Goal: Task Accomplishment & Management: Manage account settings

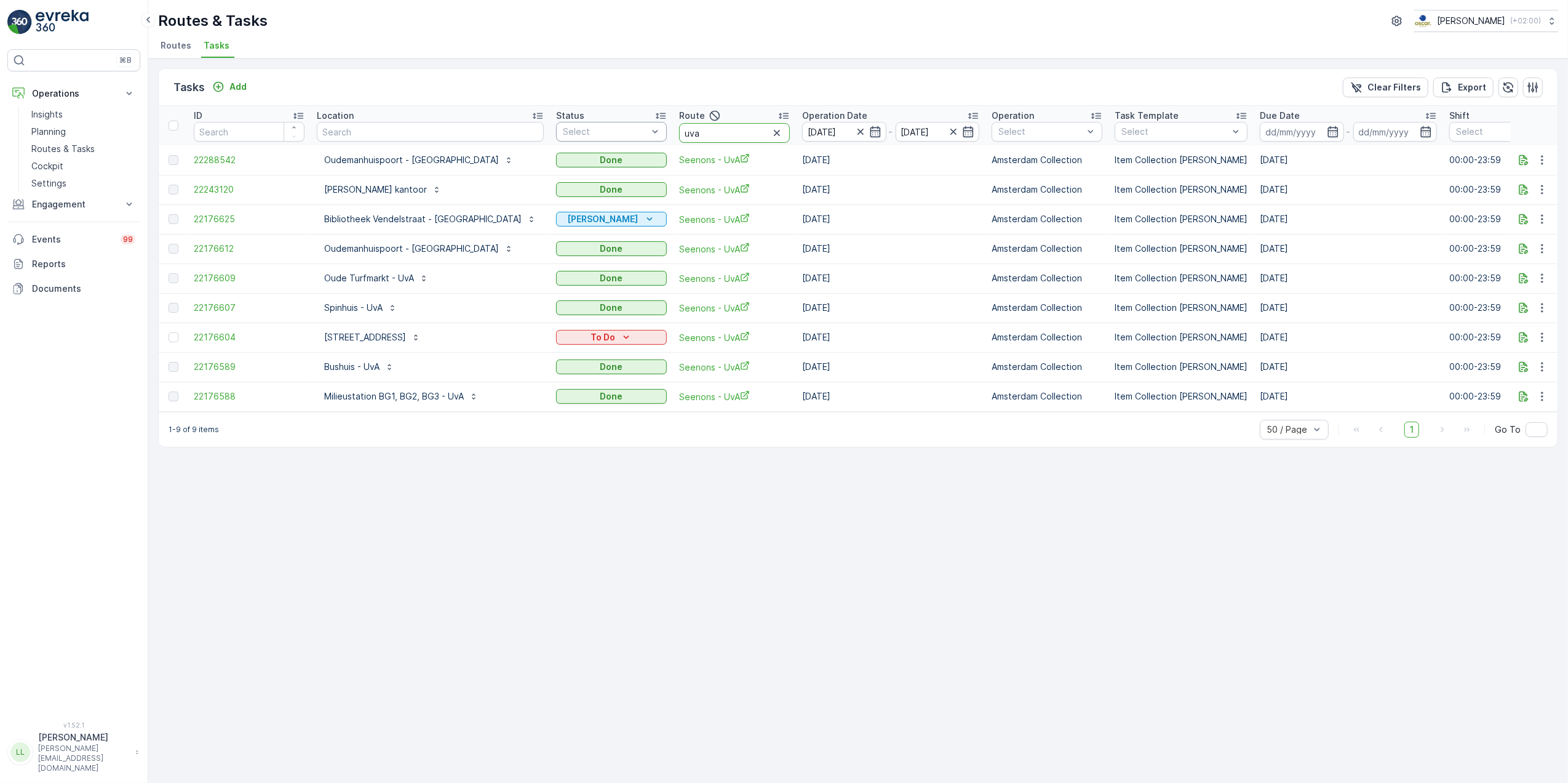
drag, startPoint x: 667, startPoint y: 133, endPoint x: 589, endPoint y: 134, distance: 78.0
click at [589, 134] on tr "ID Location Status Select Route uva Operation Date 10.10.2025 - 10.10.2025 Oper…" at bounding box center [1165, 125] width 2014 height 39
type input "rok"
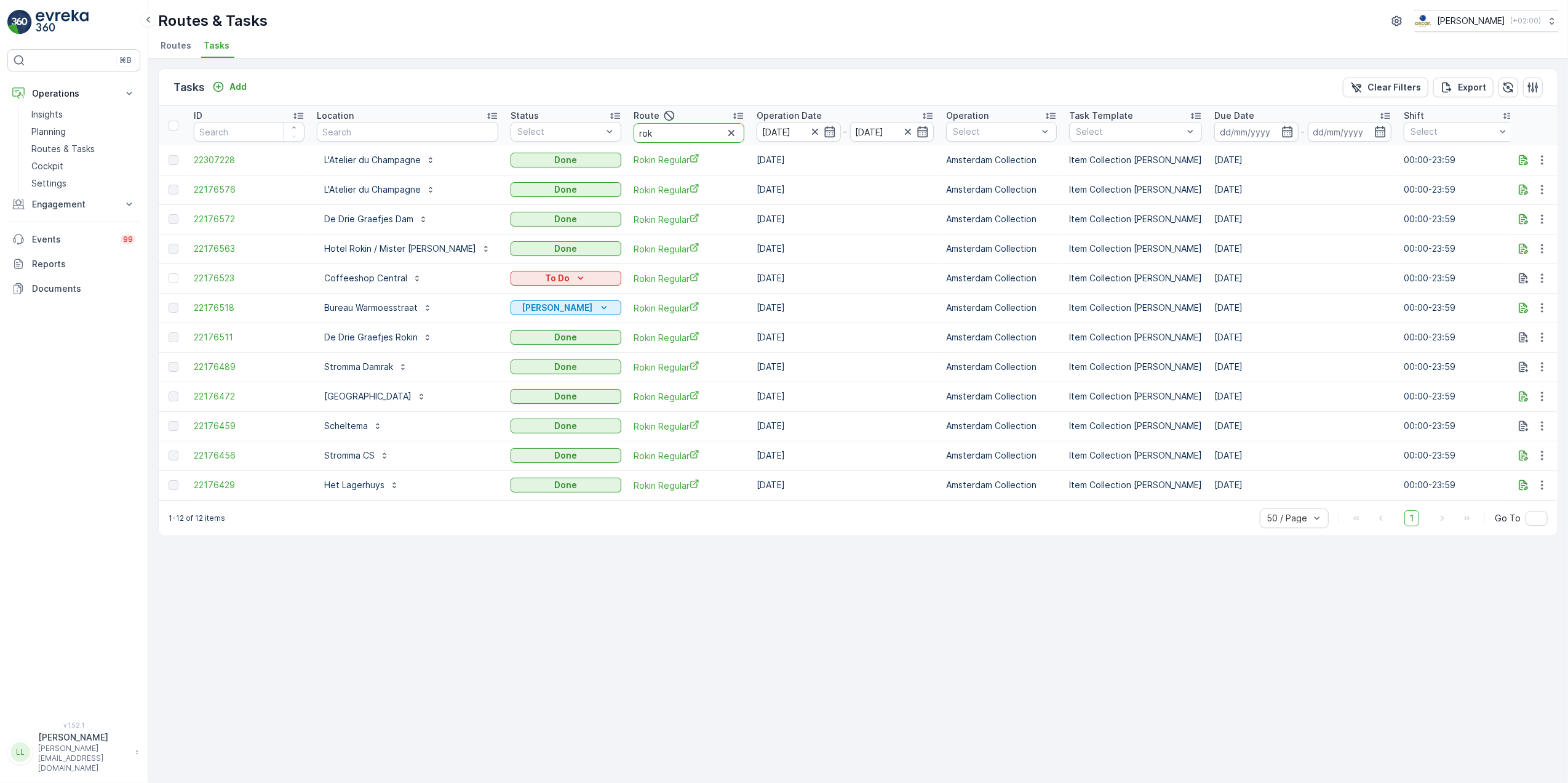
drag, startPoint x: 653, startPoint y: 134, endPoint x: 593, endPoint y: 138, distance: 60.1
click at [593, 137] on tr "ID Location Status Select Route rok Operation Date 10.10.2025 - 10.10.2025 Oper…" at bounding box center [1143, 125] width 1969 height 39
type input "nes"
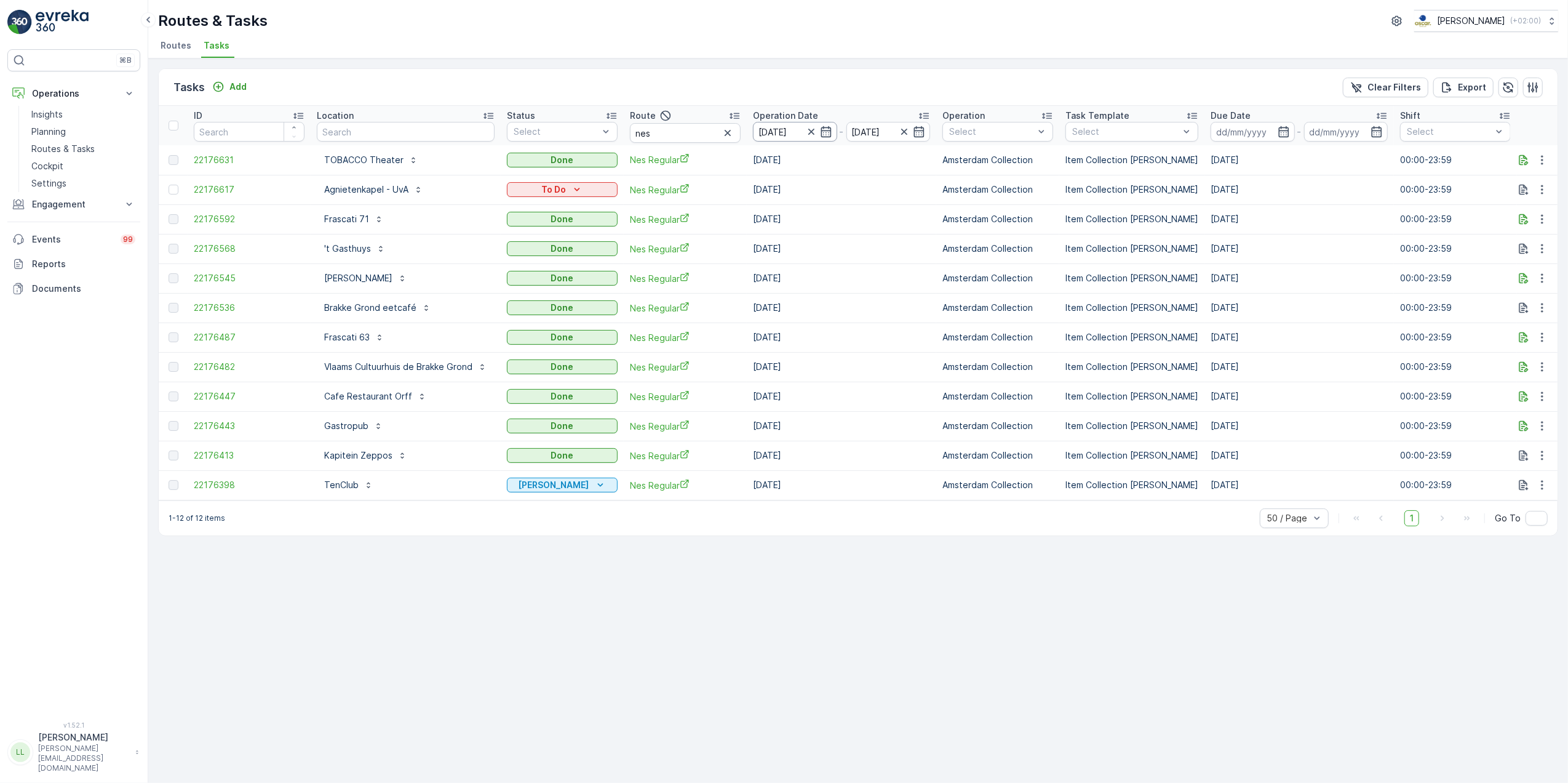
click at [834, 133] on input "10.10.2025" at bounding box center [795, 132] width 84 height 20
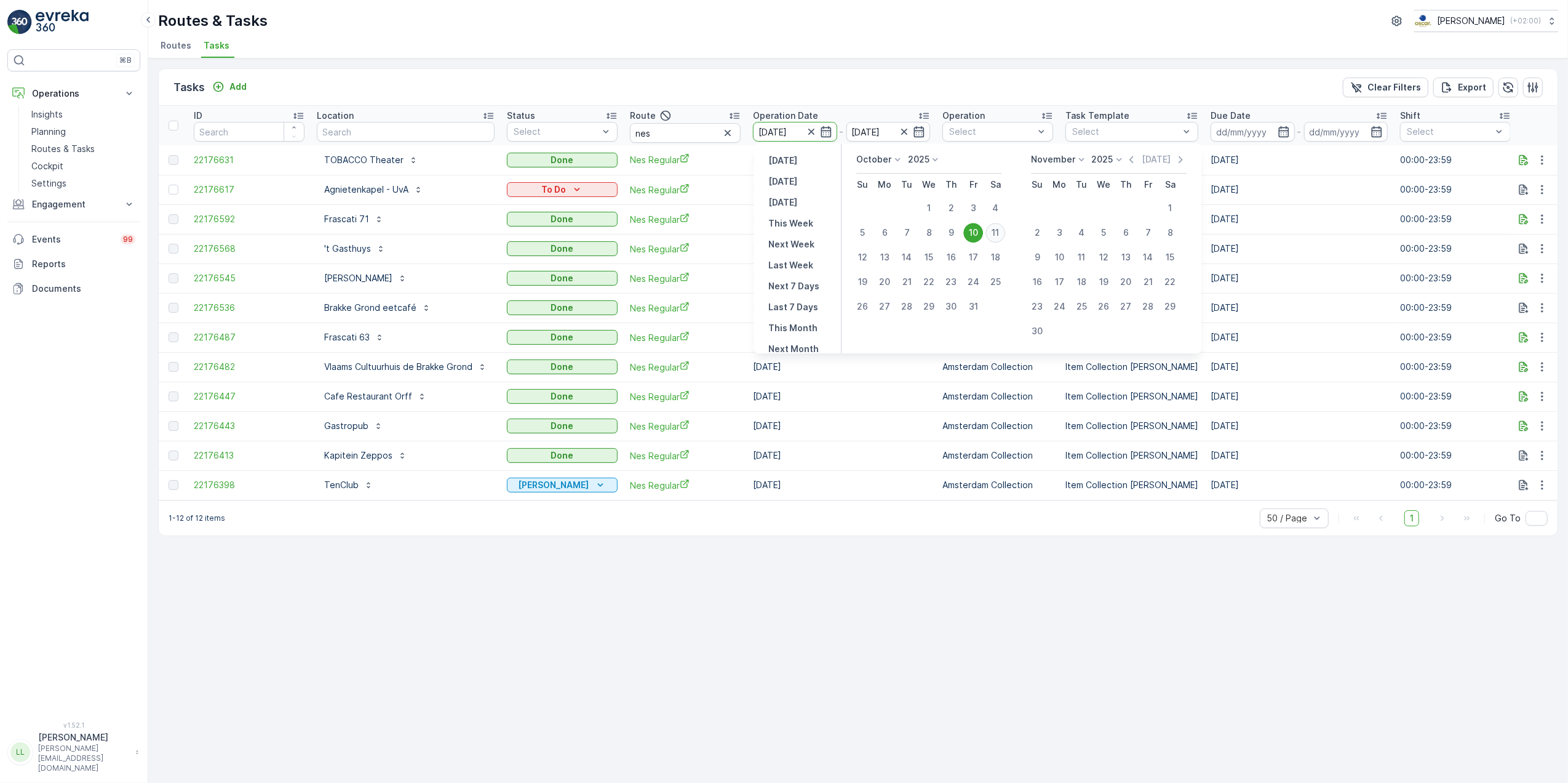
click at [1001, 232] on div "11" at bounding box center [995, 232] width 20 height 20
type input "[DATE]"
click at [1001, 232] on div "11" at bounding box center [995, 232] width 20 height 20
type input "[DATE]"
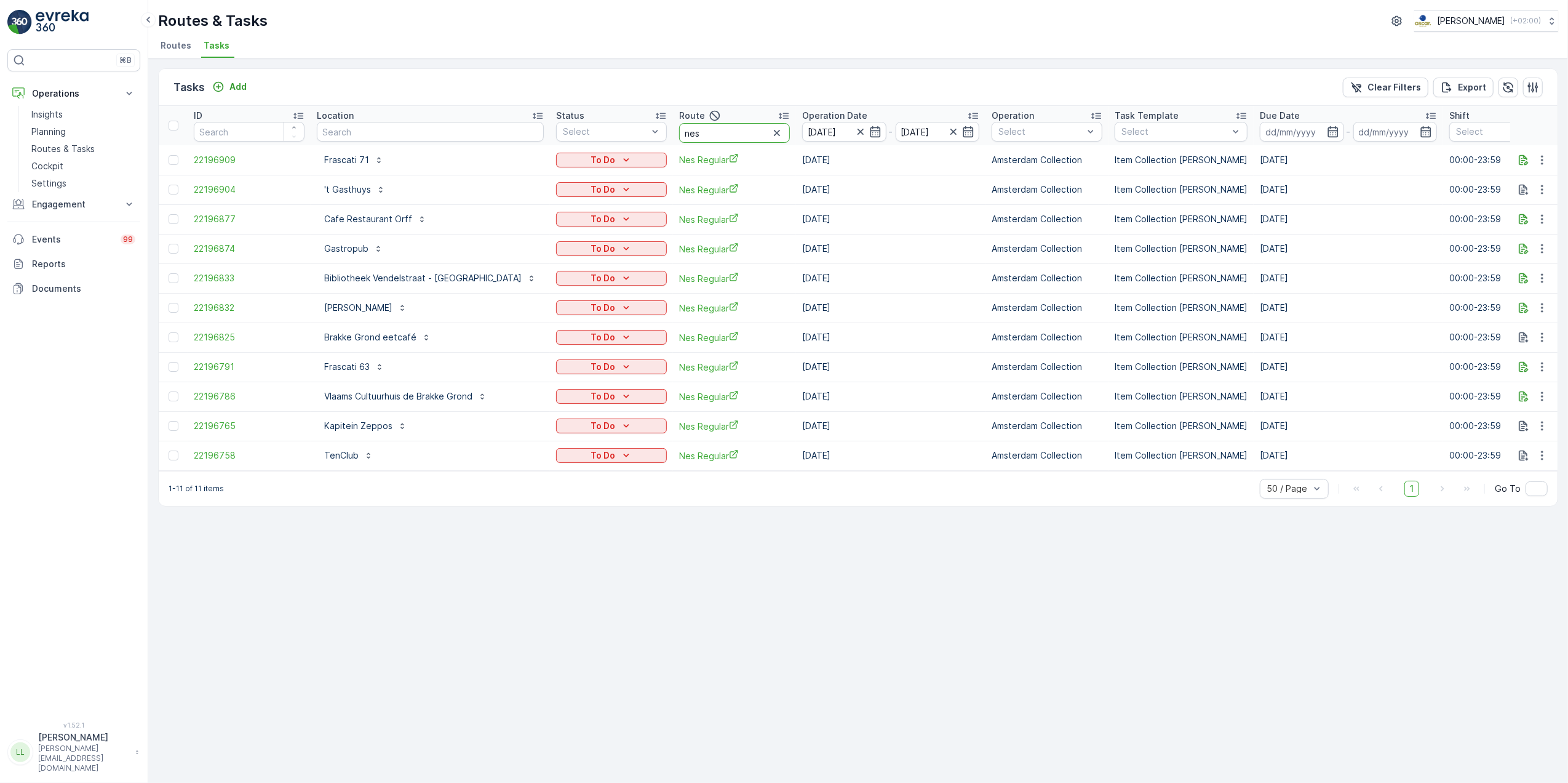
drag, startPoint x: 668, startPoint y: 137, endPoint x: 625, endPoint y: 139, distance: 43.0
click at [673, 139] on th "Route nes" at bounding box center [734, 125] width 123 height 39
type input "n"
type input "rok"
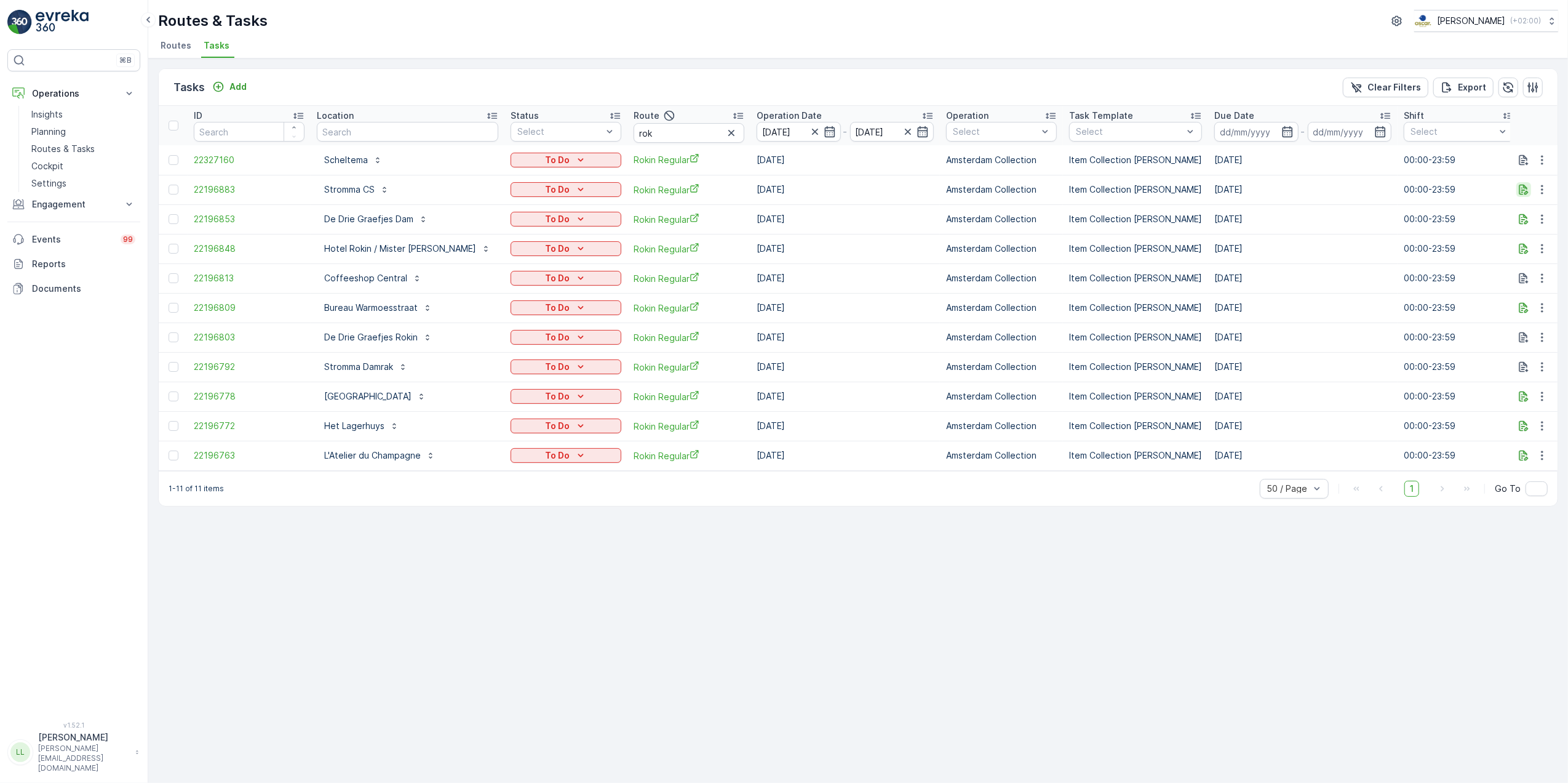
click at [1527, 189] on icon "button" at bounding box center [1523, 190] width 9 height 10
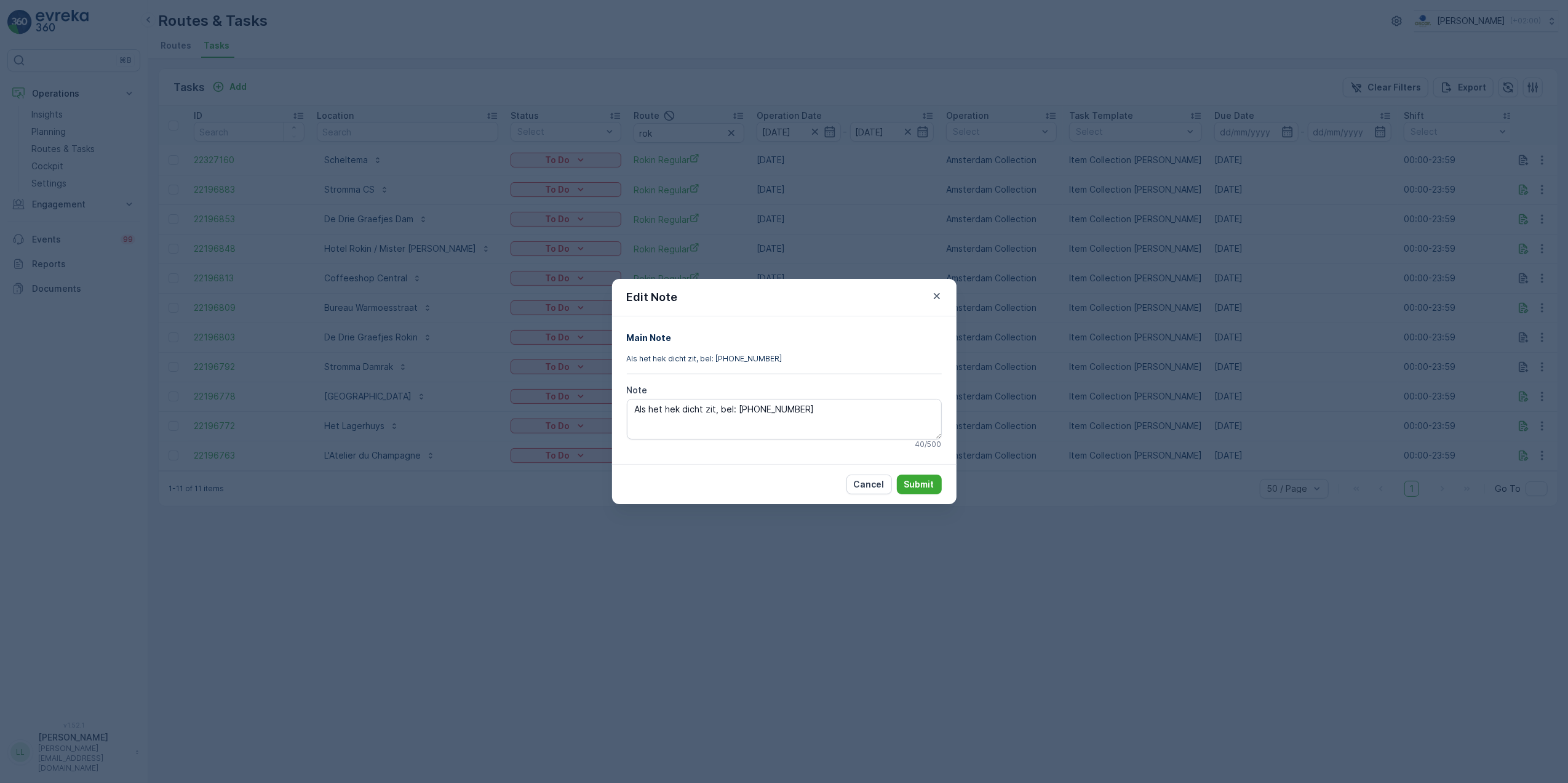
click at [1350, 291] on div "Edit Note Main Note Als het hek dicht zit, bel: +31202170521 Note Als het hek d…" at bounding box center [784, 391] width 1568 height 783
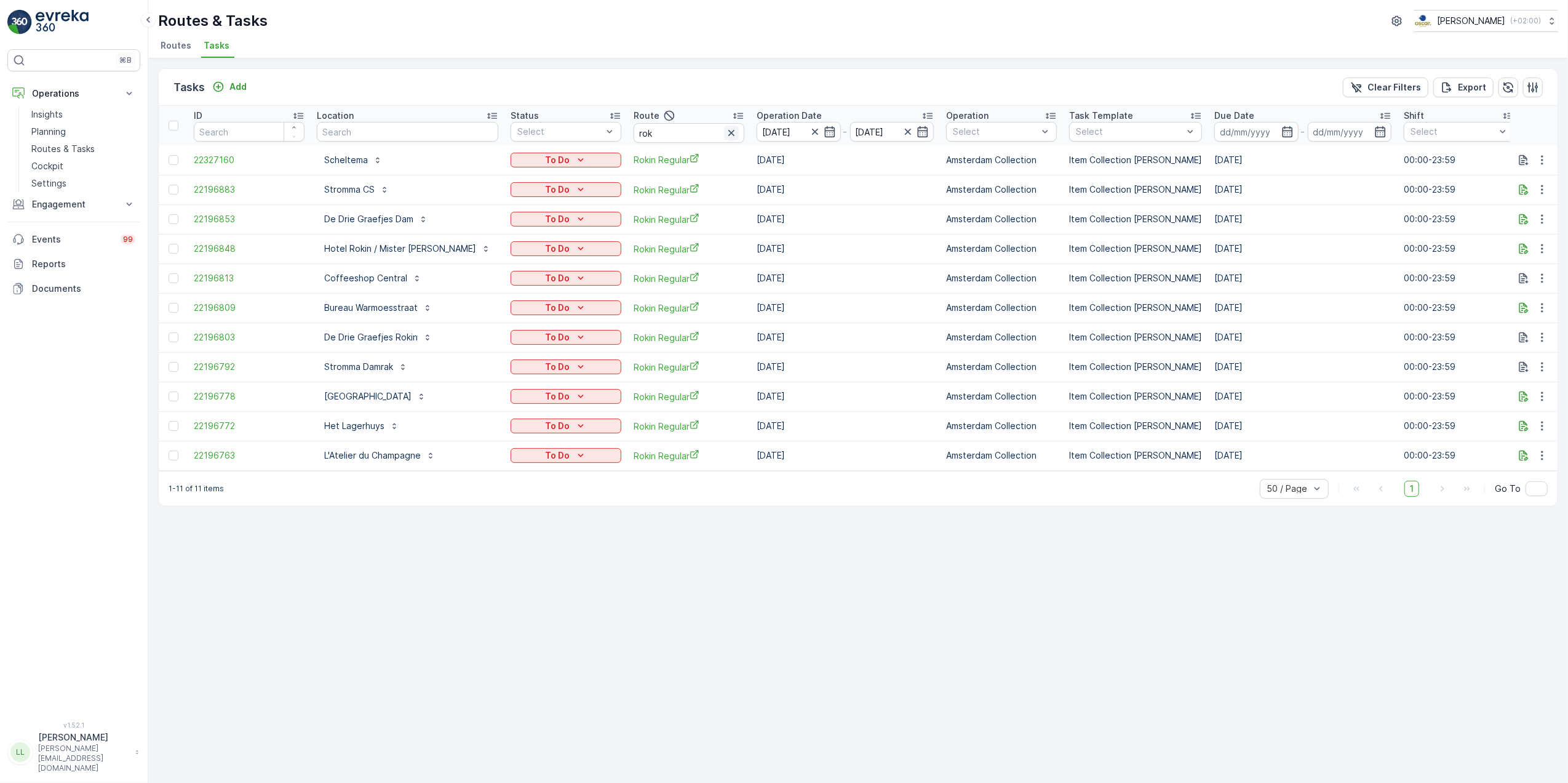
click at [725, 136] on icon "button" at bounding box center [731, 133] width 12 height 12
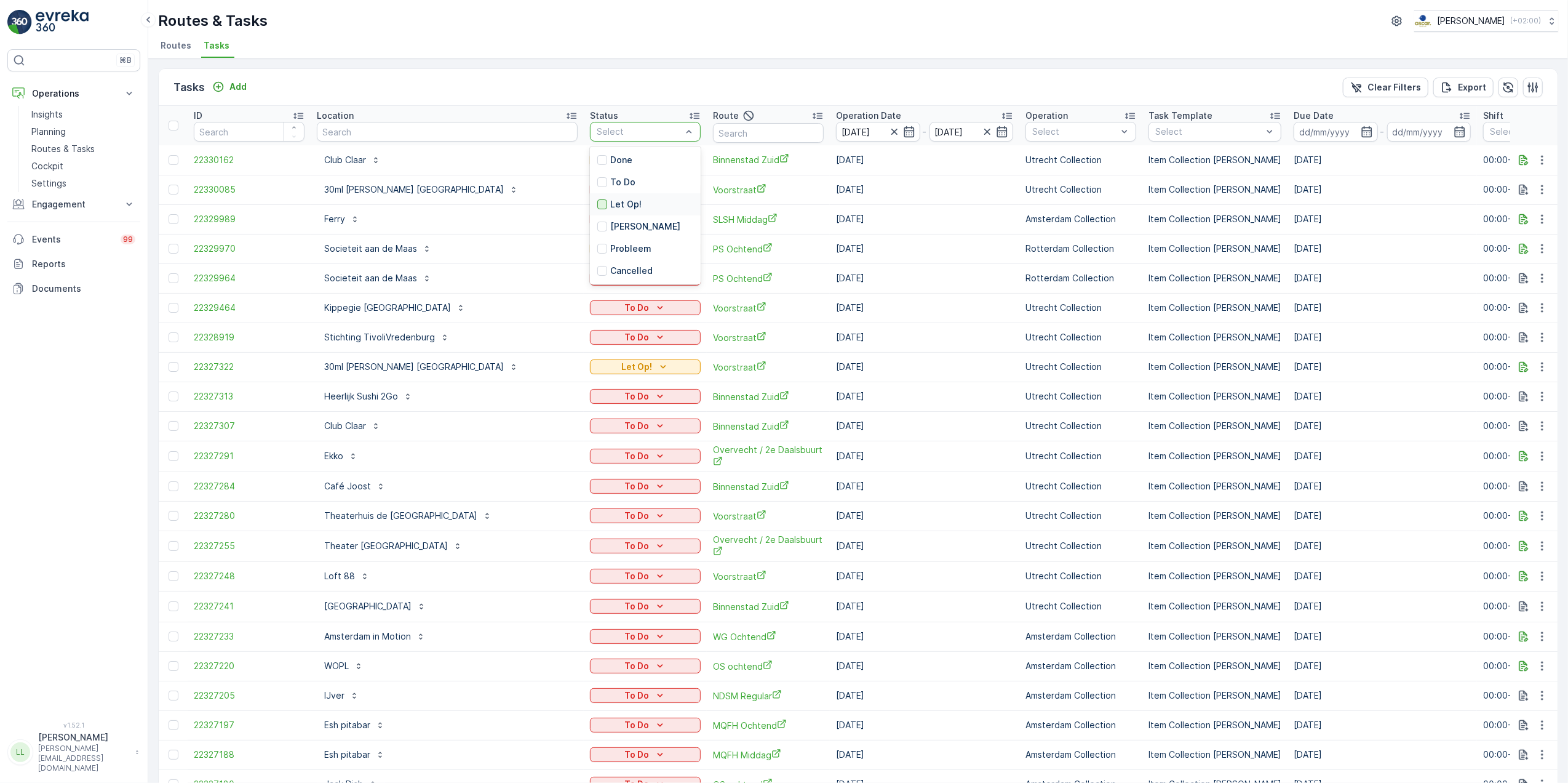
click at [597, 204] on div at bounding box center [602, 204] width 10 height 10
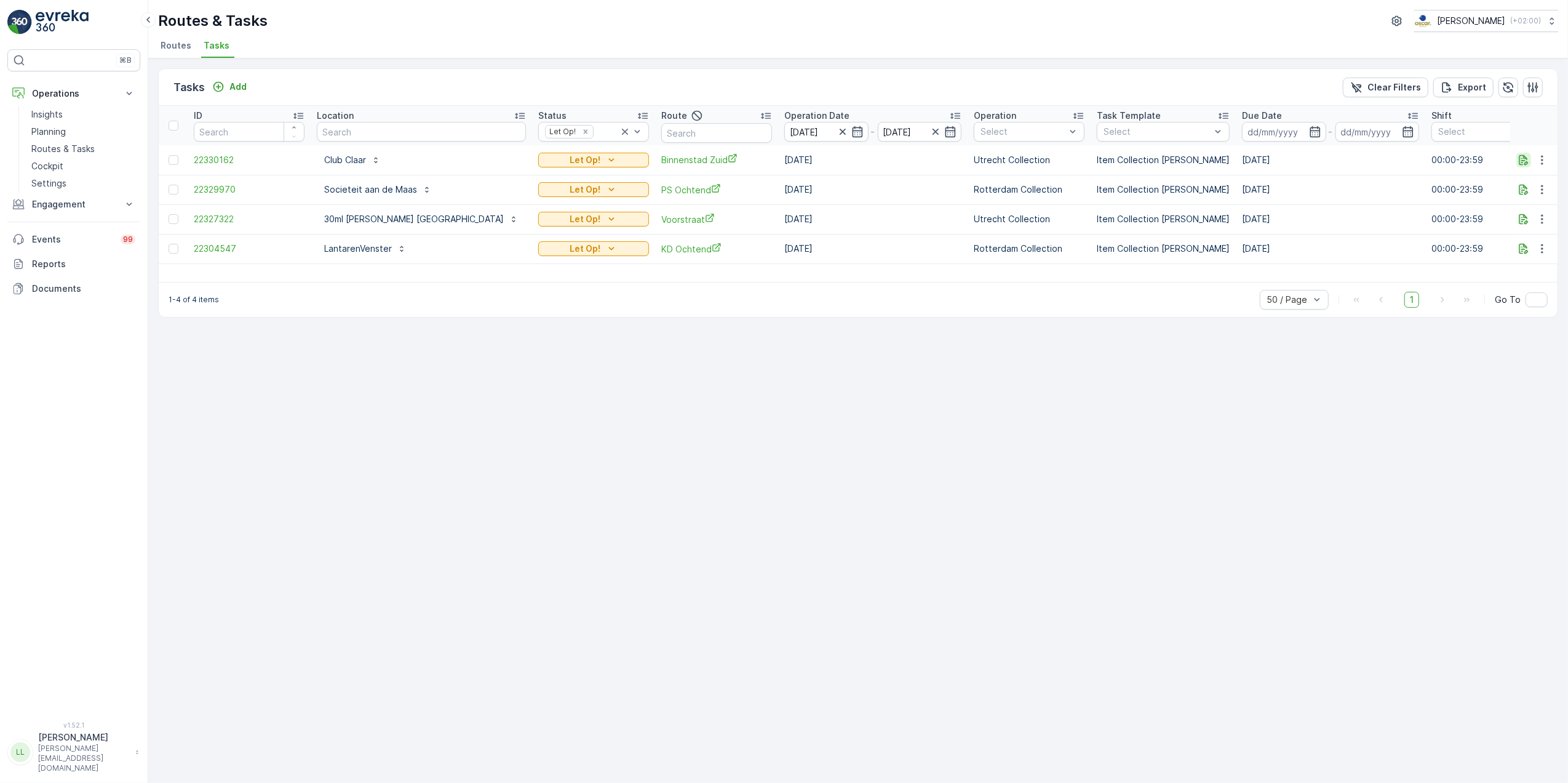
click at [1521, 159] on icon "button" at bounding box center [1524, 160] width 12 height 12
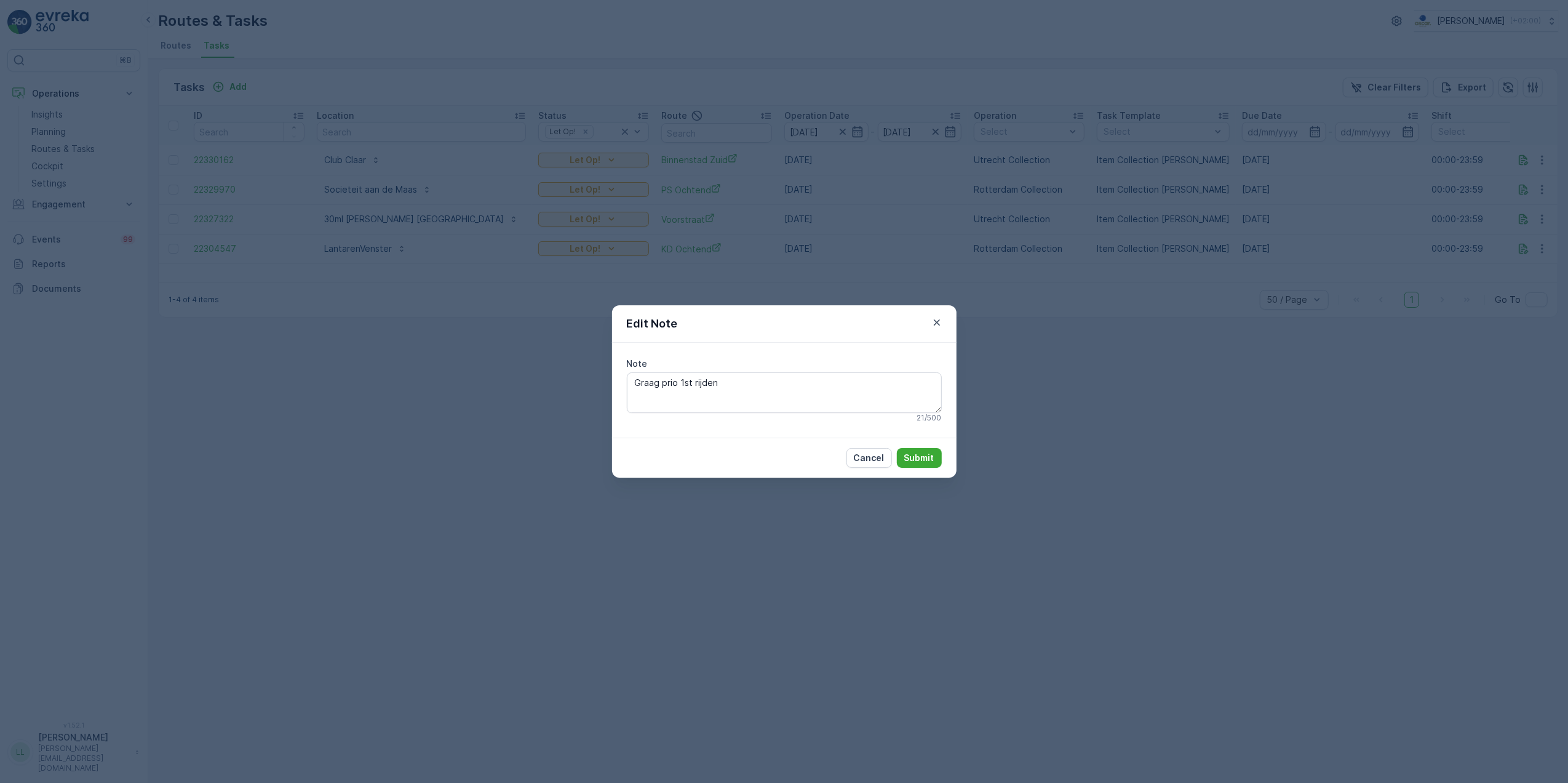
click at [1094, 293] on div "Edit Note Note Graag prio 1st rijden 21 / 500 Cancel Submit" at bounding box center [784, 391] width 1568 height 783
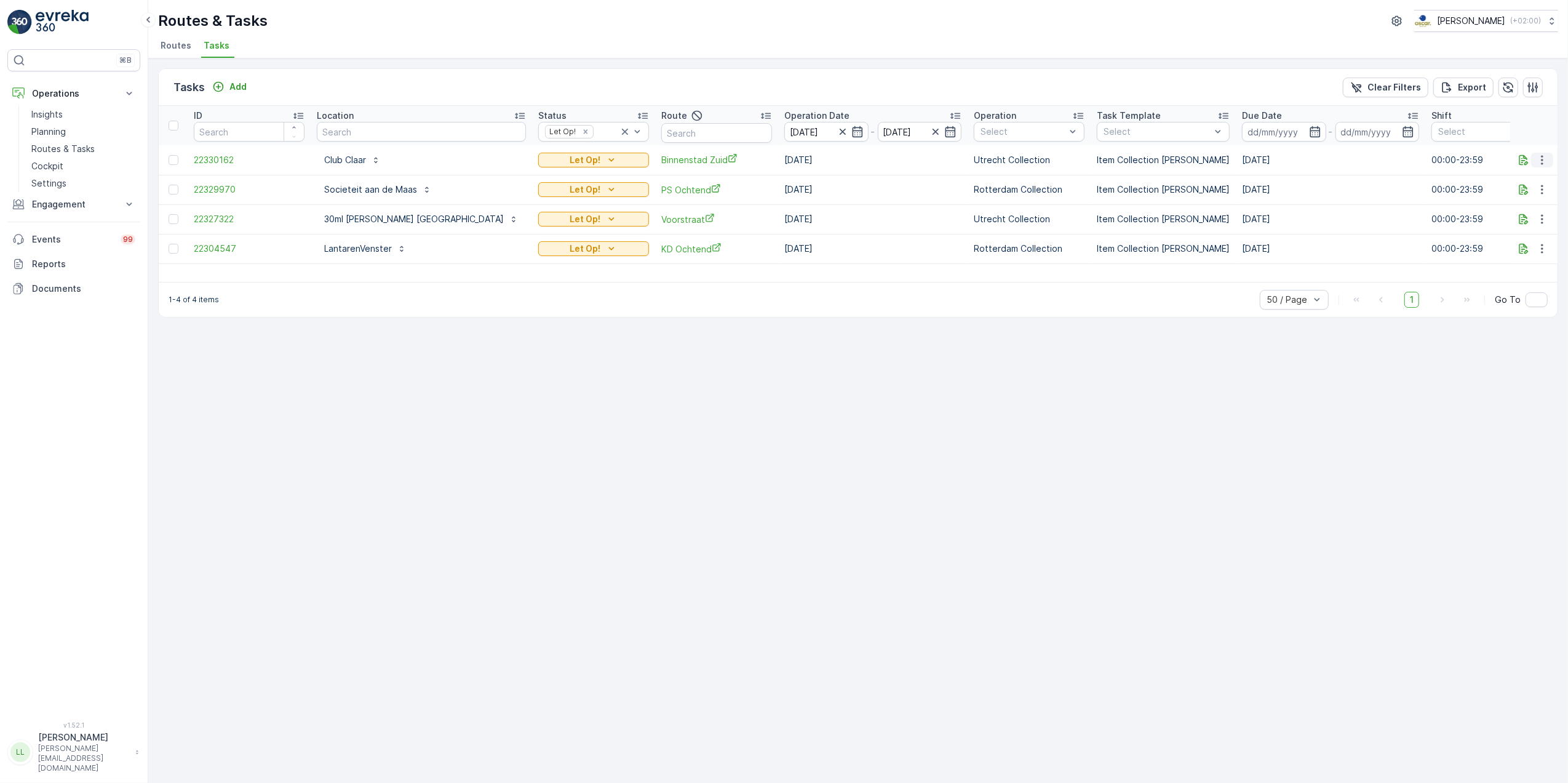
click at [1549, 160] on button "button" at bounding box center [1542, 160] width 22 height 15
click at [1531, 189] on div "History" at bounding box center [1522, 196] width 93 height 17
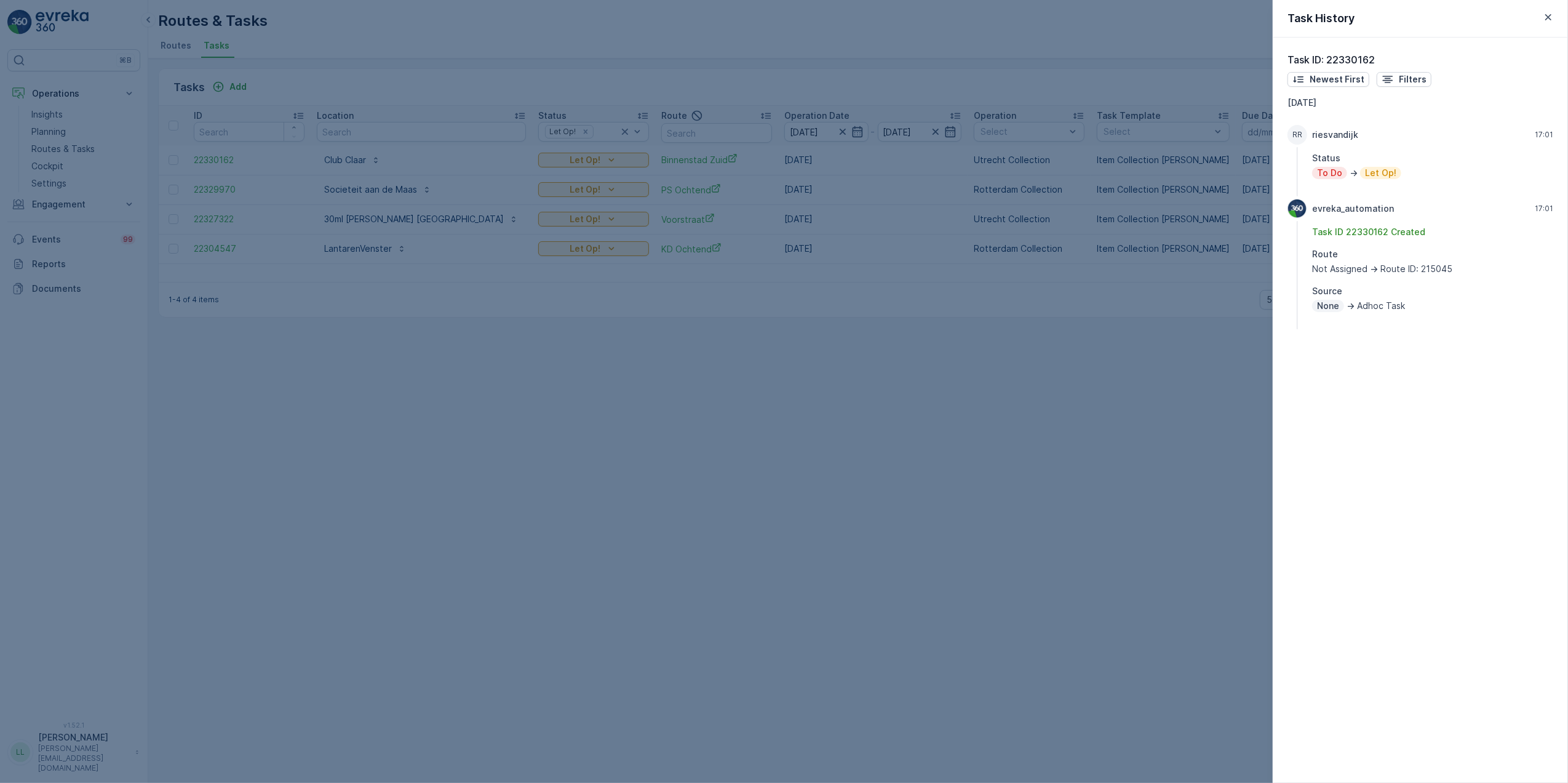
click at [1170, 317] on div at bounding box center [784, 391] width 1568 height 783
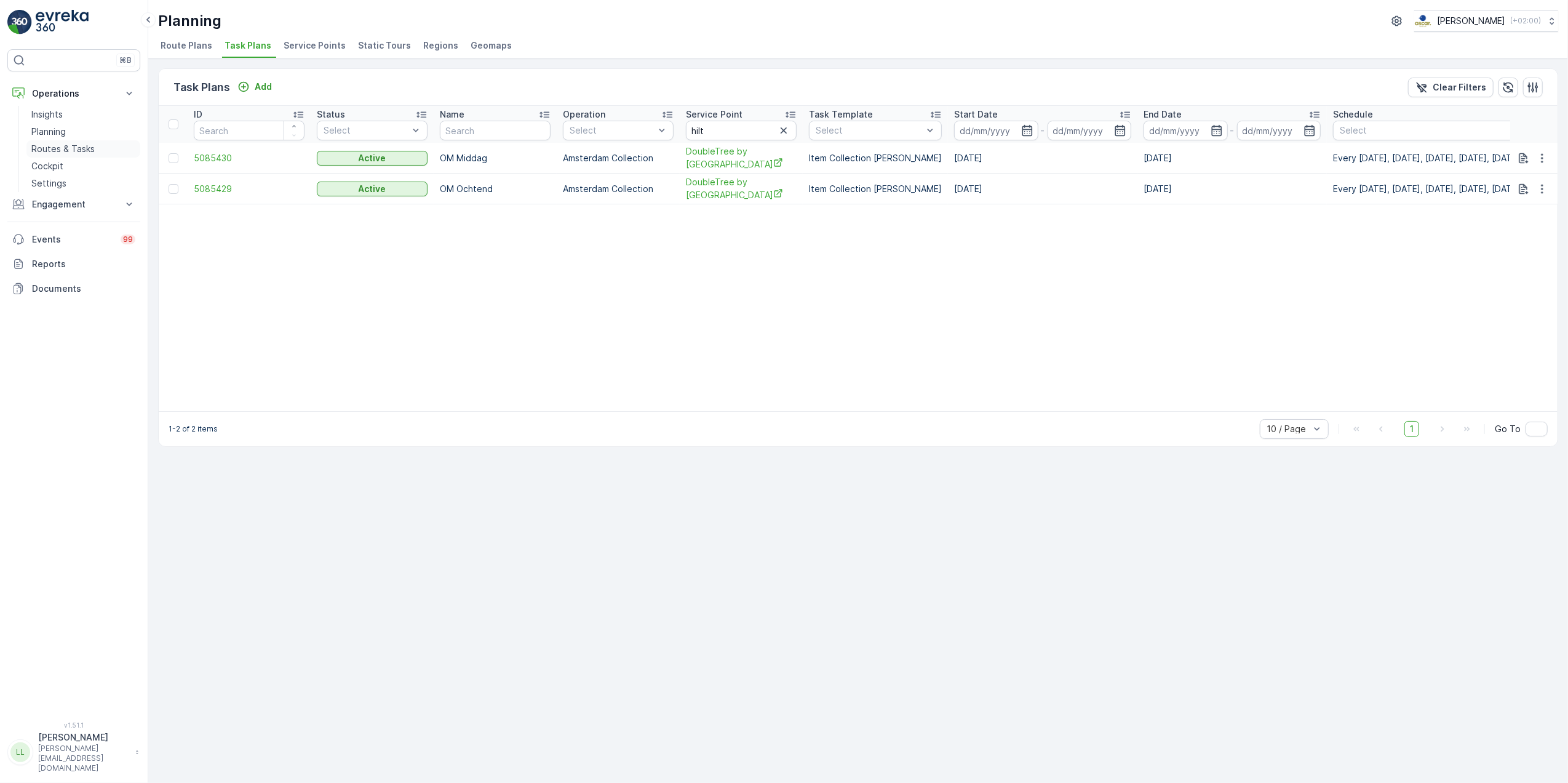
click at [94, 144] on link "Routes & Tasks" at bounding box center [84, 149] width 114 height 17
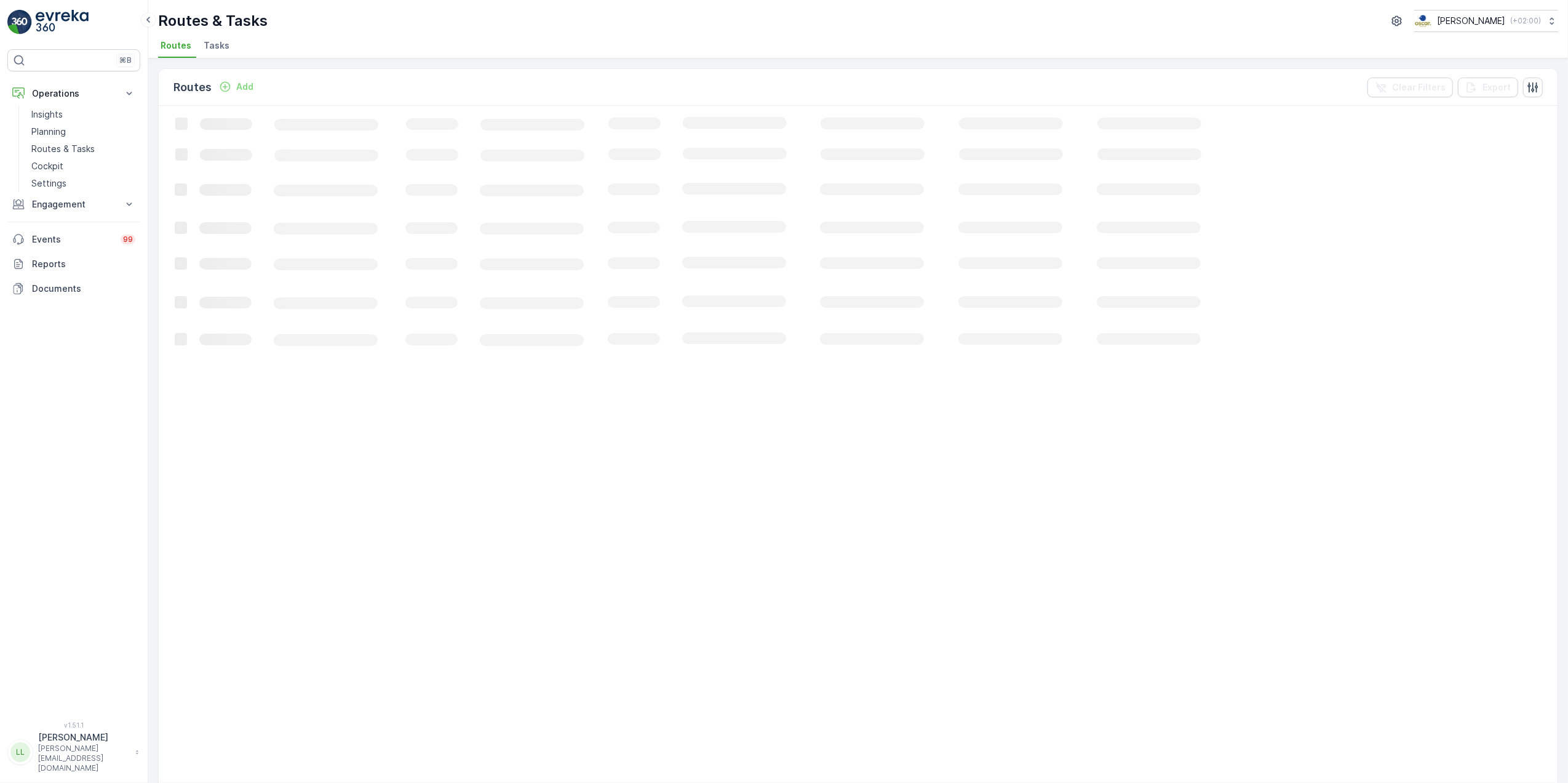
click at [225, 50] on span "Tasks" at bounding box center [216, 45] width 26 height 12
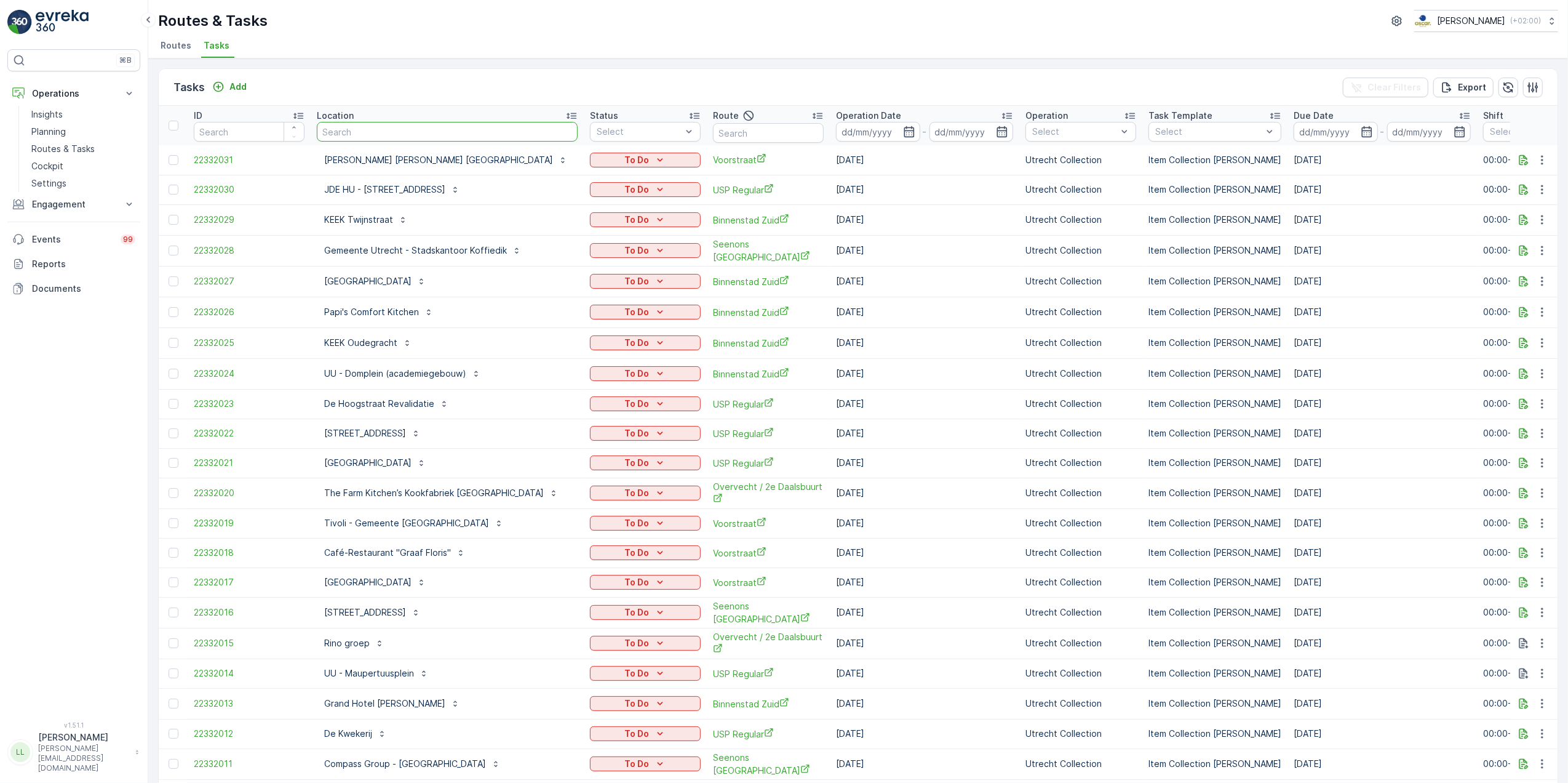
click at [443, 132] on input "text" at bounding box center [448, 132] width 261 height 20
type input "de wester"
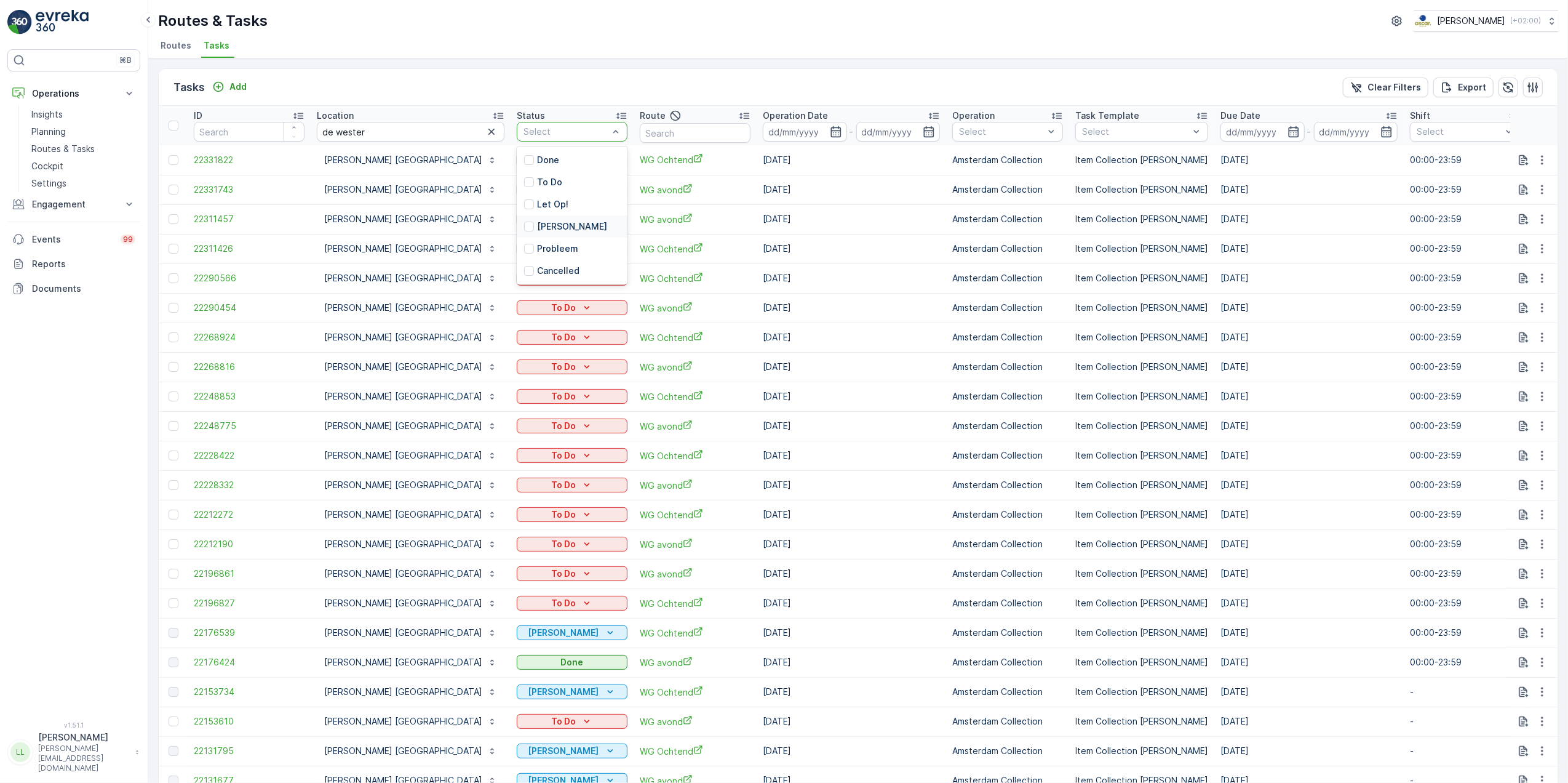
click at [537, 229] on p "Geen Afval" at bounding box center [572, 226] width 70 height 12
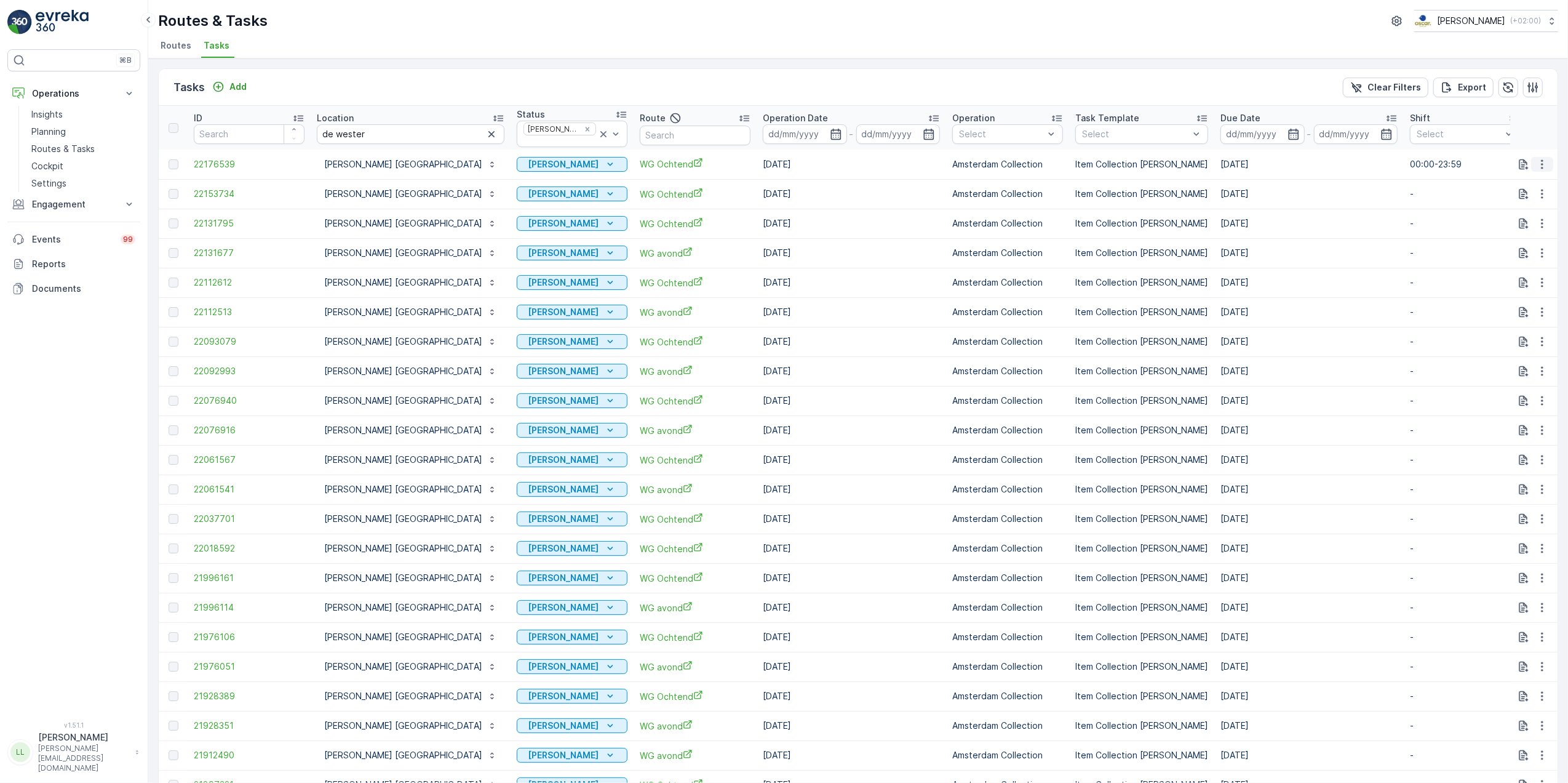
click at [1547, 162] on button "button" at bounding box center [1542, 164] width 22 height 15
click at [529, 159] on p "Geen Afval" at bounding box center [564, 165] width 71 height 12
click at [1539, 162] on icon "button" at bounding box center [1542, 165] width 12 height 12
click at [1528, 180] on span "See More Details" at bounding box center [1528, 179] width 72 height 12
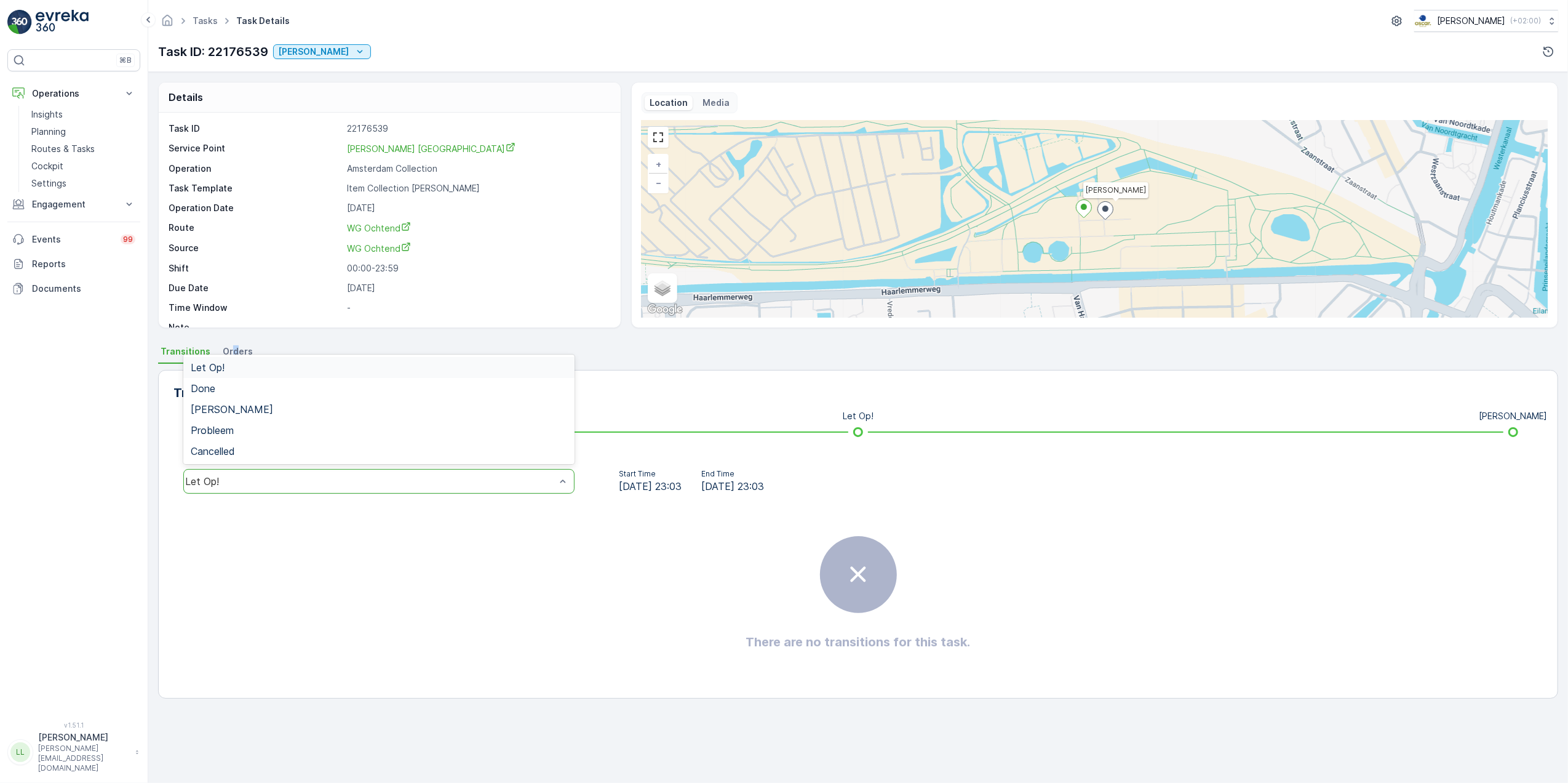
click at [230, 343] on li "Orders" at bounding box center [239, 353] width 38 height 21
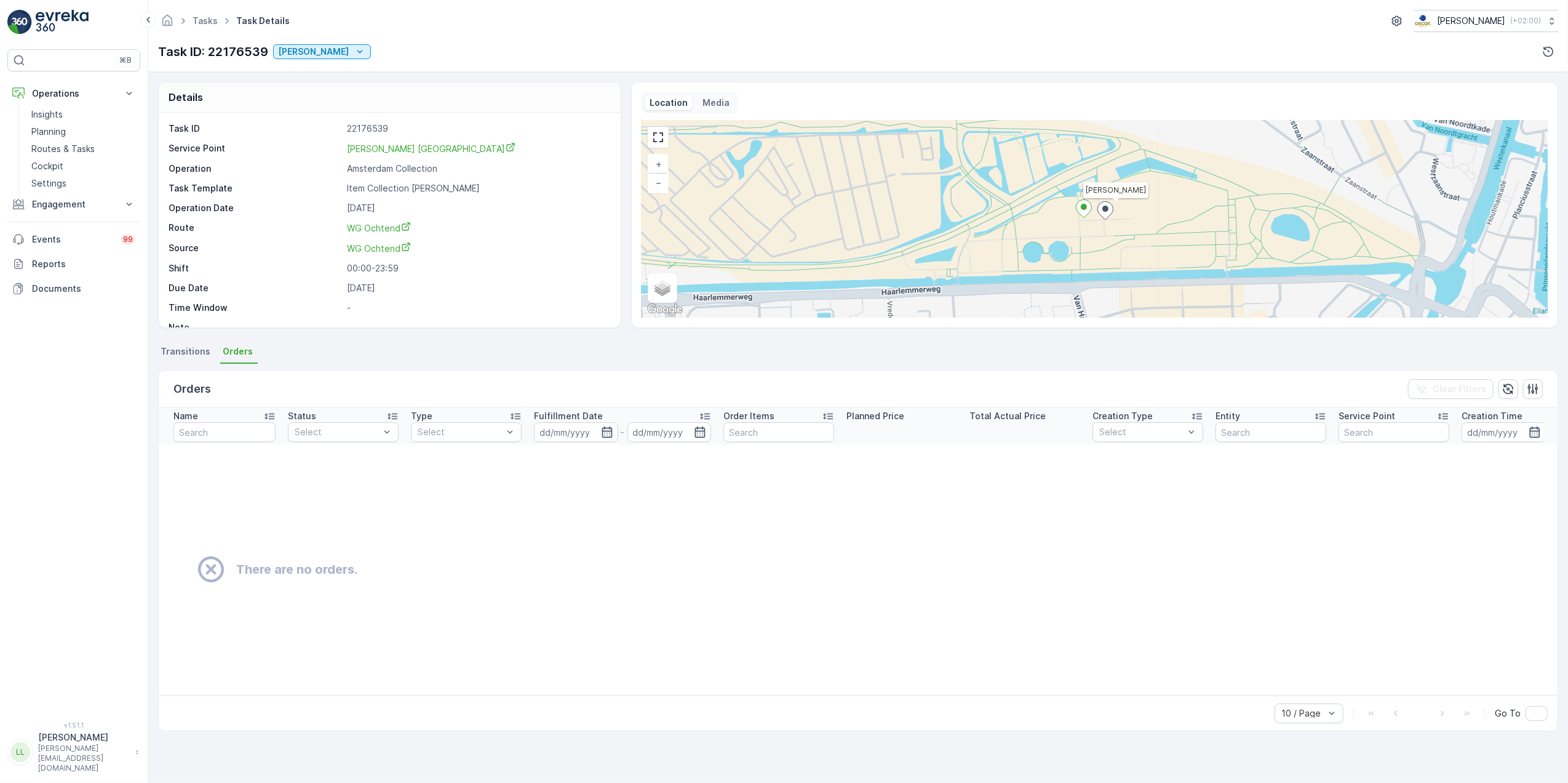
drag, startPoint x: 230, startPoint y: 343, endPoint x: 192, endPoint y: 351, distance: 38.8
click at [191, 351] on span "Transitions" at bounding box center [186, 351] width 50 height 12
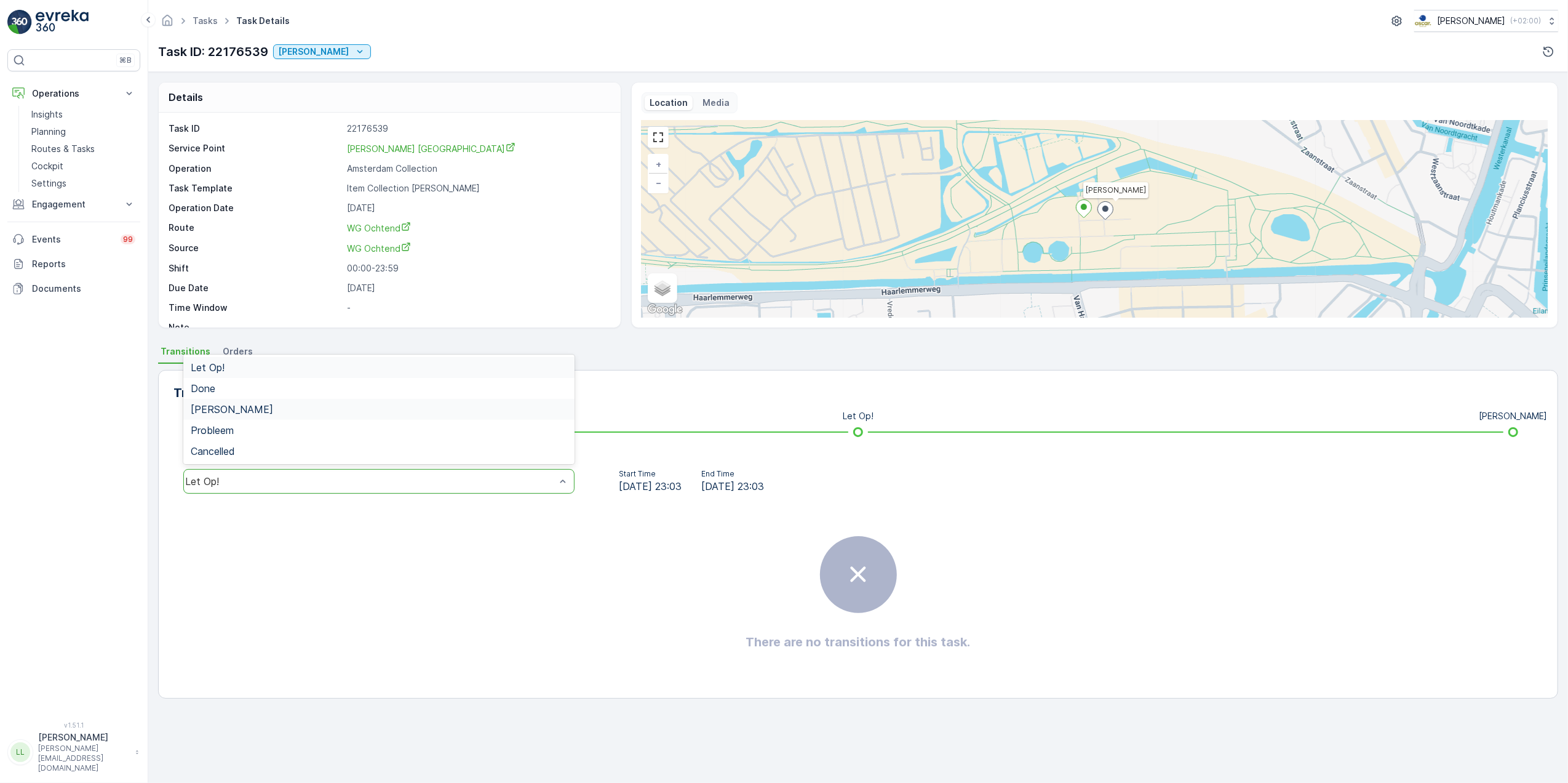
click at [230, 402] on div "Geen Afval" at bounding box center [379, 409] width 391 height 21
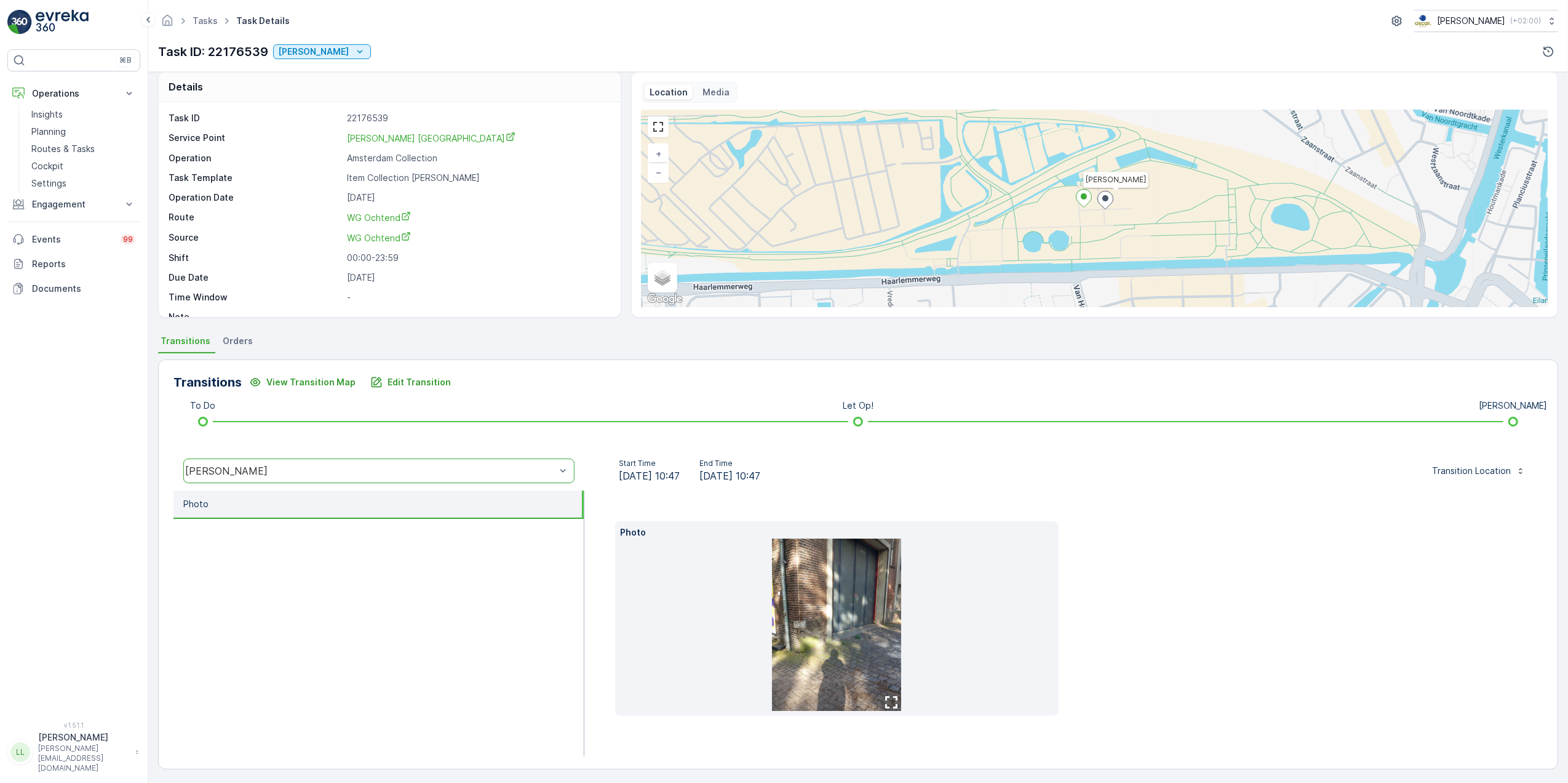
scroll to position [13, 0]
click at [816, 642] on img at bounding box center [837, 621] width 130 height 173
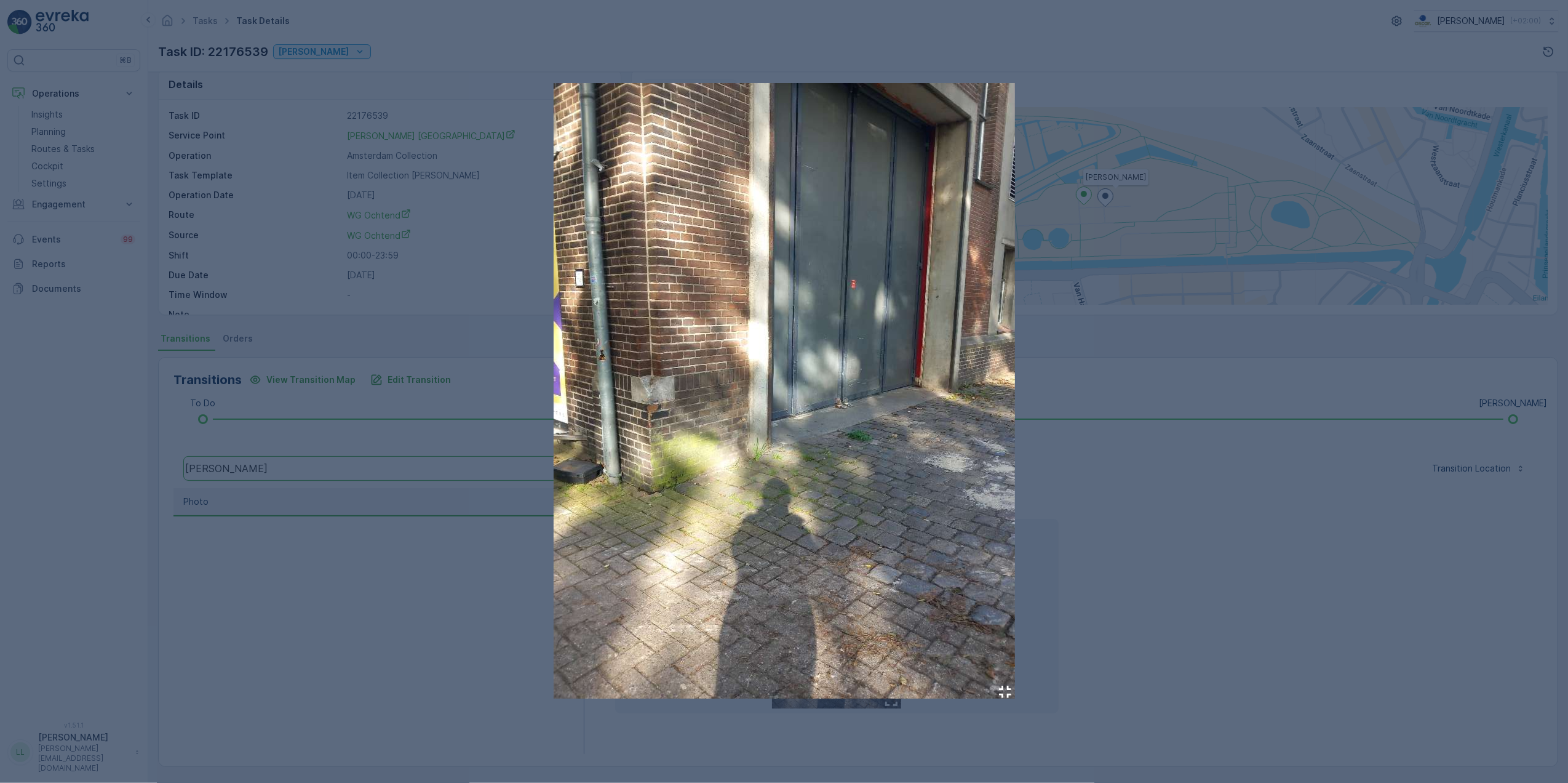
click at [789, 296] on img at bounding box center [784, 390] width 462 height 615
click at [261, 210] on div at bounding box center [784, 391] width 1568 height 783
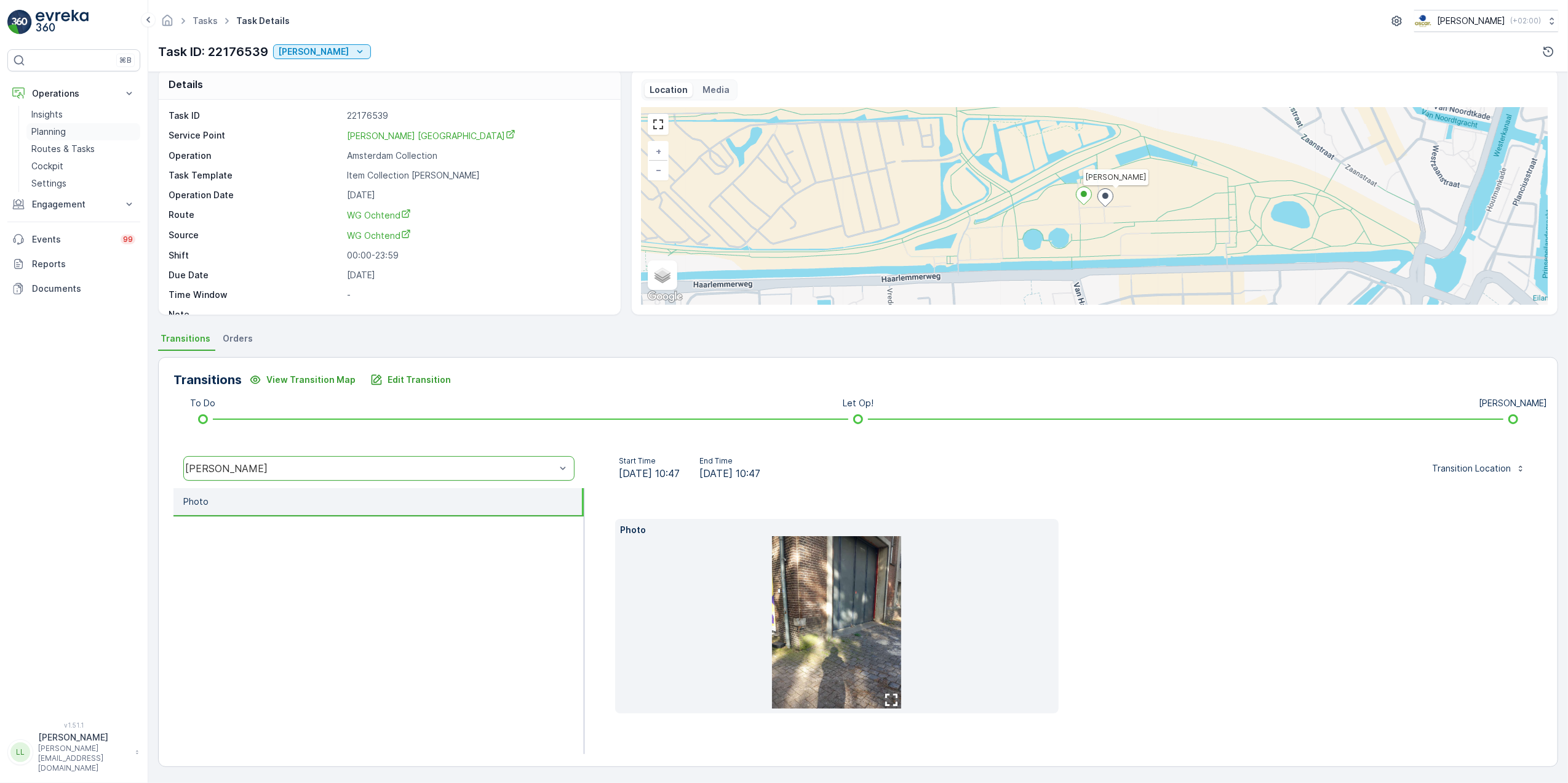
drag, startPoint x: 69, startPoint y: 147, endPoint x: 88, endPoint y: 139, distance: 20.6
click at [69, 147] on p "Routes & Tasks" at bounding box center [63, 149] width 64 height 12
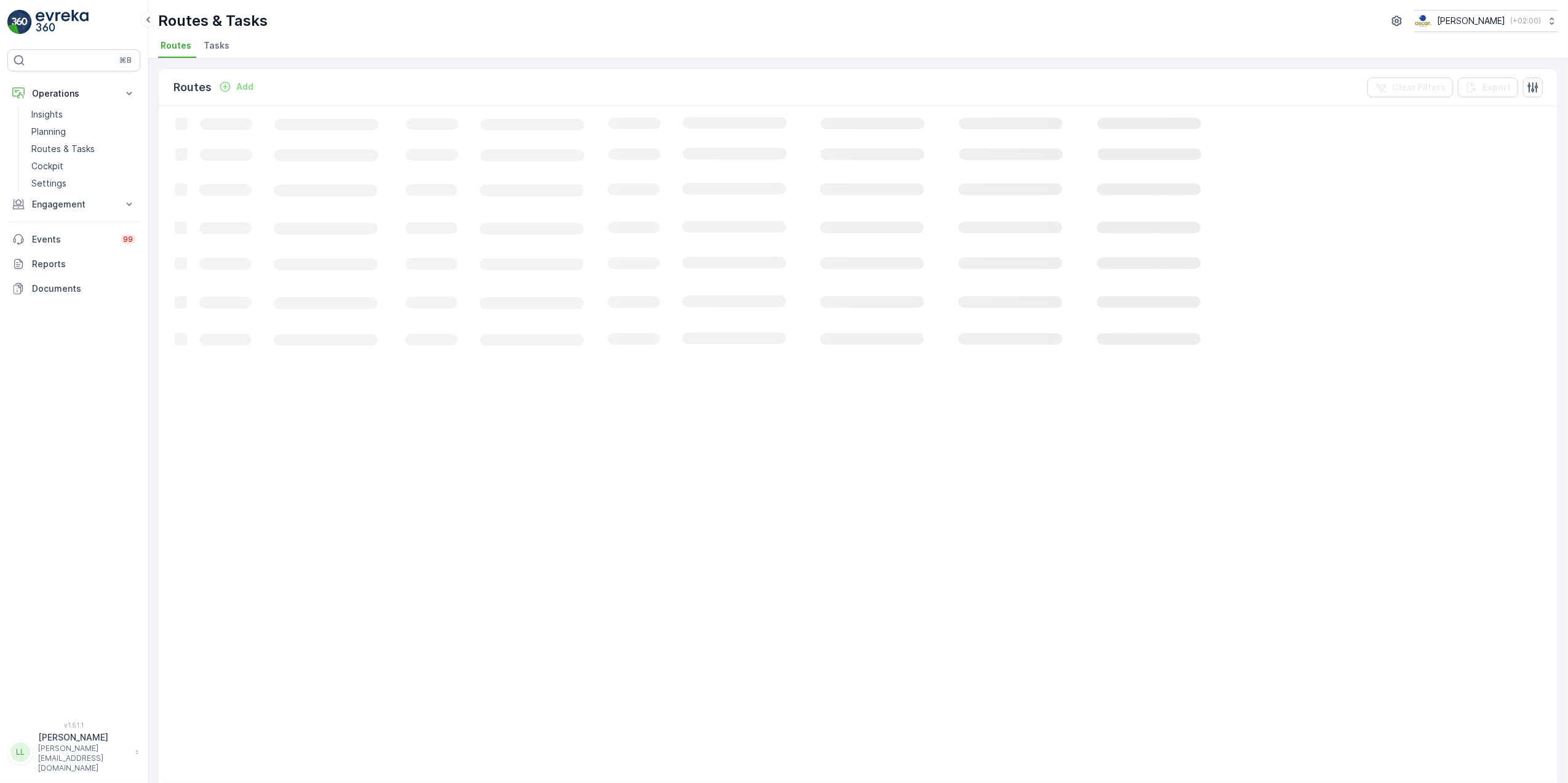
click at [219, 45] on span "Tasks" at bounding box center [216, 45] width 26 height 12
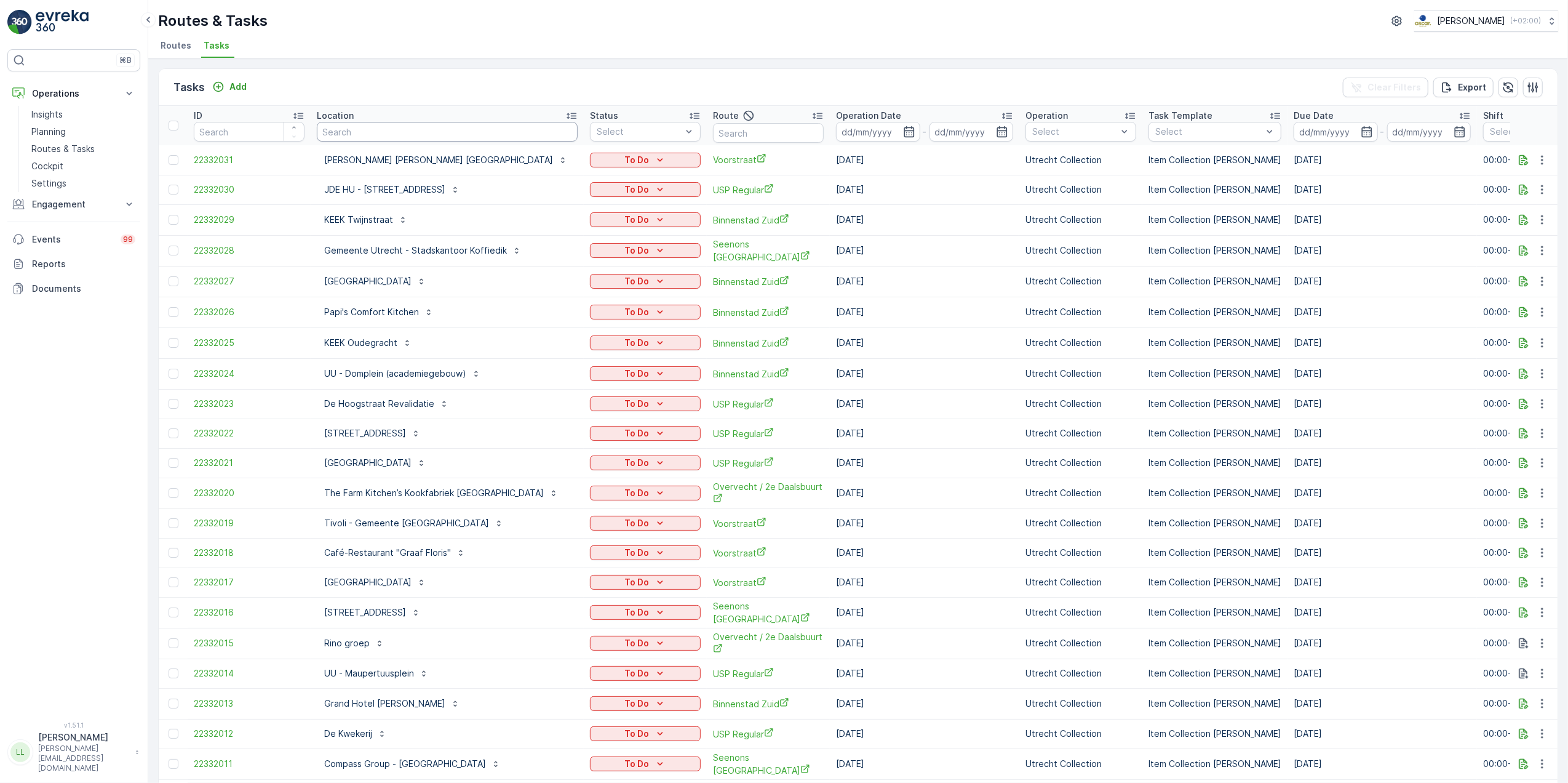
click at [374, 125] on input "text" at bounding box center [448, 132] width 261 height 20
type input "gys"
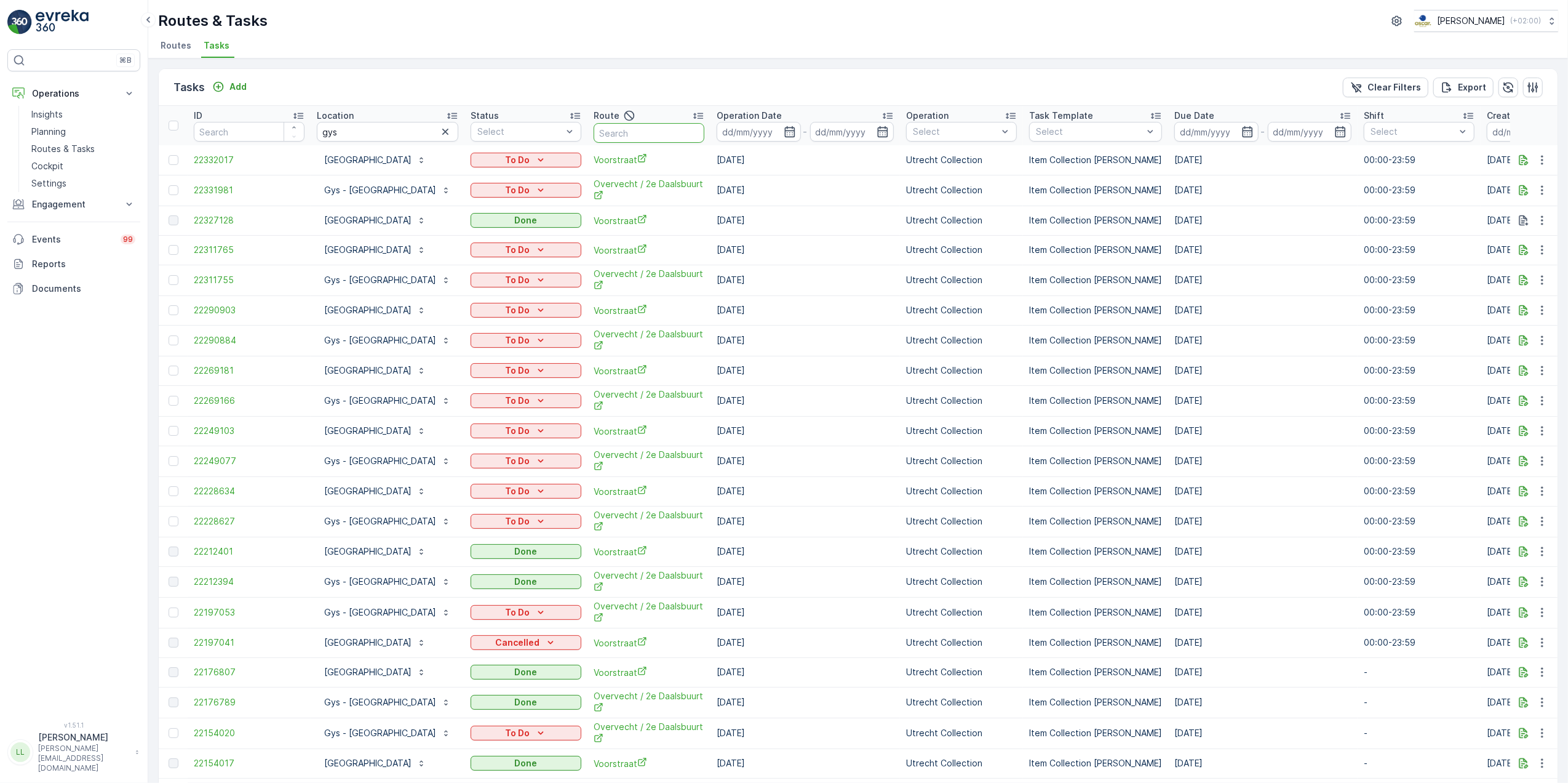
click at [667, 130] on input "text" at bounding box center [648, 133] width 111 height 20
type input "over"
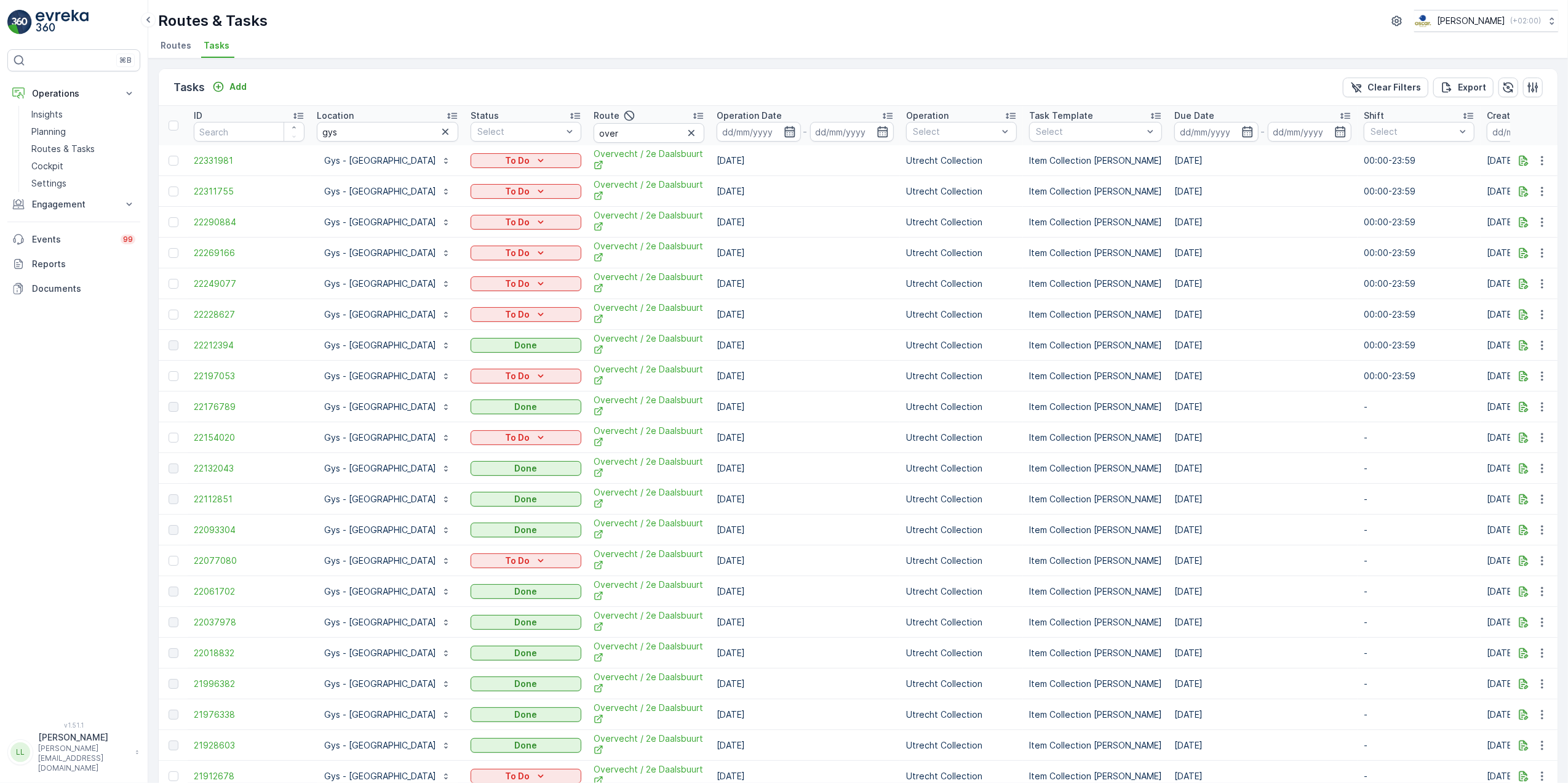
click at [796, 132] on icon "button" at bounding box center [790, 132] width 12 height 12
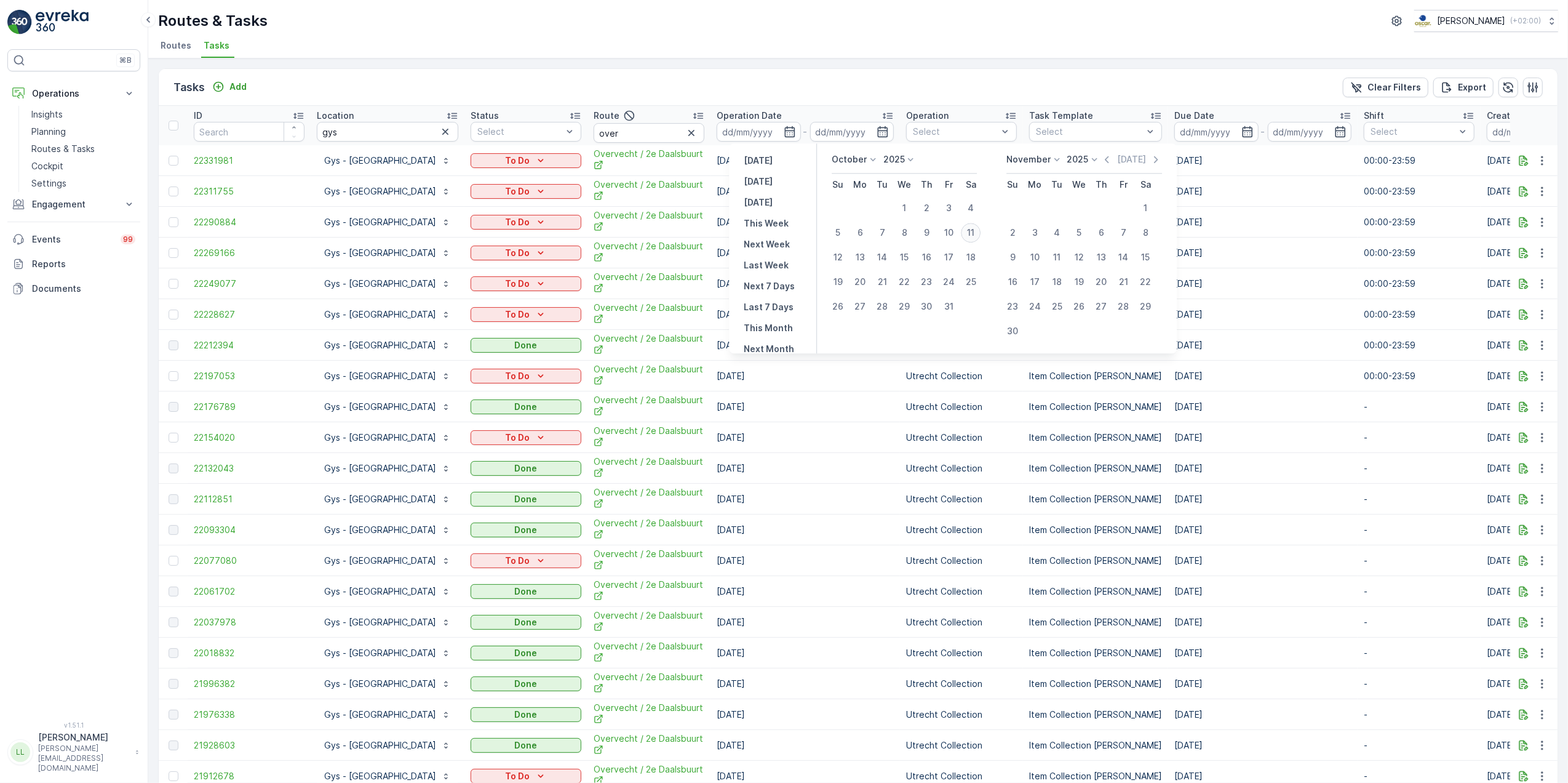
click at [968, 233] on div "11" at bounding box center [971, 232] width 20 height 20
type input "[DATE]"
click at [968, 233] on div "11" at bounding box center [971, 232] width 20 height 20
type input "[DATE]"
click at [966, 236] on div "11" at bounding box center [971, 232] width 20 height 20
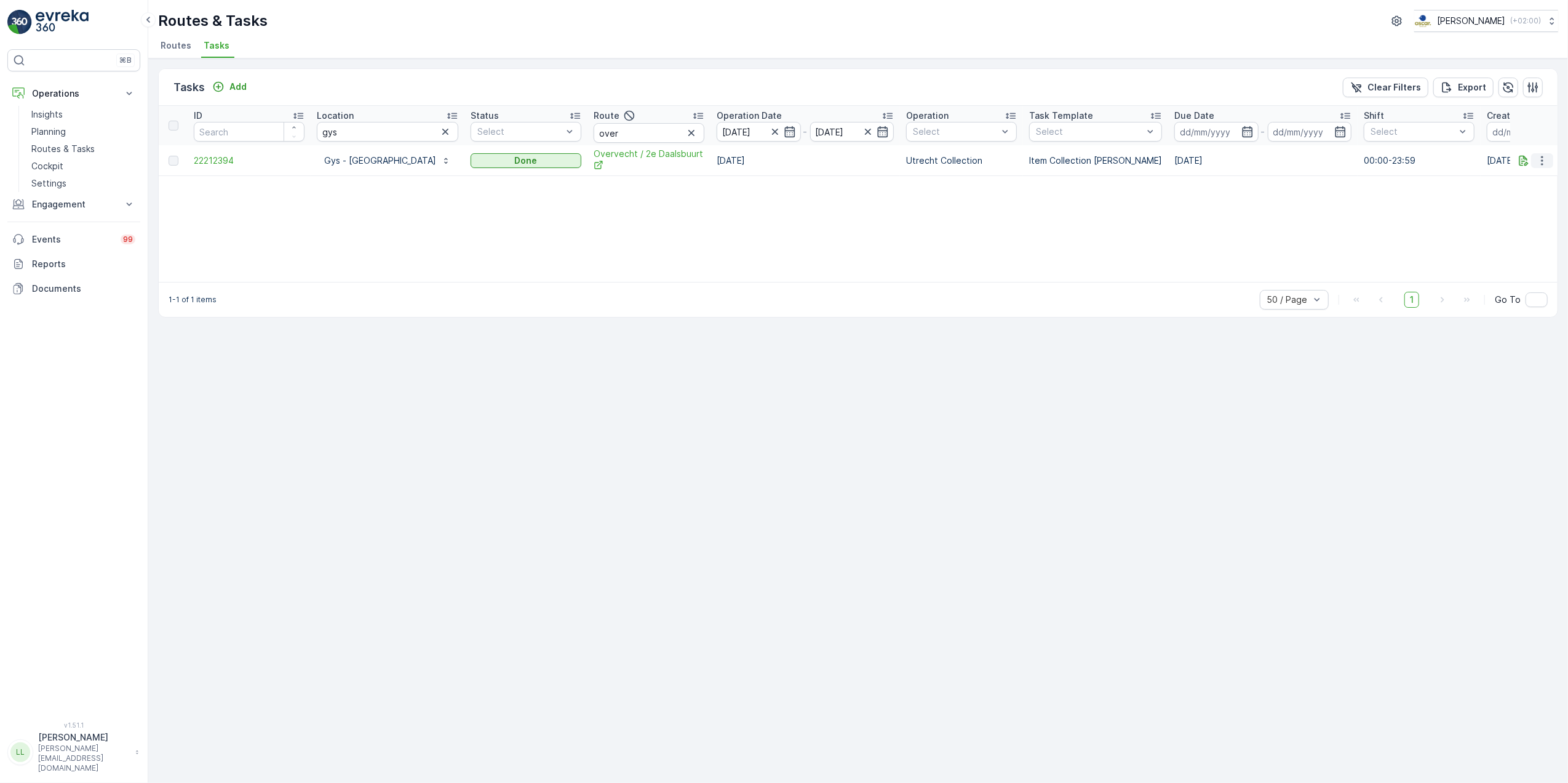
click at [1539, 158] on icon "button" at bounding box center [1542, 161] width 12 height 12
click at [1529, 175] on span "See More Details" at bounding box center [1528, 179] width 72 height 12
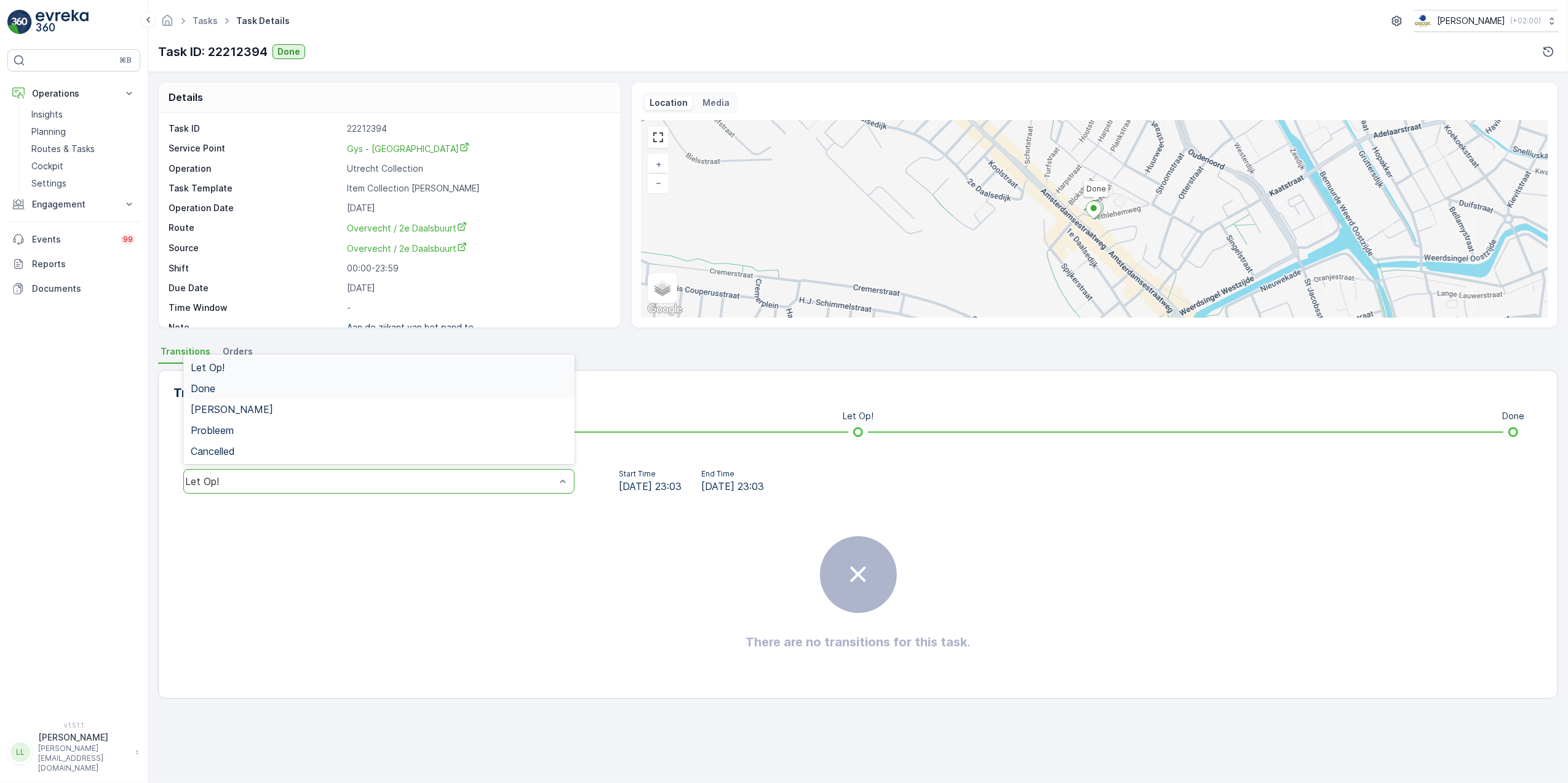
click at [259, 390] on div "Done" at bounding box center [378, 388] width 376 height 11
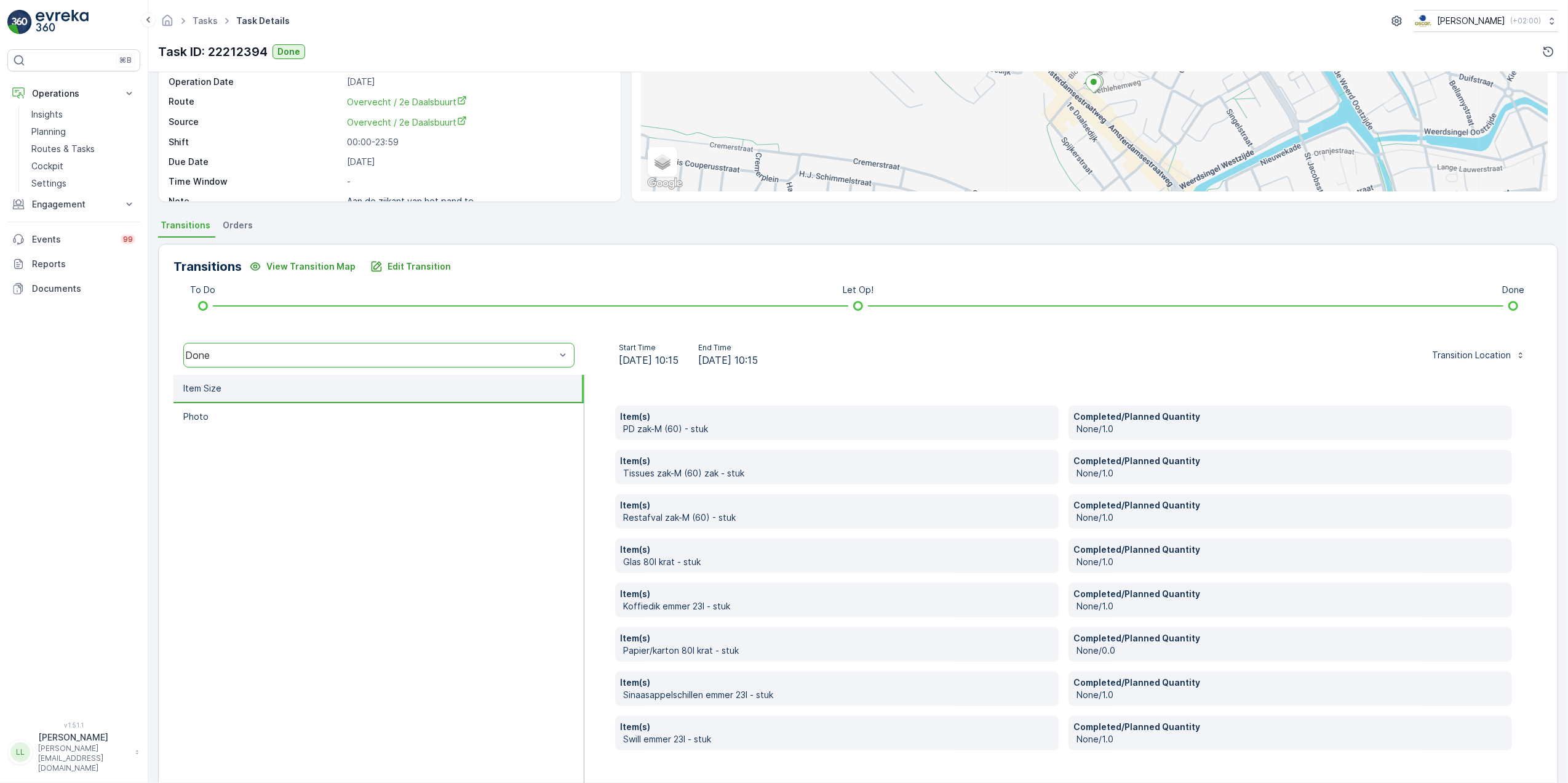
scroll to position [163, 0]
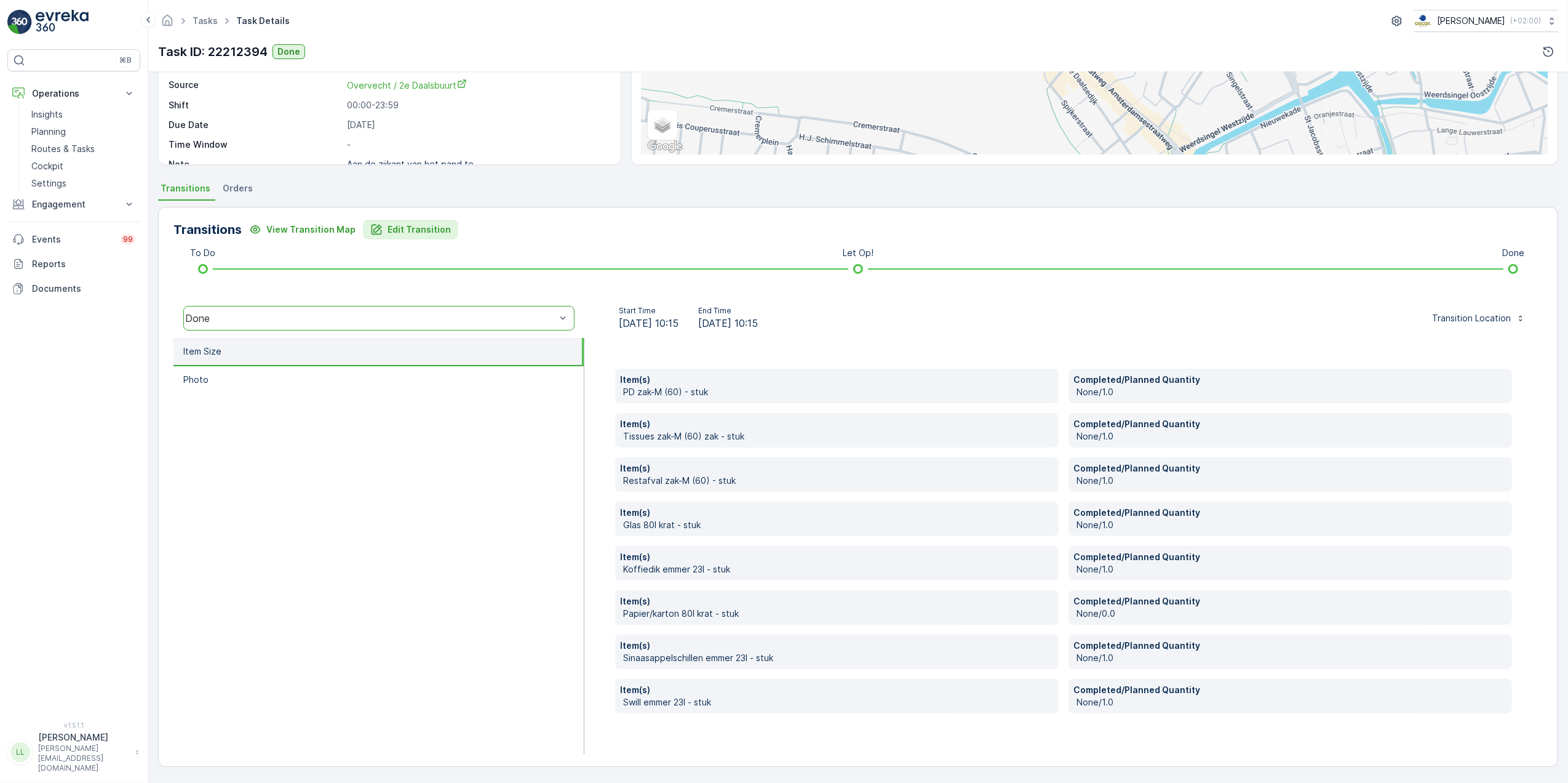
click at [395, 225] on p "Edit Transition" at bounding box center [420, 229] width 64 height 12
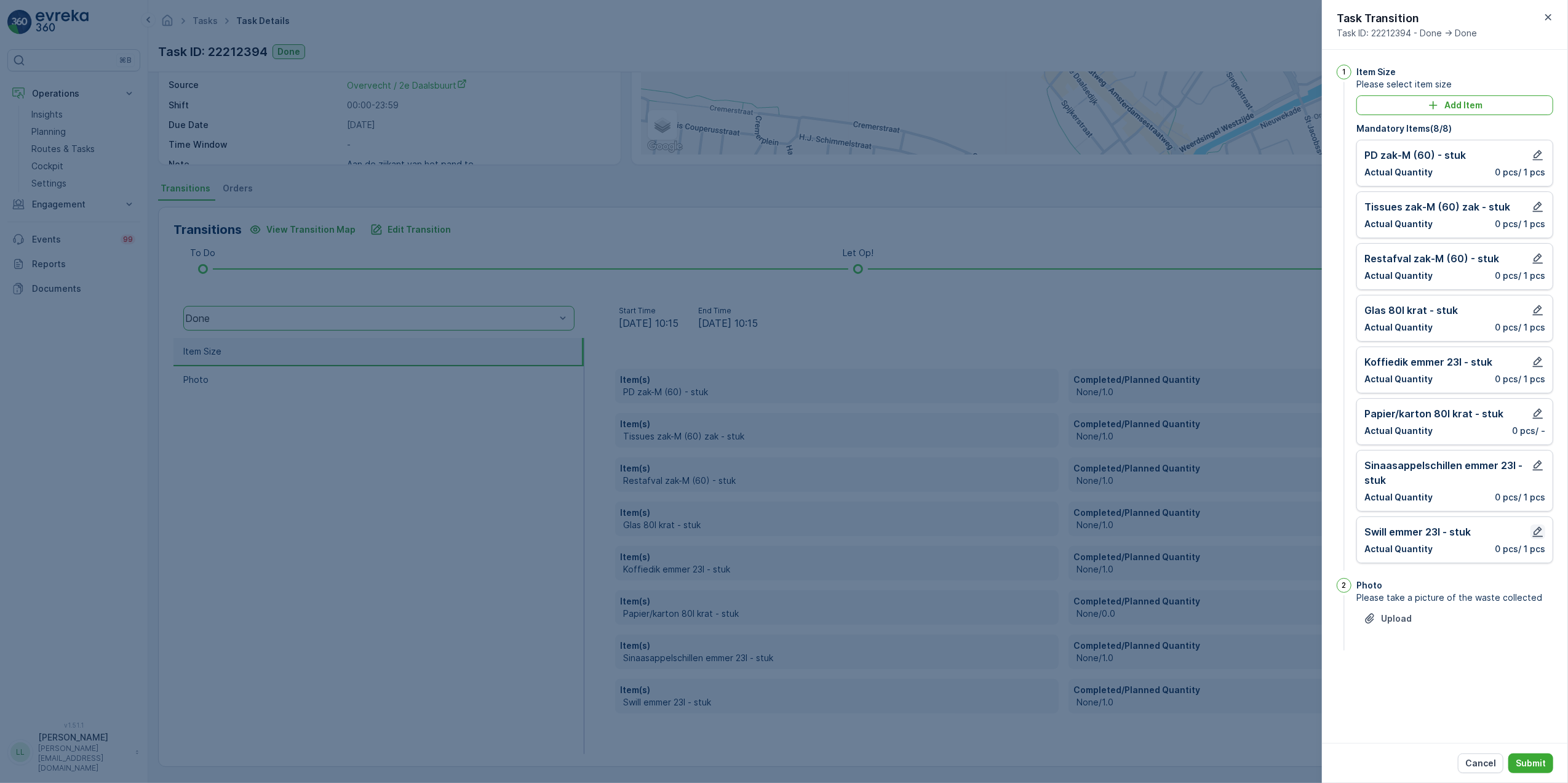
click at [1543, 536] on icon "button" at bounding box center [1538, 532] width 12 height 12
click at [1383, 600] on Quantity "0" at bounding box center [1408, 590] width 88 height 20
type Quantity "2"
click at [1531, 626] on p "Edit" at bounding box center [1532, 627] width 17 height 12
click at [1536, 463] on icon "button" at bounding box center [1538, 465] width 12 height 12
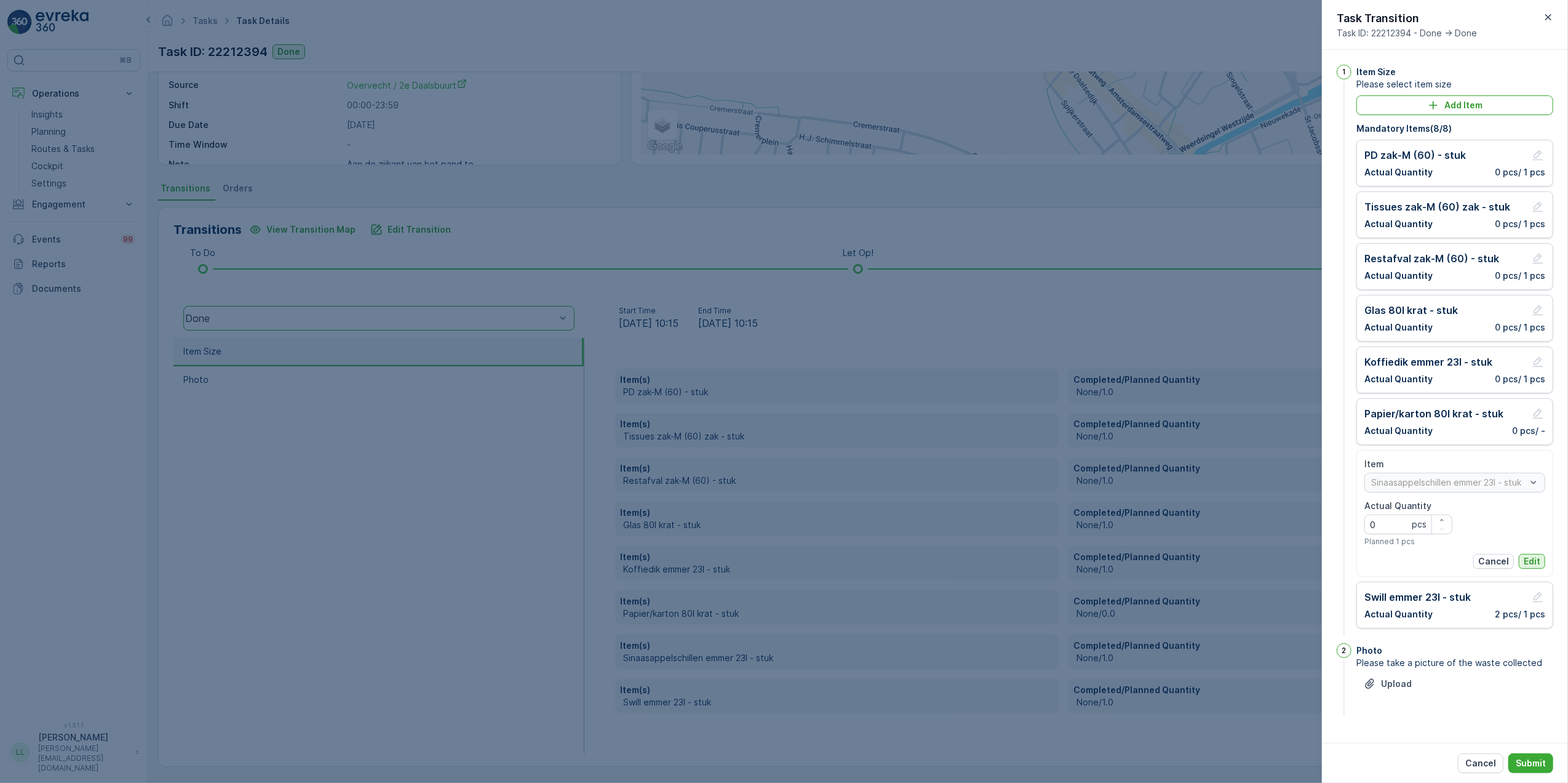
click at [1531, 557] on button "Edit" at bounding box center [1532, 561] width 27 height 15
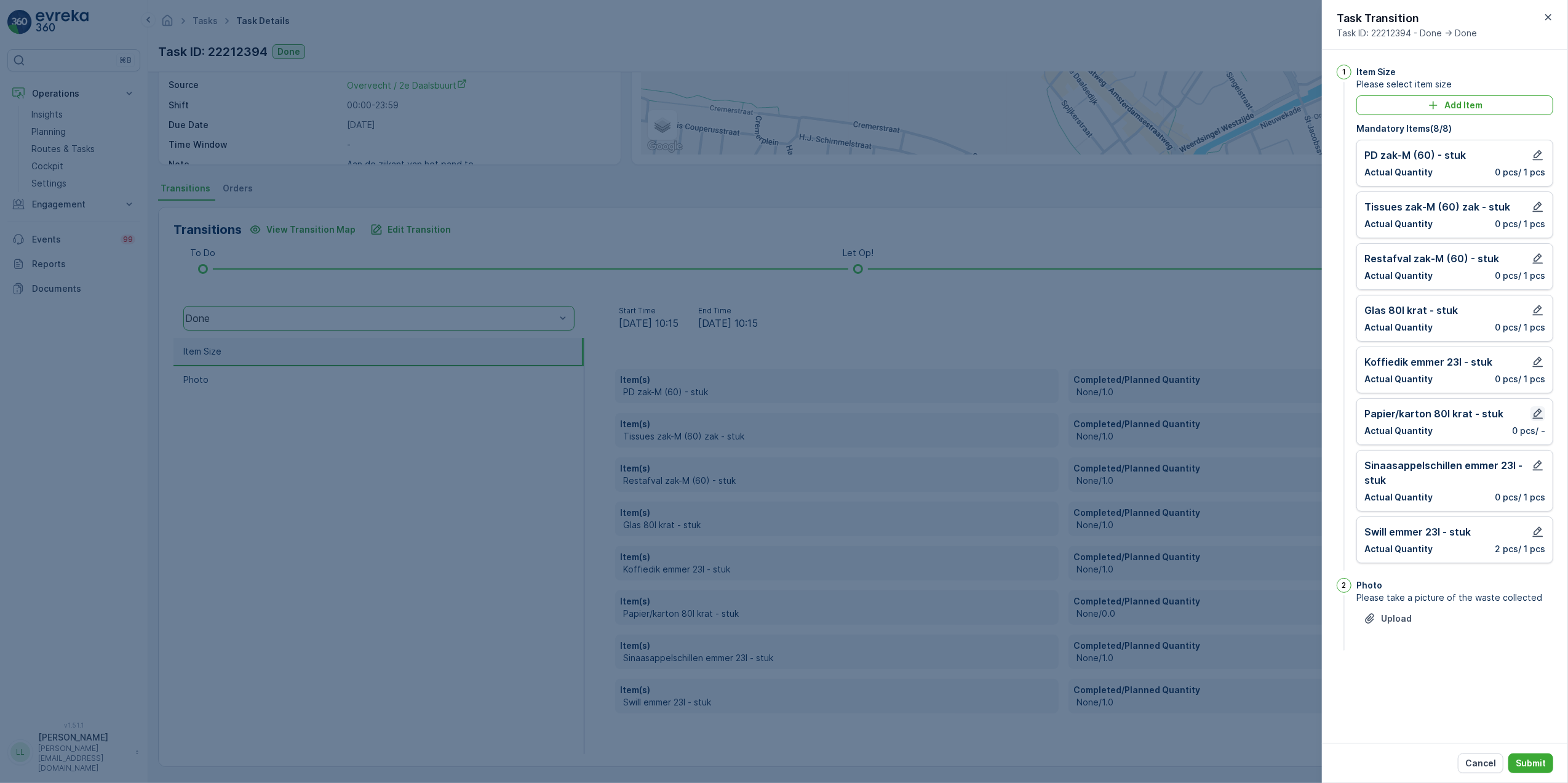
click at [1539, 414] on icon "button" at bounding box center [1538, 414] width 10 height 10
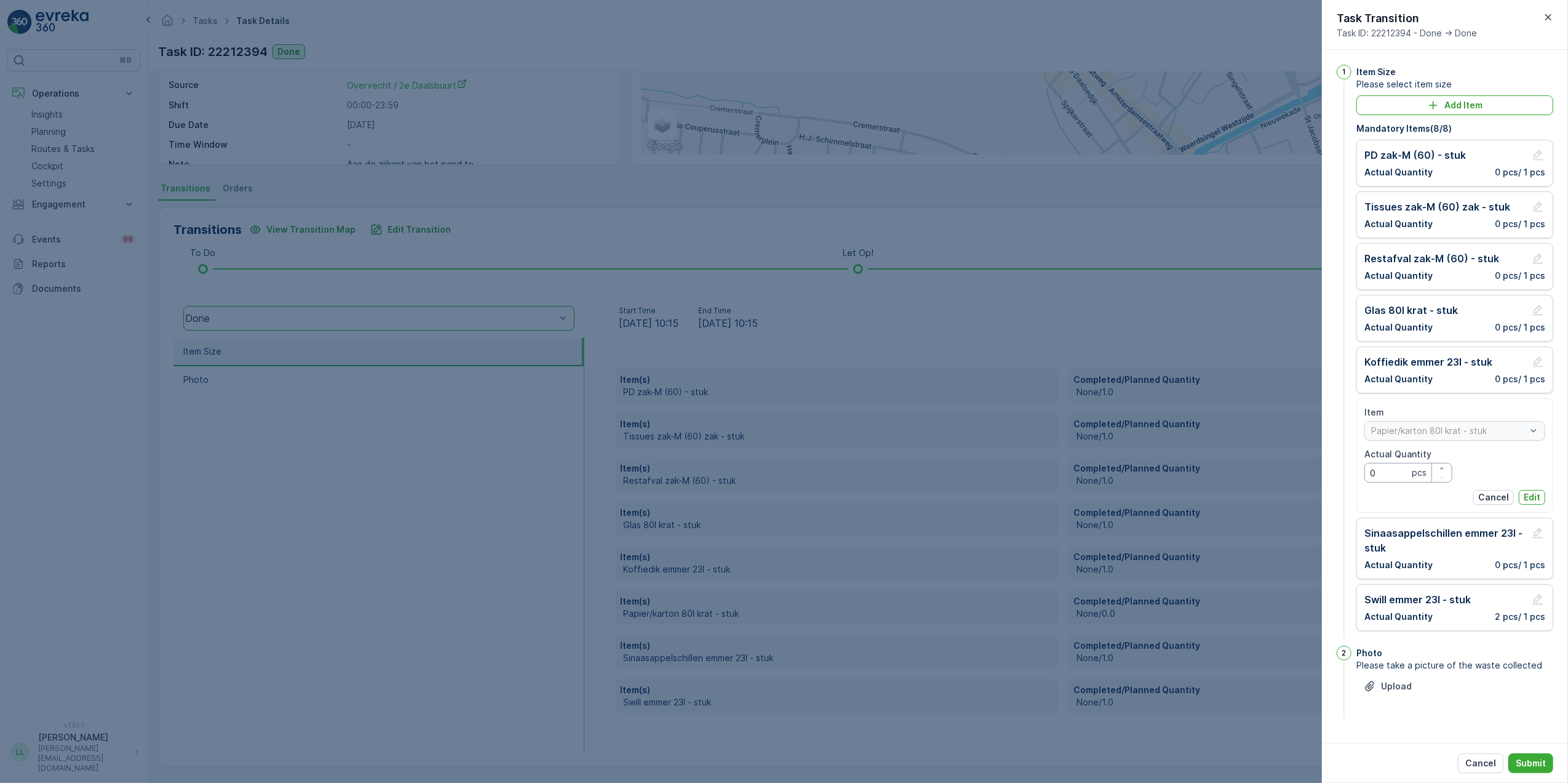
click at [1395, 473] on Quantity "0" at bounding box center [1408, 473] width 88 height 20
type Quantity "2"
click at [1537, 498] on p "Edit" at bounding box center [1532, 497] width 17 height 12
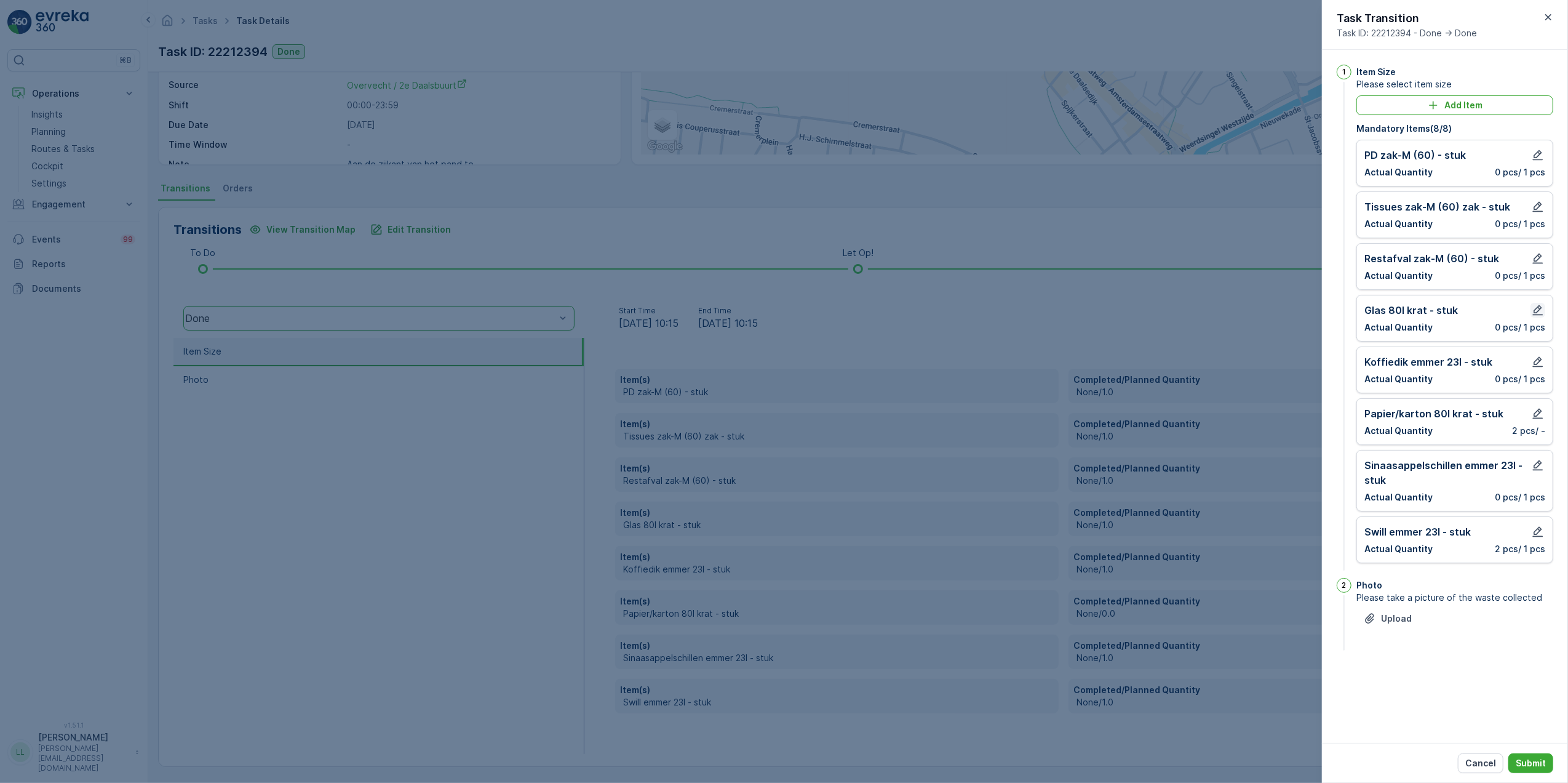
click at [1537, 311] on icon "button" at bounding box center [1538, 310] width 12 height 12
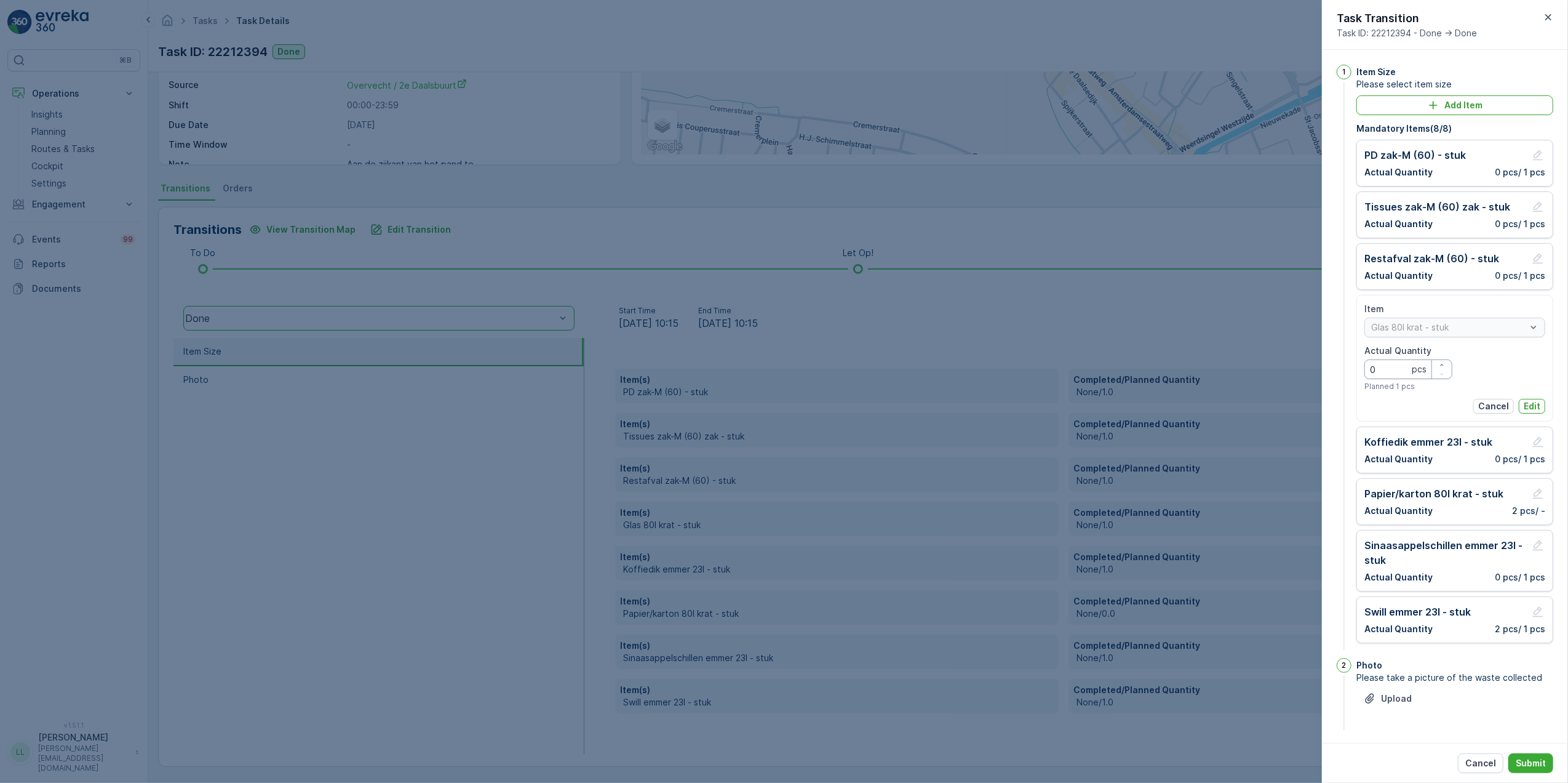
click at [1401, 372] on Quantity "0" at bounding box center [1408, 369] width 88 height 20
type Quantity "1"
click at [1534, 405] on p "Edit" at bounding box center [1532, 406] width 17 height 12
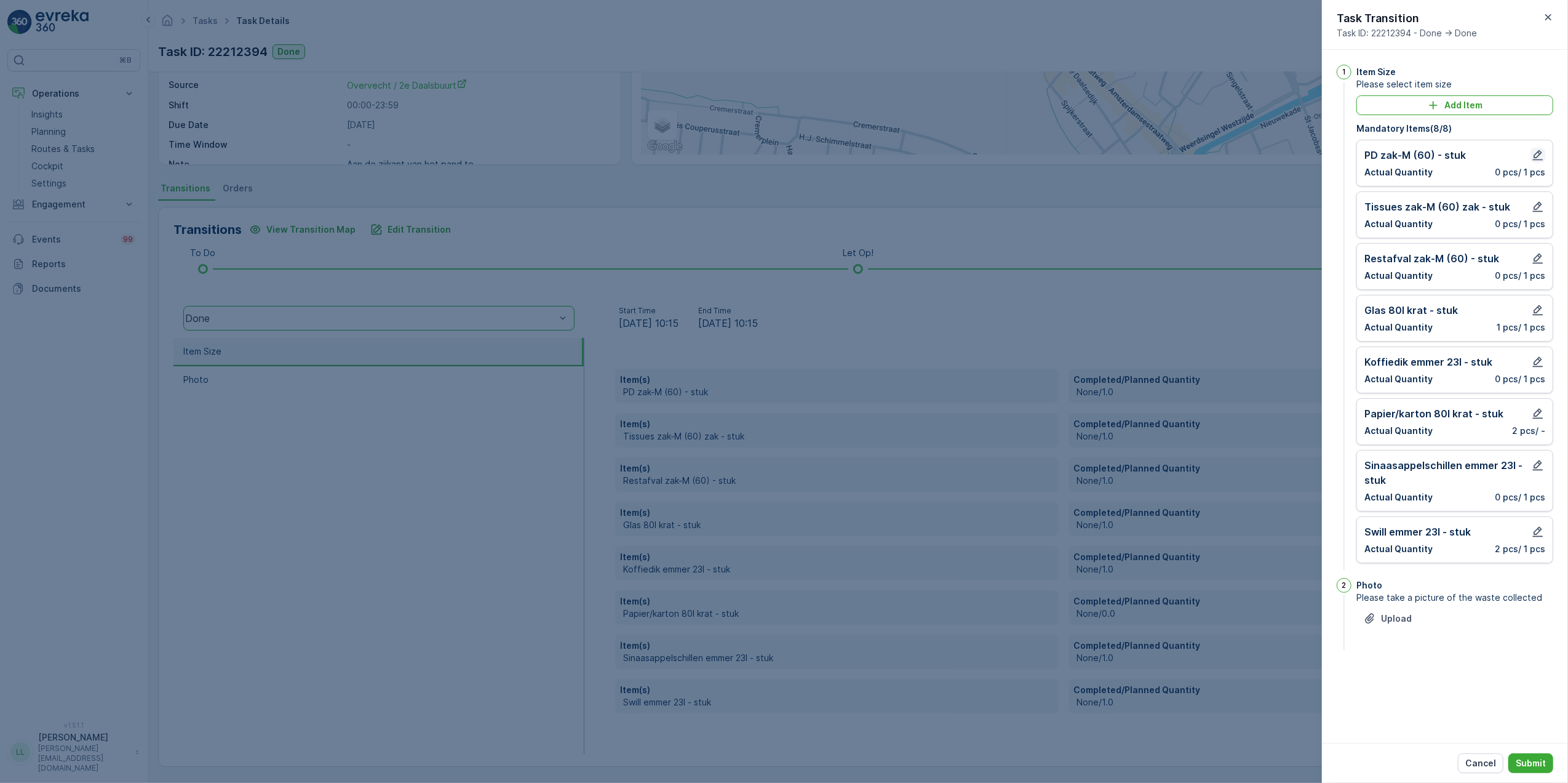
click at [1540, 154] on icon "button" at bounding box center [1538, 155] width 12 height 12
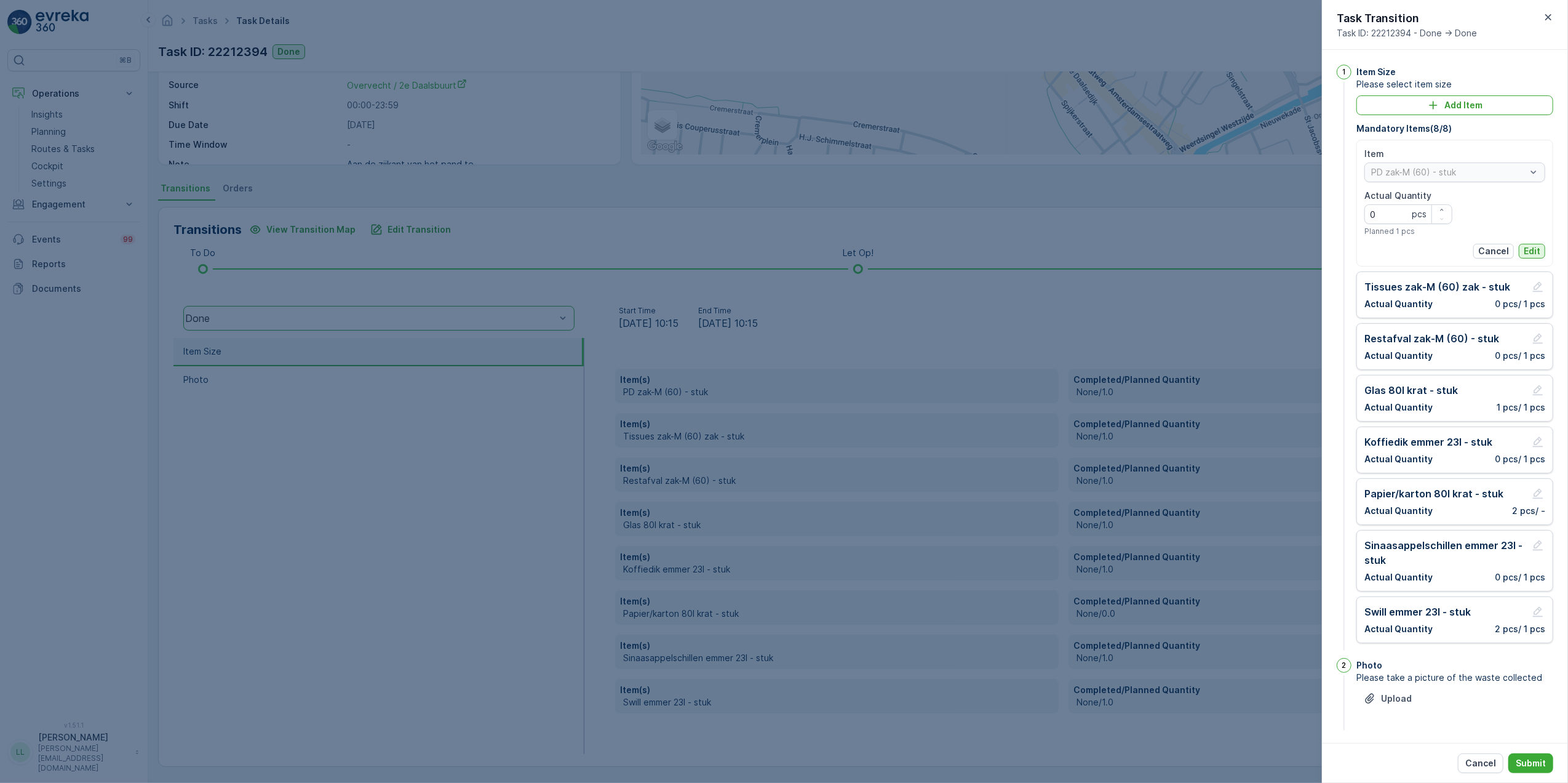
click at [1534, 253] on p "Edit" at bounding box center [1532, 250] width 17 height 12
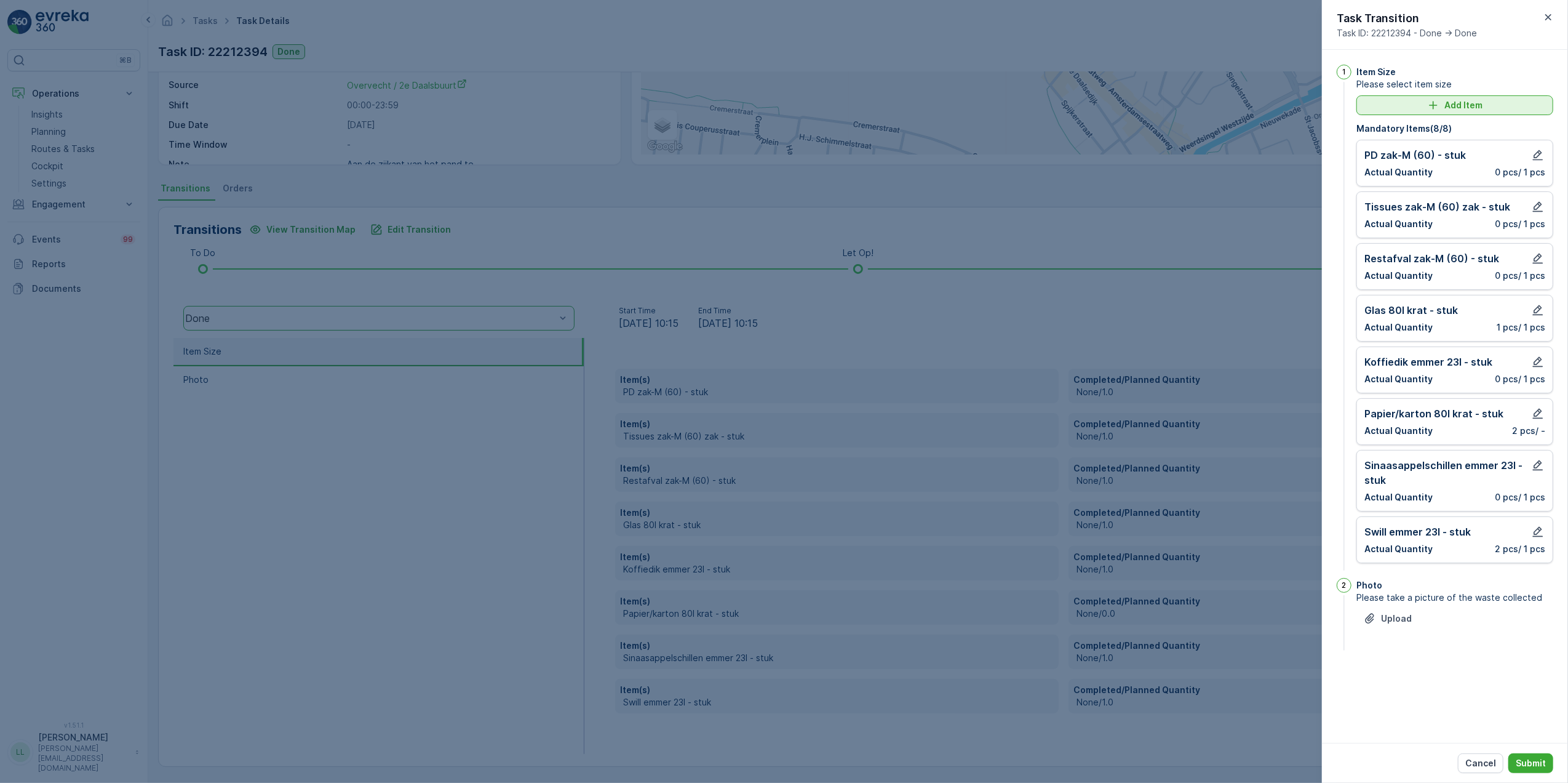
click at [1455, 97] on button "Add Item" at bounding box center [1454, 106] width 196 height 20
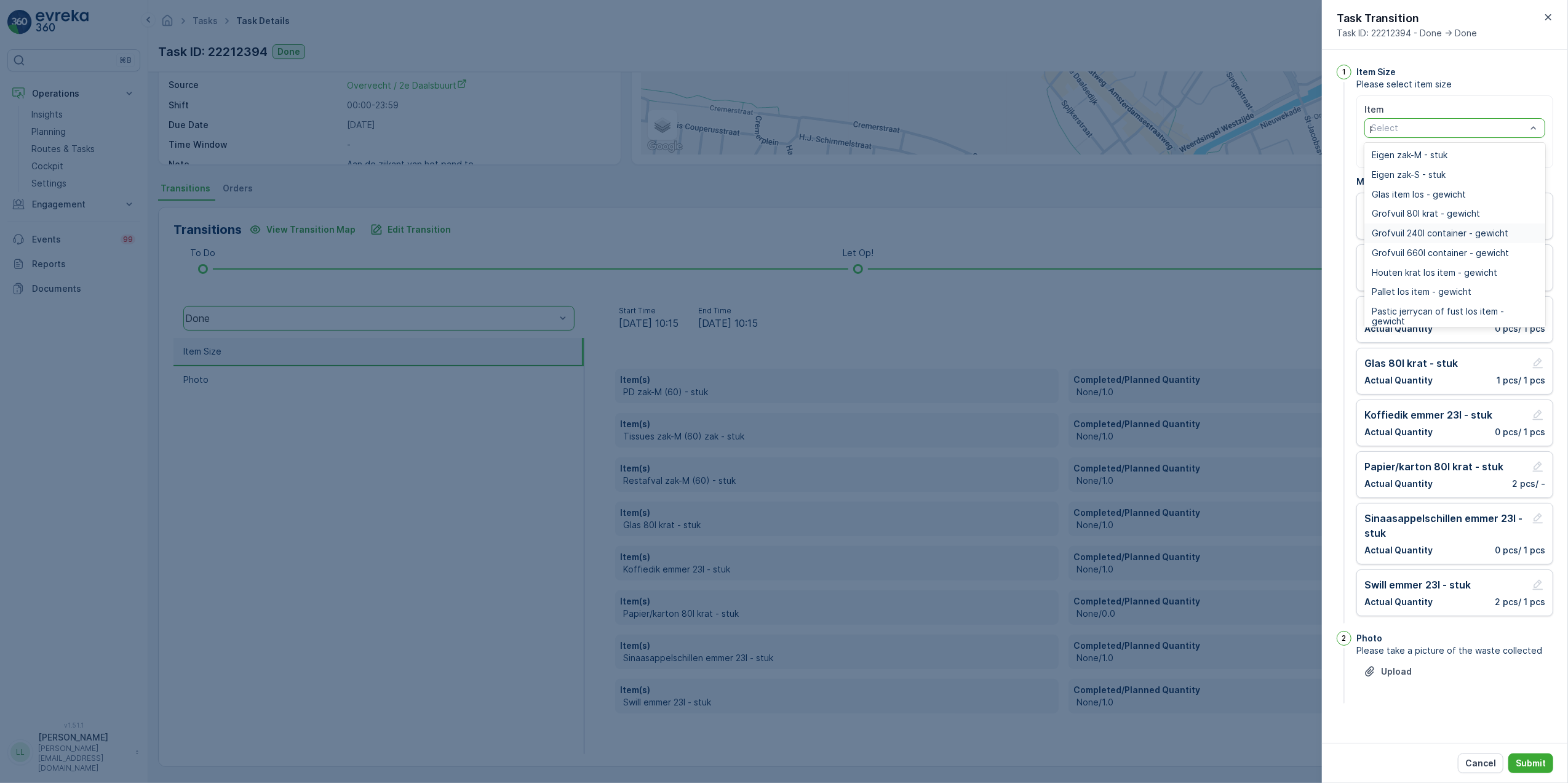
type input "pd"
click at [1494, 257] on span "Vervuild PD zak-XL (240) - stuk" at bounding box center [1434, 261] width 127 height 10
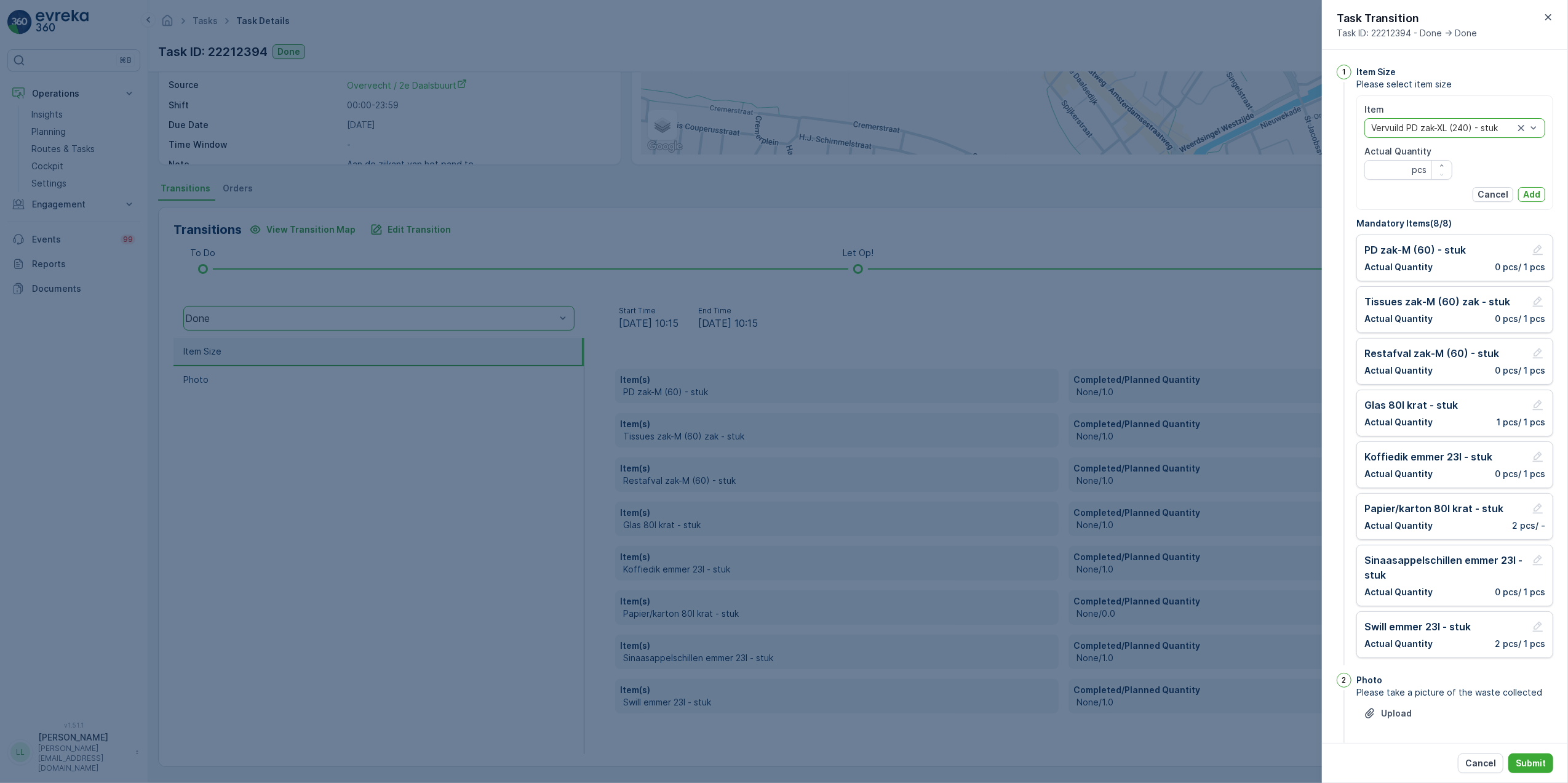
click at [1484, 125] on div at bounding box center [1443, 128] width 146 height 10
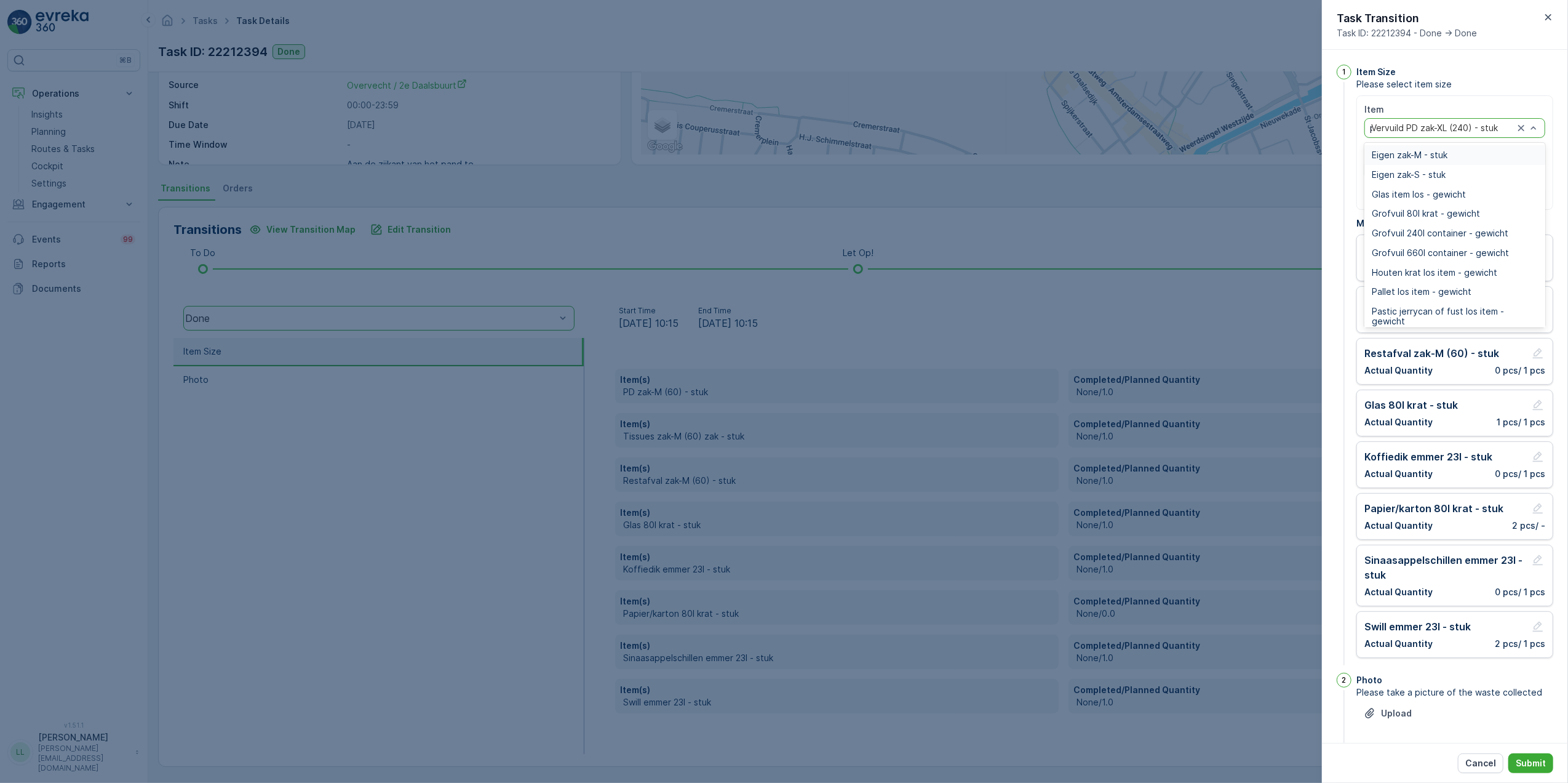
type input "pd"
click at [1479, 279] on div "PD zak-XL (240) - stuk" at bounding box center [1454, 283] width 167 height 10
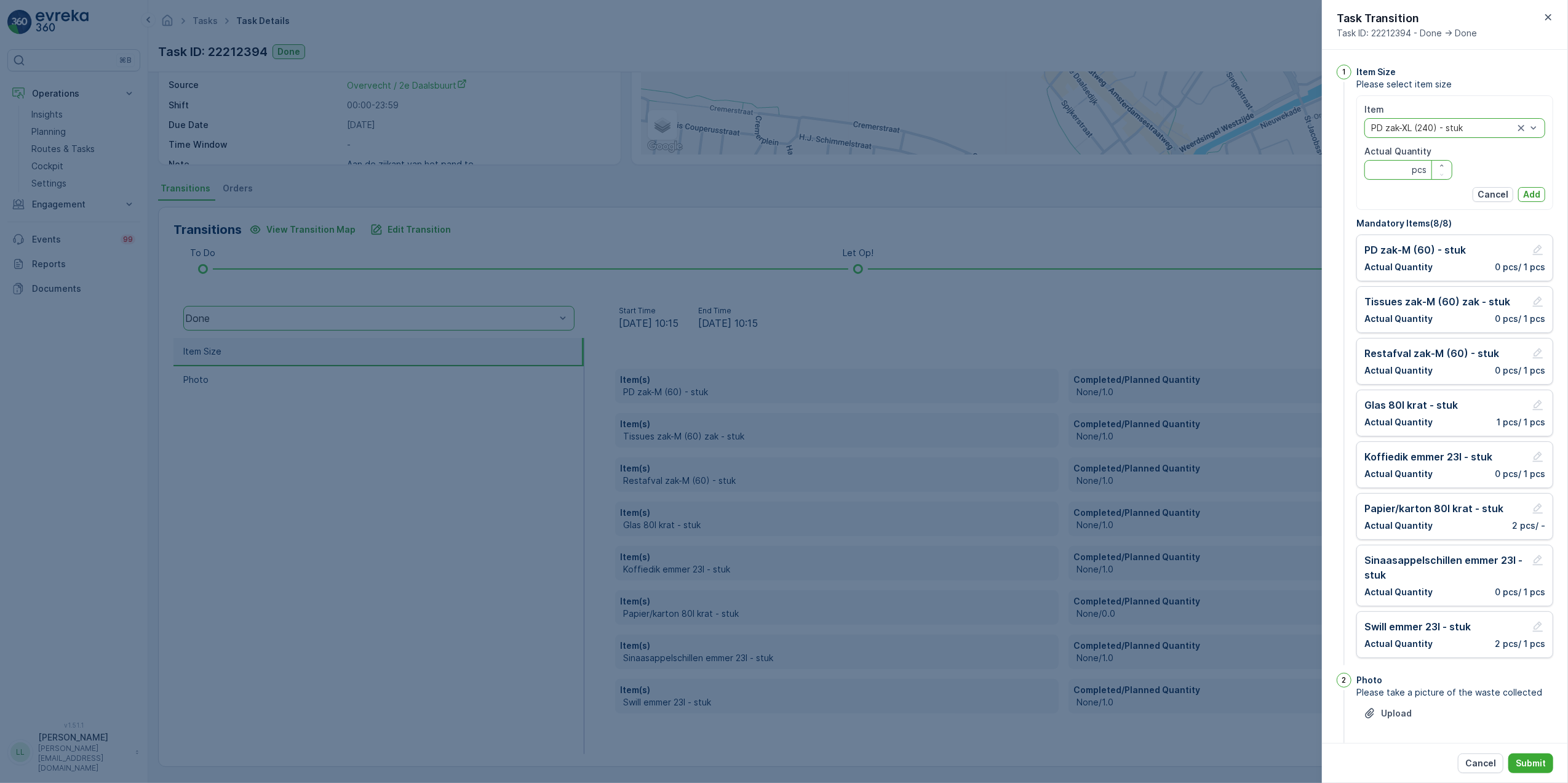
click at [1400, 174] on Quantity "Actual Quantity" at bounding box center [1408, 170] width 88 height 20
type Quantity "1"
click at [1531, 196] on p "Add" at bounding box center [1531, 195] width 17 height 12
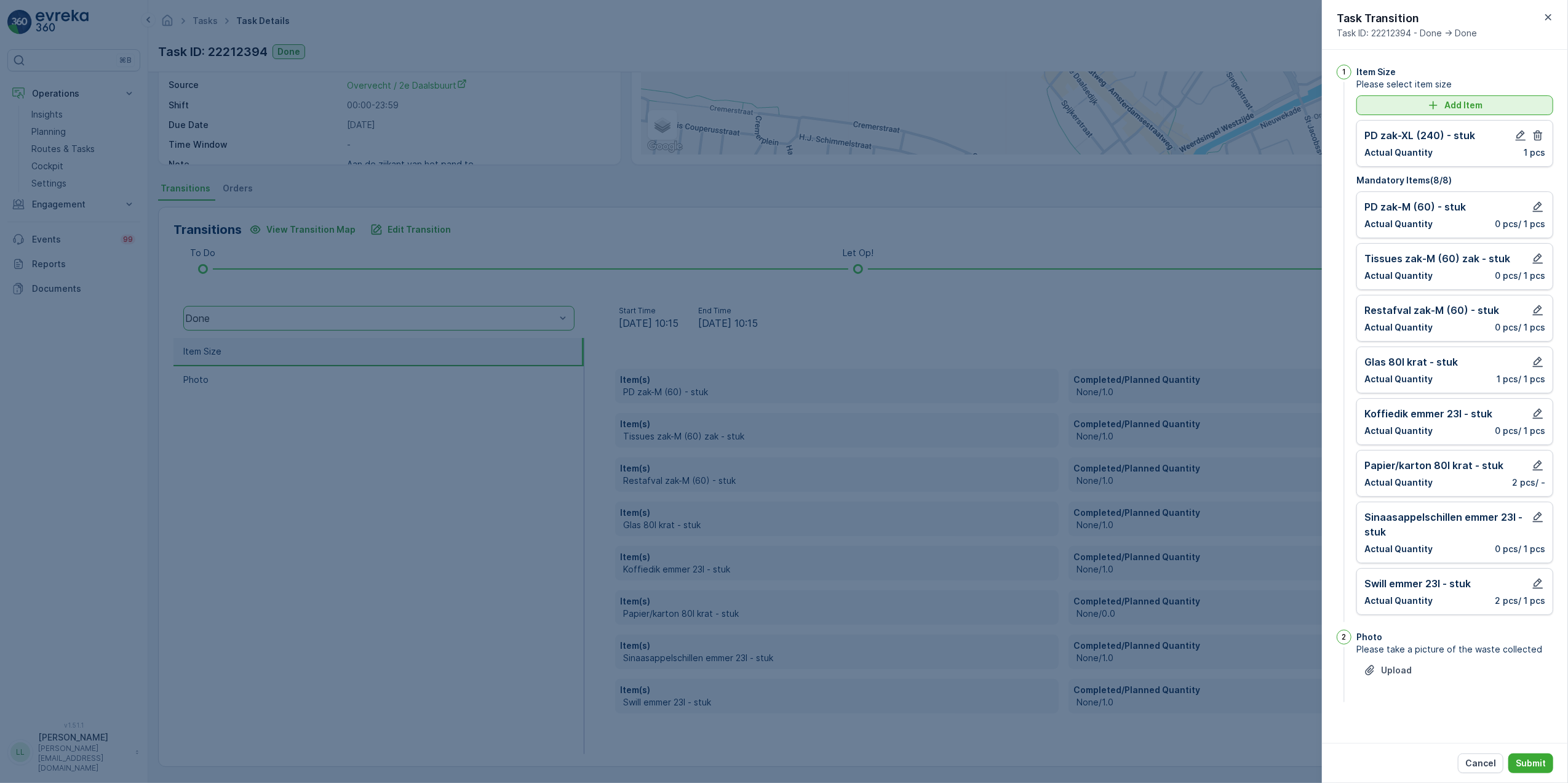
click at [1430, 107] on icon "Add Item" at bounding box center [1433, 105] width 12 height 12
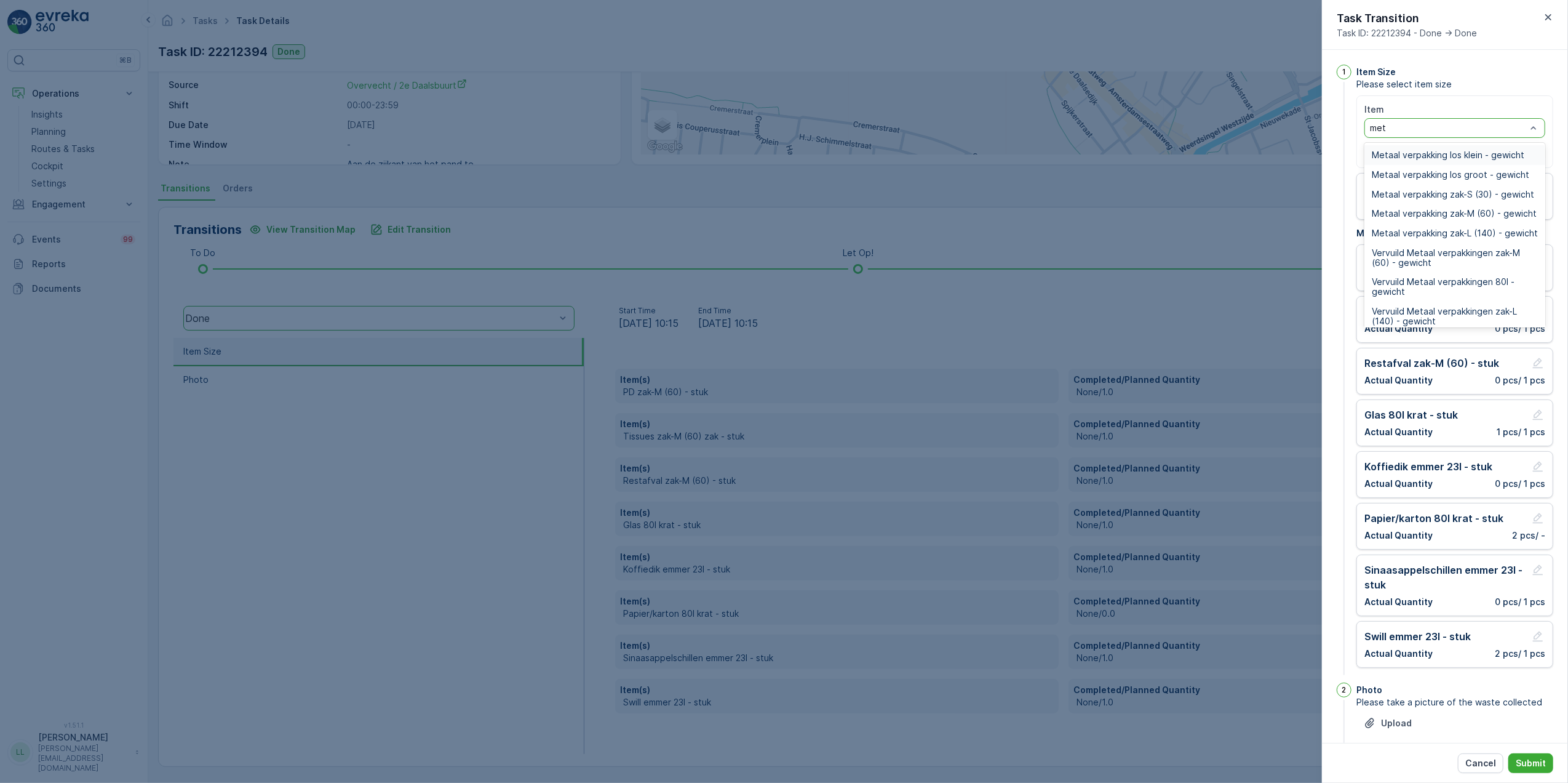
type input "meta"
click at [1497, 178] on span "Metaal verpakking zak-L (140) - stuk" at bounding box center [1446, 173] width 150 height 10
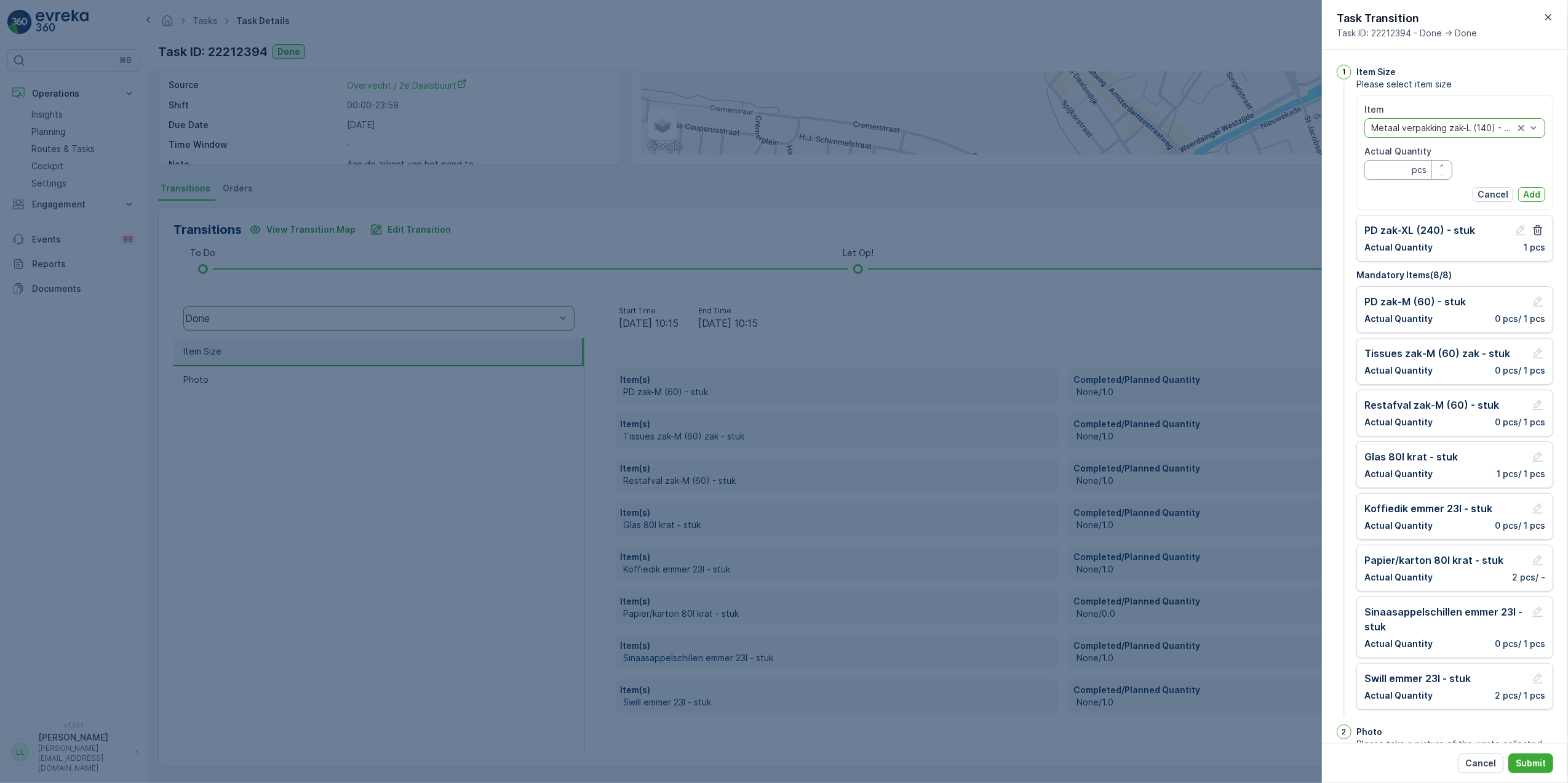
click at [1403, 171] on Quantity "Actual Quantity" at bounding box center [1408, 170] width 88 height 20
type Quantity "1"
click at [1536, 188] on button "Add" at bounding box center [1531, 195] width 27 height 15
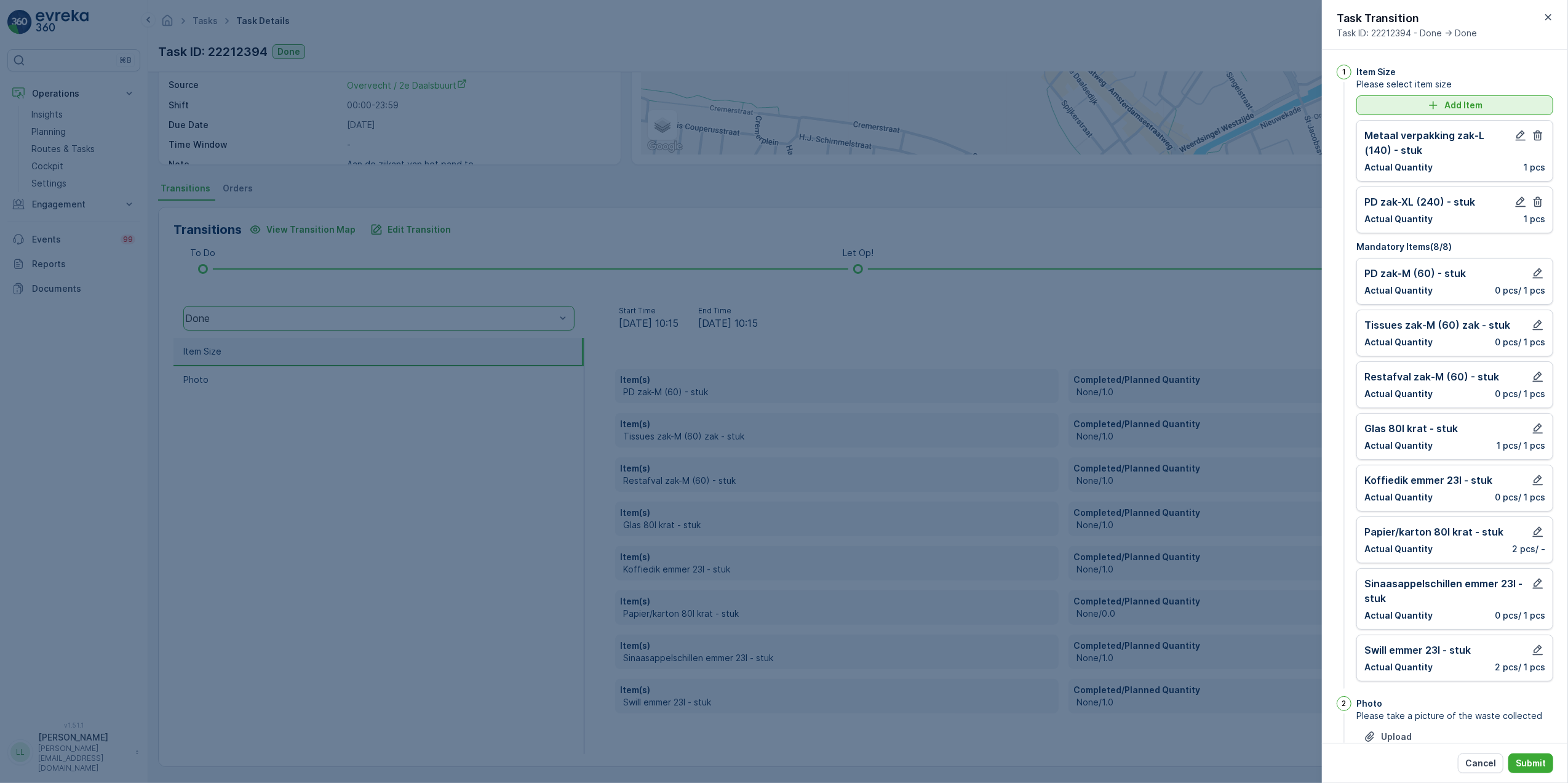
click at [1447, 96] on button "Add Item" at bounding box center [1454, 106] width 196 height 20
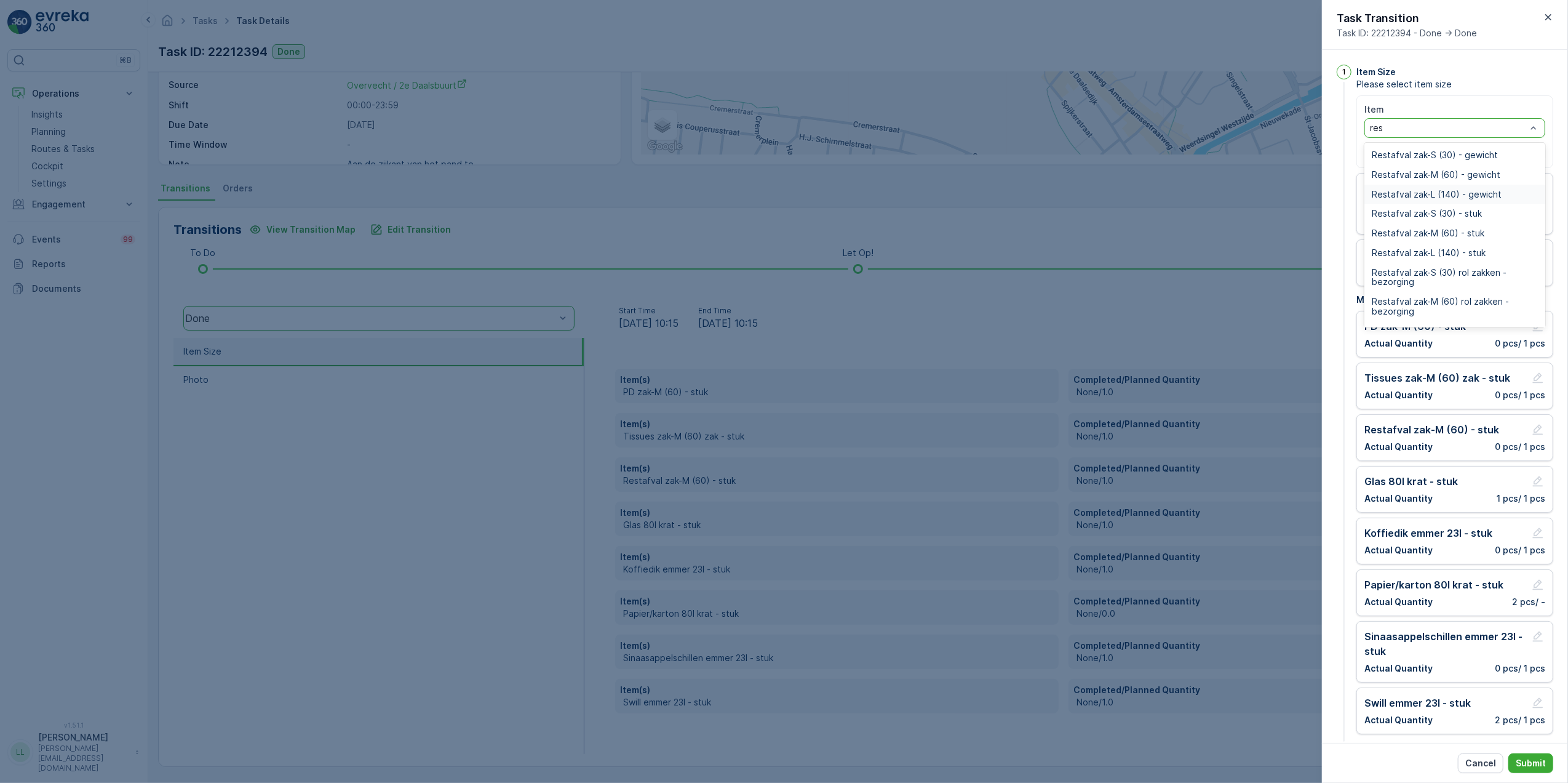
type input "rest"
click at [1477, 276] on span "Restafval 240l container - stuk" at bounding box center [1435, 277] width 128 height 10
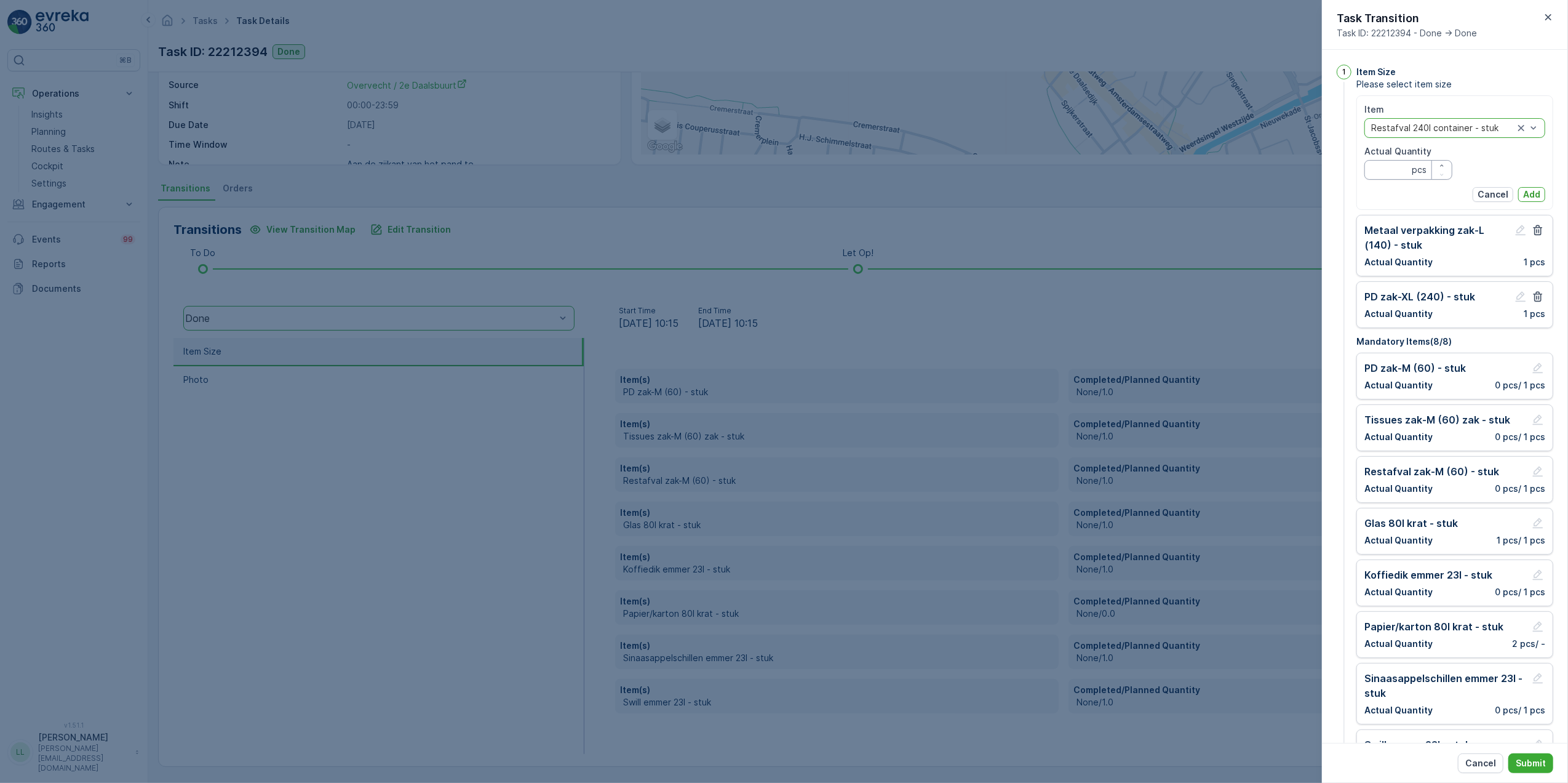
click at [1383, 163] on Quantity "Actual Quantity" at bounding box center [1408, 170] width 88 height 20
type Quantity "1"
click at [1531, 196] on p "Add" at bounding box center [1531, 195] width 17 height 12
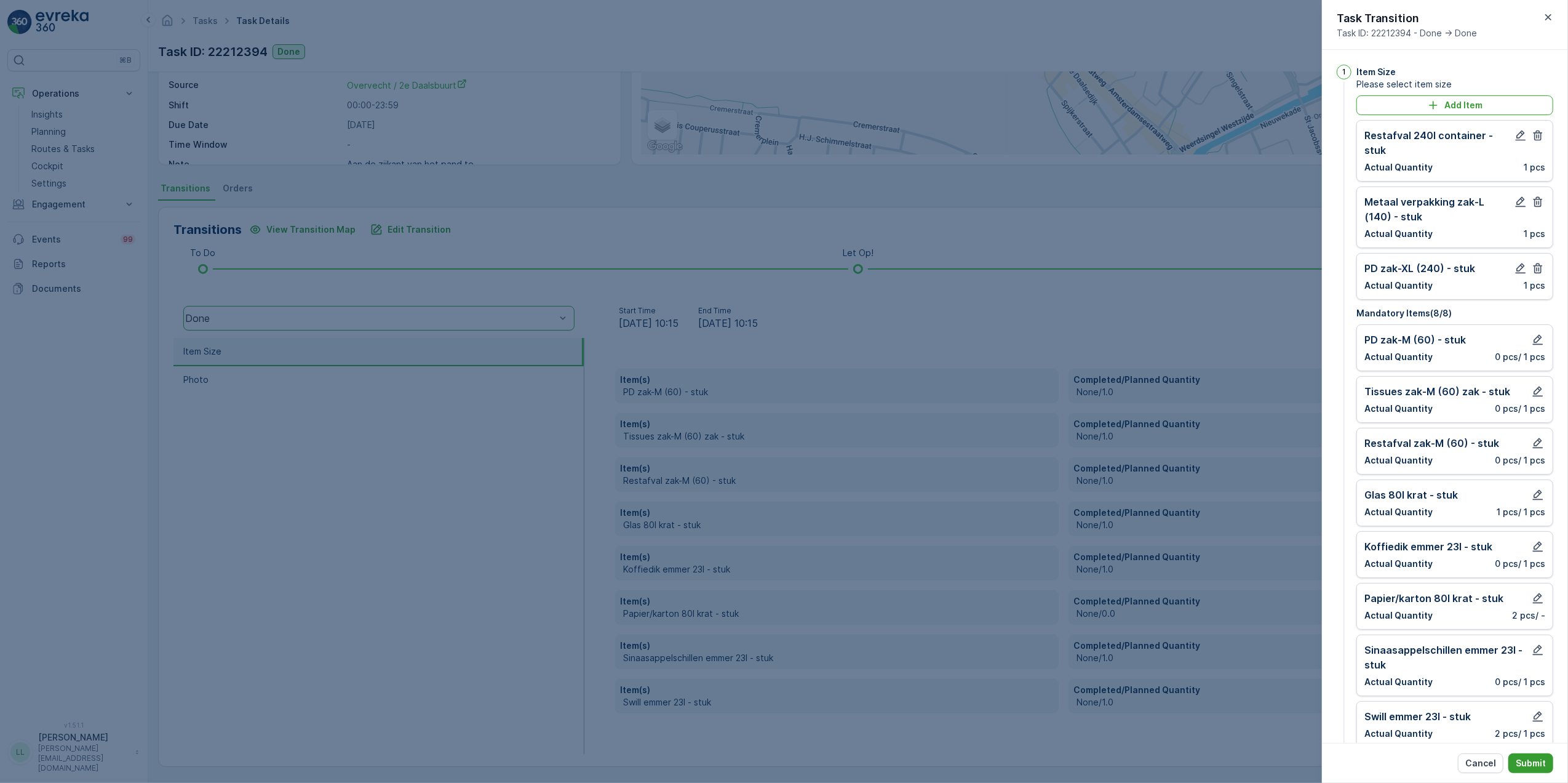
click at [1536, 760] on p "Submit" at bounding box center [1531, 763] width 30 height 12
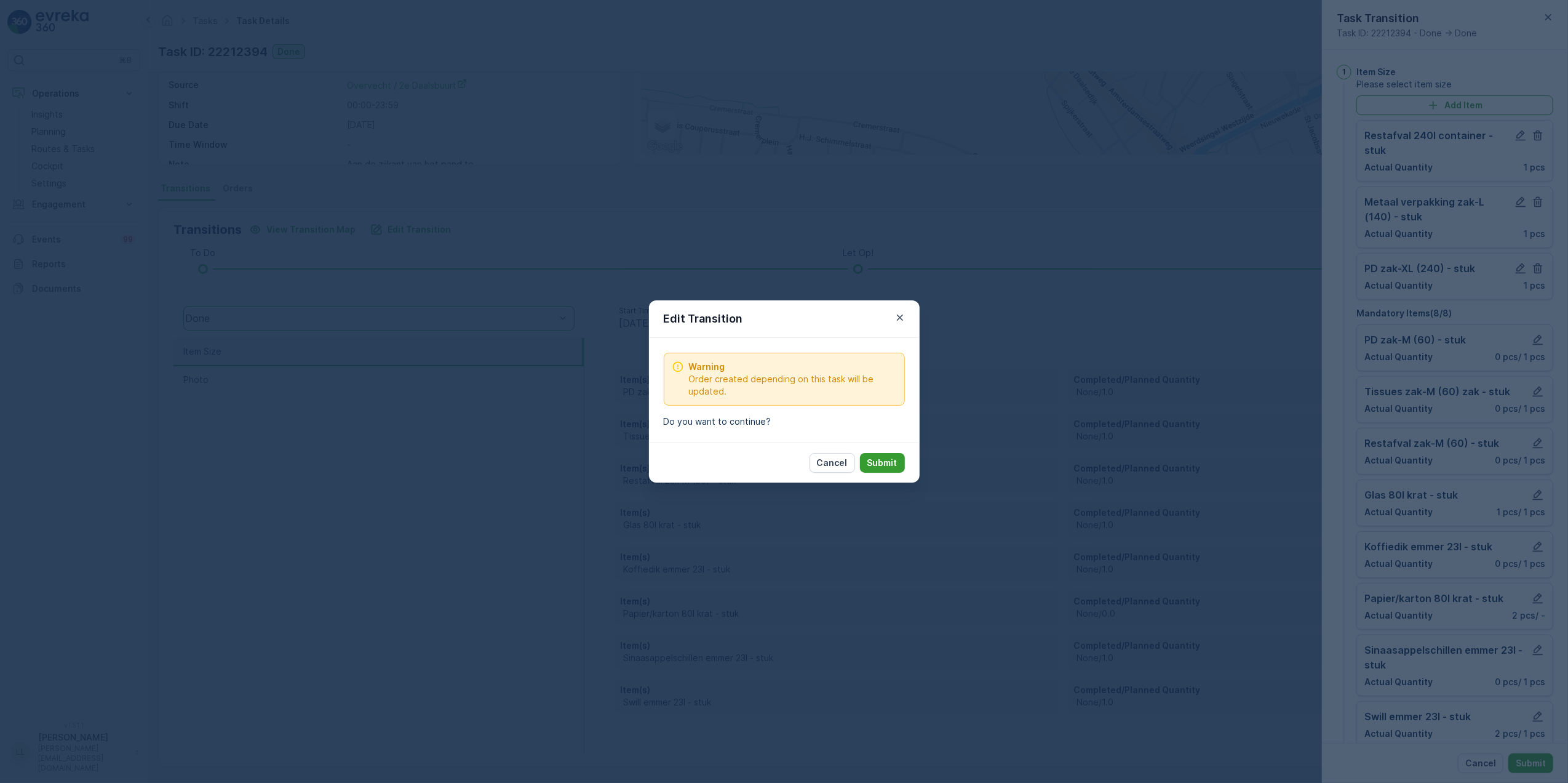
click at [876, 461] on p "Submit" at bounding box center [883, 463] width 30 height 12
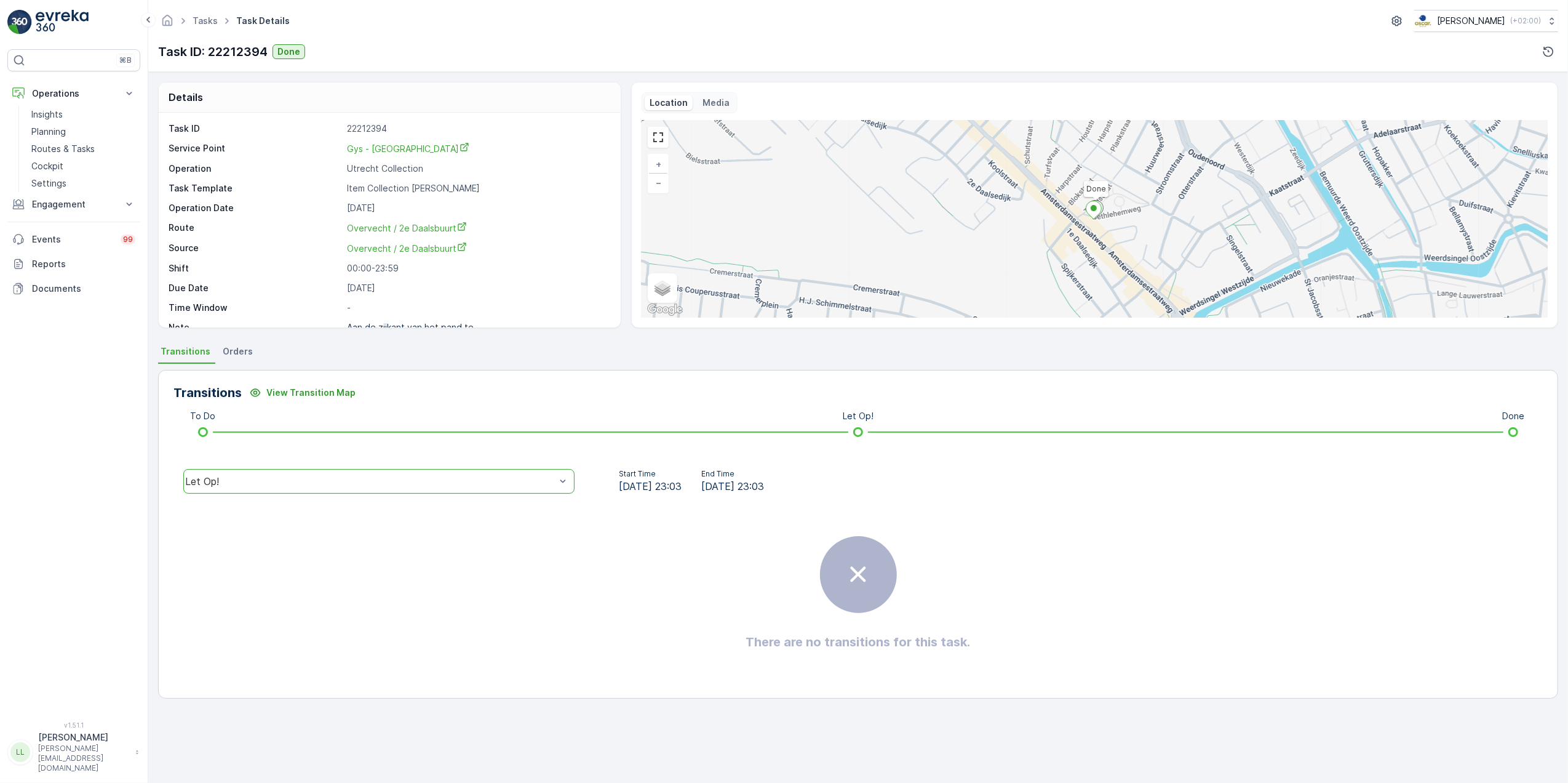
scroll to position [0, 0]
drag, startPoint x: 59, startPoint y: 150, endPoint x: 79, endPoint y: 141, distance: 21.9
click at [59, 150] on p "Routes & Tasks" at bounding box center [63, 149] width 64 height 12
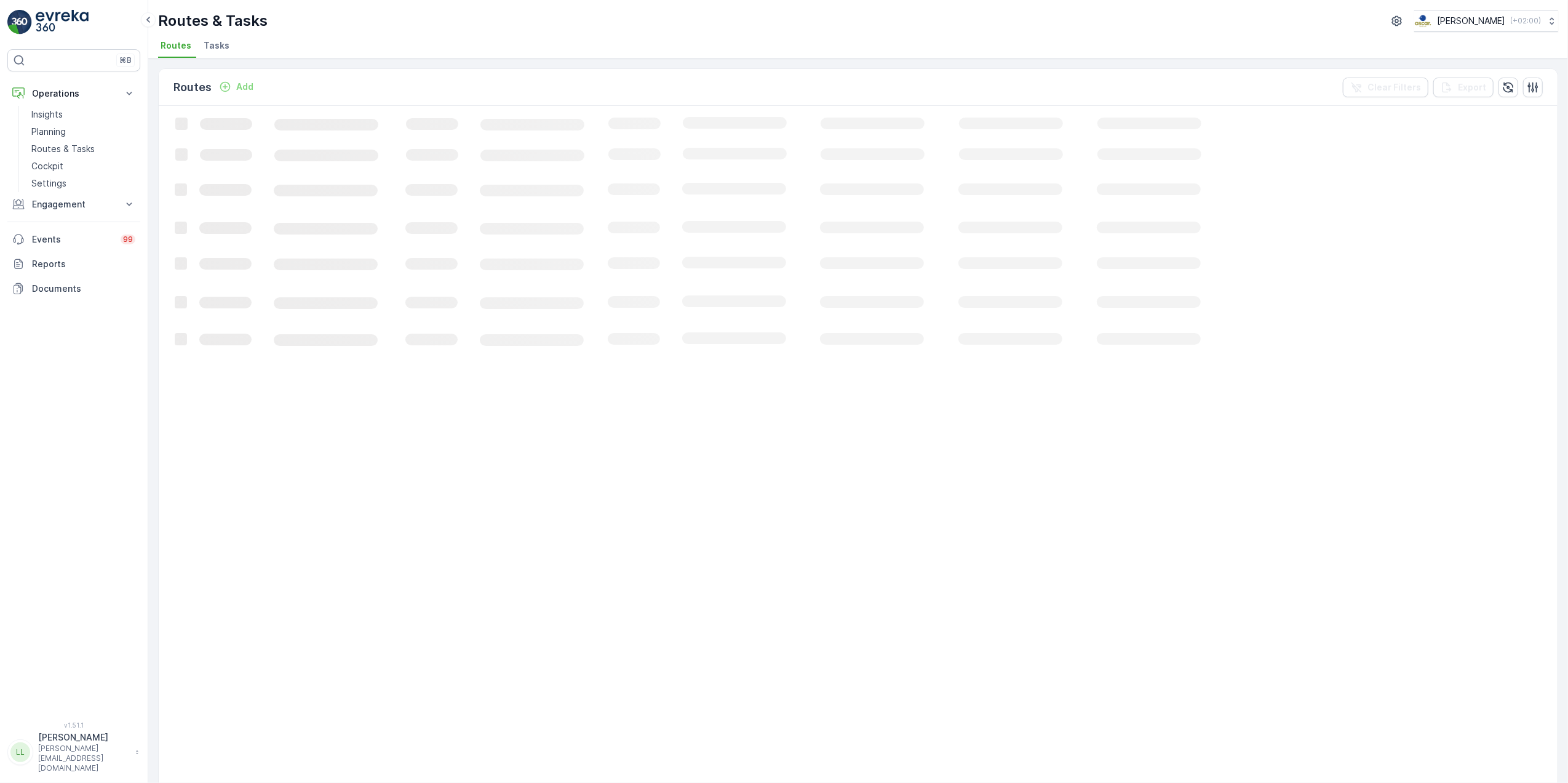
click at [215, 44] on span "Tasks" at bounding box center [216, 45] width 26 height 12
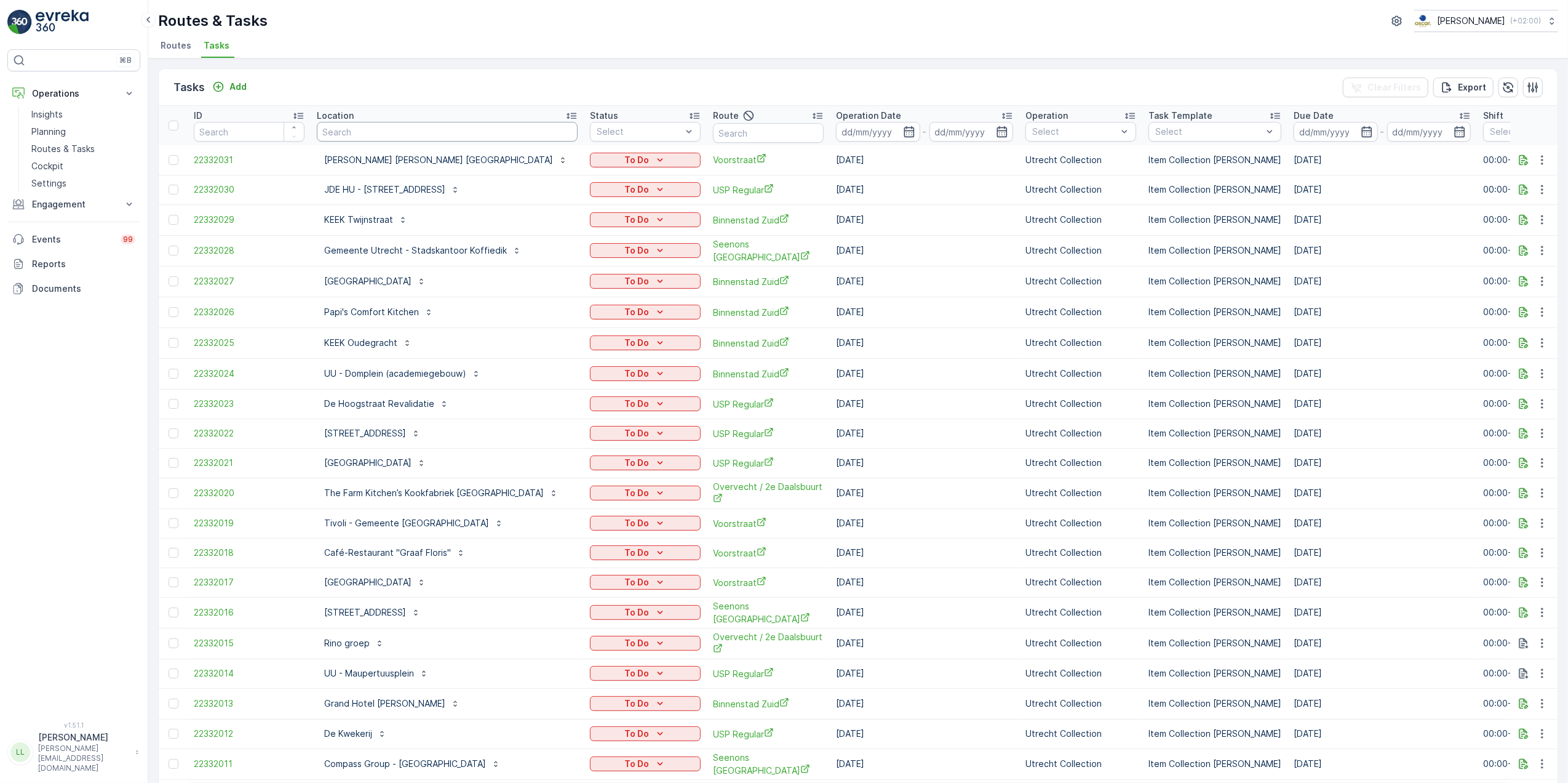
click at [407, 126] on input "text" at bounding box center [448, 132] width 261 height 20
type input "floatin"
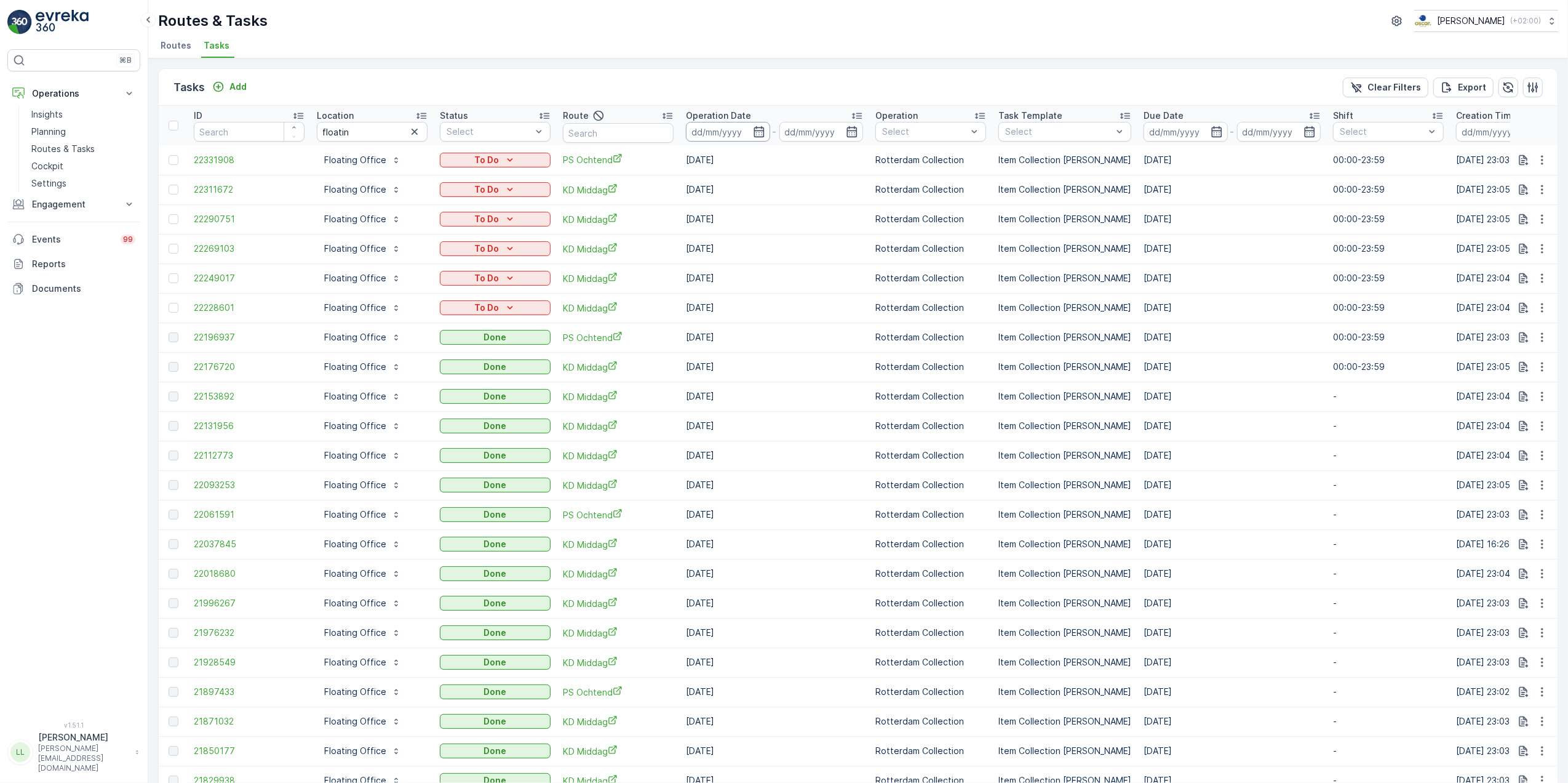
click at [762, 131] on icon "button" at bounding box center [759, 132] width 12 height 12
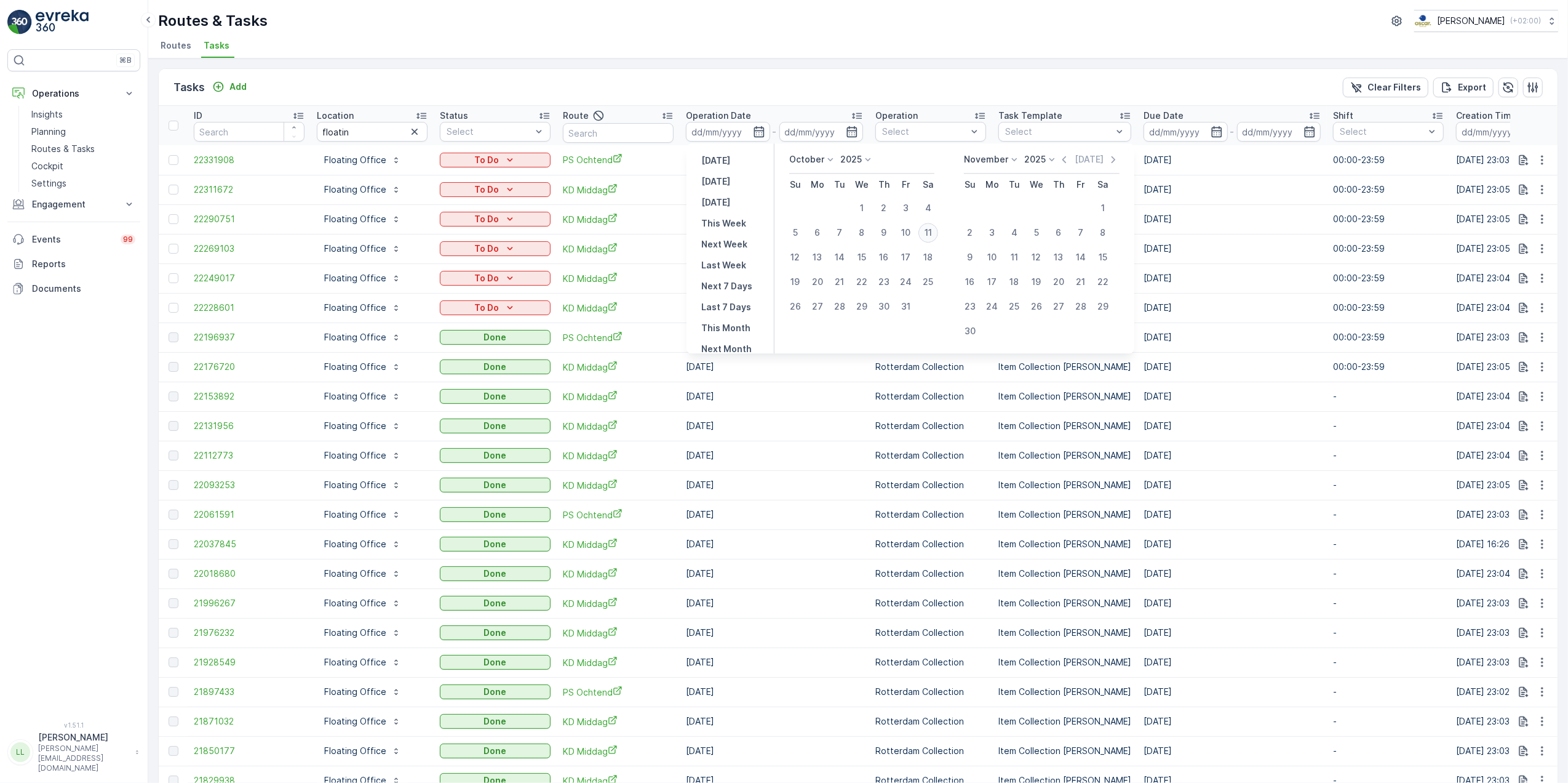
click at [931, 232] on div "11" at bounding box center [929, 232] width 20 height 20
type input "[DATE]"
click at [931, 232] on div "11" at bounding box center [929, 232] width 20 height 20
type input "[DATE]"
click at [931, 232] on div "11" at bounding box center [929, 232] width 20 height 20
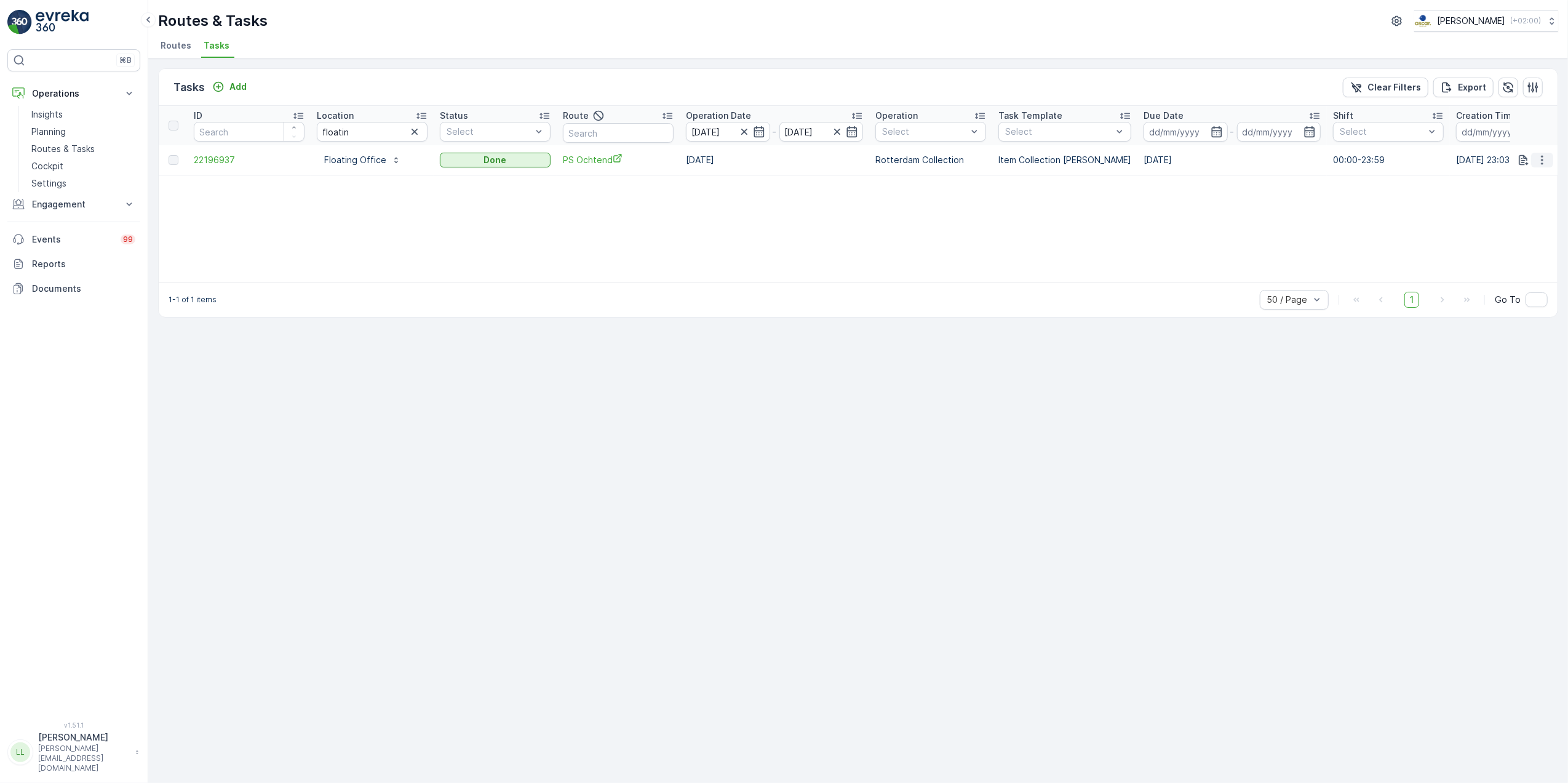
click at [1540, 162] on icon "button" at bounding box center [1542, 160] width 12 height 12
click at [1305, 227] on div "ID Location floatin Status Select Route Operation Date 11.10.2025 - 11.10.2025 …" at bounding box center [858, 194] width 1399 height 176
click at [1543, 157] on icon "button" at bounding box center [1542, 159] width 2 height 9
click at [1544, 180] on span "See More Details" at bounding box center [1528, 179] width 72 height 12
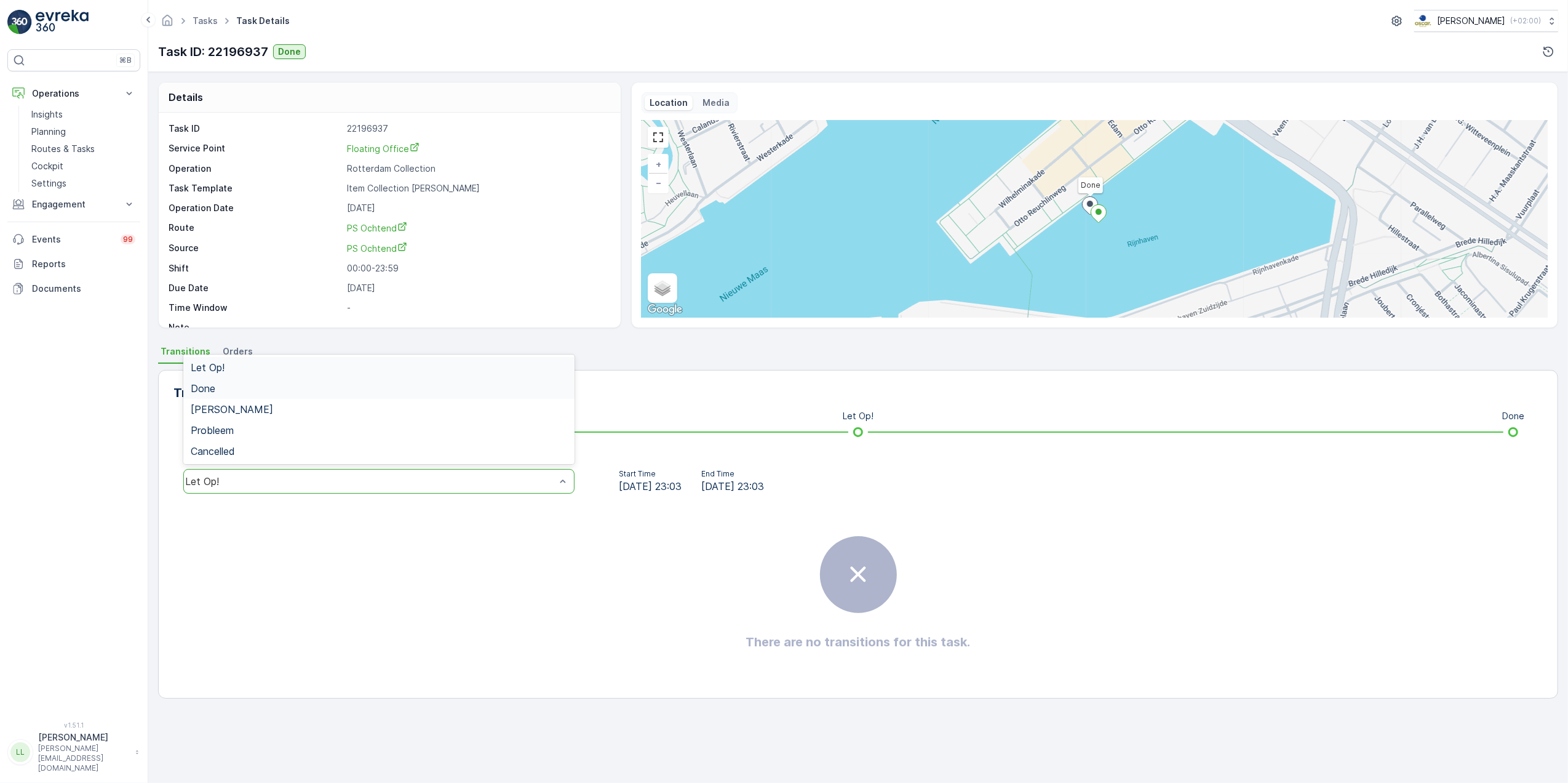
click at [221, 386] on div "Done" at bounding box center [378, 388] width 376 height 11
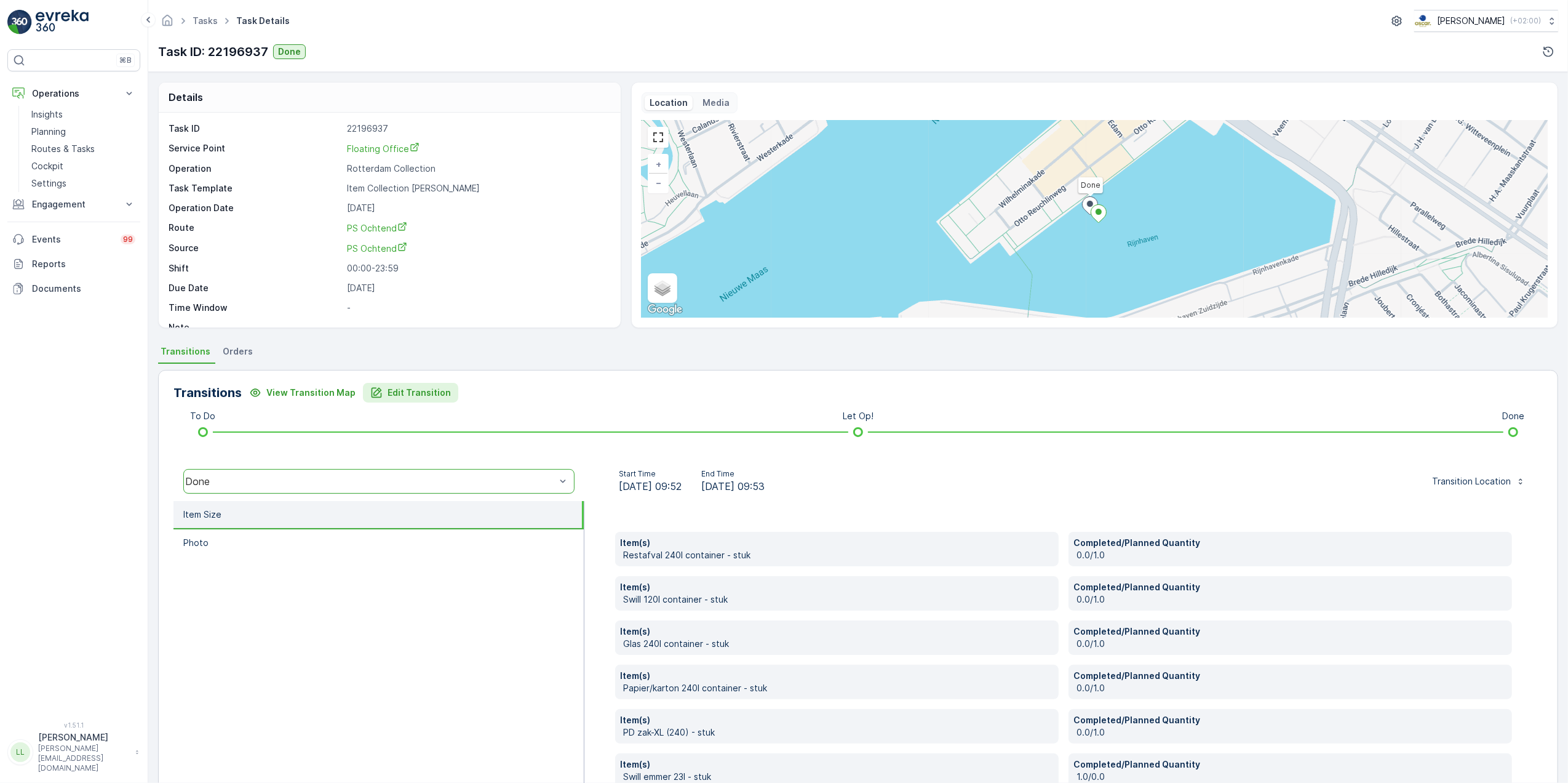
click at [389, 390] on p "Edit Transition" at bounding box center [420, 392] width 64 height 12
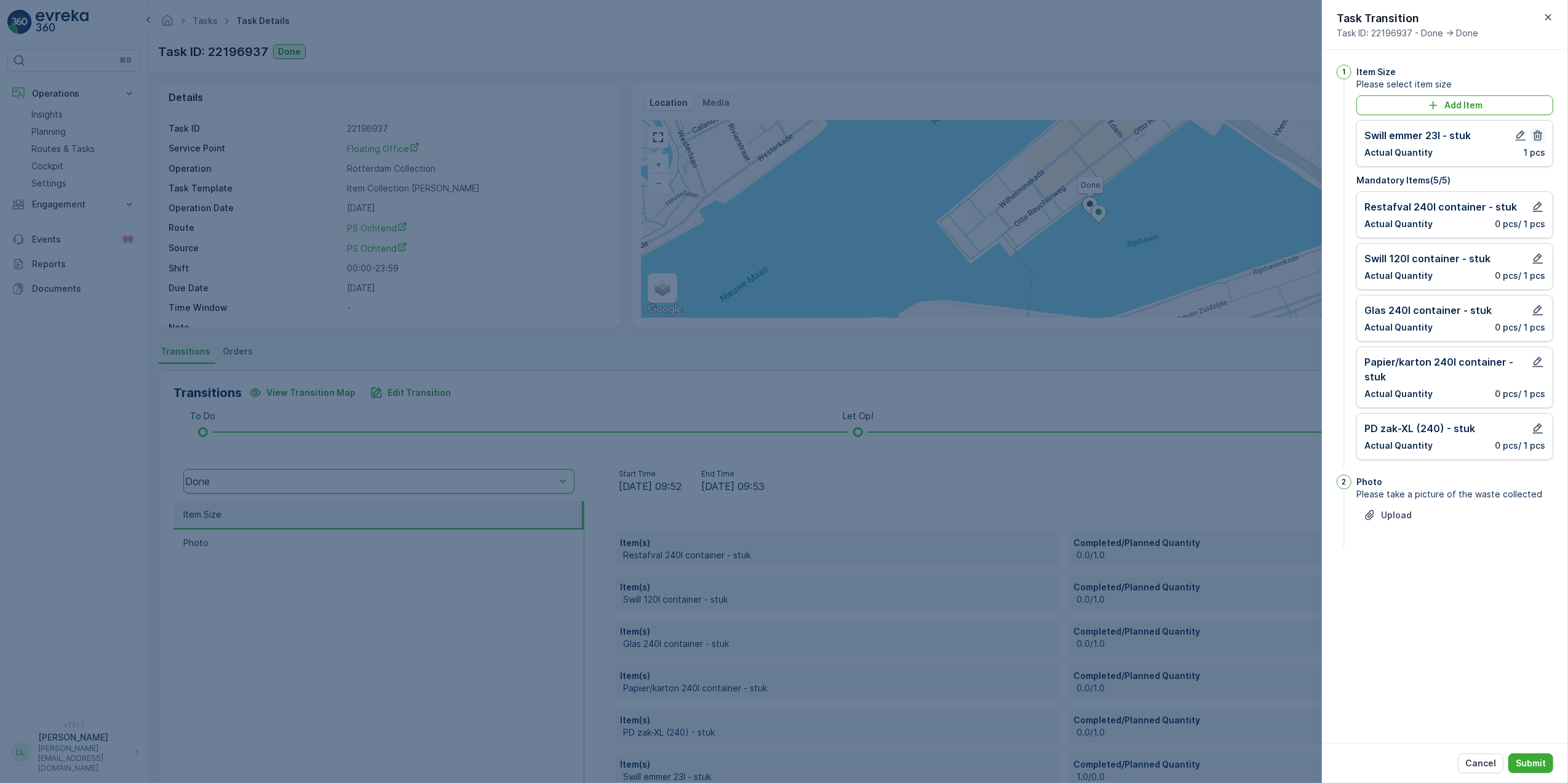
click at [1539, 136] on icon "button" at bounding box center [1538, 136] width 12 height 12
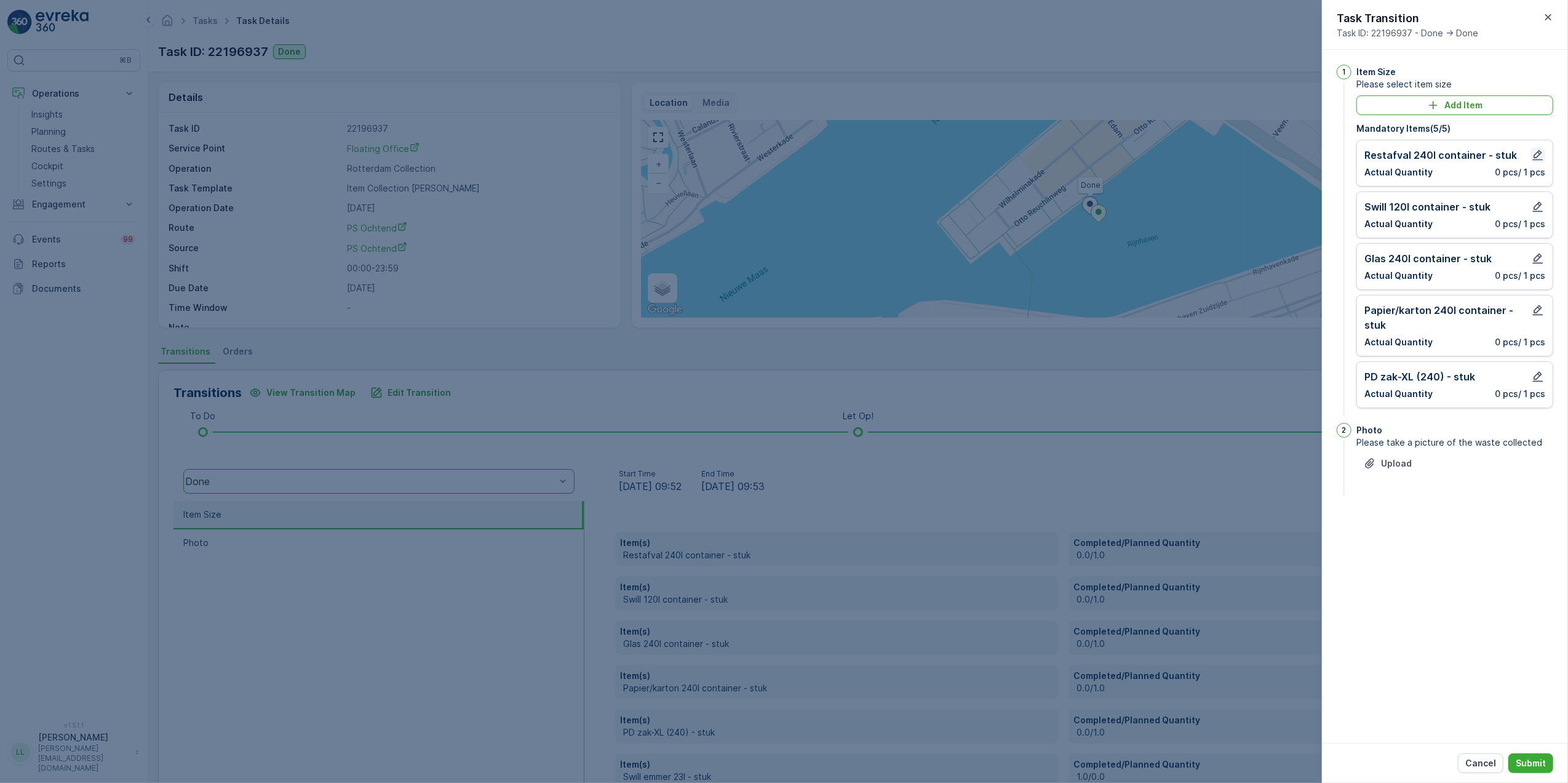
click at [1540, 152] on icon "button" at bounding box center [1538, 155] width 12 height 12
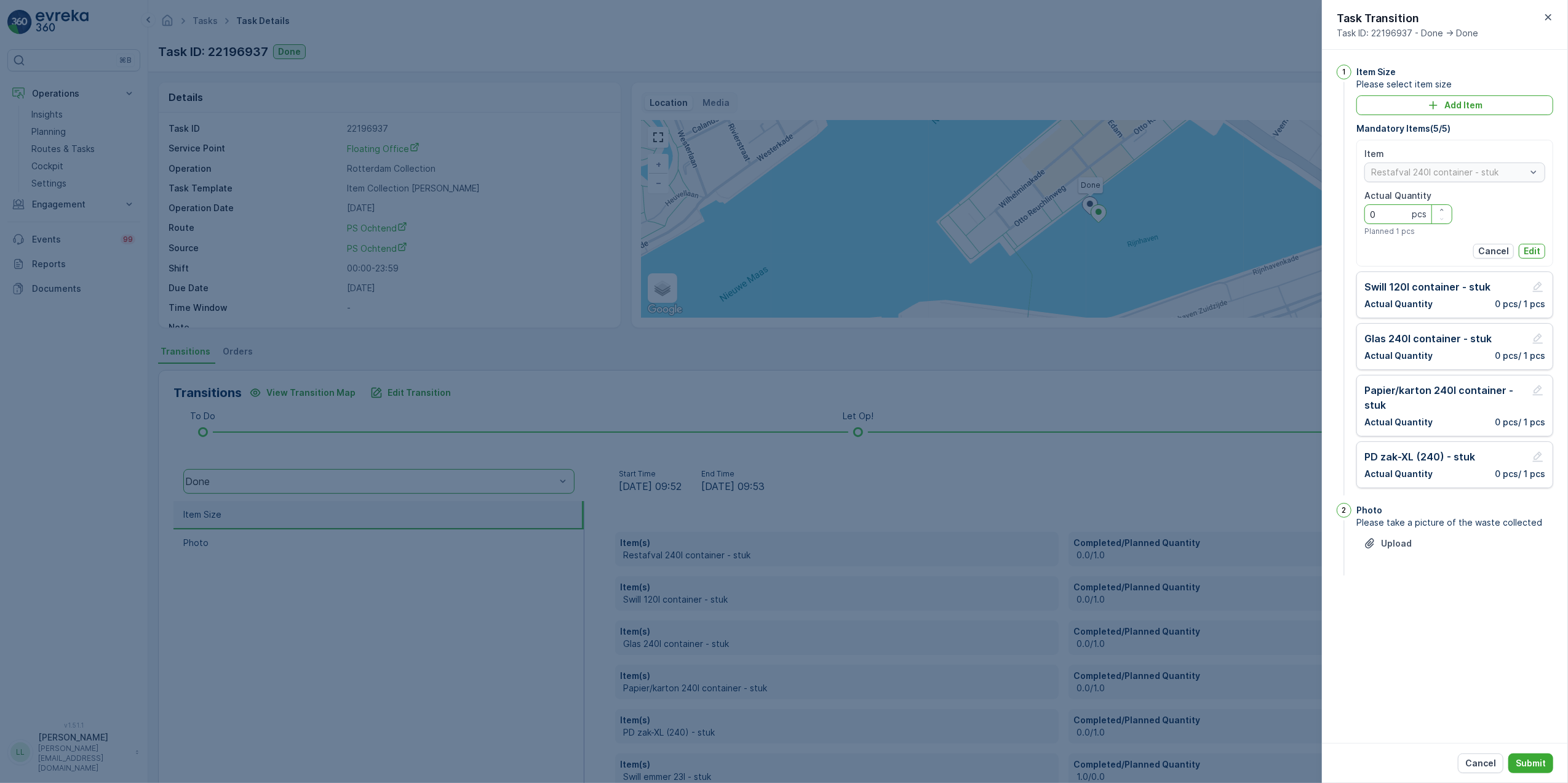
click at [1402, 219] on Quantity "0" at bounding box center [1408, 214] width 88 height 20
type Quantity "2"
click at [1527, 246] on p "Edit" at bounding box center [1532, 250] width 17 height 12
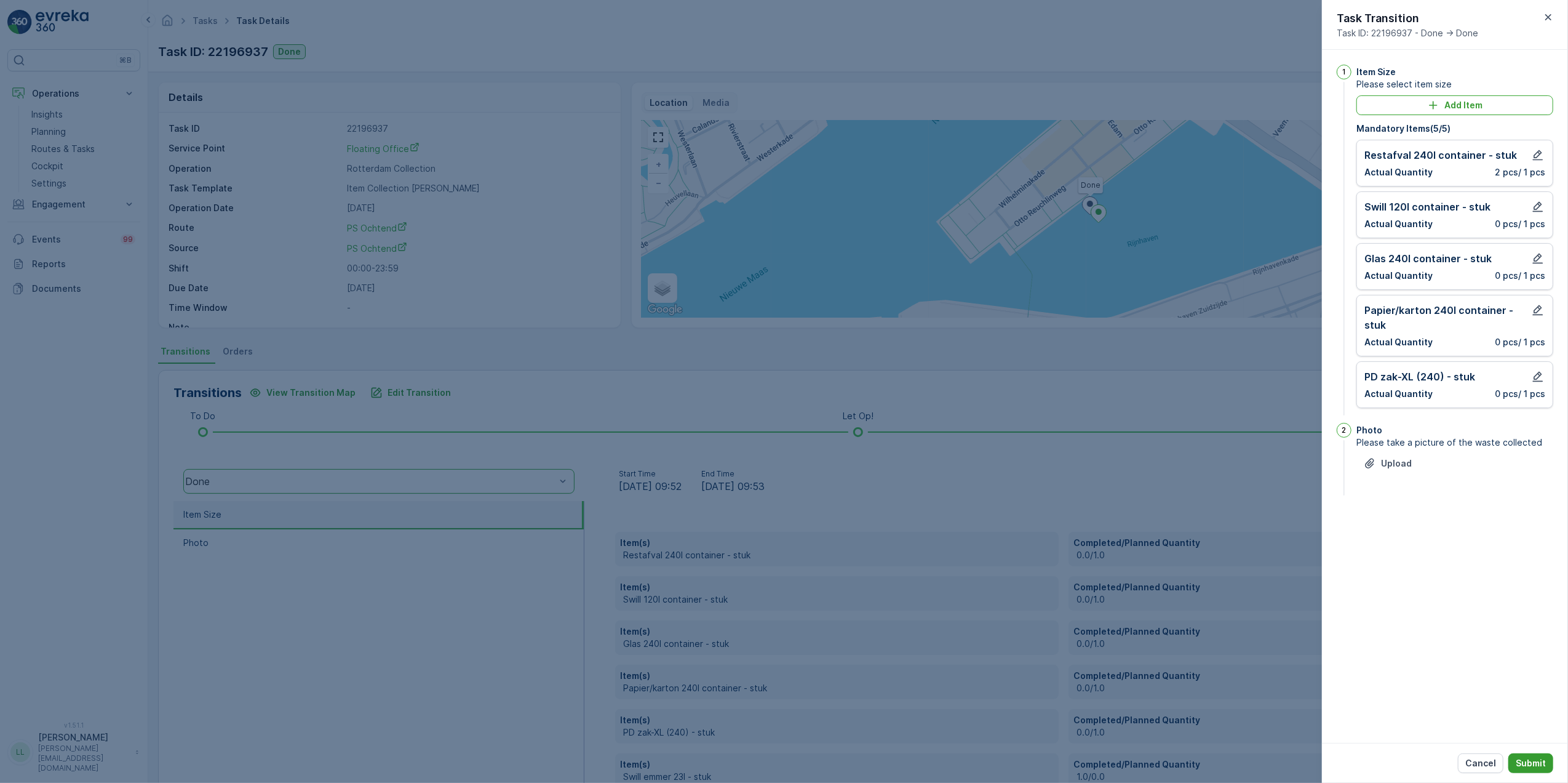
click at [1533, 763] on p "Submit" at bounding box center [1531, 763] width 30 height 12
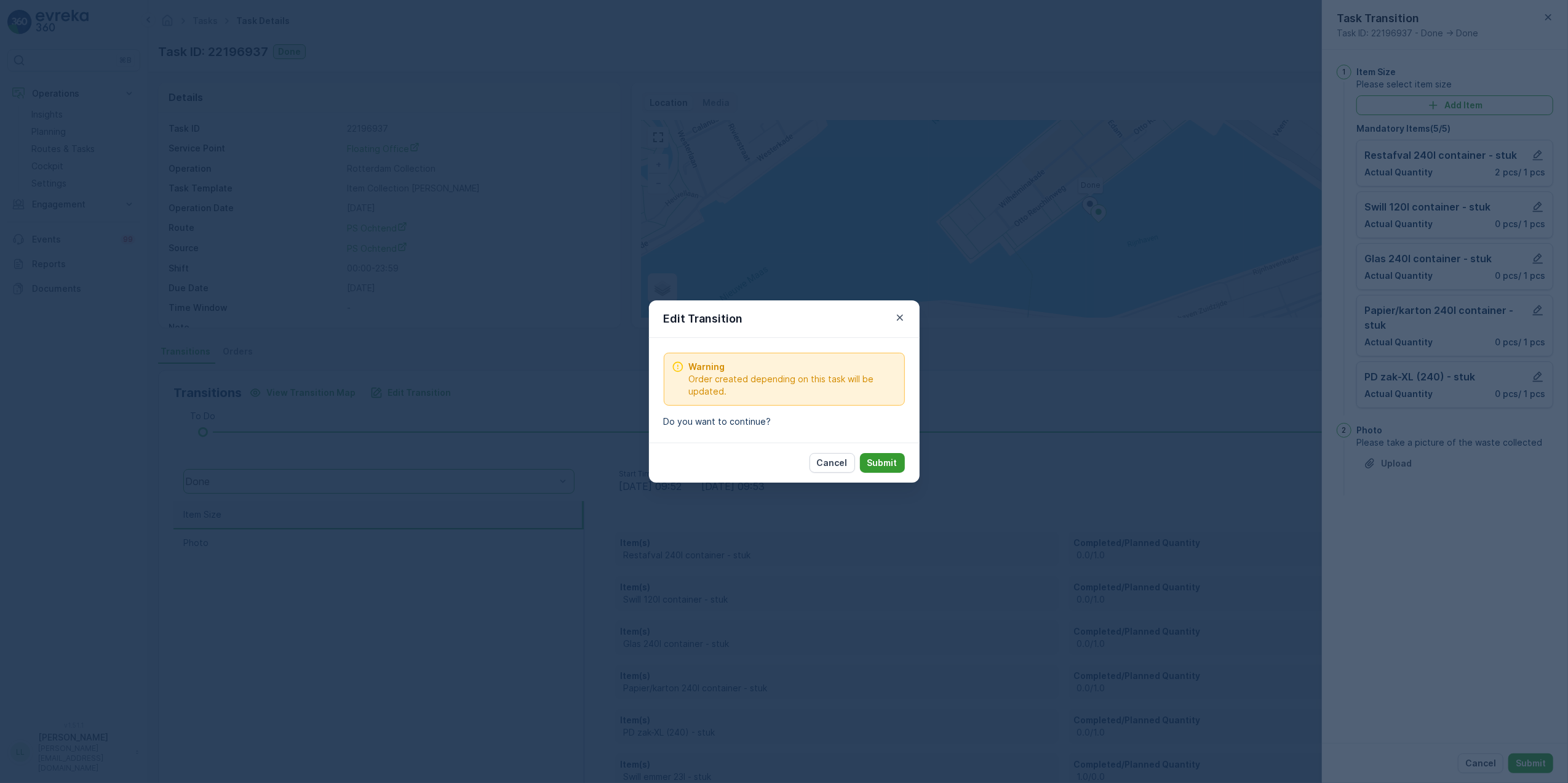
click at [882, 466] on p "Submit" at bounding box center [883, 463] width 30 height 12
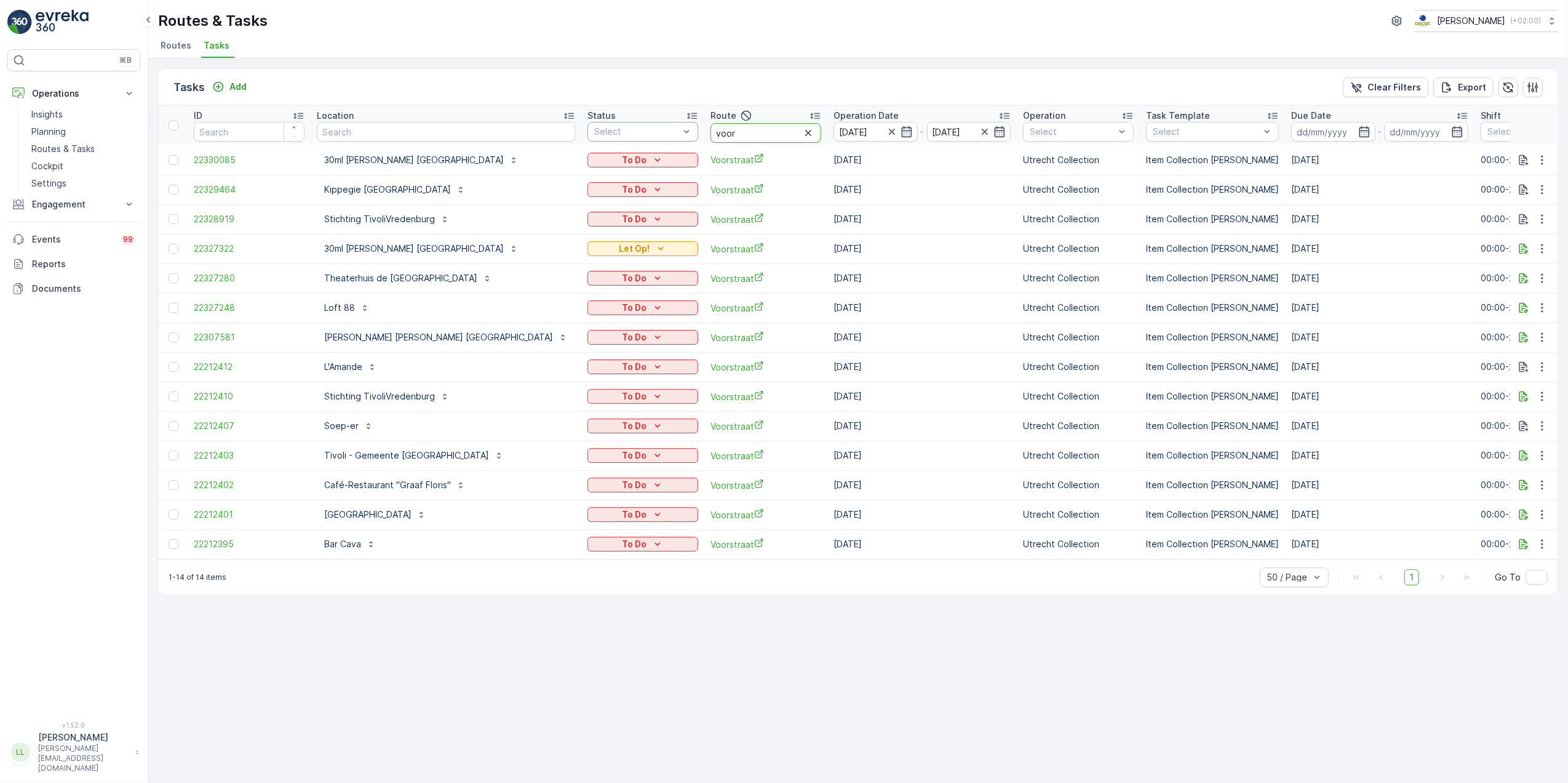
drag, startPoint x: 655, startPoint y: 136, endPoint x: 547, endPoint y: 133, distance: 108.0
click at [547, 133] on tr "ID Location Status Select Route voor Operation Date 11.10.2025 - 11.10.2025 Ope…" at bounding box center [1181, 125] width 2046 height 39
type input "slsh"
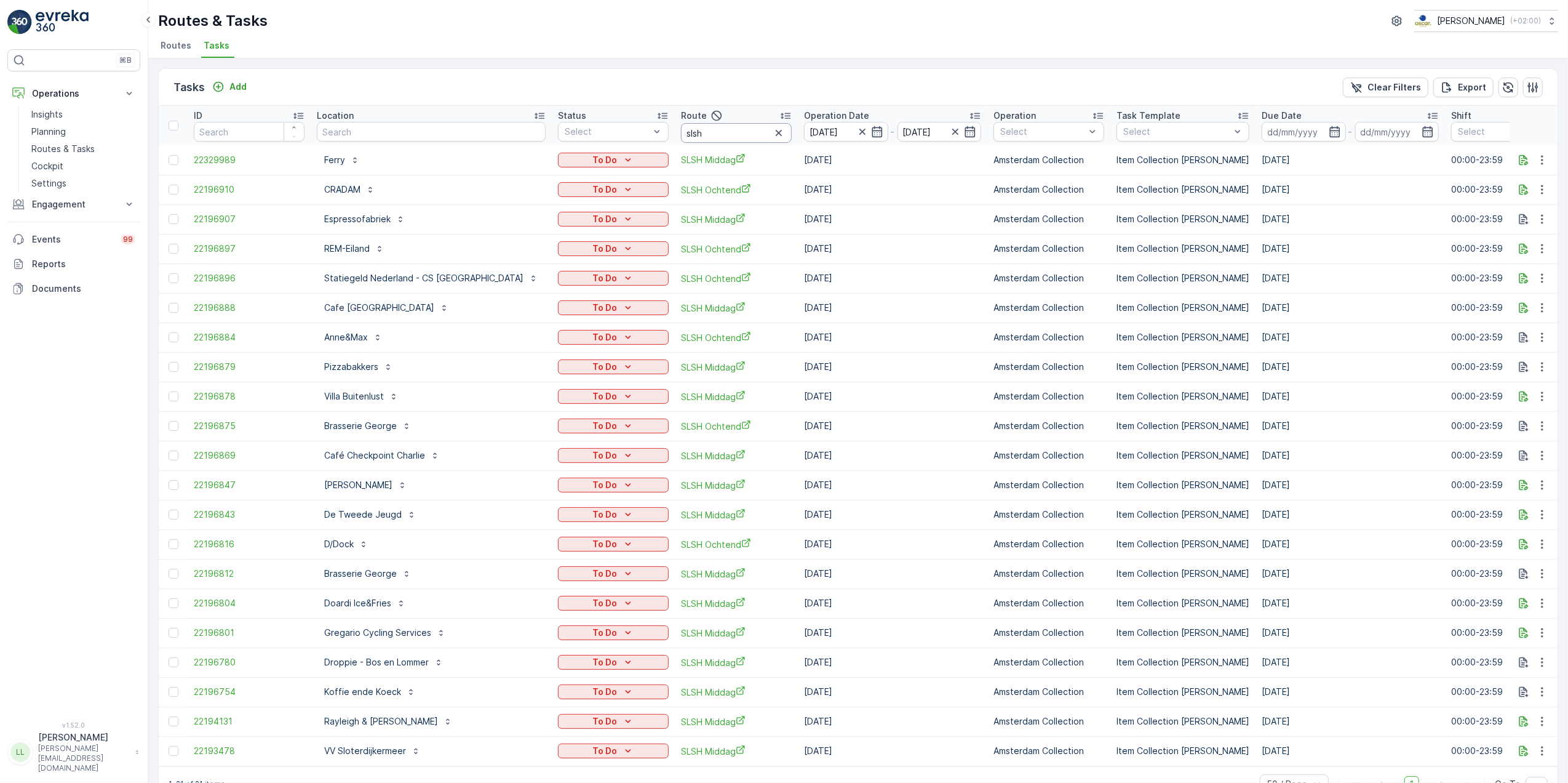
click at [706, 134] on input "slsh" at bounding box center [736, 133] width 111 height 20
type input "slsh oc"
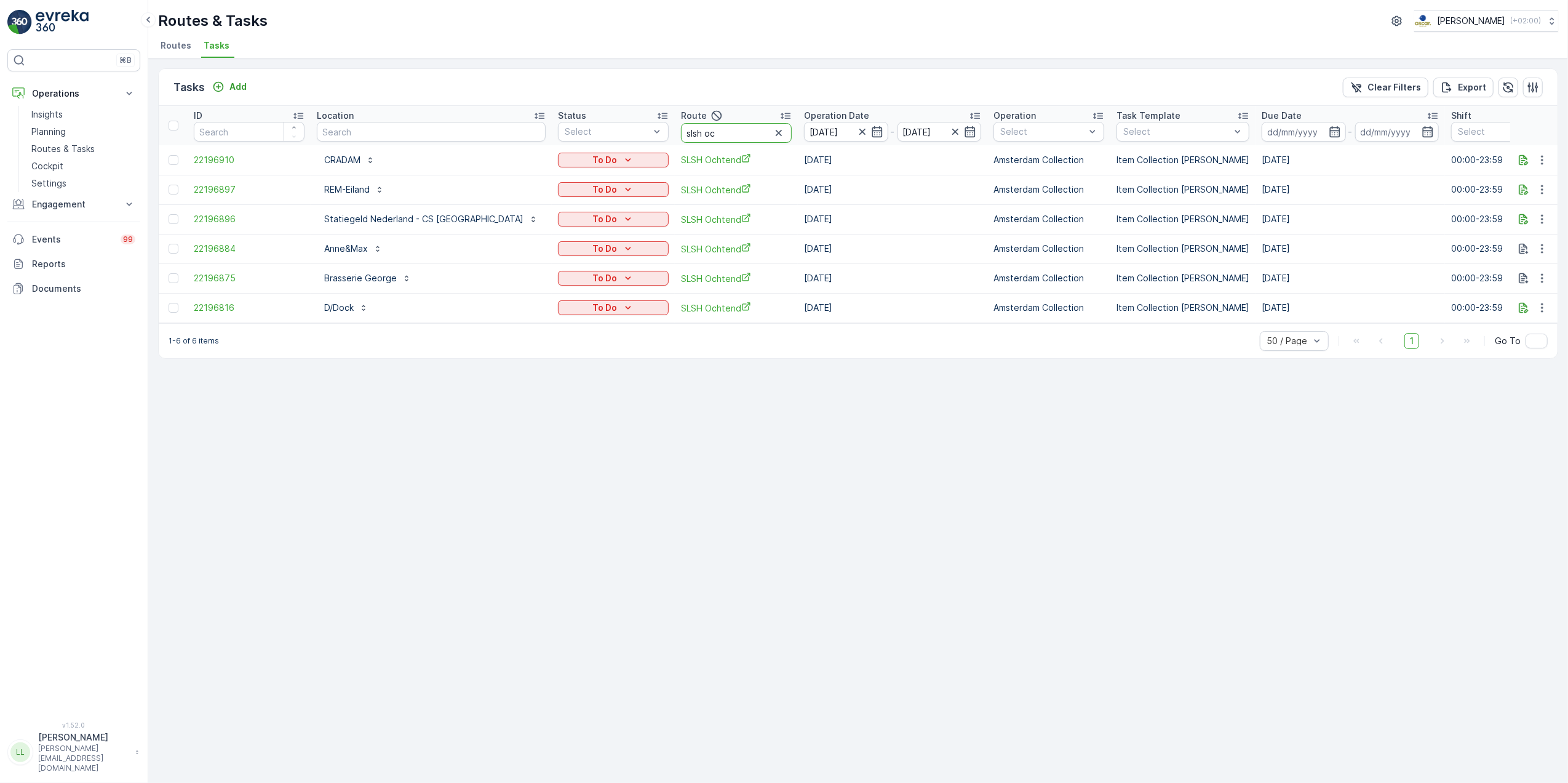
click at [681, 137] on input "slsh oc" at bounding box center [736, 133] width 111 height 20
type input "slsh mid"
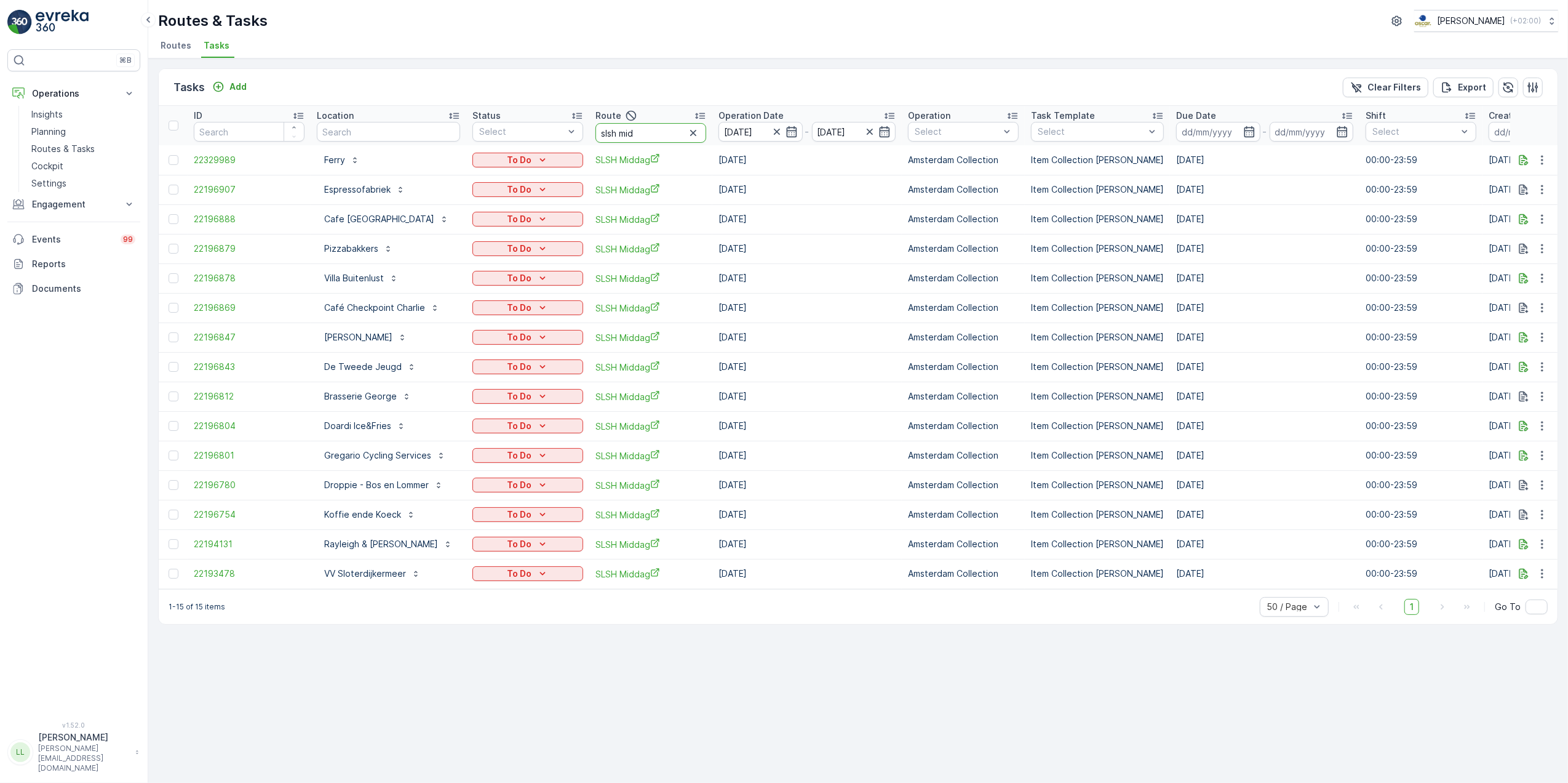
click at [648, 126] on input "slsh mid" at bounding box center [650, 133] width 111 height 20
drag, startPoint x: 630, startPoint y: 126, endPoint x: 613, endPoint y: 134, distance: 18.8
click at [613, 134] on input "slsh mid" at bounding box center [650, 133] width 111 height 20
type input "slsh och"
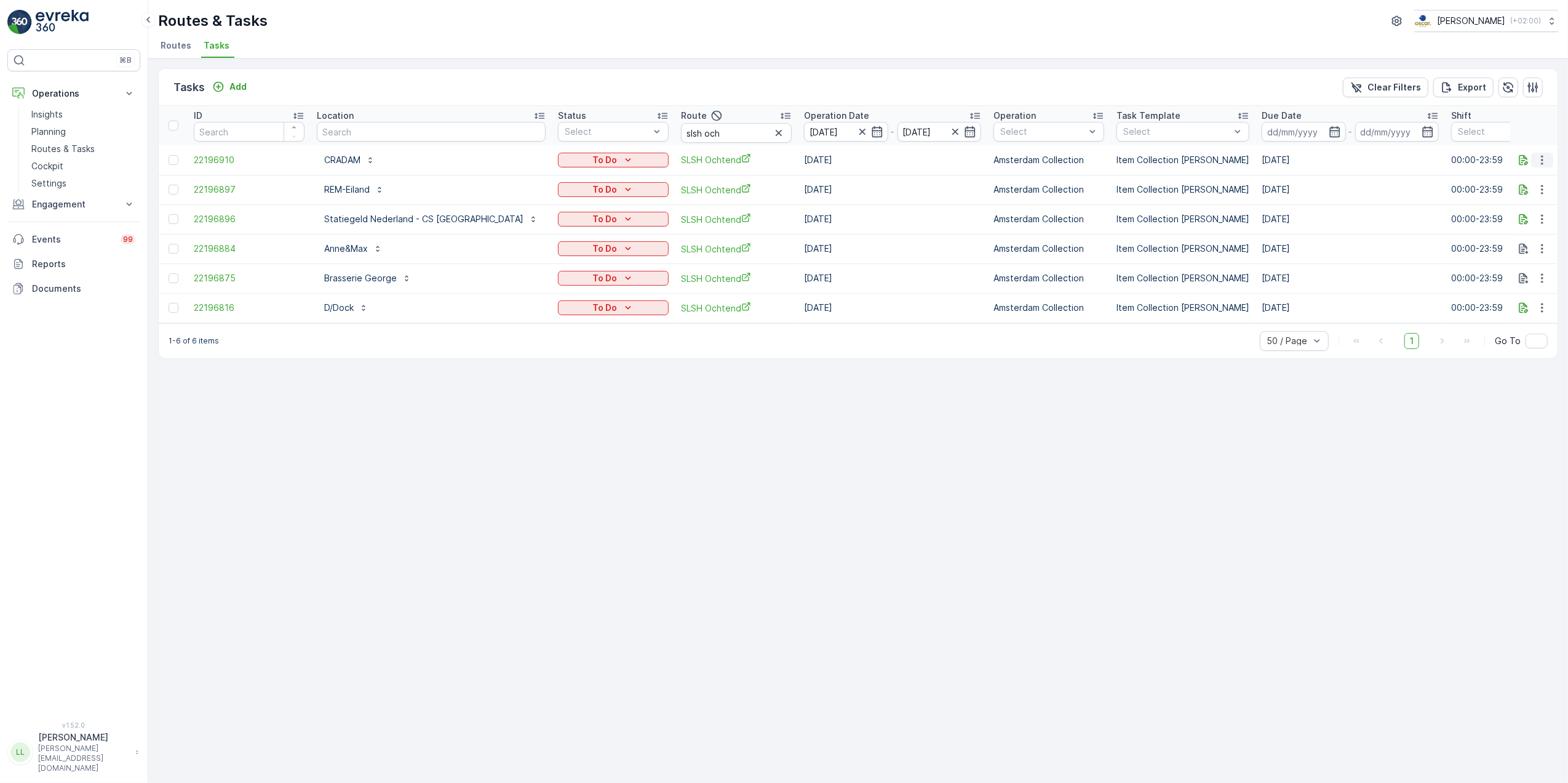
click at [1541, 161] on icon "button" at bounding box center [1542, 160] width 12 height 12
click at [1519, 199] on div "History" at bounding box center [1522, 196] width 93 height 17
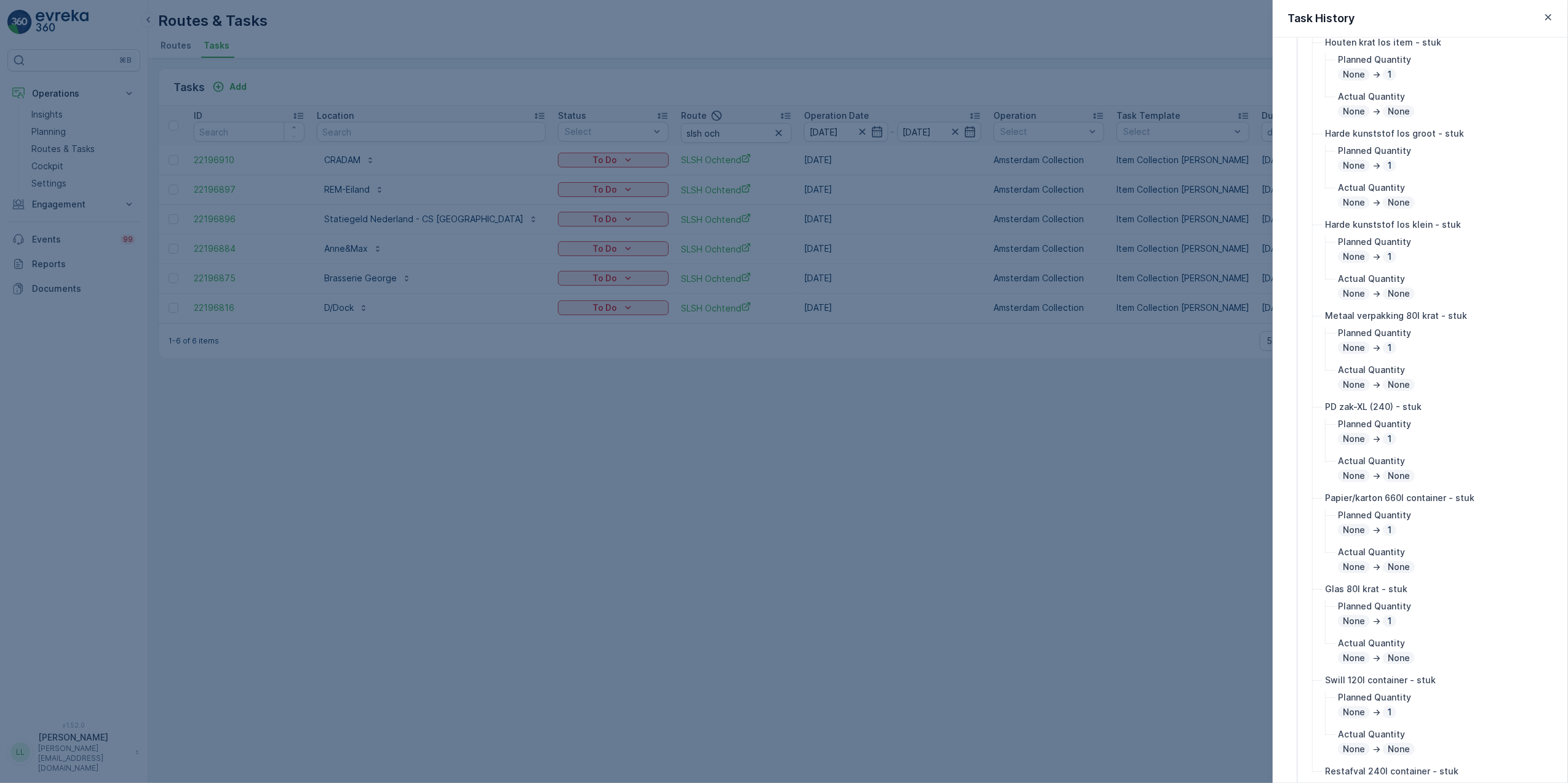
scroll to position [328, 0]
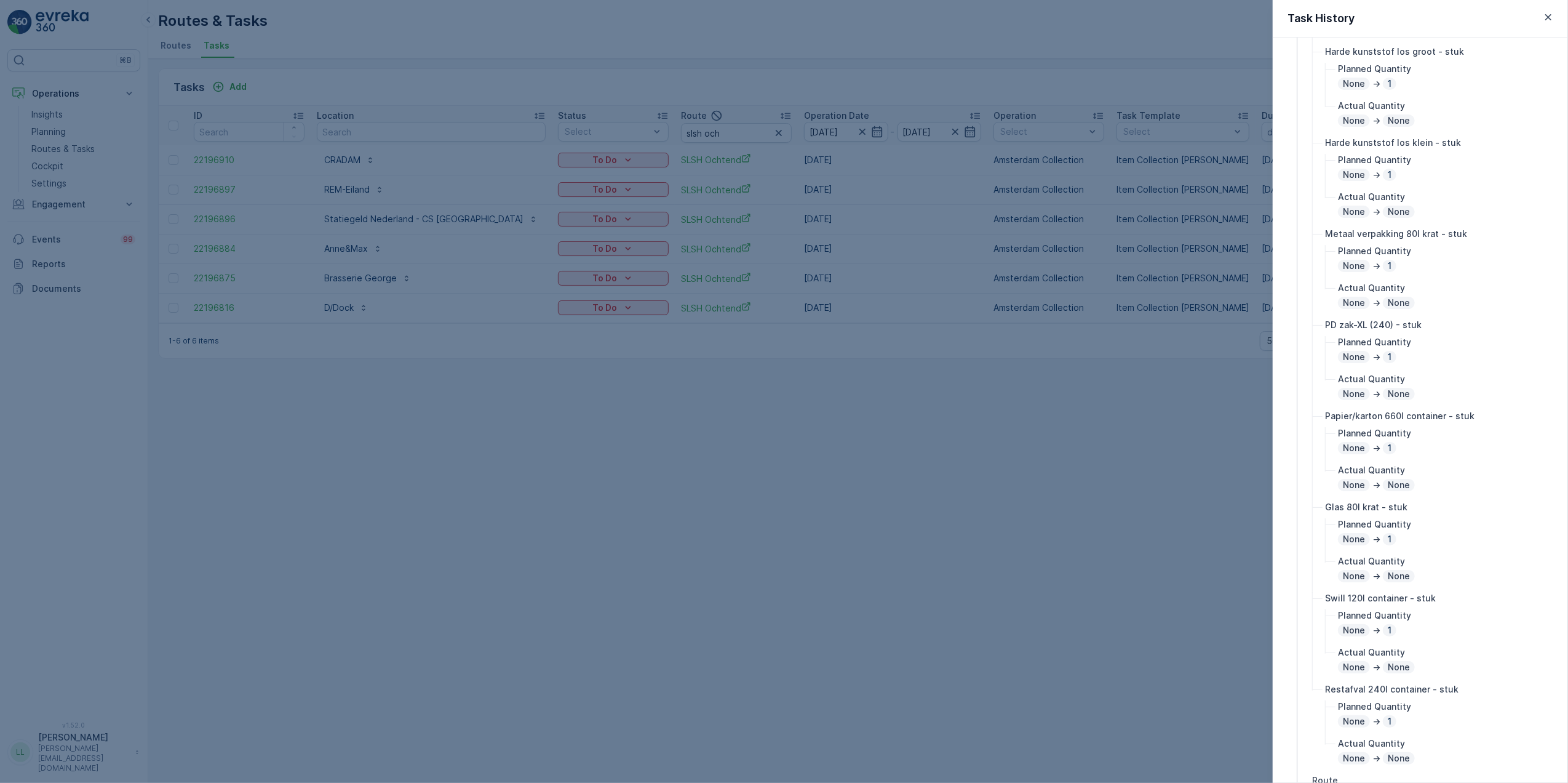
click at [1224, 463] on div at bounding box center [784, 391] width 1568 height 783
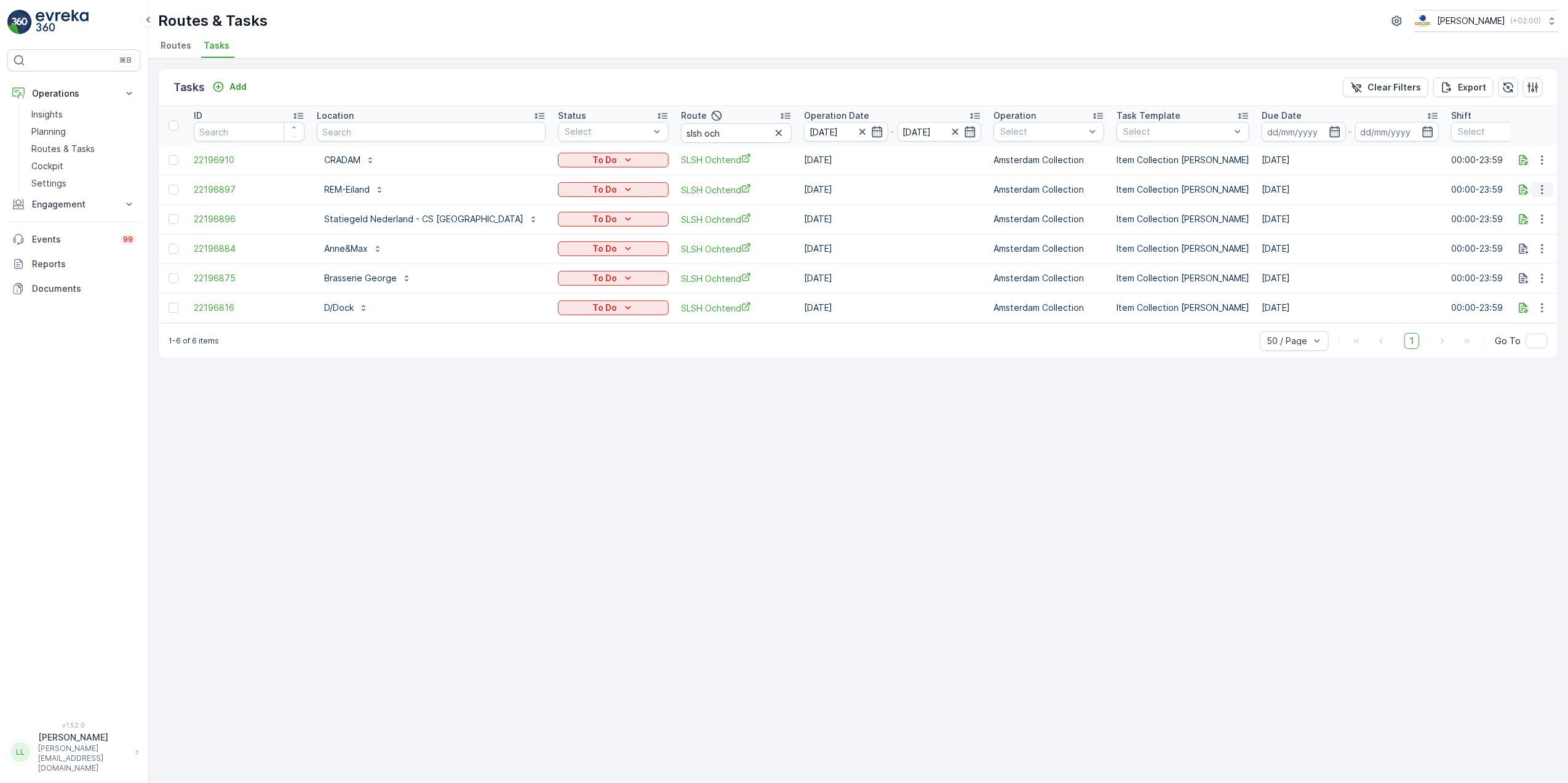
click at [1539, 188] on icon "button" at bounding box center [1542, 190] width 12 height 12
click at [1524, 221] on div "History" at bounding box center [1522, 225] width 93 height 17
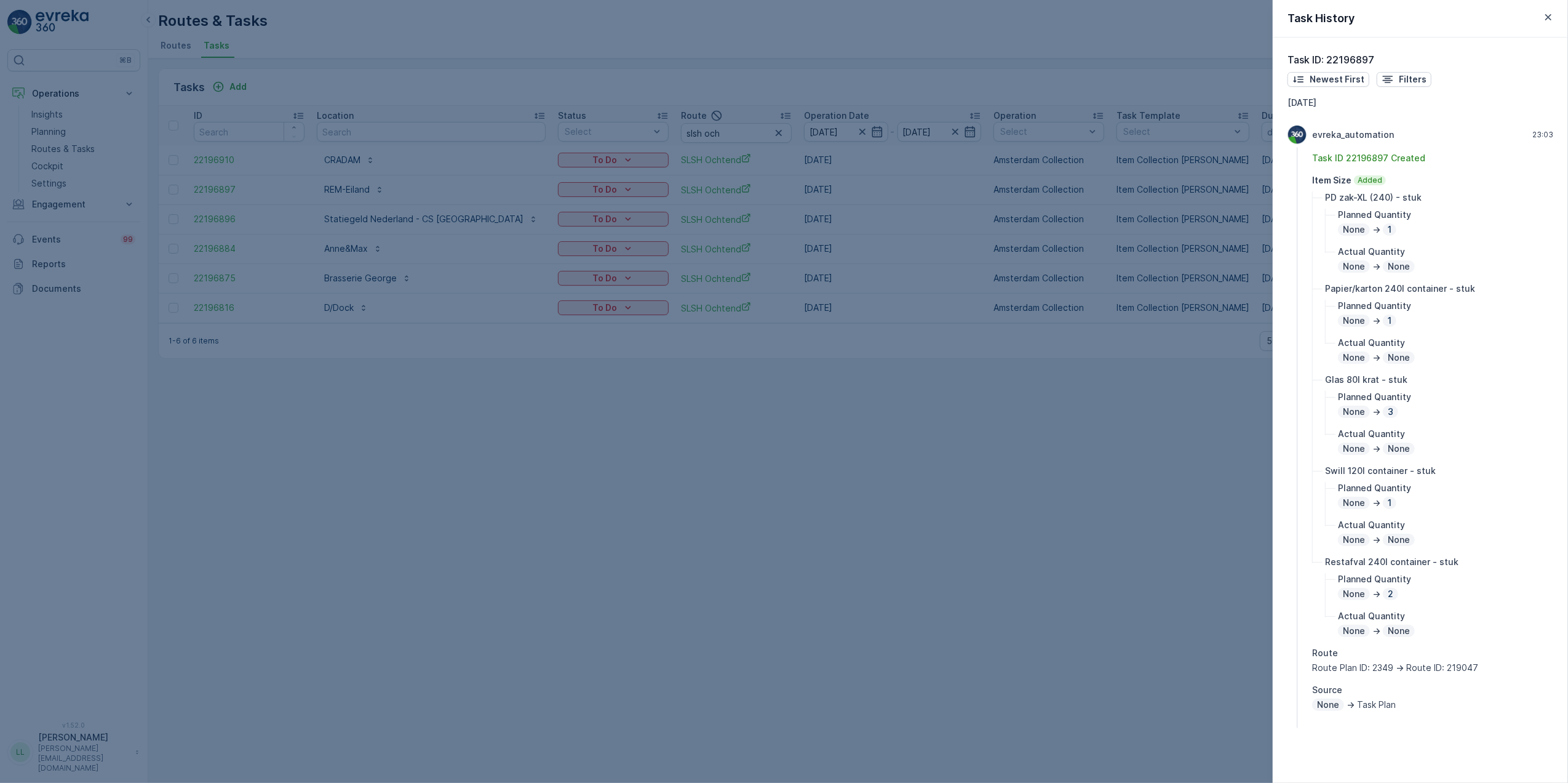
click at [1166, 442] on div at bounding box center [784, 391] width 1568 height 783
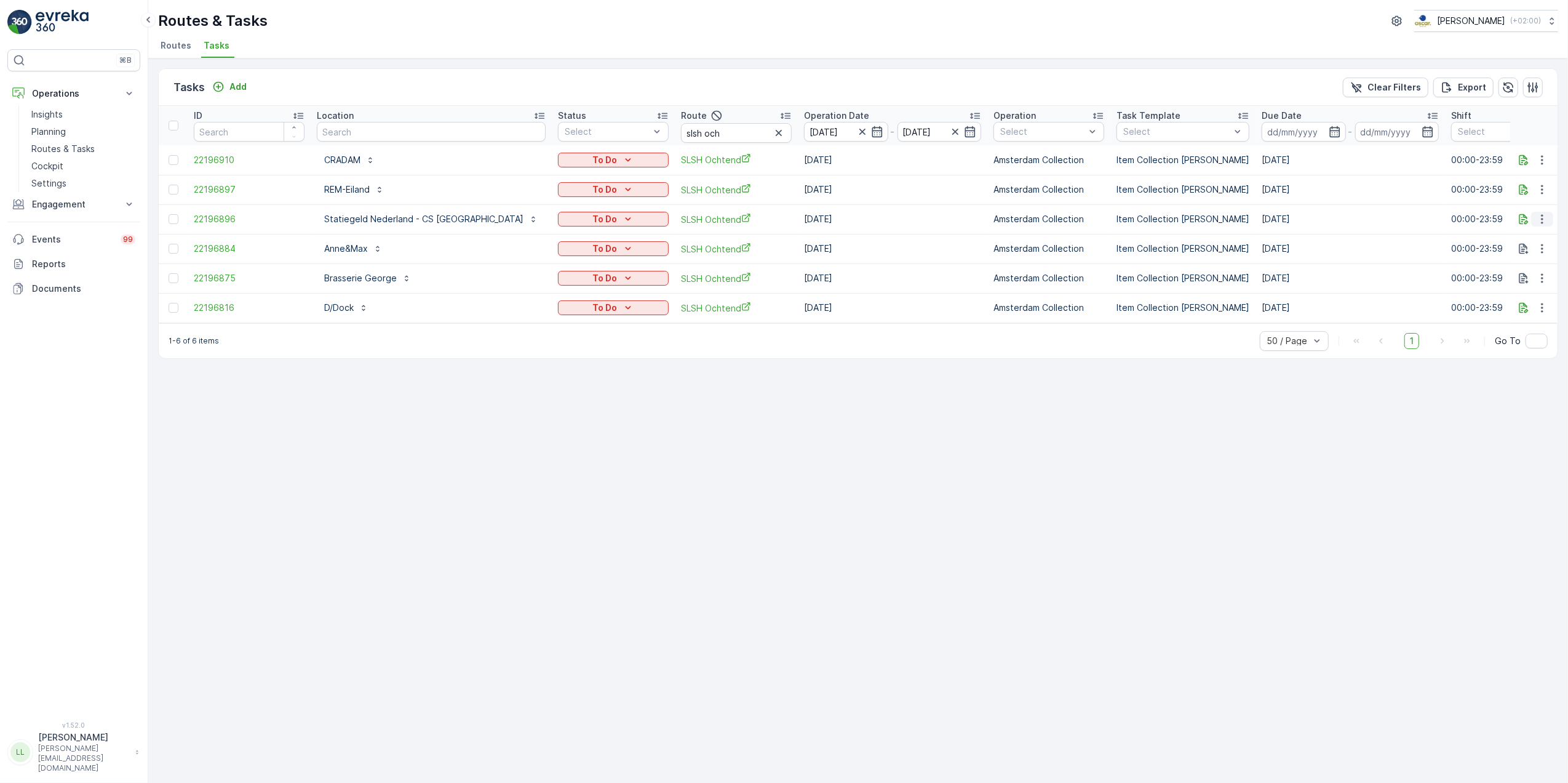
click at [1544, 221] on icon "button" at bounding box center [1542, 218] width 12 height 12
click at [1524, 252] on div "History" at bounding box center [1522, 254] width 93 height 17
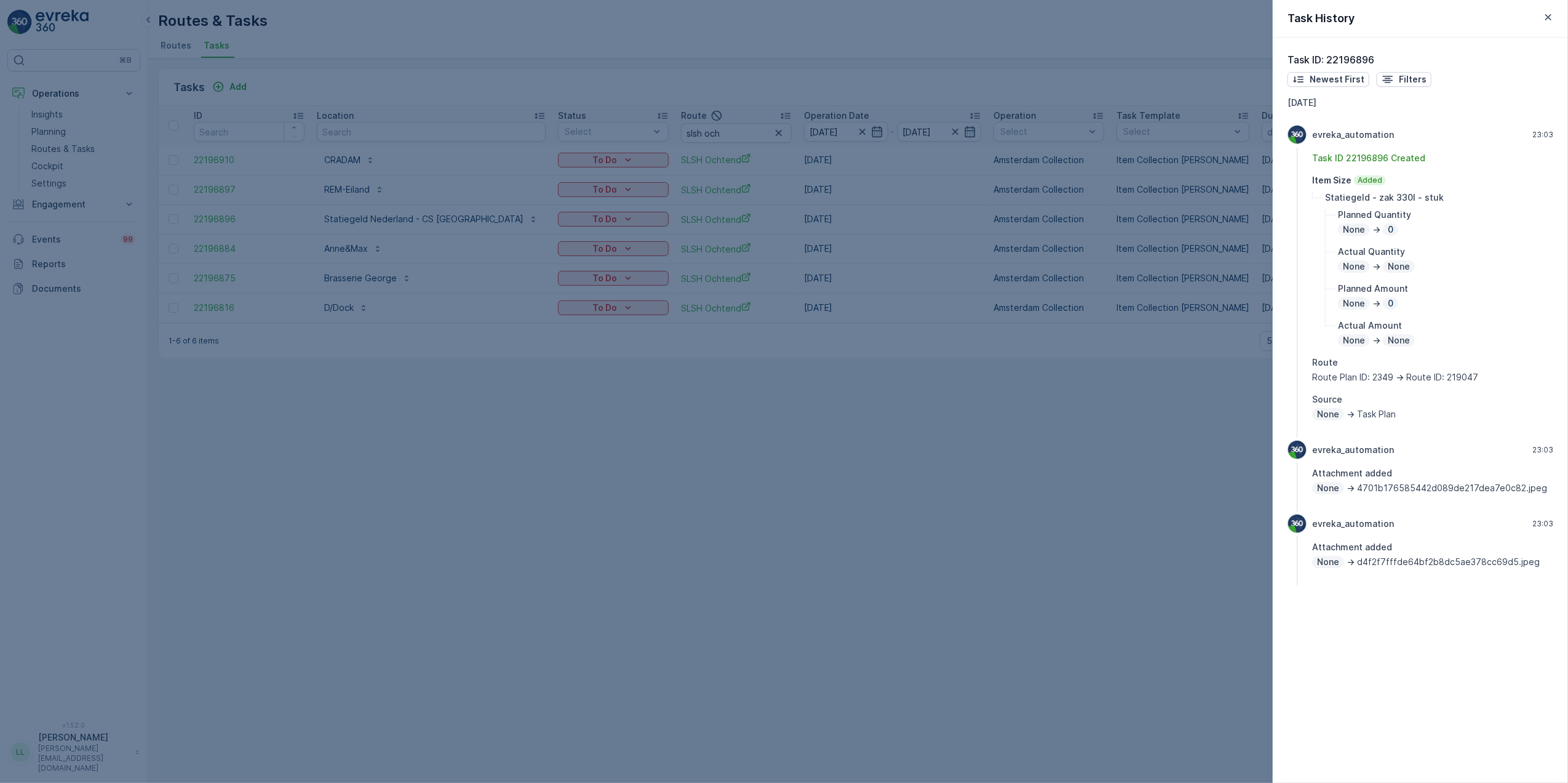
click at [1222, 488] on div at bounding box center [784, 391] width 1568 height 783
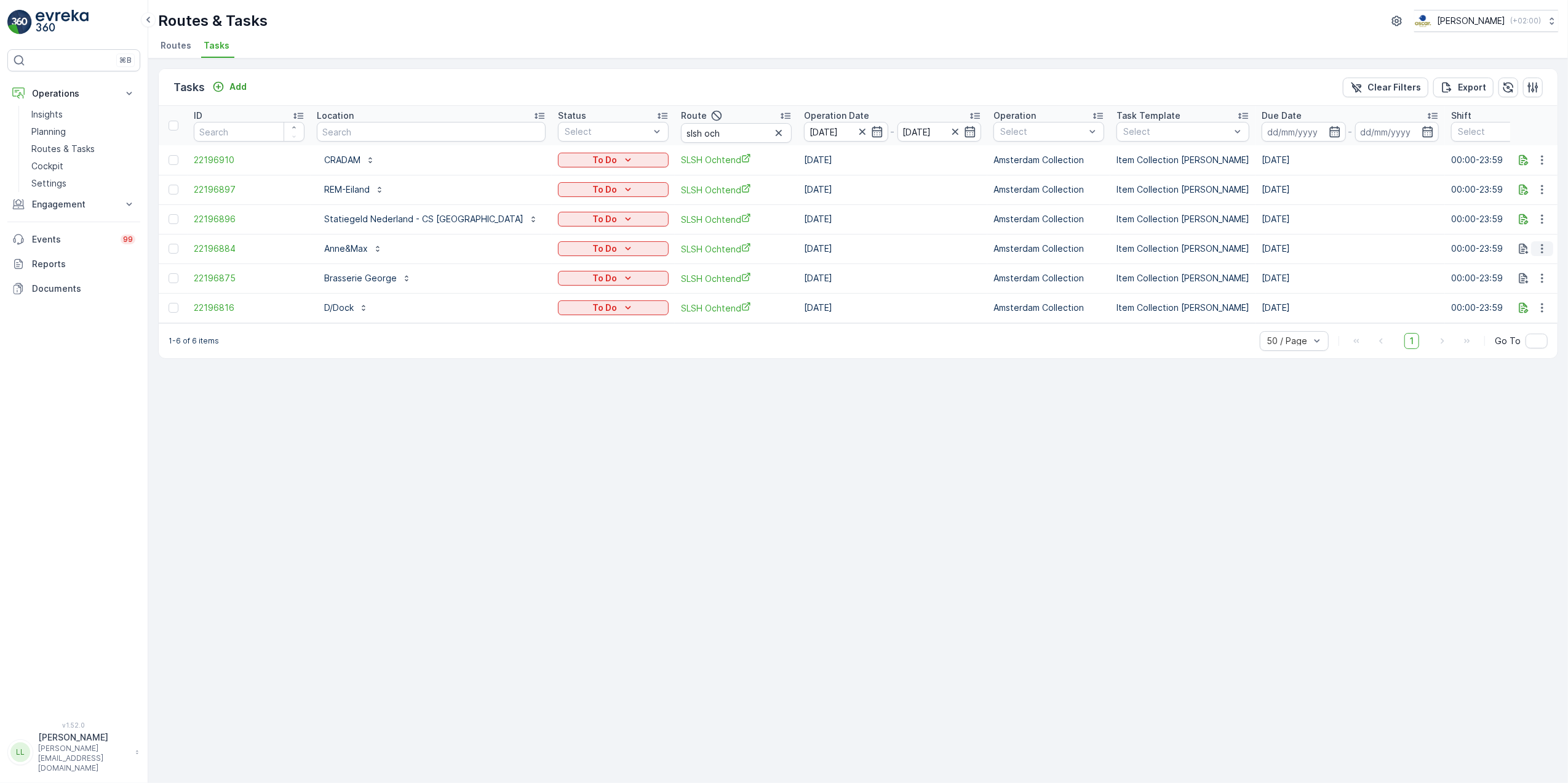
click at [1541, 246] on icon "button" at bounding box center [1542, 248] width 12 height 12
click at [1510, 283] on span "History" at bounding box center [1496, 284] width 30 height 12
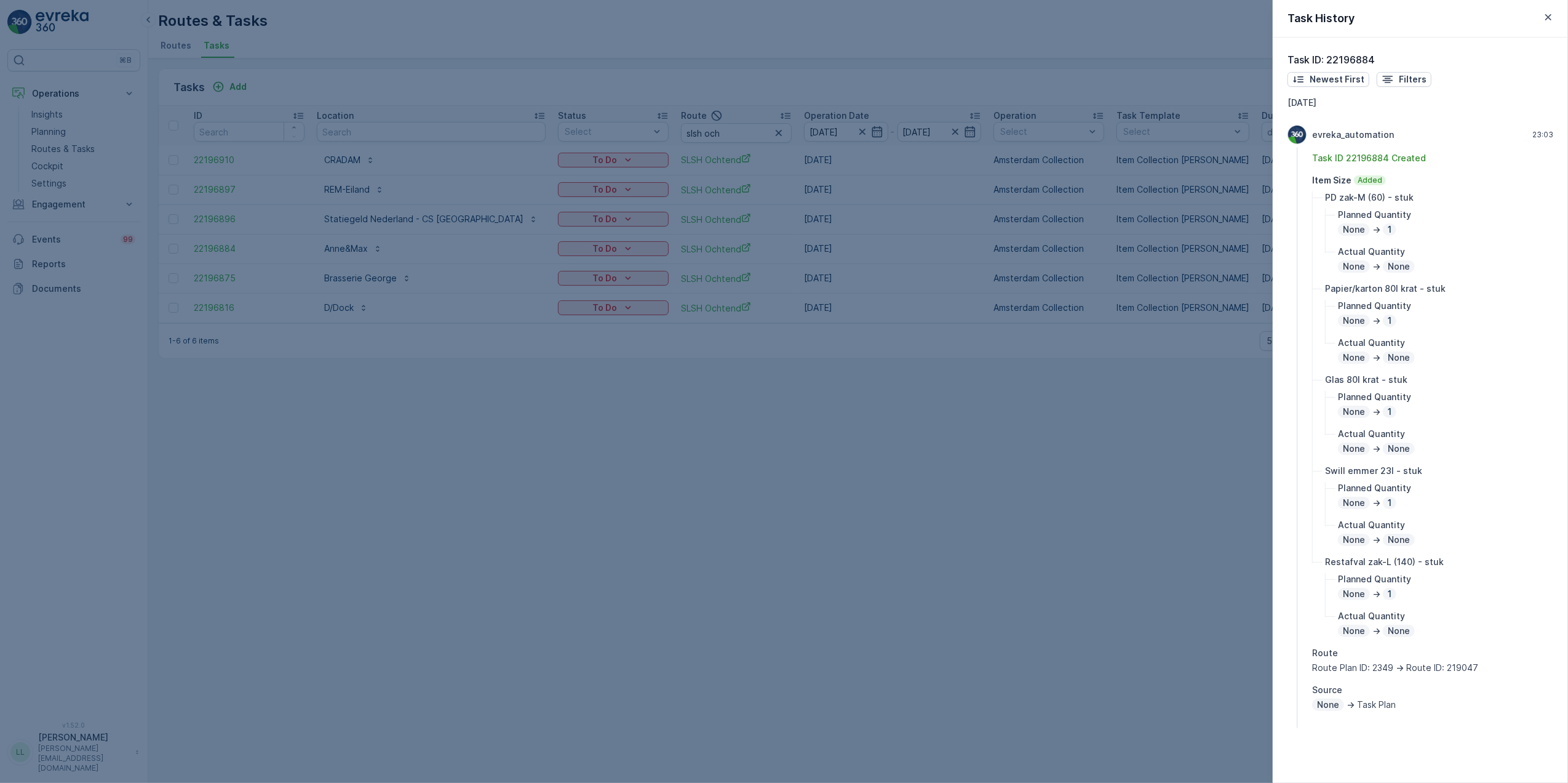
click at [1196, 459] on div at bounding box center [784, 391] width 1568 height 783
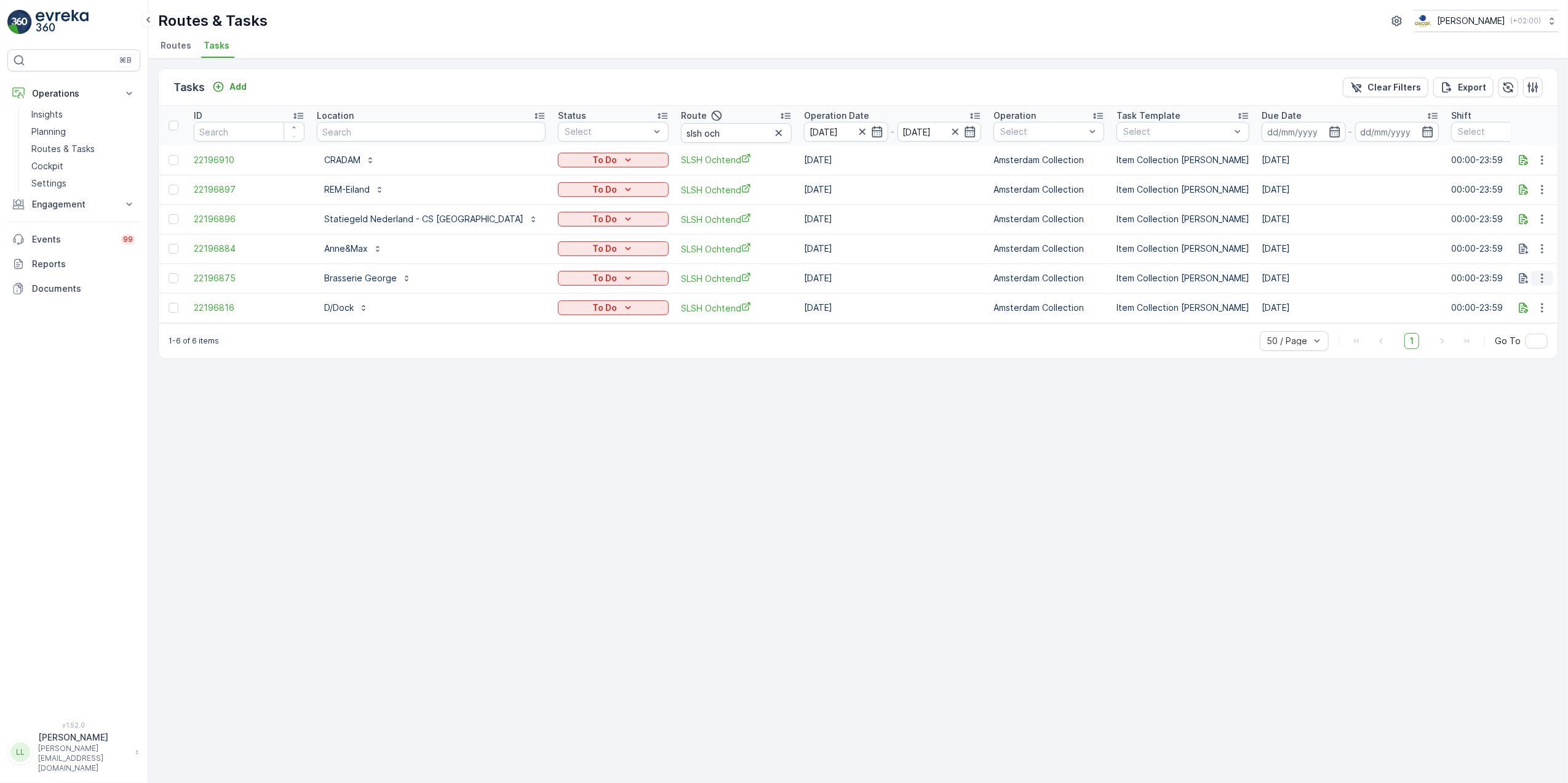
click at [1548, 275] on button "button" at bounding box center [1542, 277] width 22 height 15
click at [1515, 313] on div "History" at bounding box center [1522, 314] width 93 height 17
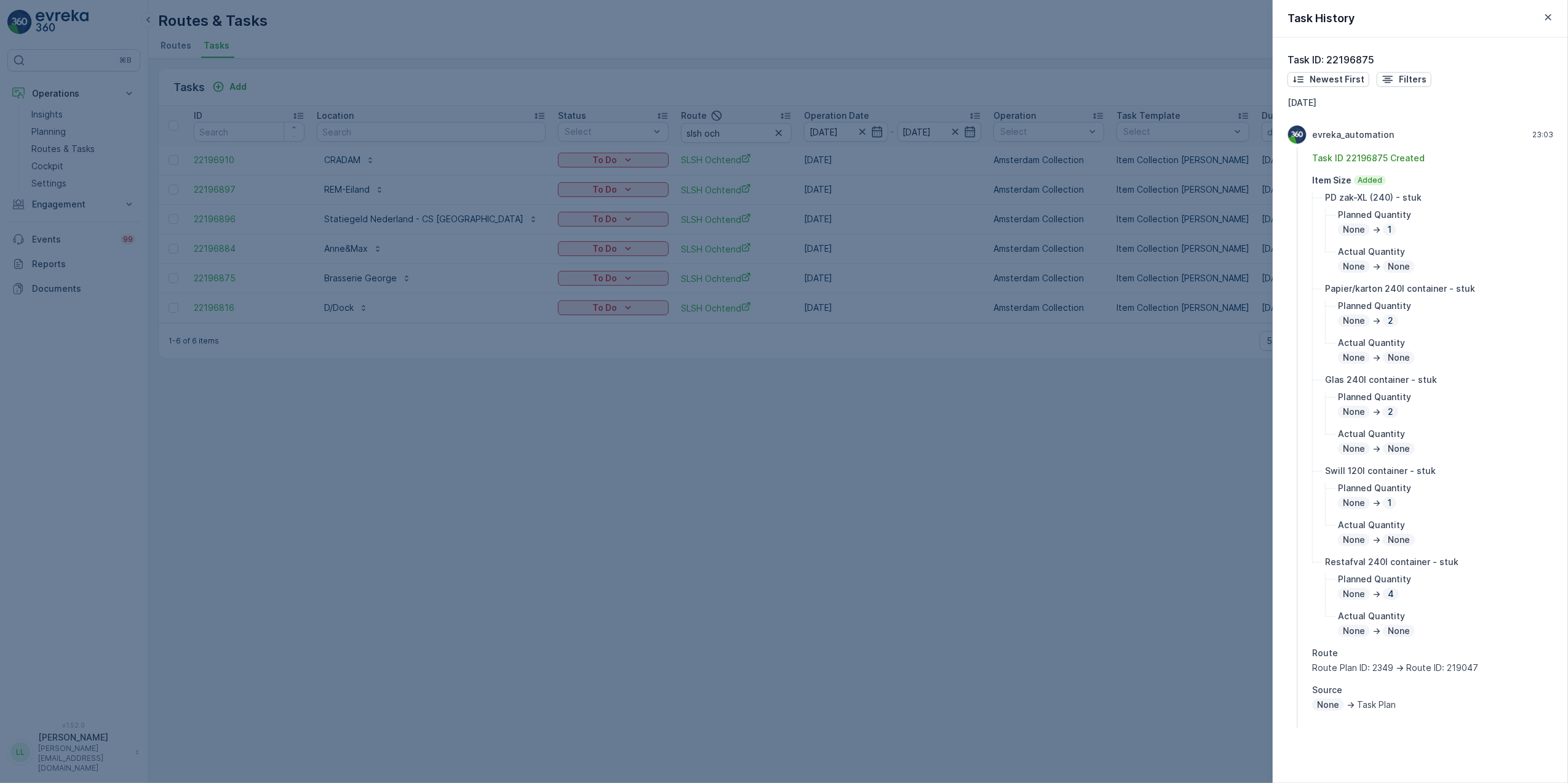
click at [1206, 511] on div at bounding box center [784, 391] width 1568 height 783
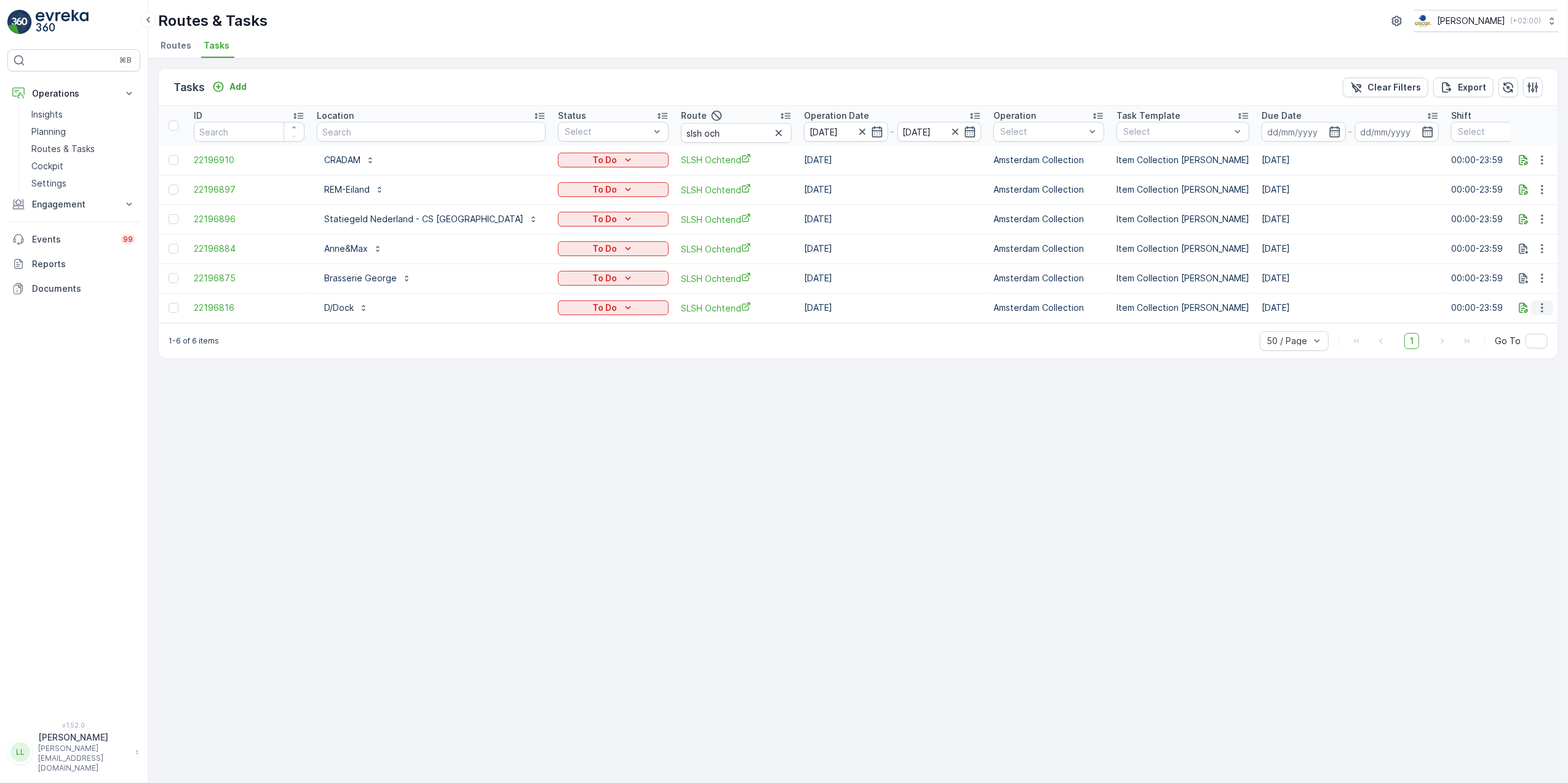
click at [1547, 310] on icon "button" at bounding box center [1542, 307] width 12 height 12
click at [1529, 343] on div "History" at bounding box center [1522, 343] width 93 height 17
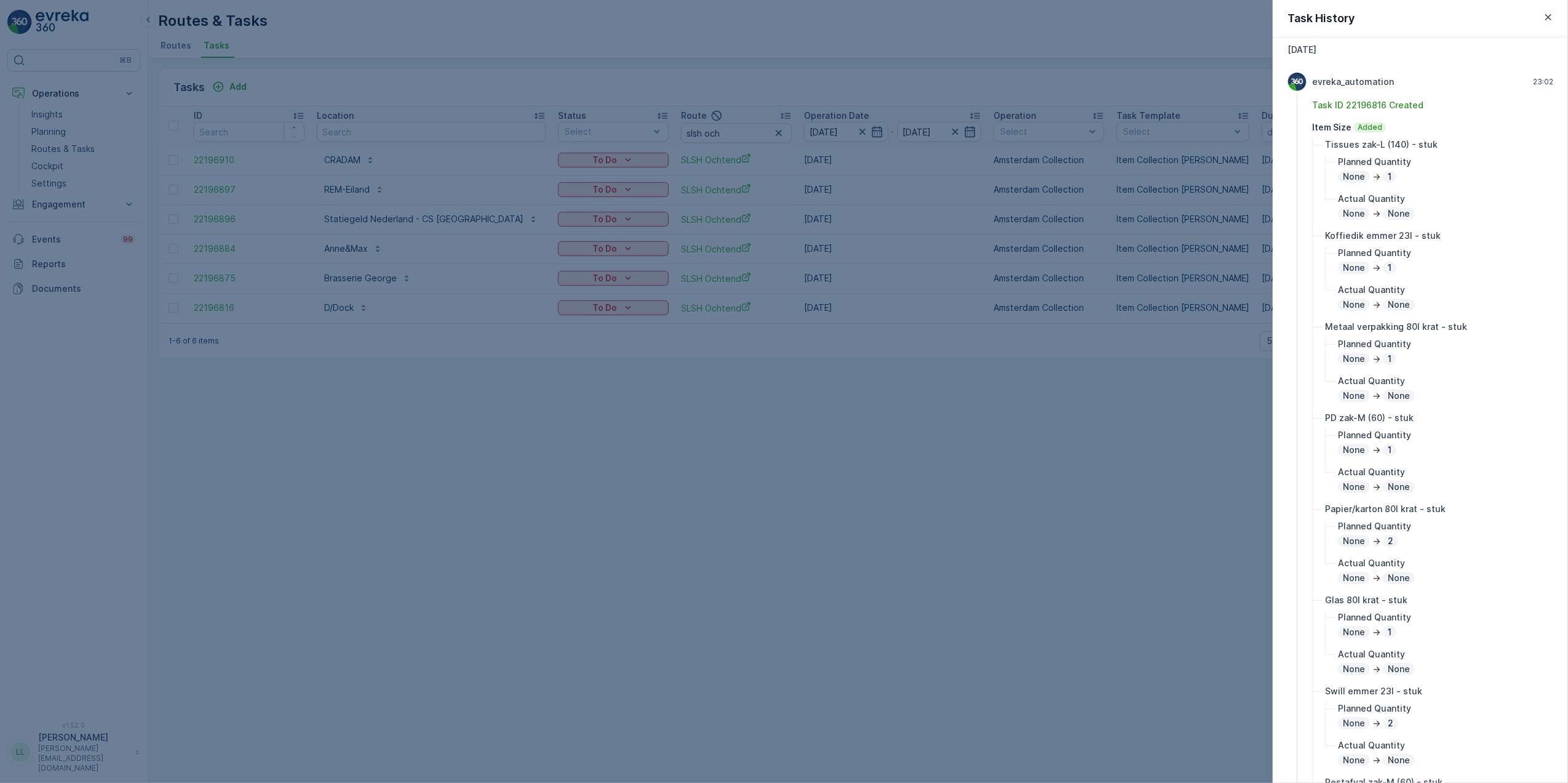
scroll to position [82, 0]
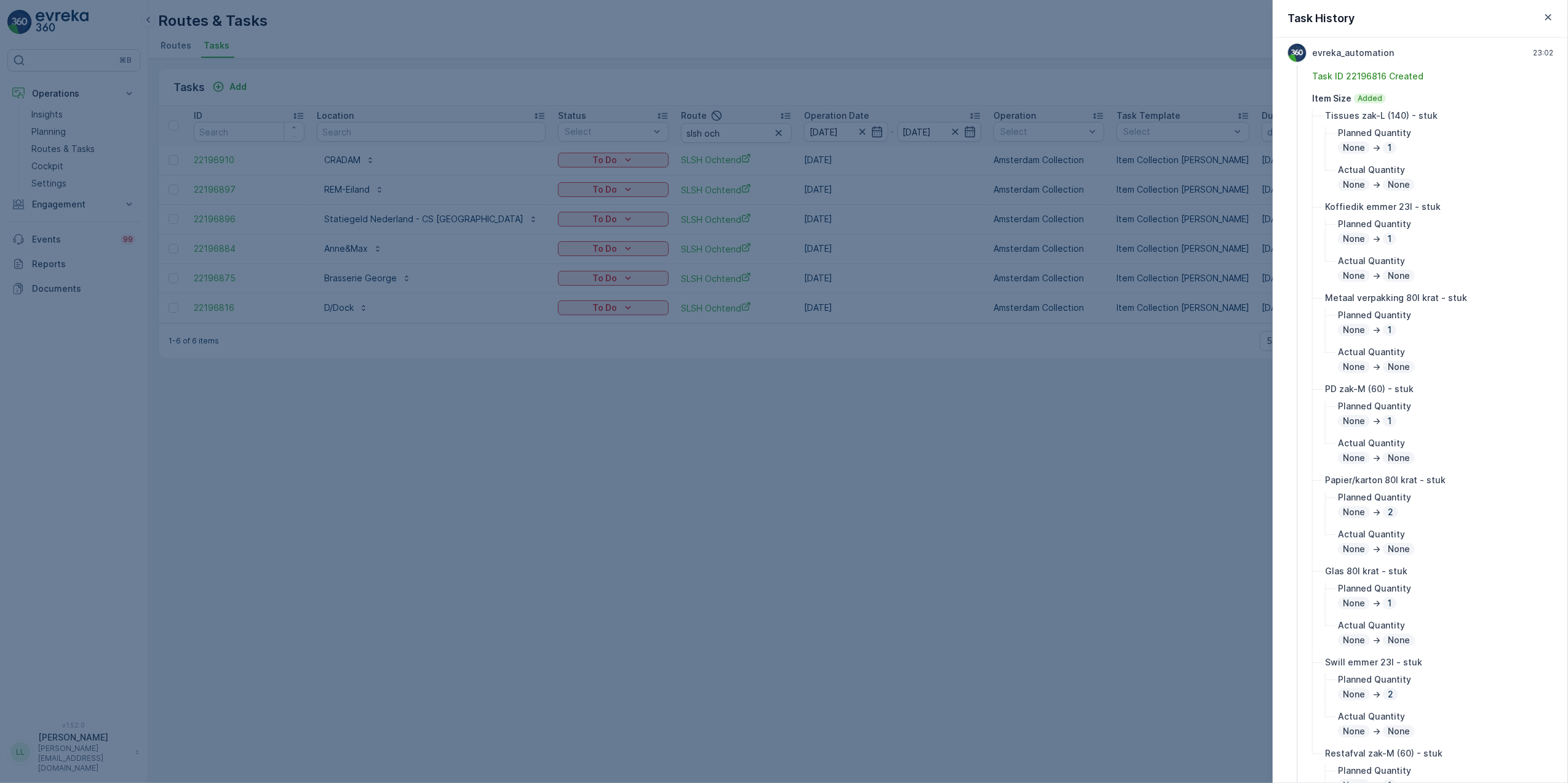
click at [1214, 611] on div at bounding box center [784, 391] width 1568 height 783
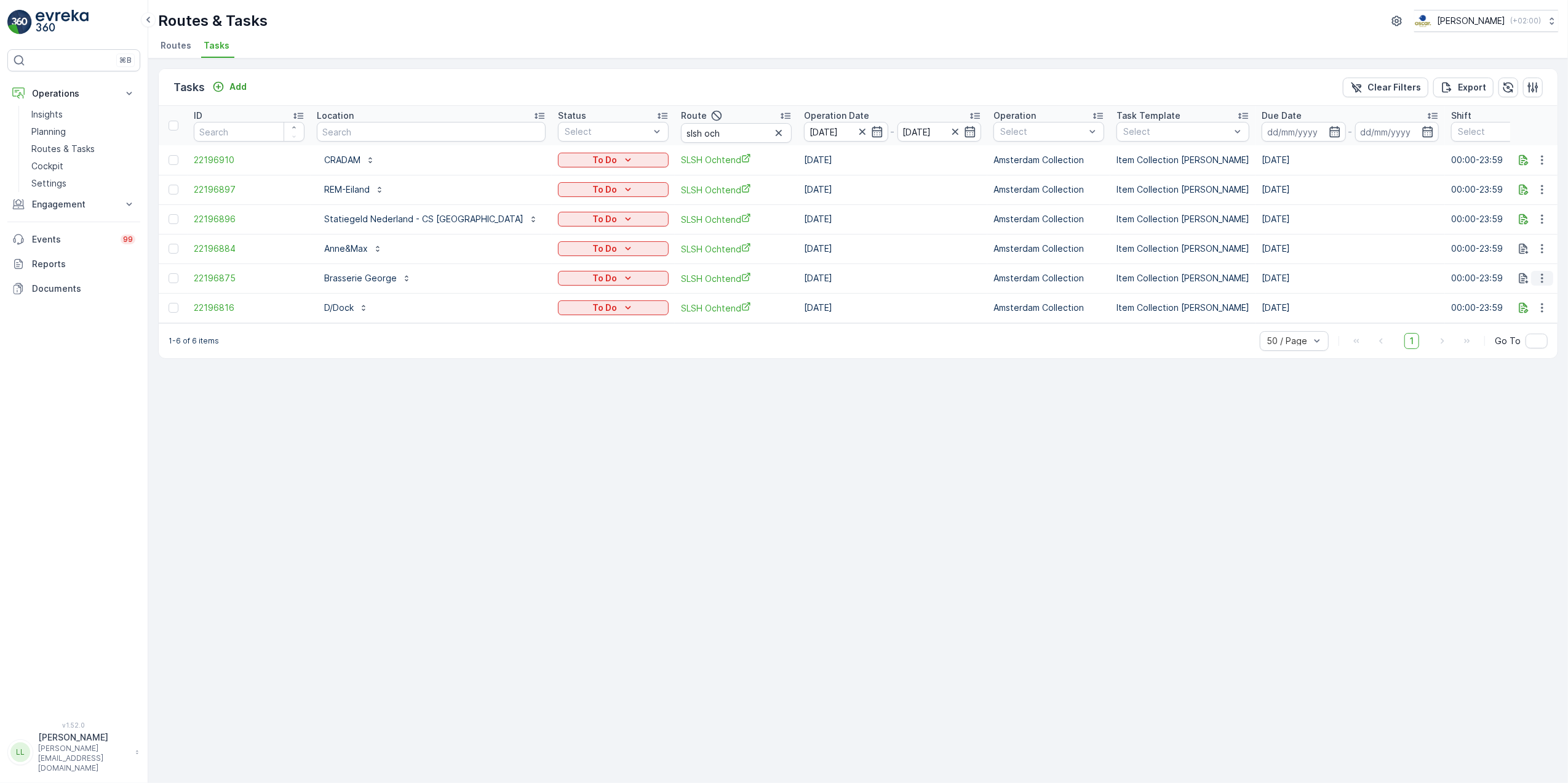
click at [1542, 281] on icon "button" at bounding box center [1542, 277] width 2 height 9
click at [1507, 311] on span "History" at bounding box center [1496, 314] width 30 height 12
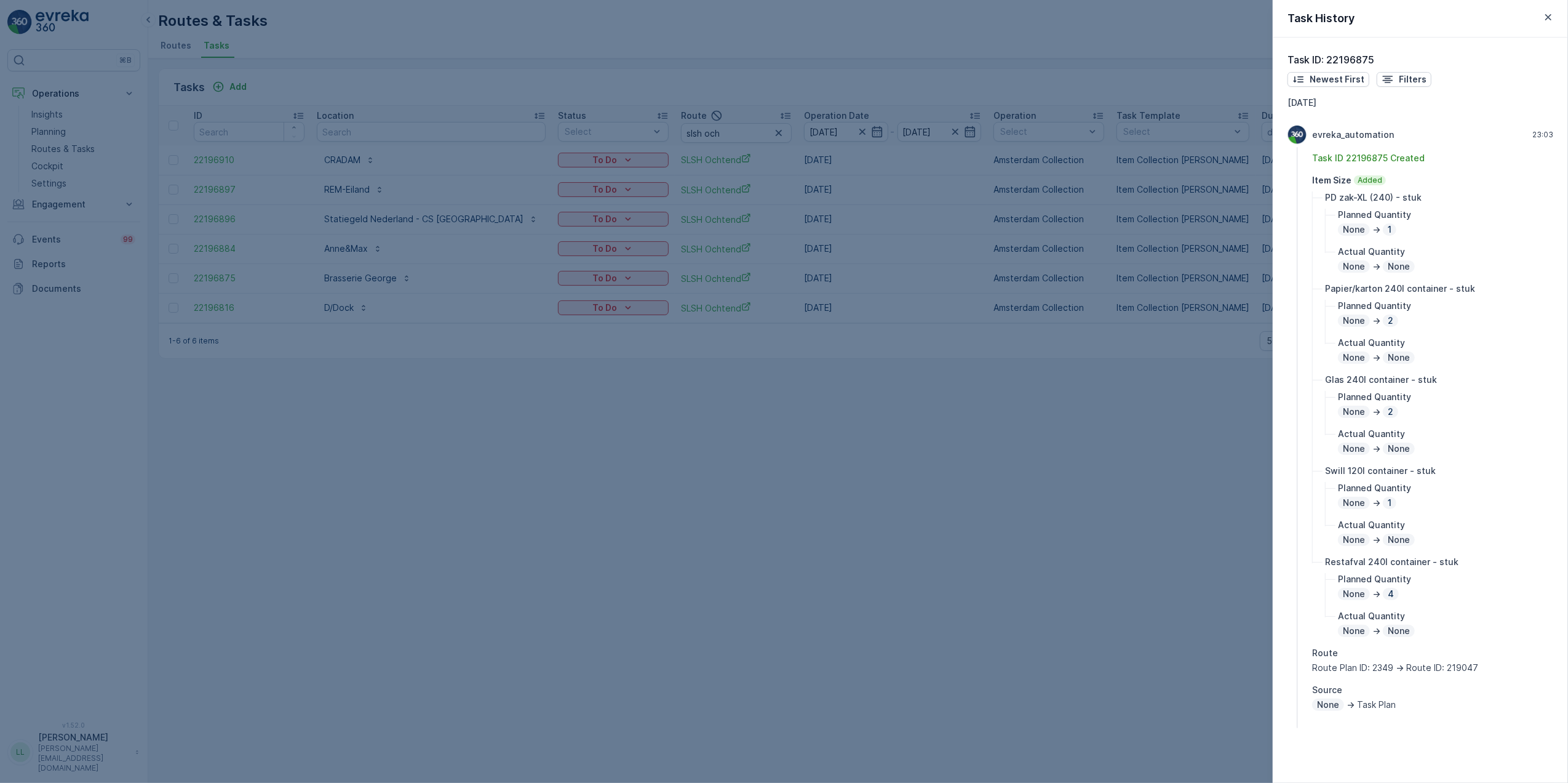
click at [1016, 565] on div at bounding box center [784, 391] width 1568 height 783
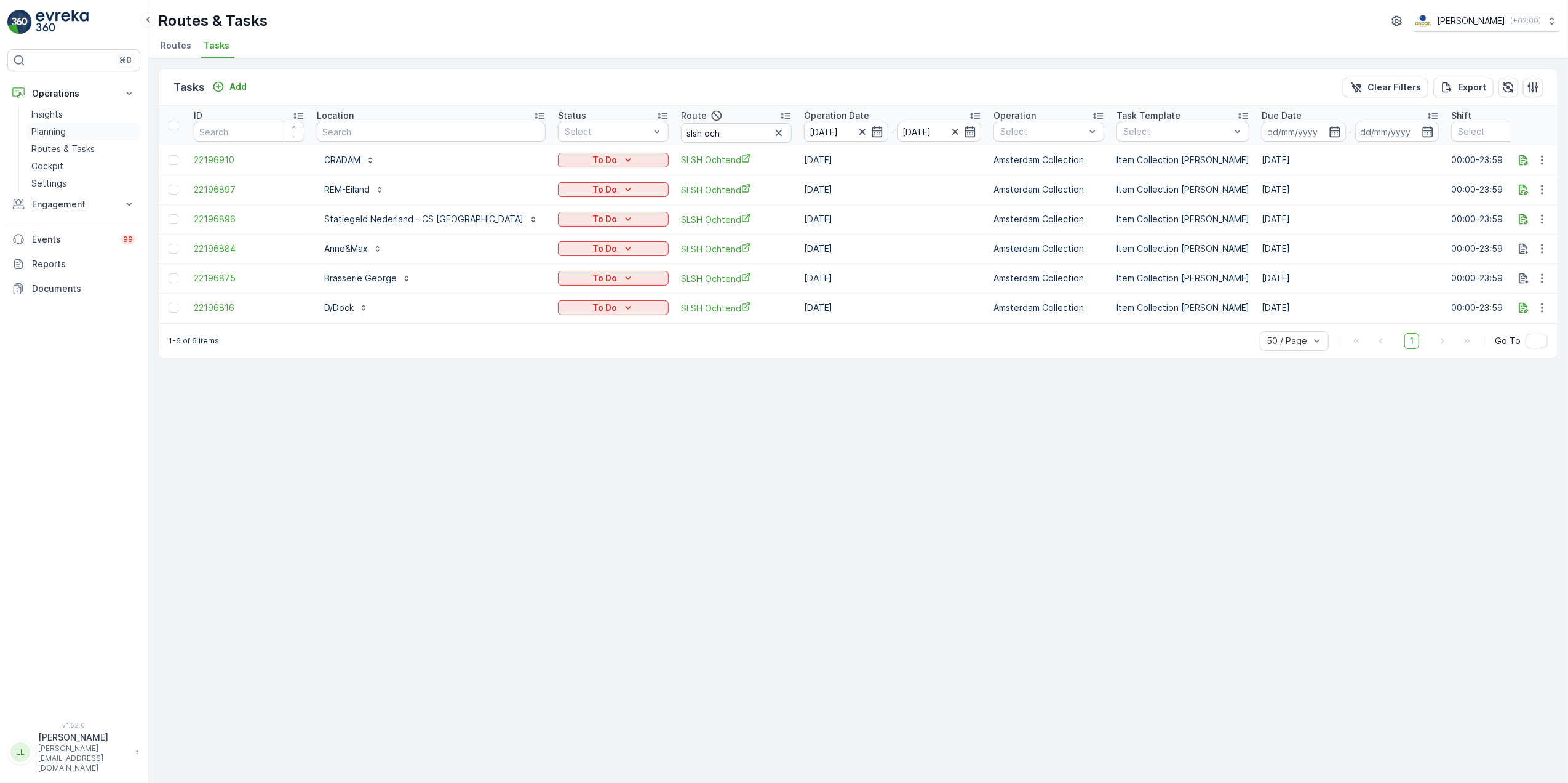
drag, startPoint x: 84, startPoint y: 144, endPoint x: 131, endPoint y: 127, distance: 50.0
click at [84, 144] on p "Routes & Tasks" at bounding box center [63, 149] width 64 height 12
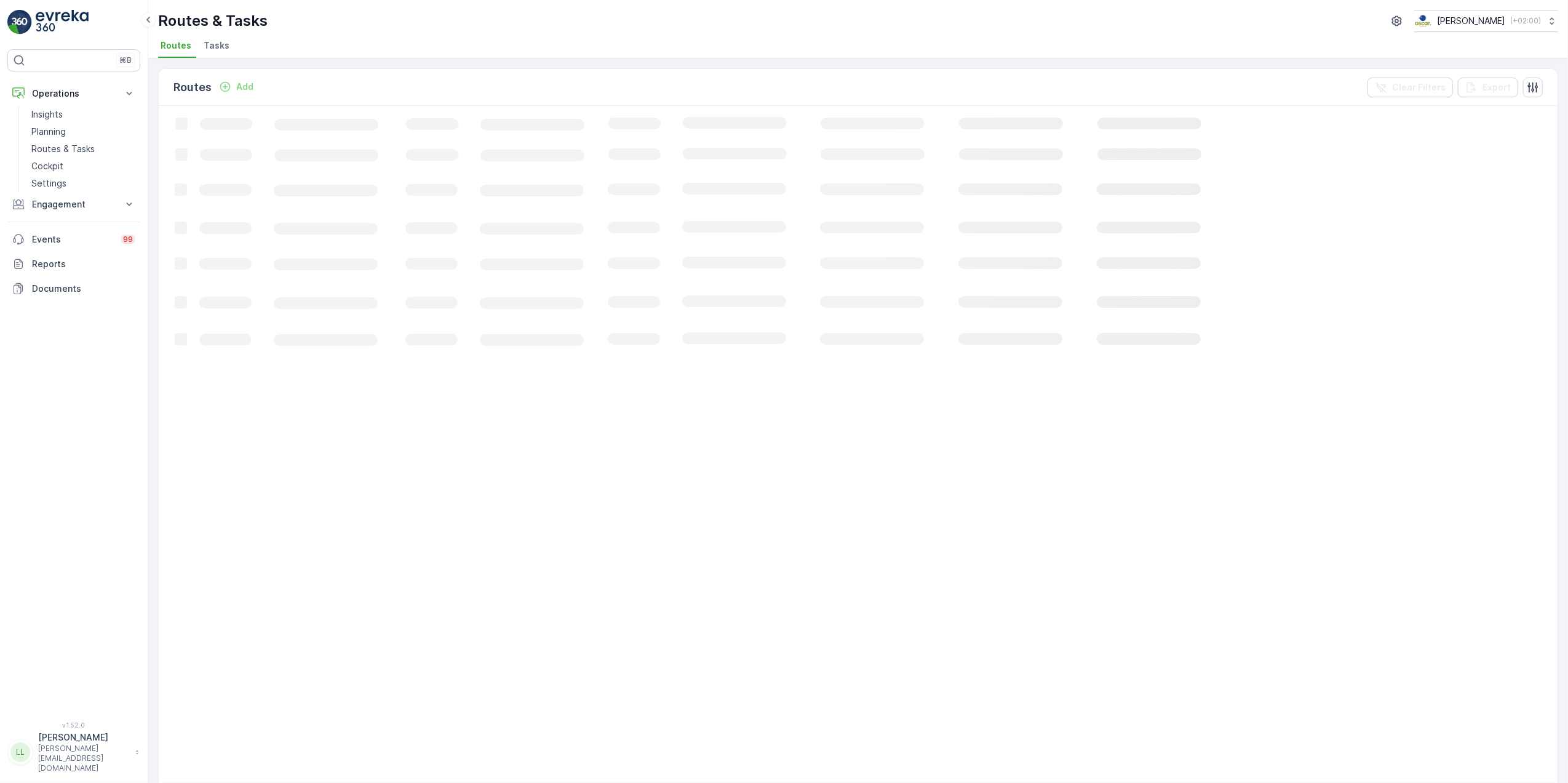
click at [214, 41] on span "Tasks" at bounding box center [216, 45] width 26 height 12
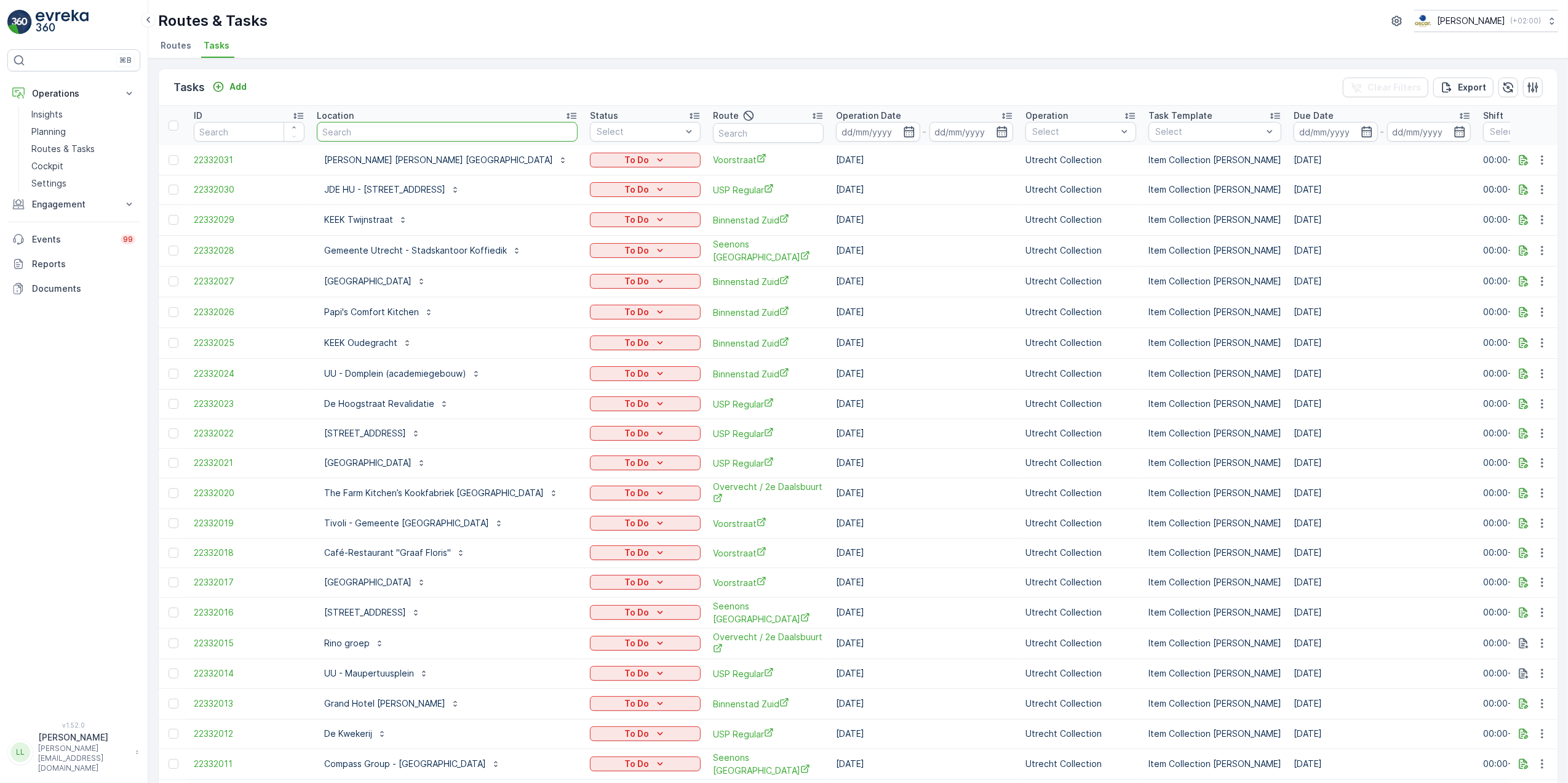
click at [395, 126] on input "text" at bounding box center [448, 132] width 261 height 20
type input "wikk"
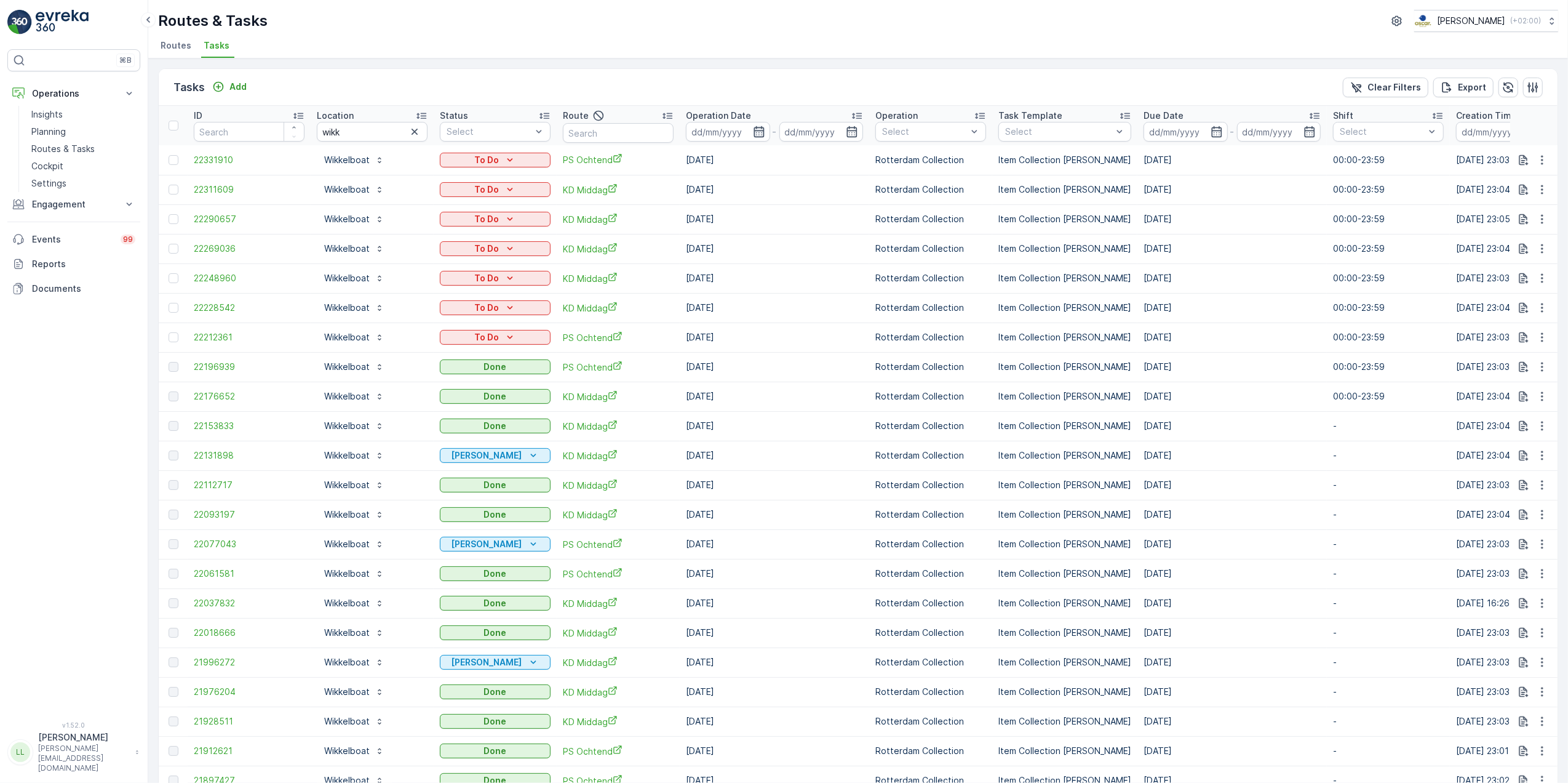
click at [764, 131] on icon "button" at bounding box center [759, 132] width 12 height 12
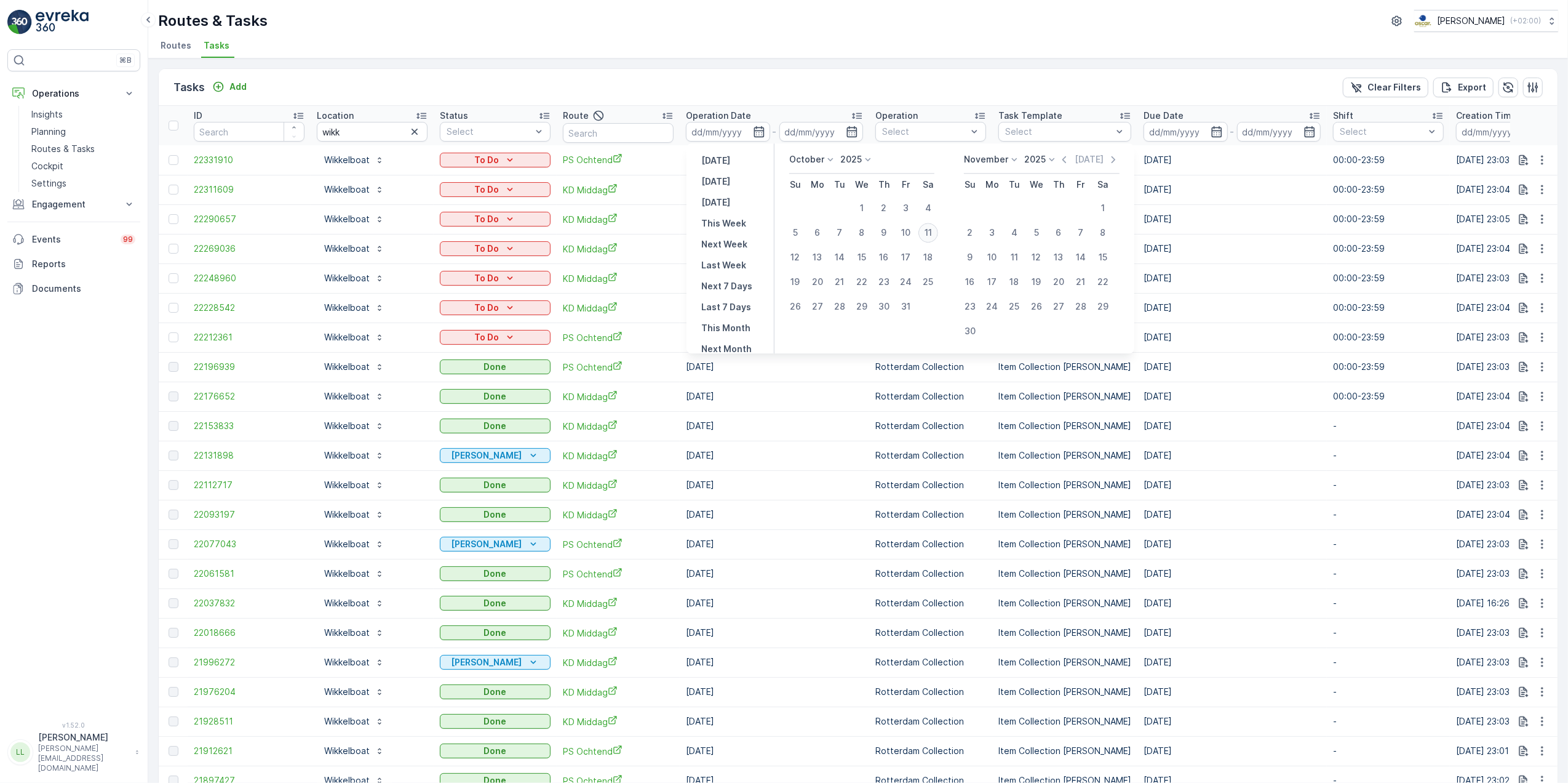
click at [927, 224] on div "11" at bounding box center [929, 232] width 20 height 20
type input "[DATE]"
click at [927, 224] on div "11" at bounding box center [929, 232] width 20 height 20
type input "[DATE]"
click at [927, 224] on div "11" at bounding box center [929, 232] width 20 height 20
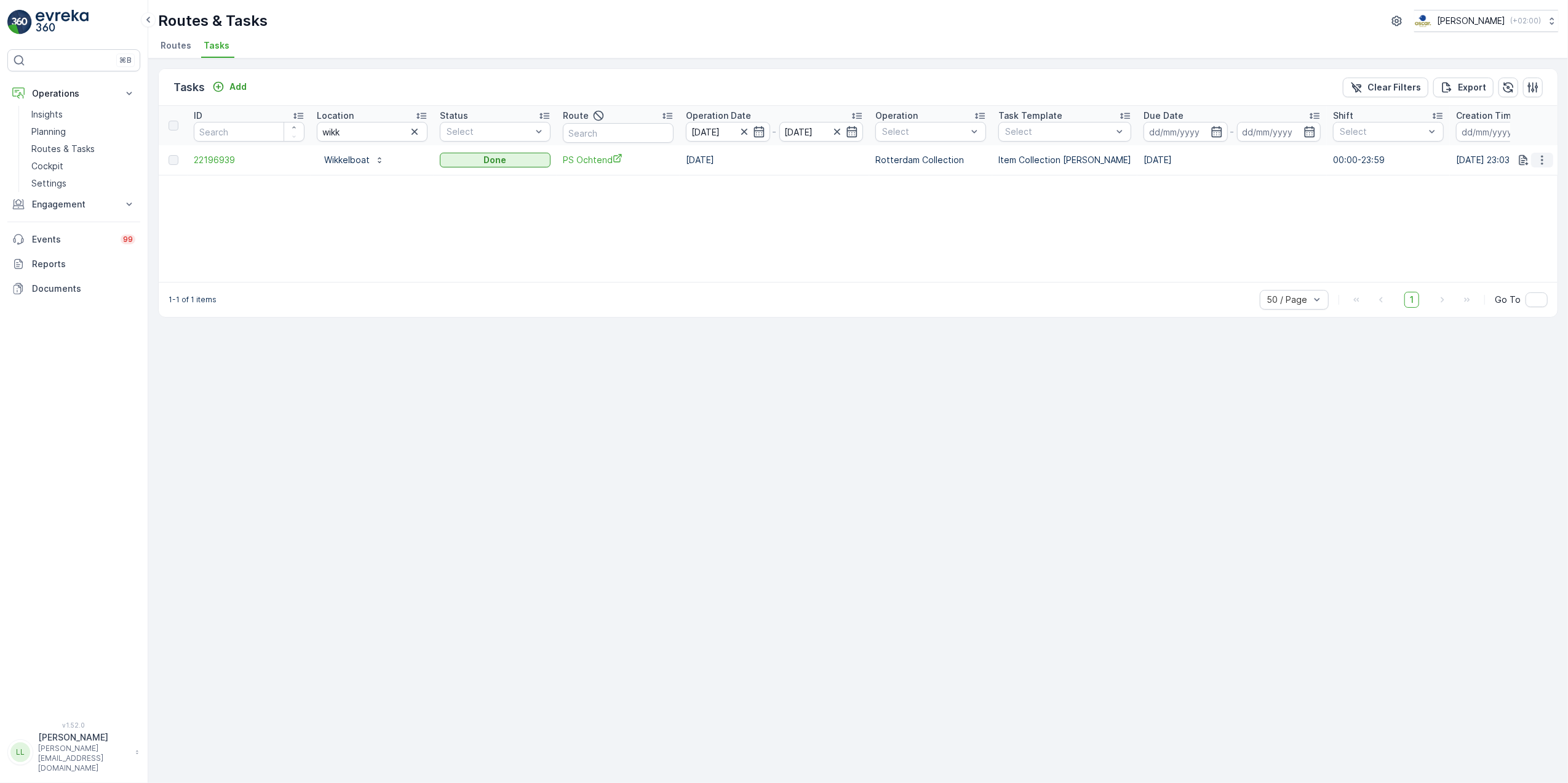
click at [1546, 168] on button "button" at bounding box center [1542, 160] width 22 height 15
click at [1533, 174] on span "See More Details" at bounding box center [1528, 179] width 72 height 12
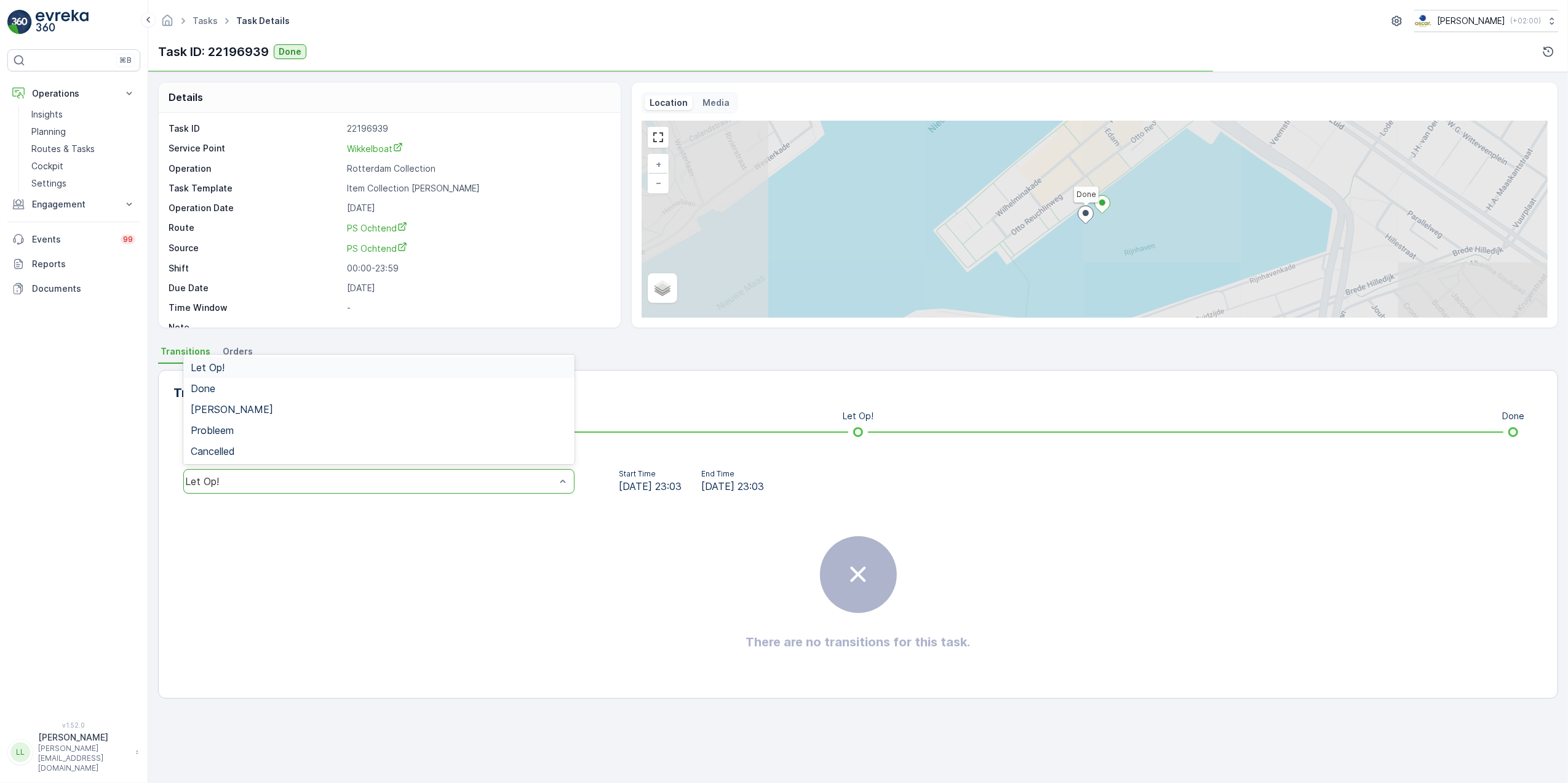
click at [308, 487] on div "Let Op!" at bounding box center [379, 481] width 391 height 25
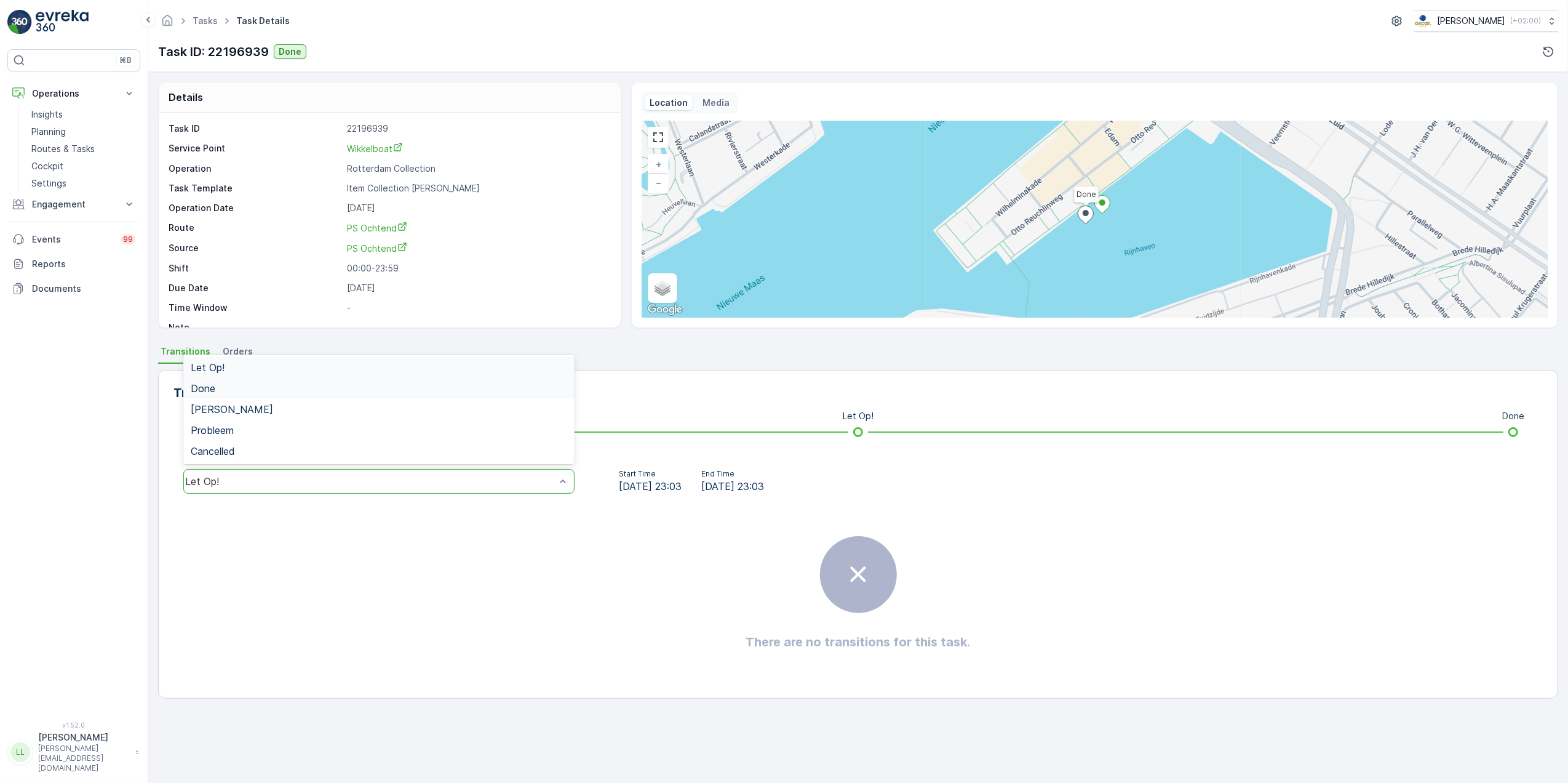
click at [295, 386] on div "Done" at bounding box center [378, 388] width 376 height 11
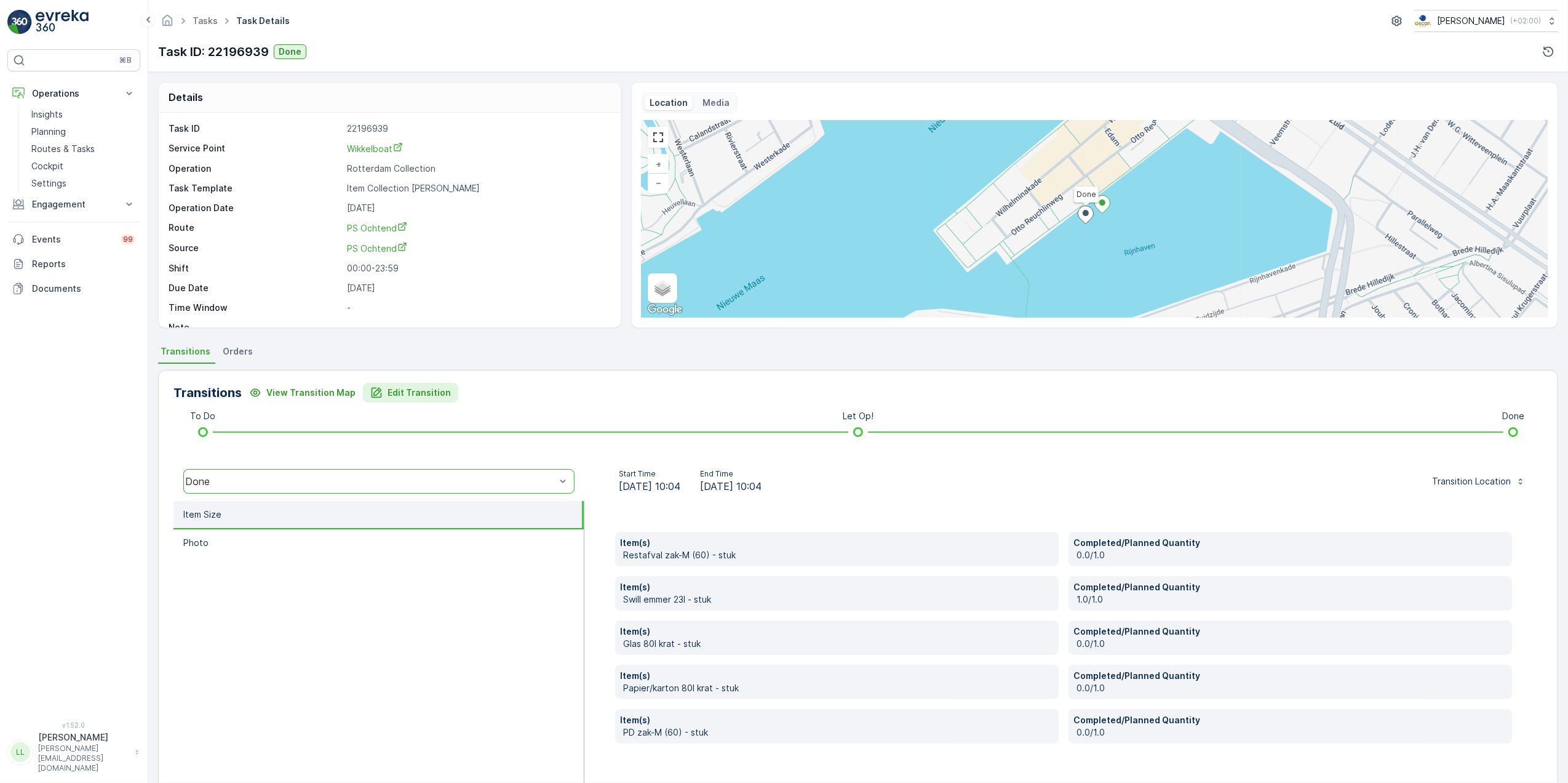
click at [390, 388] on p "Edit Transition" at bounding box center [420, 392] width 64 height 12
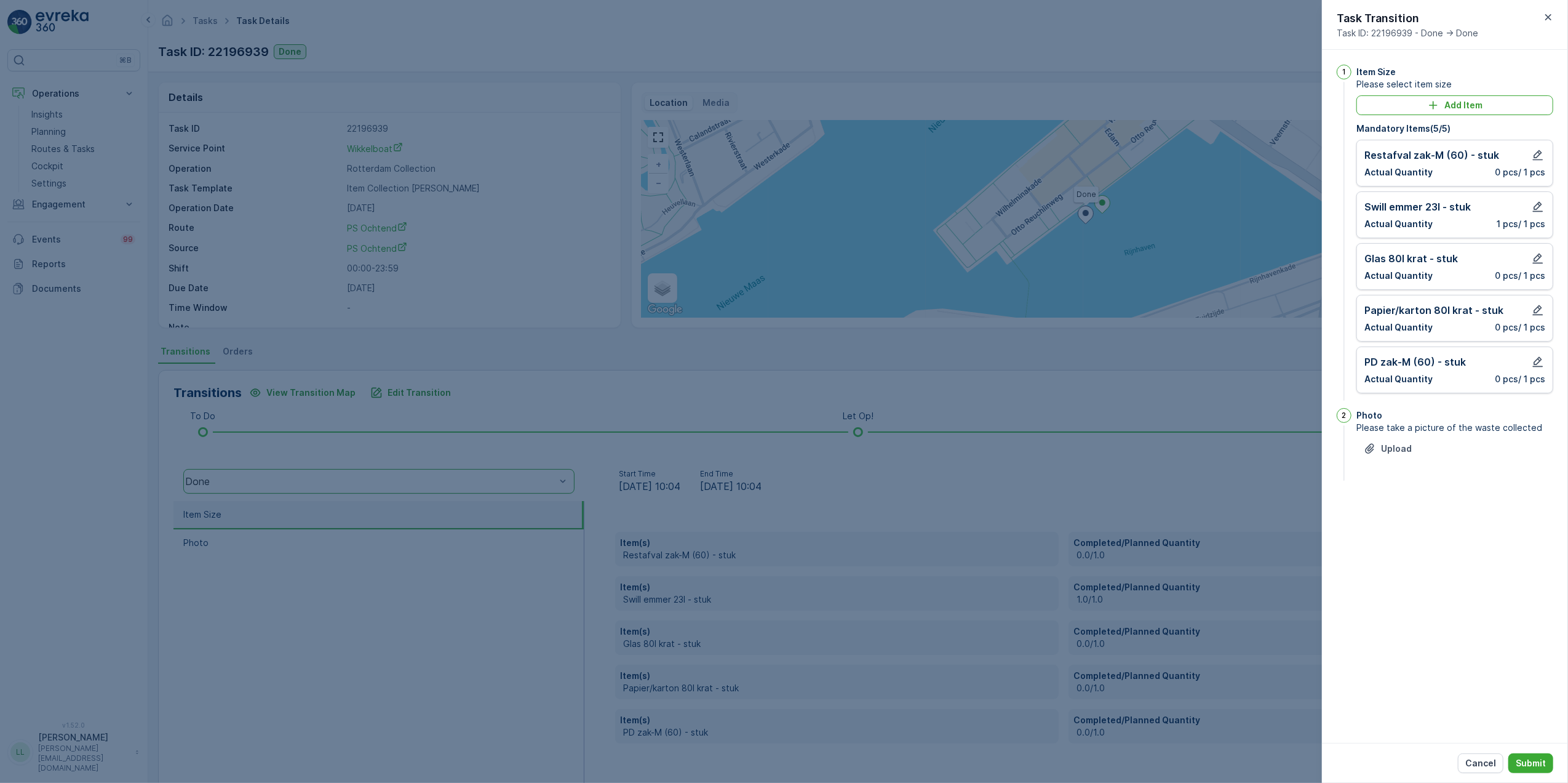
click at [1041, 227] on div at bounding box center [784, 391] width 1568 height 783
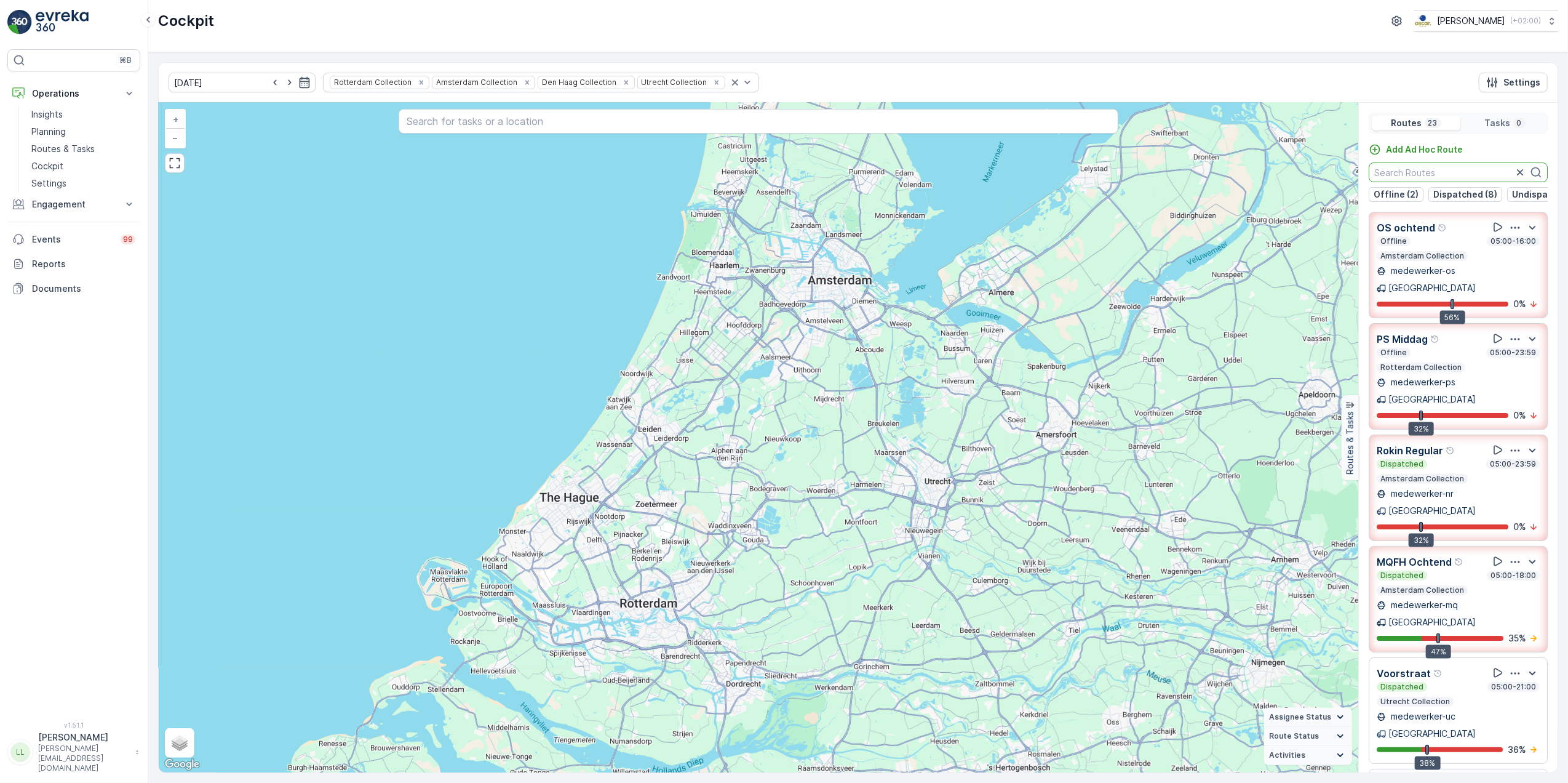
scroll to position [0, 114]
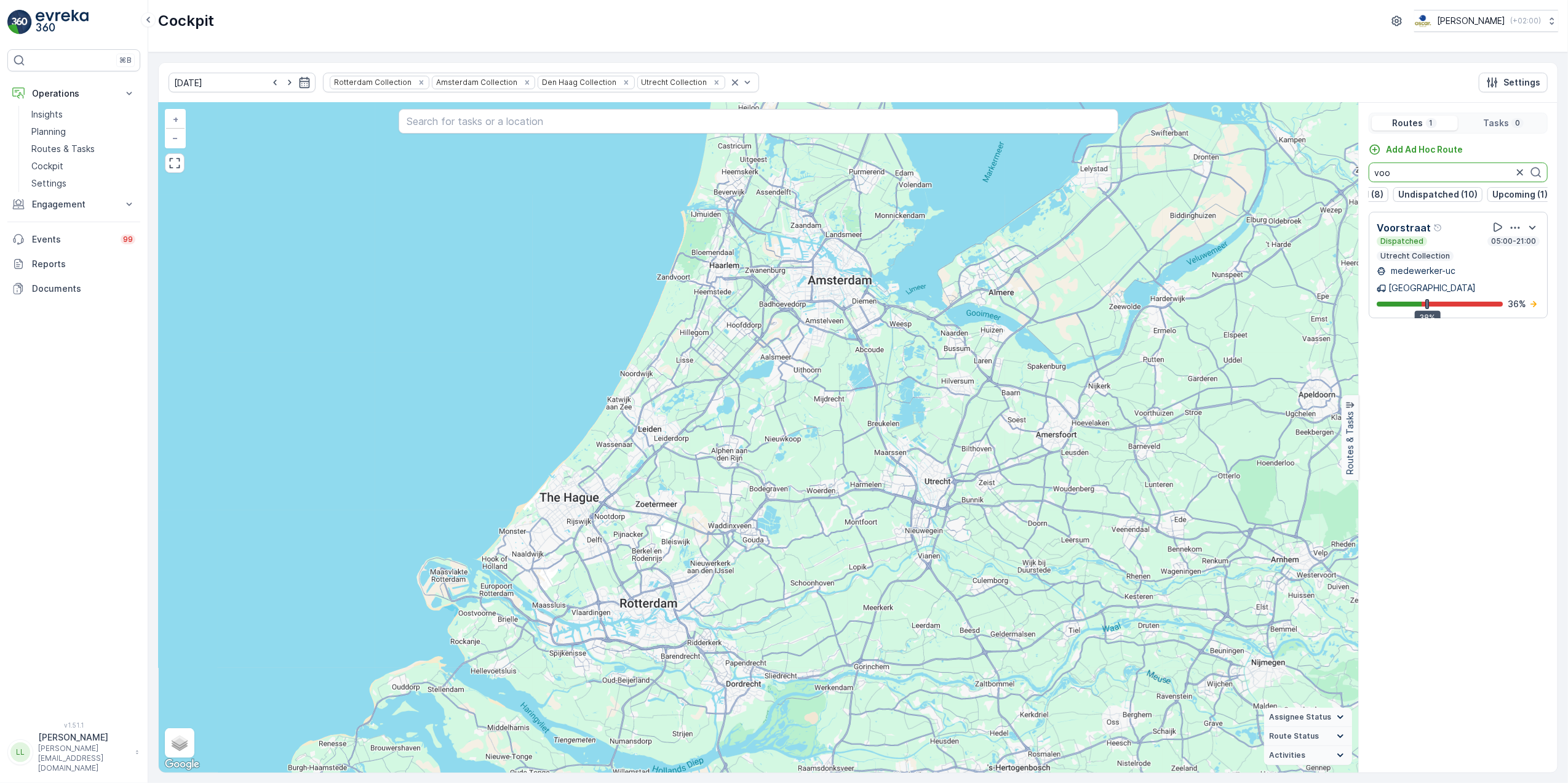
drag, startPoint x: 1403, startPoint y: 168, endPoint x: 1358, endPoint y: 171, distance: 45.1
click at [1359, 171] on div "Routes 1 Tasks 0 Add Ad Hoc Route voo Offline (2) Dispatched (8) Undispatched (…" at bounding box center [1458, 437] width 199 height 669
type input "over"
drag, startPoint x: 1399, startPoint y: 176, endPoint x: 1357, endPoint y: 171, distance: 42.3
click at [1357, 171] on div "+ − Satellite Roadmap Terrain Hybrid Leaflet Keyboard shortcuts Map Data Map da…" at bounding box center [858, 437] width 1399 height 669
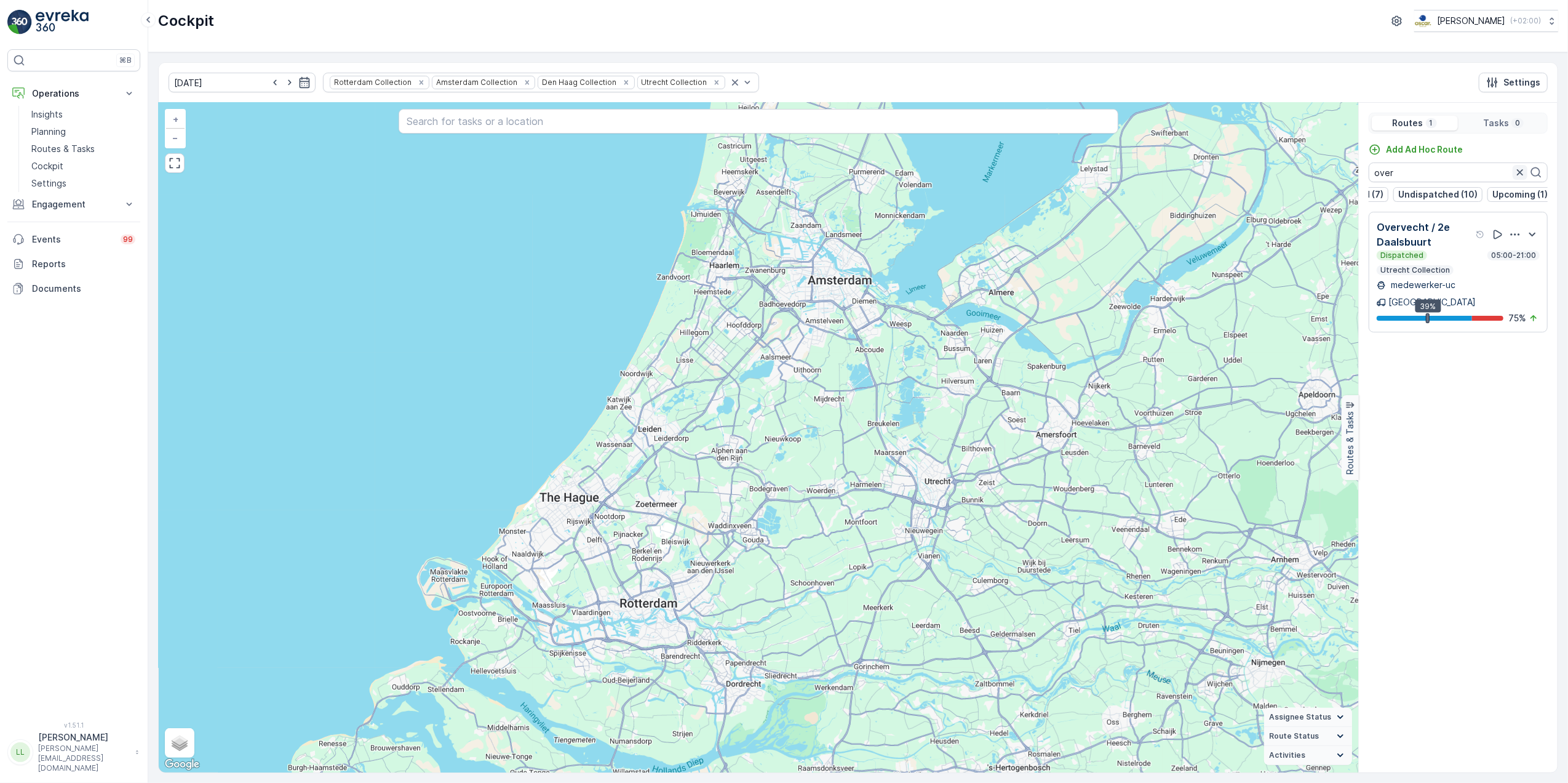
click at [1516, 179] on icon "button" at bounding box center [1520, 173] width 12 height 12
drag, startPoint x: 1445, startPoint y: 175, endPoint x: 1313, endPoint y: 173, distance: 132.0
click at [1313, 173] on div "+ − Satellite Roadmap Terrain Hybrid Leaflet Keyboard shortcuts Map Data Map da…" at bounding box center [858, 437] width 1399 height 669
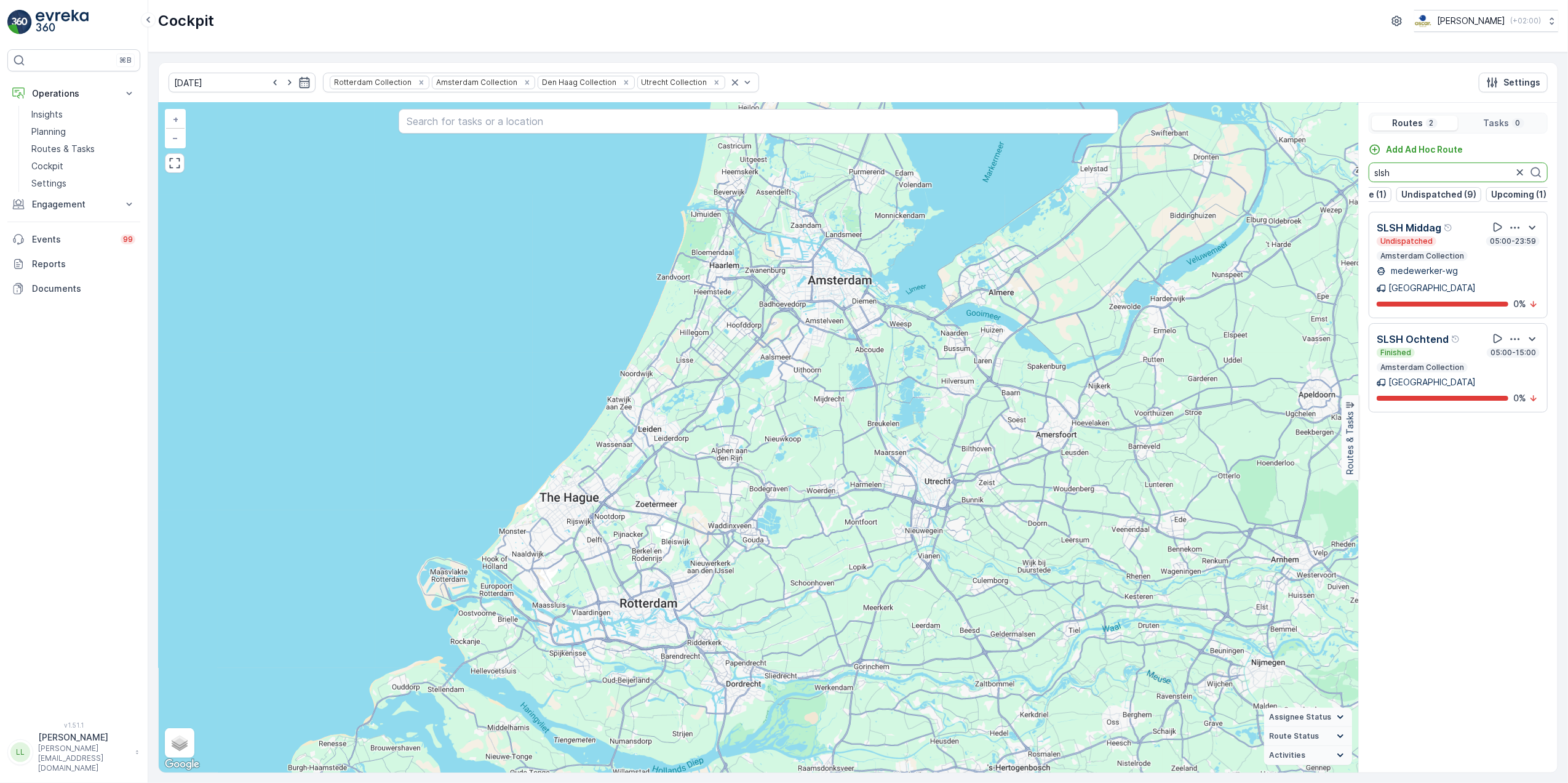
click at [1438, 347] on div "Finished 05:00-15:00" at bounding box center [1457, 352] width 163 height 10
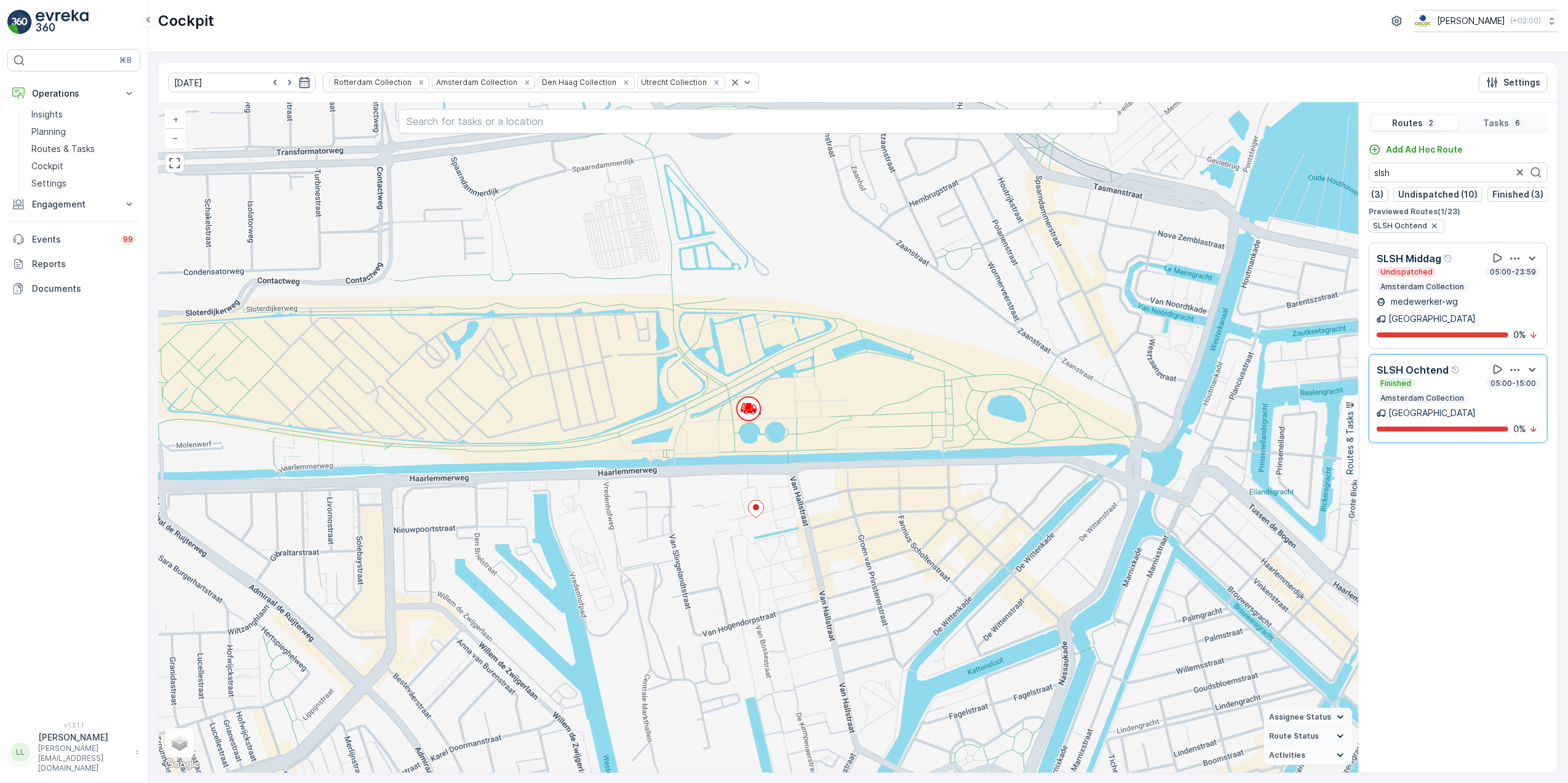
scroll to position [0, 109]
drag, startPoint x: 1412, startPoint y: 166, endPoint x: 1345, endPoint y: 174, distance: 67.5
click at [1345, 174] on div "+ − Satellite Roadmap Terrain Hybrid Leaflet Keyboard shortcuts Map Data Map da…" at bounding box center [858, 437] width 1399 height 669
type input "m"
drag, startPoint x: 1428, startPoint y: 170, endPoint x: 1354, endPoint y: 178, distance: 74.4
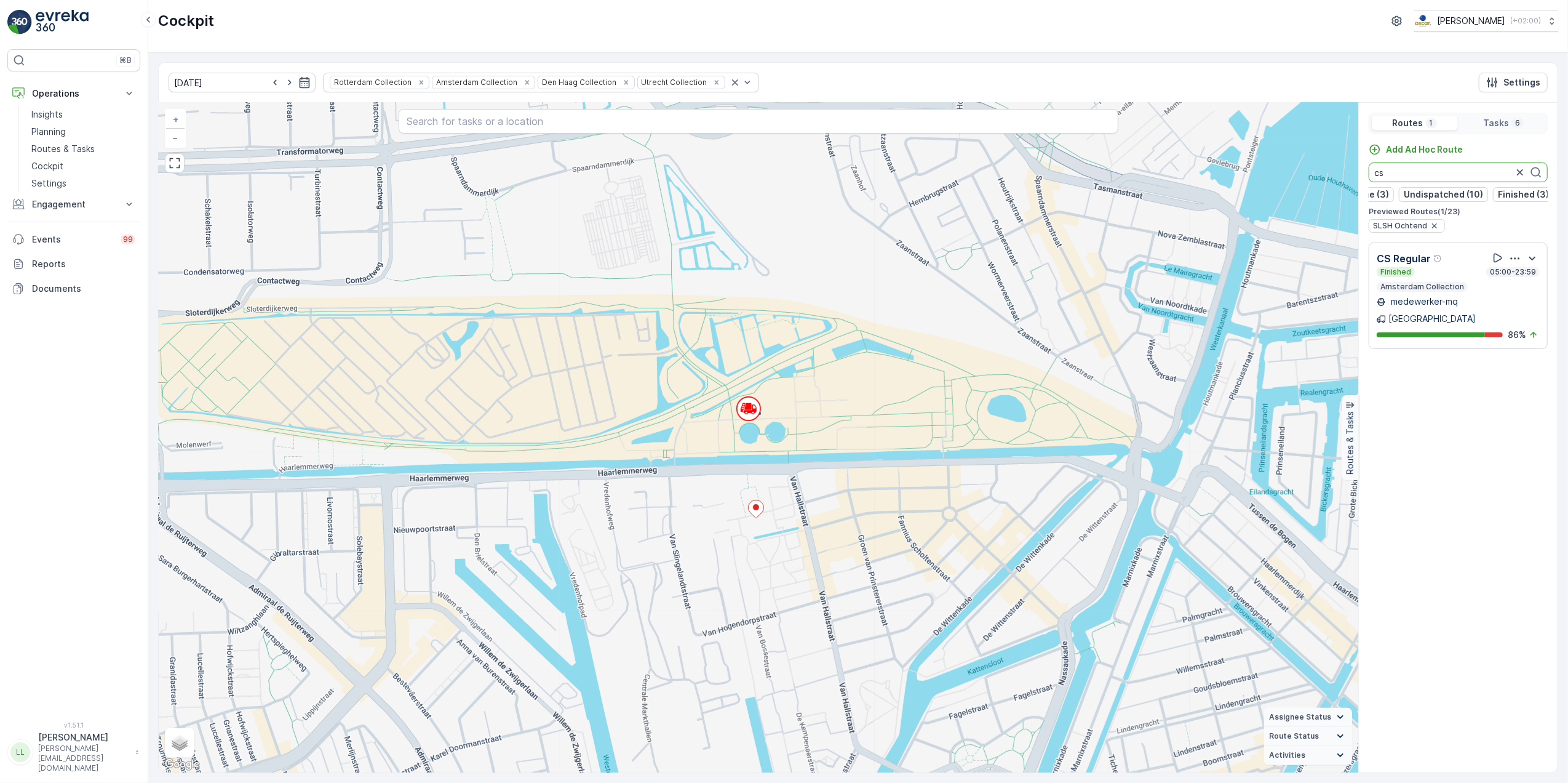
click at [1354, 178] on div "+ − Satellite Roadmap Terrain Hybrid Leaflet Keyboard shortcuts Map Data Map da…" at bounding box center [858, 437] width 1399 height 669
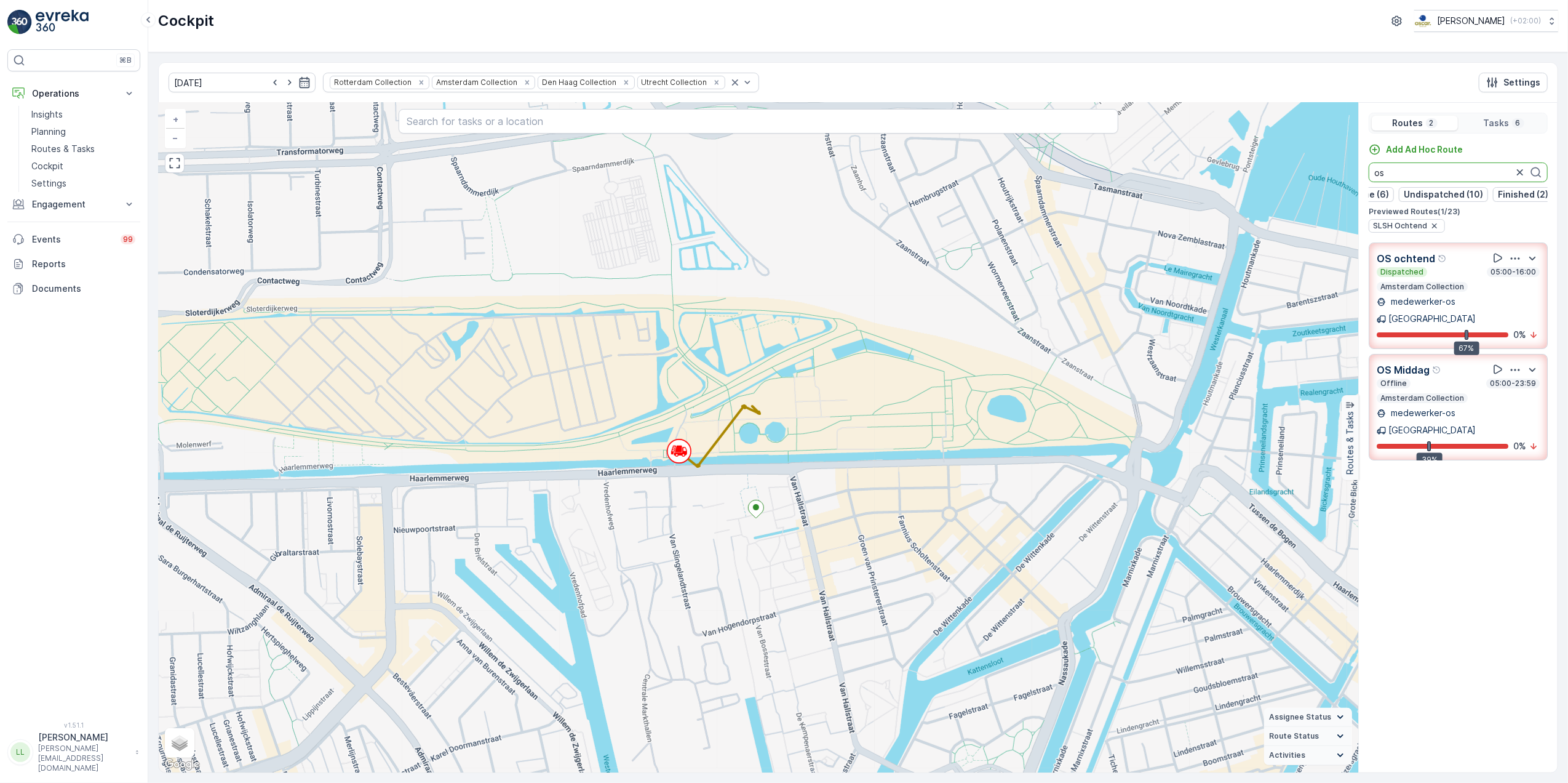
drag, startPoint x: 1393, startPoint y: 178, endPoint x: 1347, endPoint y: 174, distance: 46.2
click at [1347, 174] on div "+ − Satellite Roadmap Terrain Hybrid Leaflet Keyboard shortcuts Map Data Map da…" at bounding box center [858, 437] width 1399 height 669
type input "rokin"
click at [1416, 288] on div "Offline 05:00-23:59 Amsterdam Collection" at bounding box center [1457, 279] width 163 height 25
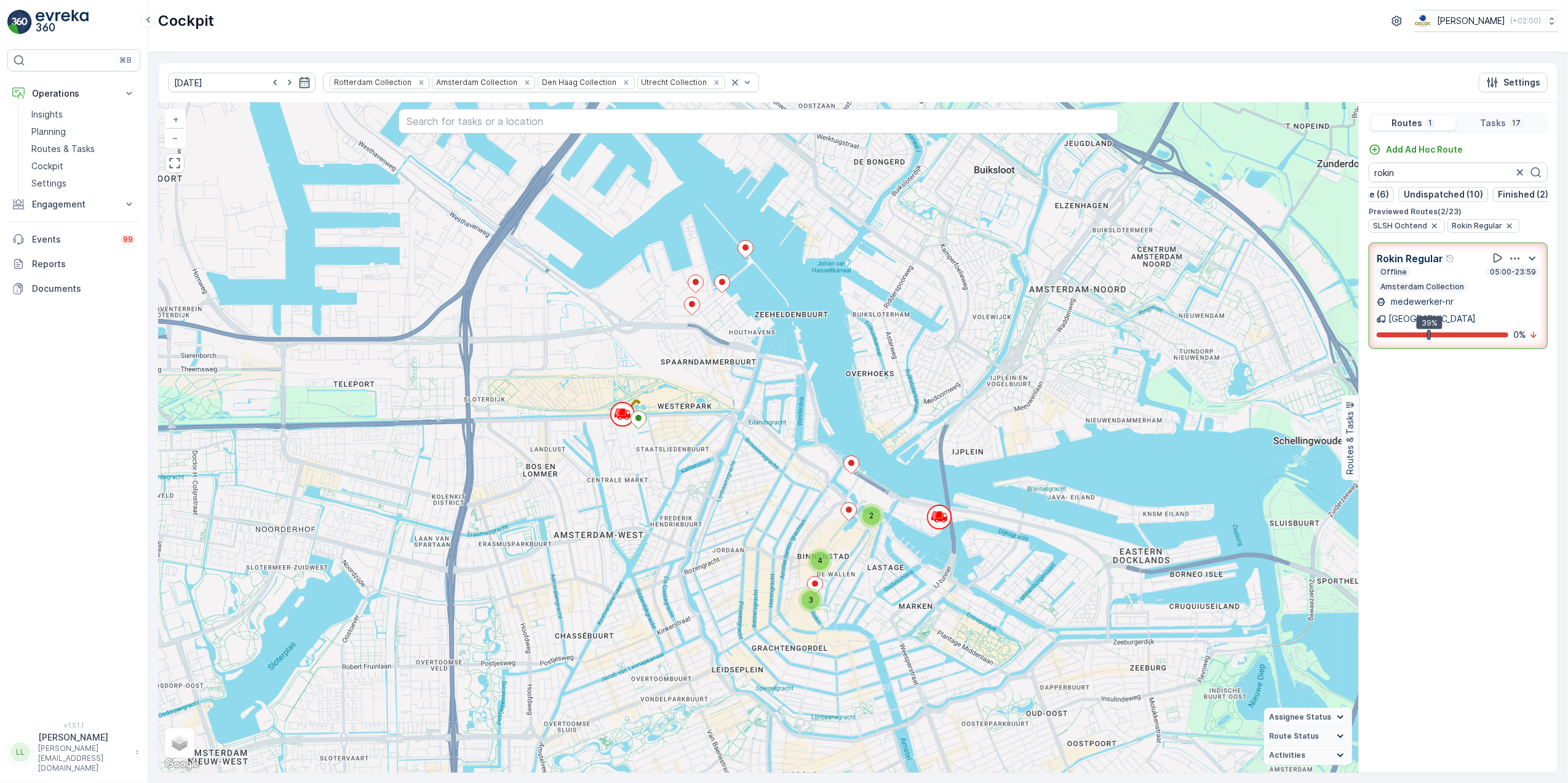
click at [1424, 291] on p "Amsterdam Collection" at bounding box center [1422, 286] width 86 height 10
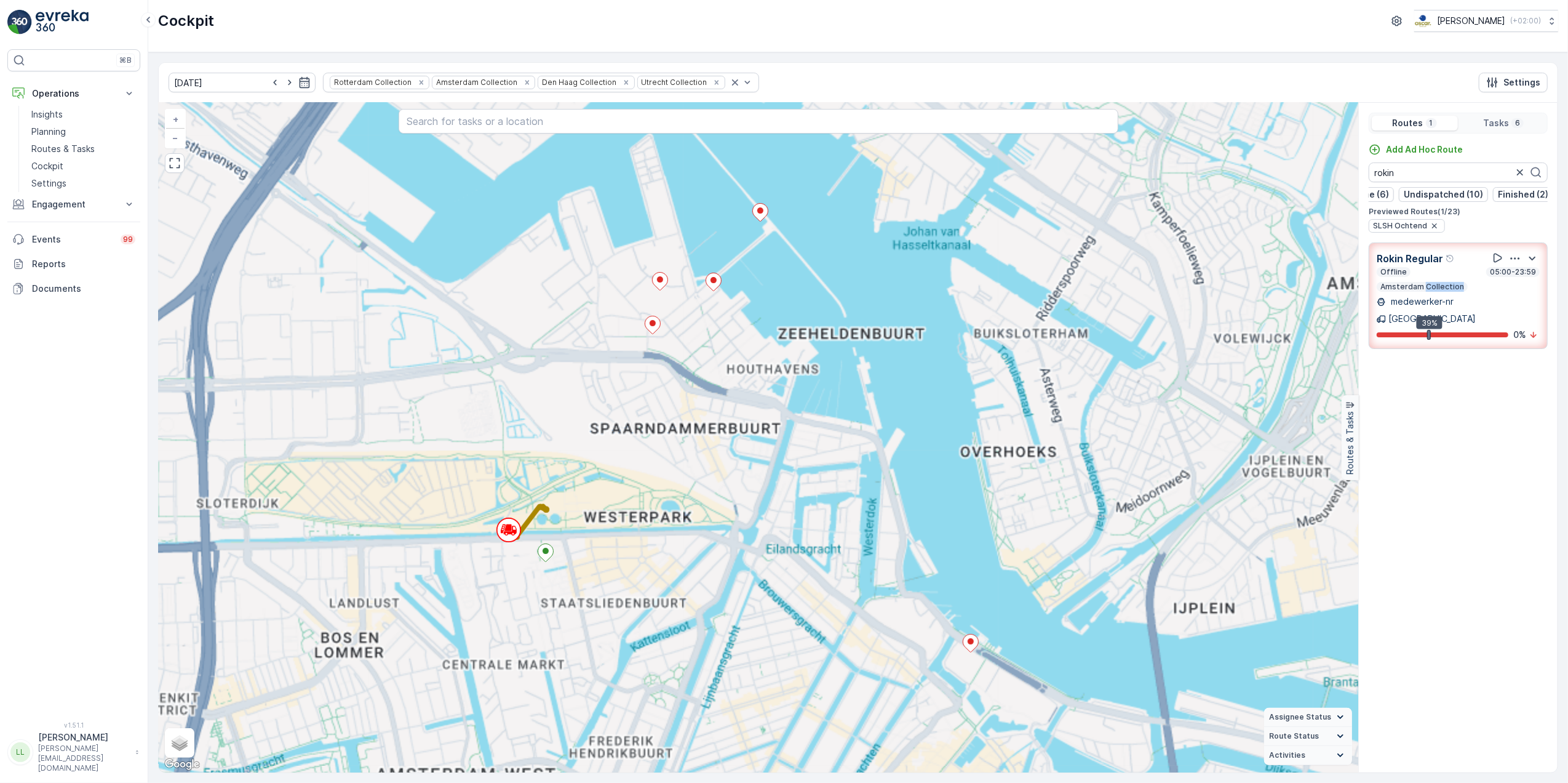
click at [1425, 291] on p "Amsterdam Collection" at bounding box center [1422, 286] width 86 height 10
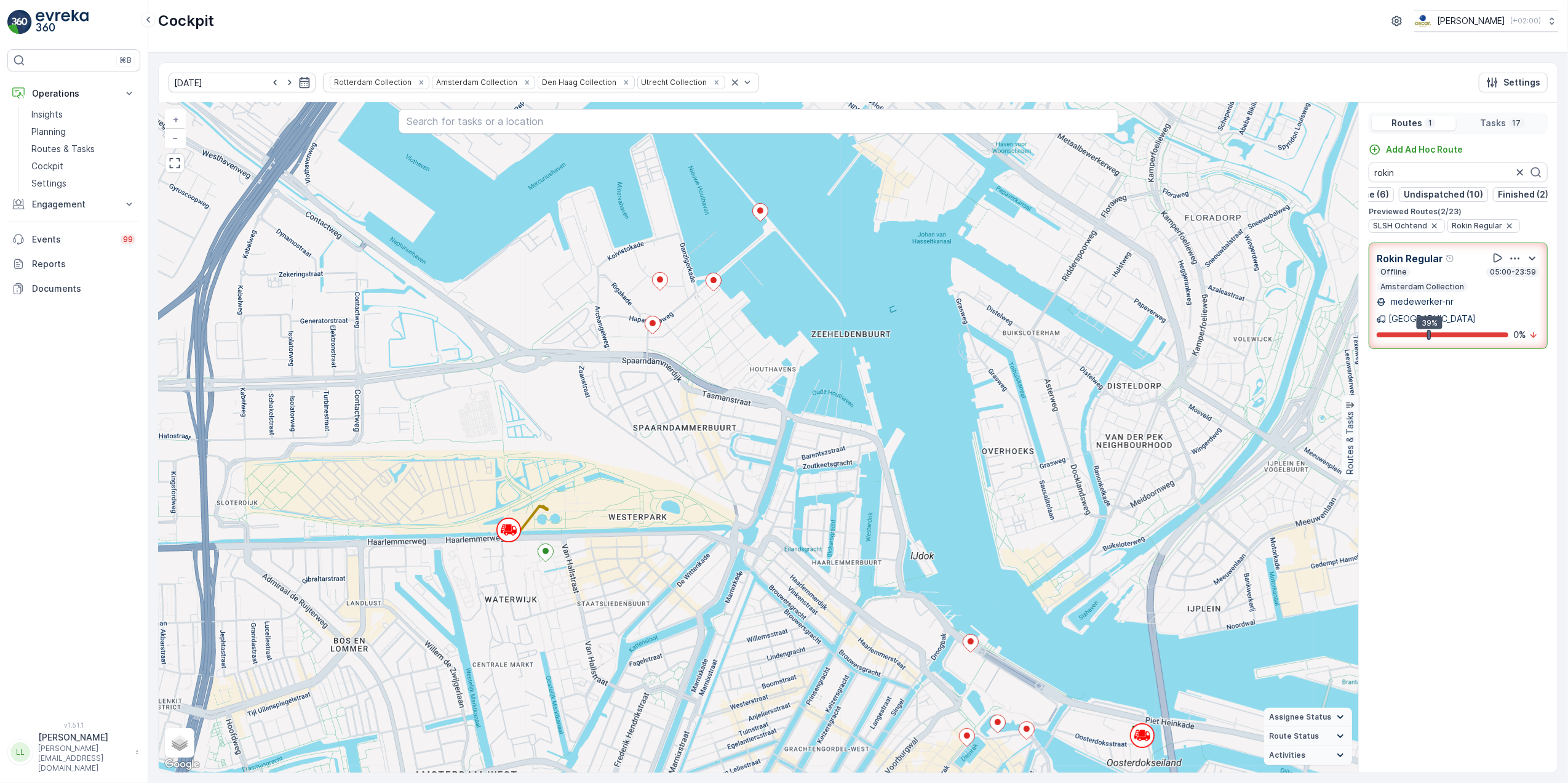
drag, startPoint x: 1425, startPoint y: 301, endPoint x: 1497, endPoint y: 456, distance: 170.9
click at [1497, 456] on div "Add Ad Hoc Route rokin Dispatched (5) Offline (6) Undispatched (10) Finished (2…" at bounding box center [1457, 453] width 198 height 618
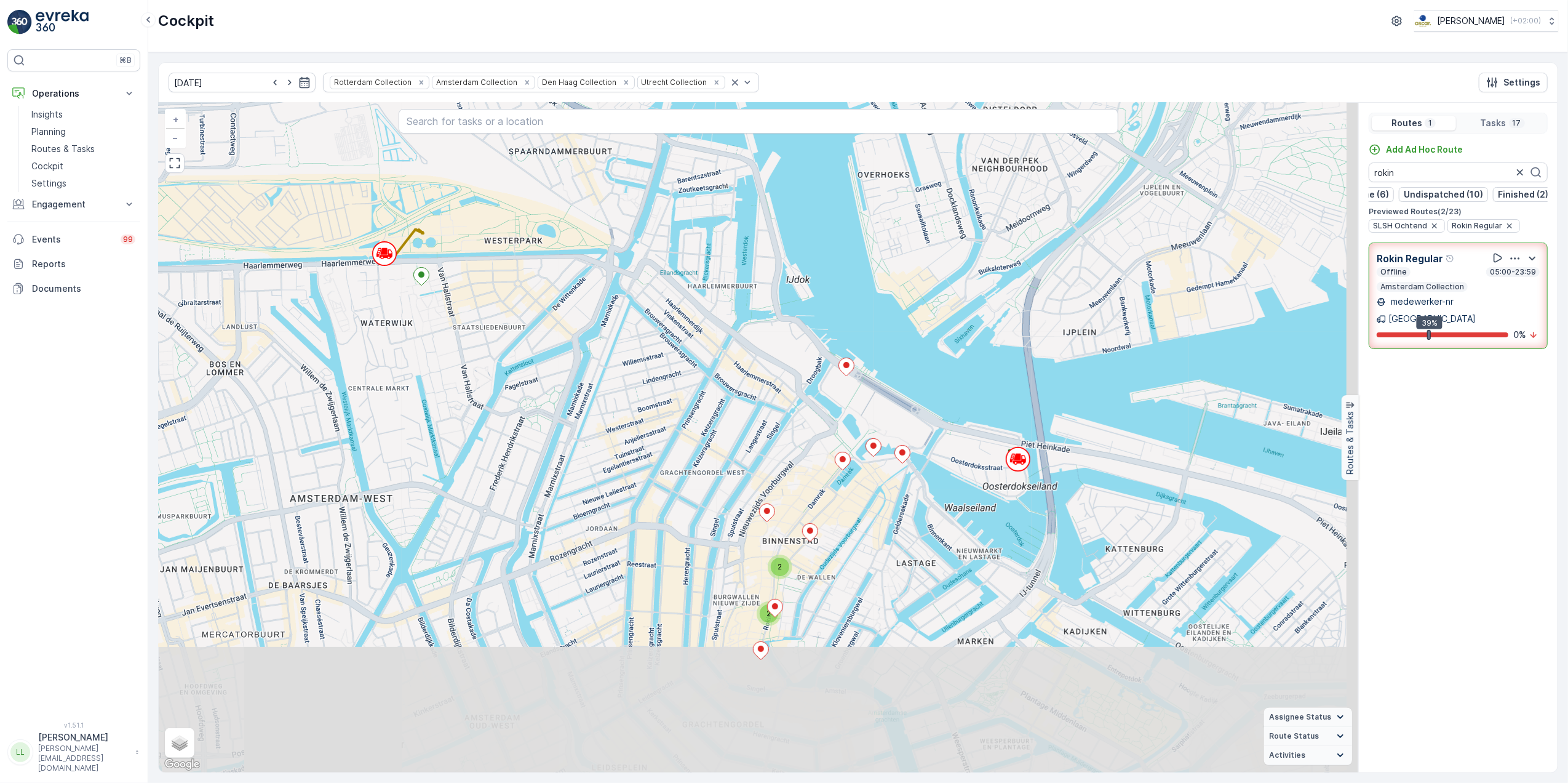
drag, startPoint x: 1052, startPoint y: 657, endPoint x: 926, endPoint y: 384, distance: 300.7
click at [926, 384] on div "2 2 + − Satellite Roadmap Terrain Hybrid Leaflet Keyboard shortcuts Map Data Ma…" at bounding box center [758, 437] width 1200 height 669
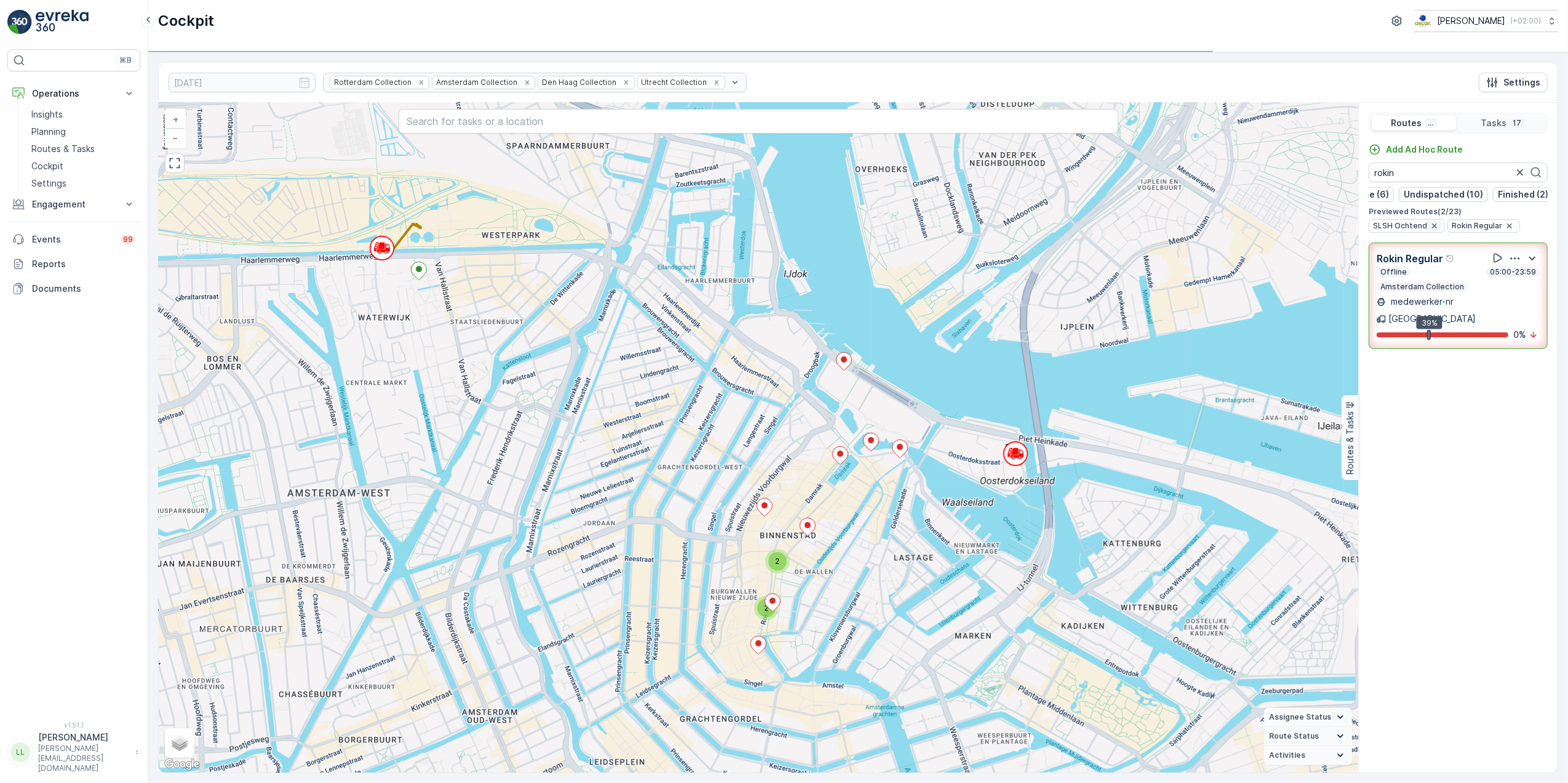
click at [1431, 230] on icon "button" at bounding box center [1434, 225] width 10 height 10
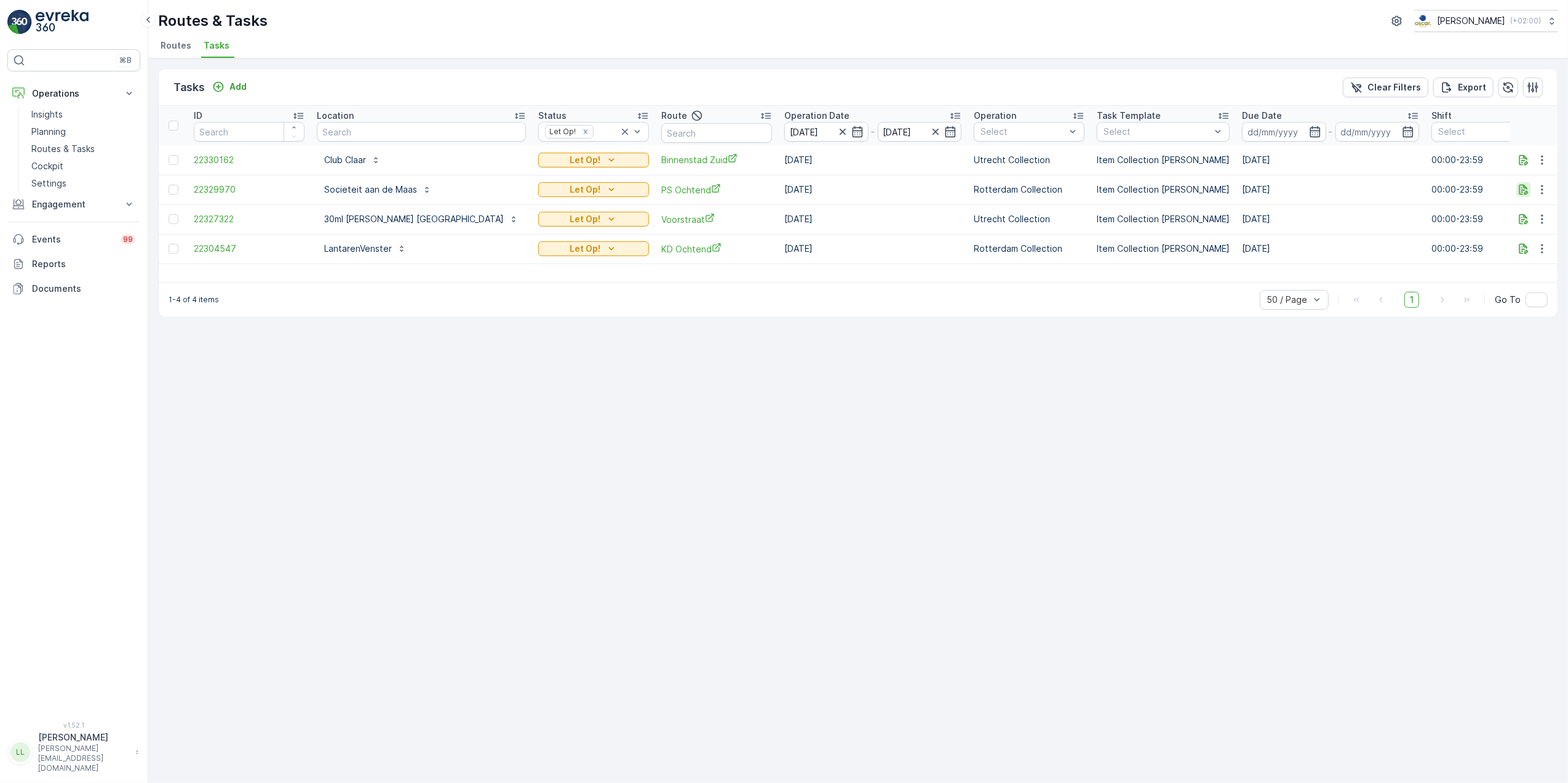
click at [1523, 195] on icon "button" at bounding box center [1523, 190] width 9 height 10
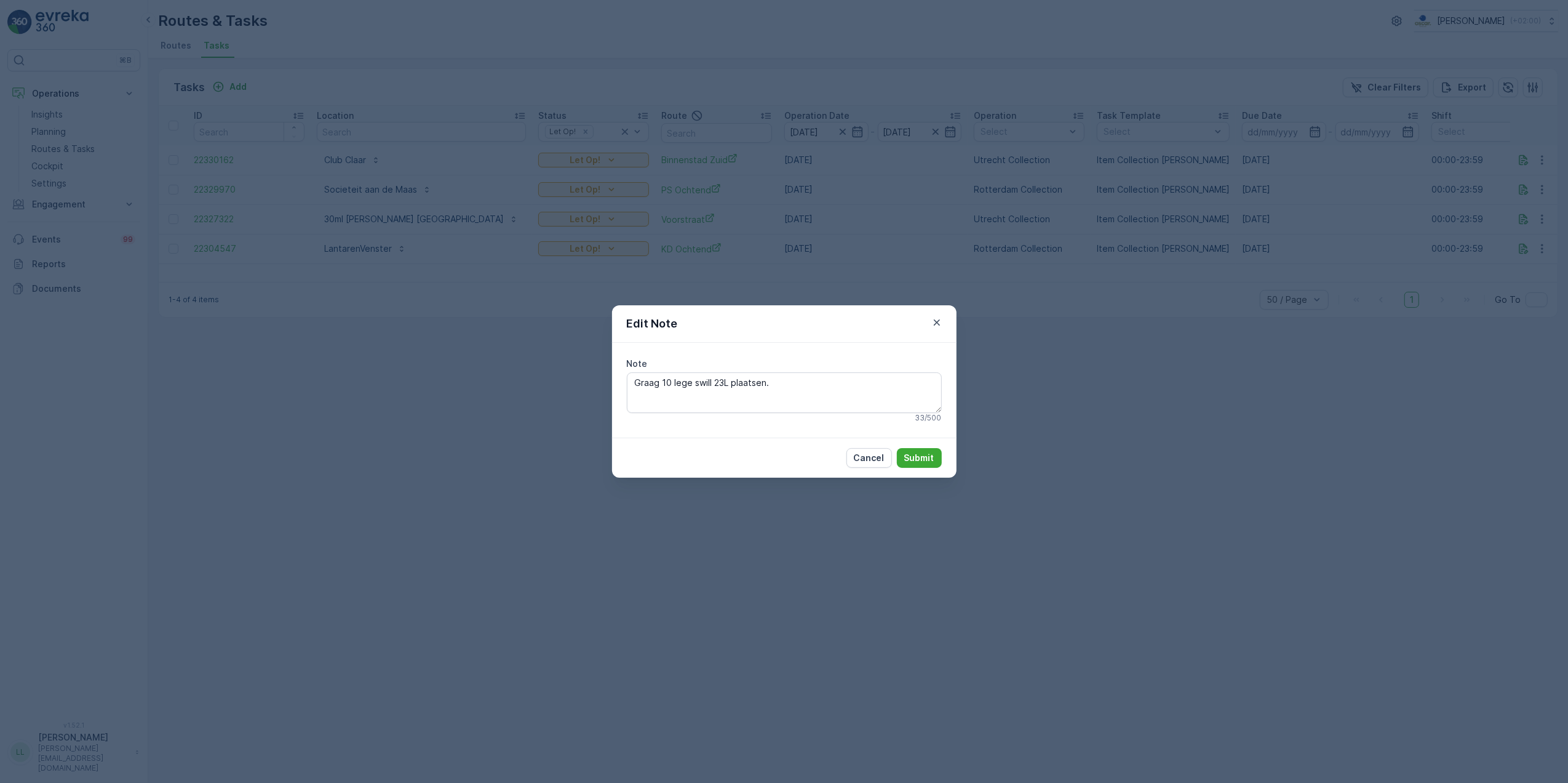
click at [1006, 399] on div "Edit Note Note Graag 10 lege swill 23L plaatsen. 33 / 500 Cancel Submit" at bounding box center [784, 391] width 1568 height 783
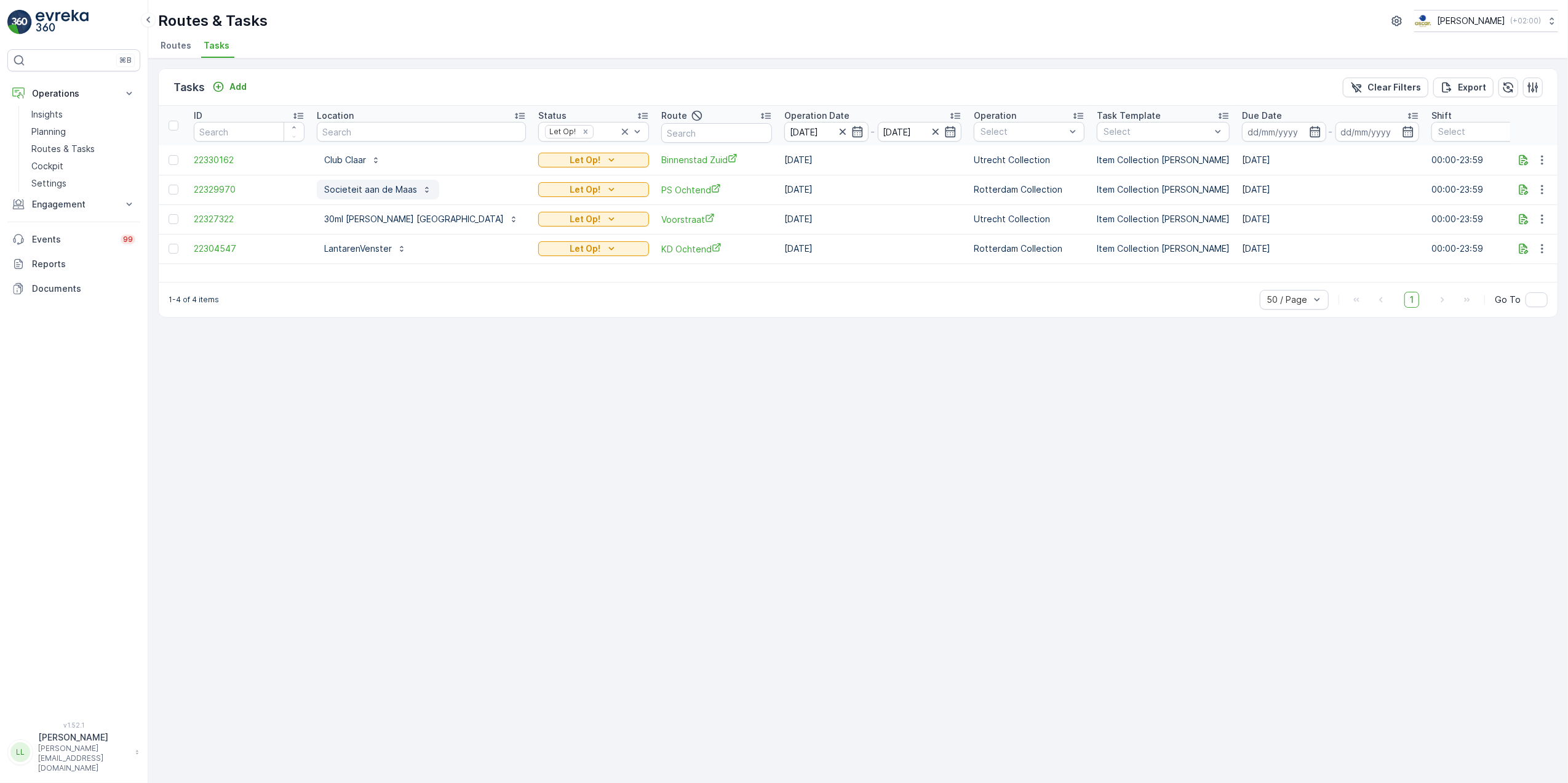
click at [407, 184] on p "Societeit aan de Maas" at bounding box center [370, 190] width 93 height 12
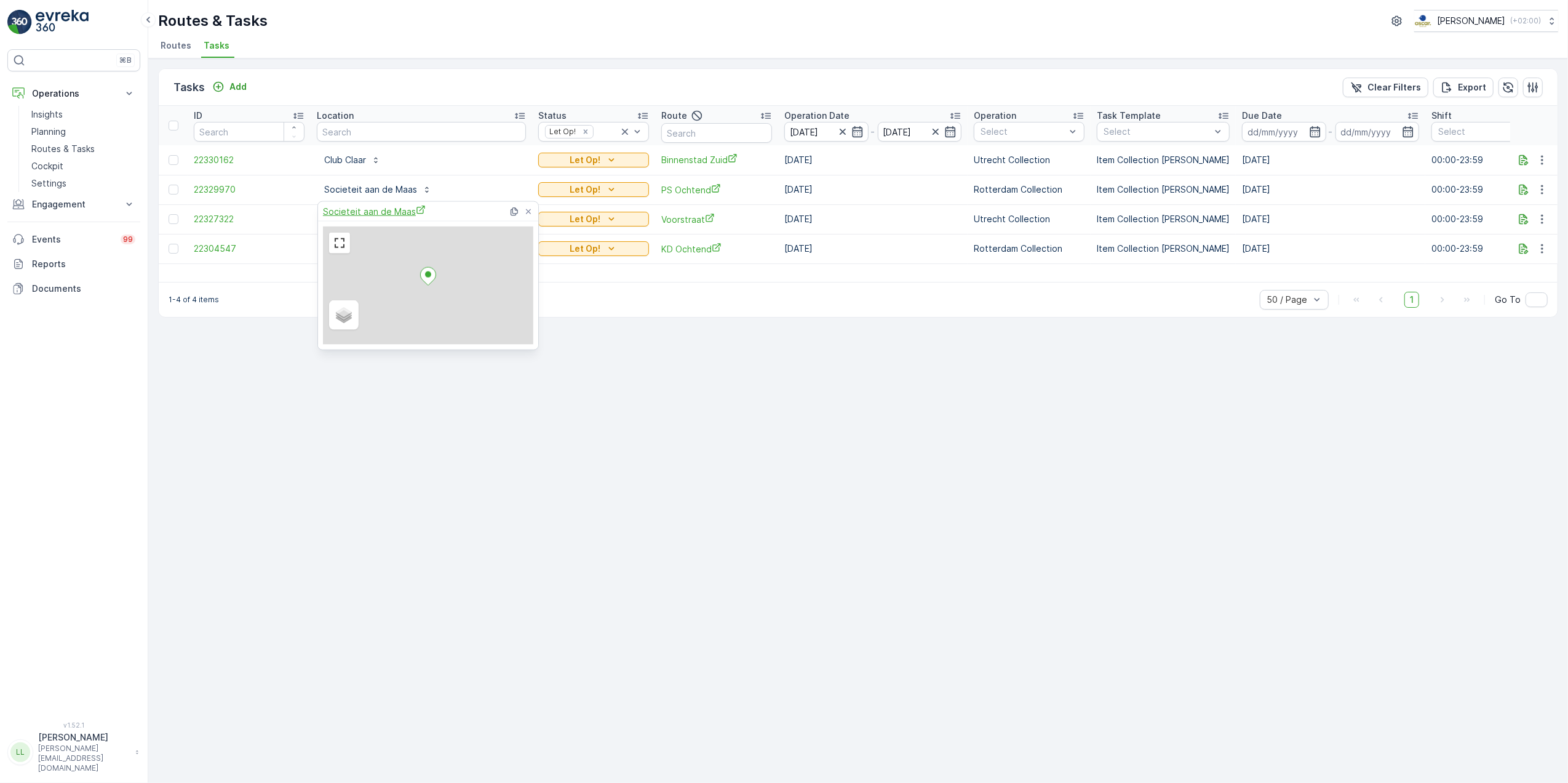
click at [391, 207] on span "Societeit aan de Maas" at bounding box center [374, 210] width 103 height 13
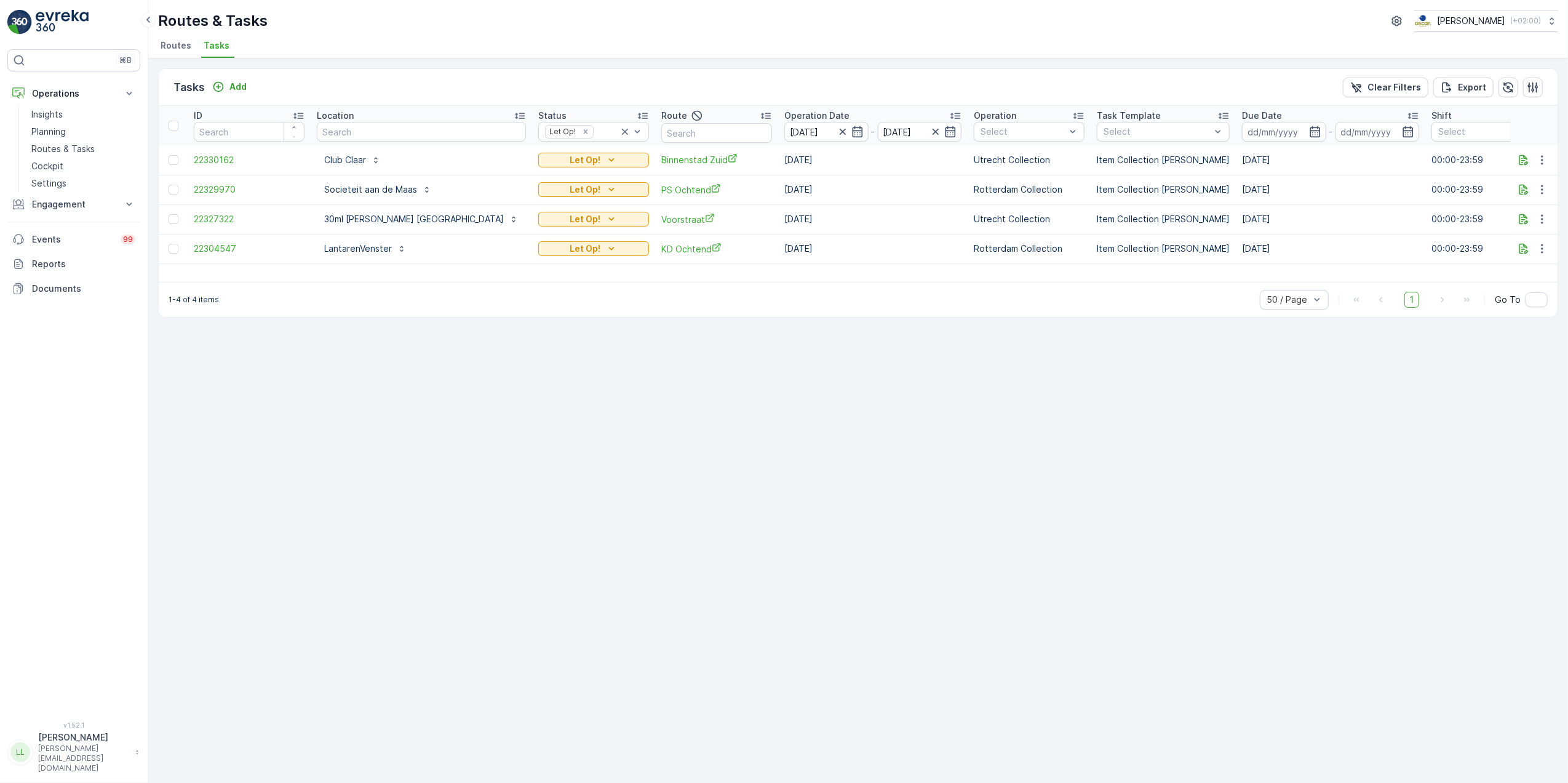
click at [640, 35] on div "Routes & Tasks [PERSON_NAME] ( +02:00 ) Routes Tasks" at bounding box center [859, 29] width 1420 height 59
click at [1541, 196] on icon "button" at bounding box center [1542, 190] width 12 height 12
click at [1517, 239] on span "Change Route" at bounding box center [1511, 242] width 60 height 12
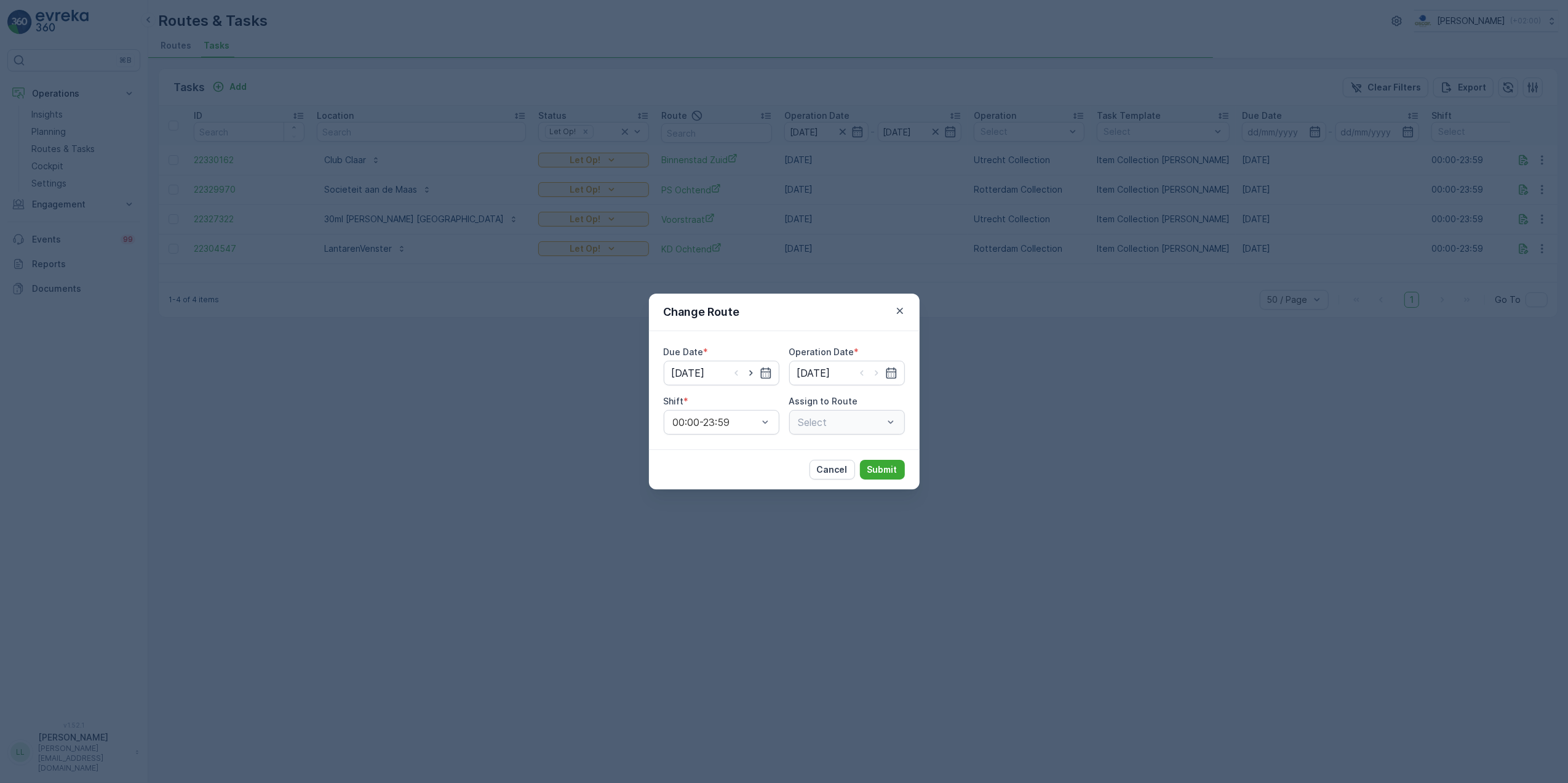
type input "[DATE]"
click at [751, 375] on icon "button" at bounding box center [751, 373] width 12 height 12
type input "[DATE]"
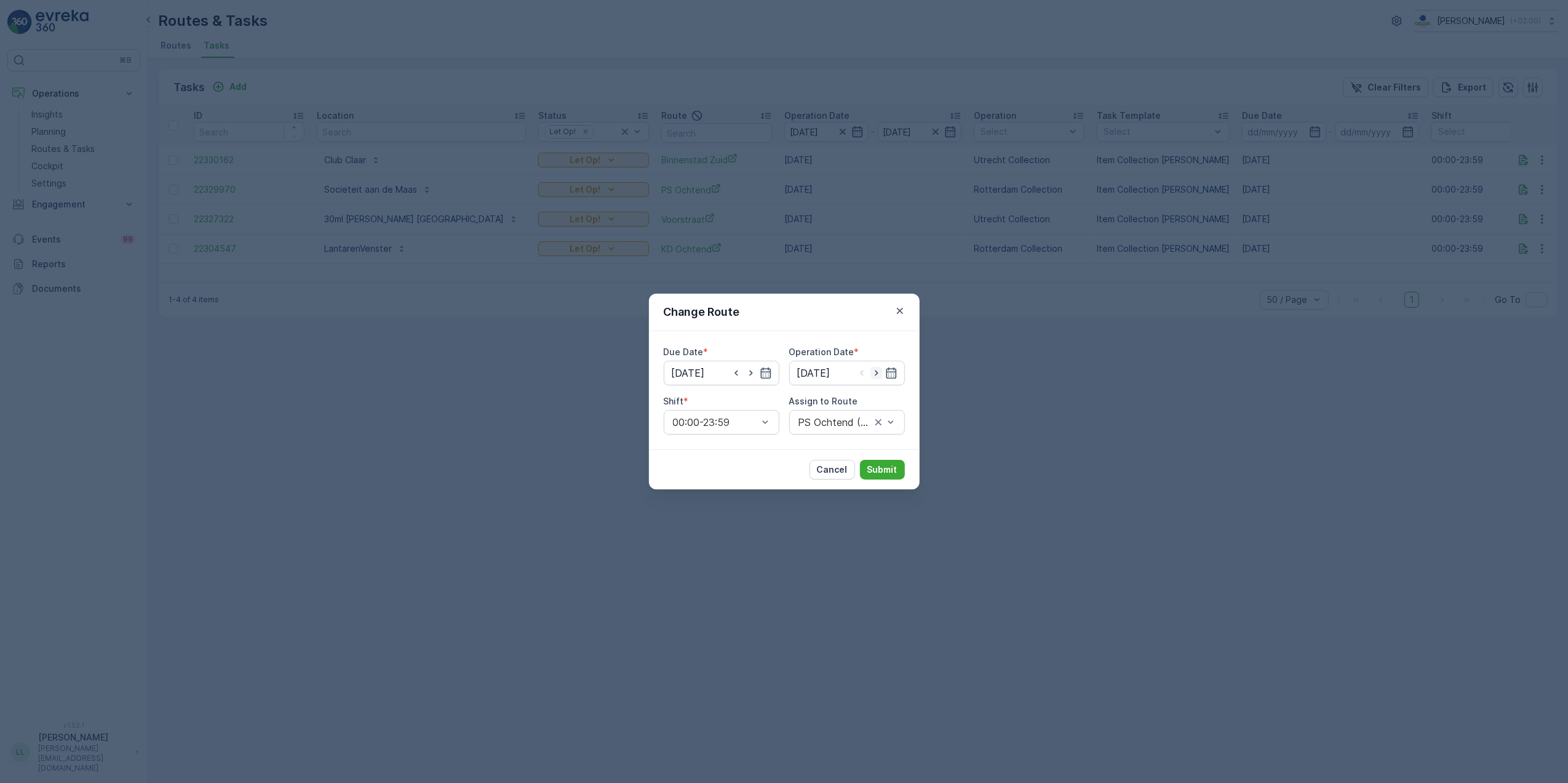
click at [879, 375] on icon "button" at bounding box center [877, 373] width 12 height 12
type input "[DATE]"
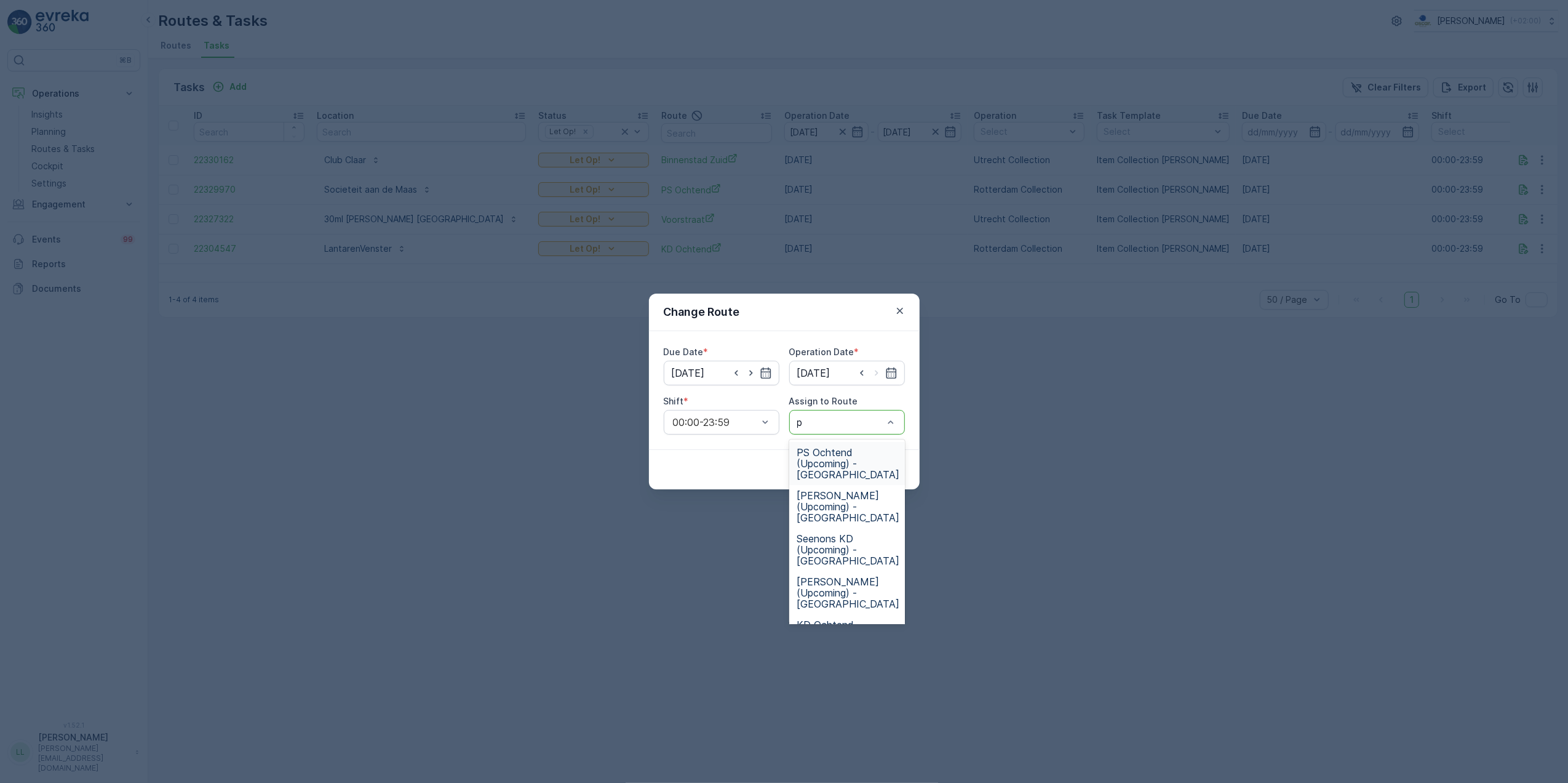
type input "ps"
click at [848, 459] on span "PS Ochtend (Upcoming) - Rotterdam" at bounding box center [848, 463] width 103 height 33
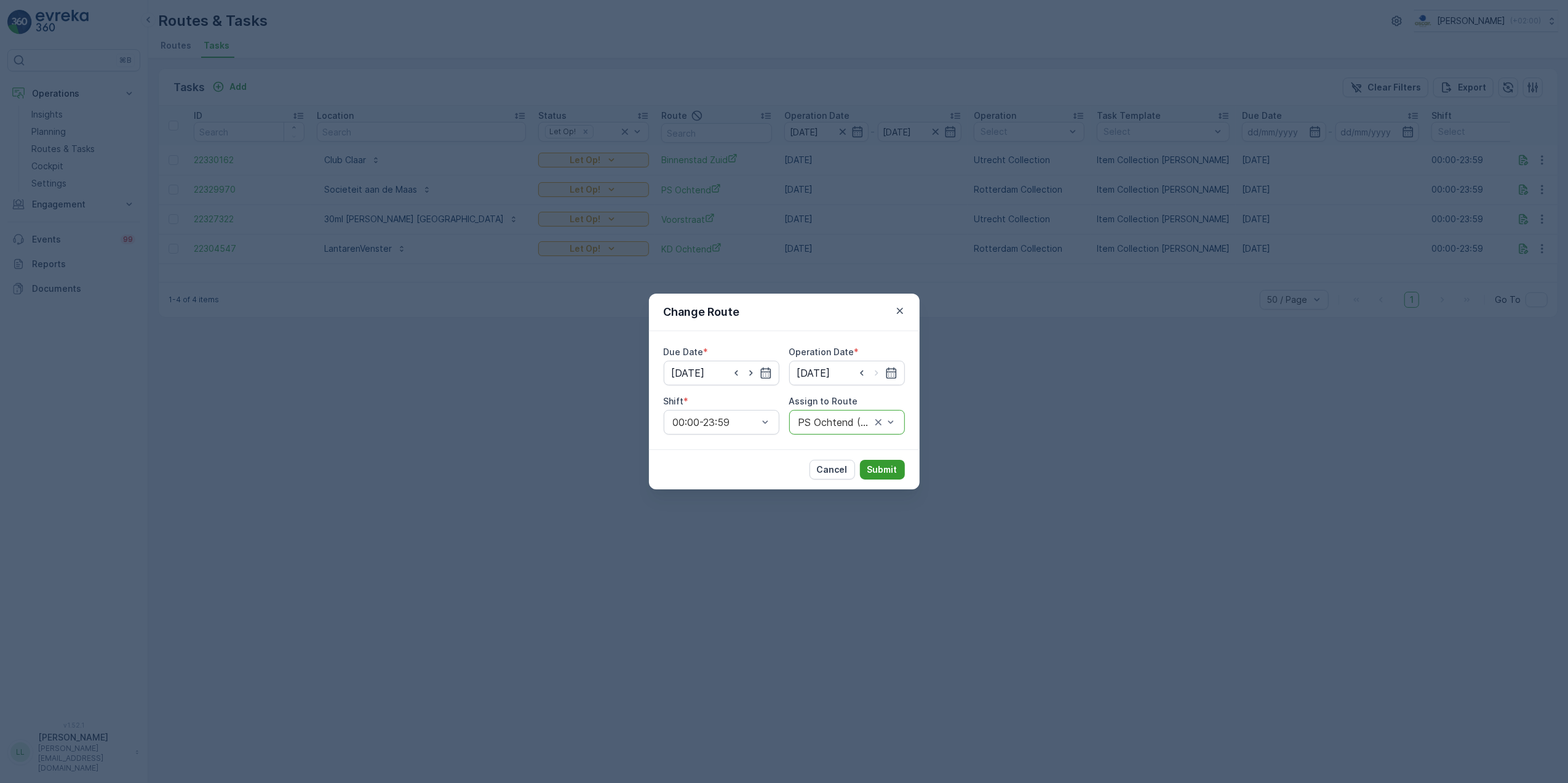
click at [889, 470] on p "Submit" at bounding box center [883, 469] width 30 height 12
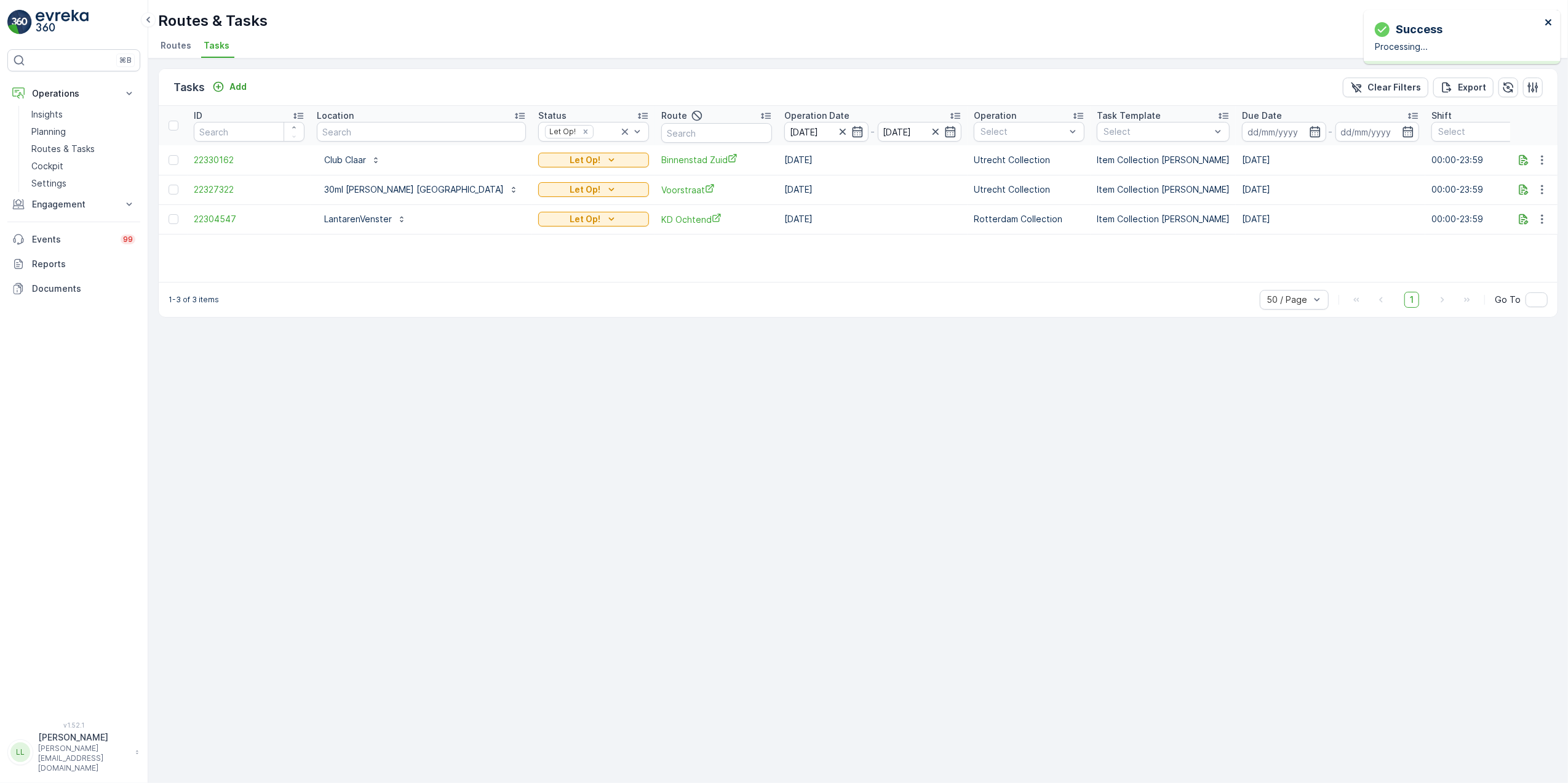
click at [1549, 18] on icon "close" at bounding box center [1549, 22] width 9 height 10
click at [1519, 188] on icon "button" at bounding box center [1524, 190] width 12 height 12
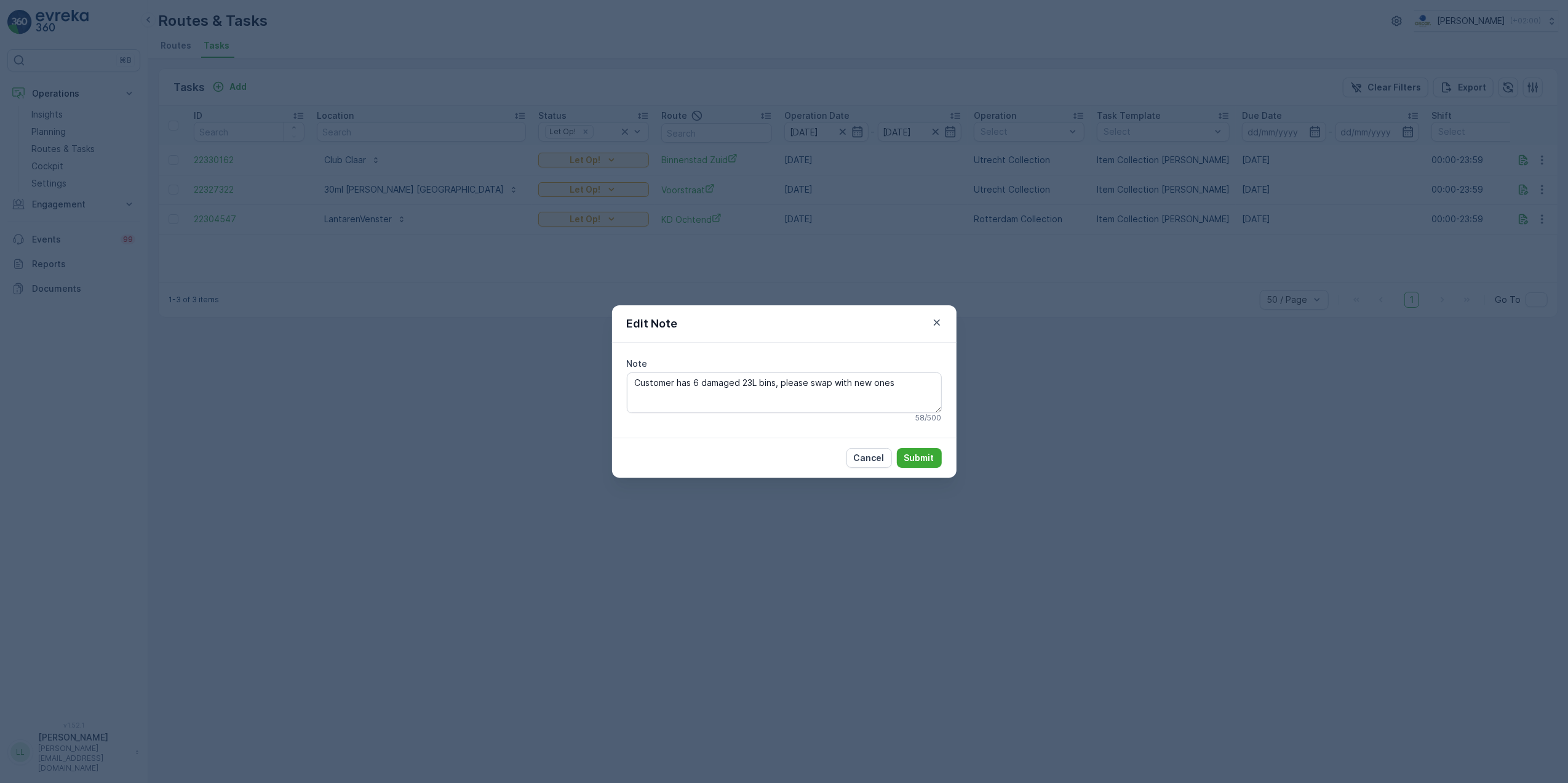
click at [794, 264] on div "Edit Note Note Customer has 6 damaged 23L bins, please swap with new ones 58 / …" at bounding box center [784, 391] width 1568 height 783
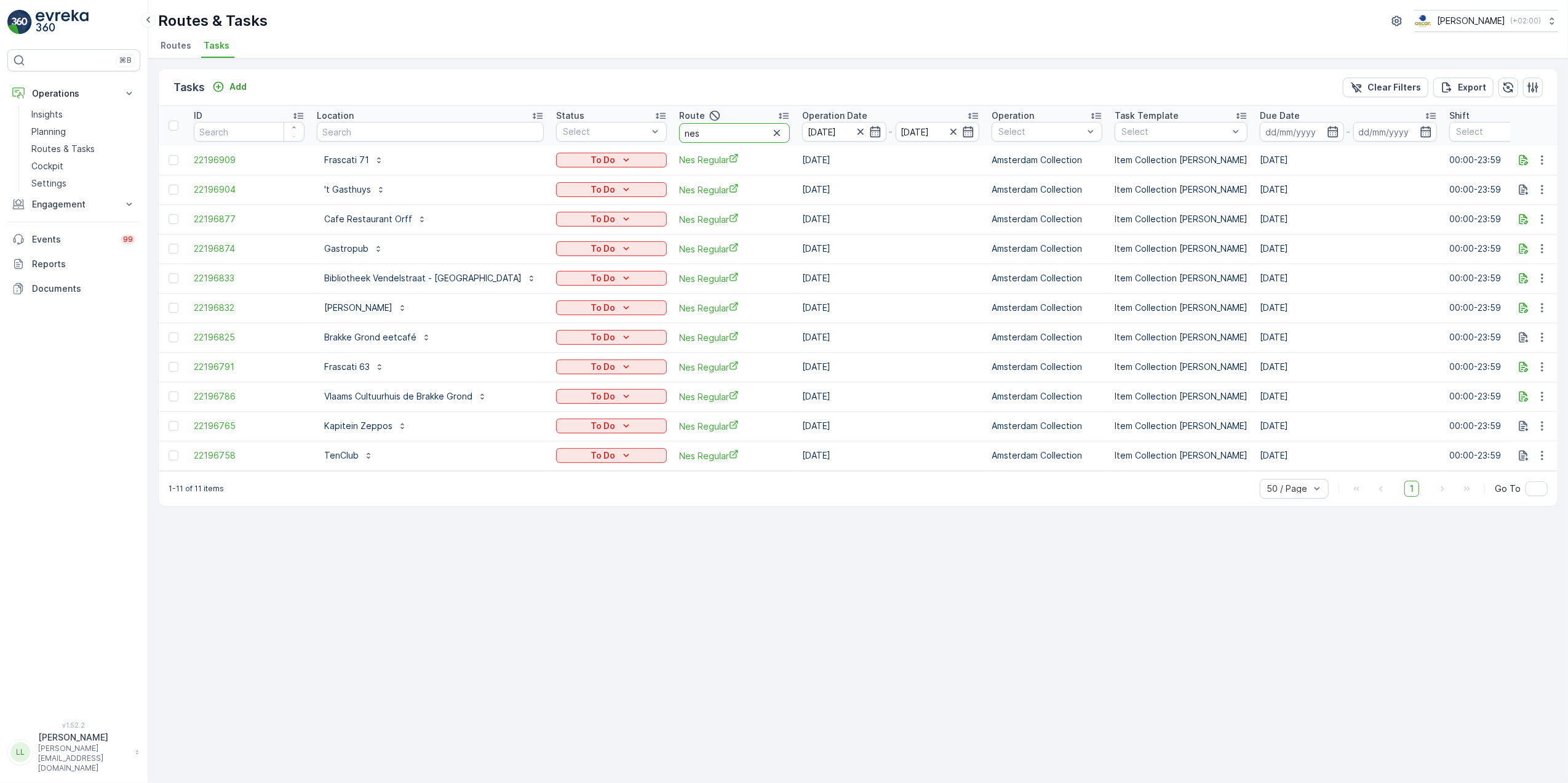
drag, startPoint x: 667, startPoint y: 131, endPoint x: 610, endPoint y: 142, distance: 58.1
click at [610, 139] on tr "ID Location Status Select Route nes Operation Date [DATE] - [DATE] Operation Se…" at bounding box center [1165, 125] width 2014 height 39
type input "h"
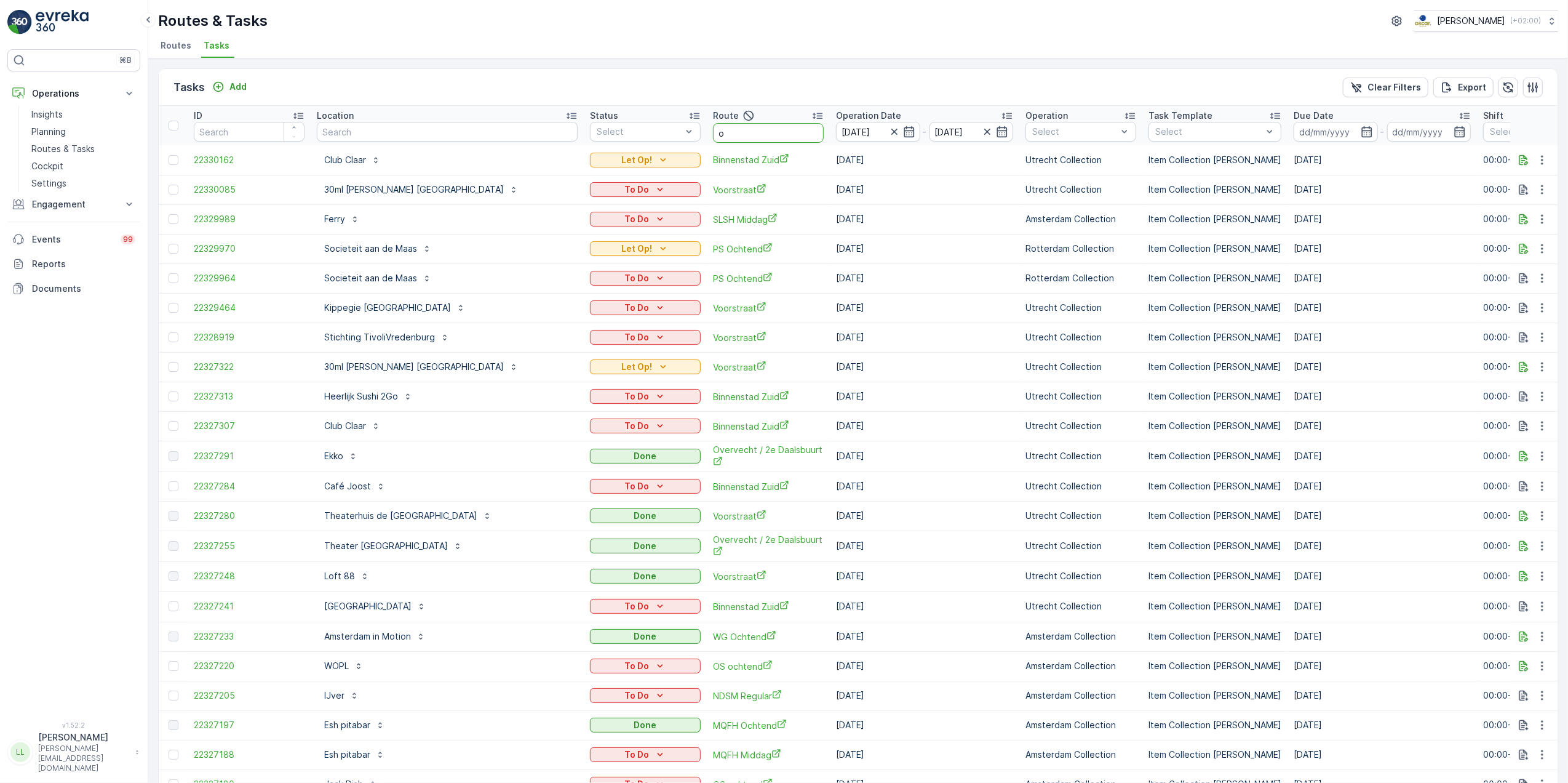
type input "om"
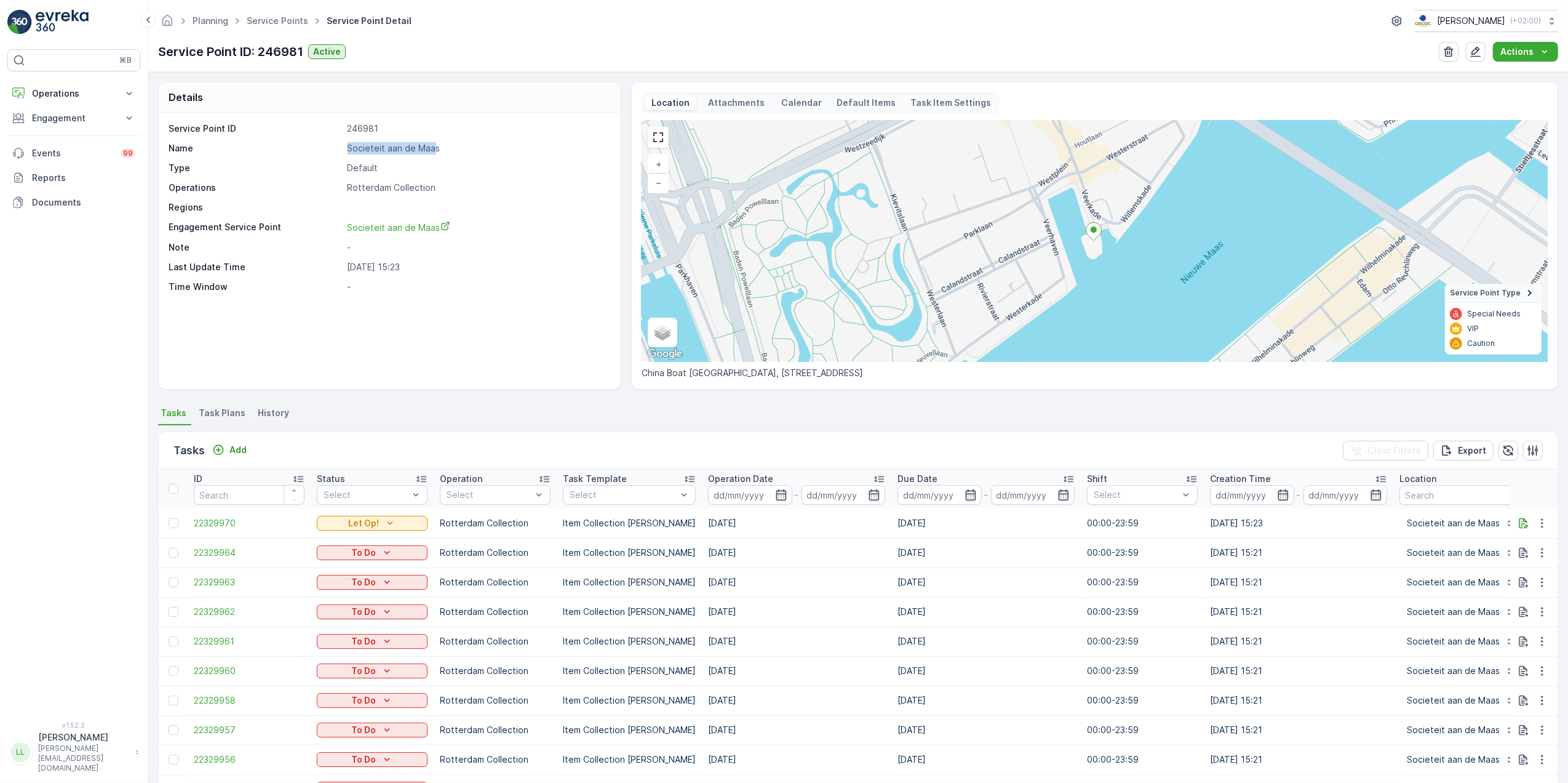
drag, startPoint x: 434, startPoint y: 152, endPoint x: 343, endPoint y: 154, distance: 91.0
click at [343, 154] on div "Name Societeit aan [PERSON_NAME]" at bounding box center [388, 148] width 439 height 12
copy div "Societeit aan de Maa"
click at [534, 181] on div "Service Point ID 246981 Name Societeit aan [PERSON_NAME] Type Default Operation…" at bounding box center [388, 207] width 439 height 171
click at [72, 94] on p "Operations" at bounding box center [74, 94] width 84 height 12
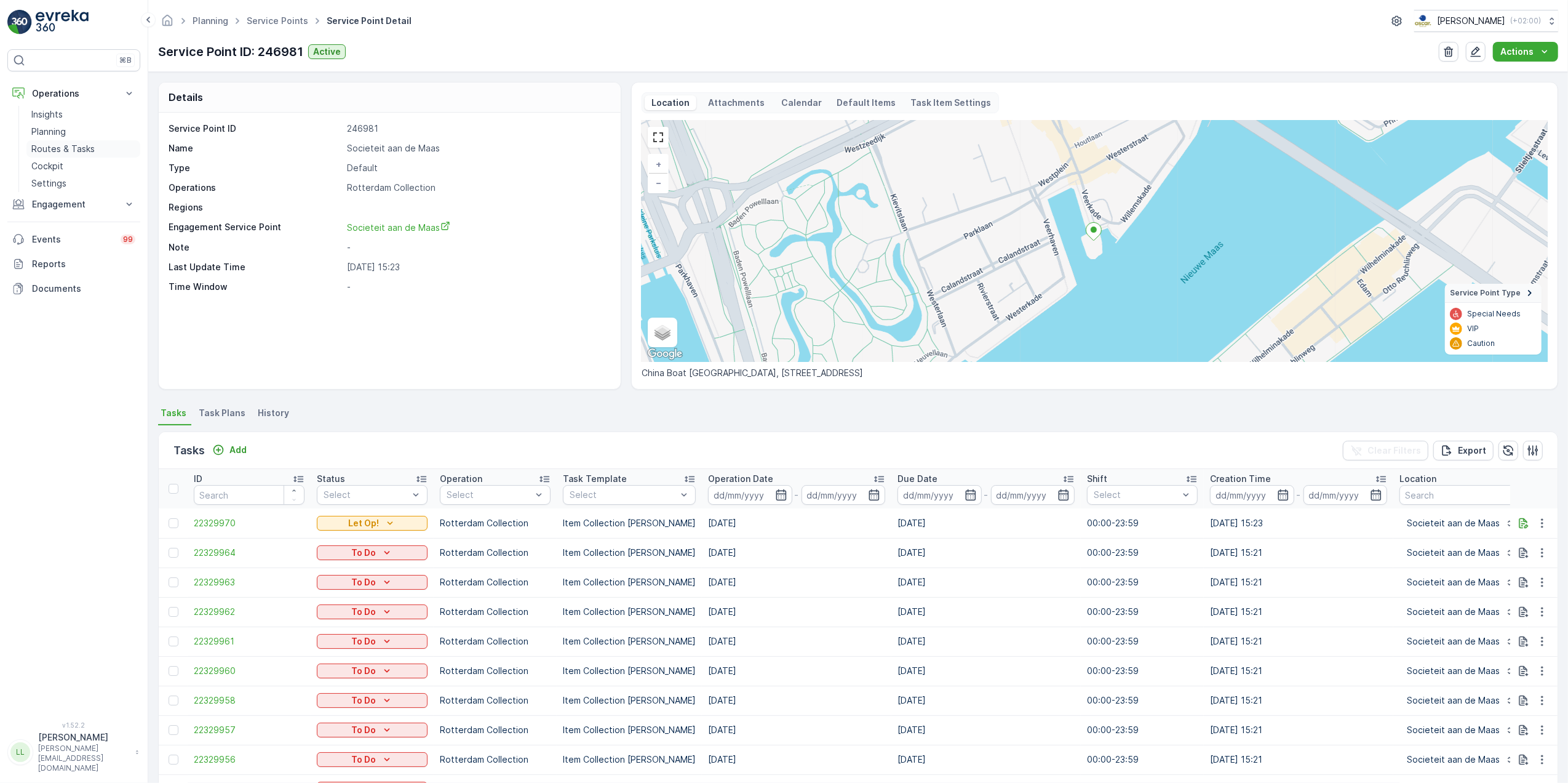
click at [77, 150] on p "Routes & Tasks" at bounding box center [63, 149] width 64 height 12
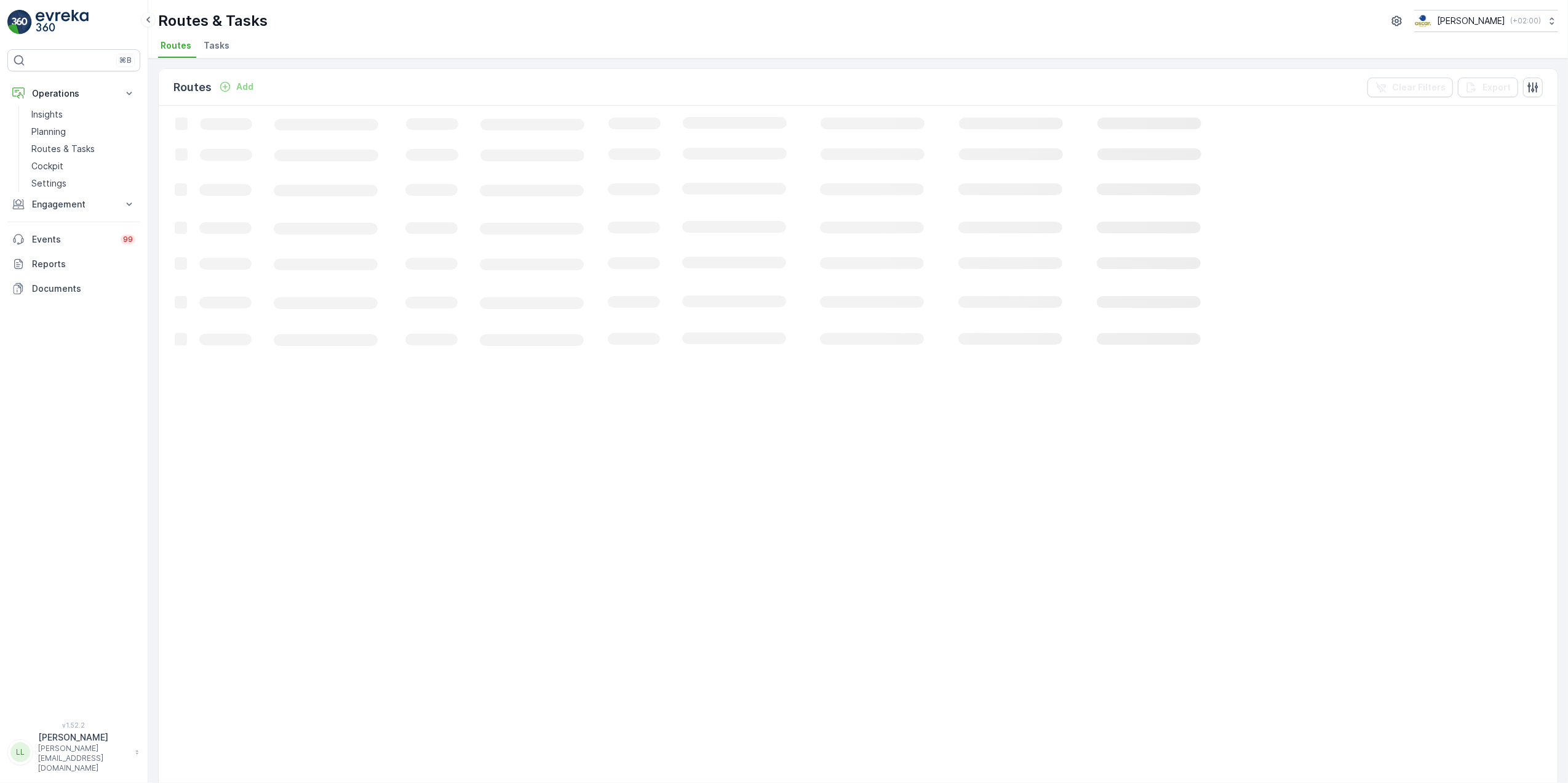
click at [209, 49] on span "Tasks" at bounding box center [216, 45] width 26 height 12
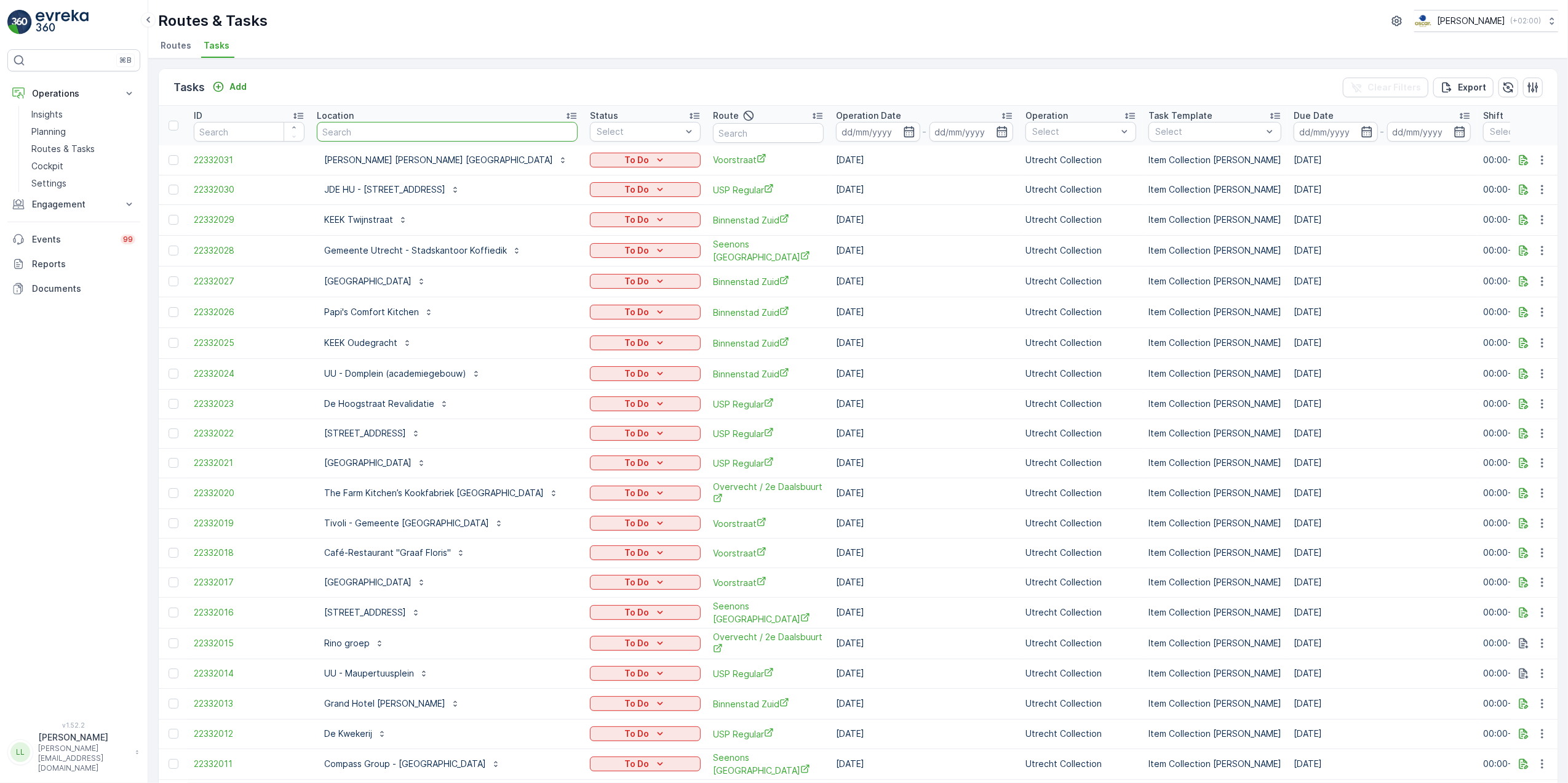
click at [441, 133] on input "text" at bounding box center [448, 132] width 261 height 20
click at [357, 131] on input "text" at bounding box center [448, 132] width 261 height 20
type input "muzie"
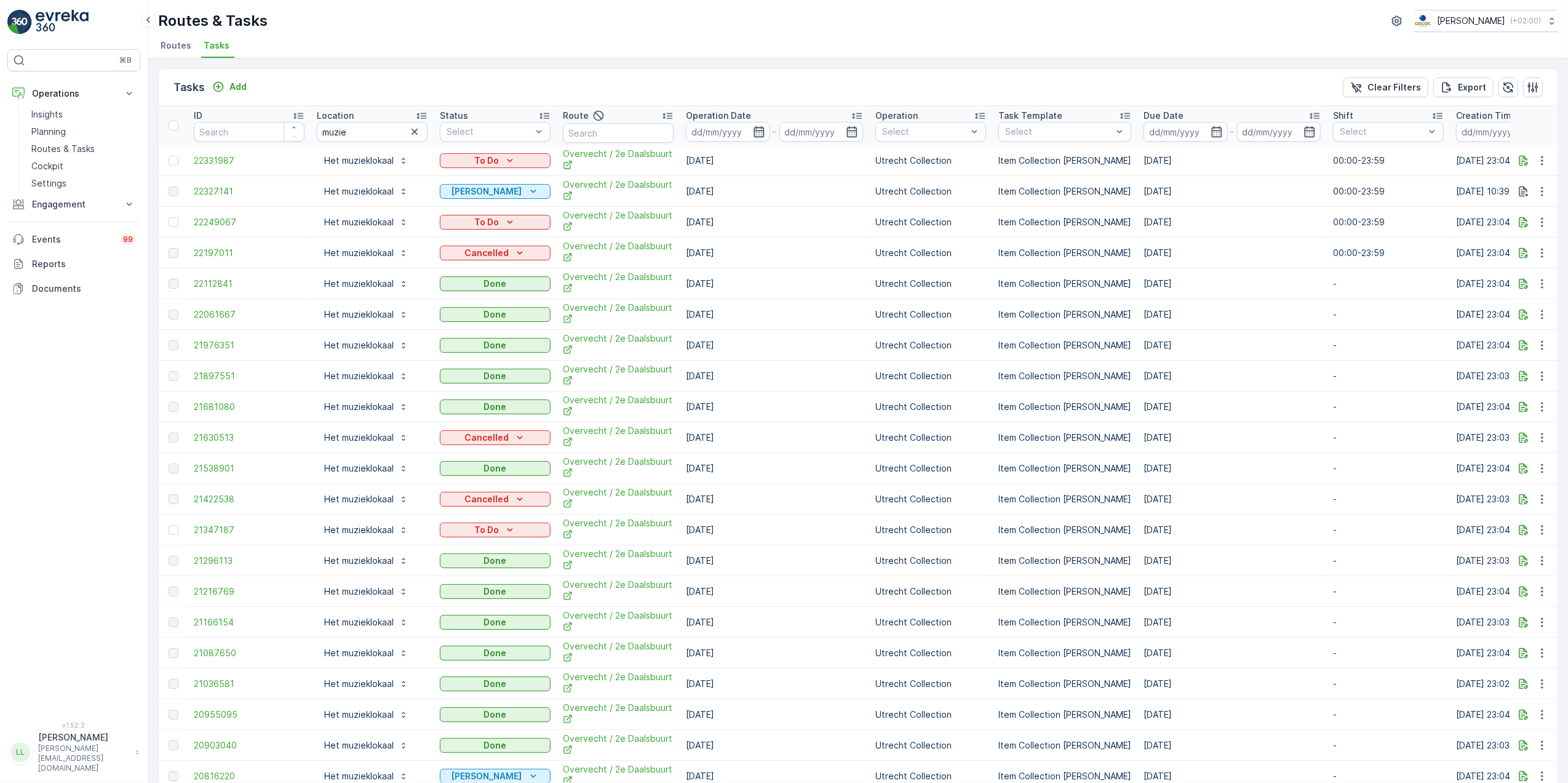
click at [760, 130] on icon "button" at bounding box center [759, 132] width 12 height 12
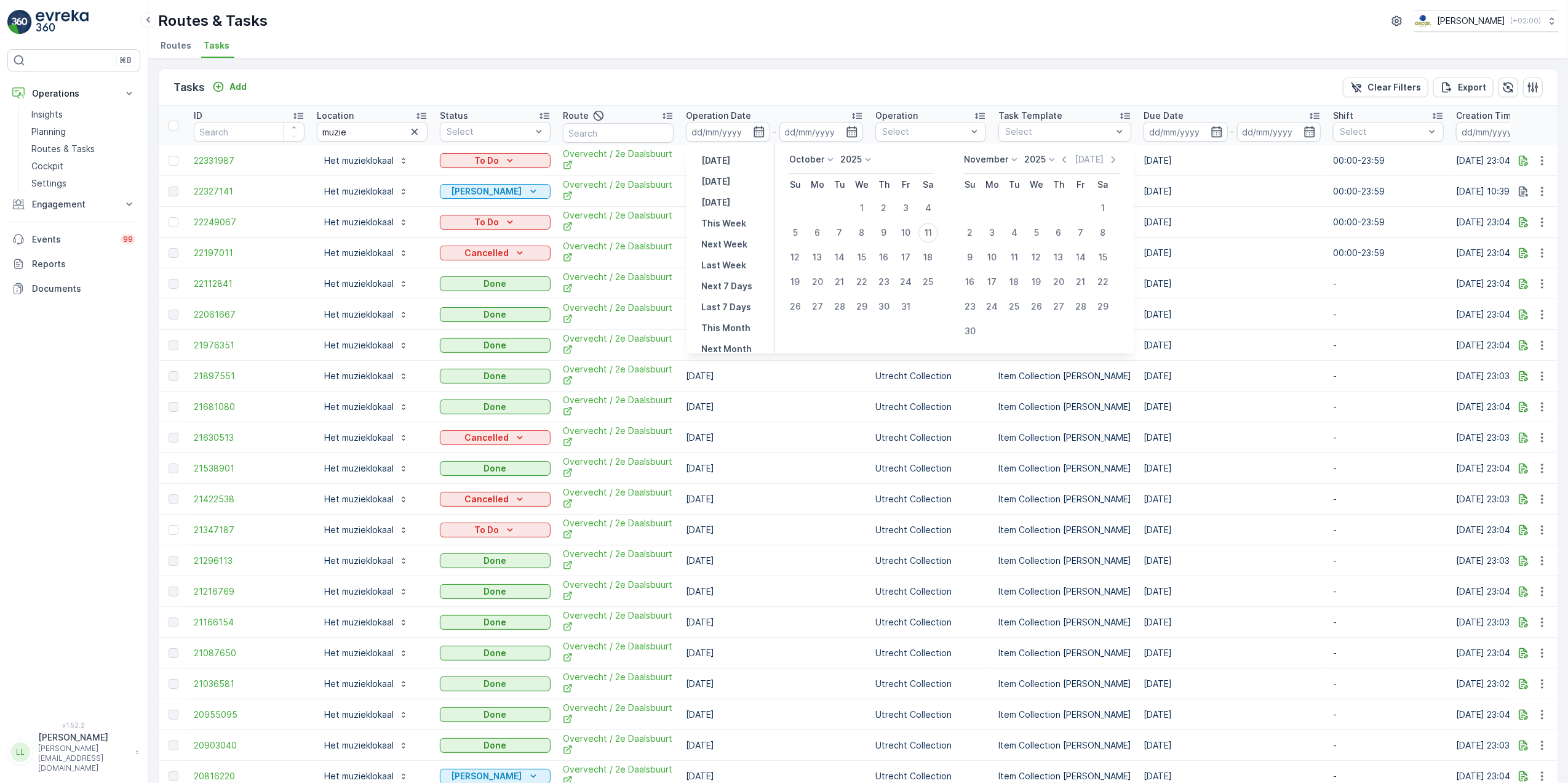
click at [741, 76] on div "Tasks Add Clear Filters Export" at bounding box center [858, 87] width 1399 height 37
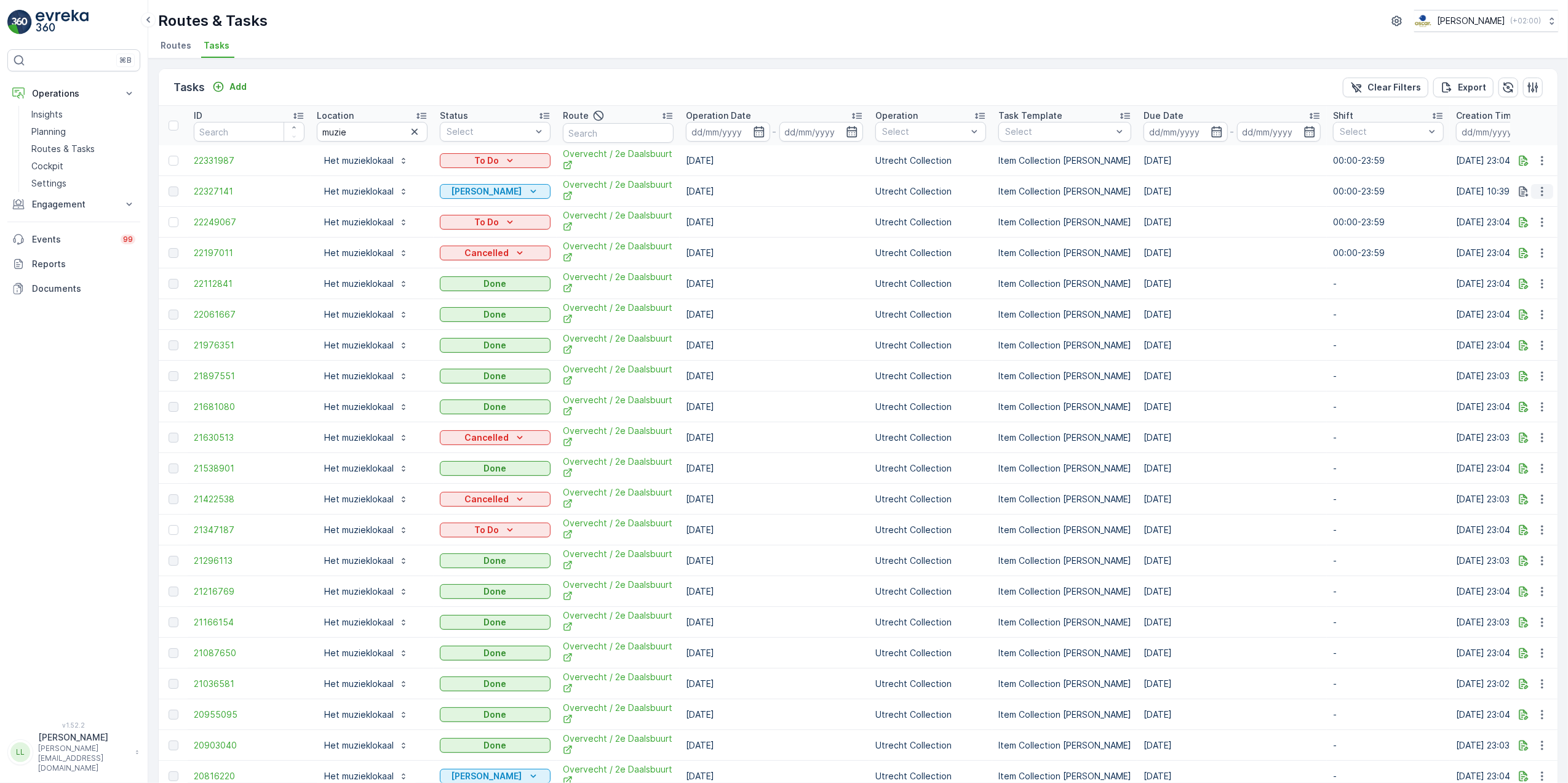
click at [1543, 196] on icon "button" at bounding box center [1542, 192] width 12 height 12
click at [226, 84] on div "Add" at bounding box center [229, 87] width 35 height 12
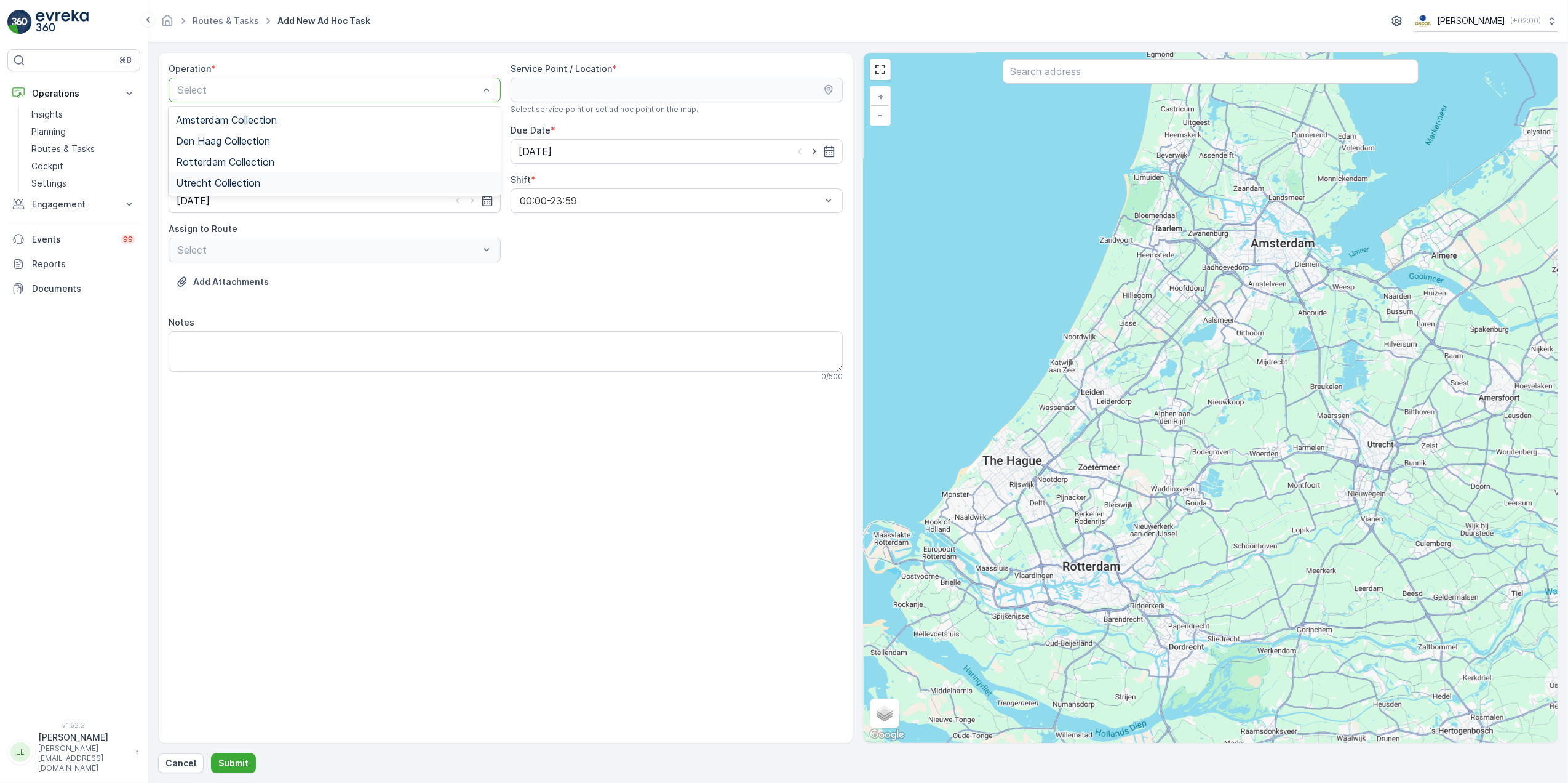
click at [241, 180] on span "Utrecht Collection" at bounding box center [217, 183] width 84 height 11
click at [1112, 81] on input "text" at bounding box center [1211, 71] width 417 height 25
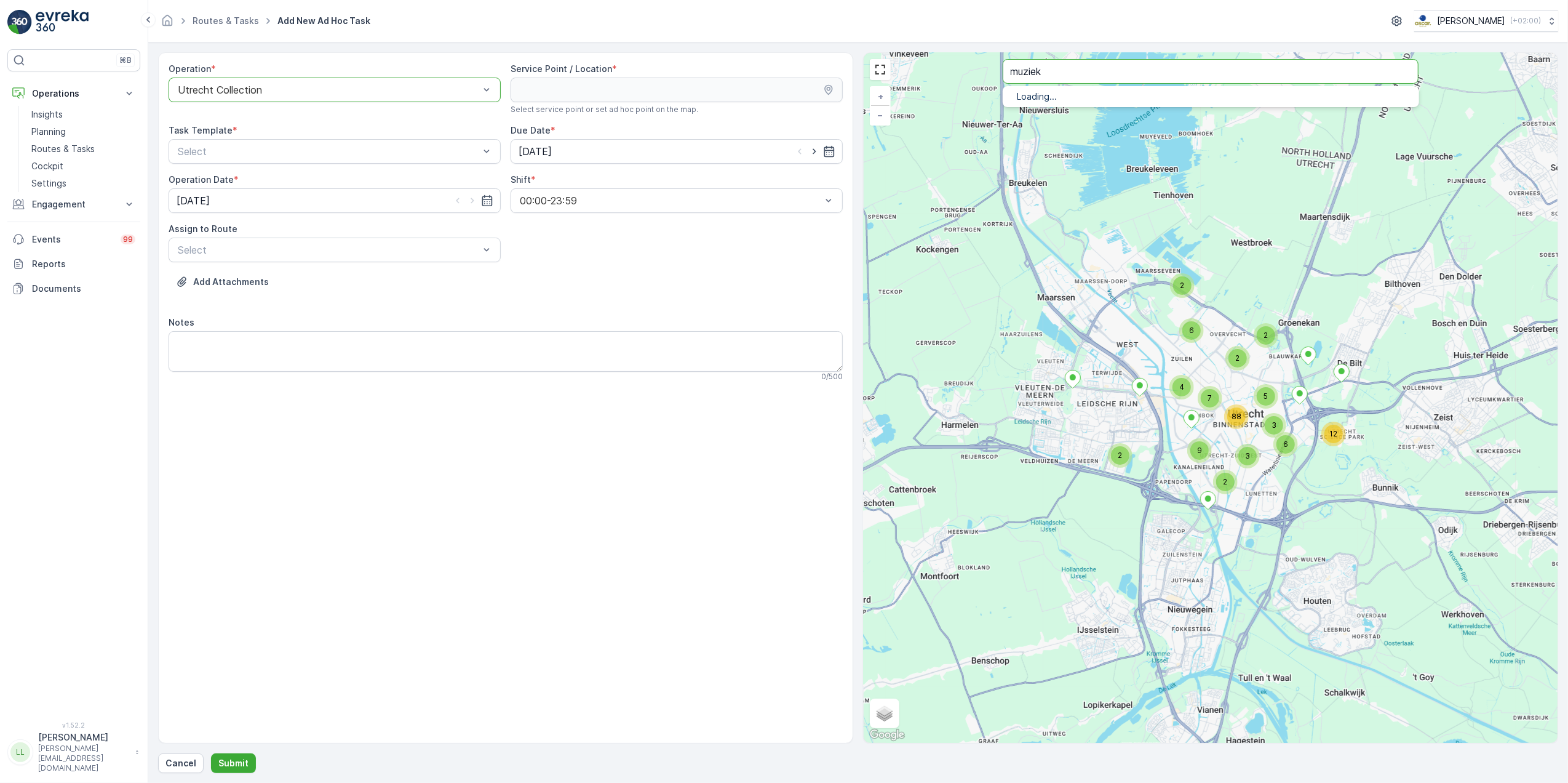
type input "muziek"
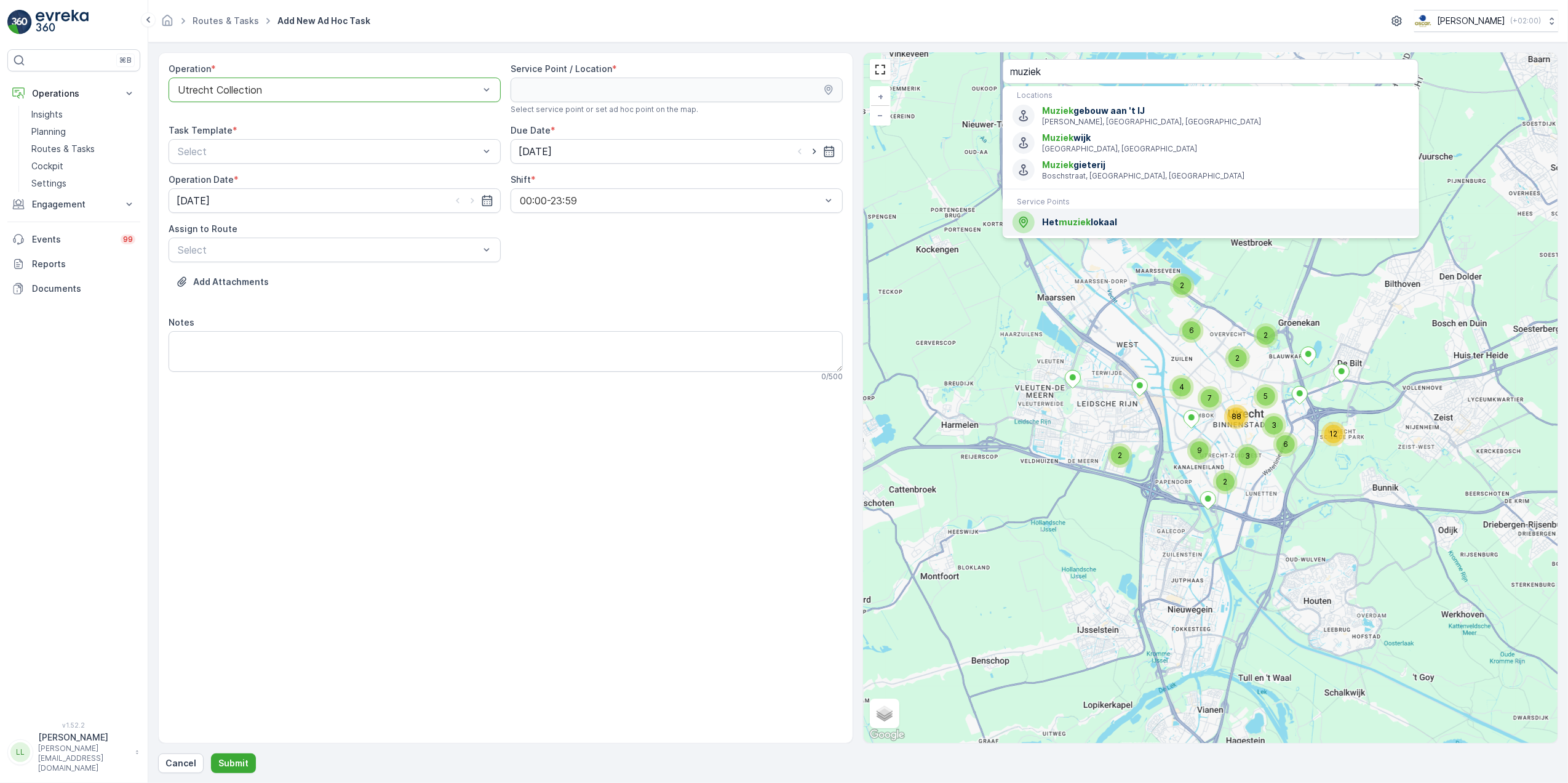
click at [1100, 217] on span "Het muziek lokaal" at bounding box center [1226, 221] width 367 height 12
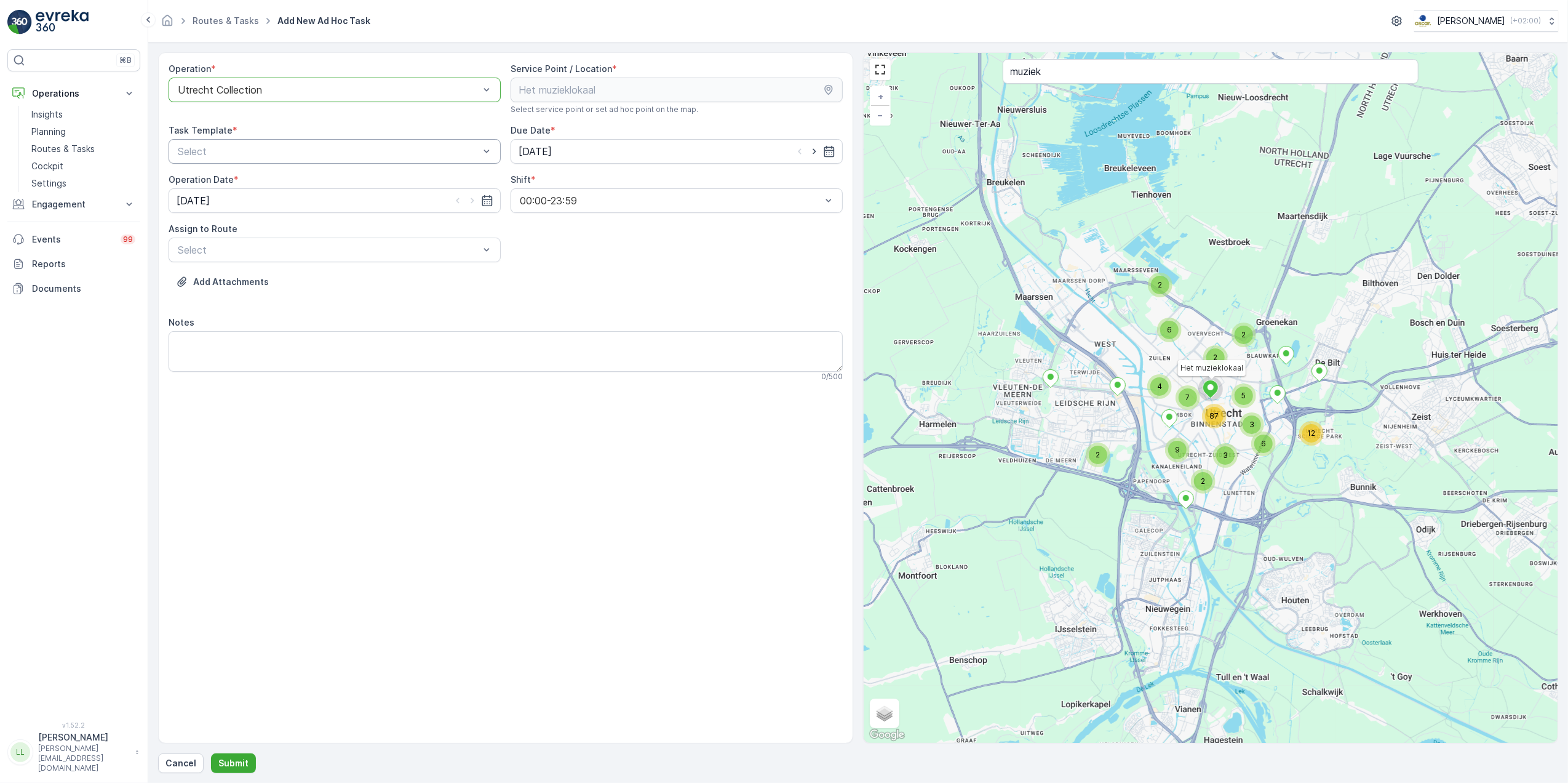
click at [374, 162] on div "Select" at bounding box center [334, 151] width 332 height 25
click at [264, 185] on span "Item Collection [PERSON_NAME]" at bounding box center [252, 181] width 155 height 11
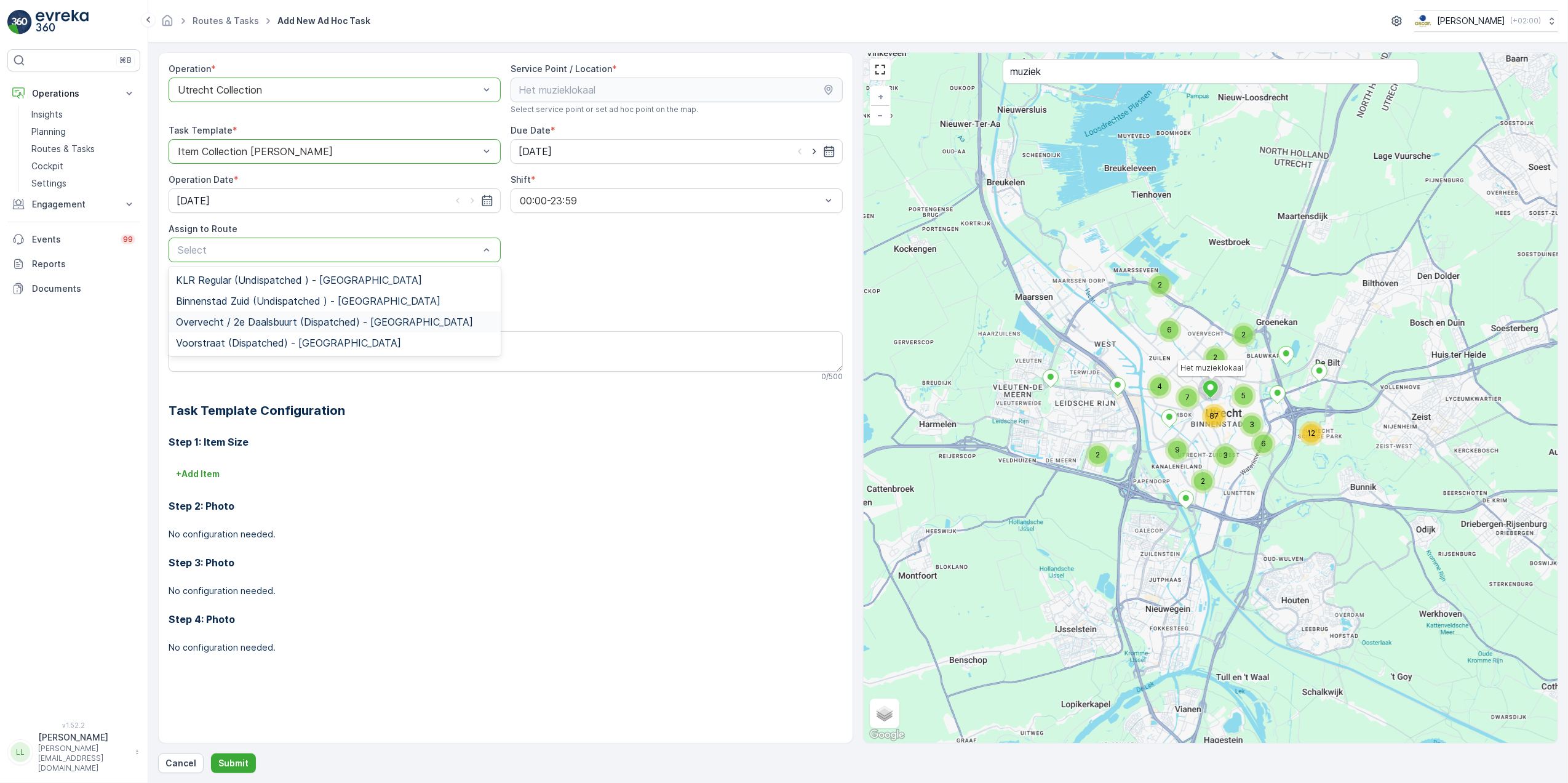
click at [248, 327] on span "Overvecht / 2e Daalsbuurt (Dispatched) - Utrecht" at bounding box center [324, 321] width 297 height 11
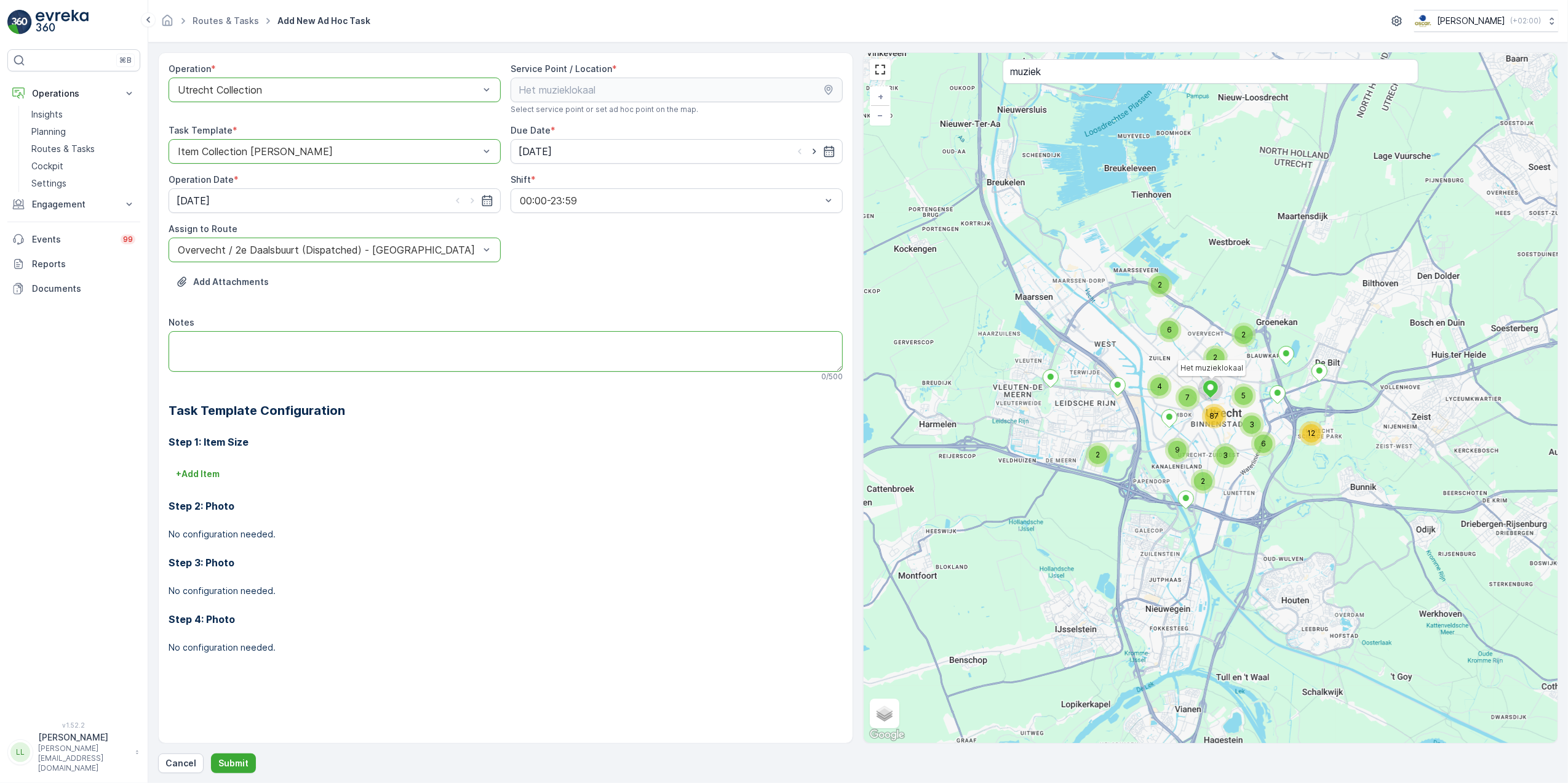
click at [229, 342] on textarea "Notes" at bounding box center [506, 351] width 674 height 41
click at [200, 471] on p "+ Add Item" at bounding box center [197, 474] width 44 height 12
click at [275, 501] on div "Select" at bounding box center [454, 491] width 571 height 25
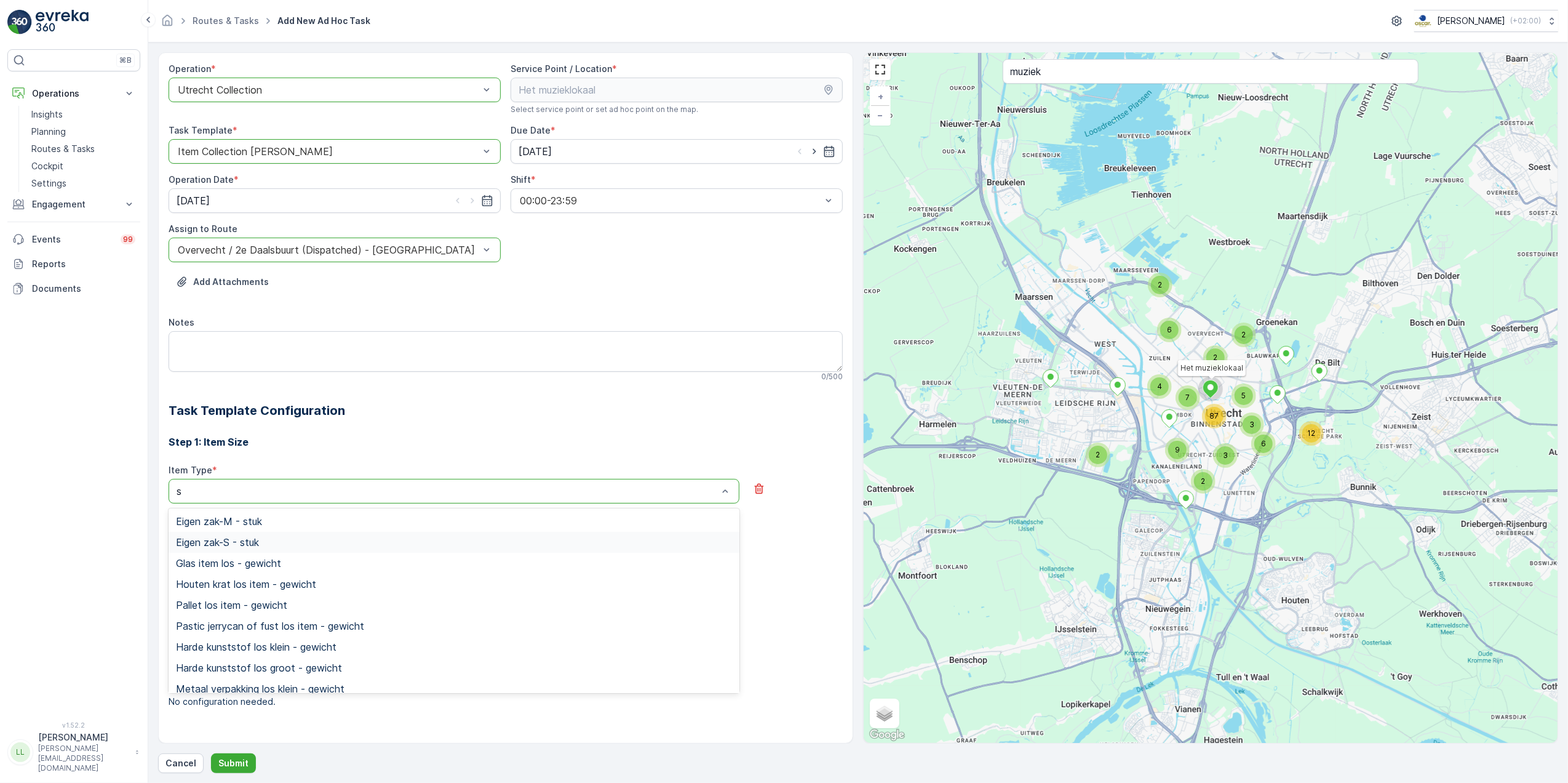
type input "sw"
click at [312, 643] on span "Vervuild swill emmer 23l - stuk" at bounding box center [243, 646] width 136 height 11
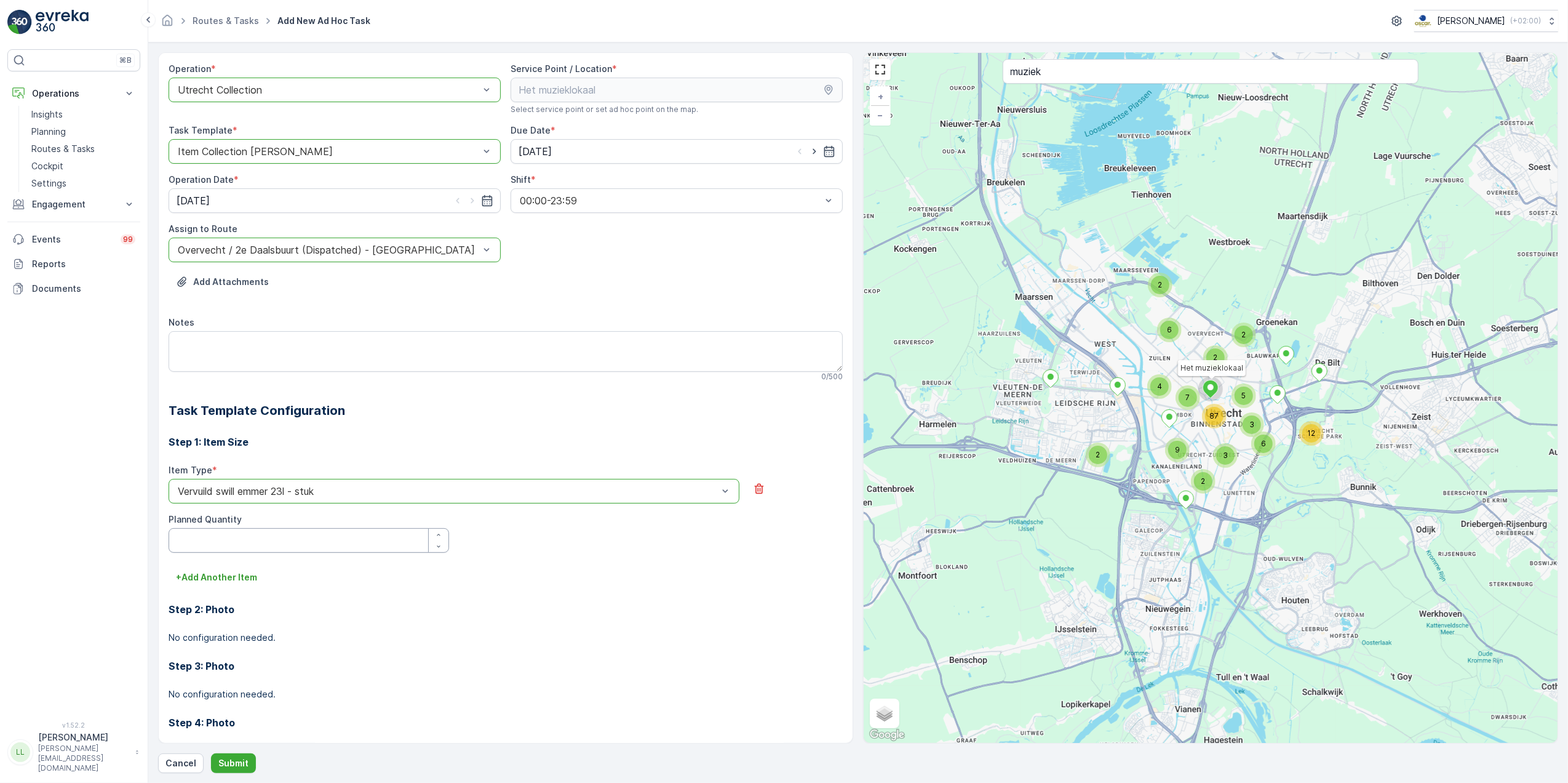
click at [246, 541] on Quantity "Planned Quantity" at bounding box center [308, 540] width 280 height 25
type Quantity "2"
click at [230, 757] on p "Submit" at bounding box center [233, 763] width 30 height 12
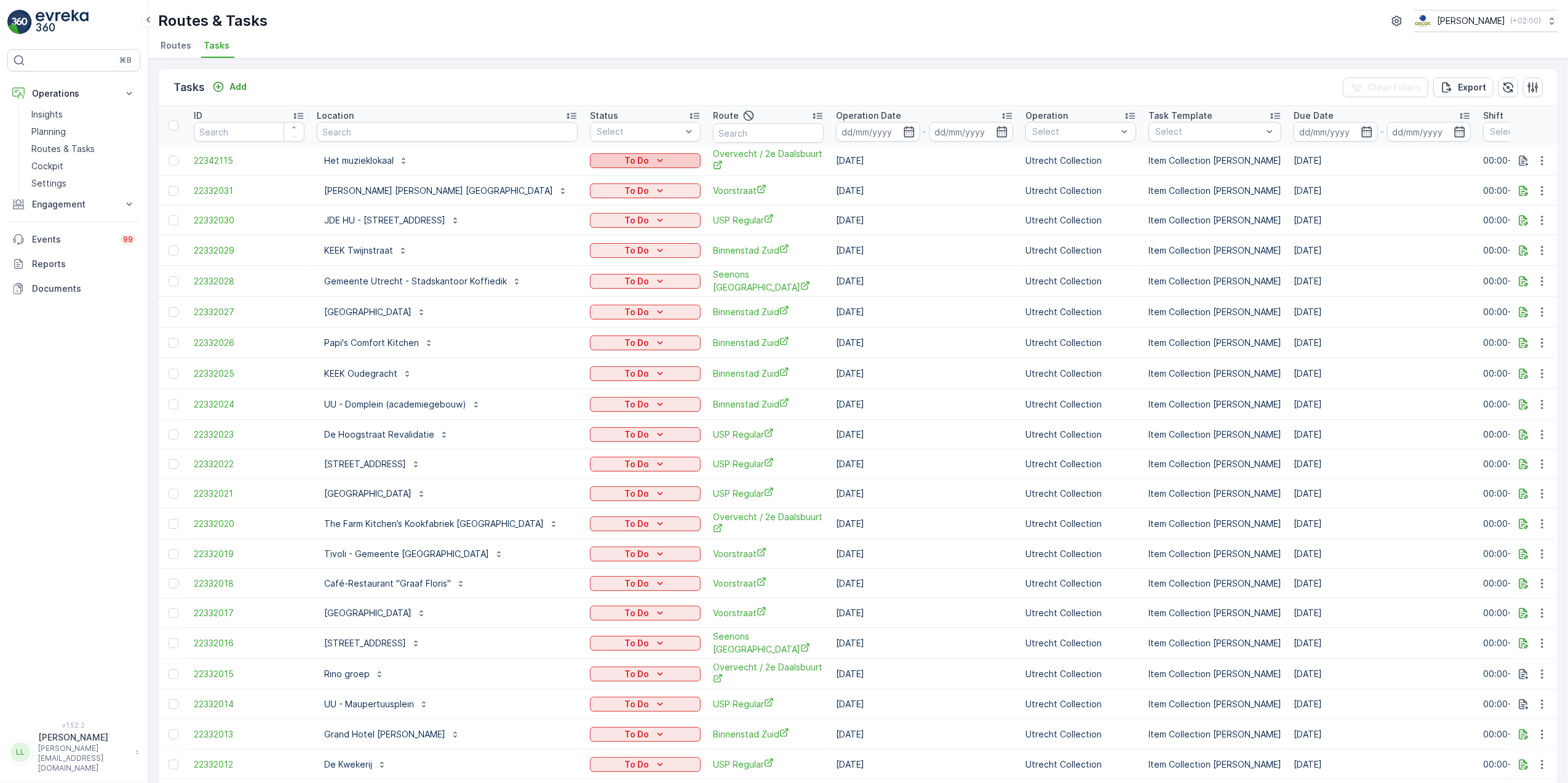
click at [654, 159] on icon "To Do" at bounding box center [660, 161] width 12 height 12
click at [606, 176] on div "Done" at bounding box center [613, 179] width 78 height 17
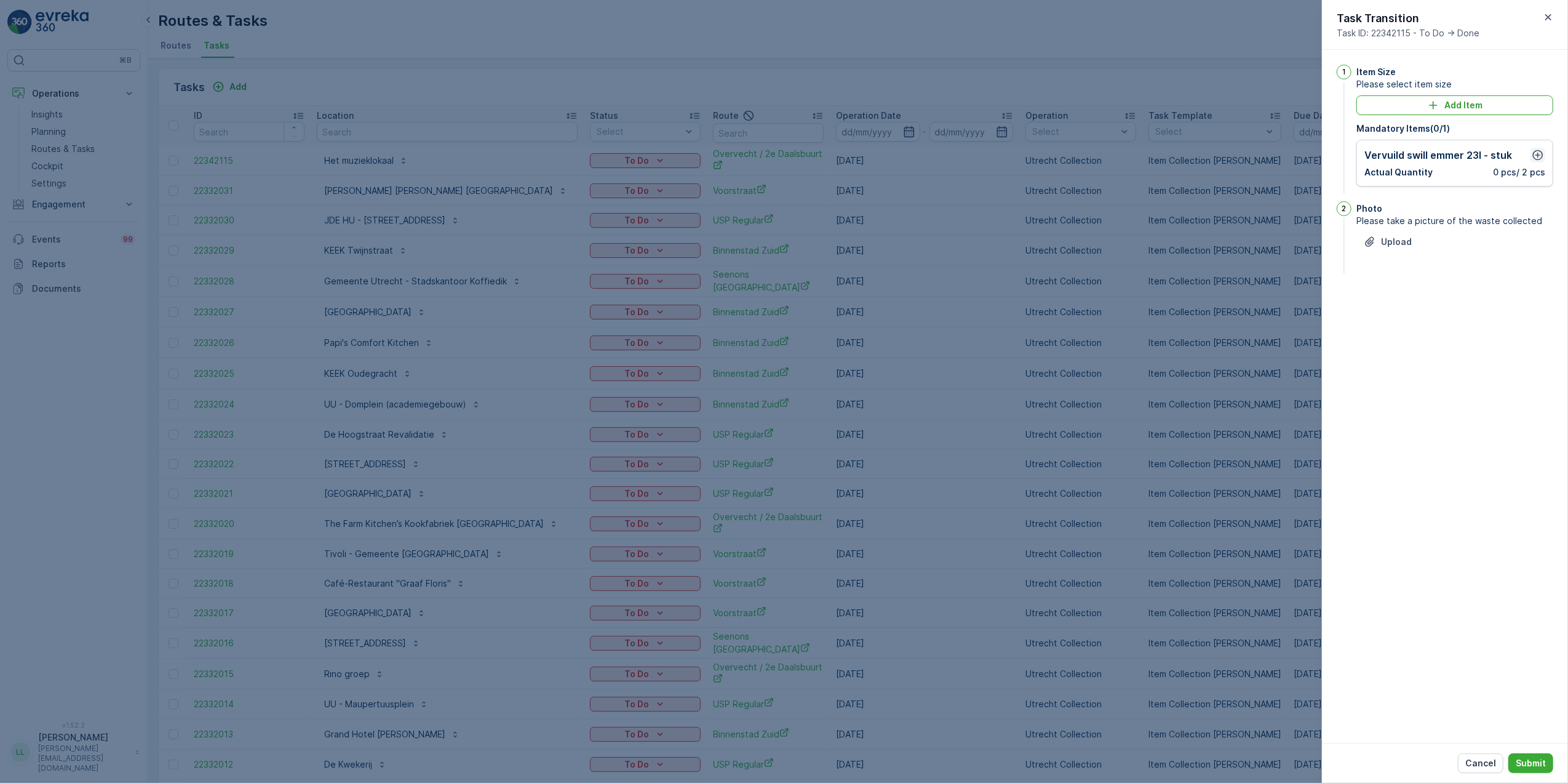
click at [1542, 154] on icon "button" at bounding box center [1538, 155] width 10 height 10
click at [1396, 217] on Quantity "0" at bounding box center [1408, 214] width 88 height 20
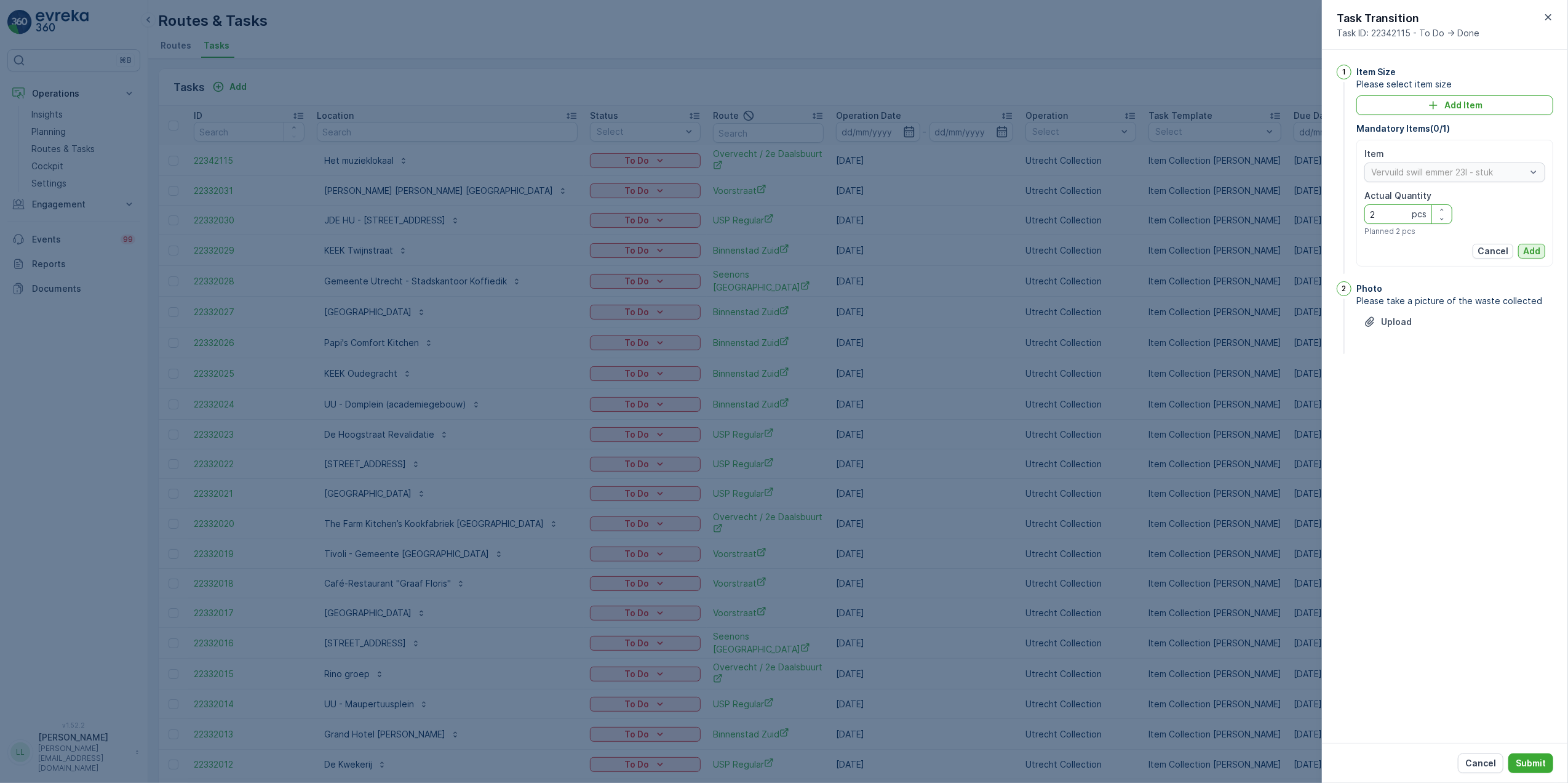
type Quantity "2"
drag, startPoint x: 1541, startPoint y: 249, endPoint x: 1553, endPoint y: 343, distance: 94.8
click at [1541, 249] on button "Add" at bounding box center [1531, 250] width 27 height 15
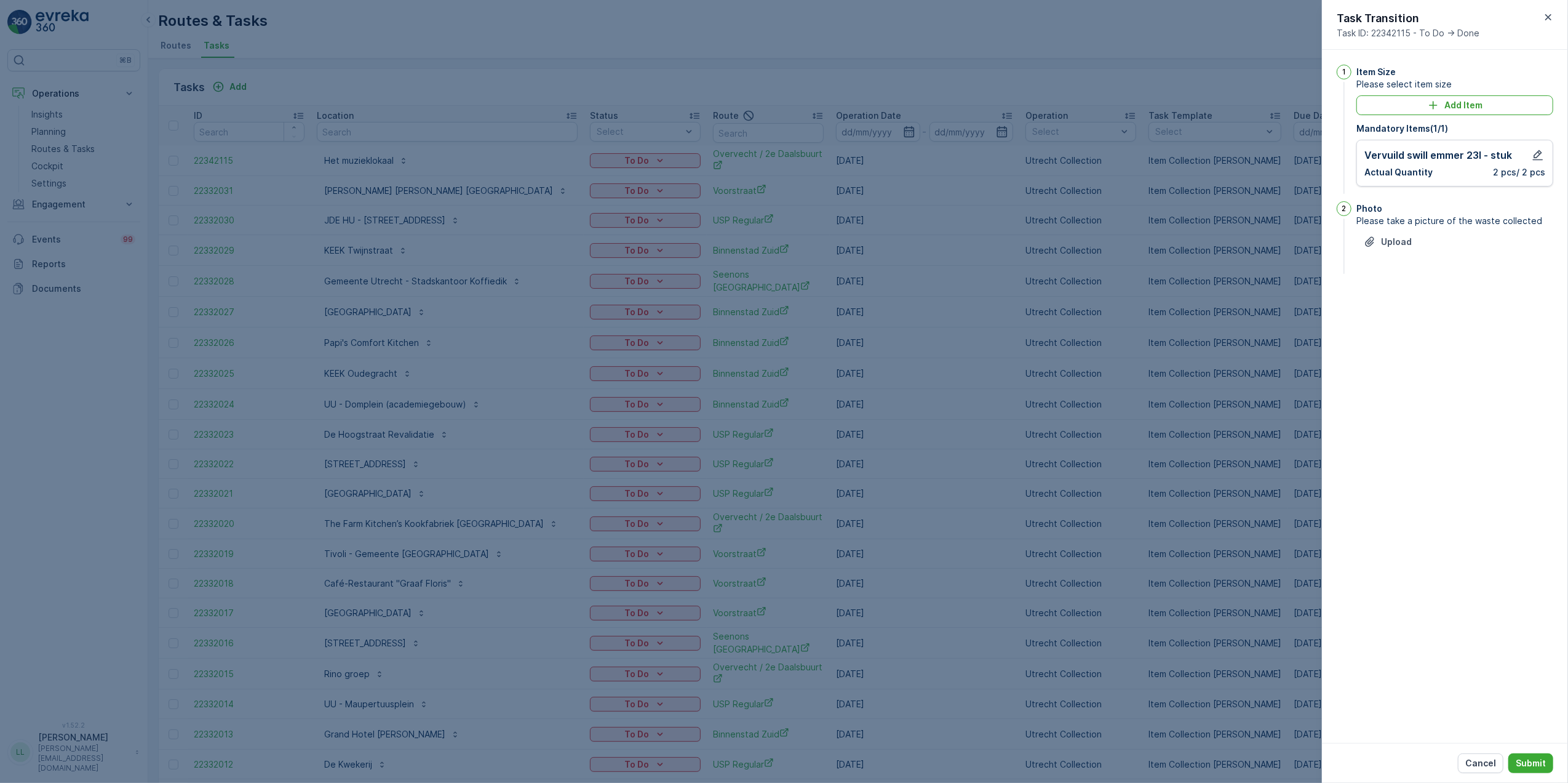
drag, startPoint x: 1523, startPoint y: 763, endPoint x: 875, endPoint y: 773, distance: 648.1
click at [1524, 763] on p "Submit" at bounding box center [1531, 763] width 30 height 12
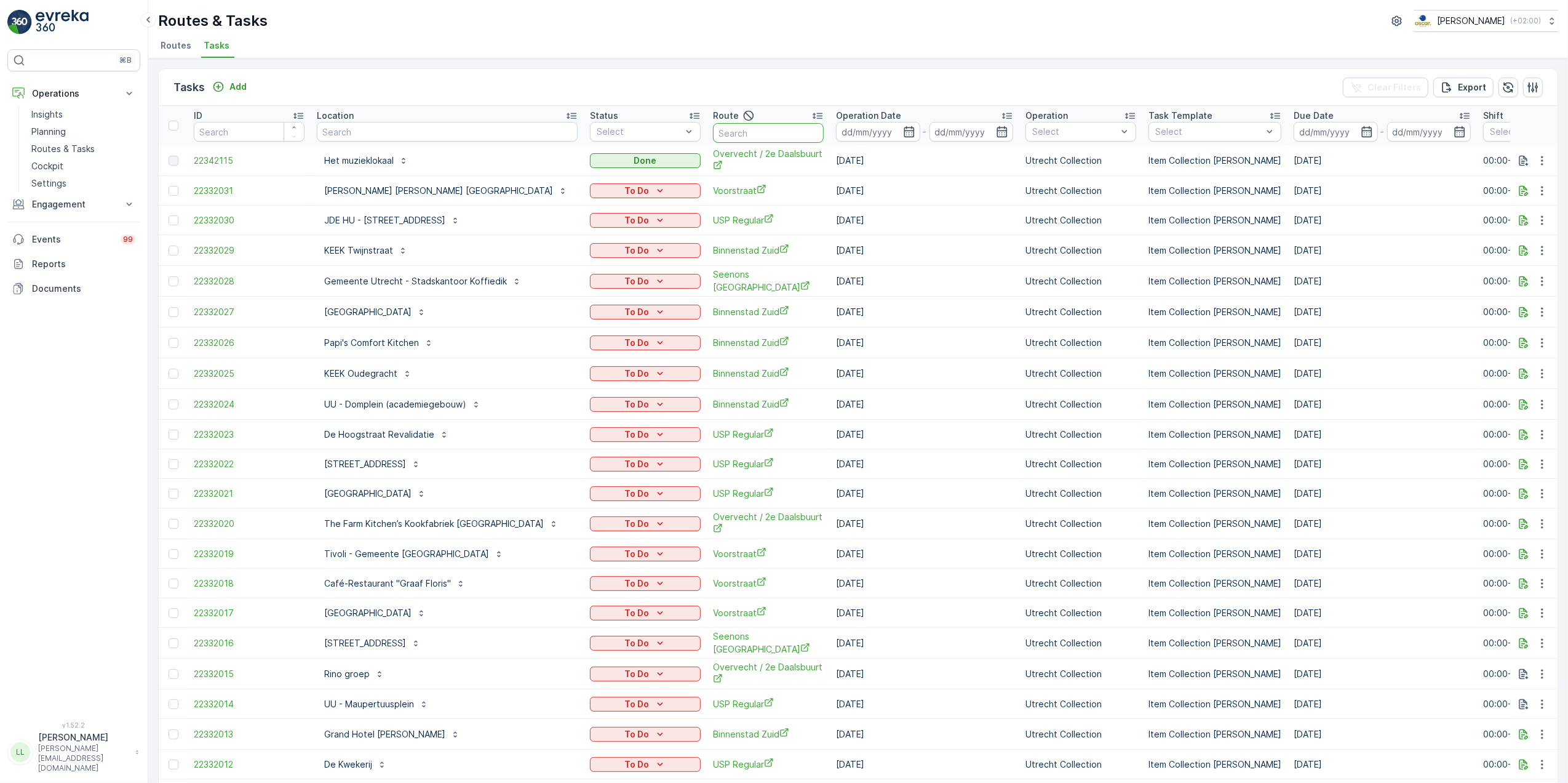
click at [721, 141] on input "text" at bounding box center [768, 133] width 111 height 20
type input "slsh o"
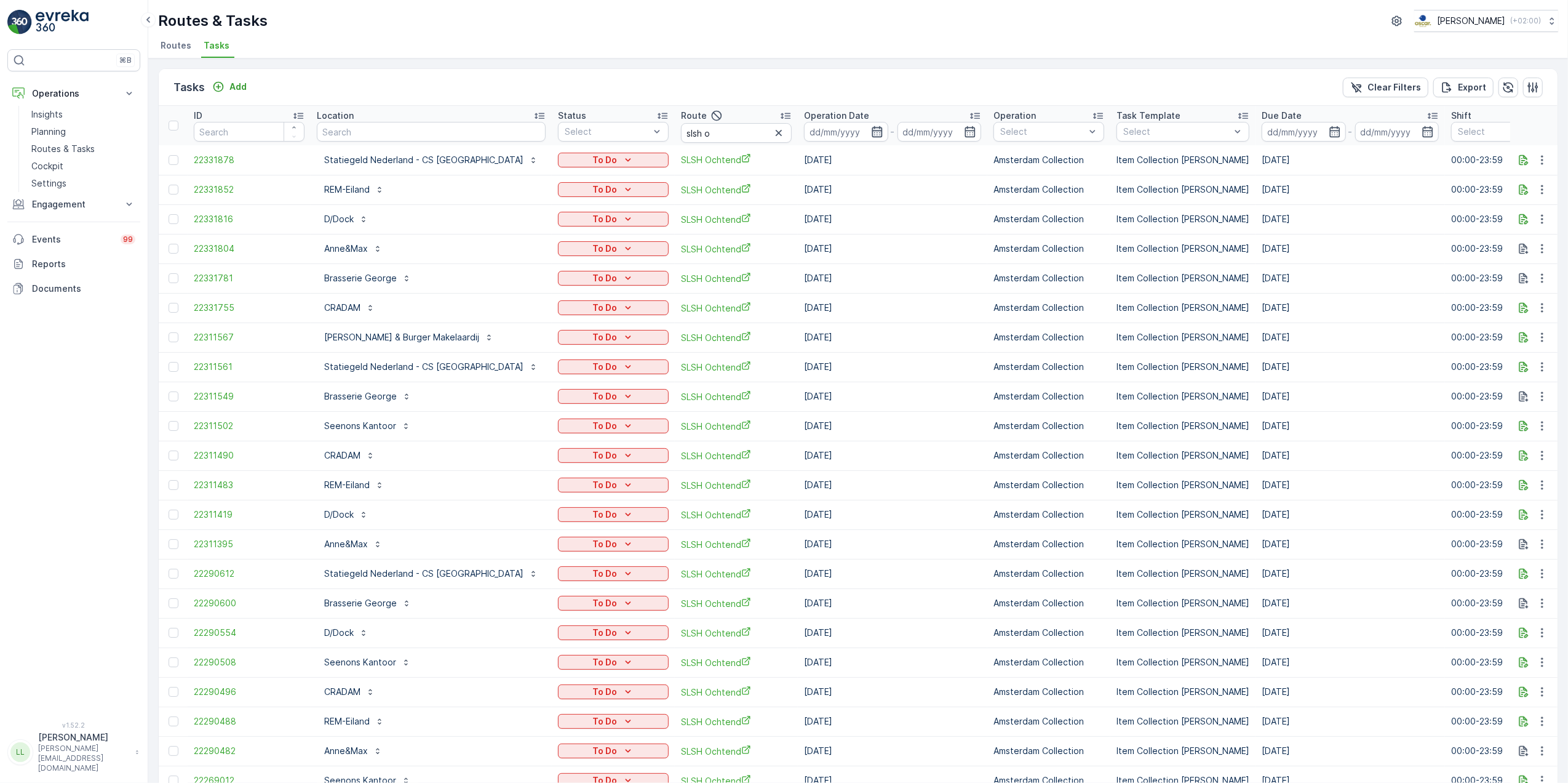
click at [871, 134] on icon "button" at bounding box center [877, 132] width 12 height 12
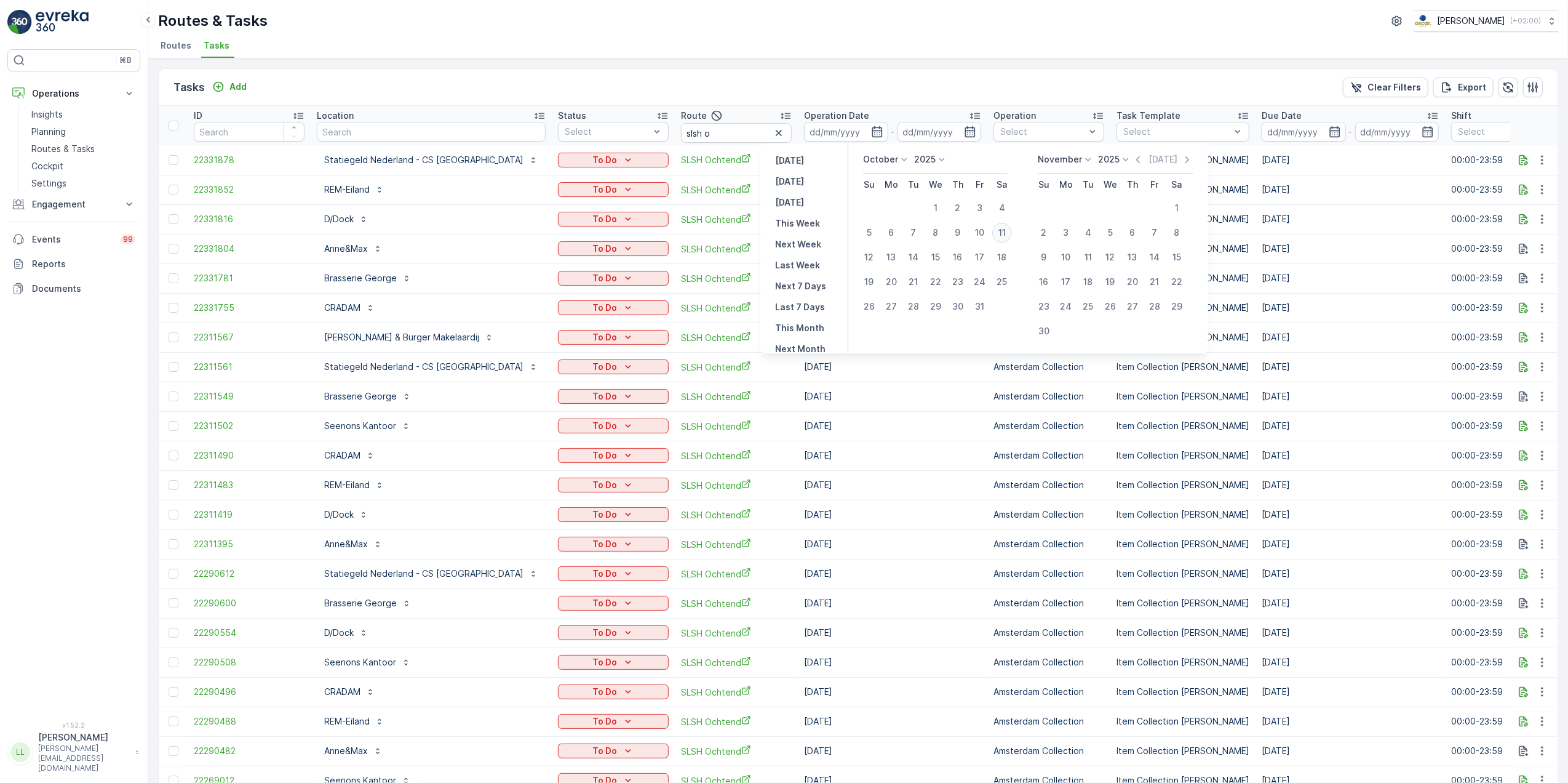
click at [1002, 232] on div "11" at bounding box center [1002, 232] width 20 height 20
type input "[DATE]"
click at [1002, 232] on div "11" at bounding box center [1002, 232] width 20 height 20
type input "[DATE]"
click at [1002, 232] on div "11" at bounding box center [1002, 232] width 20 height 20
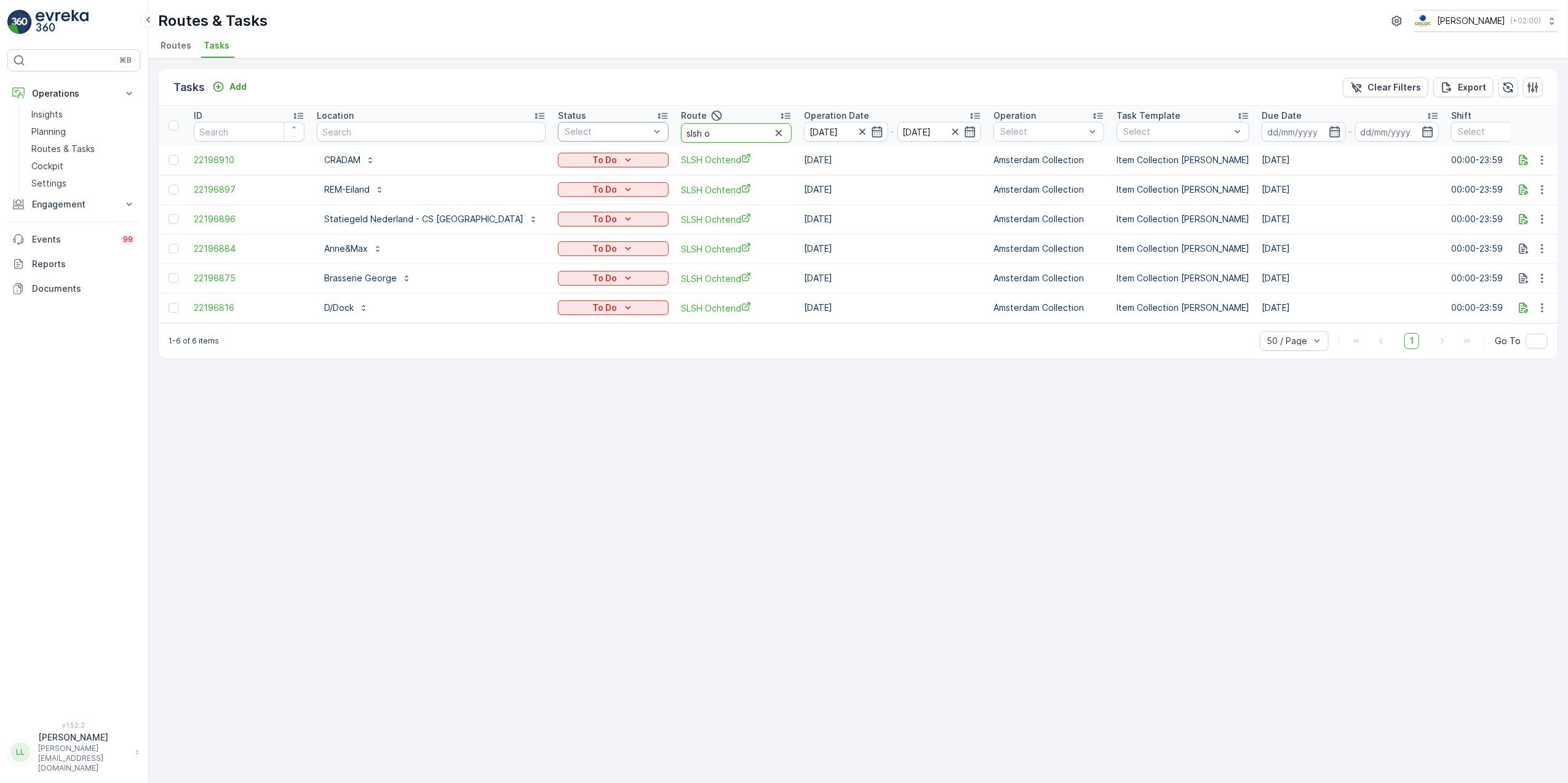
drag, startPoint x: 686, startPoint y: 132, endPoint x: 598, endPoint y: 132, distance: 88.0
click at [598, 132] on tr "ID Location Status Select Route slsh o Operation Date 11.10.2025 - 11.10.2025 O…" at bounding box center [1166, 125] width 2016 height 39
type input "rokin"
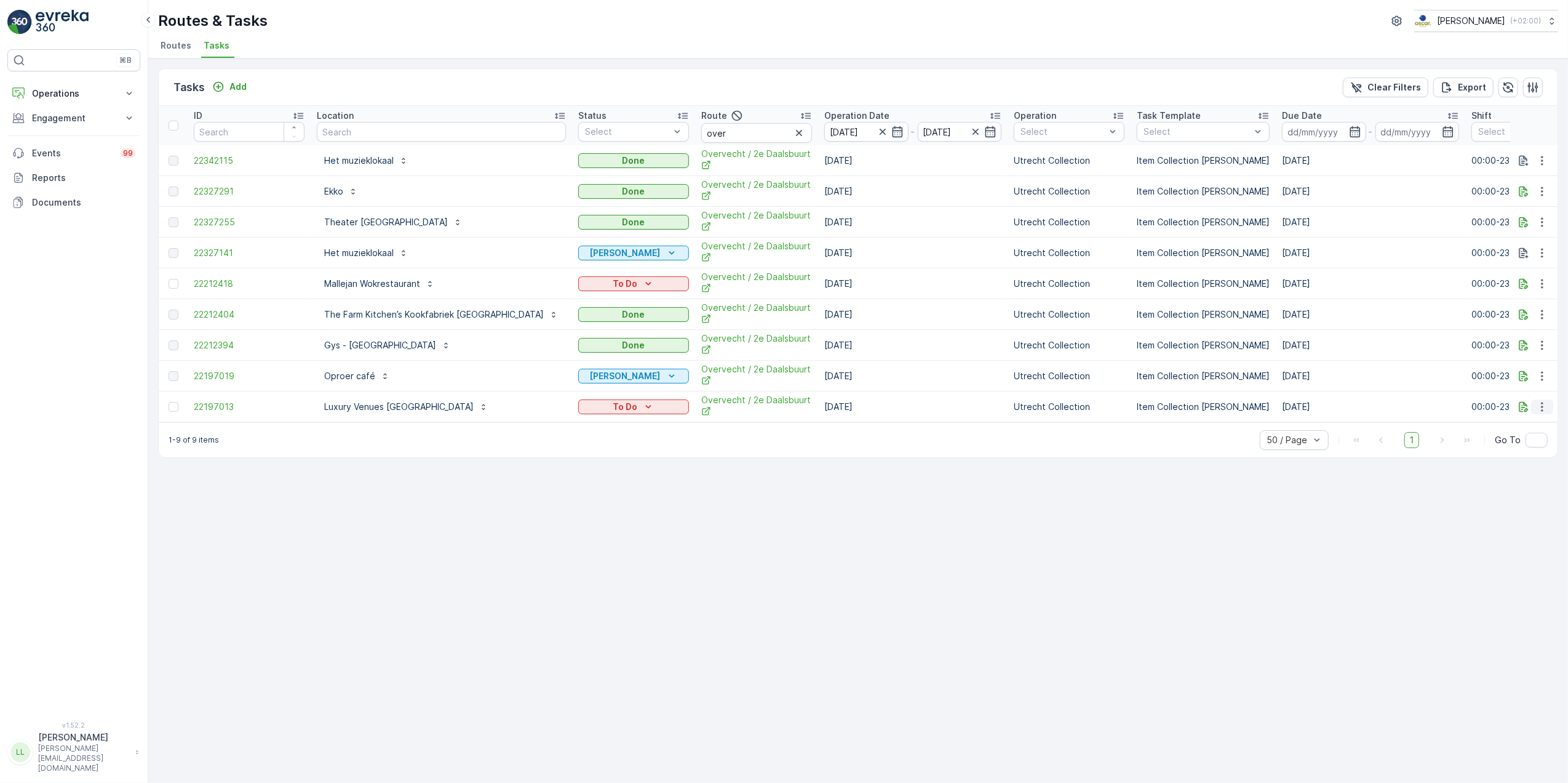
click at [1534, 411] on button "button" at bounding box center [1542, 406] width 22 height 15
click at [1527, 441] on div "History" at bounding box center [1522, 446] width 93 height 17
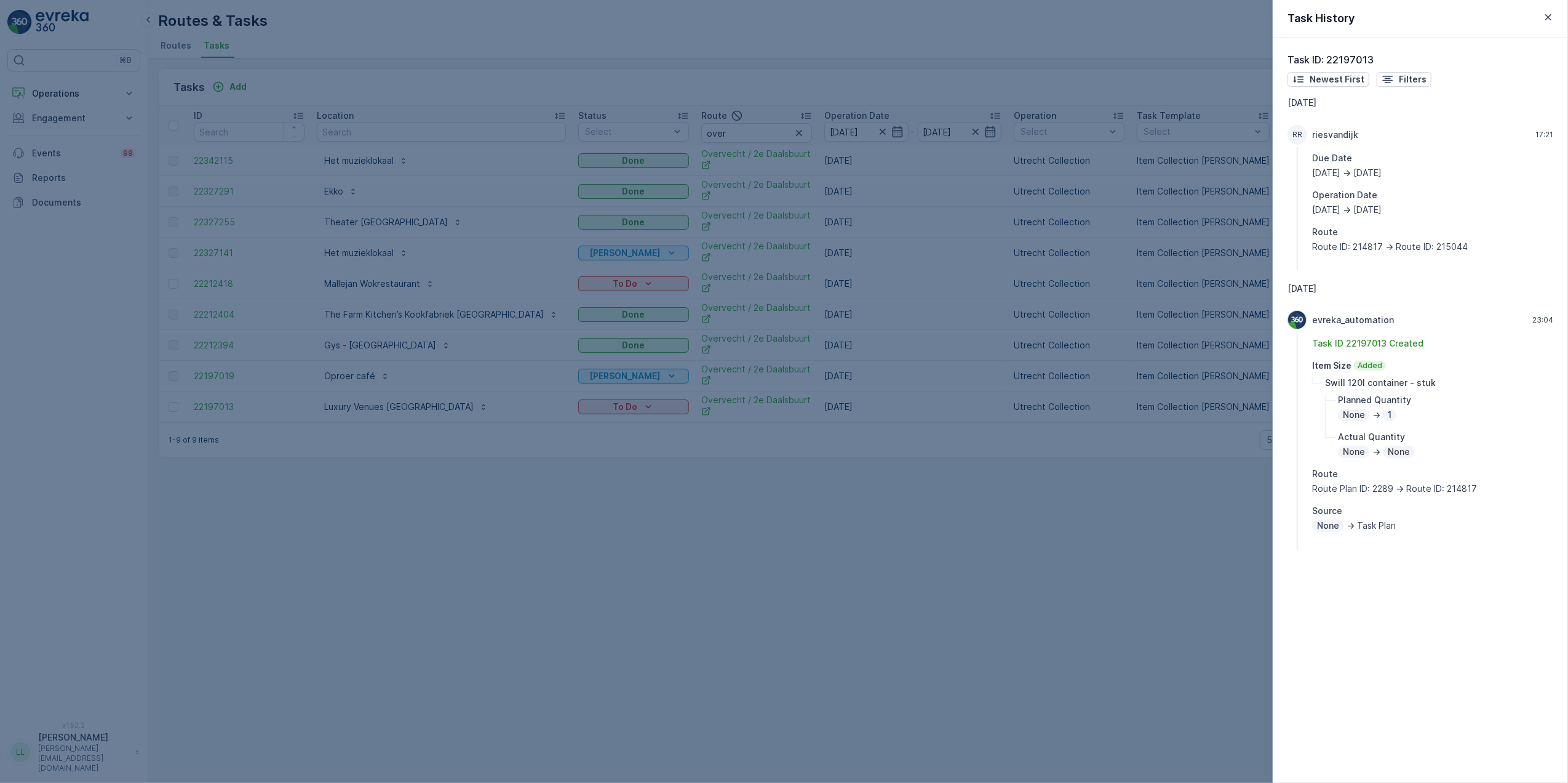
click at [1152, 525] on div at bounding box center [784, 391] width 1568 height 783
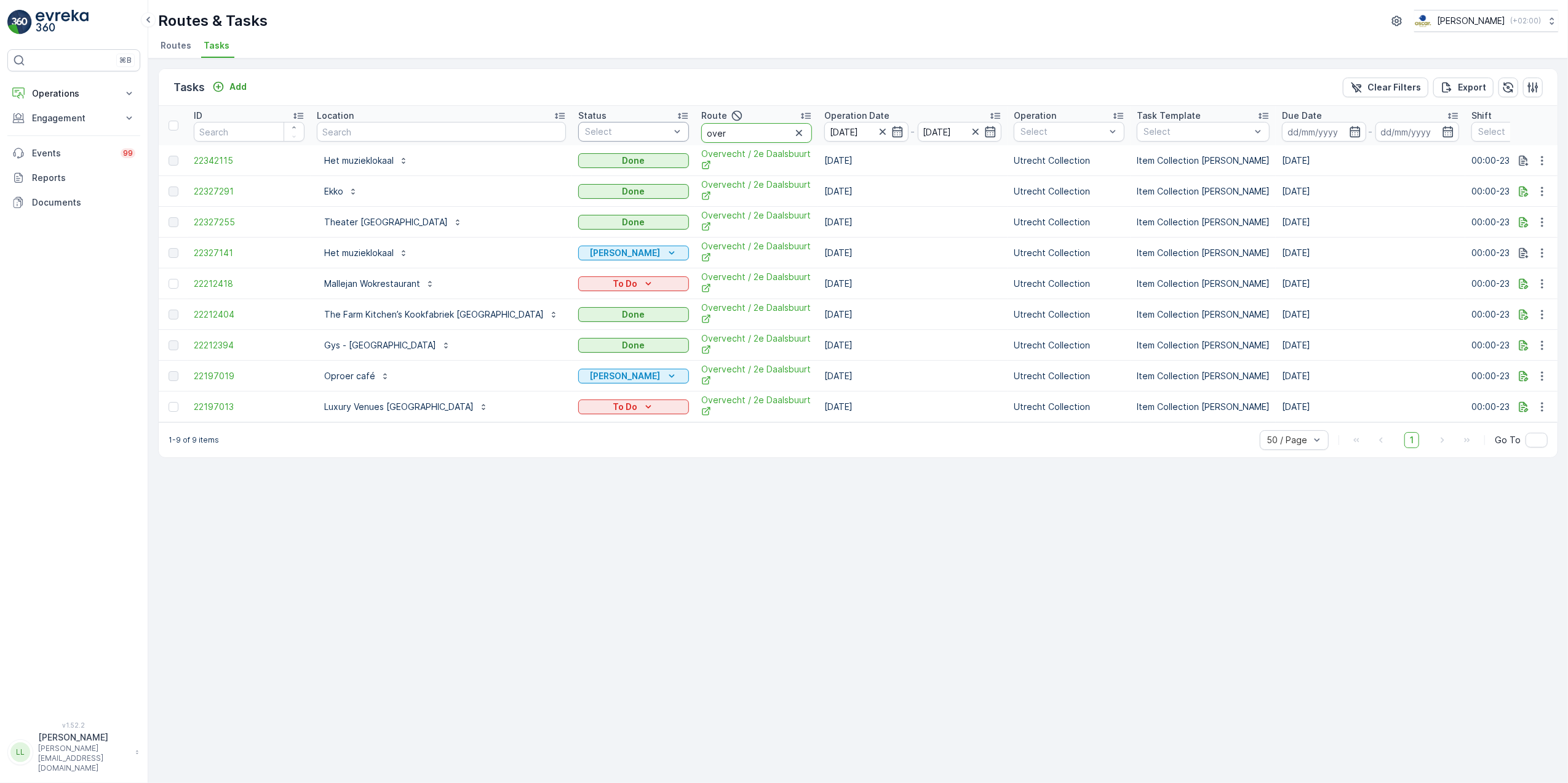
drag, startPoint x: 690, startPoint y: 126, endPoint x: 620, endPoint y: 131, distance: 70.2
click at [620, 131] on tr "ID Location Status Select Route over Operation Date 11.10.2025 - 11.10.2025 Ope…" at bounding box center [1177, 125] width 2037 height 39
type input "slsh"
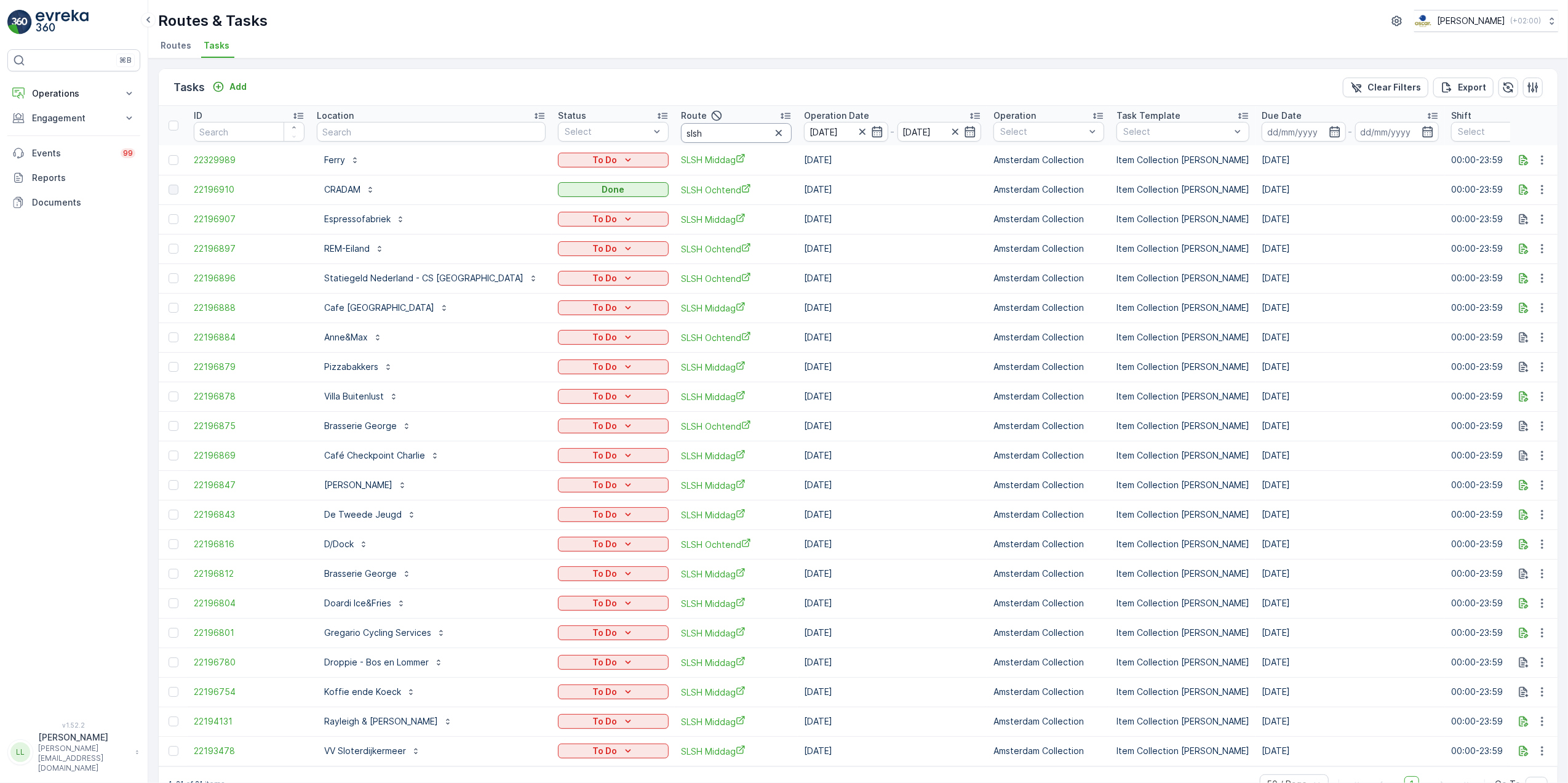
click at [706, 131] on input "slsh" at bounding box center [736, 133] width 111 height 20
type input "slsh mi"
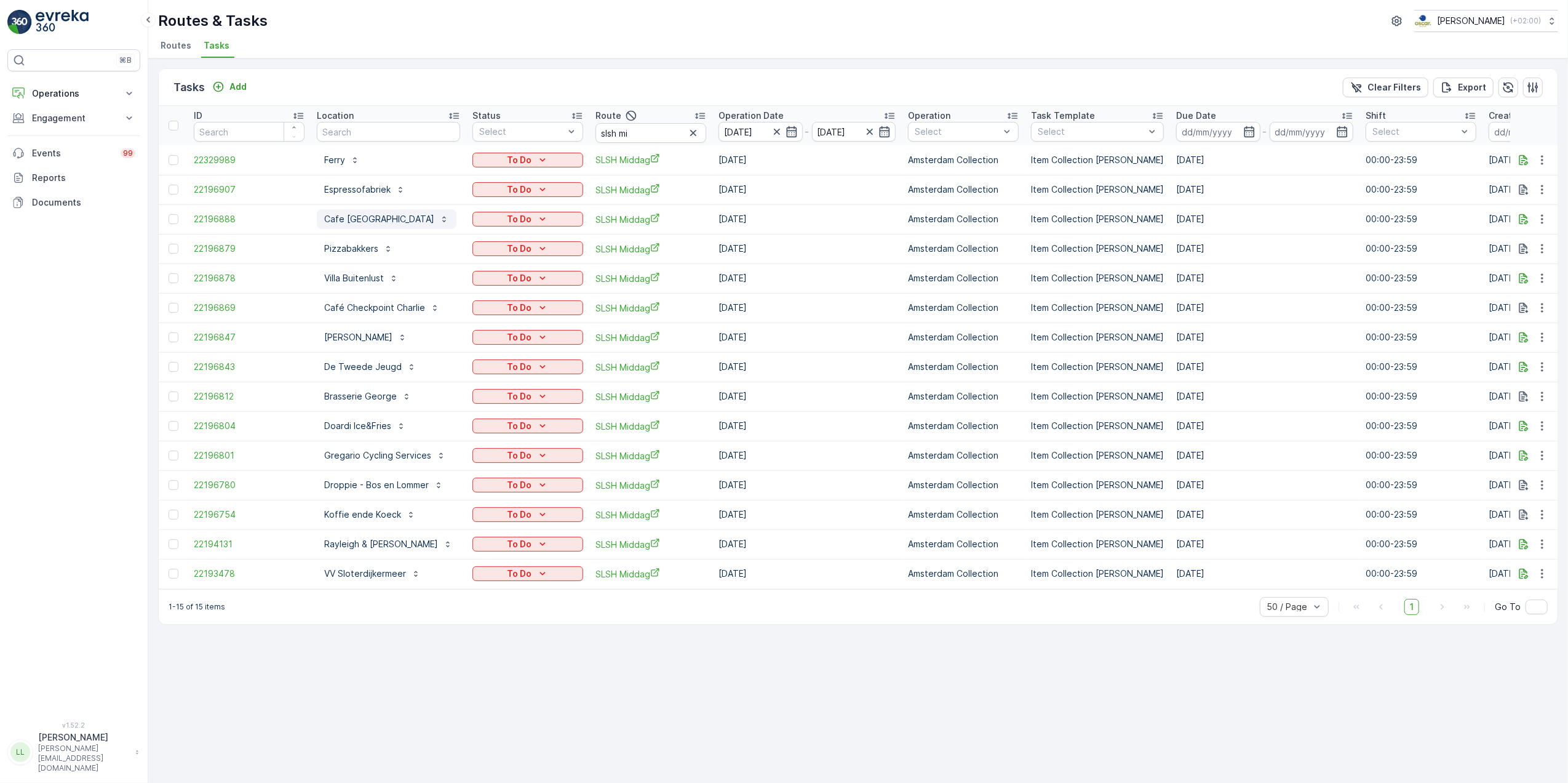
click at [355, 219] on p "Cafe [GEOGRAPHIC_DATA]" at bounding box center [379, 218] width 110 height 12
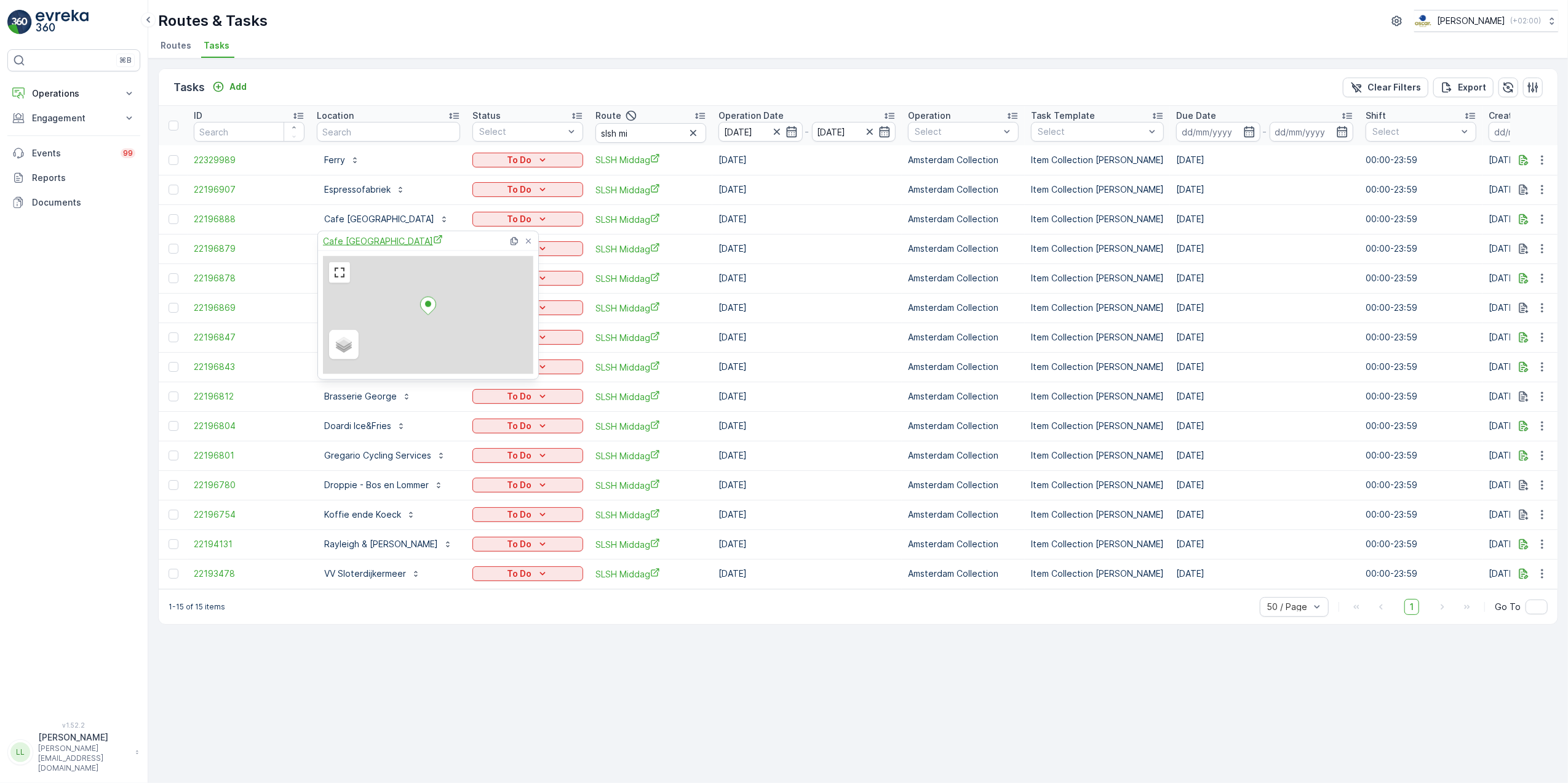
click at [357, 240] on span "Cafe Nassau" at bounding box center [383, 240] width 120 height 13
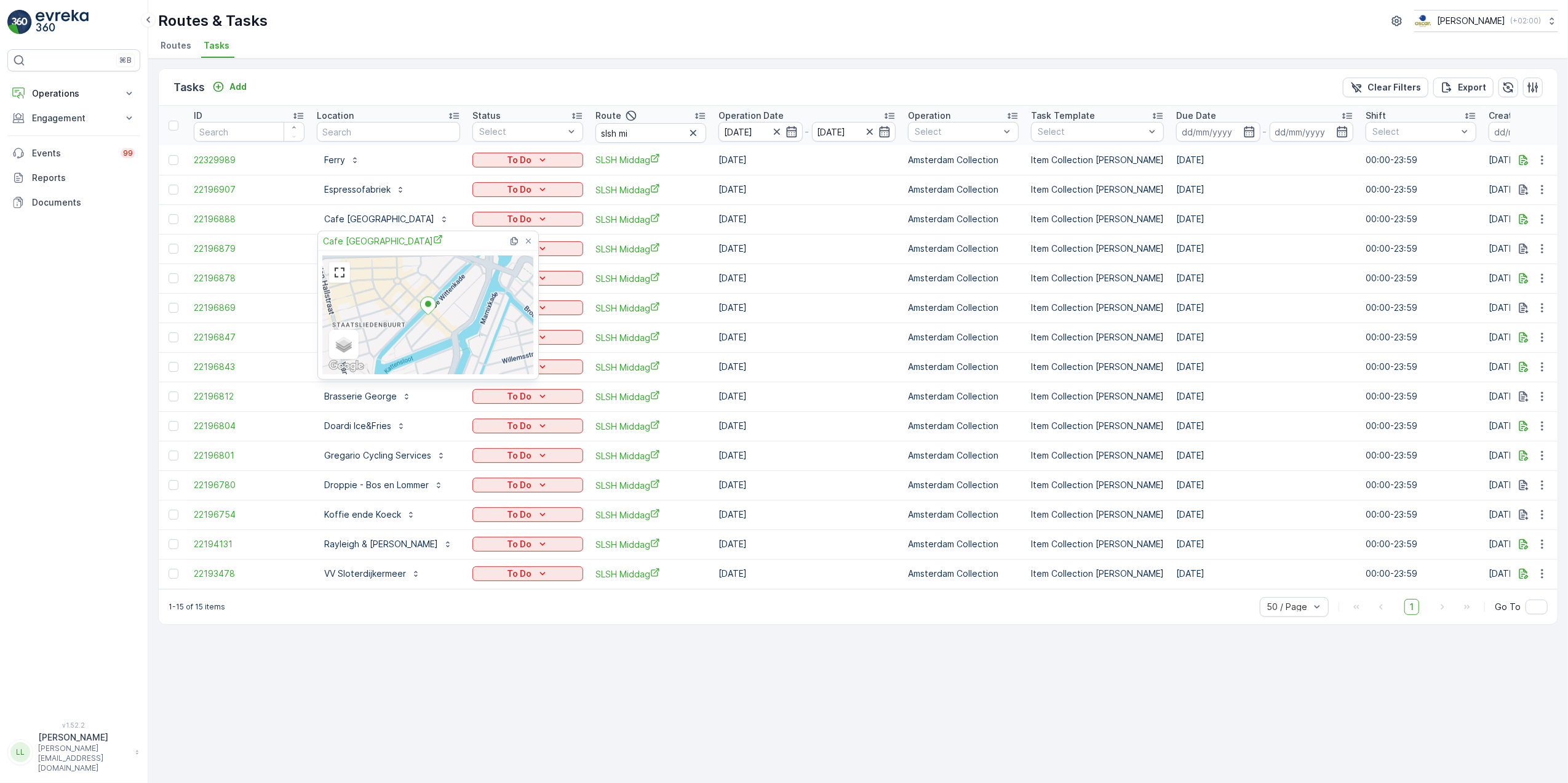
click at [508, 84] on div "Tasks Add Clear Filters Export" at bounding box center [858, 87] width 1399 height 37
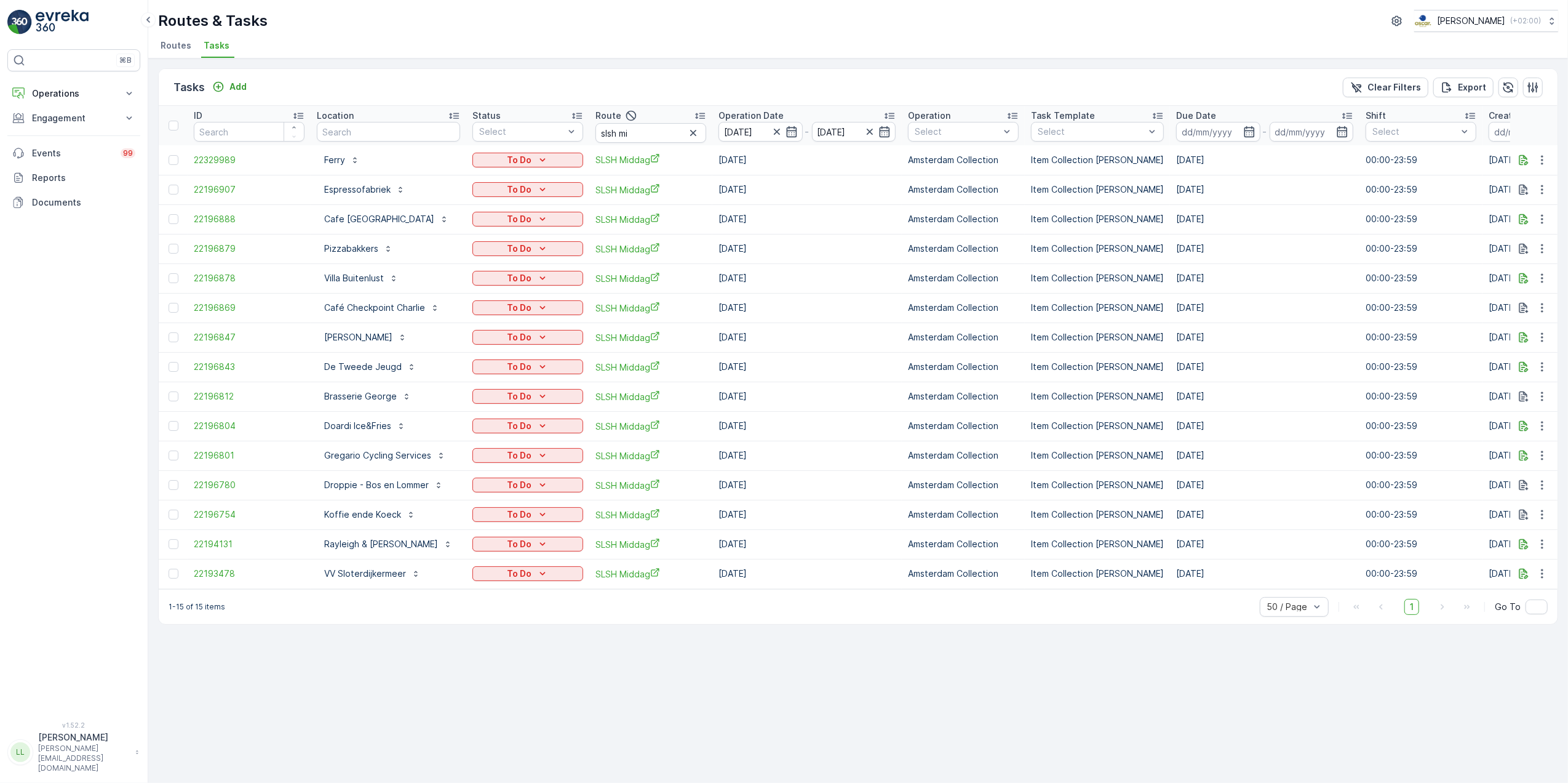
click at [687, 132] on icon "button" at bounding box center [693, 133] width 12 height 12
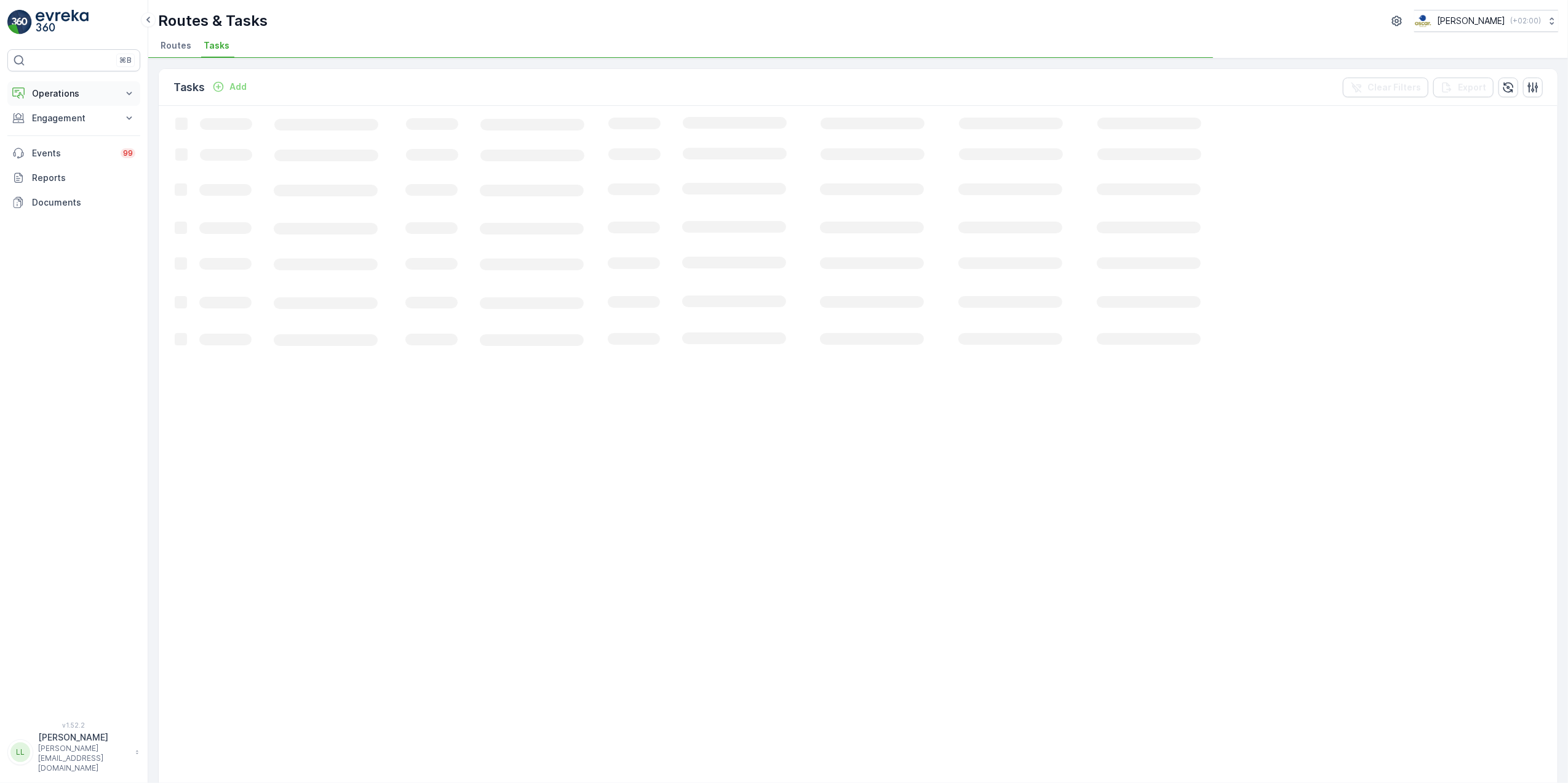
click at [82, 94] on p "Operations" at bounding box center [74, 94] width 84 height 12
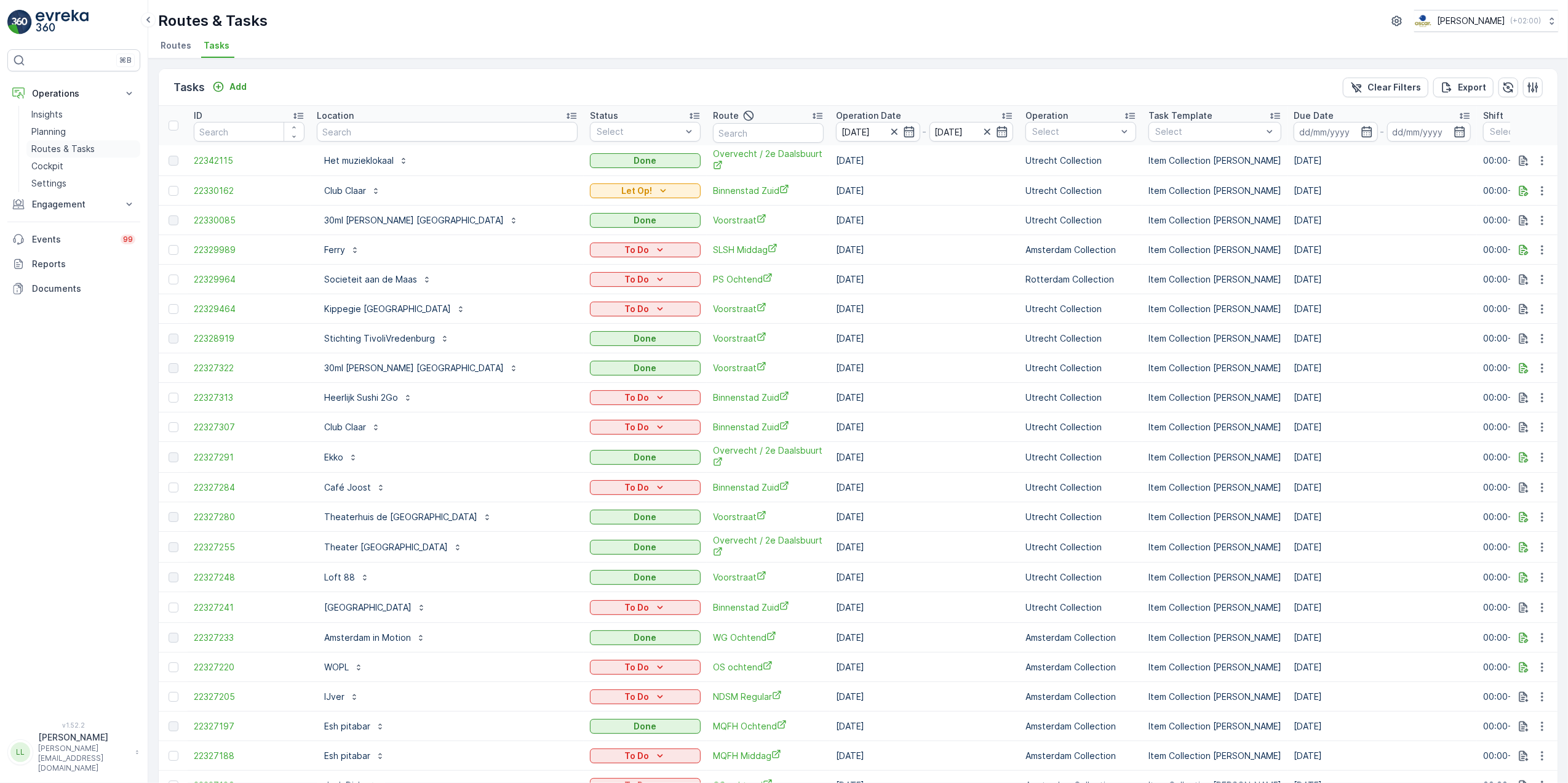
click at [72, 146] on p "Routes & Tasks" at bounding box center [63, 149] width 64 height 12
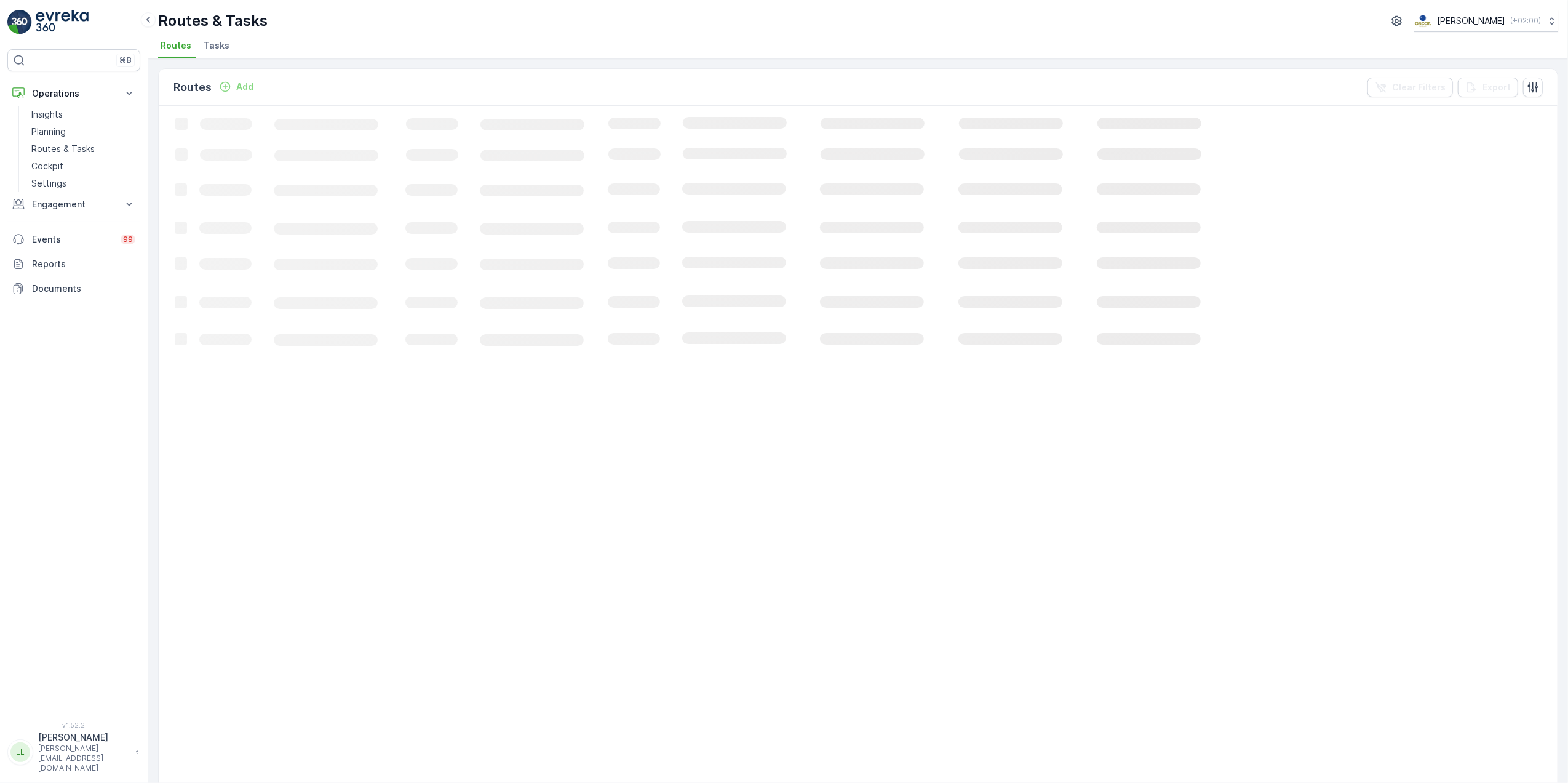
click at [209, 41] on span "Tasks" at bounding box center [216, 45] width 26 height 12
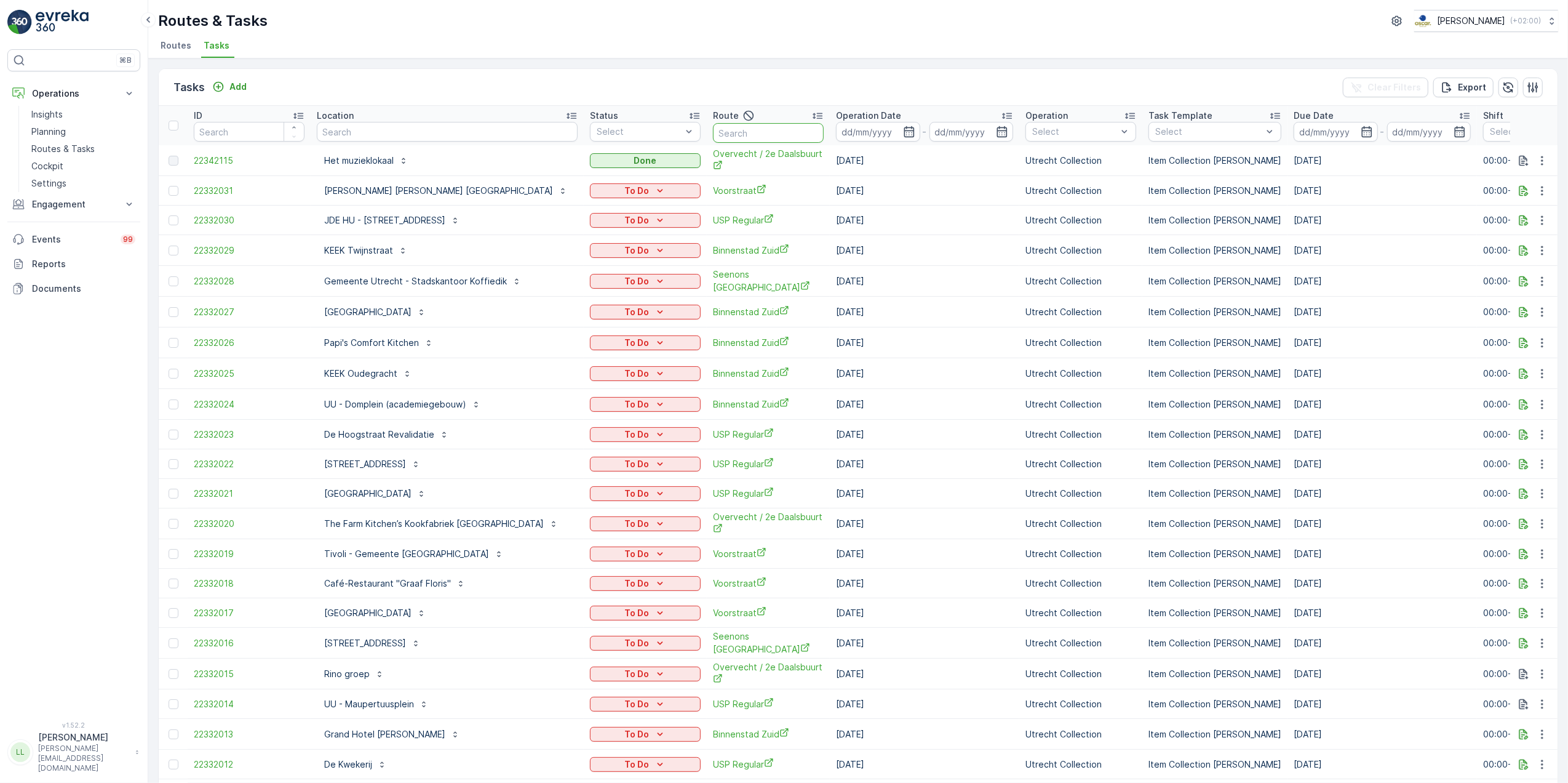
click at [749, 128] on input "text" at bounding box center [768, 133] width 111 height 20
type input "os"
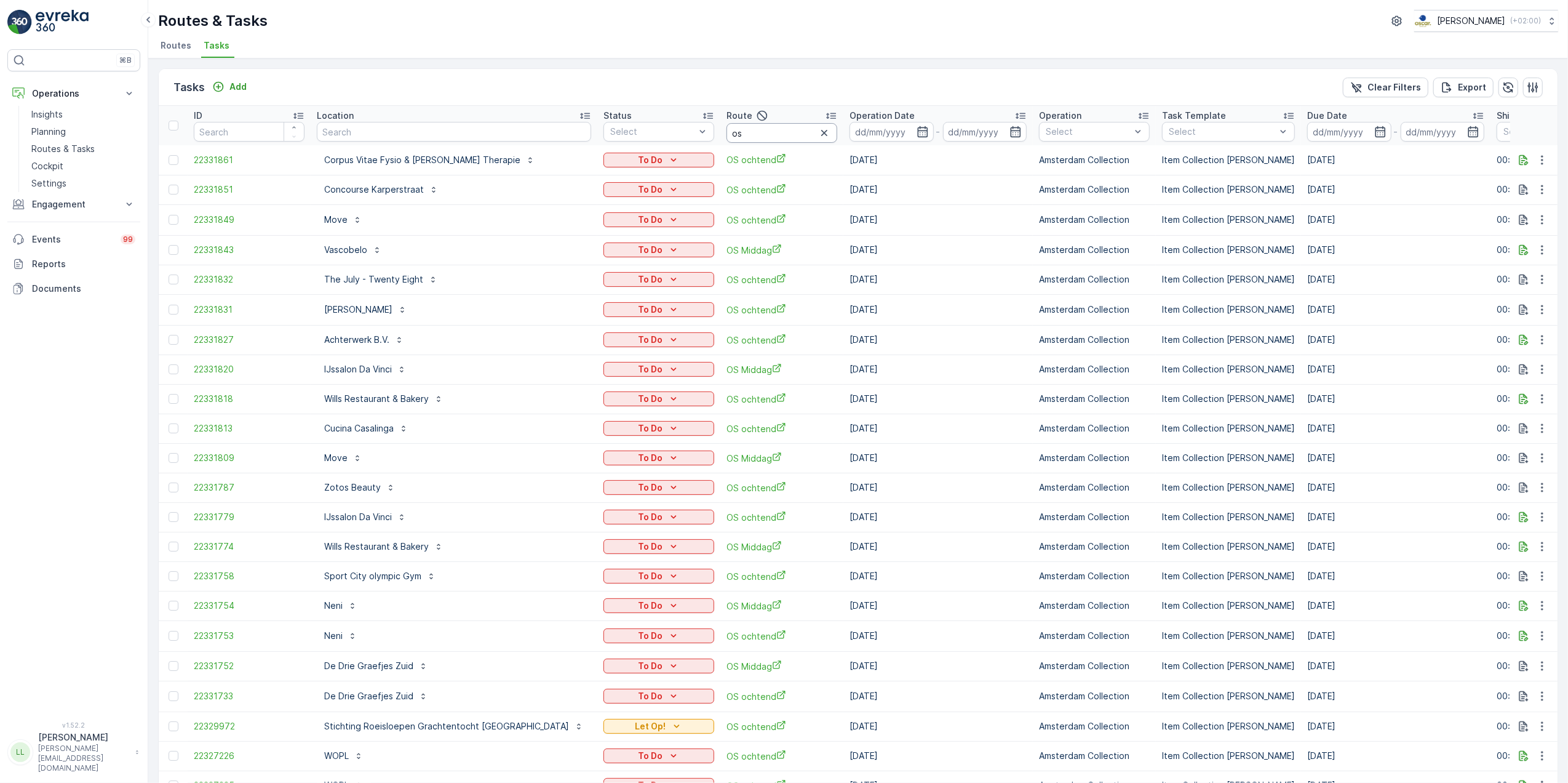
click at [731, 136] on input "os" at bounding box center [781, 133] width 111 height 20
type input "os ocht"
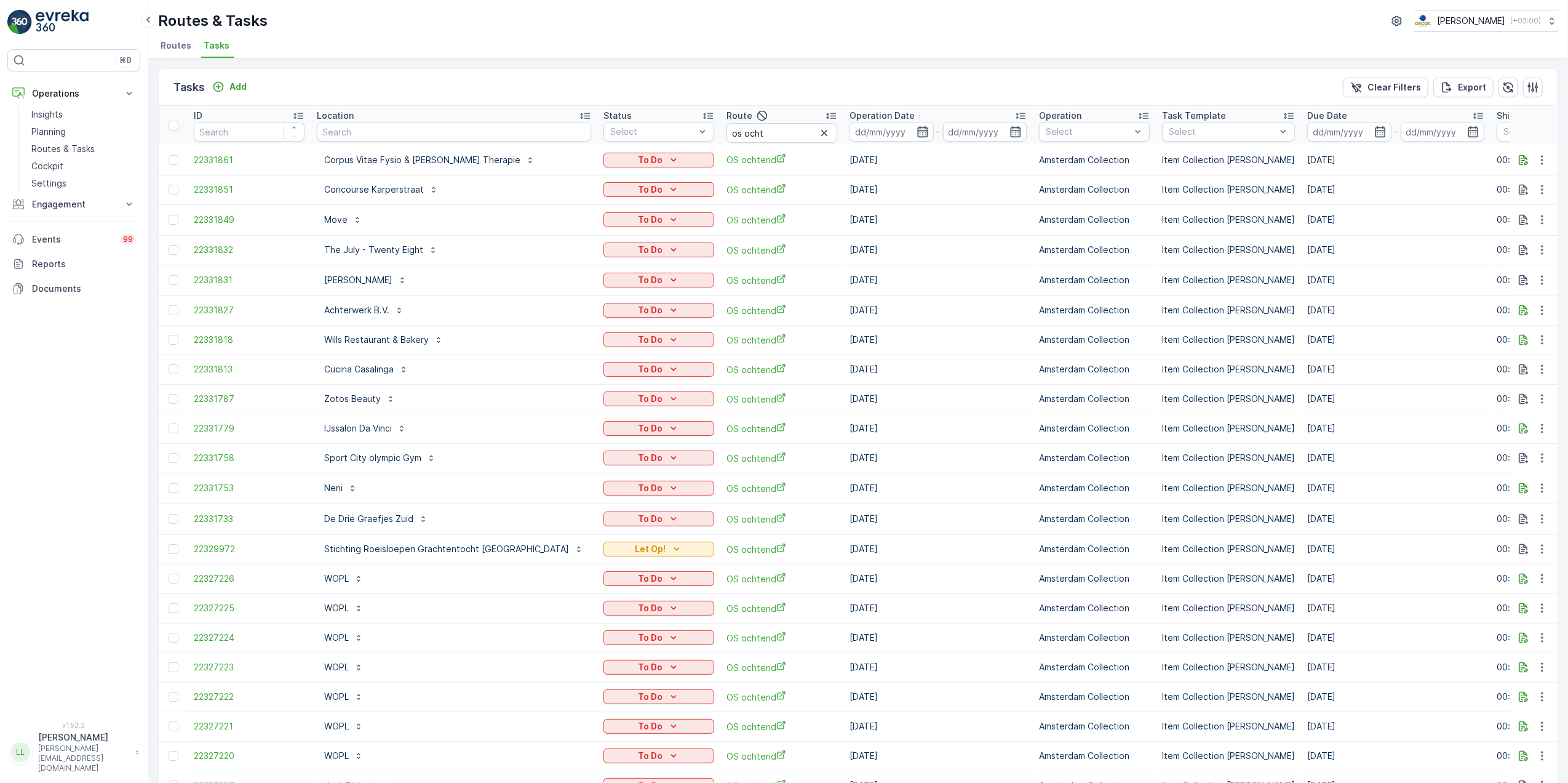
click at [917, 134] on icon "button" at bounding box center [923, 132] width 12 height 12
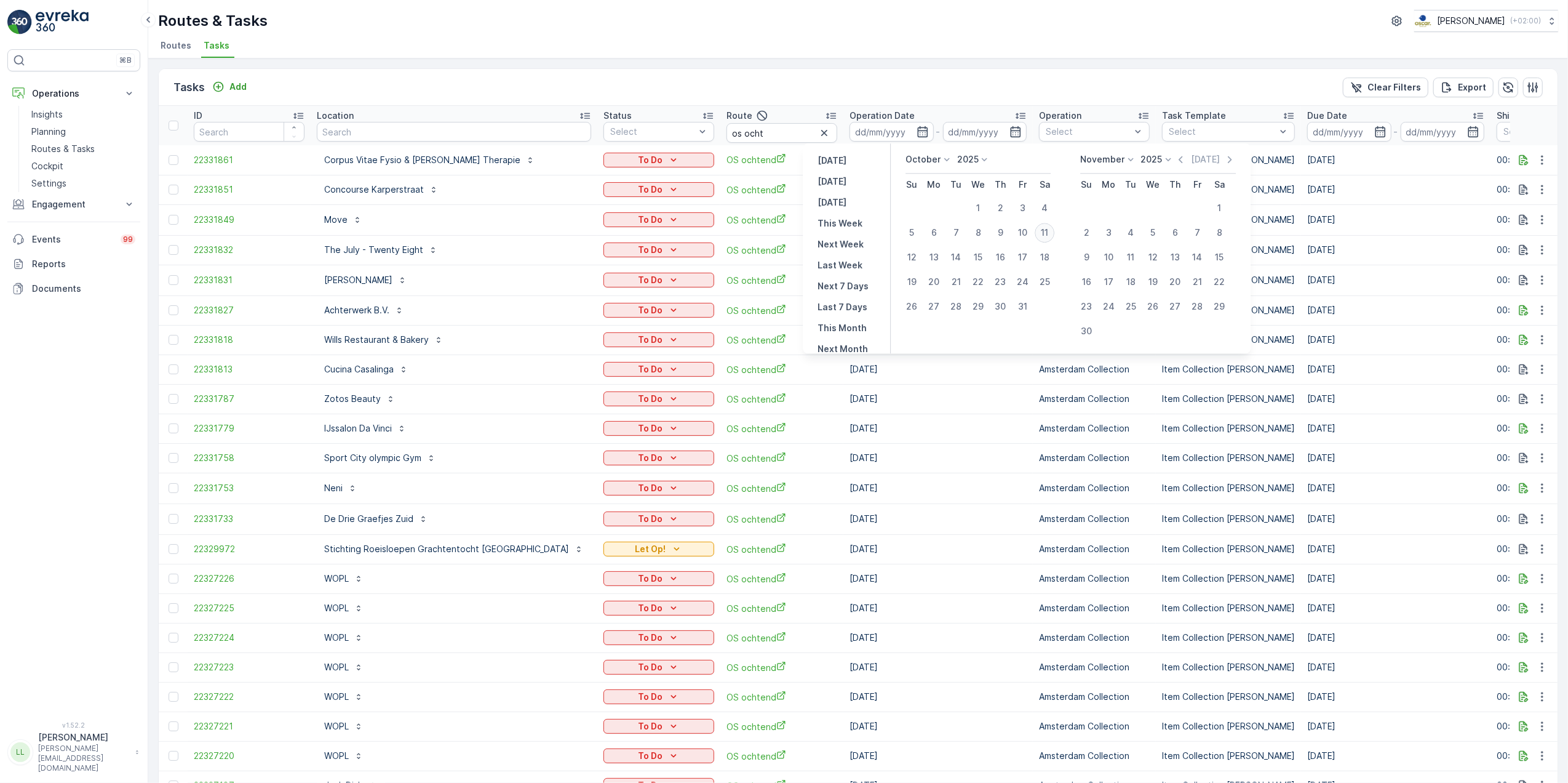
click at [1046, 227] on div "11" at bounding box center [1044, 232] width 20 height 20
type input "[DATE]"
click at [1046, 227] on div "11" at bounding box center [1044, 232] width 20 height 20
type input "[DATE]"
click at [1046, 227] on div "11" at bounding box center [1044, 232] width 20 height 20
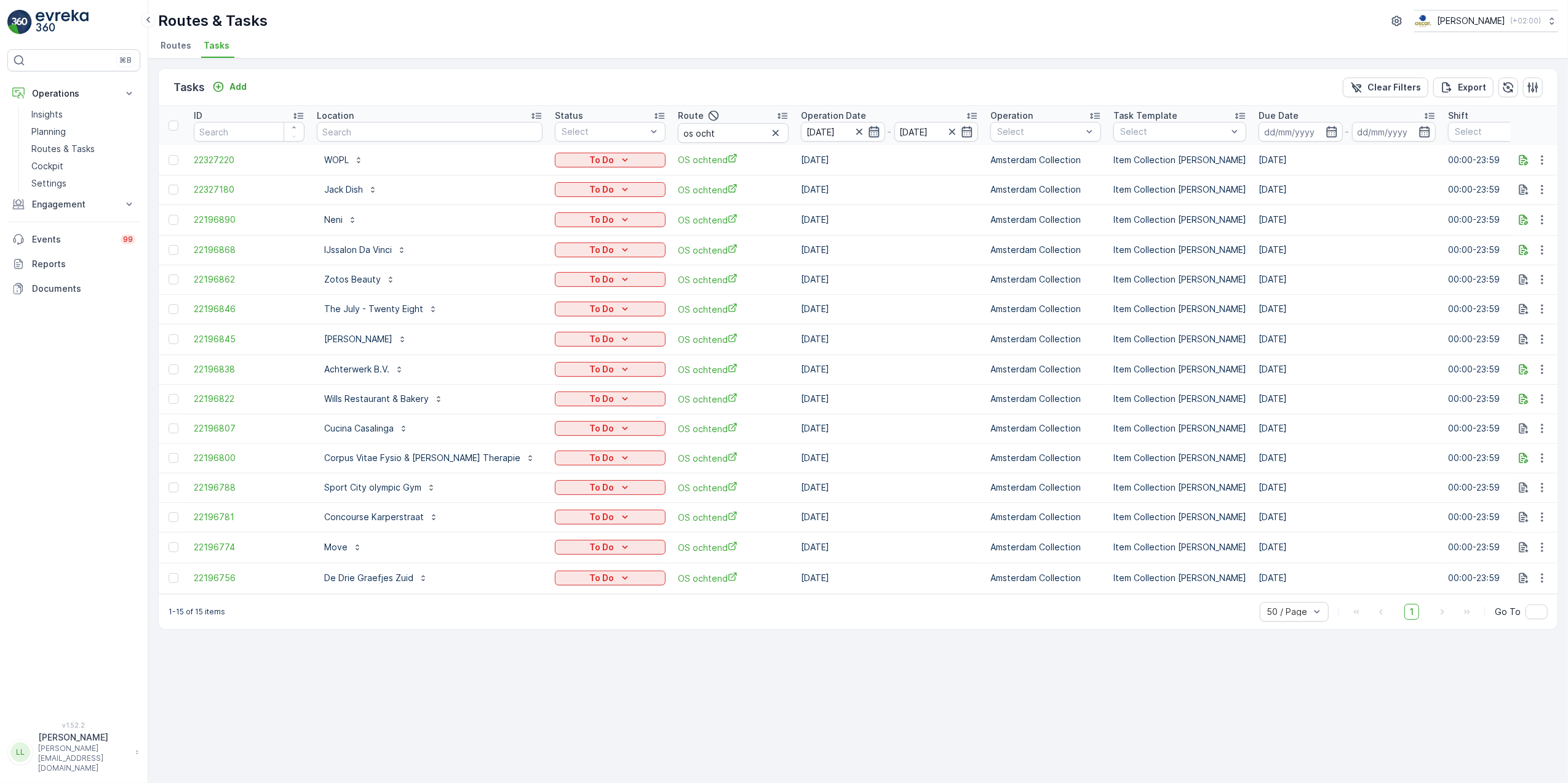
click at [868, 134] on icon "button" at bounding box center [874, 132] width 12 height 12
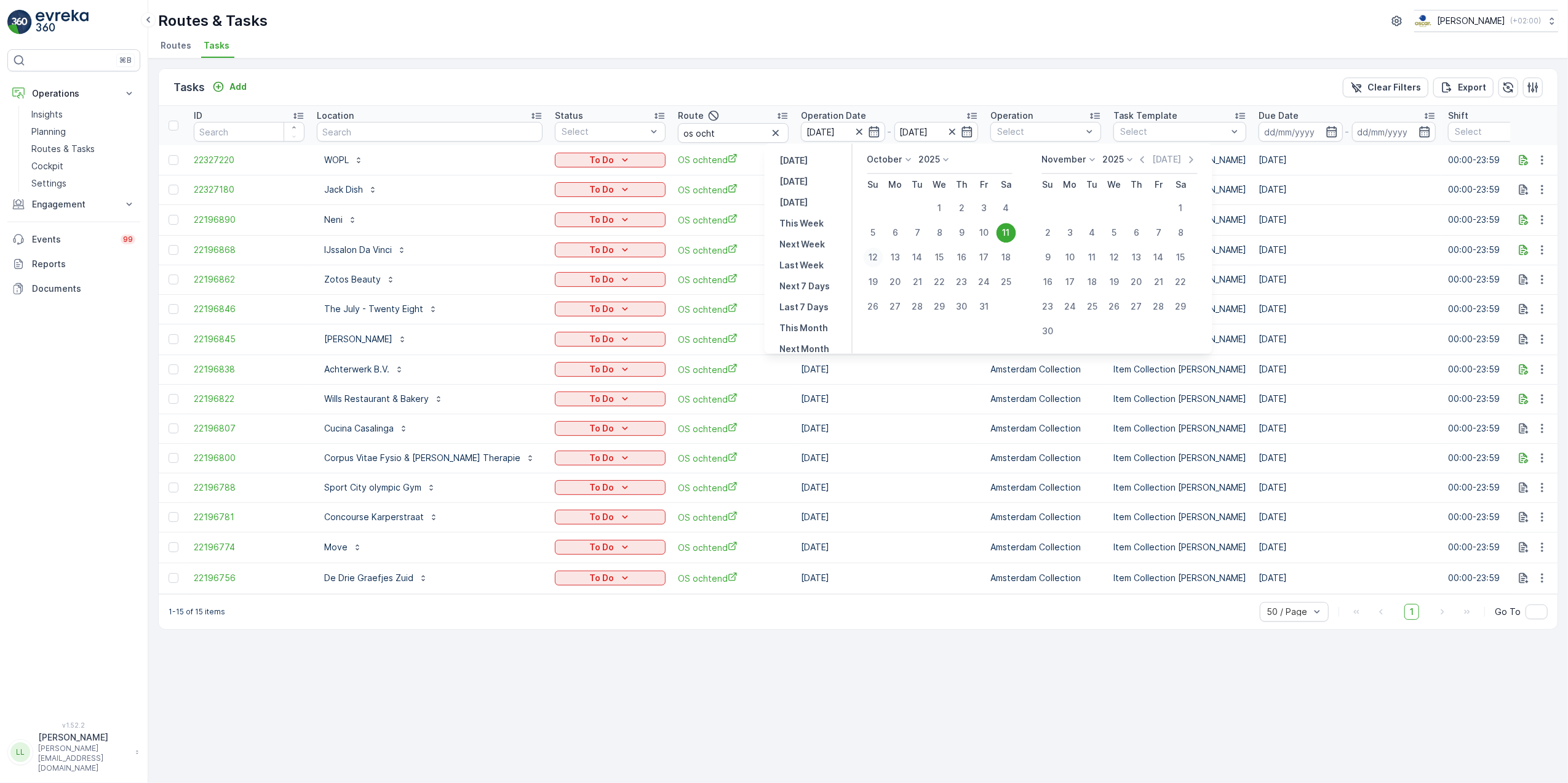
click at [873, 254] on div "12" at bounding box center [874, 257] width 20 height 20
type input "[DATE]"
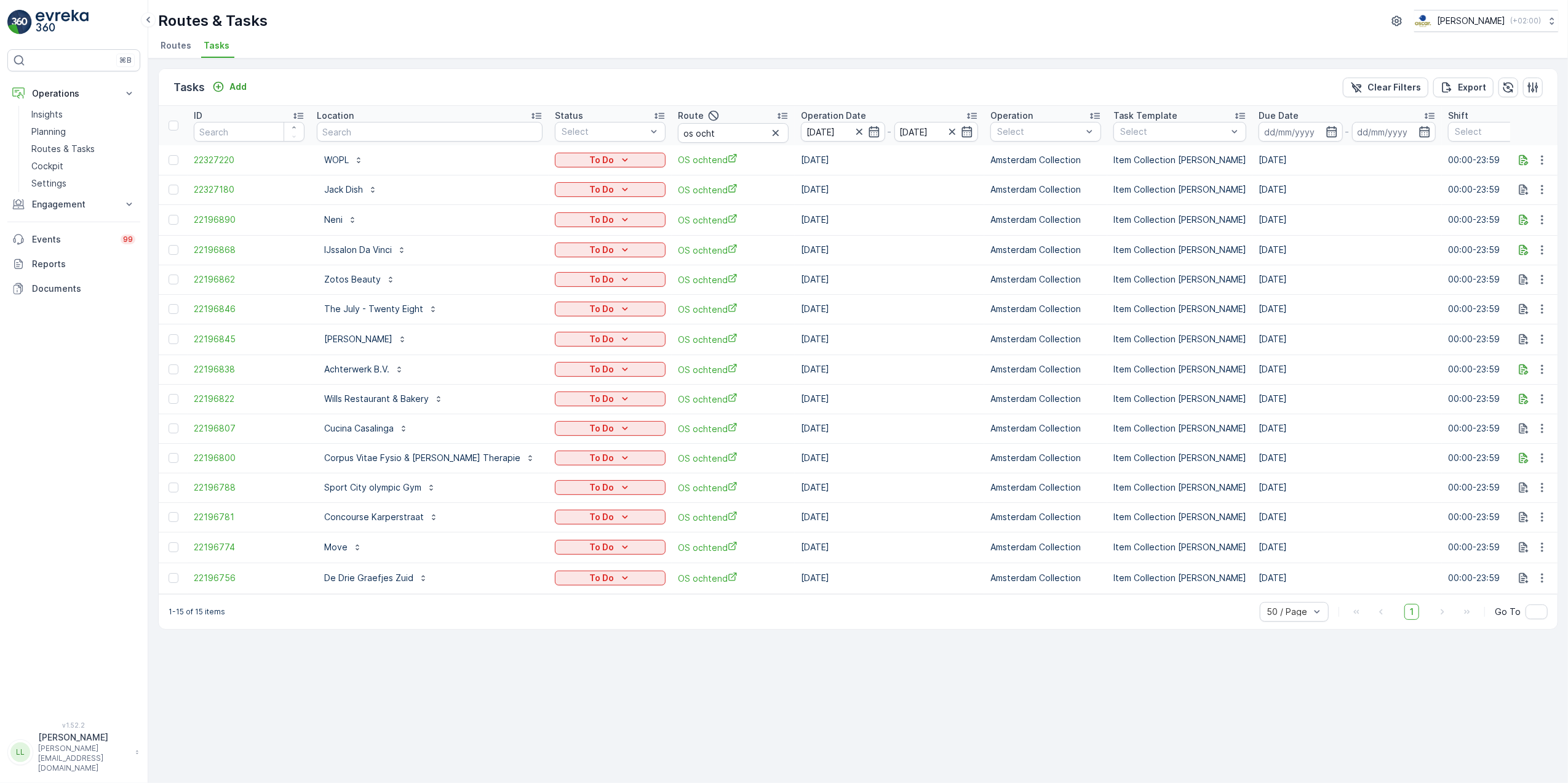
click at [873, 254] on td "[DATE]" at bounding box center [890, 250] width 190 height 30
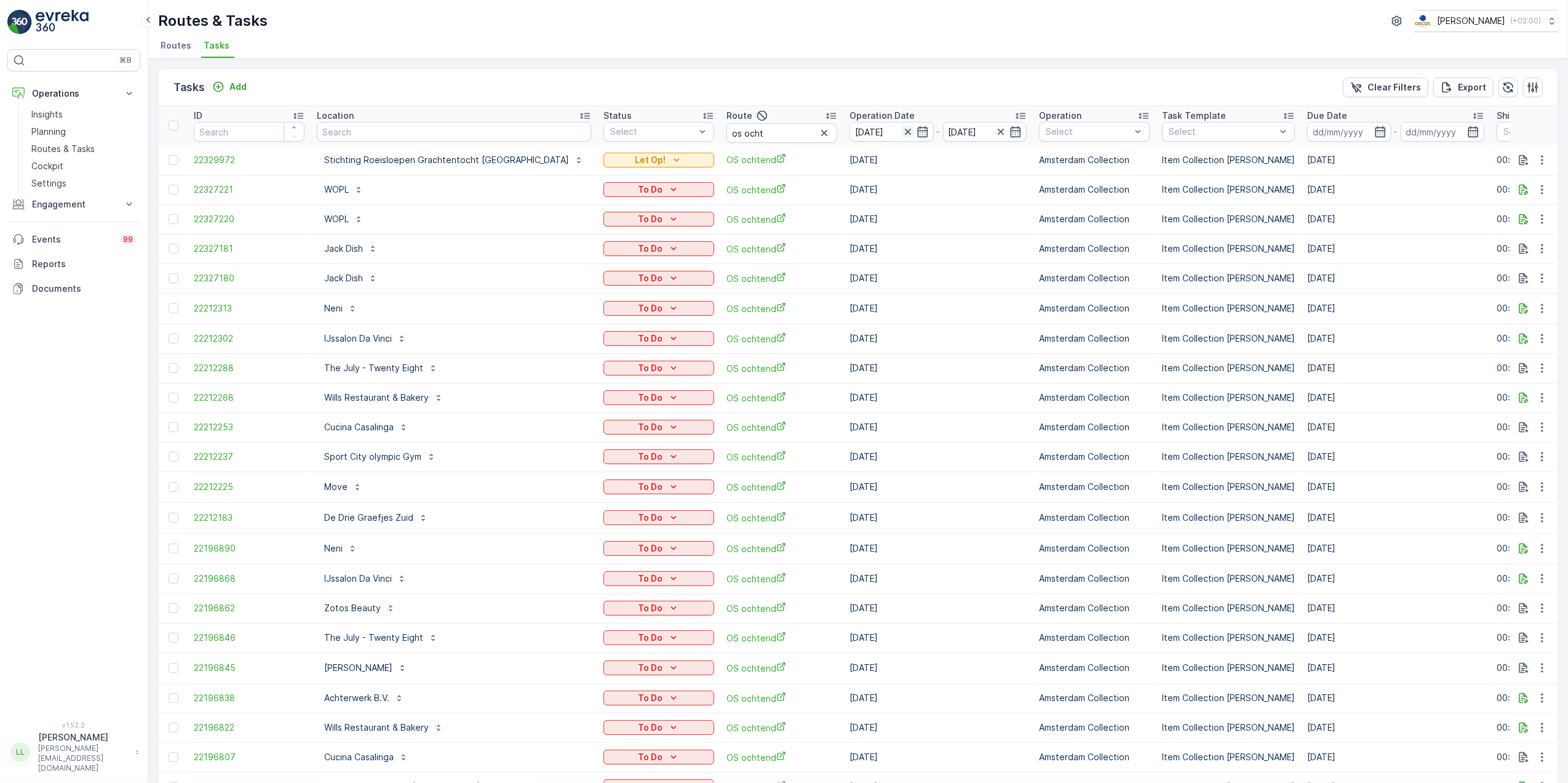
click at [902, 134] on icon "button" at bounding box center [908, 132] width 12 height 12
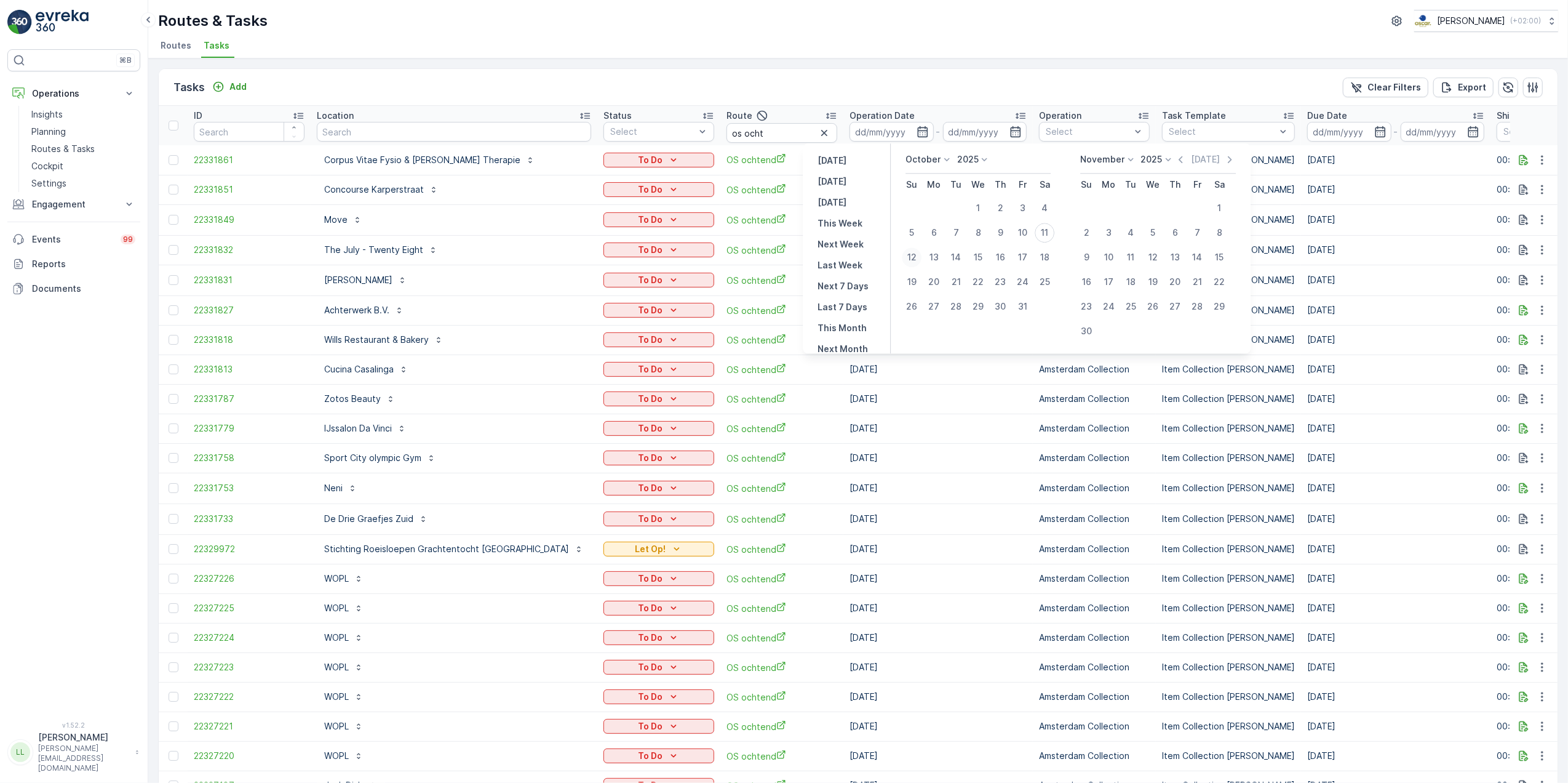
click at [908, 258] on div "12" at bounding box center [912, 257] width 20 height 20
type input "[DATE]"
click at [908, 258] on div "12" at bounding box center [912, 257] width 20 height 20
type input "[DATE]"
click at [908, 258] on div "12" at bounding box center [912, 257] width 20 height 20
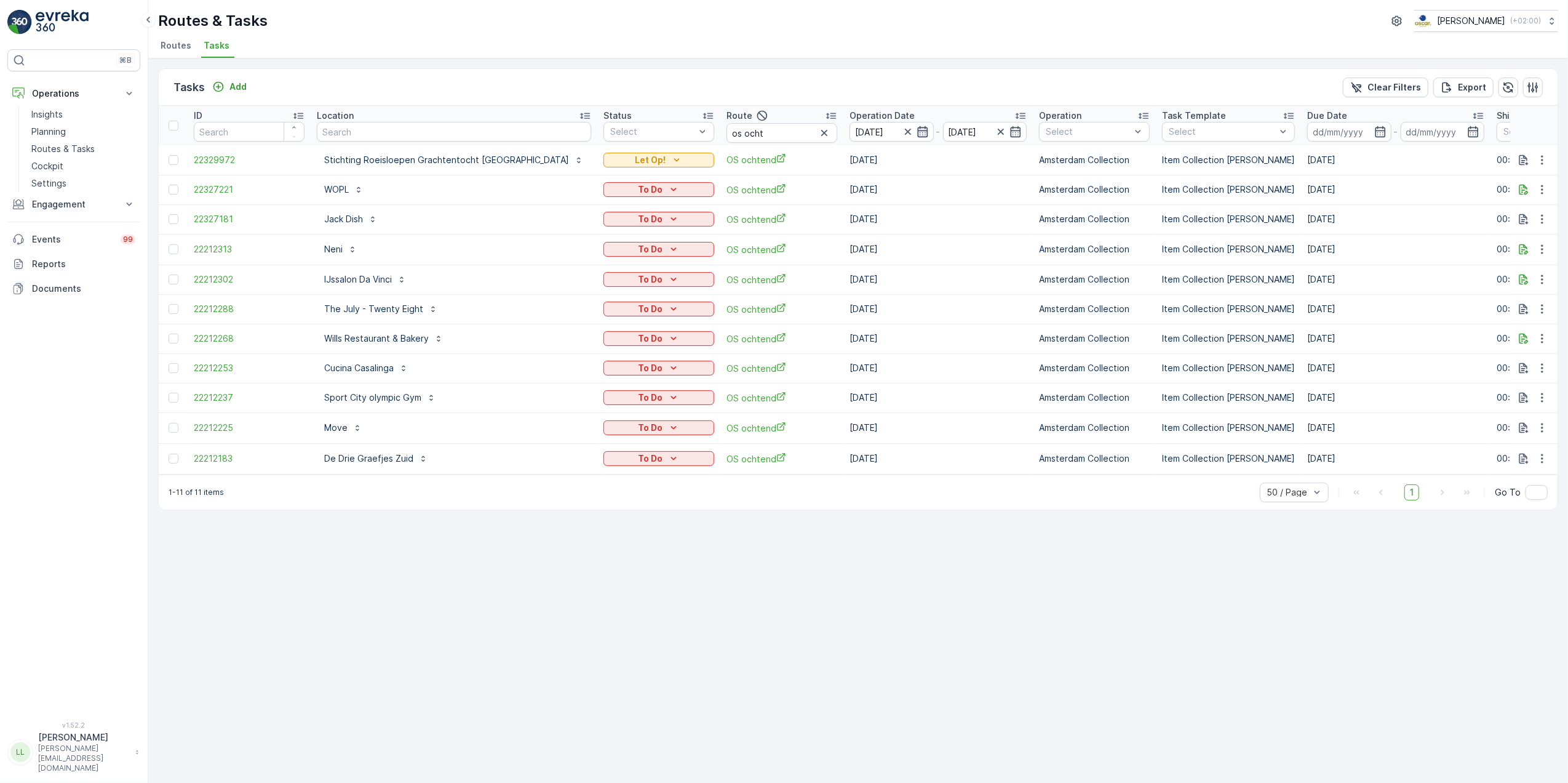
click at [917, 131] on icon "button" at bounding box center [923, 132] width 12 height 12
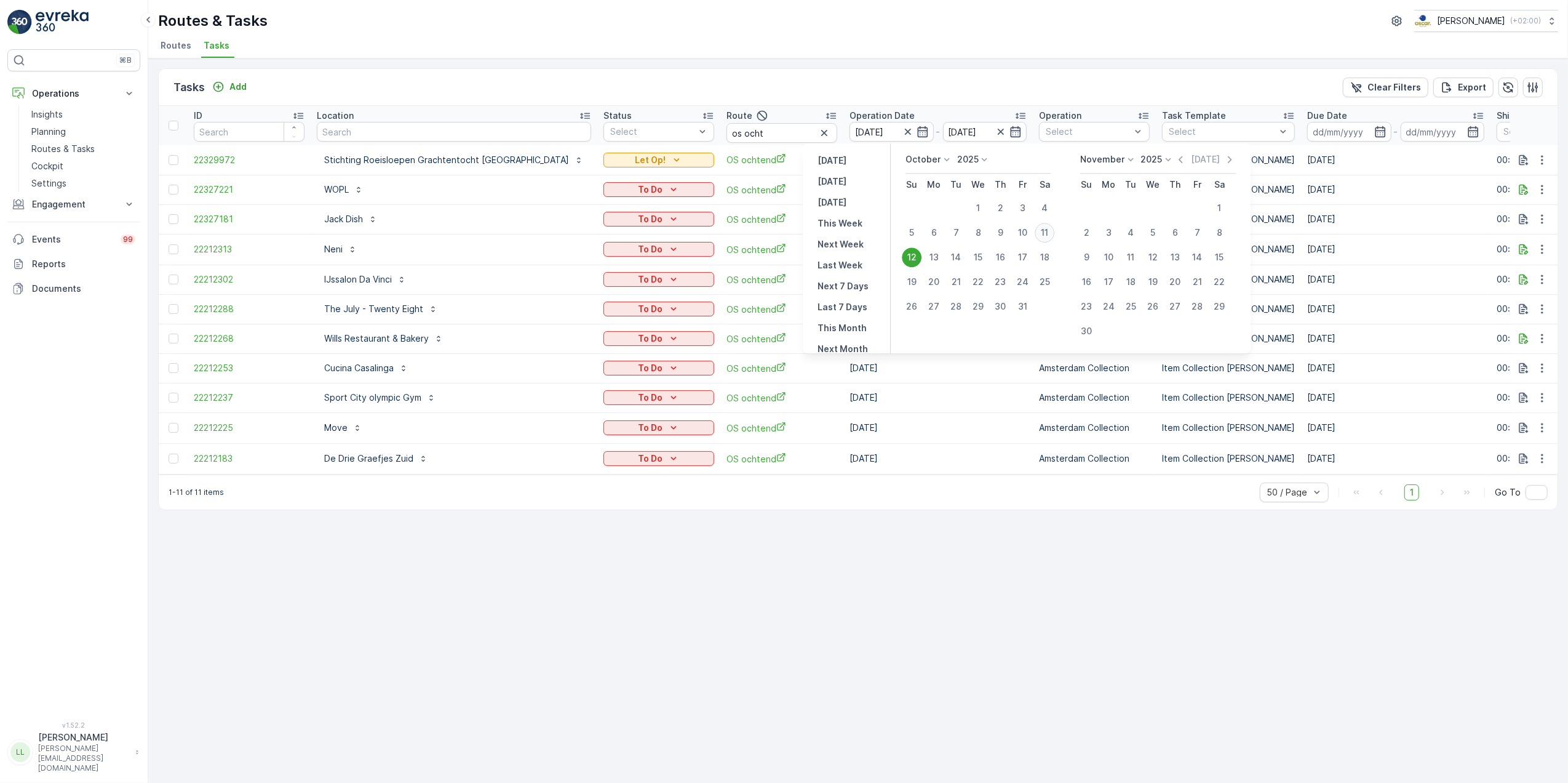
click at [1044, 233] on div "11" at bounding box center [1044, 232] width 20 height 20
type input "[DATE]"
click at [1044, 233] on div "11" at bounding box center [1044, 232] width 20 height 20
type input "[DATE]"
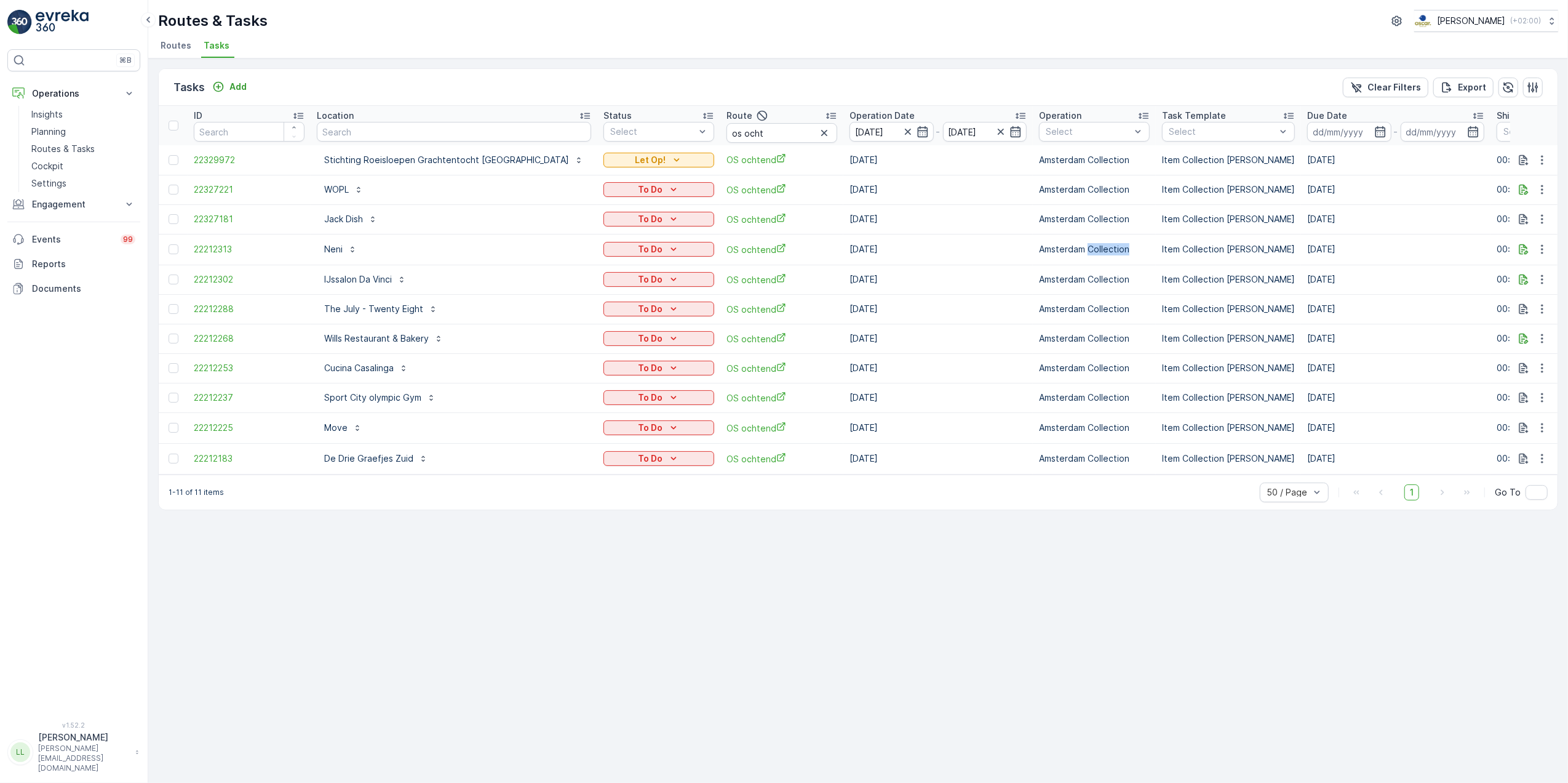
click at [1044, 233] on td "Amsterdam Collection" at bounding box center [1094, 248] width 123 height 31
drag, startPoint x: 1044, startPoint y: 233, endPoint x: 889, endPoint y: 91, distance: 210.2
click at [897, 86] on div "Tasks Add Clear Filters Export" at bounding box center [858, 87] width 1399 height 37
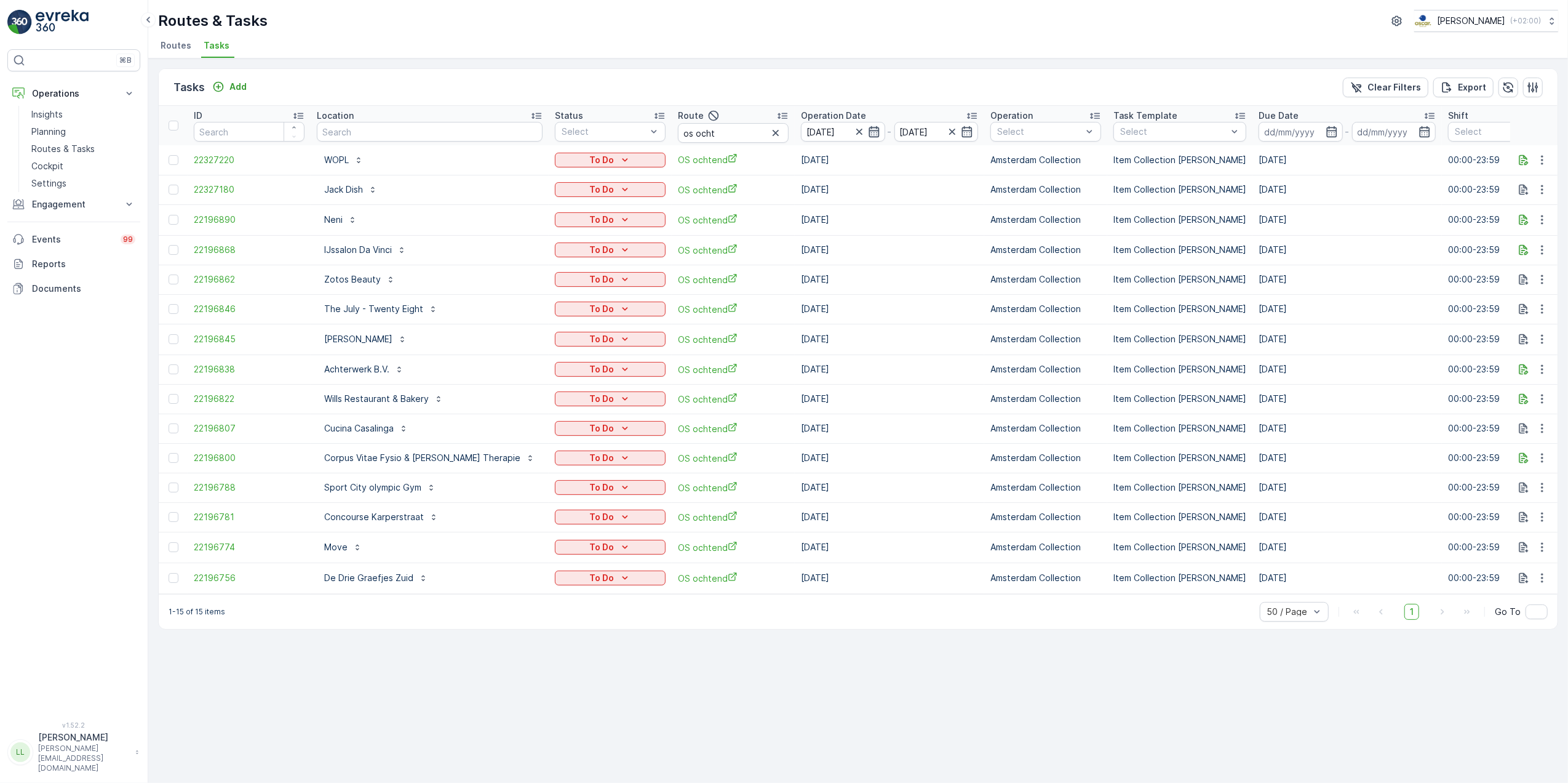
click at [868, 134] on icon "button" at bounding box center [874, 132] width 12 height 12
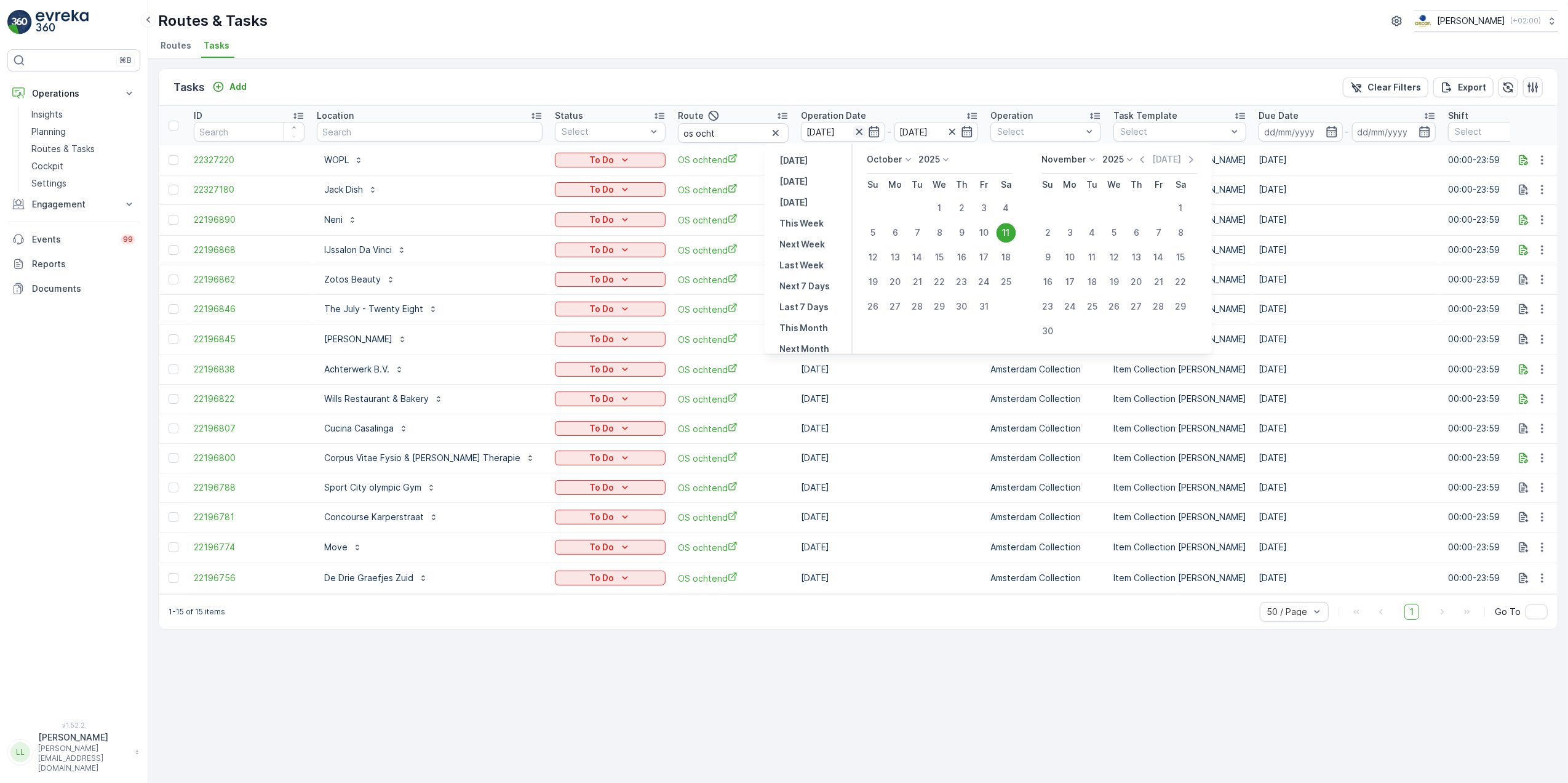
click at [853, 131] on icon "button" at bounding box center [859, 132] width 12 height 12
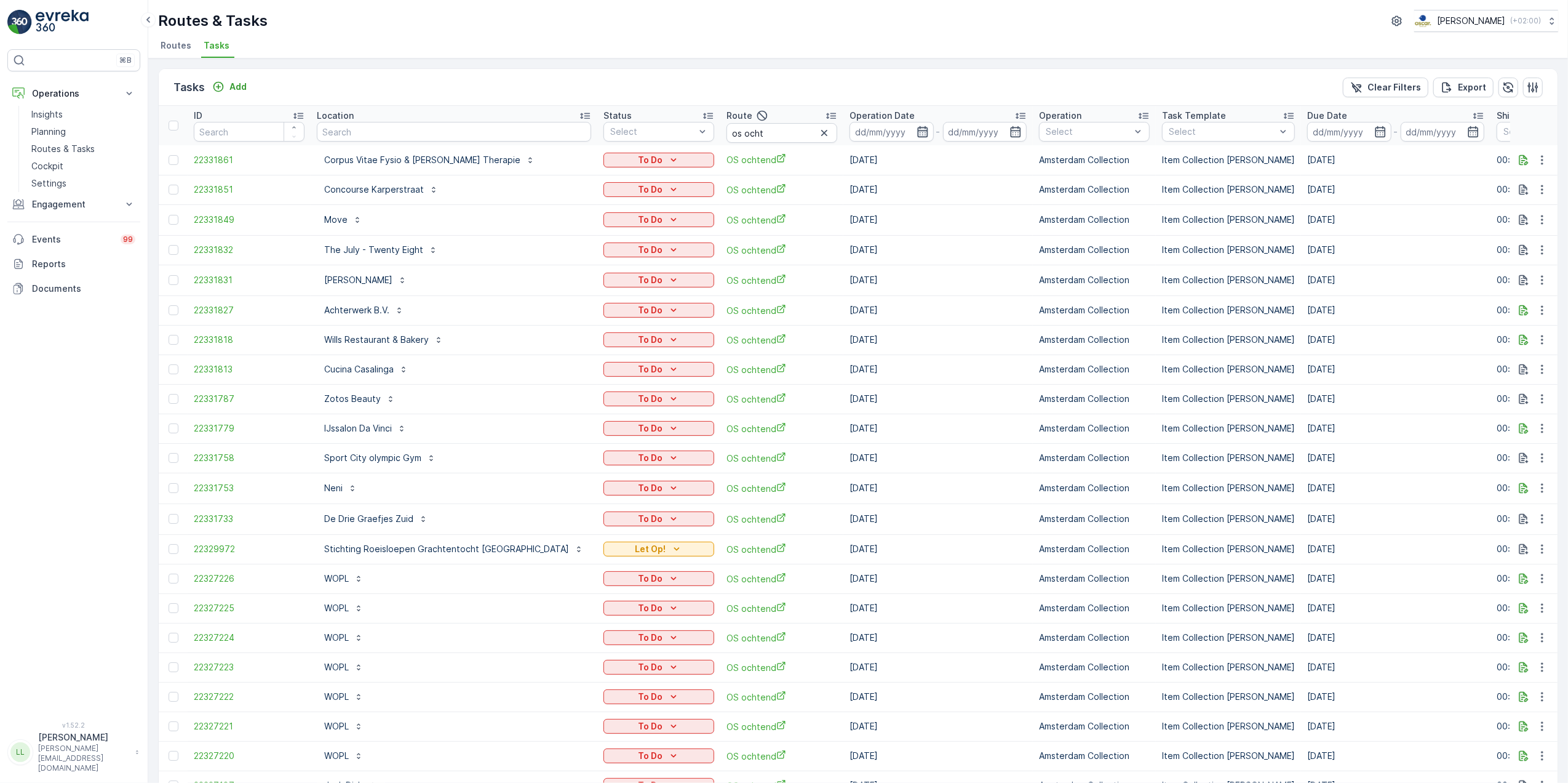
click at [918, 134] on icon "button" at bounding box center [923, 131] width 10 height 11
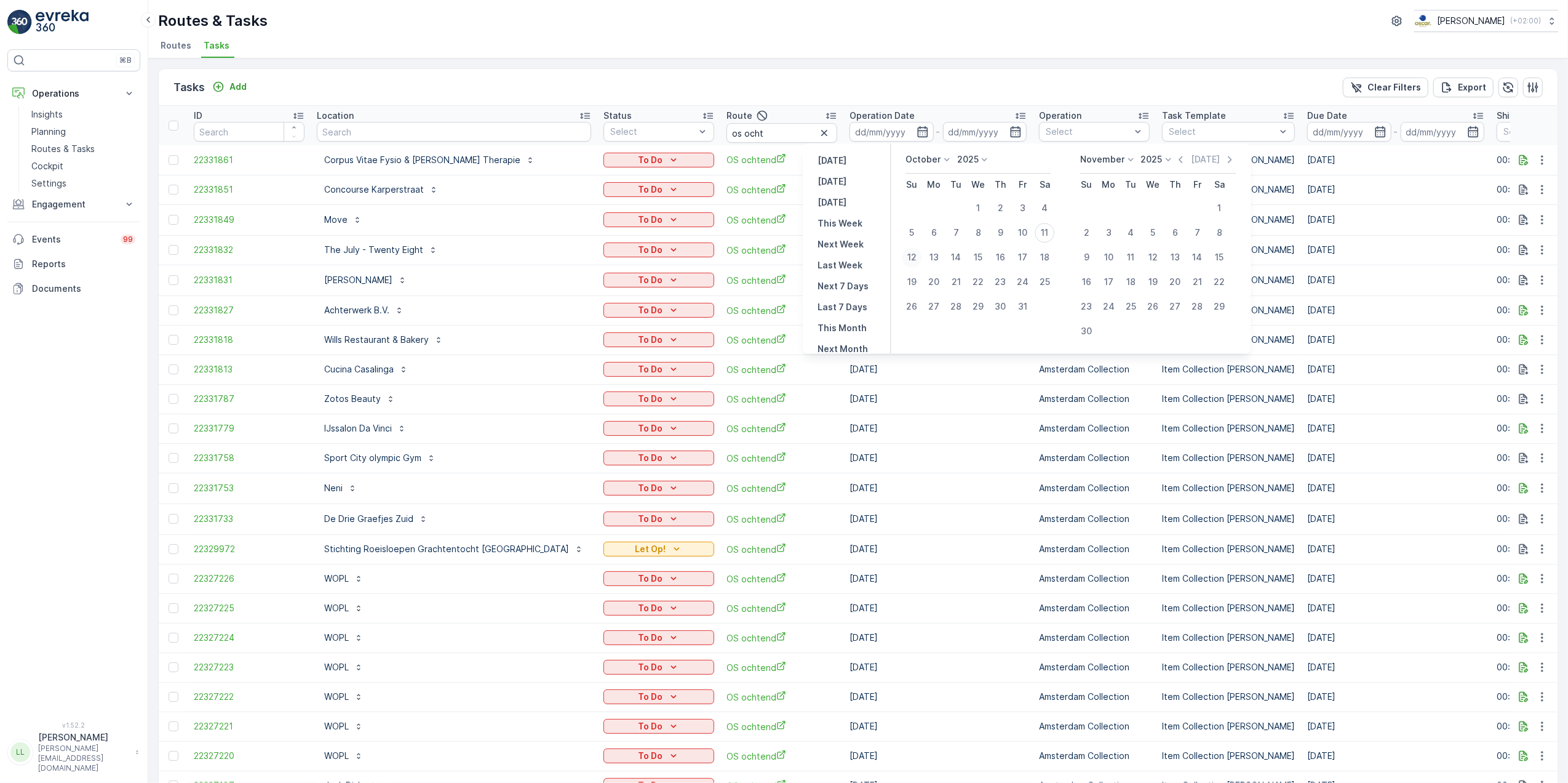
click at [910, 251] on div "12" at bounding box center [912, 257] width 20 height 20
type input "[DATE]"
click at [910, 251] on div "12" at bounding box center [912, 257] width 20 height 20
type input "[DATE]"
click at [910, 251] on div "12" at bounding box center [912, 257] width 20 height 20
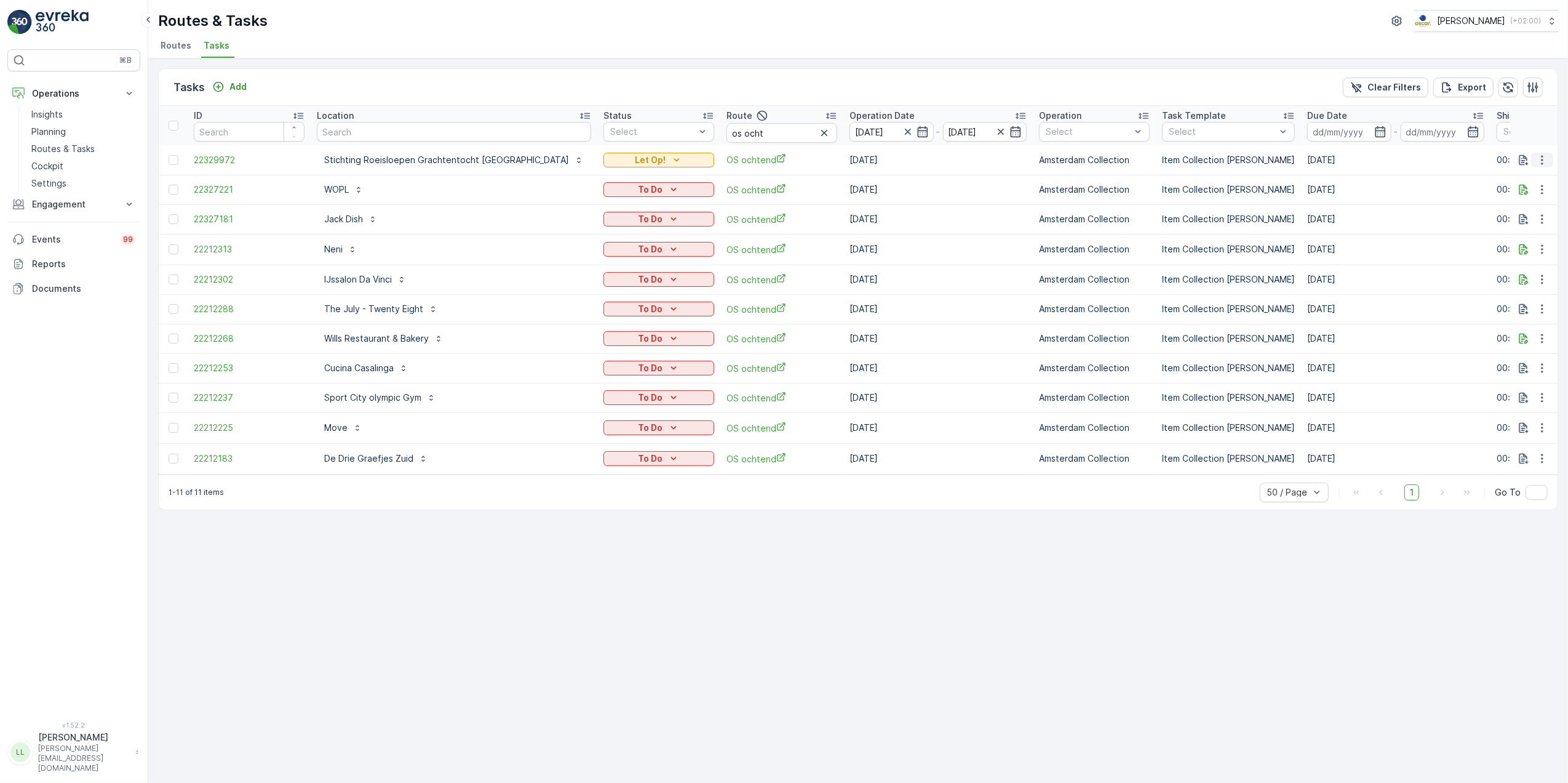
click at [1538, 163] on icon "button" at bounding box center [1542, 160] width 12 height 12
click at [1526, 196] on div "History" at bounding box center [1522, 196] width 93 height 17
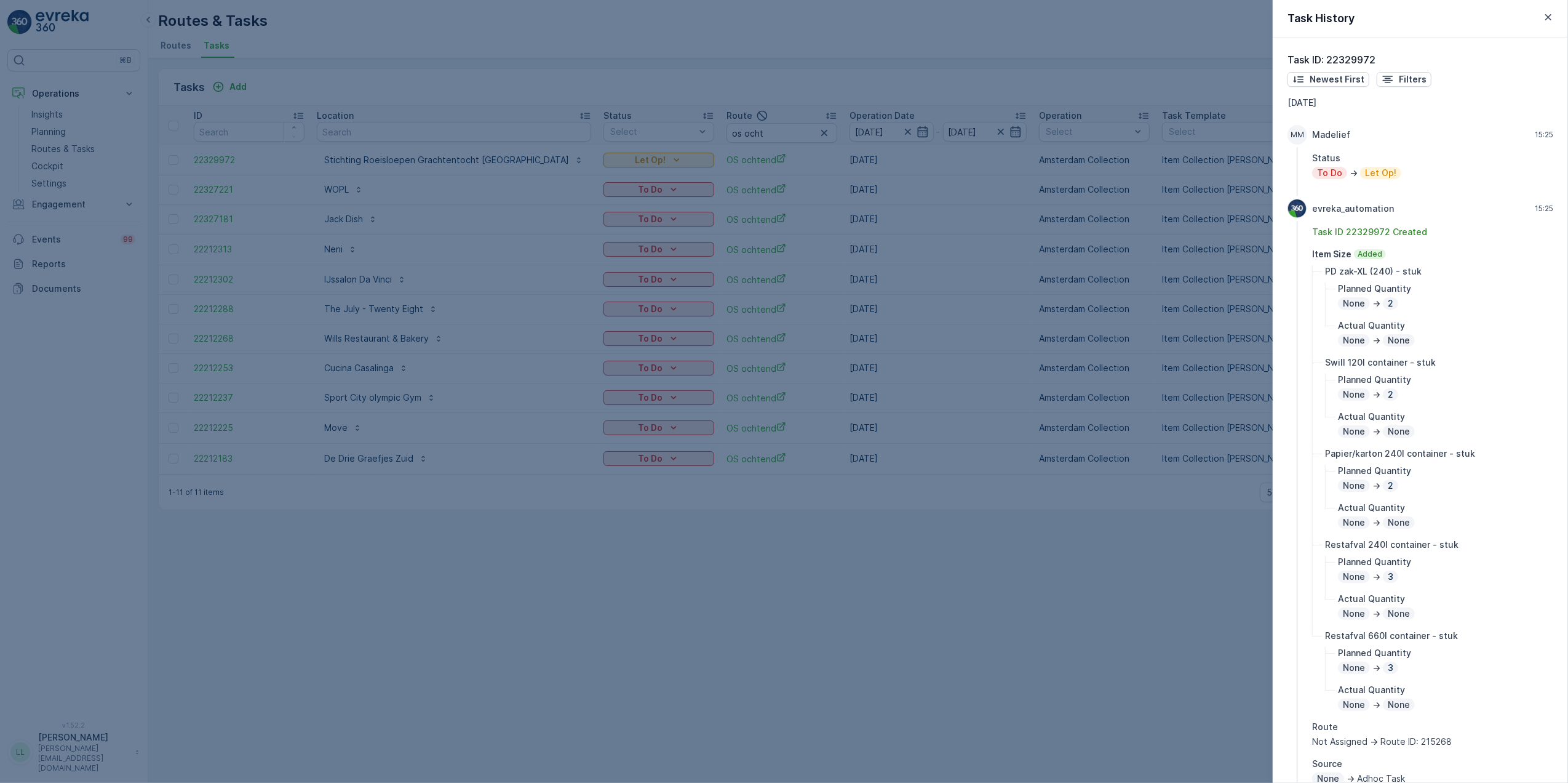
click at [1213, 351] on div at bounding box center [784, 391] width 1568 height 783
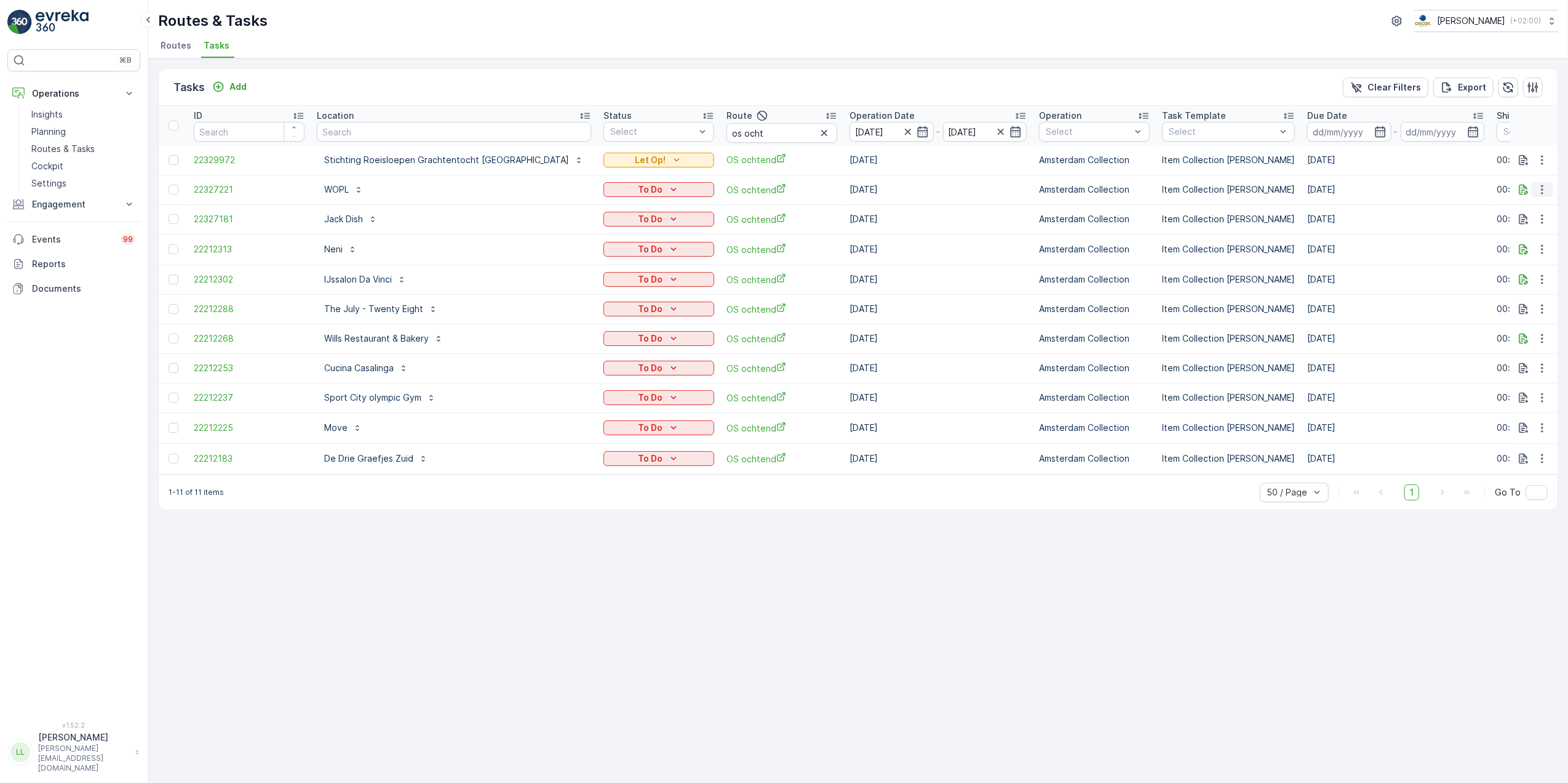
click at [1546, 195] on icon "button" at bounding box center [1542, 190] width 12 height 12
click at [1521, 224] on div "History" at bounding box center [1522, 225] width 93 height 17
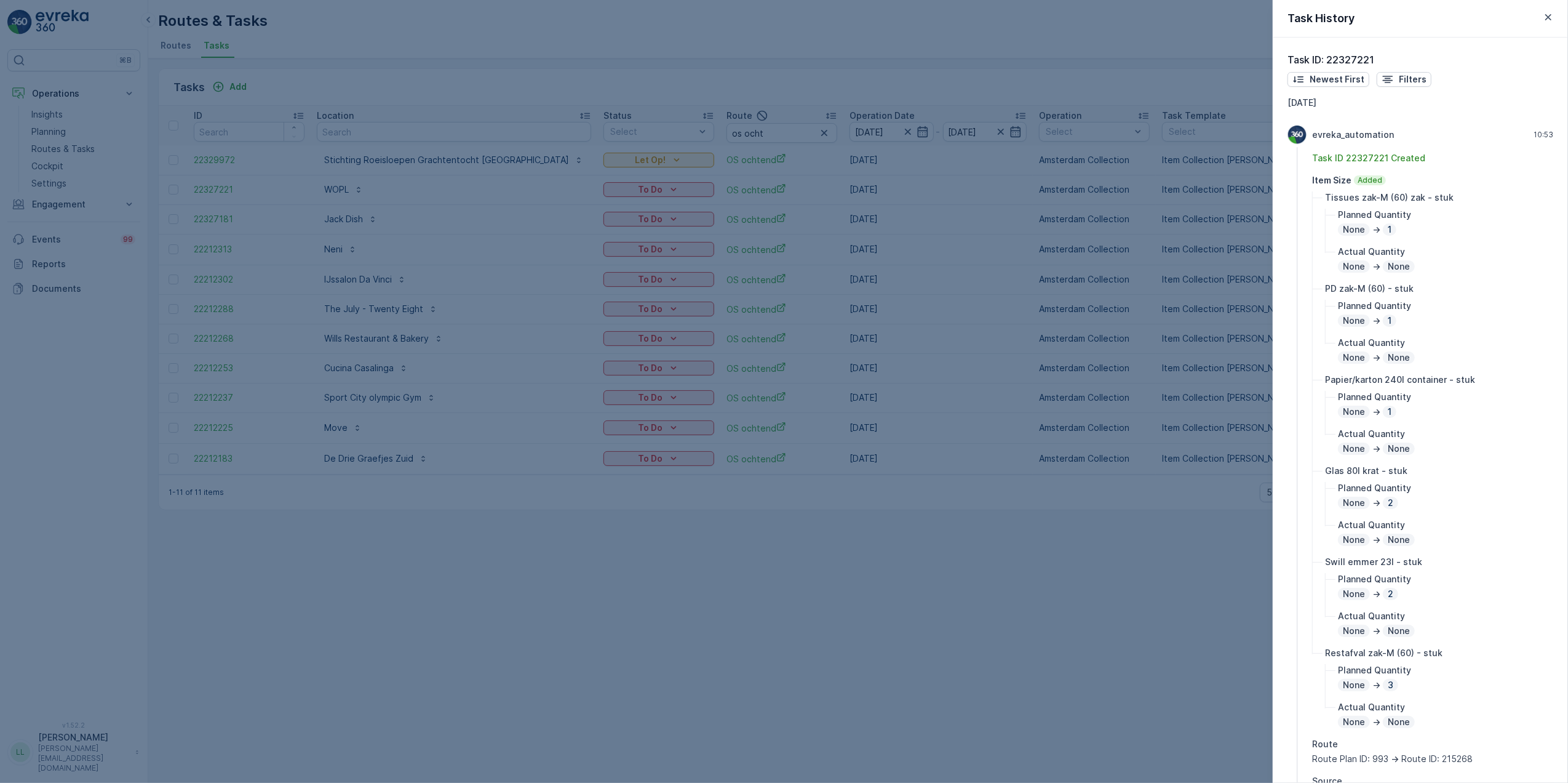
click at [1221, 326] on div at bounding box center [784, 391] width 1568 height 783
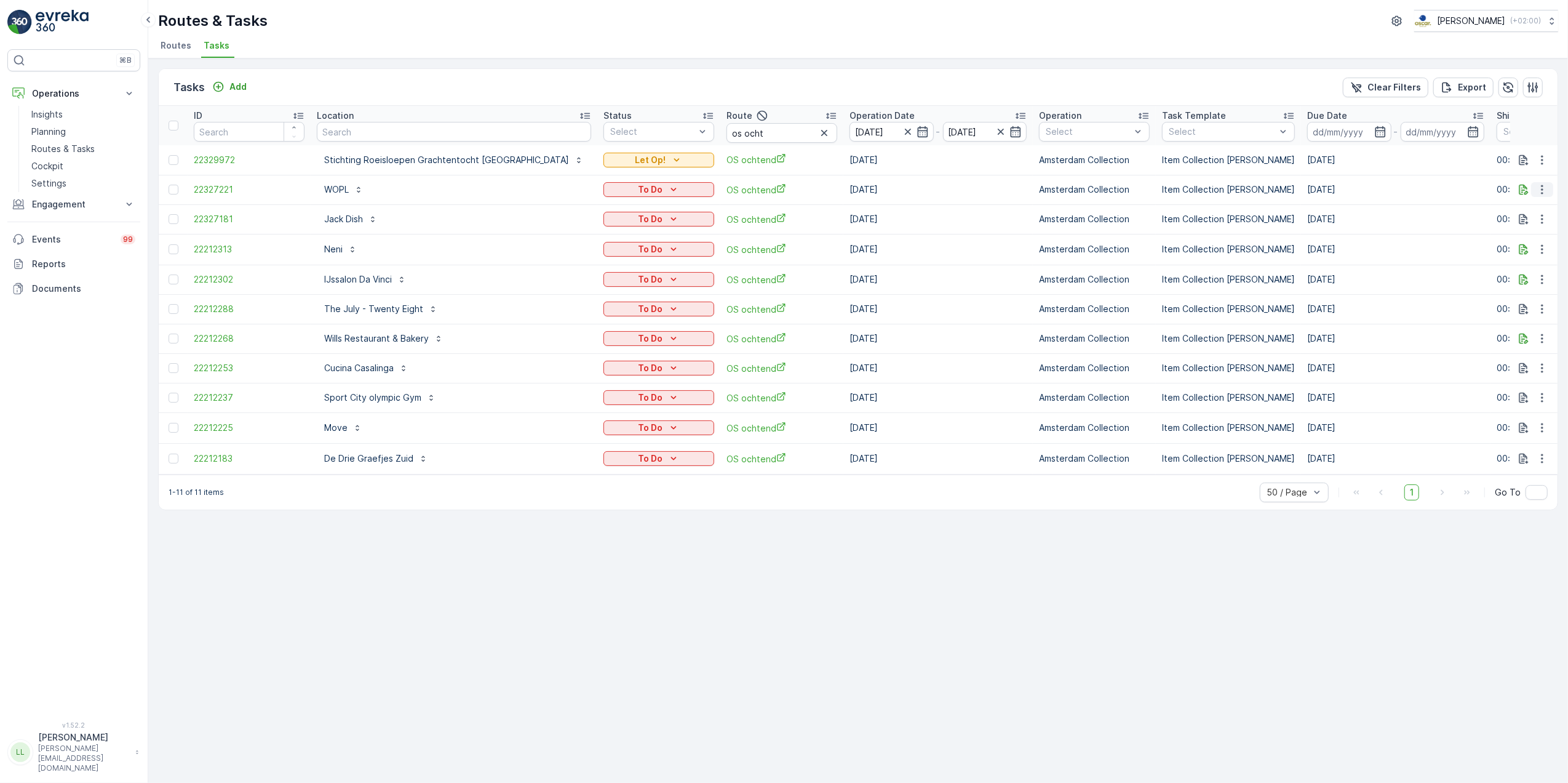
click at [1538, 194] on icon "button" at bounding box center [1542, 190] width 12 height 12
click at [342, 184] on p "WOPL" at bounding box center [336, 190] width 25 height 12
click at [432, 81] on div "Tasks Add Clear Filters Export" at bounding box center [858, 87] width 1399 height 37
click at [917, 130] on icon "button" at bounding box center [923, 132] width 12 height 12
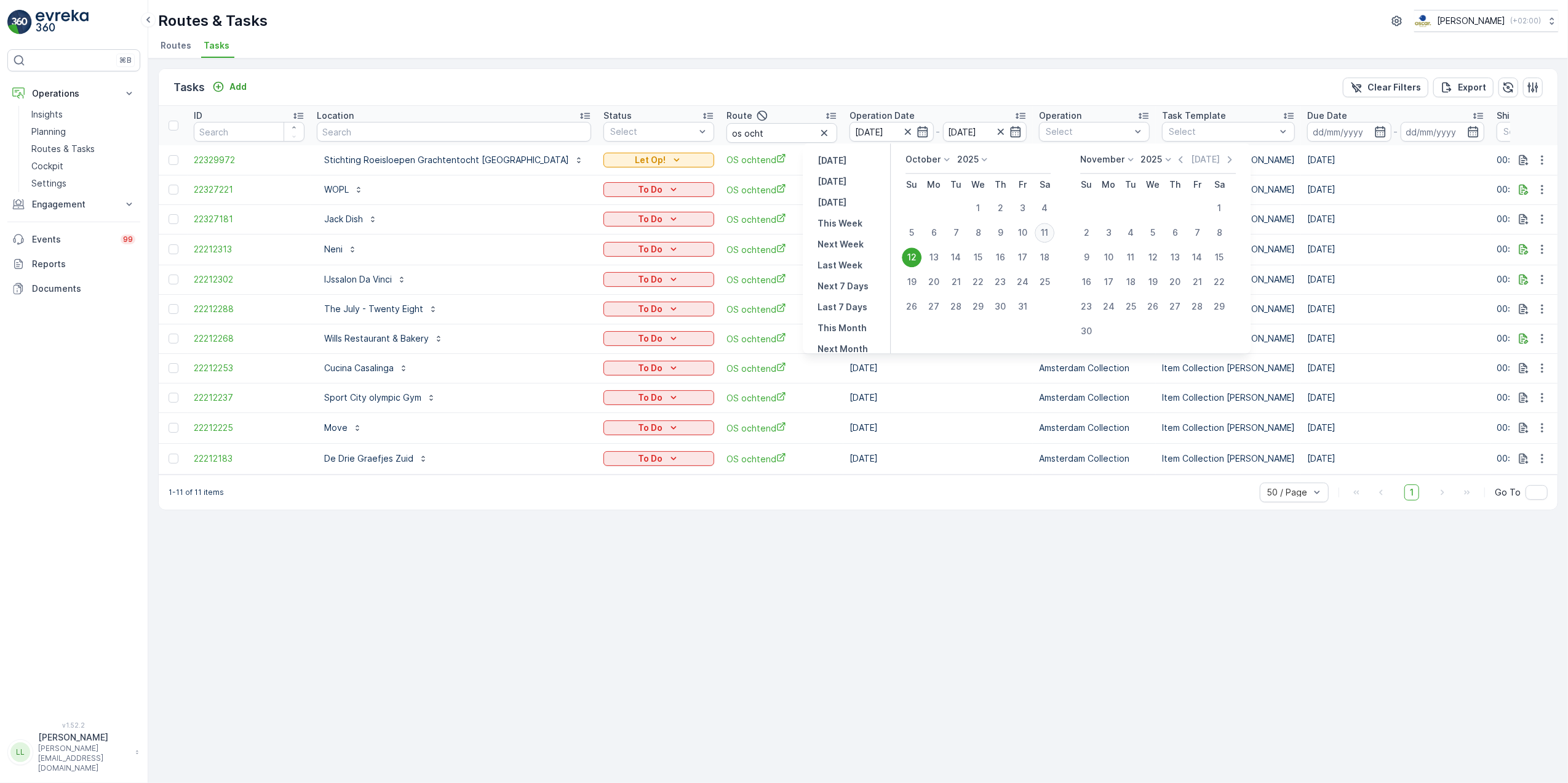
click at [1050, 232] on div "11" at bounding box center [1044, 232] width 20 height 20
type input "[DATE]"
click at [1050, 232] on div "11" at bounding box center [1044, 232] width 20 height 20
type input "[DATE]"
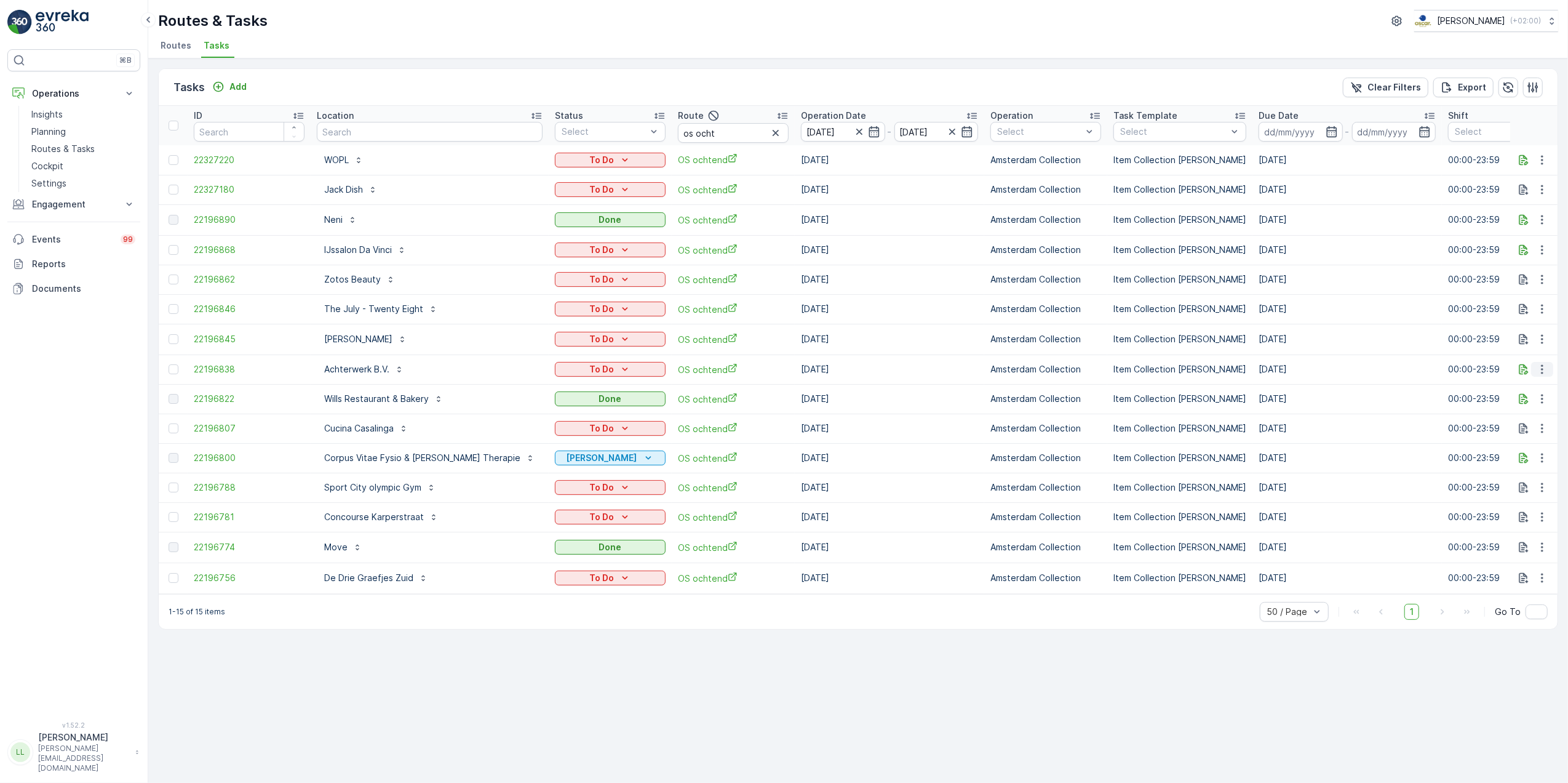
click at [1537, 374] on button "button" at bounding box center [1542, 369] width 22 height 15
click at [1519, 401] on div "History" at bounding box center [1522, 402] width 93 height 17
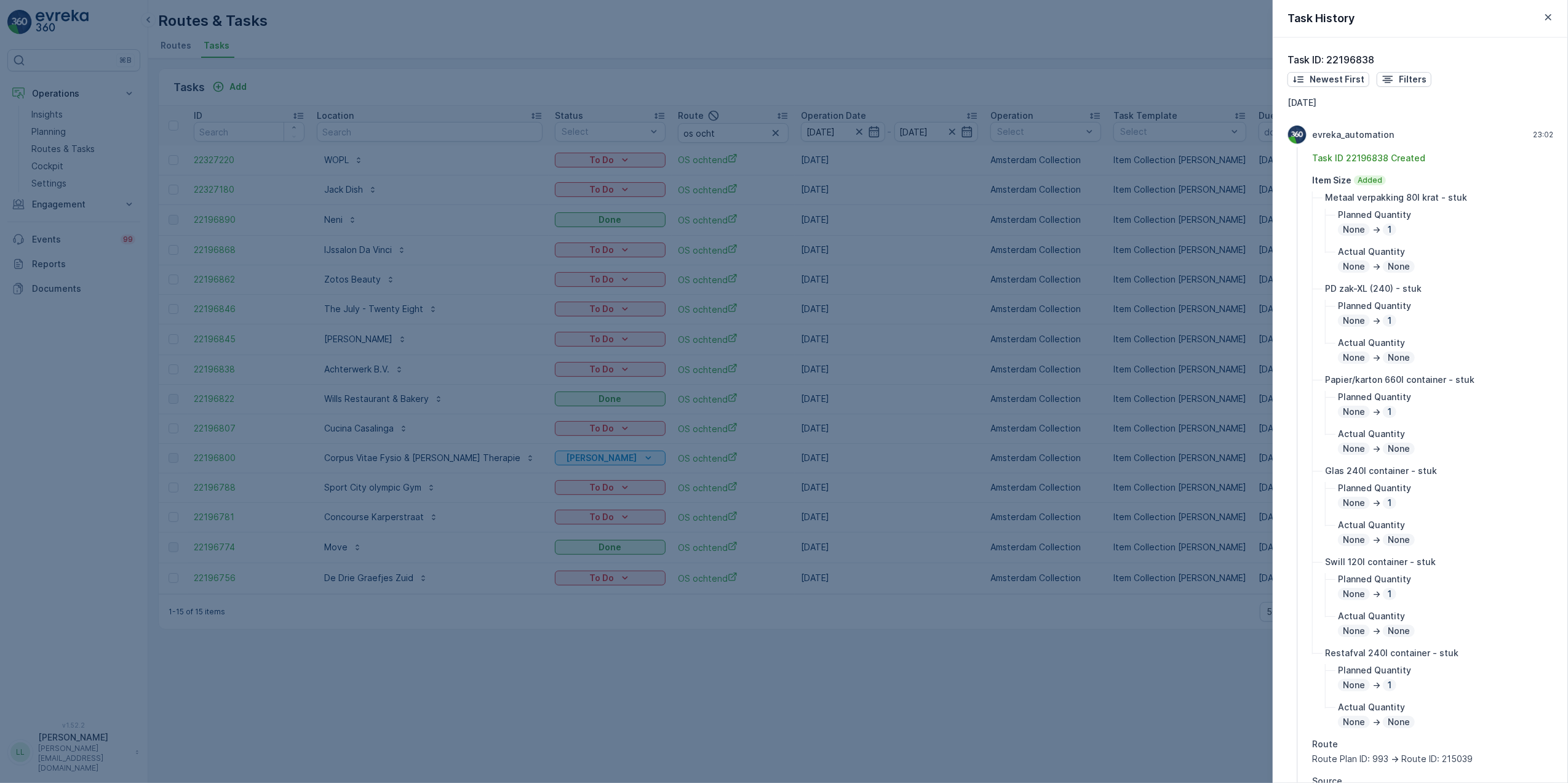
click at [1215, 418] on div at bounding box center [784, 391] width 1568 height 783
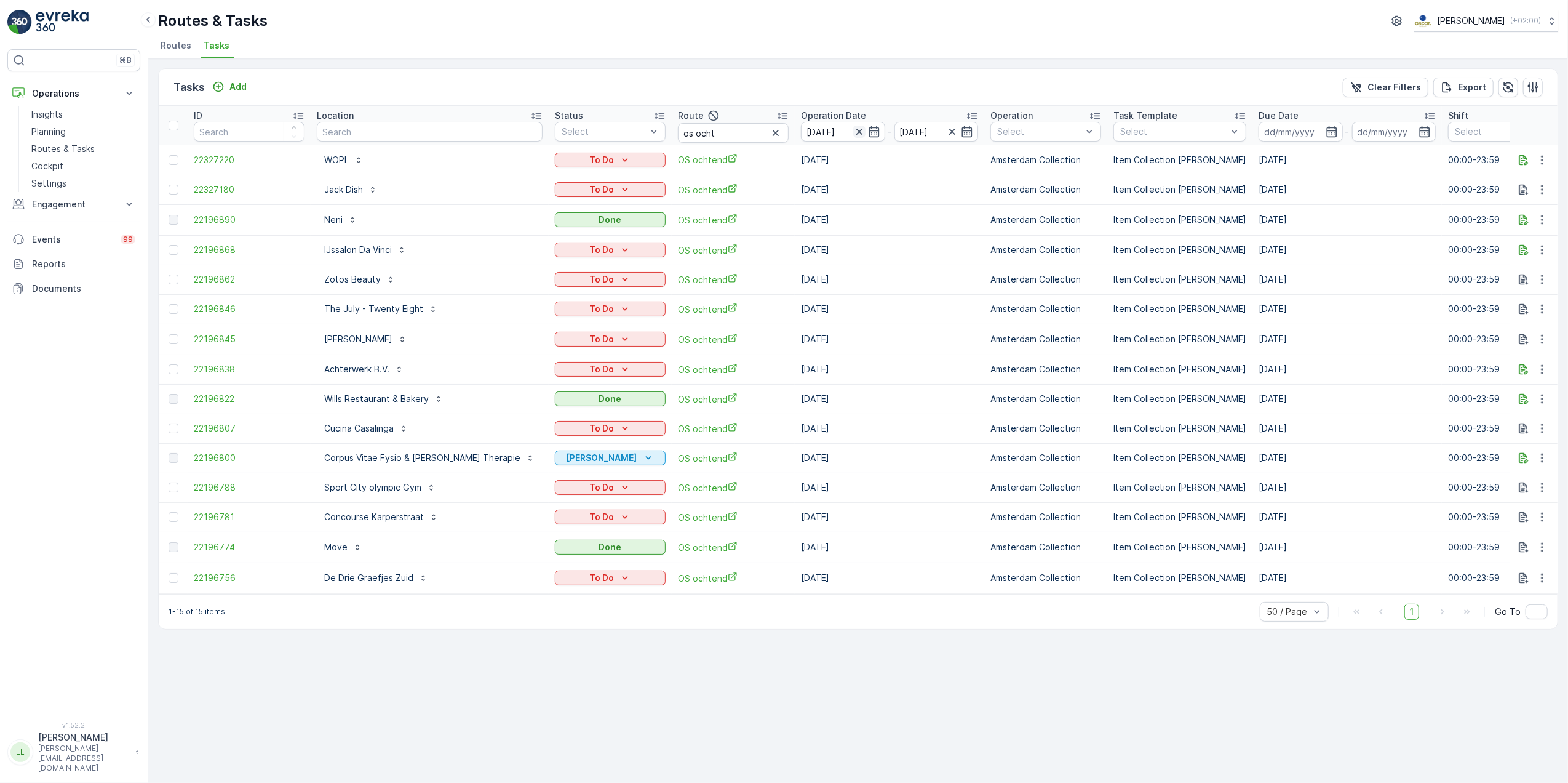
click at [853, 128] on icon "button" at bounding box center [859, 132] width 12 height 12
click at [845, 134] on input "[DATE]" at bounding box center [843, 132] width 84 height 20
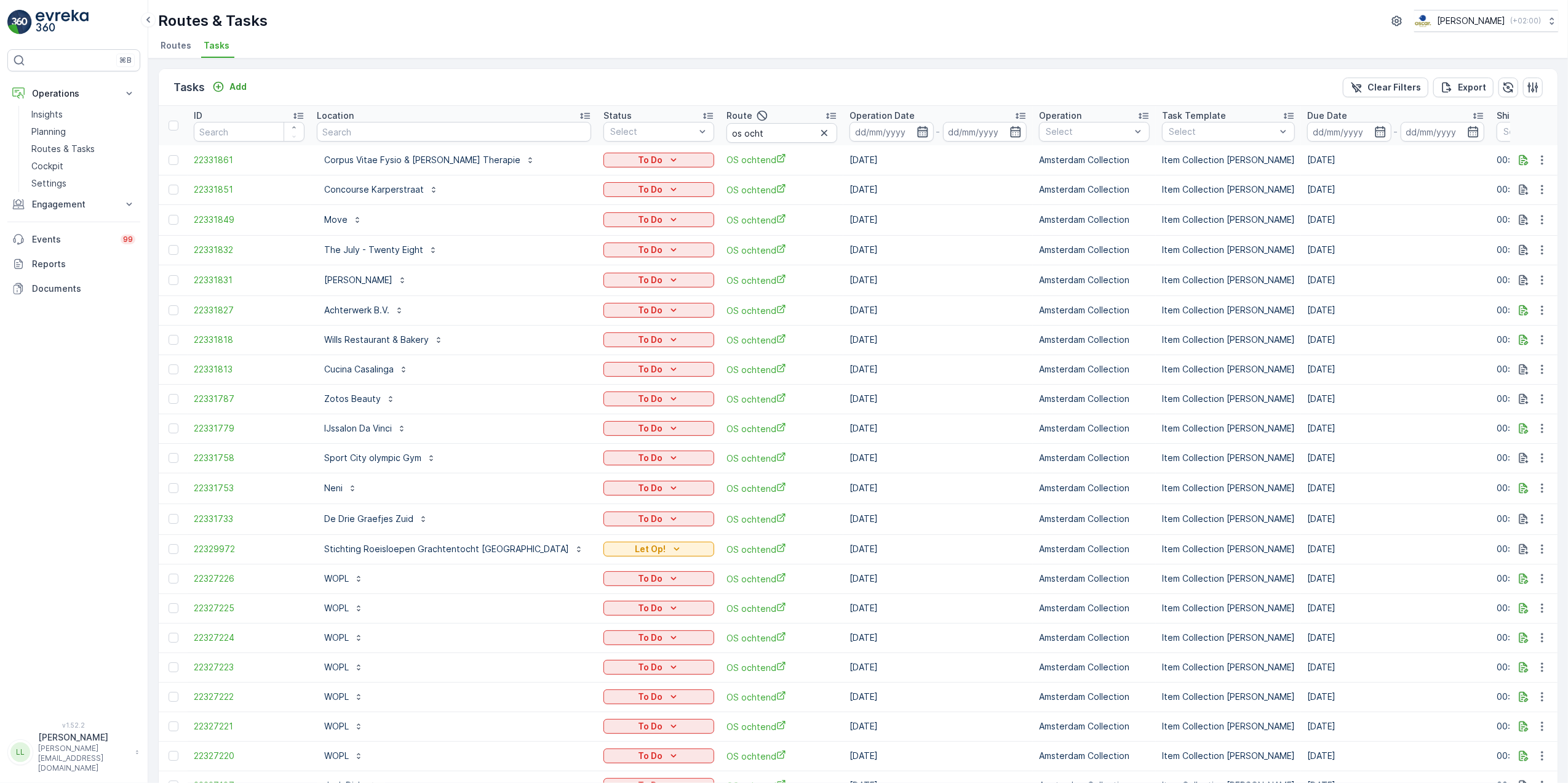
click at [917, 134] on icon "button" at bounding box center [923, 132] width 12 height 12
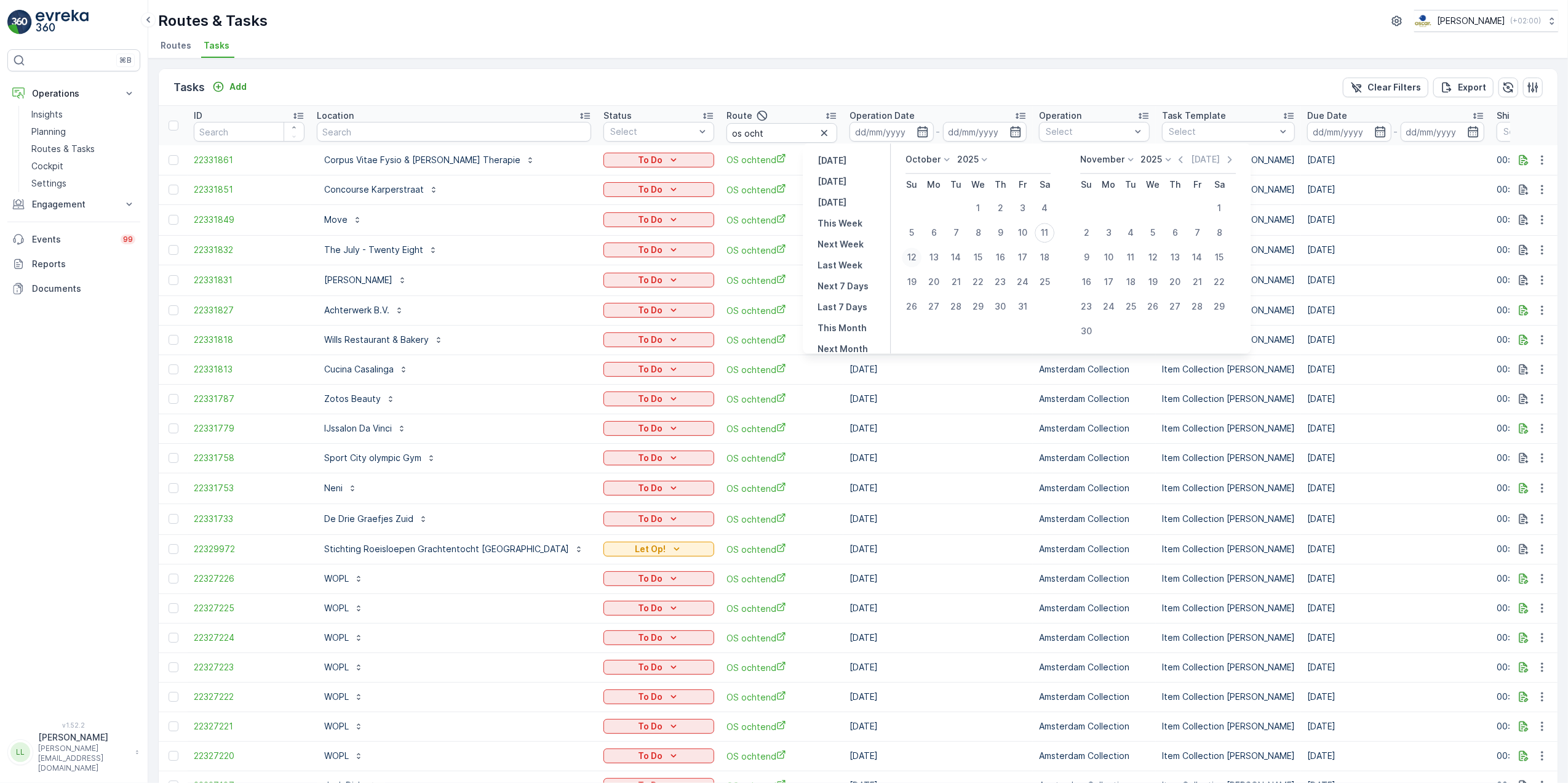
click at [921, 253] on div "12" at bounding box center [912, 257] width 20 height 20
type input "[DATE]"
click at [921, 253] on div "12" at bounding box center [912, 257] width 20 height 20
type input "[DATE]"
click at [921, 253] on div "12" at bounding box center [912, 257] width 20 height 20
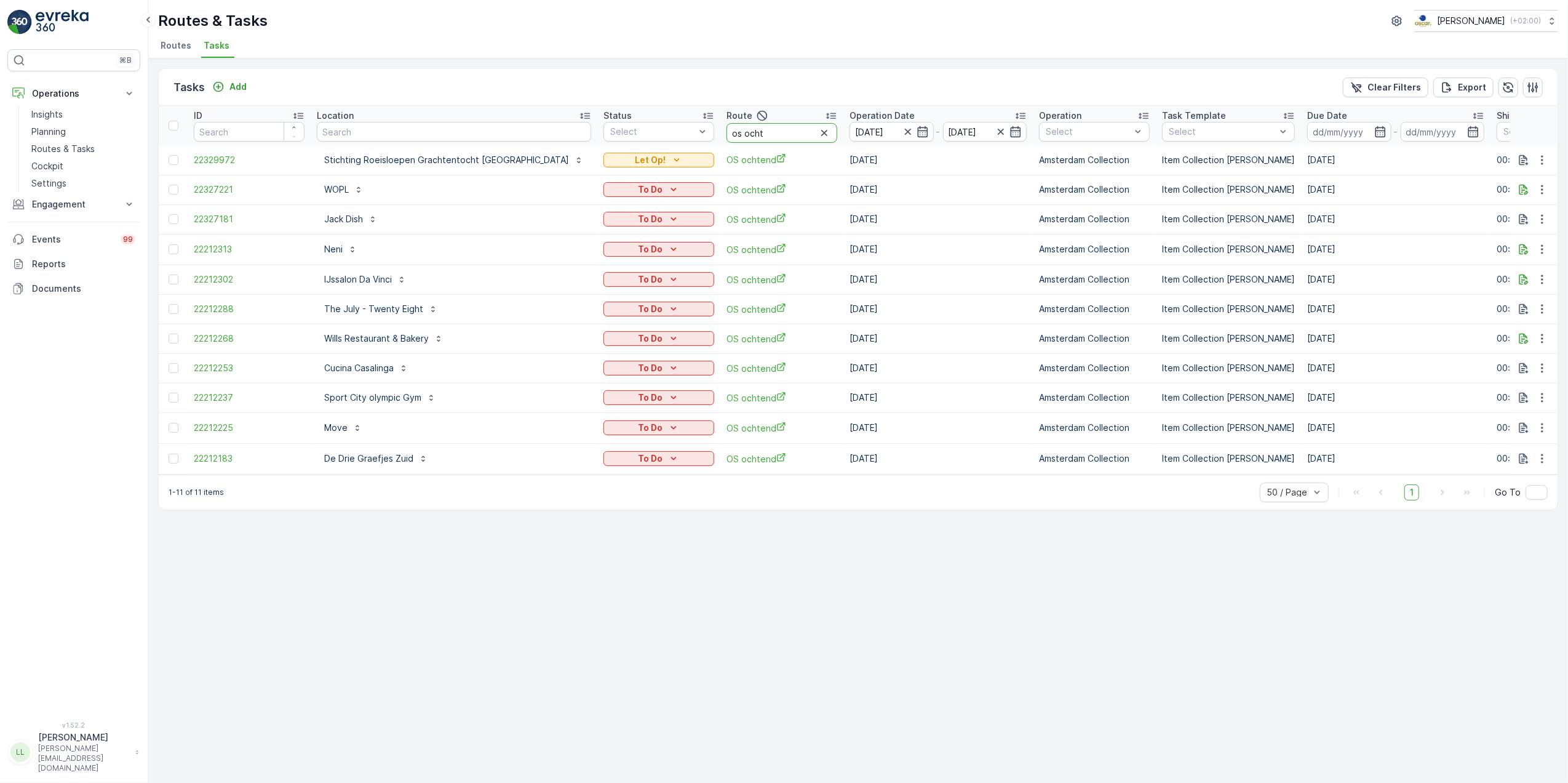
drag, startPoint x: 737, startPoint y: 138, endPoint x: 697, endPoint y: 143, distance: 40.3
click at [726, 143] on input "os ocht" at bounding box center [781, 133] width 111 height 20
type input "os mid"
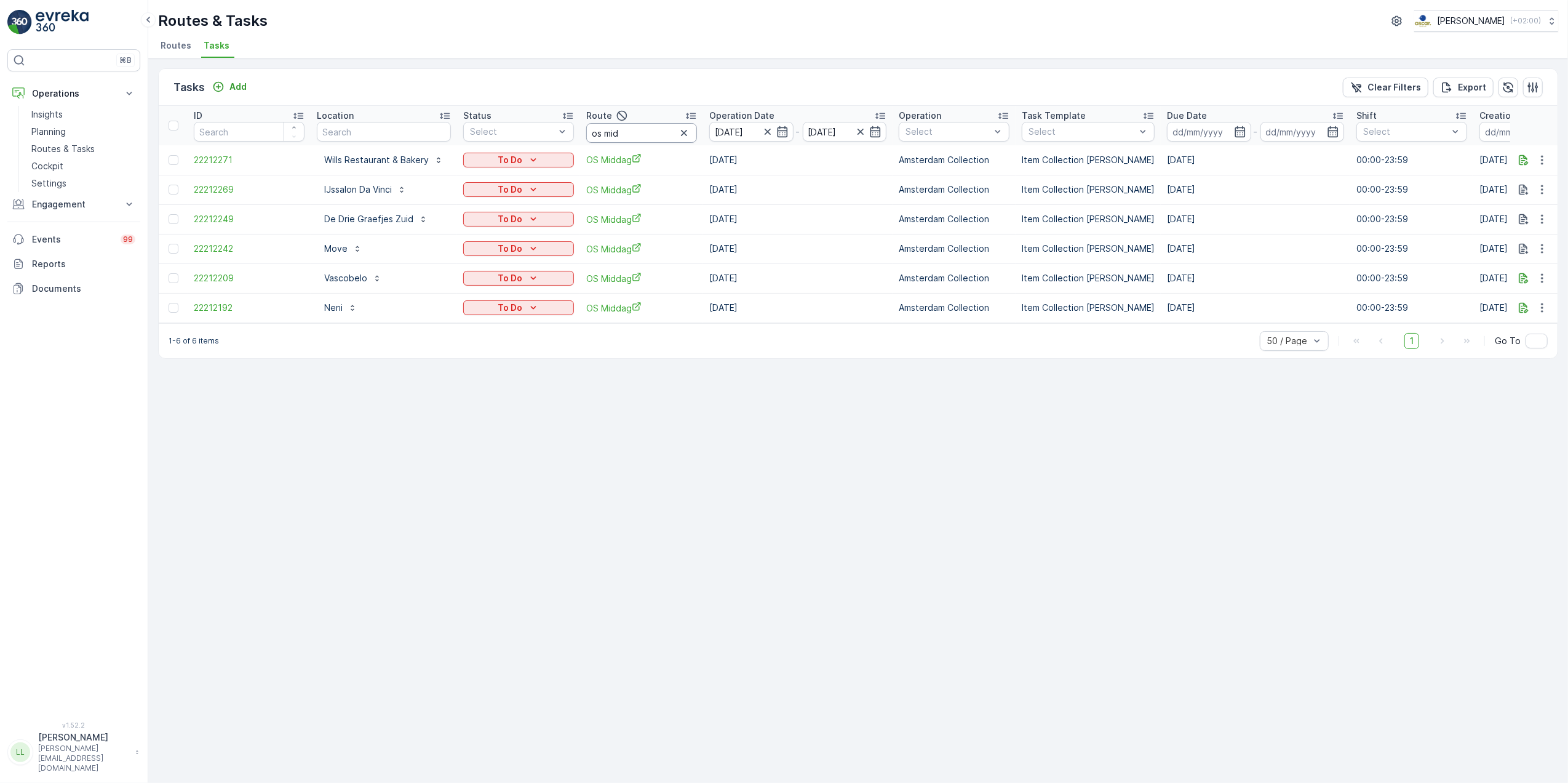
click at [662, 131] on input "os mid" at bounding box center [641, 133] width 111 height 20
click at [784, 131] on icon "button" at bounding box center [782, 132] width 12 height 12
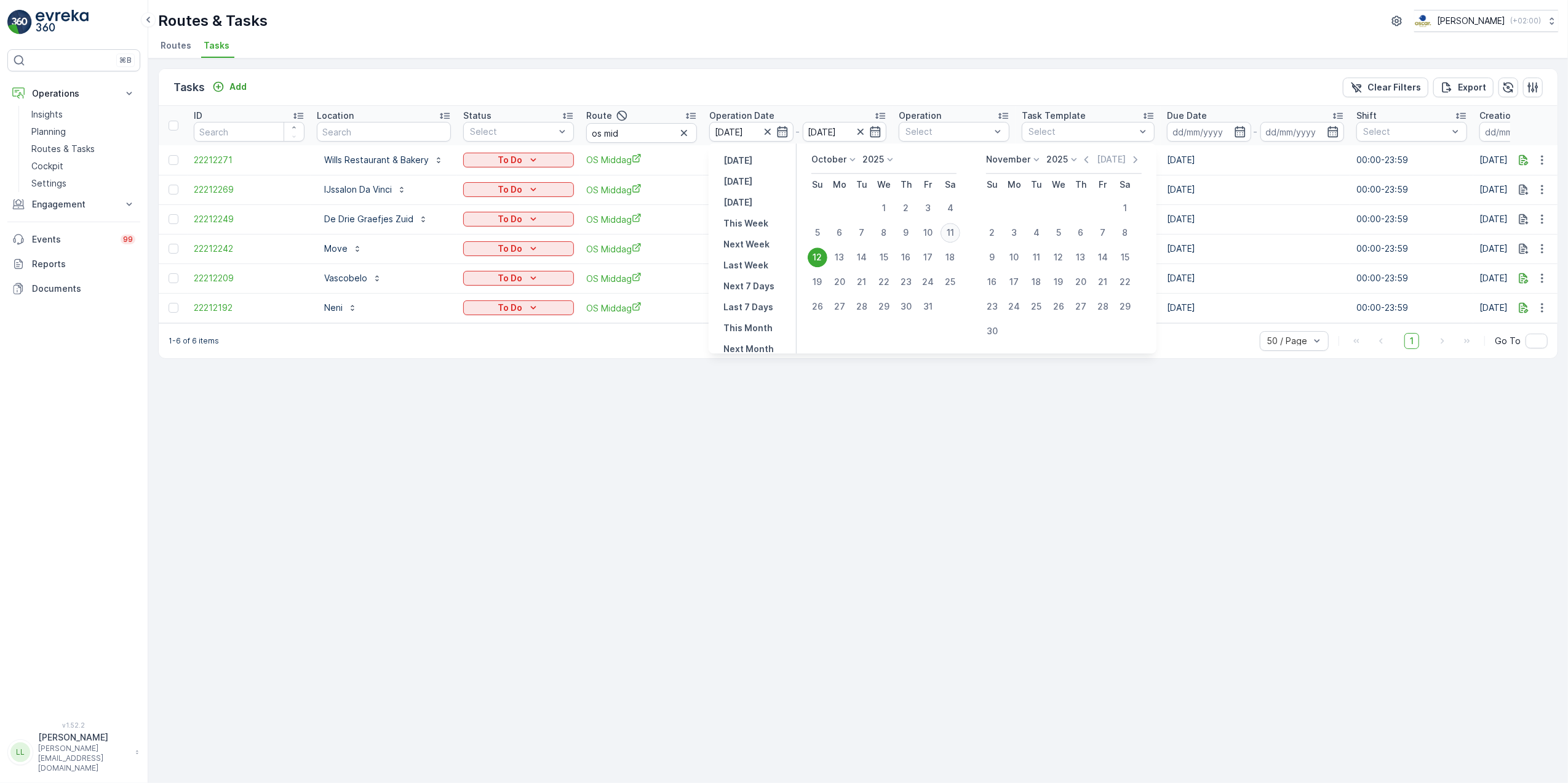
click at [949, 228] on div "11" at bounding box center [951, 232] width 20 height 20
type input "[DATE]"
click at [949, 228] on div "11" at bounding box center [951, 232] width 20 height 20
type input "[DATE]"
click at [949, 228] on td "Amsterdam Collection" at bounding box center [954, 219] width 123 height 30
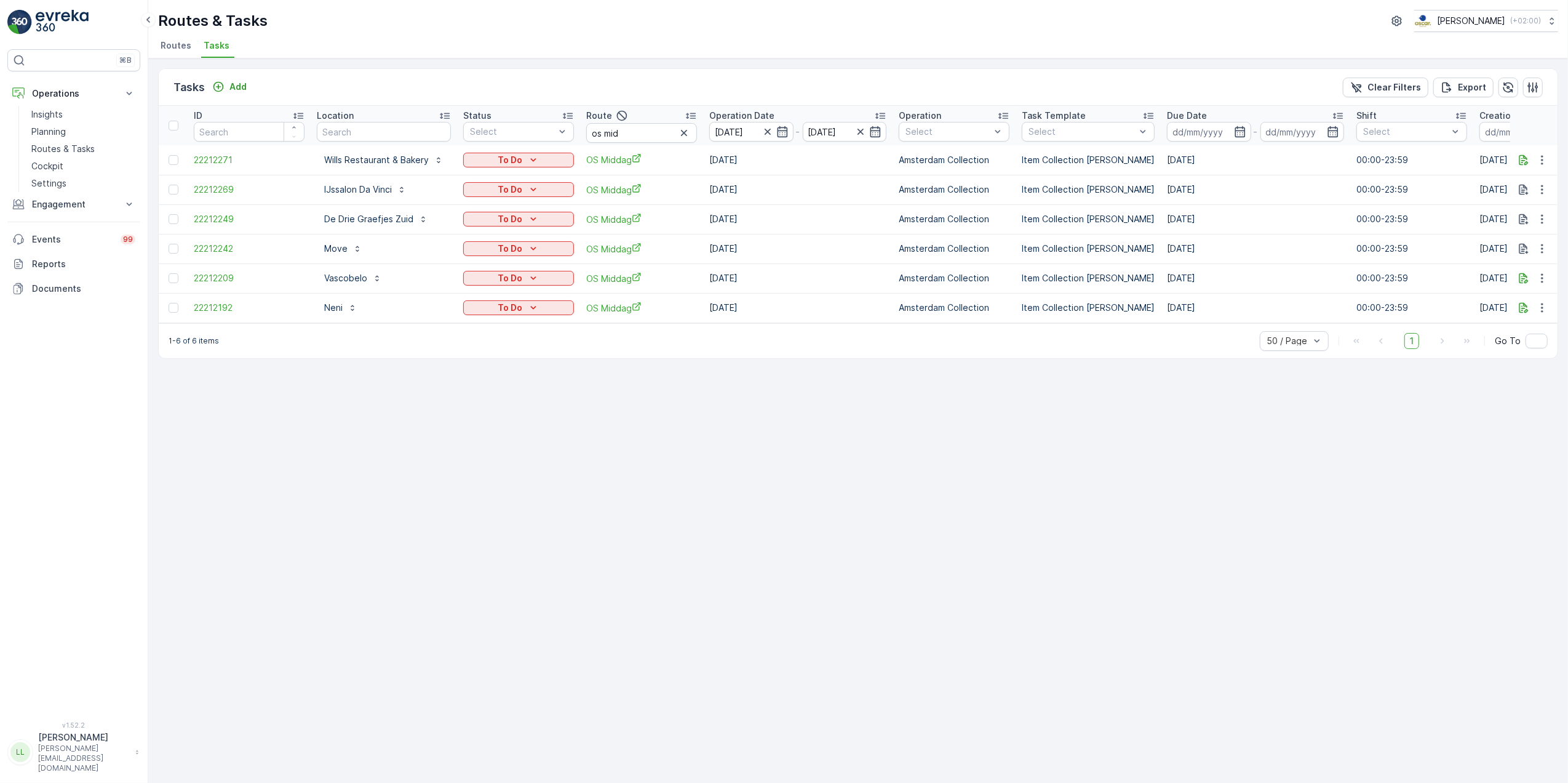
drag, startPoint x: 949, startPoint y: 228, endPoint x: 820, endPoint y: 94, distance: 186.0
click at [820, 94] on div "Tasks Add Clear Filters Export" at bounding box center [858, 87] width 1399 height 37
drag, startPoint x: 633, startPoint y: 133, endPoint x: 603, endPoint y: 139, distance: 30.6
click at [603, 139] on input "os mid" at bounding box center [641, 133] width 111 height 20
type input "os och"
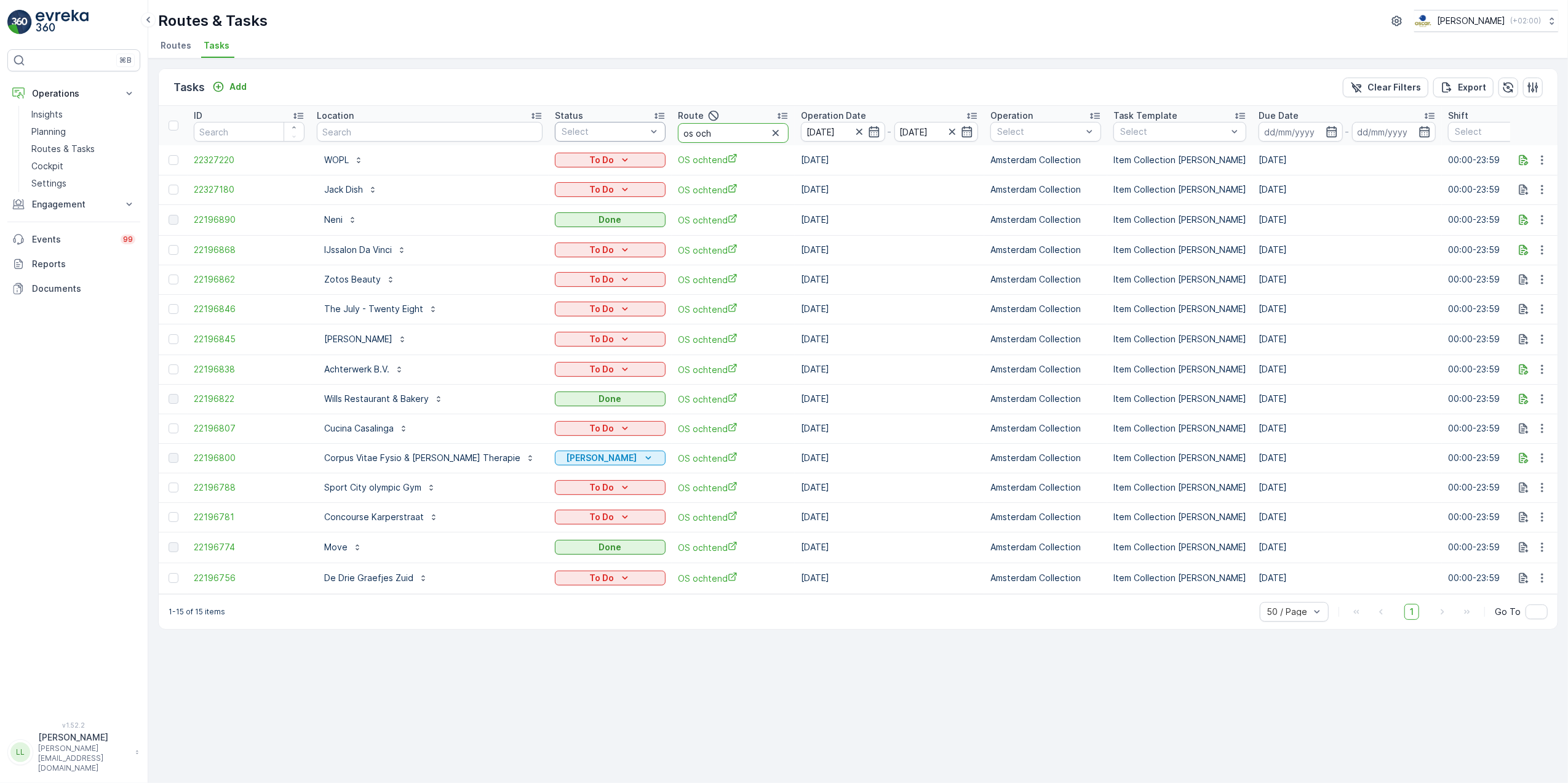
drag, startPoint x: 689, startPoint y: 131, endPoint x: 625, endPoint y: 128, distance: 64.1
click at [625, 128] on tr "ID Location Status Select Route os och Operation Date 11.10.2025 - 11.10.2025 O…" at bounding box center [1165, 125] width 2013 height 39
click at [360, 133] on input "text" at bounding box center [430, 132] width 225 height 20
type input "pazzi"
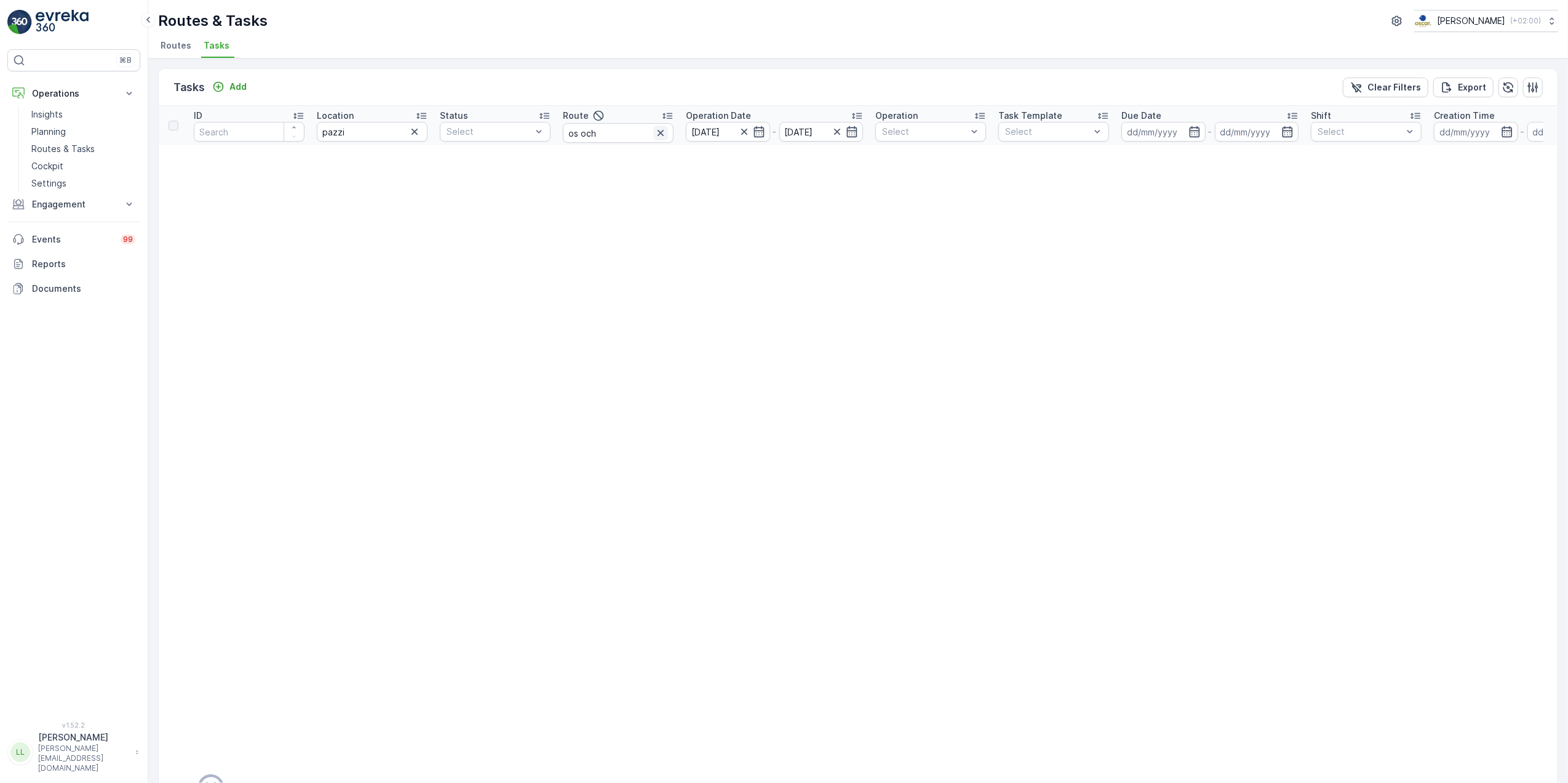
click at [662, 137] on icon "button" at bounding box center [660, 133] width 12 height 12
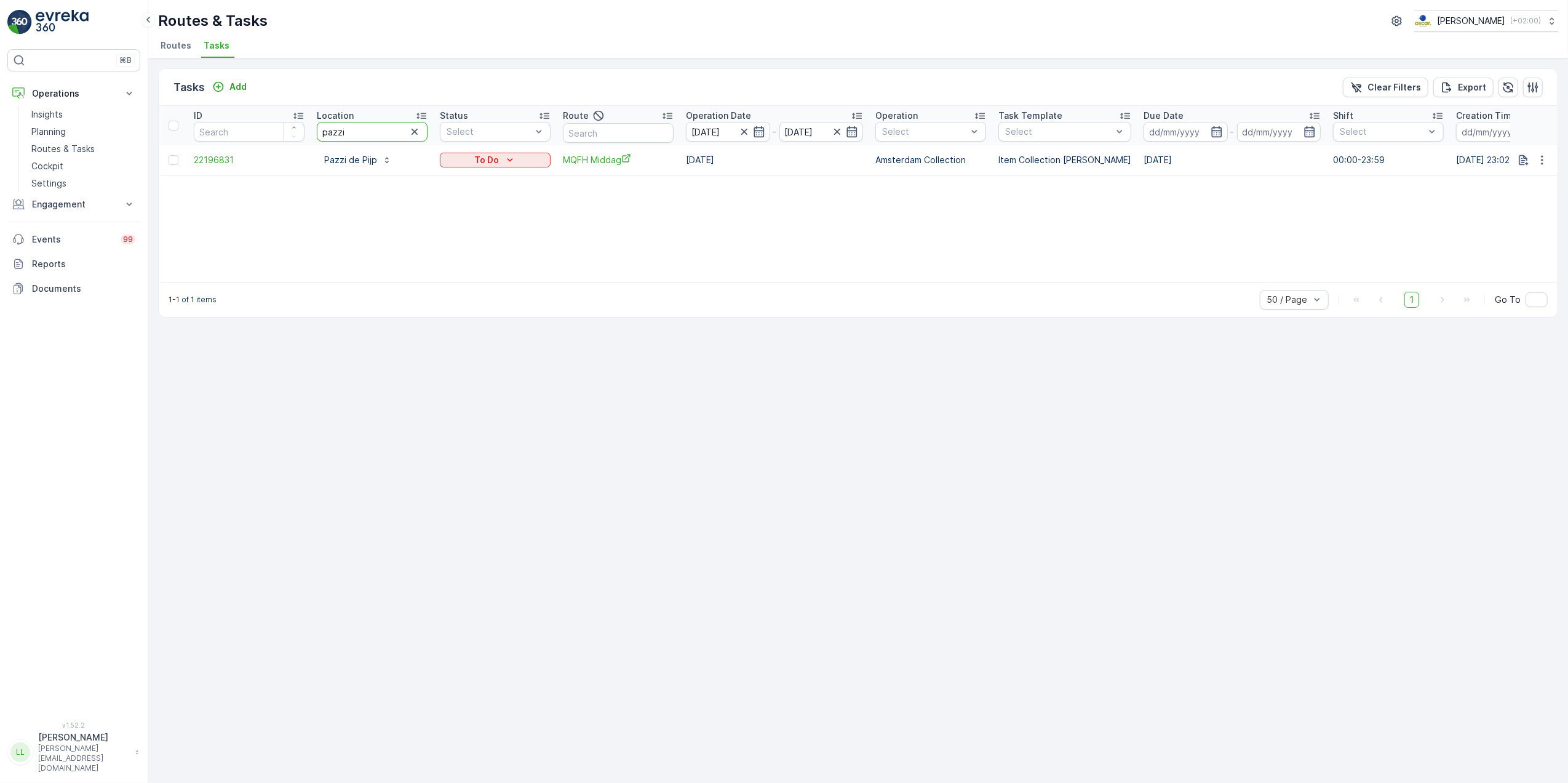
drag, startPoint x: 380, startPoint y: 137, endPoint x: 254, endPoint y: 143, distance: 126.1
click at [254, 143] on tr "ID Location pazzi Status Select Route Operation Date 11.10.2025 - 11.10.2025 Op…" at bounding box center [1107, 125] width 1898 height 39
type input "sent"
drag, startPoint x: 362, startPoint y: 132, endPoint x: 234, endPoint y: 139, distance: 128.2
click at [234, 139] on tr "ID Location sent Status Select Route Operation Date 11.10.2025 - 11.10.2025 Ope…" at bounding box center [1107, 125] width 1898 height 39
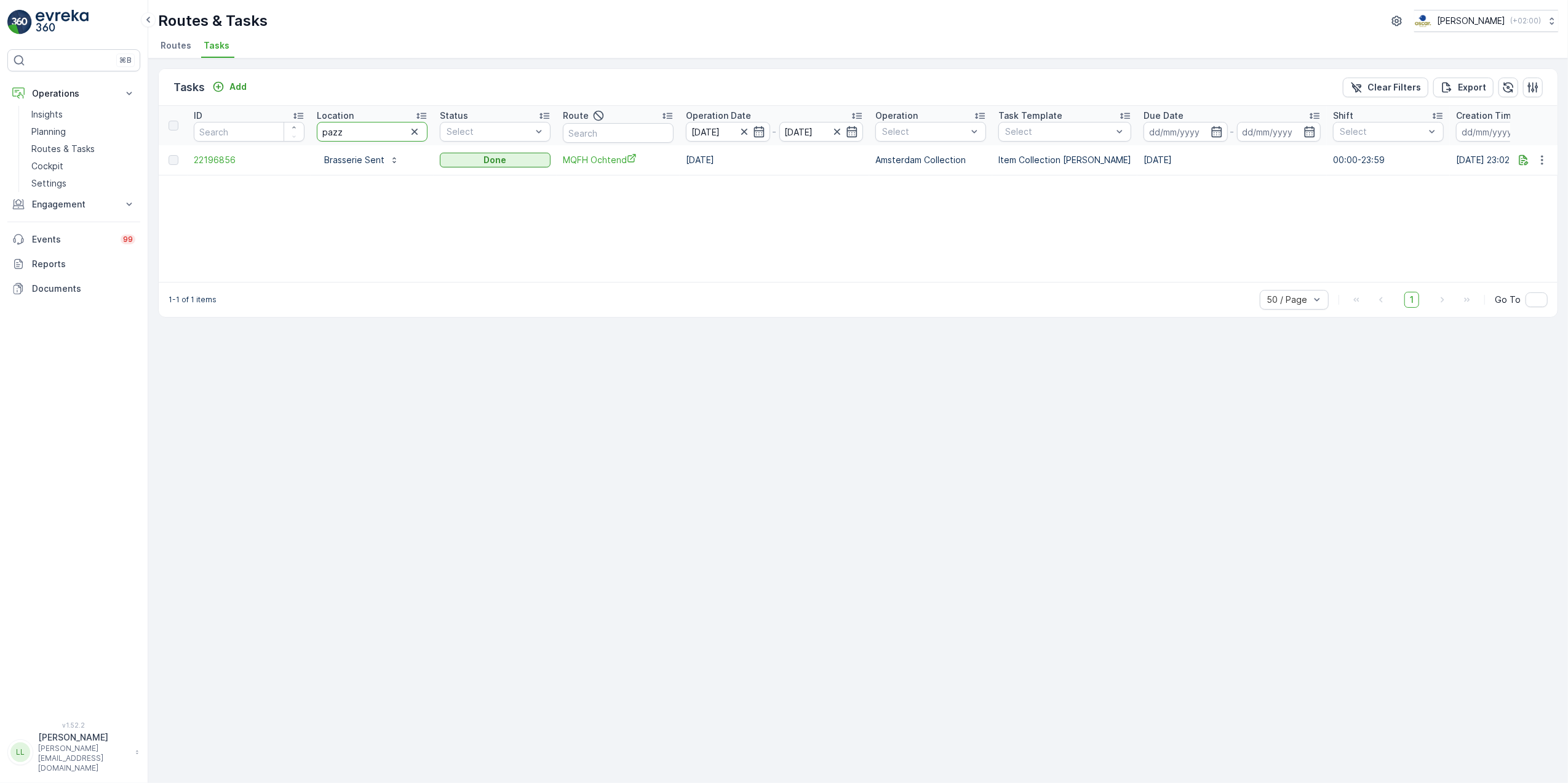
type input "pazzi"
click at [414, 131] on icon "button" at bounding box center [415, 132] width 12 height 12
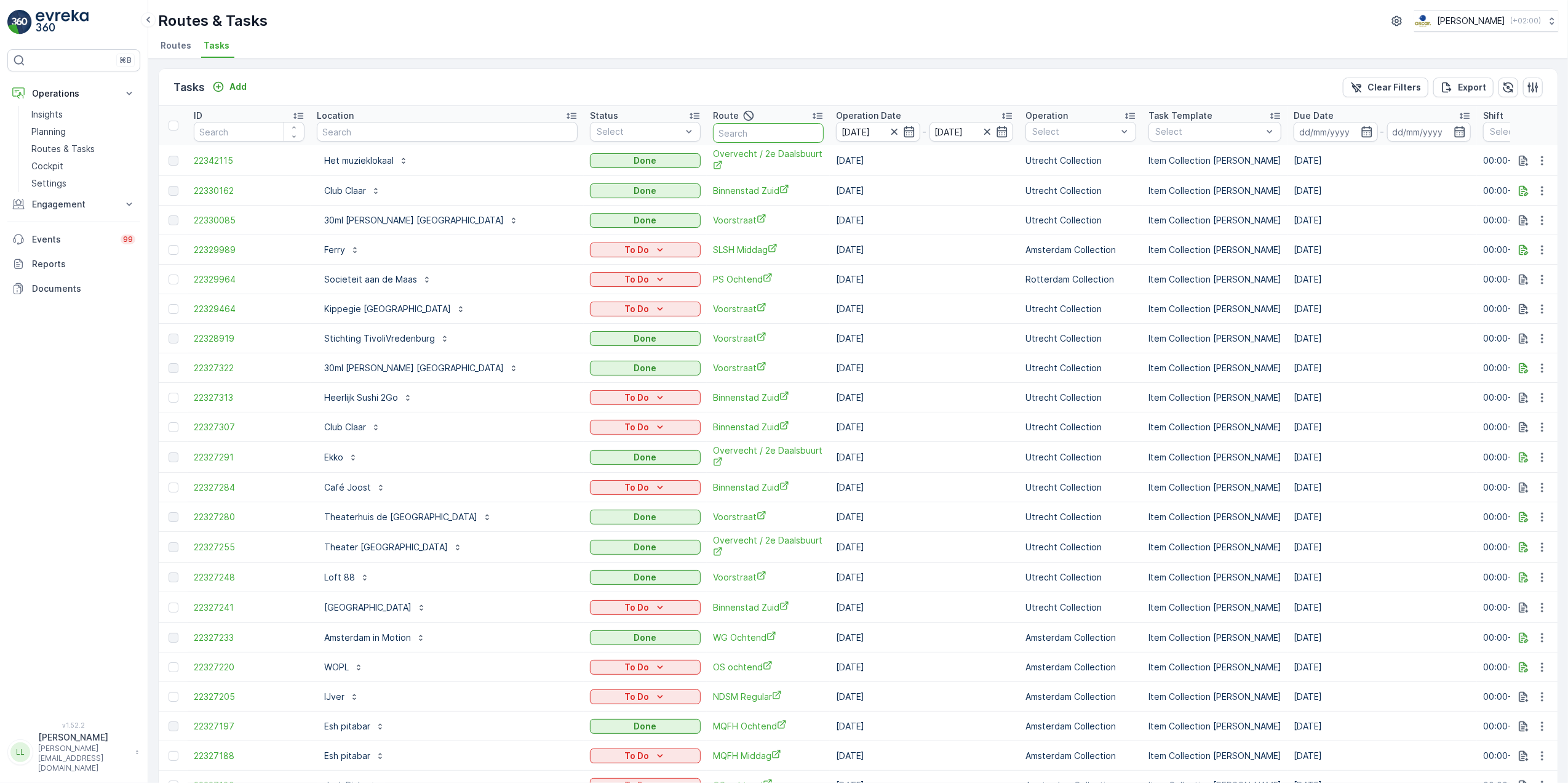
click at [713, 134] on input "text" at bounding box center [768, 133] width 111 height 20
type input "mq"
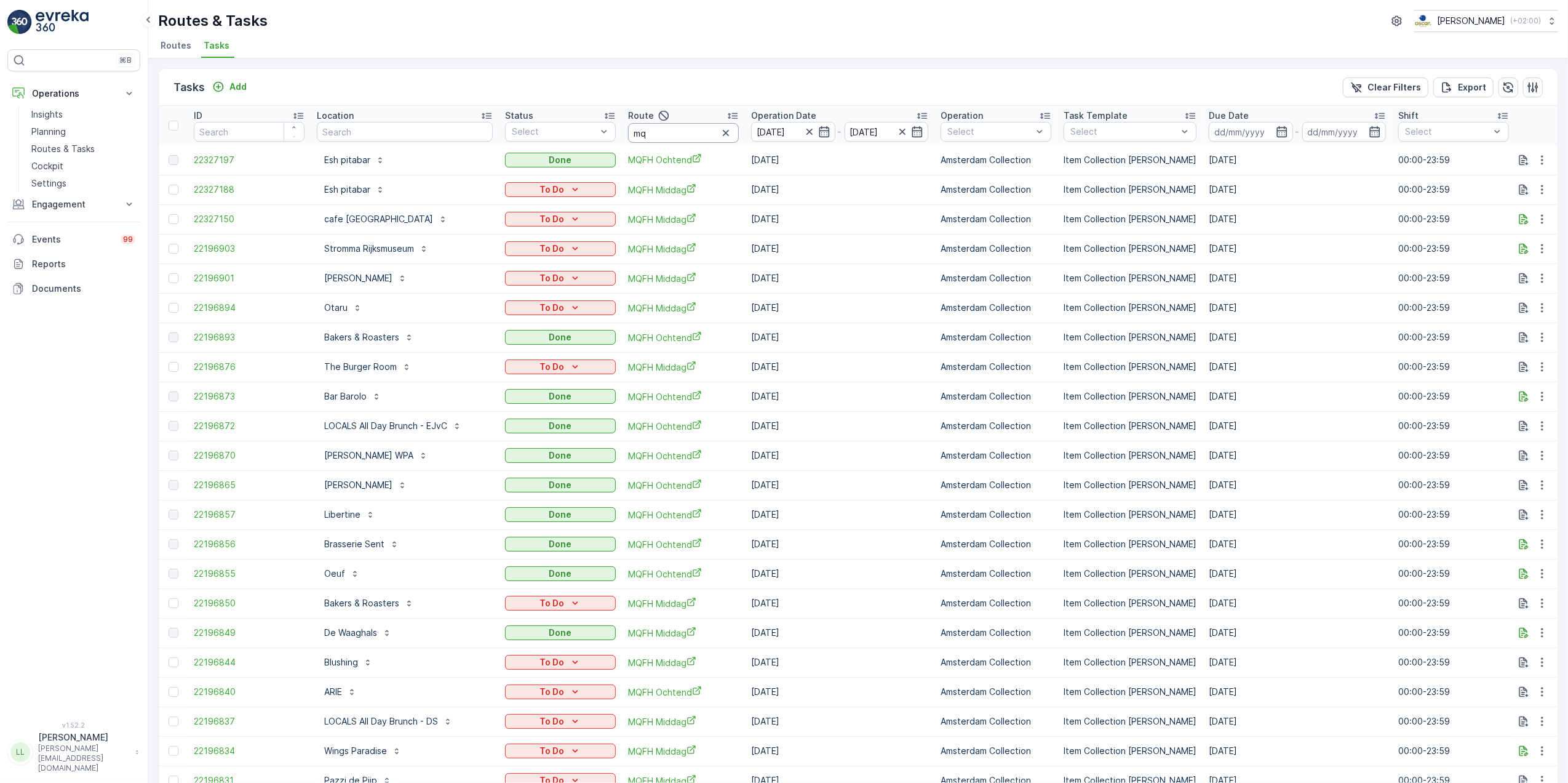
click at [687, 129] on input "mq" at bounding box center [683, 133] width 111 height 20
type input "mqfh och"
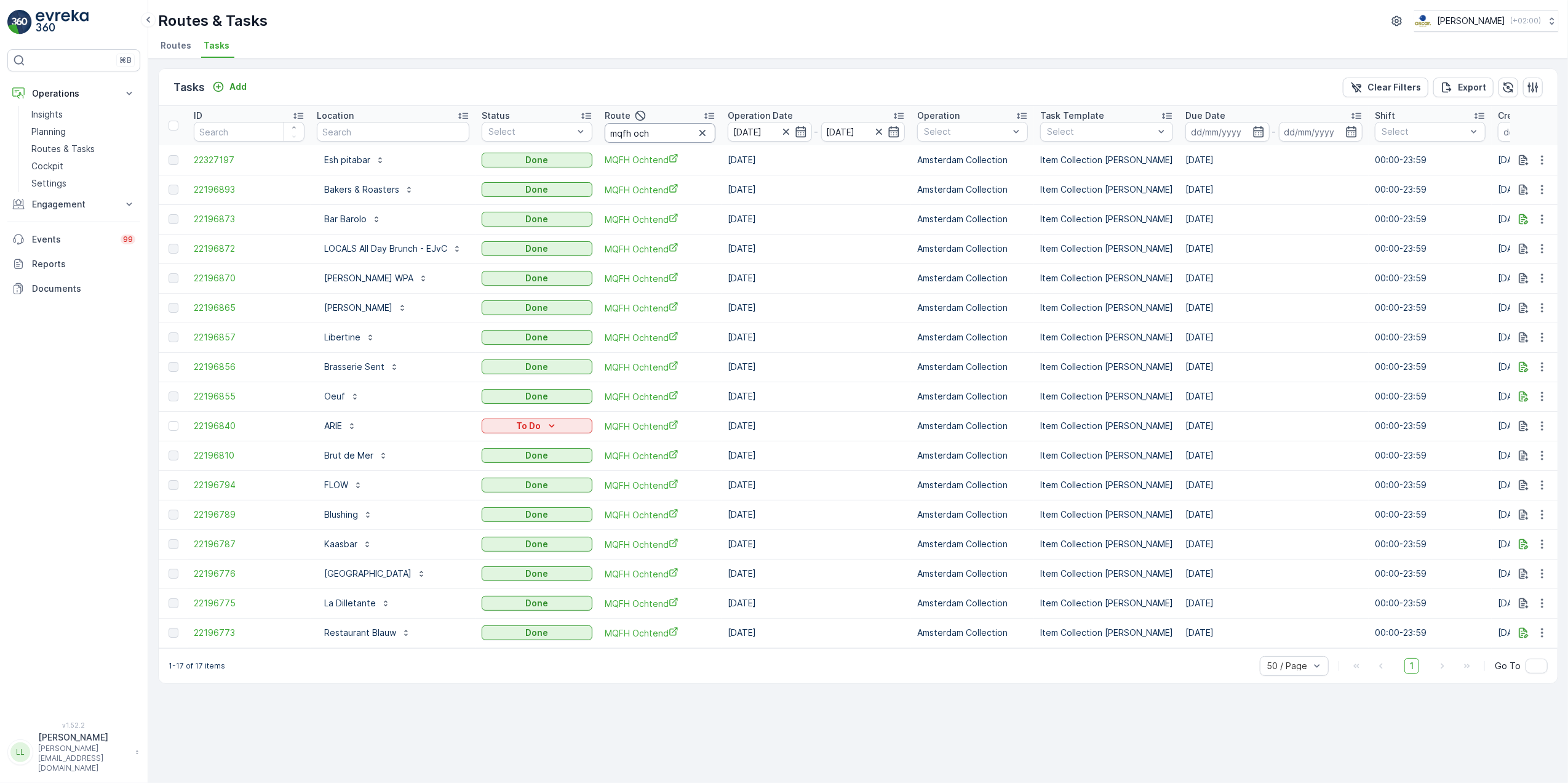
click at [667, 132] on input "mqfh och" at bounding box center [659, 133] width 111 height 20
type input "mqfh mid"
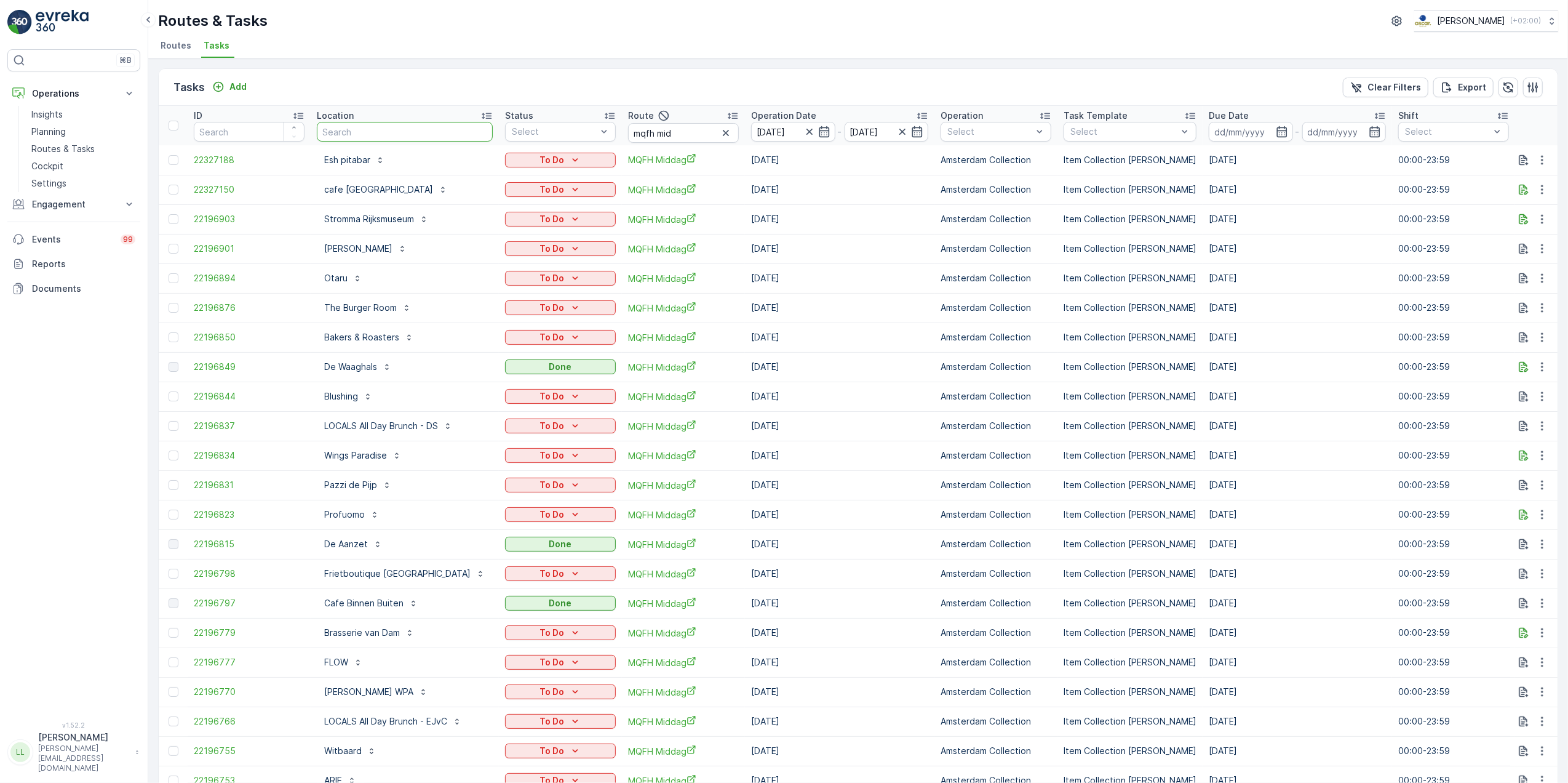
click at [404, 132] on input "text" at bounding box center [405, 132] width 176 height 20
type input "ari"
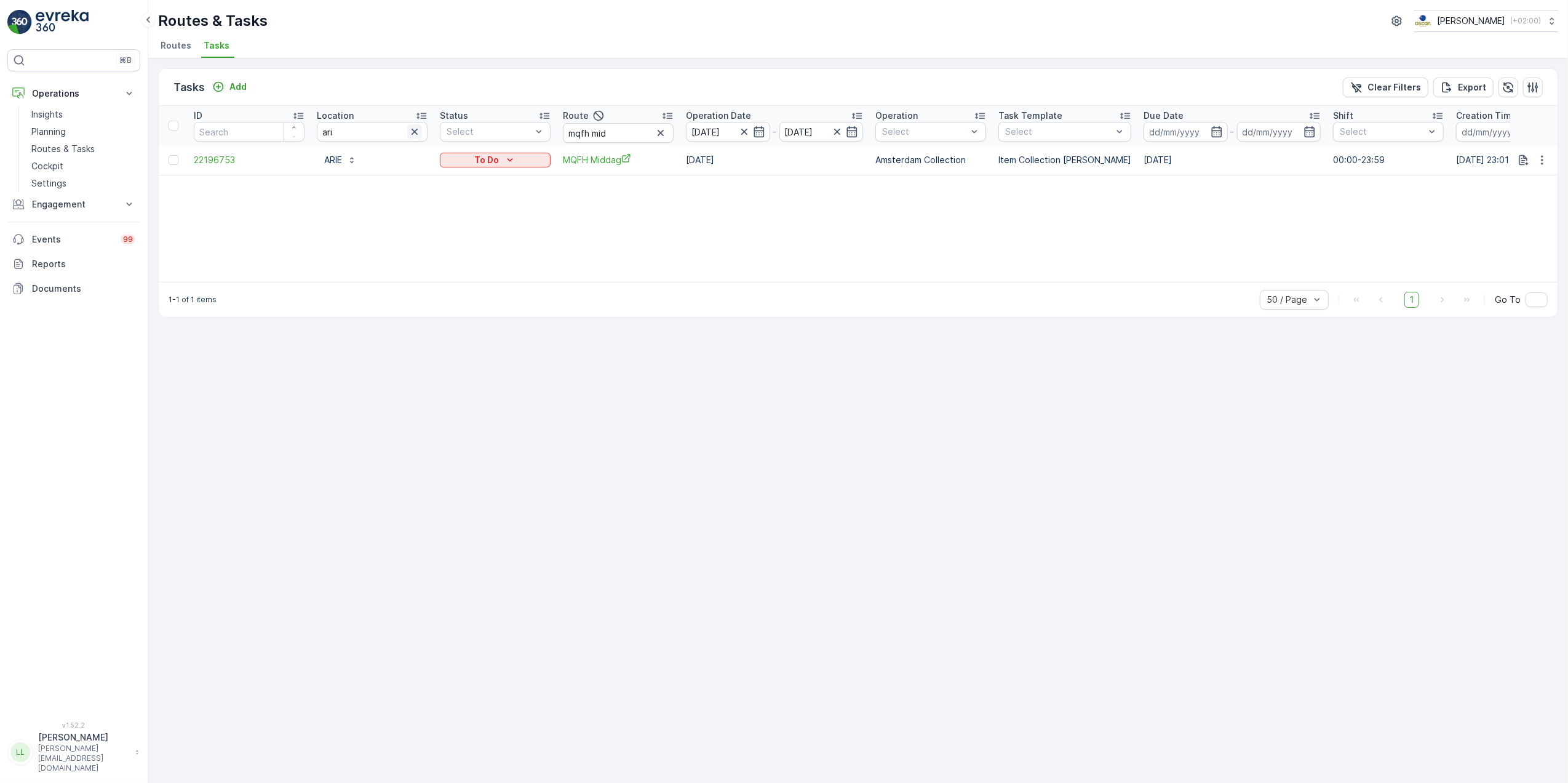
click at [420, 134] on icon "button" at bounding box center [415, 132] width 12 height 12
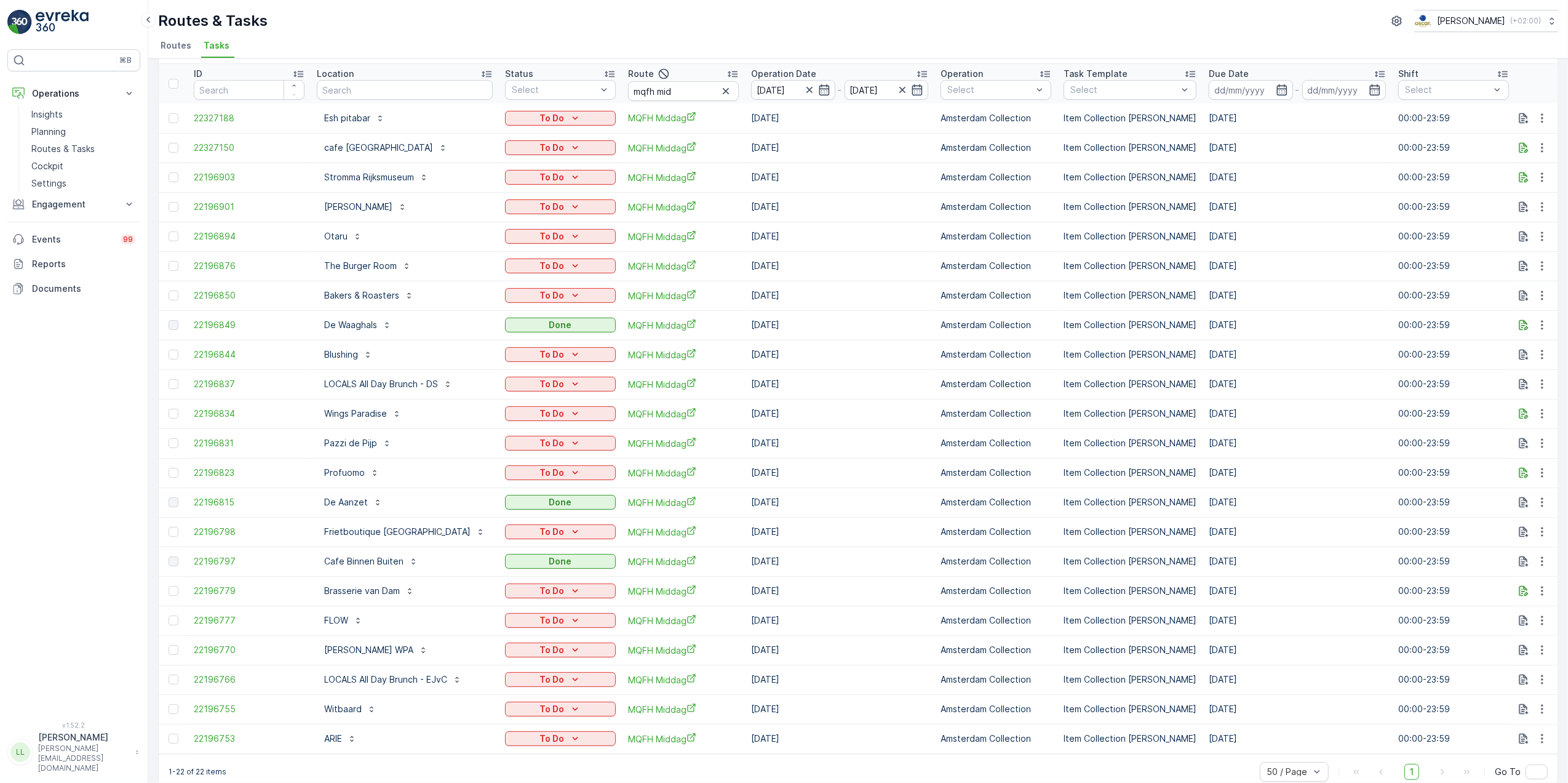
scroll to position [65, 0]
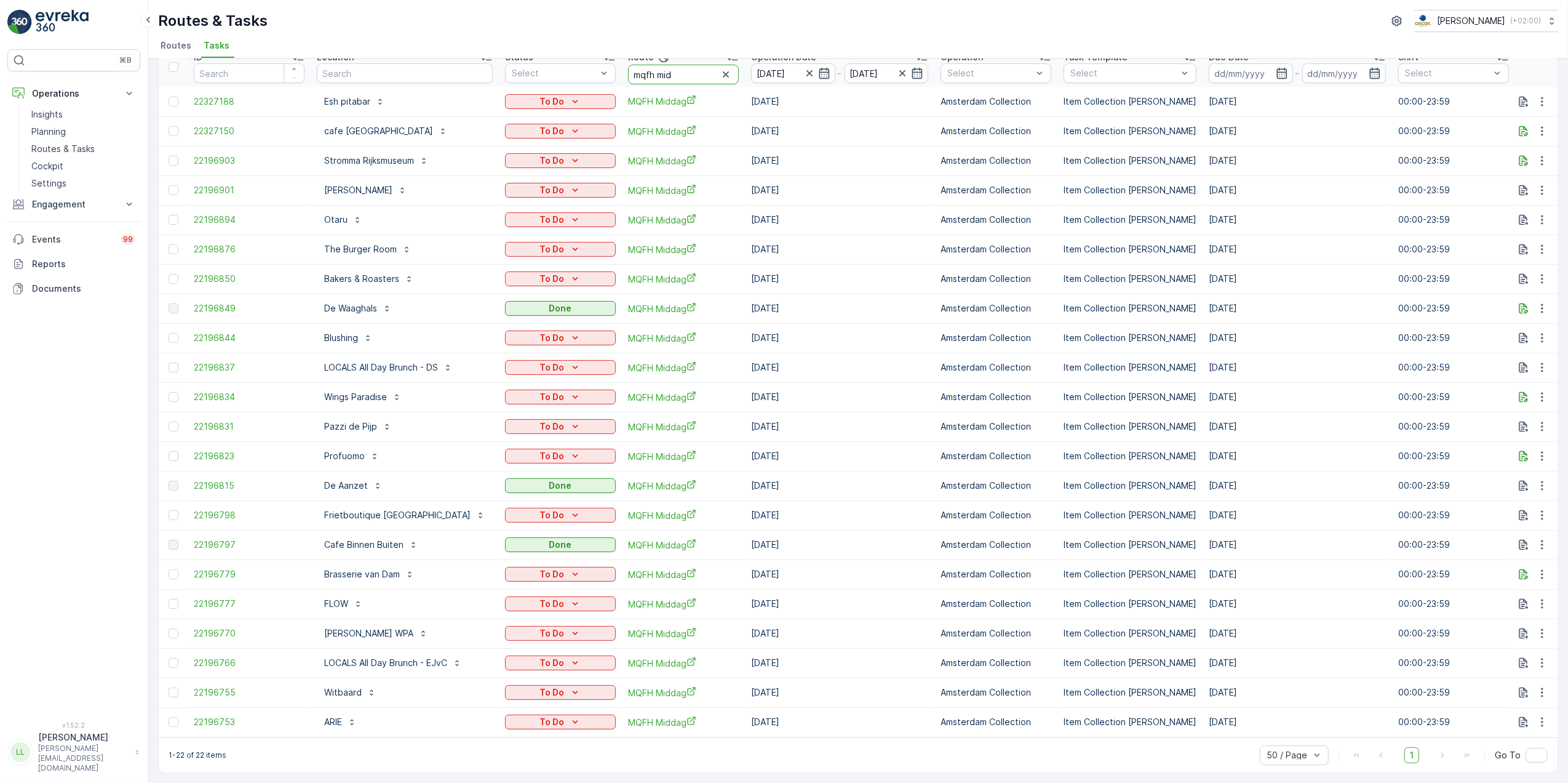
click at [686, 73] on input "mqfh mid" at bounding box center [683, 75] width 111 height 20
type input "mqfh oc"
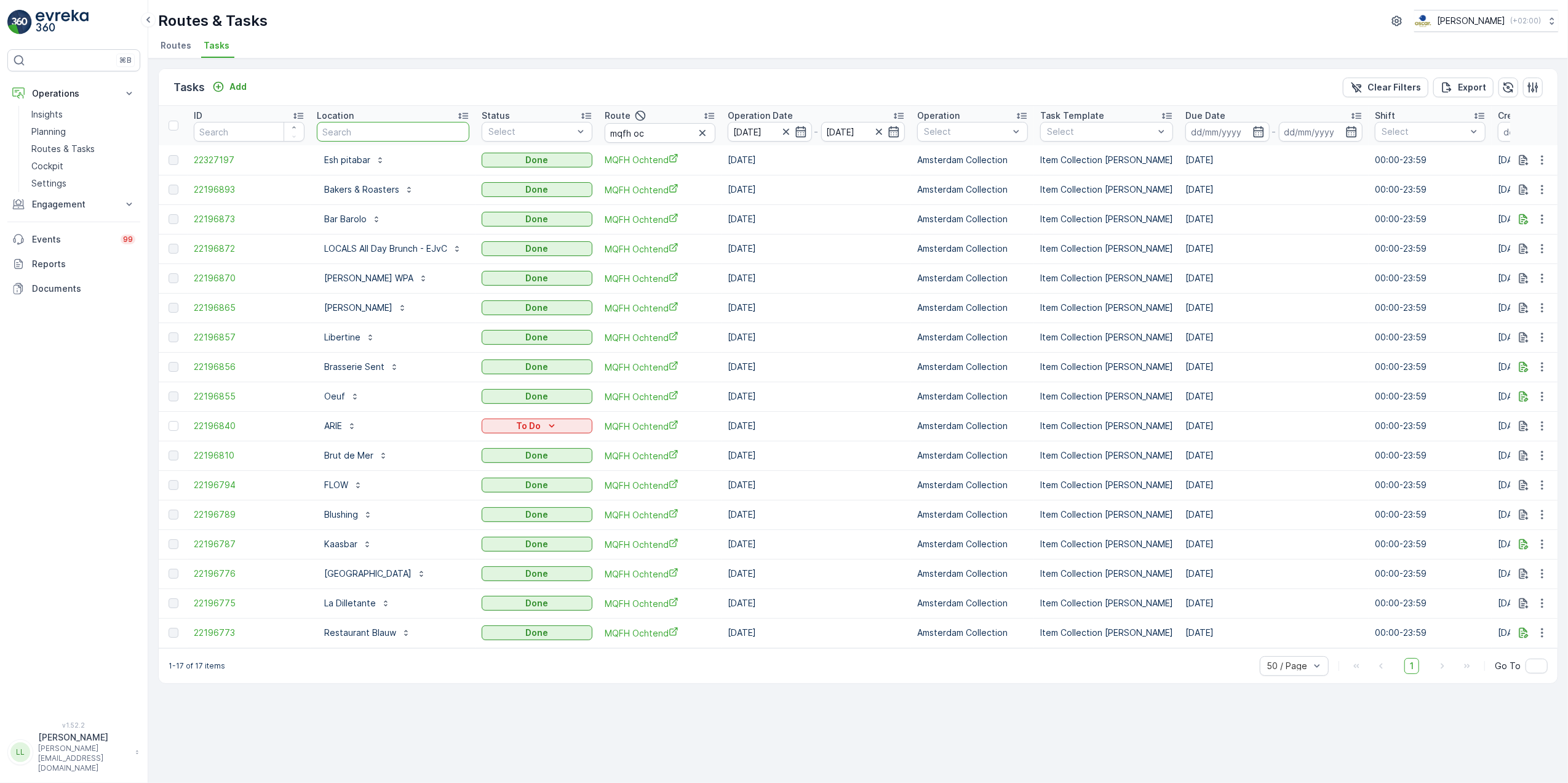
click at [409, 124] on input "text" at bounding box center [393, 132] width 153 height 20
type input "[PERSON_NAME]"
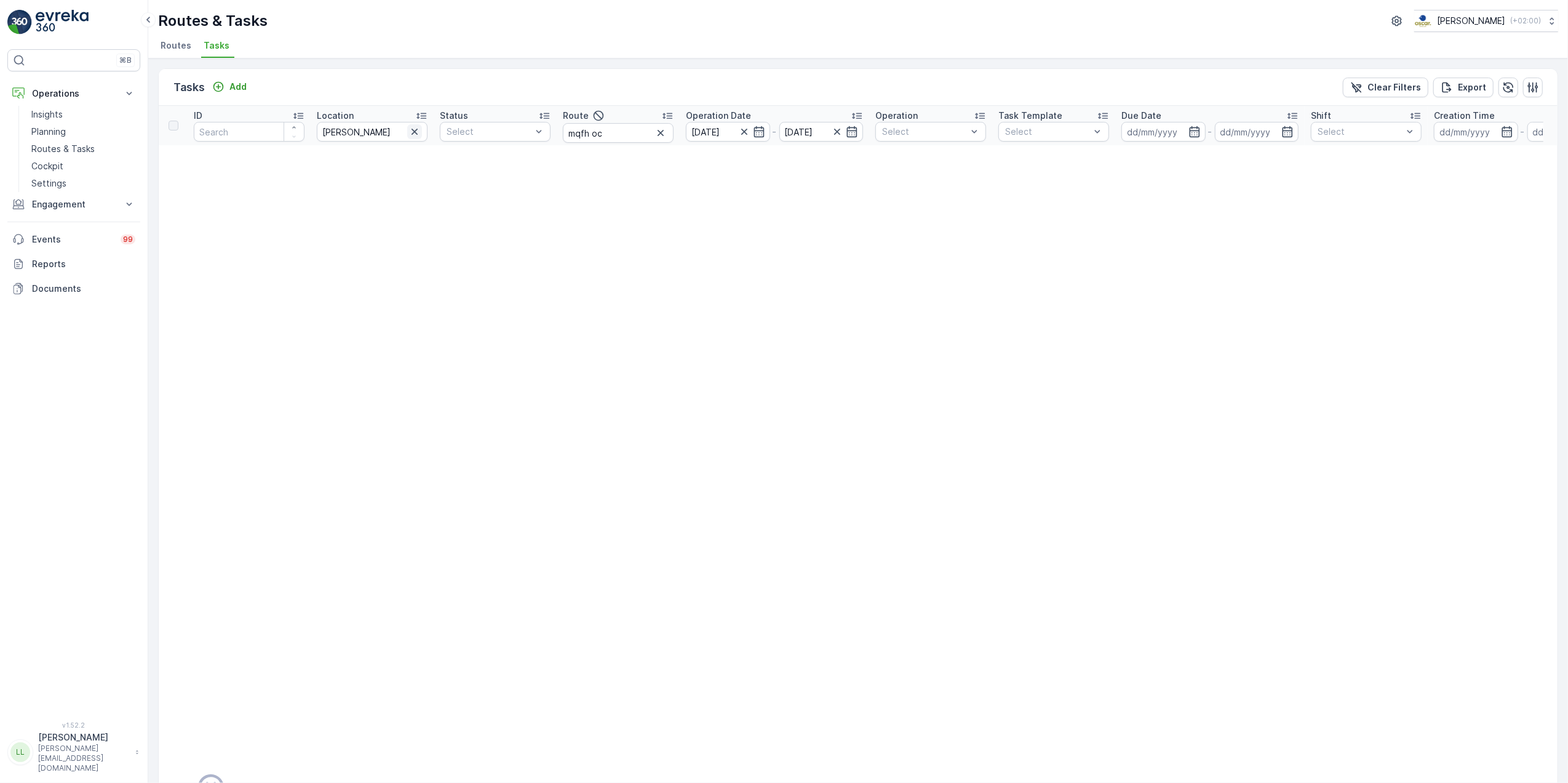
click at [413, 134] on icon "button" at bounding box center [415, 132] width 6 height 6
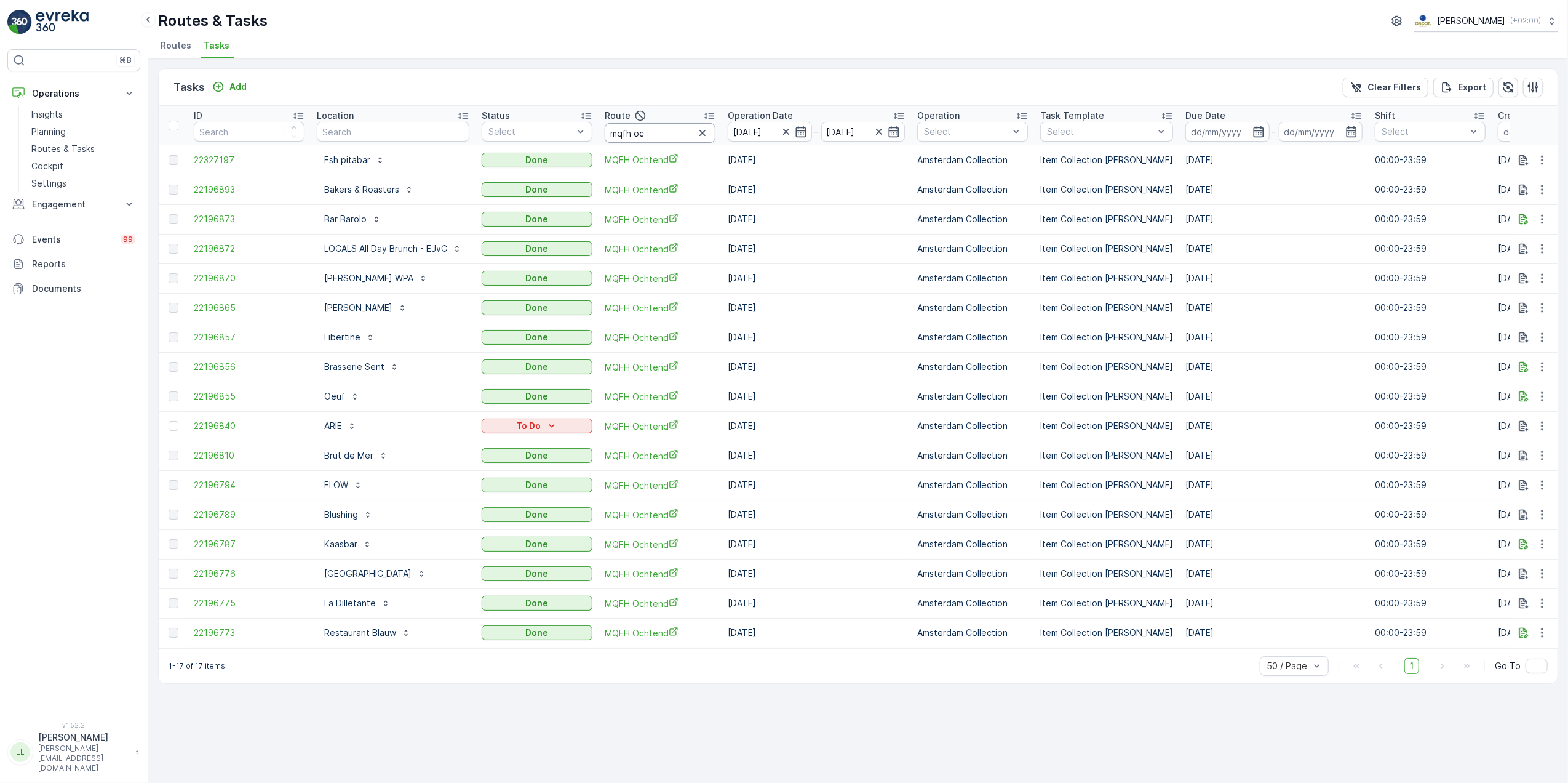
click at [663, 130] on input "mqfh oc" at bounding box center [659, 133] width 111 height 20
click at [389, 127] on input "text" at bounding box center [393, 132] width 153 height 20
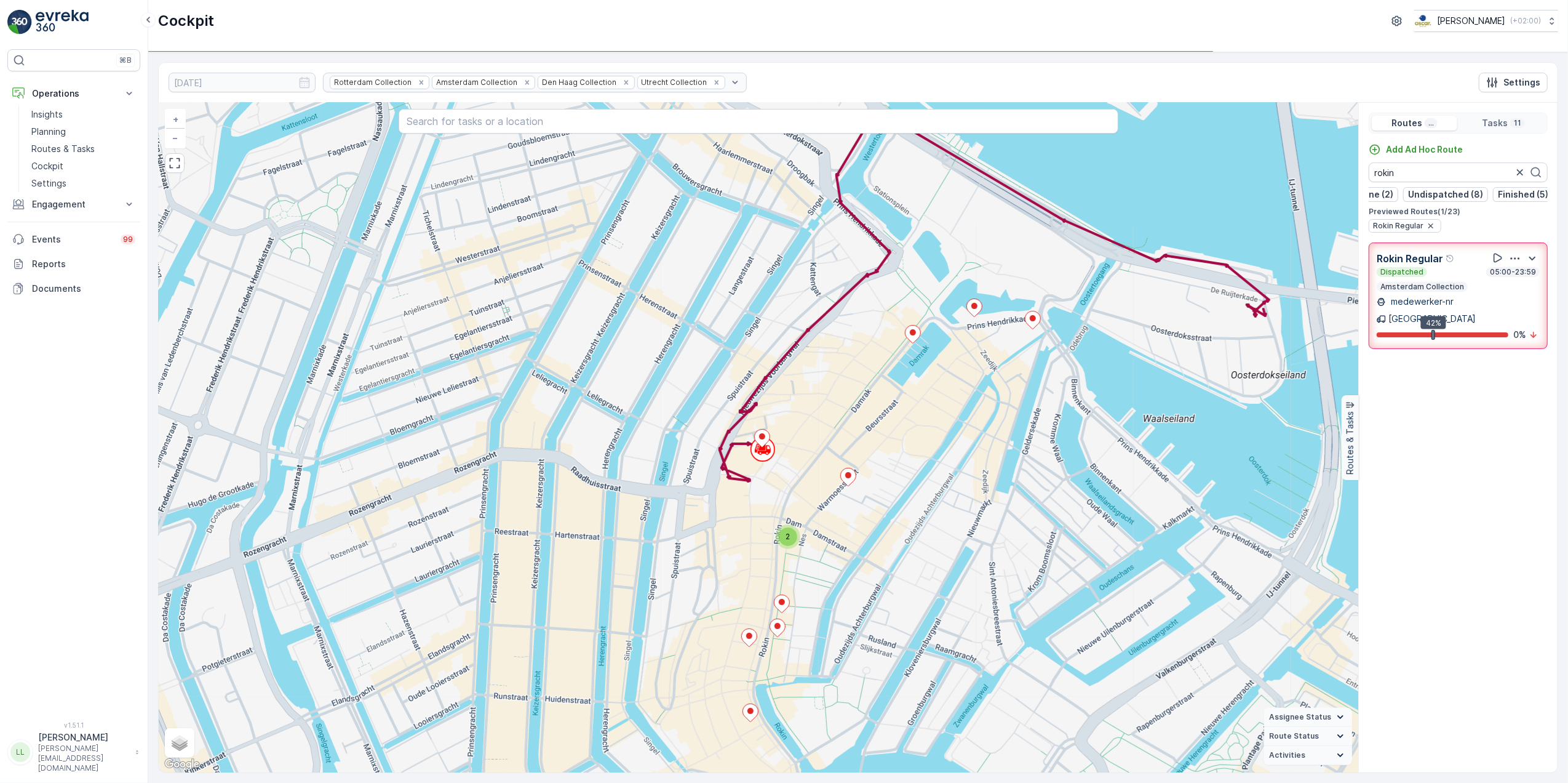
scroll to position [0, 104]
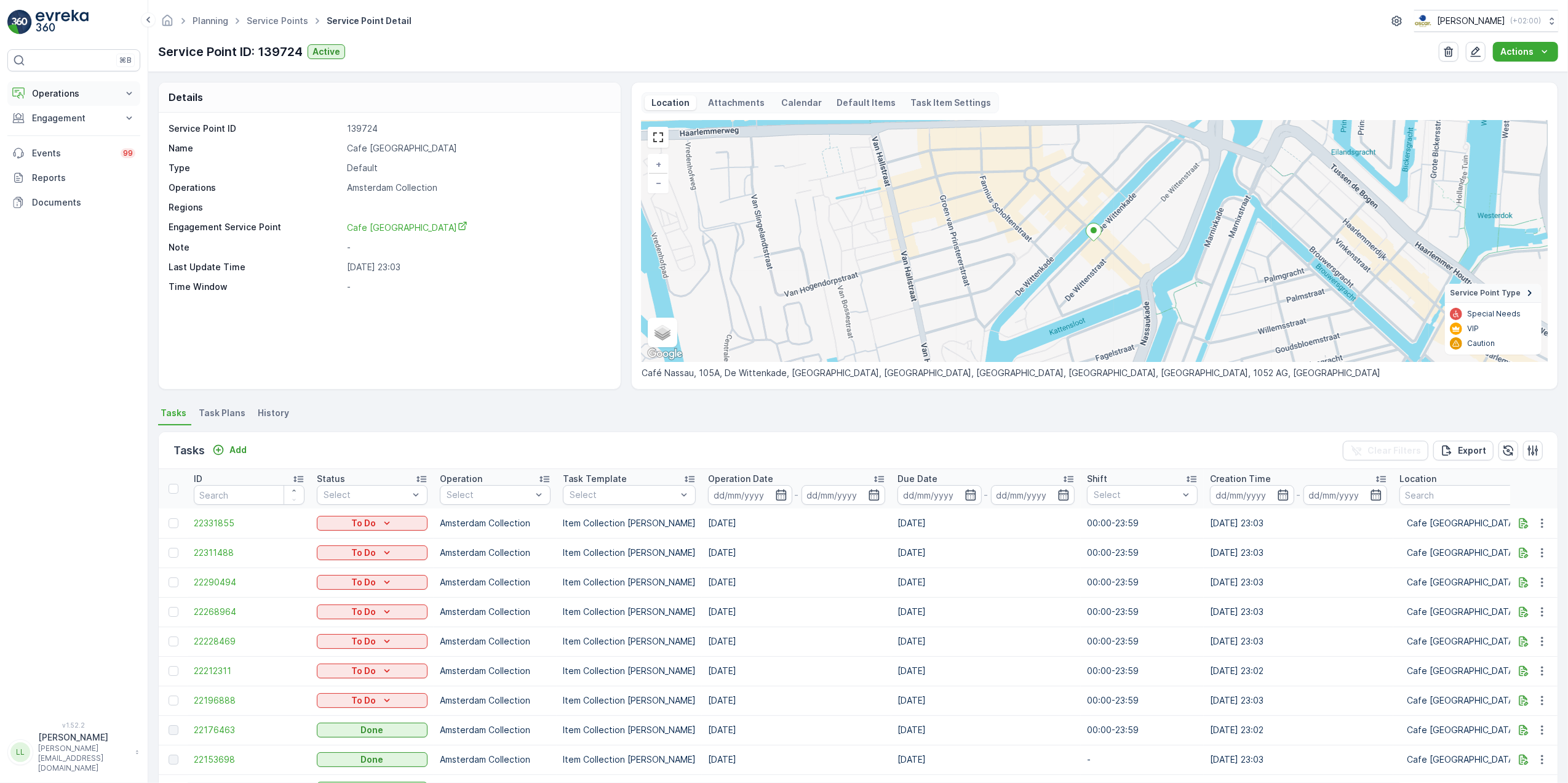
click at [73, 97] on p "Operations" at bounding box center [74, 94] width 84 height 12
click at [80, 142] on link "Routes & Tasks" at bounding box center [84, 149] width 114 height 17
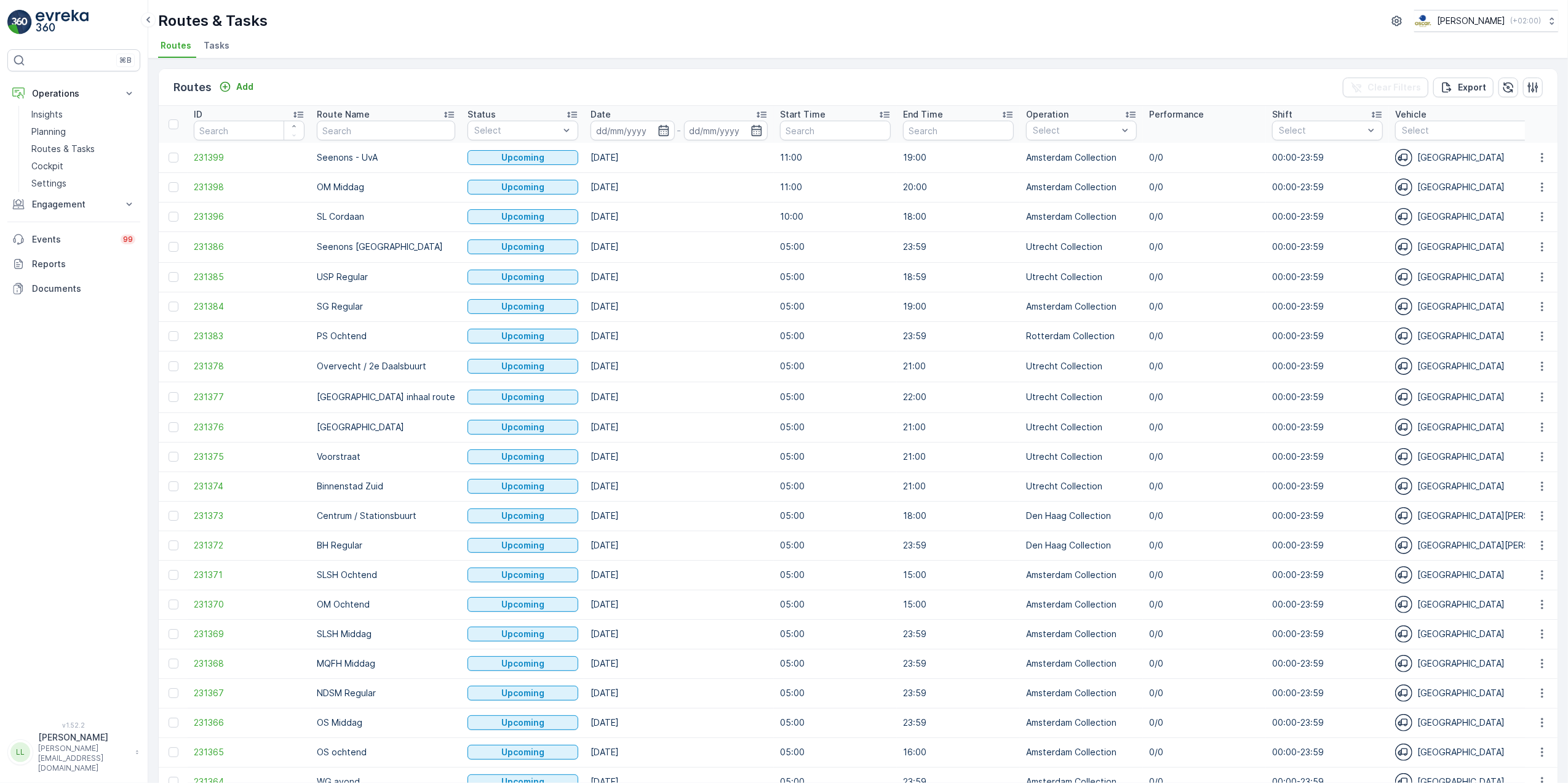
click at [217, 47] on span "Tasks" at bounding box center [216, 45] width 26 height 12
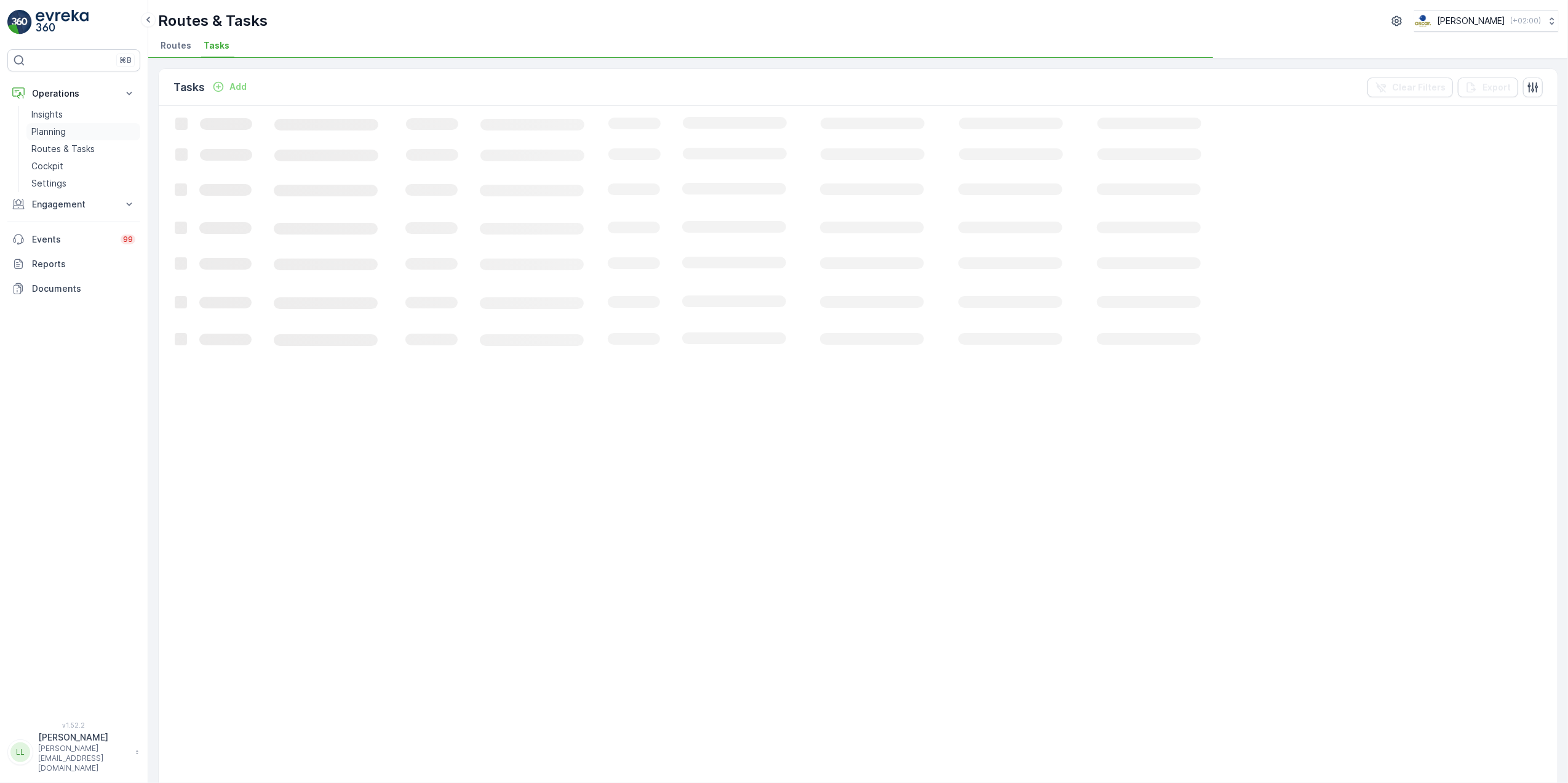
click at [60, 144] on p "Routes & Tasks" at bounding box center [63, 149] width 64 height 12
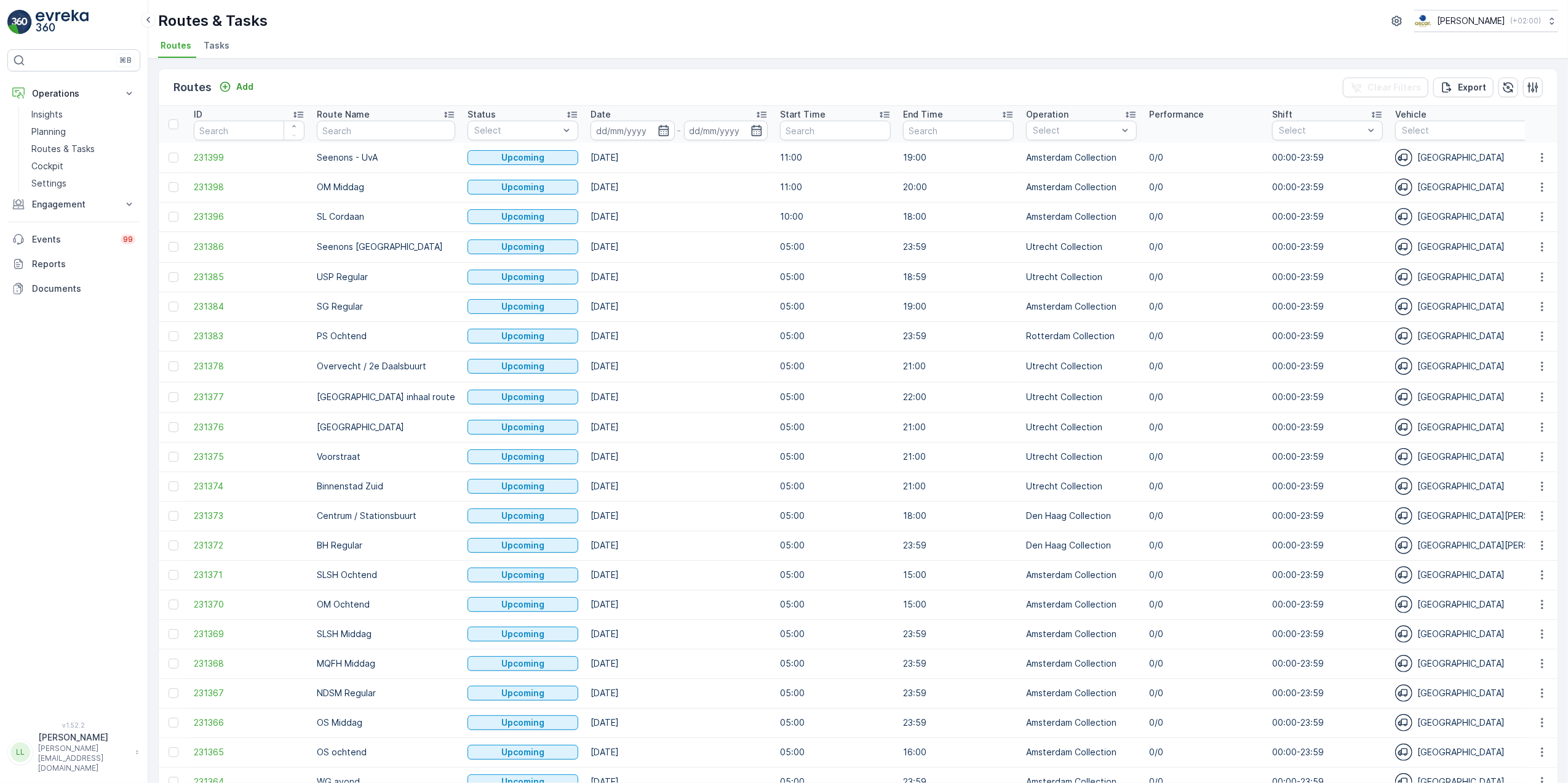
drag, startPoint x: 219, startPoint y: 51, endPoint x: 228, endPoint y: 56, distance: 10.3
click at [221, 50] on span "Tasks" at bounding box center [216, 45] width 26 height 12
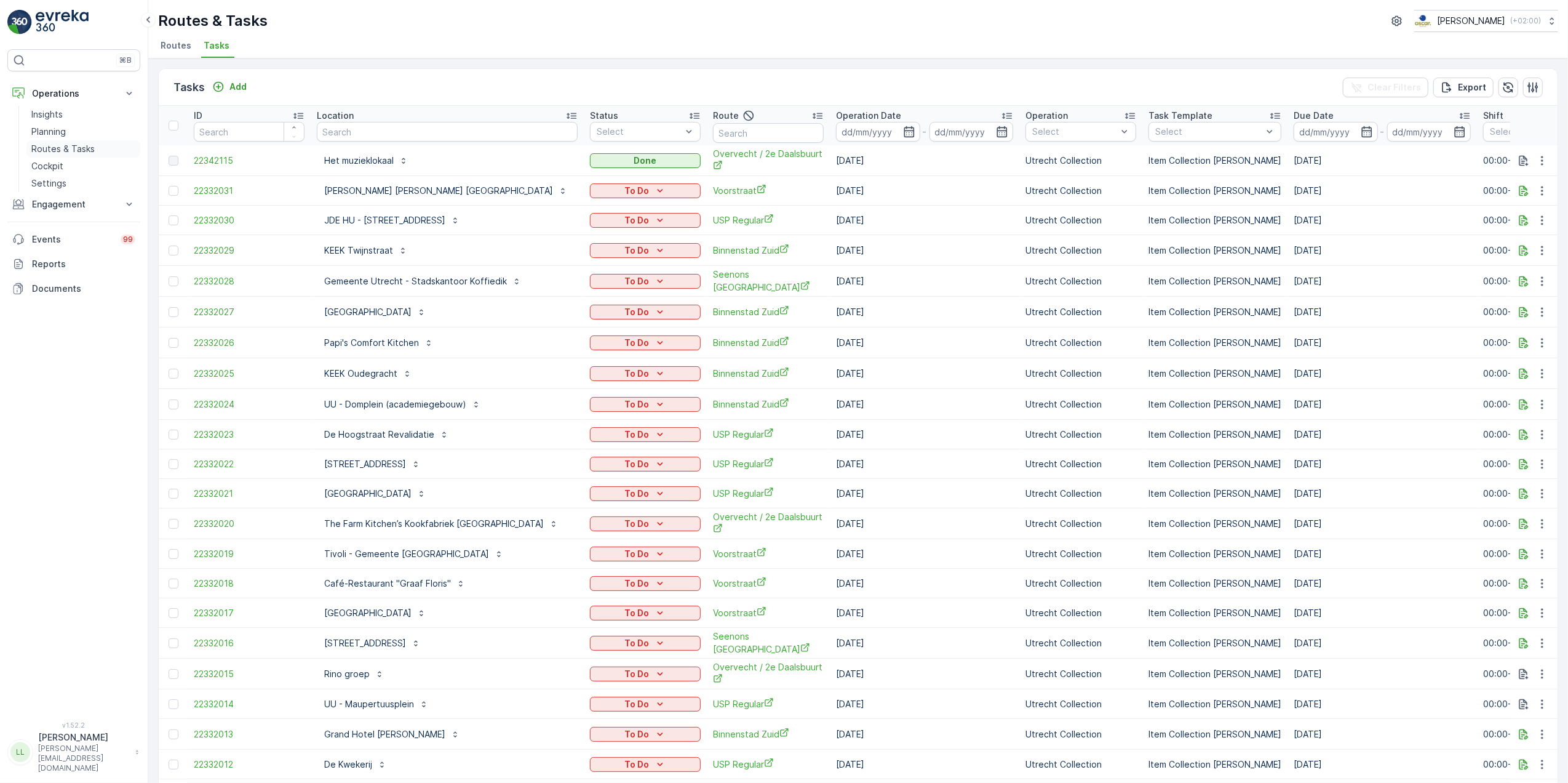
drag, startPoint x: 55, startPoint y: 147, endPoint x: 110, endPoint y: 146, distance: 55.0
click at [57, 147] on p "Routes & Tasks" at bounding box center [63, 149] width 64 height 12
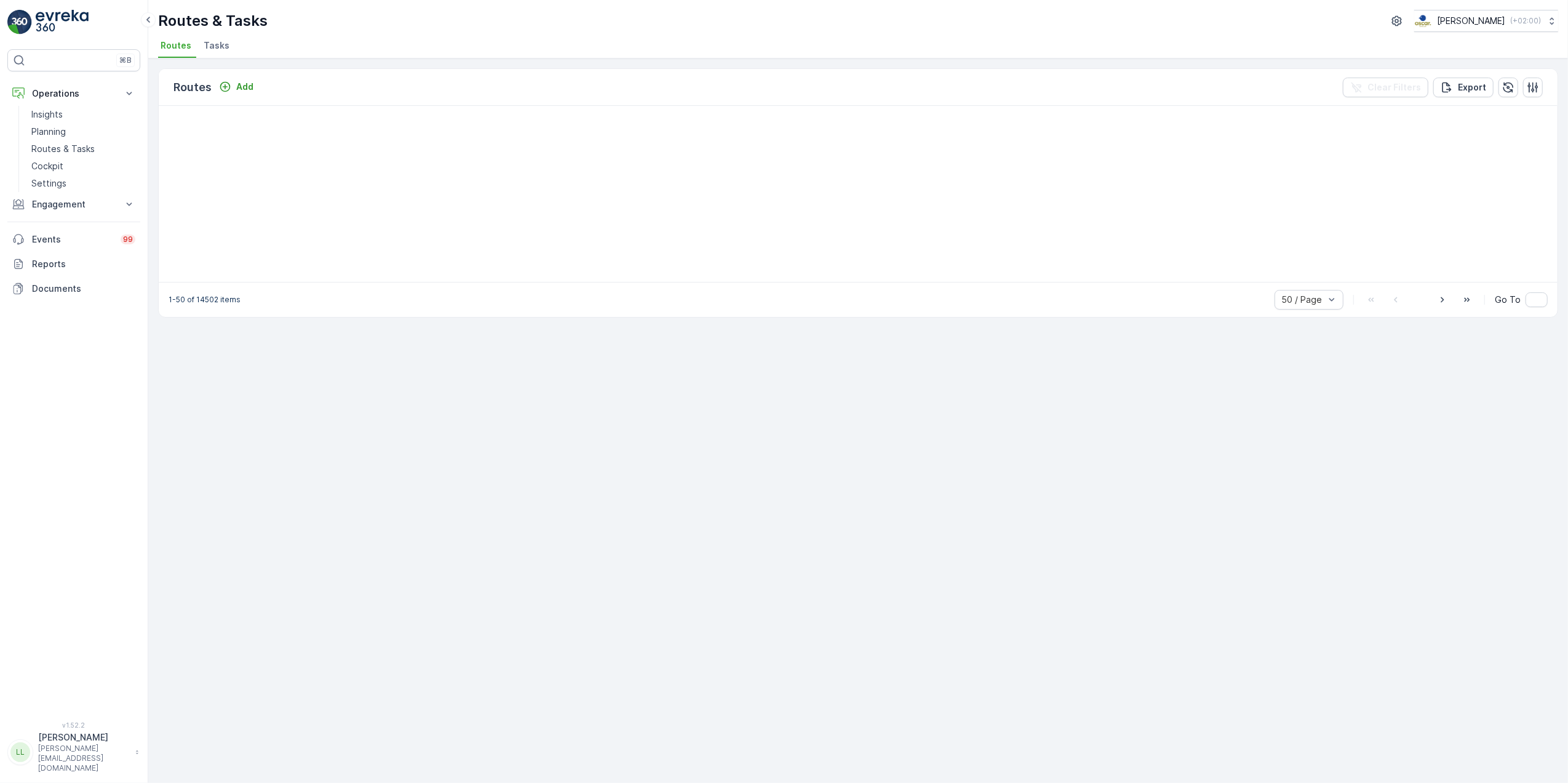
click at [214, 50] on span "Tasks" at bounding box center [216, 45] width 26 height 12
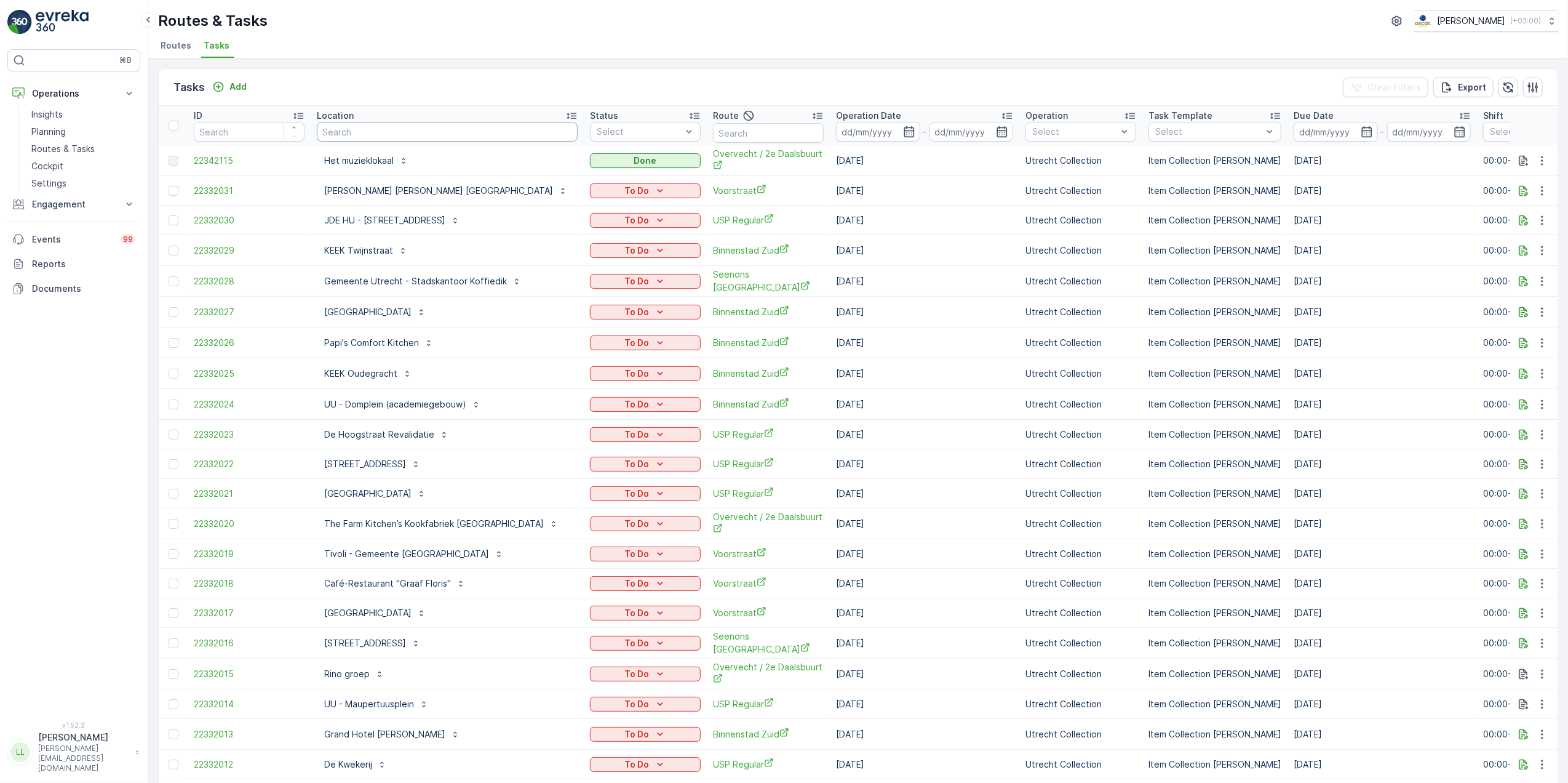
click at [415, 133] on input "text" at bounding box center [448, 132] width 261 height 20
click at [759, 133] on input "text" at bounding box center [768, 133] width 111 height 20
type input "voor"
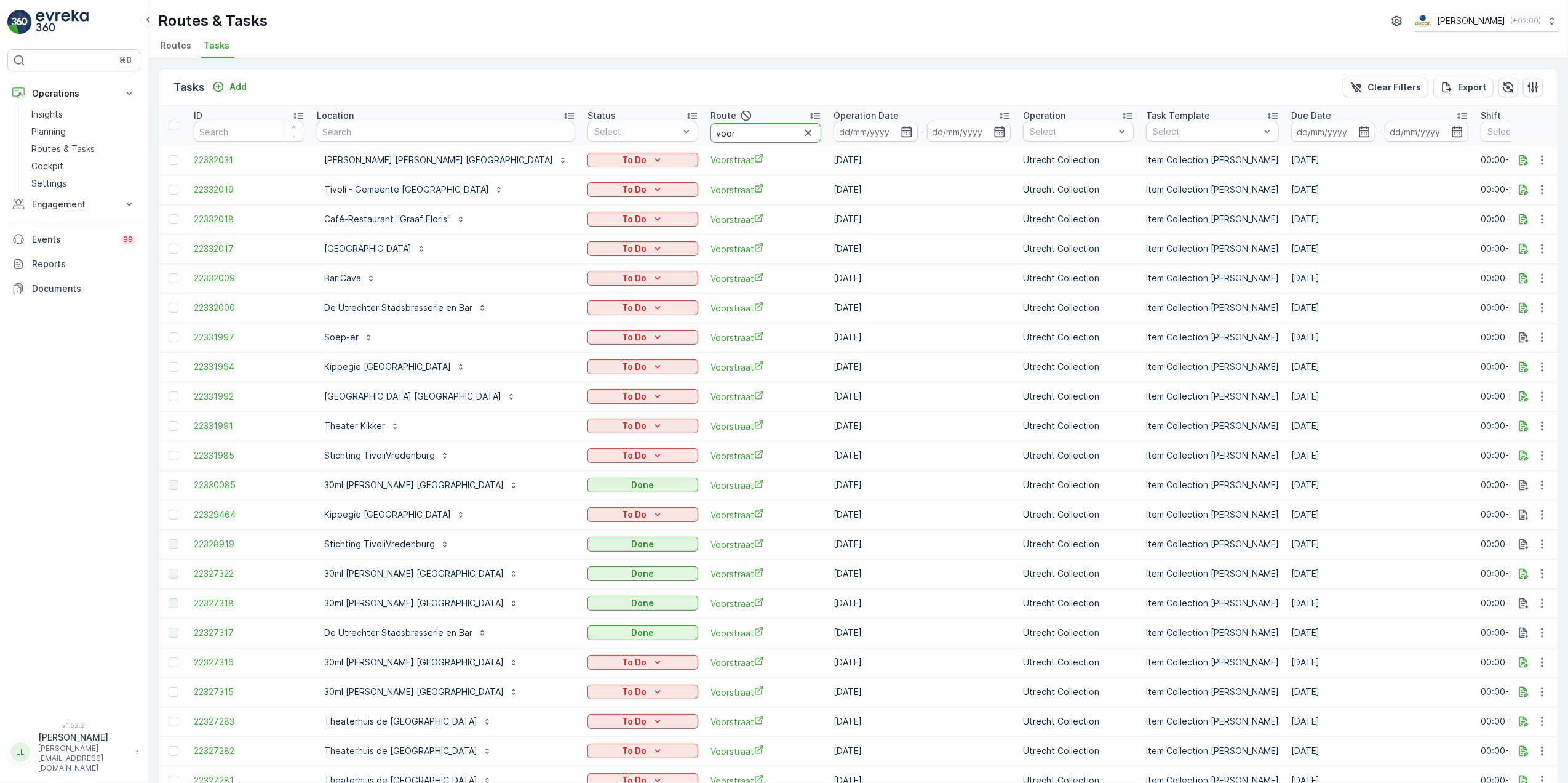
click at [741, 131] on input "voor" at bounding box center [765, 133] width 111 height 20
click at [871, 128] on input at bounding box center [876, 132] width 84 height 20
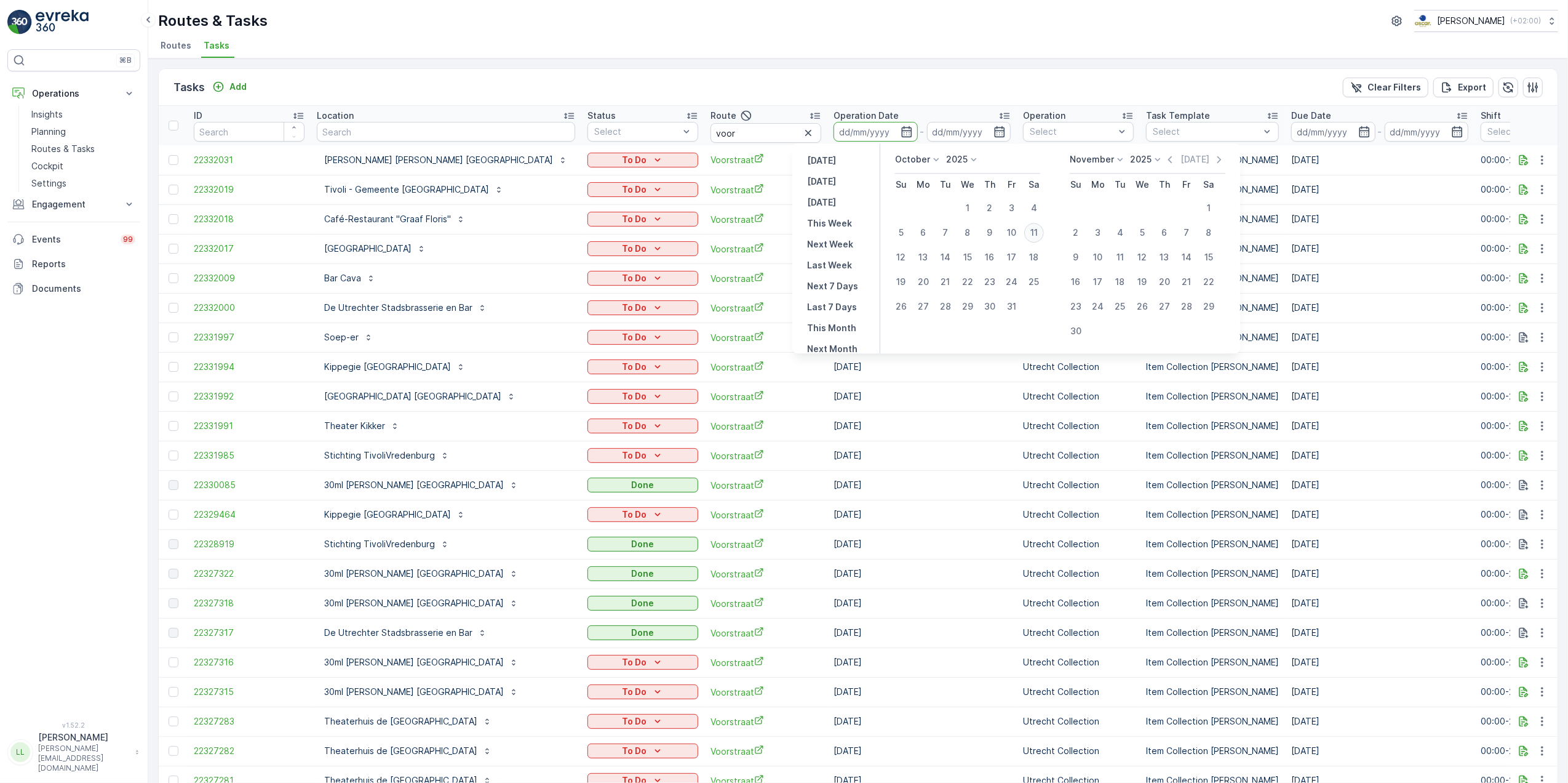
click at [1039, 225] on div "11" at bounding box center [1034, 232] width 20 height 20
type input "[DATE]"
click at [1039, 225] on div "11" at bounding box center [1034, 232] width 20 height 20
type input "[DATE]"
click at [1039, 225] on td "Utrecht Collection" at bounding box center [1078, 219] width 123 height 30
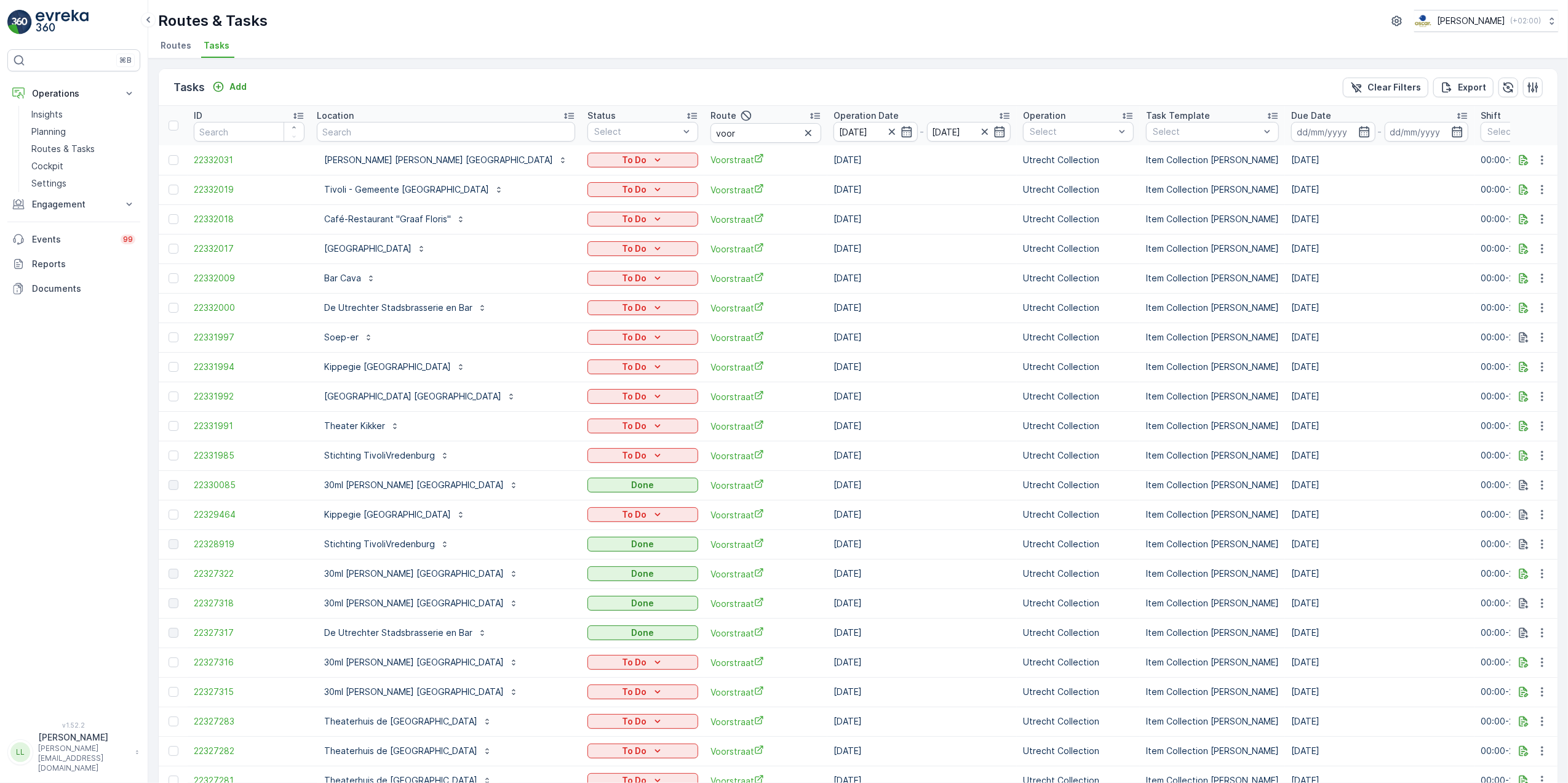
drag, startPoint x: 1039, startPoint y: 225, endPoint x: 966, endPoint y: 89, distance: 154.4
click at [966, 86] on div "Tasks Add Clear Filters Export" at bounding box center [858, 87] width 1399 height 37
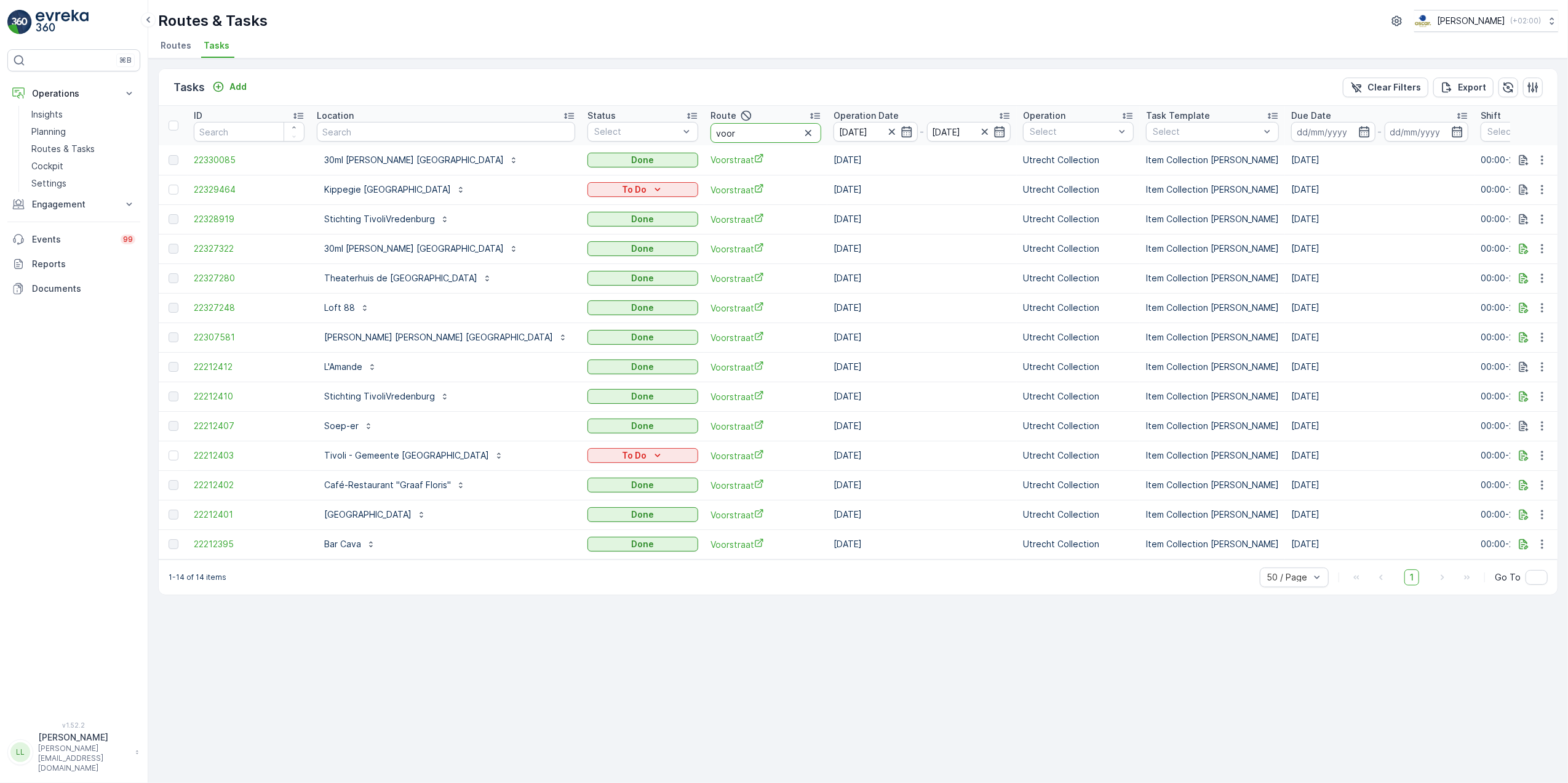
drag, startPoint x: 635, startPoint y: 131, endPoint x: 606, endPoint y: 130, distance: 29.0
click at [710, 130] on input "voor" at bounding box center [765, 133] width 111 height 20
type input "os"
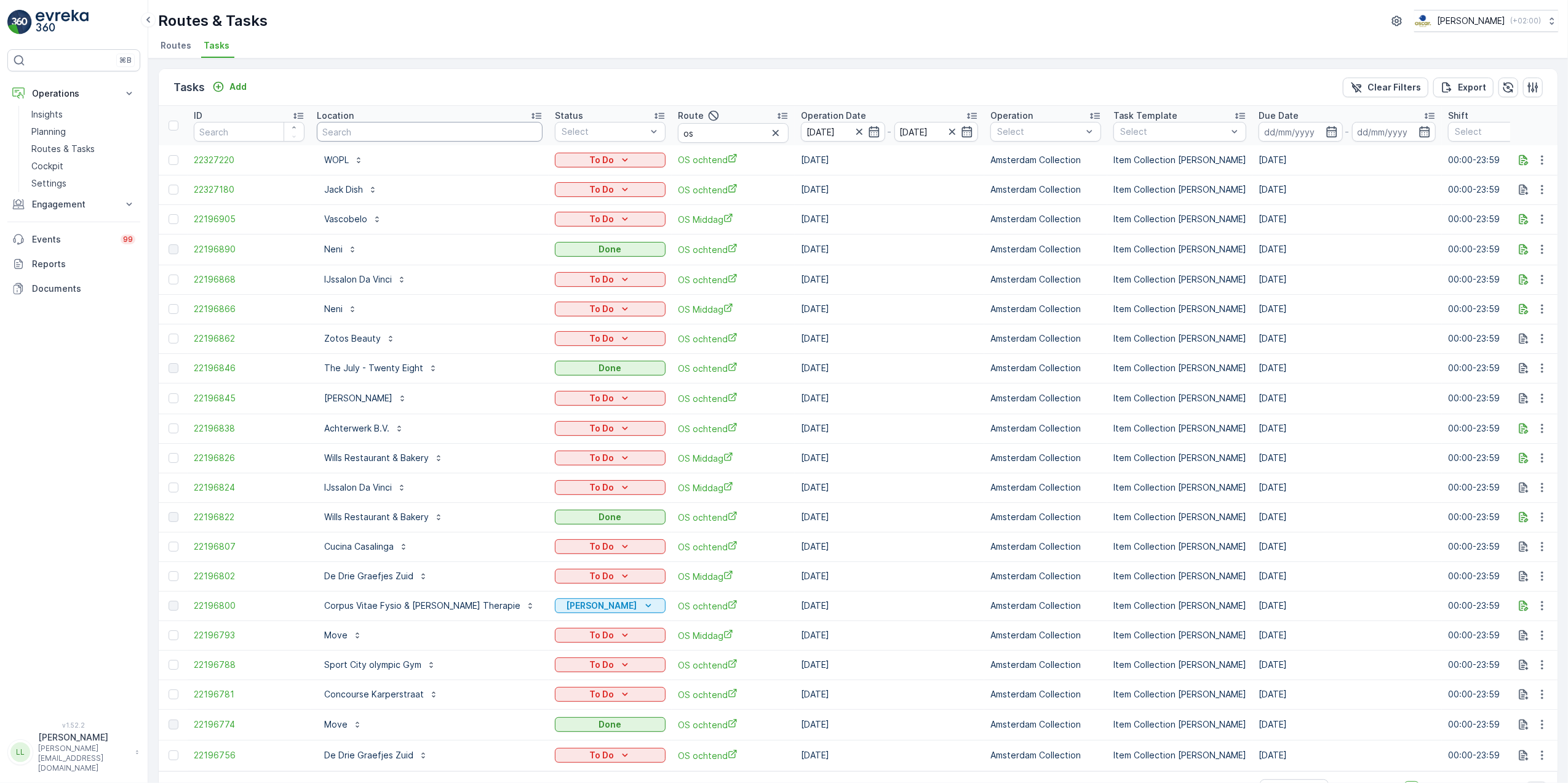
click at [362, 128] on input "text" at bounding box center [430, 132] width 225 height 20
type input "salu"
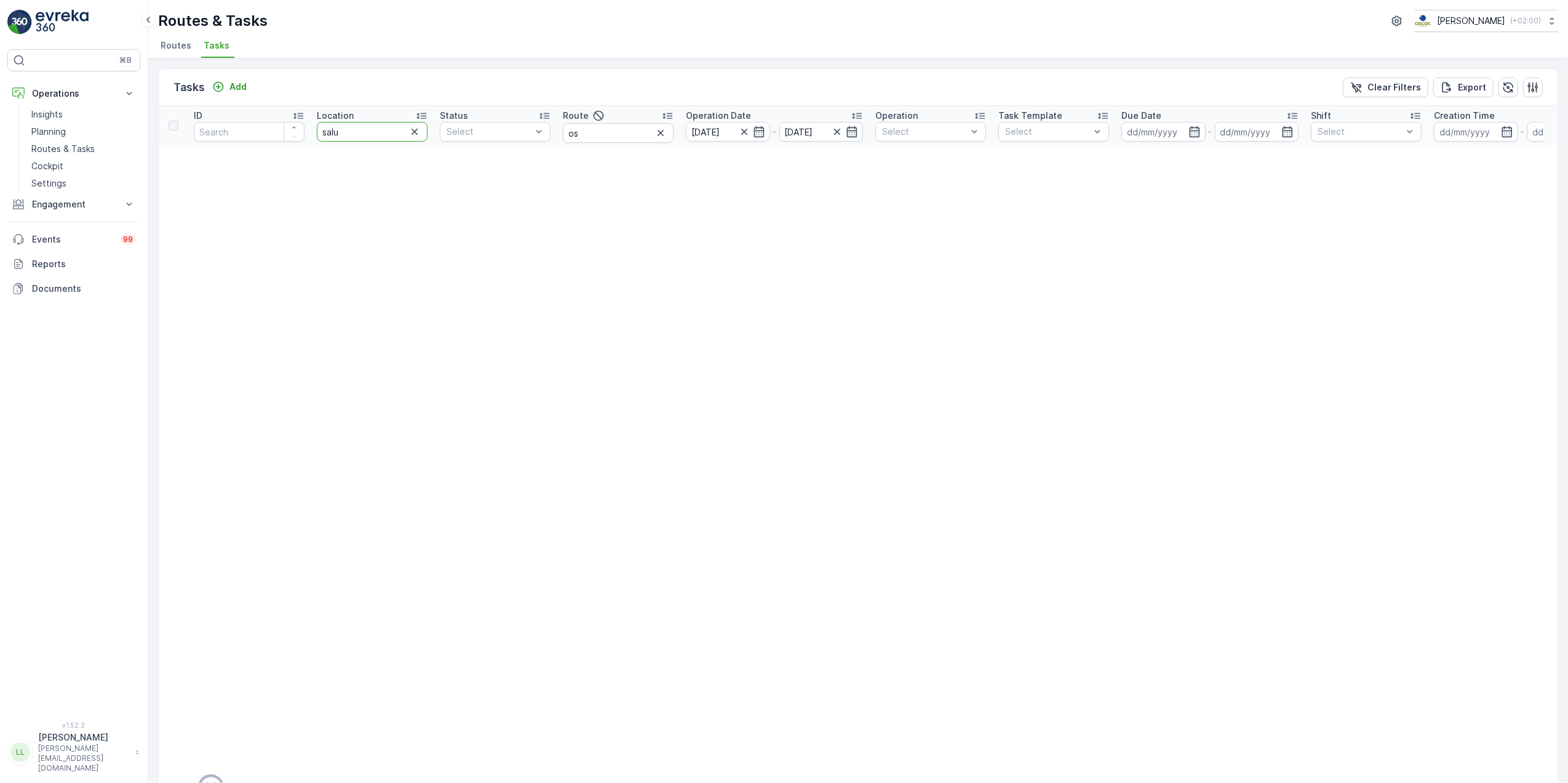
click at [372, 133] on input "salu" at bounding box center [372, 132] width 111 height 20
click at [659, 131] on icon "button" at bounding box center [660, 133] width 12 height 12
click at [768, 129] on input "[DATE]" at bounding box center [728, 132] width 84 height 20
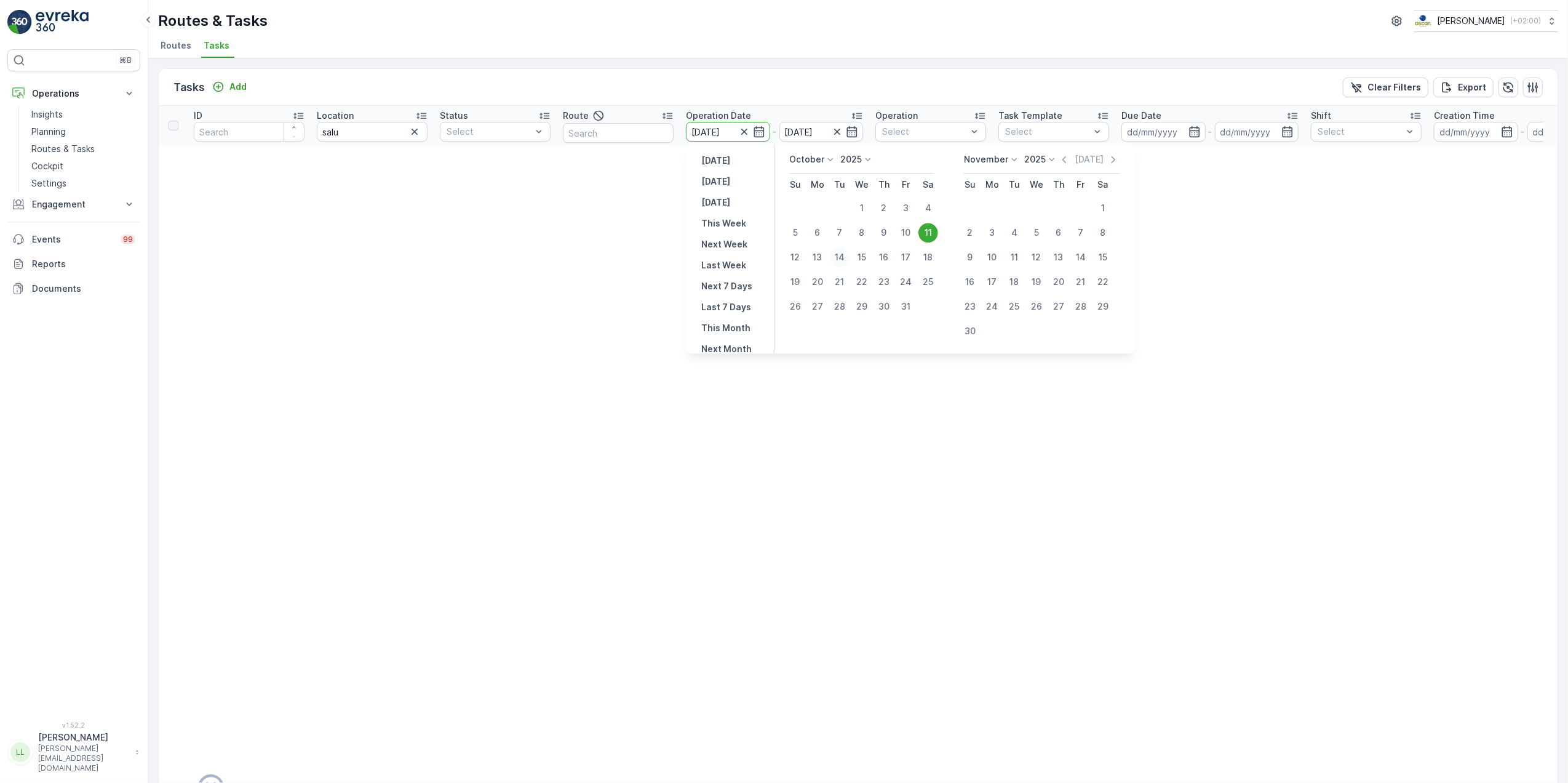
click at [838, 249] on div "14" at bounding box center [840, 257] width 20 height 20
type input "[DATE]"
click at [838, 249] on div "14" at bounding box center [840, 257] width 20 height 20
type input "[DATE]"
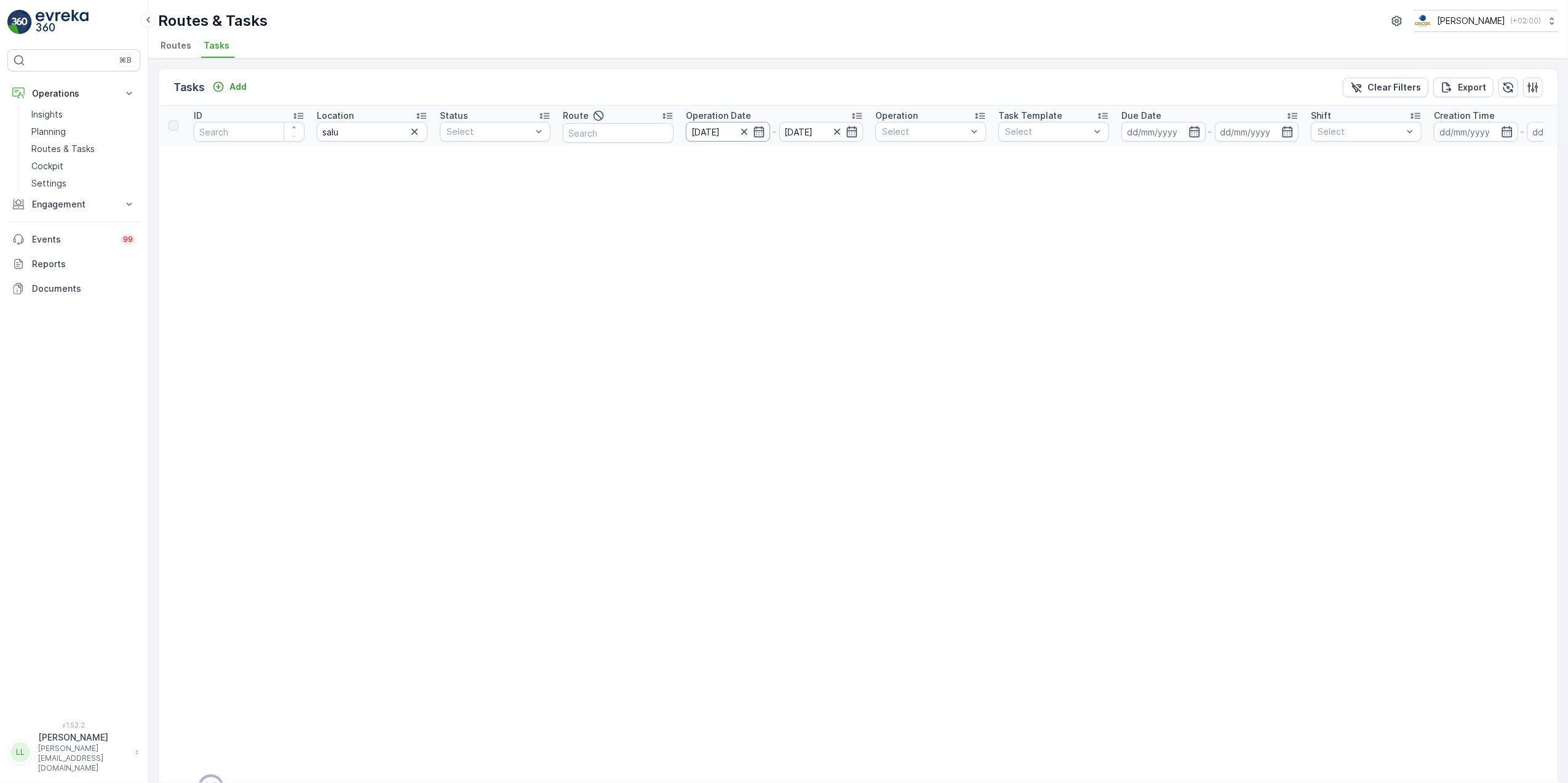
drag, startPoint x: 744, startPoint y: 132, endPoint x: 731, endPoint y: 131, distance: 13.0
click at [744, 131] on icon "button" at bounding box center [744, 132] width 6 height 6
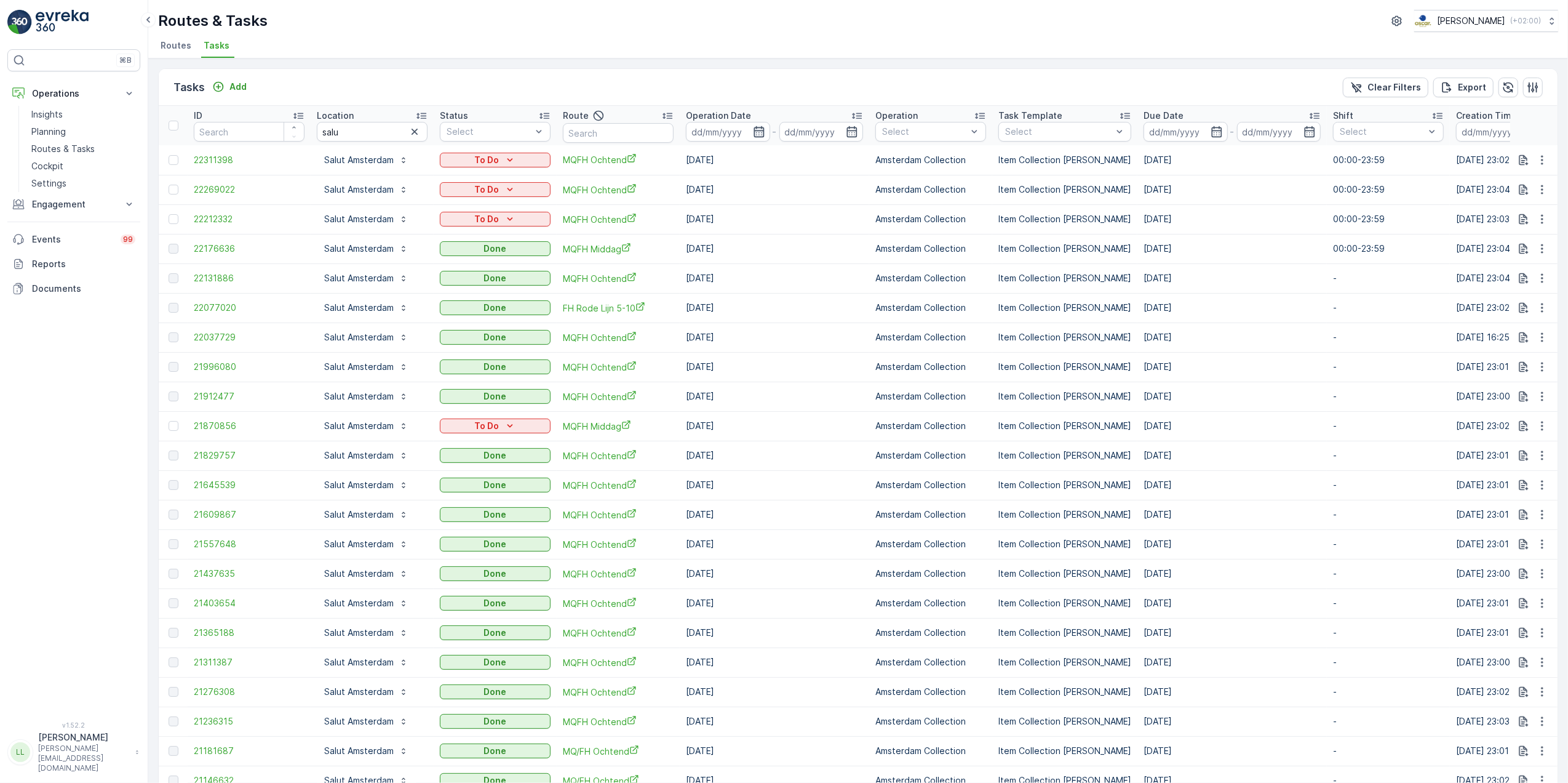
click at [755, 126] on icon "button" at bounding box center [759, 132] width 12 height 12
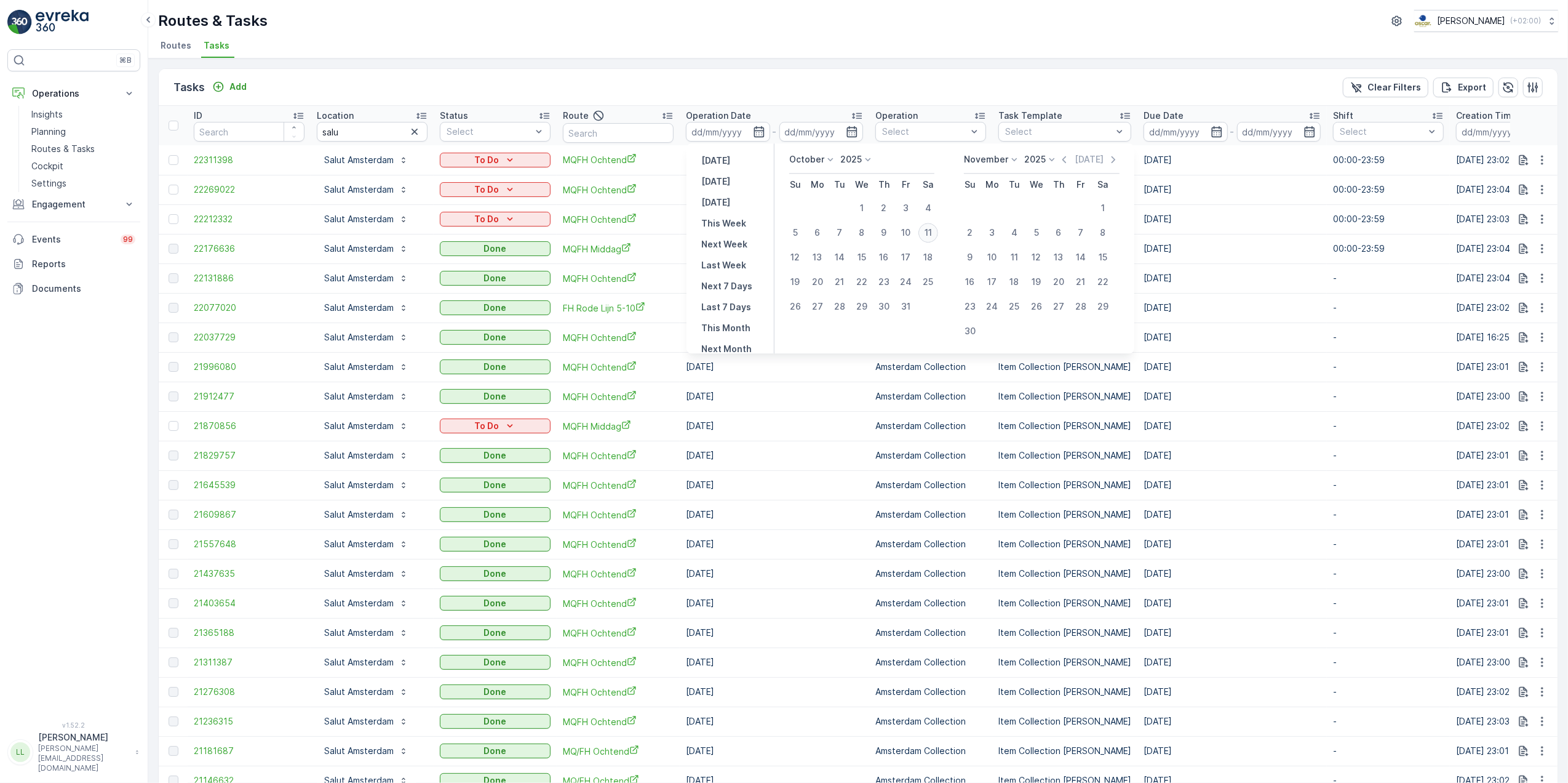
click at [926, 233] on div "11" at bounding box center [929, 232] width 20 height 20
type input "[DATE]"
click at [926, 233] on div "11" at bounding box center [929, 232] width 20 height 20
type input "[DATE]"
click at [926, 233] on div "11" at bounding box center [929, 232] width 20 height 20
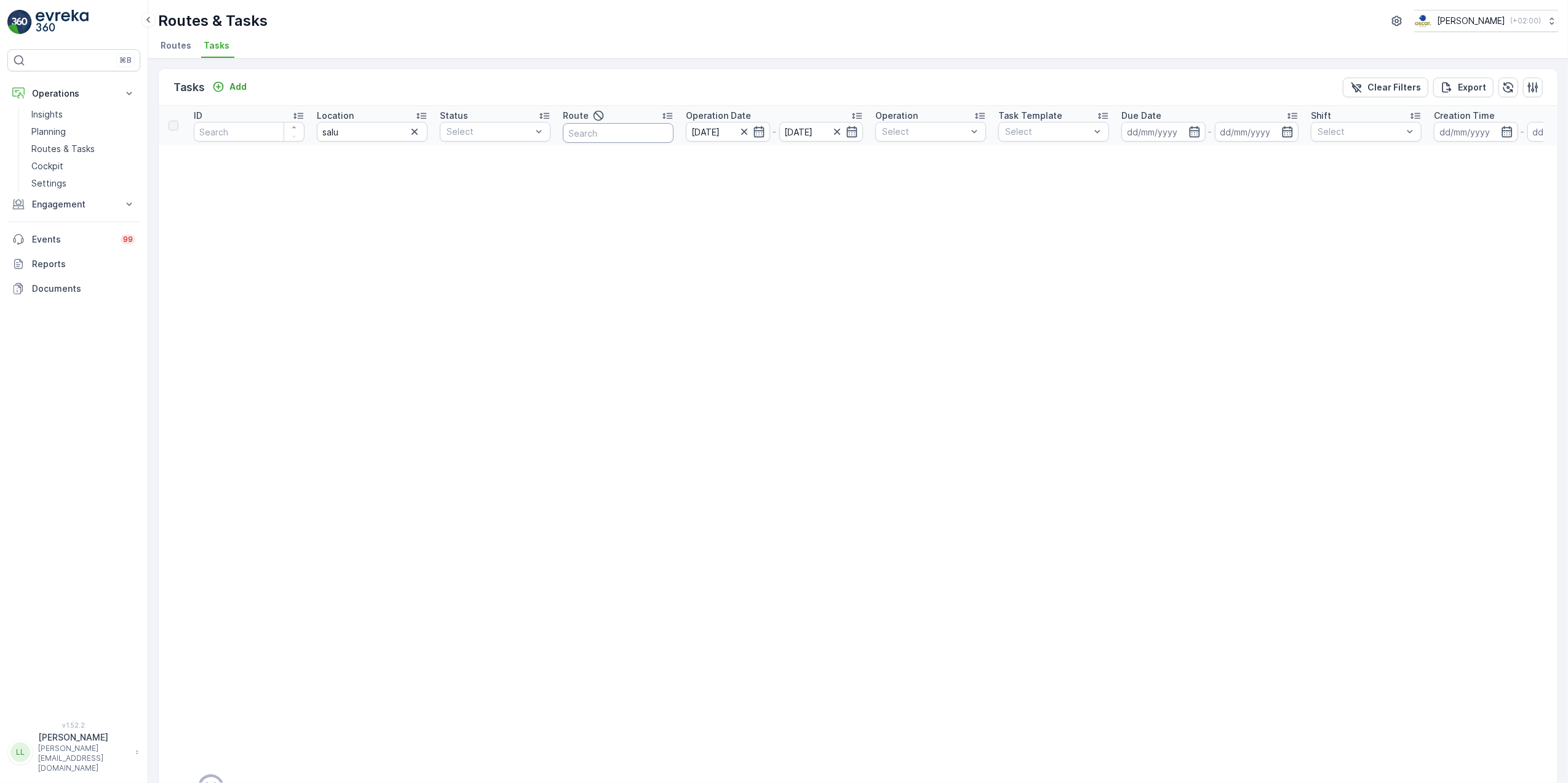
click at [612, 142] on input "text" at bounding box center [617, 133] width 111 height 20
click at [416, 132] on icon "button" at bounding box center [415, 132] width 12 height 12
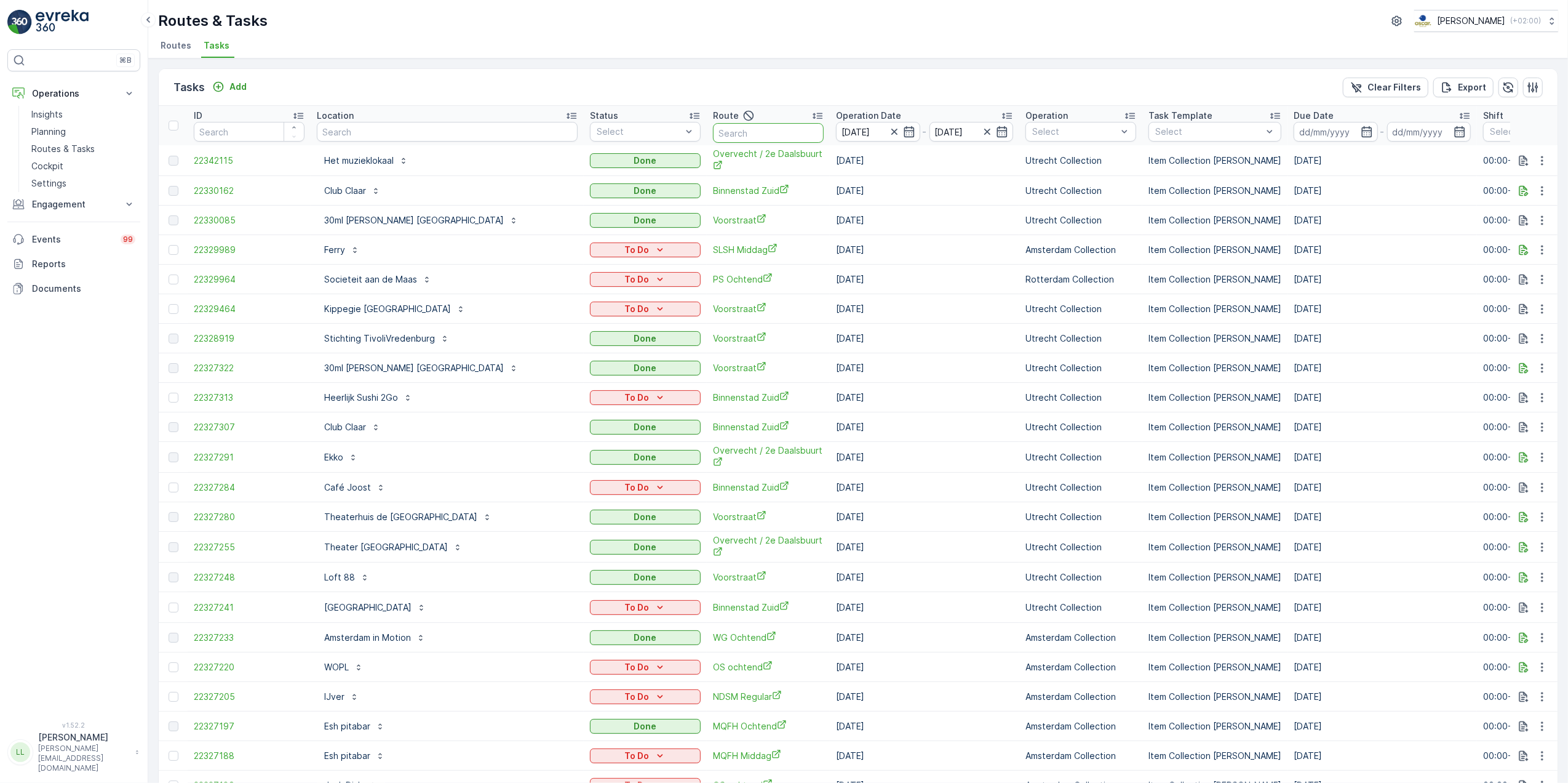
click at [713, 127] on input "text" at bounding box center [768, 133] width 111 height 20
type input "mq"
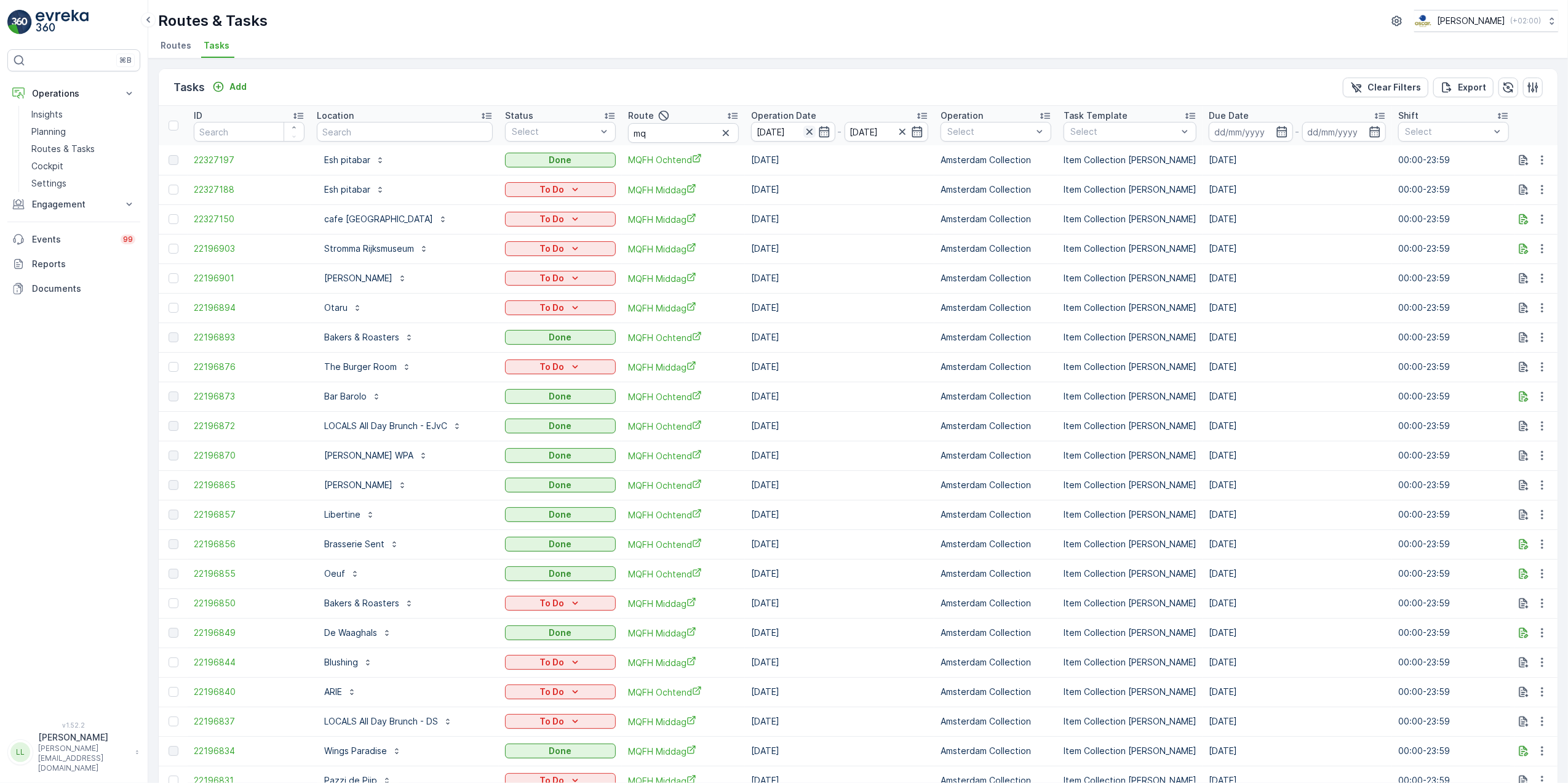
click at [806, 133] on icon "button" at bounding box center [809, 132] width 6 height 6
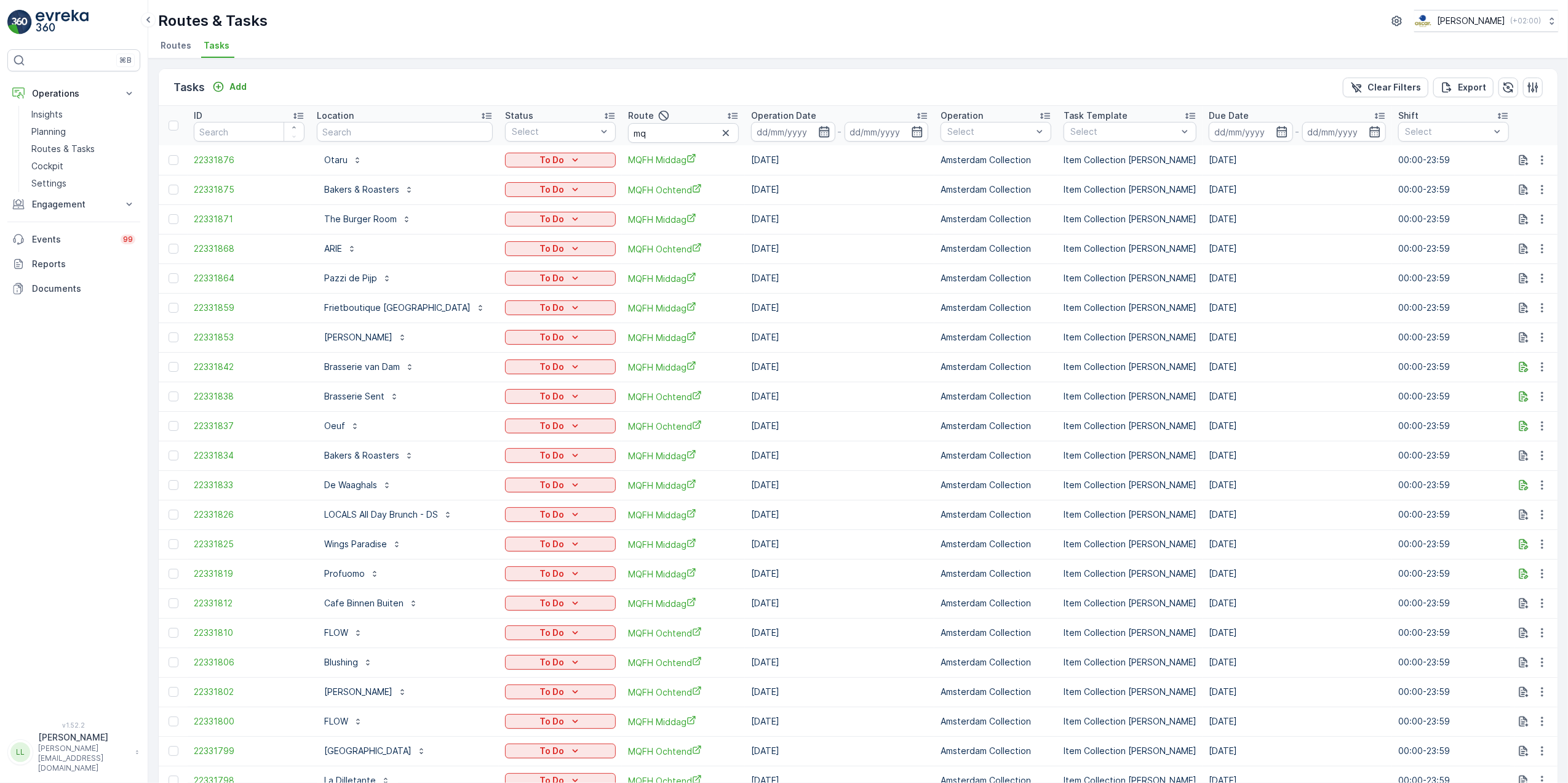
click at [828, 132] on icon "button" at bounding box center [824, 132] width 12 height 12
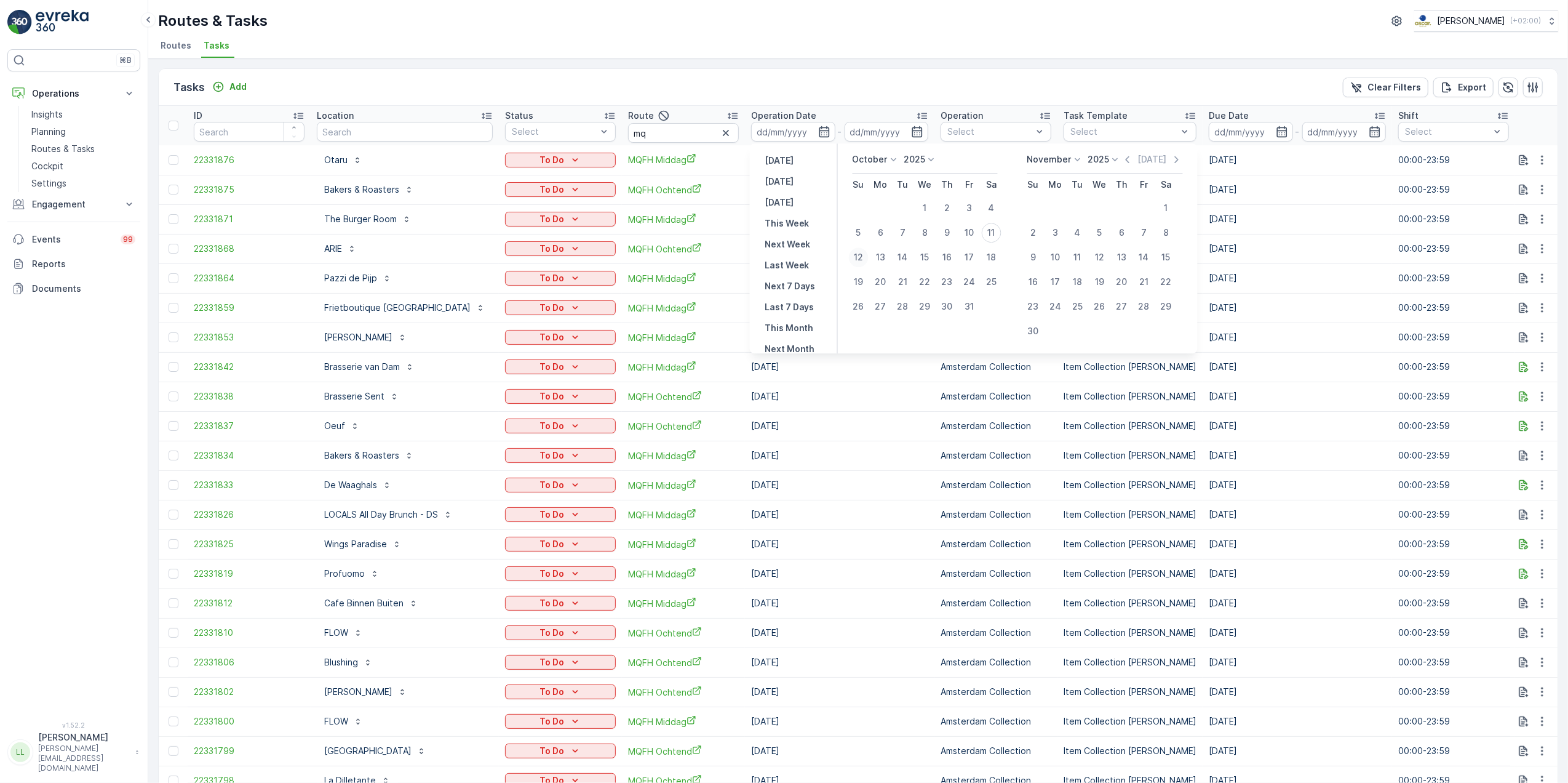
click at [857, 258] on div "12" at bounding box center [859, 257] width 20 height 20
type input "[DATE]"
click at [857, 258] on div "12" at bounding box center [859, 257] width 20 height 20
type input "[DATE]"
click at [857, 258] on div "12" at bounding box center [859, 257] width 20 height 20
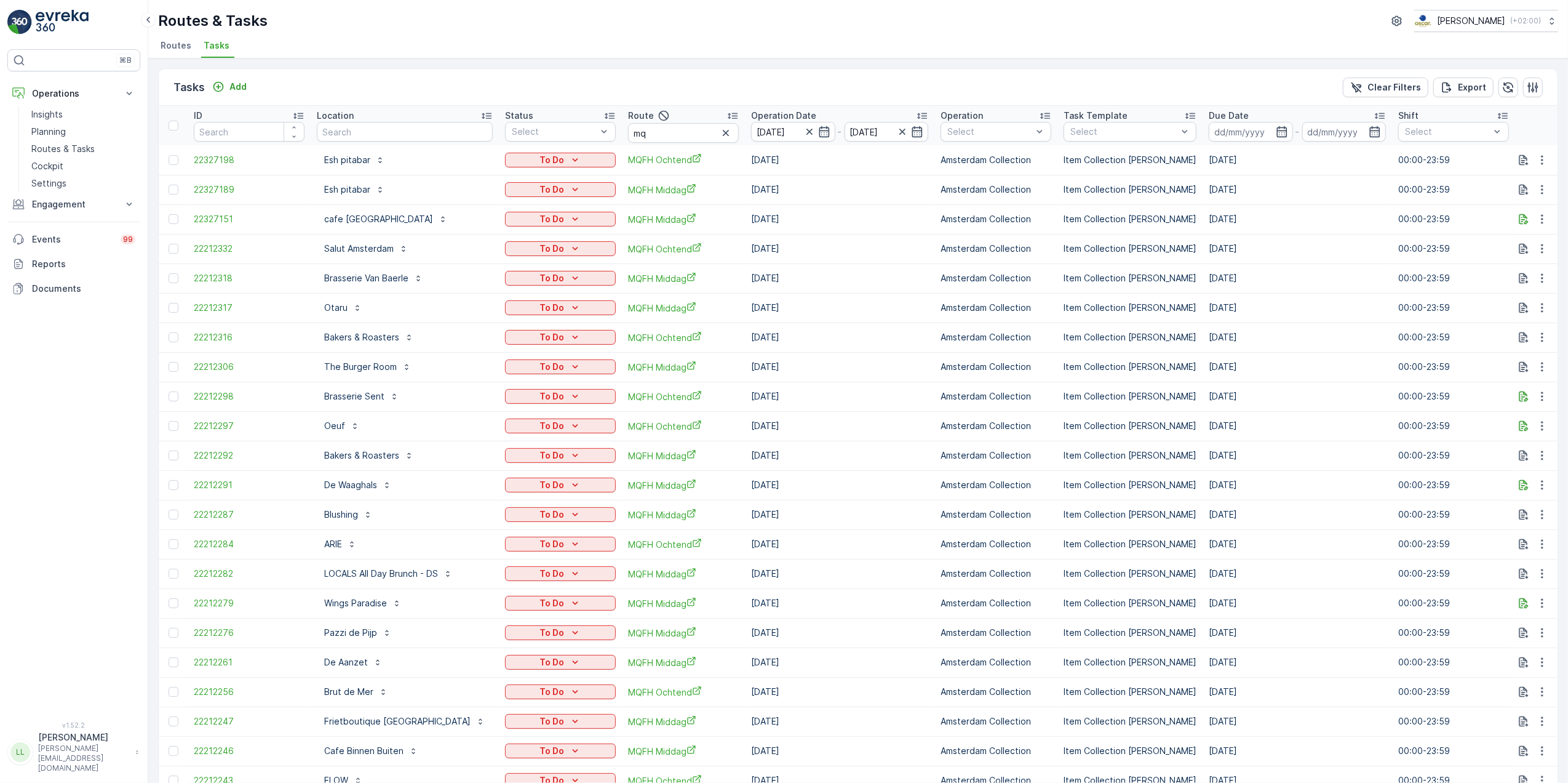
click at [667, 133] on input "mq" at bounding box center [683, 133] width 111 height 20
type input "mqfh o"
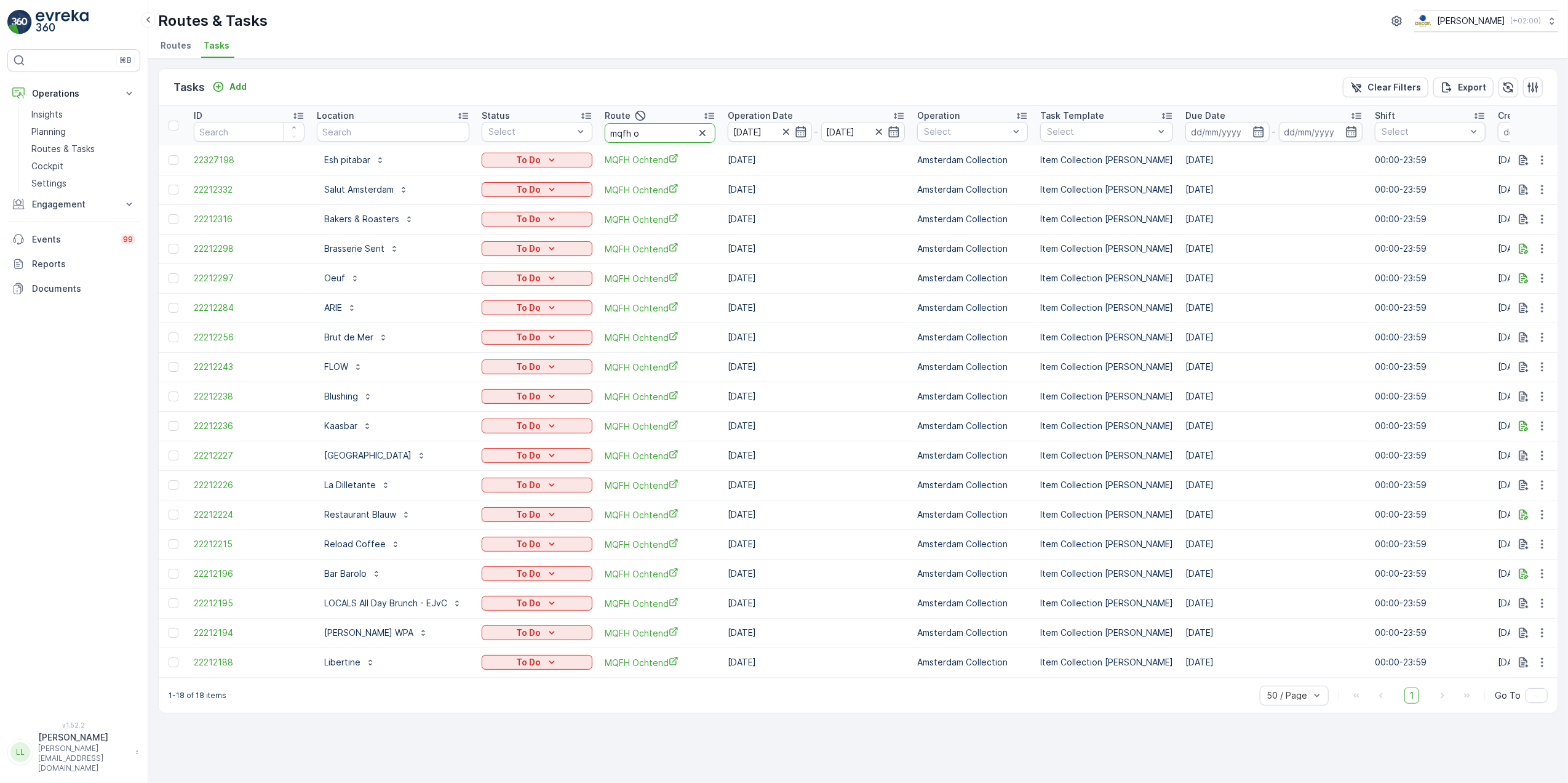
click at [683, 137] on input "mqfh o" at bounding box center [659, 133] width 111 height 20
type input "mqfh m"
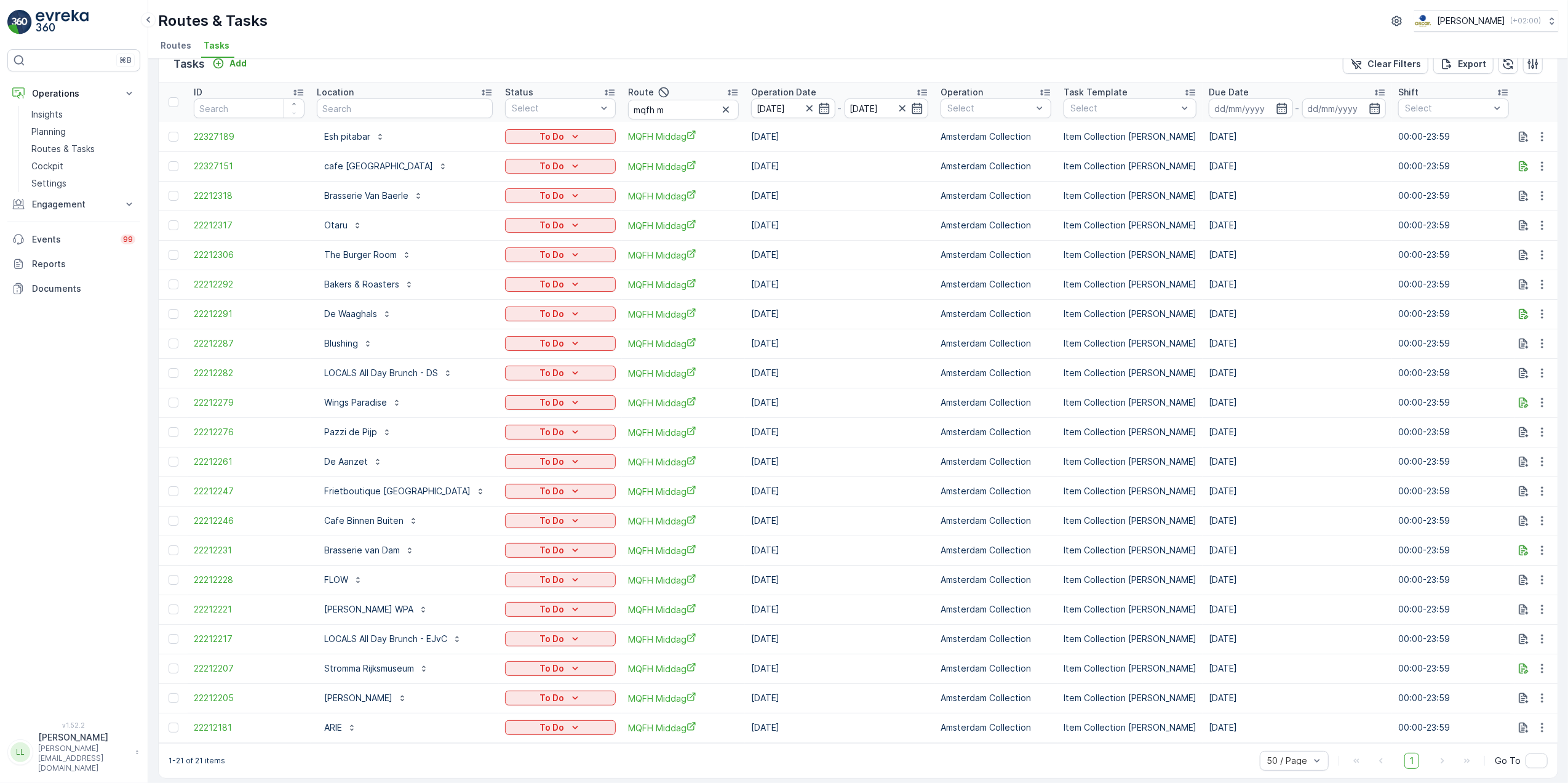
scroll to position [35, 0]
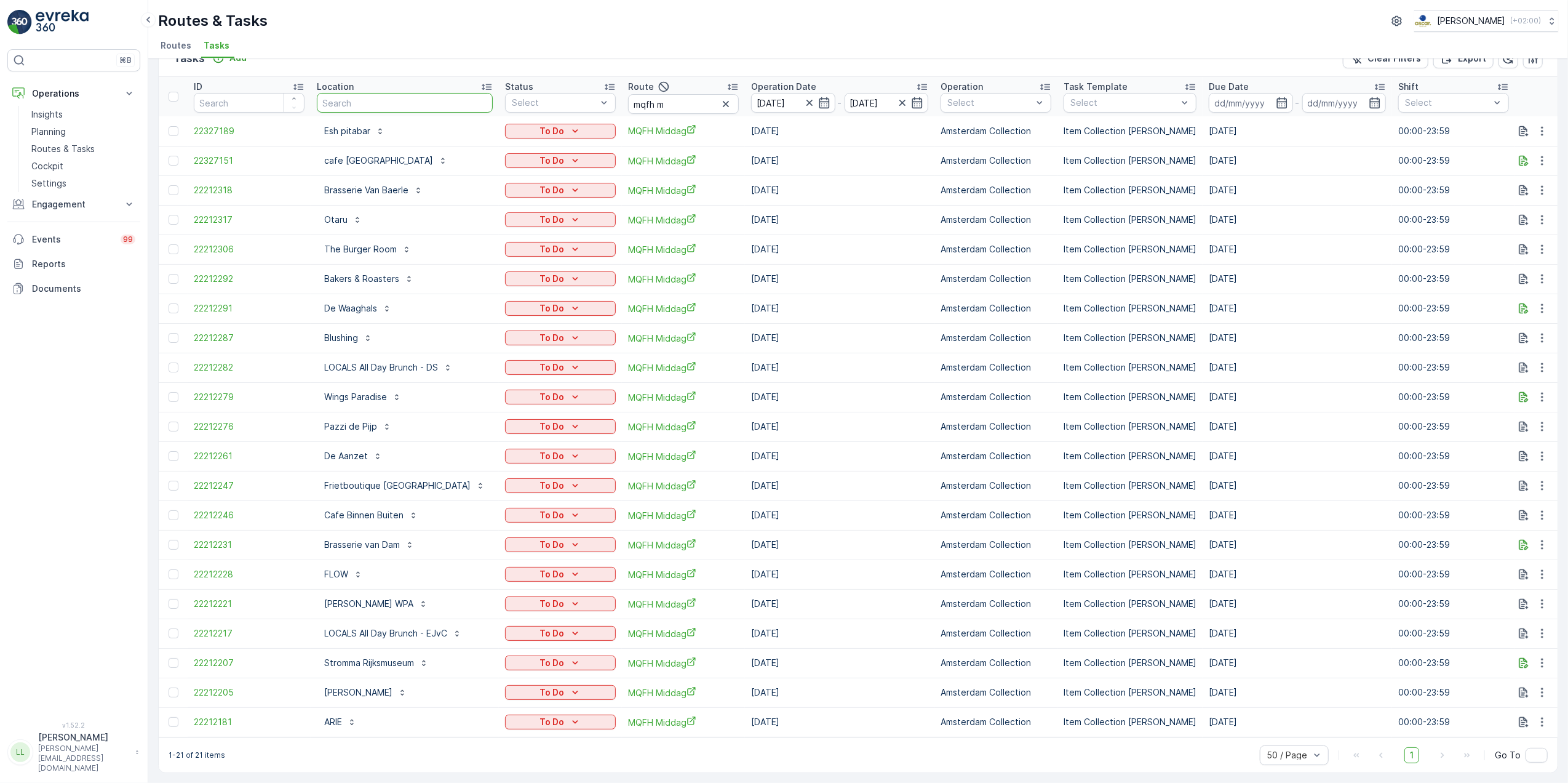
click at [442, 93] on input "text" at bounding box center [405, 103] width 176 height 20
type input "s"
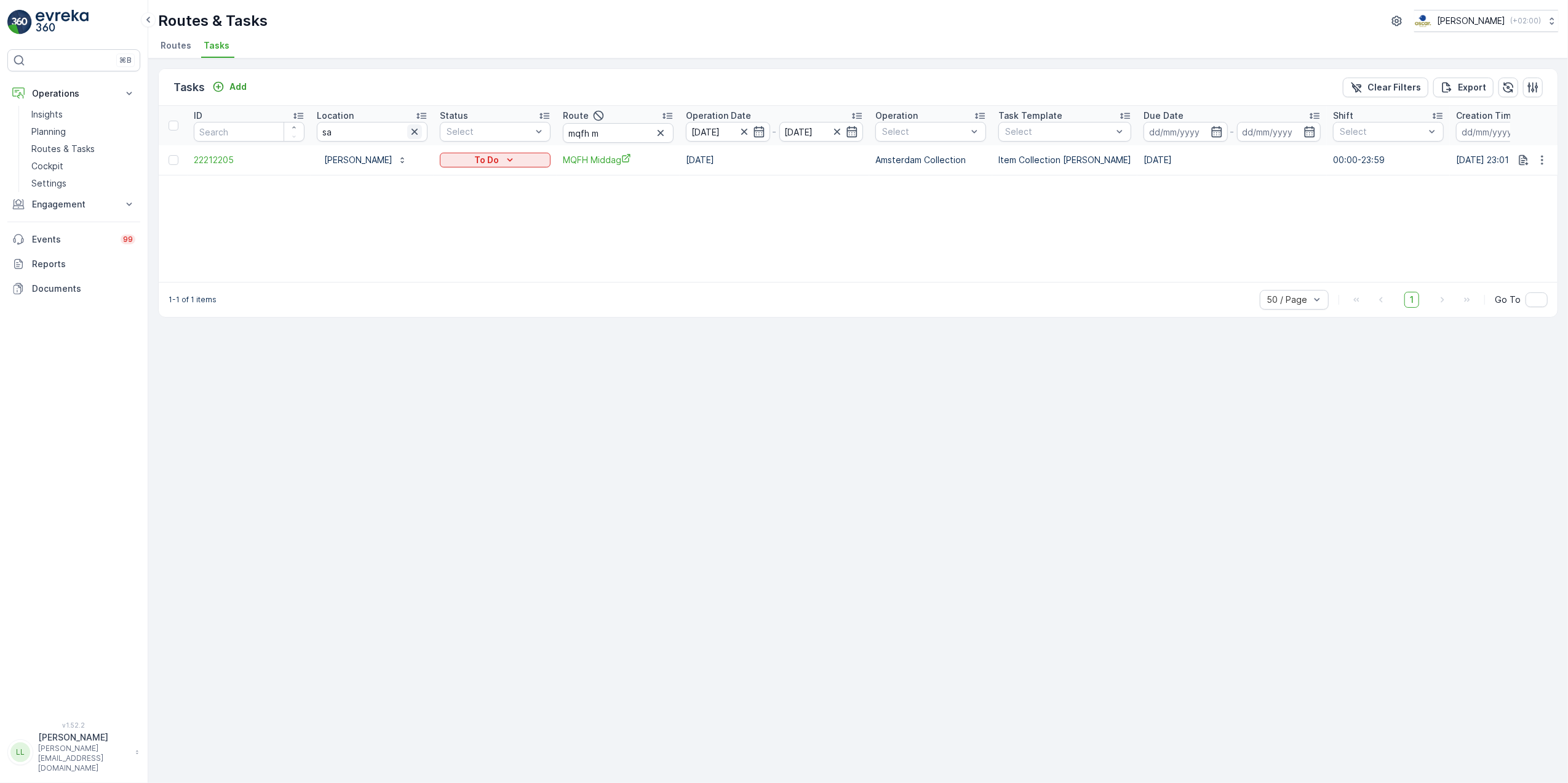
click at [410, 134] on icon "button" at bounding box center [415, 132] width 12 height 12
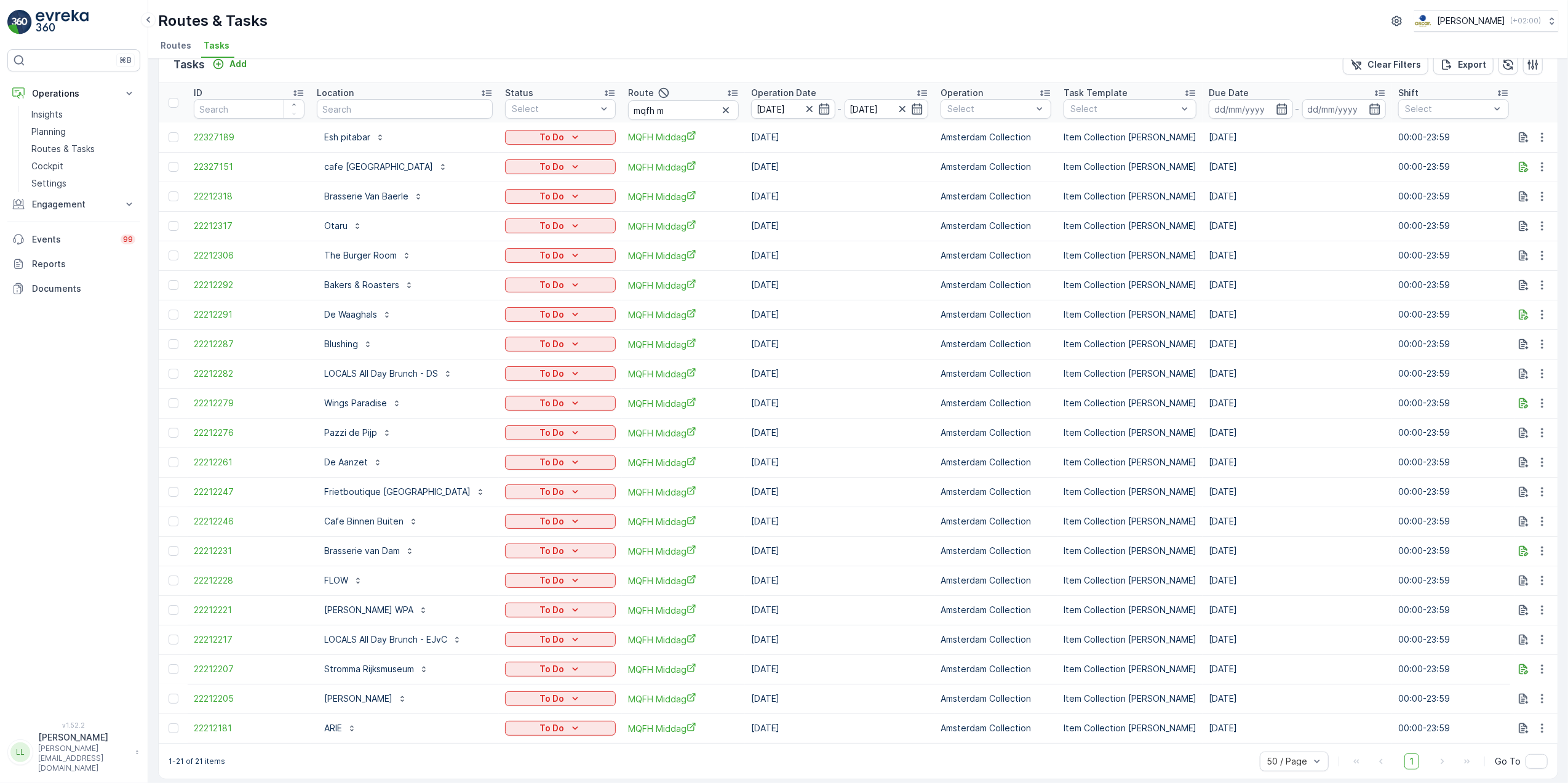
scroll to position [35, 0]
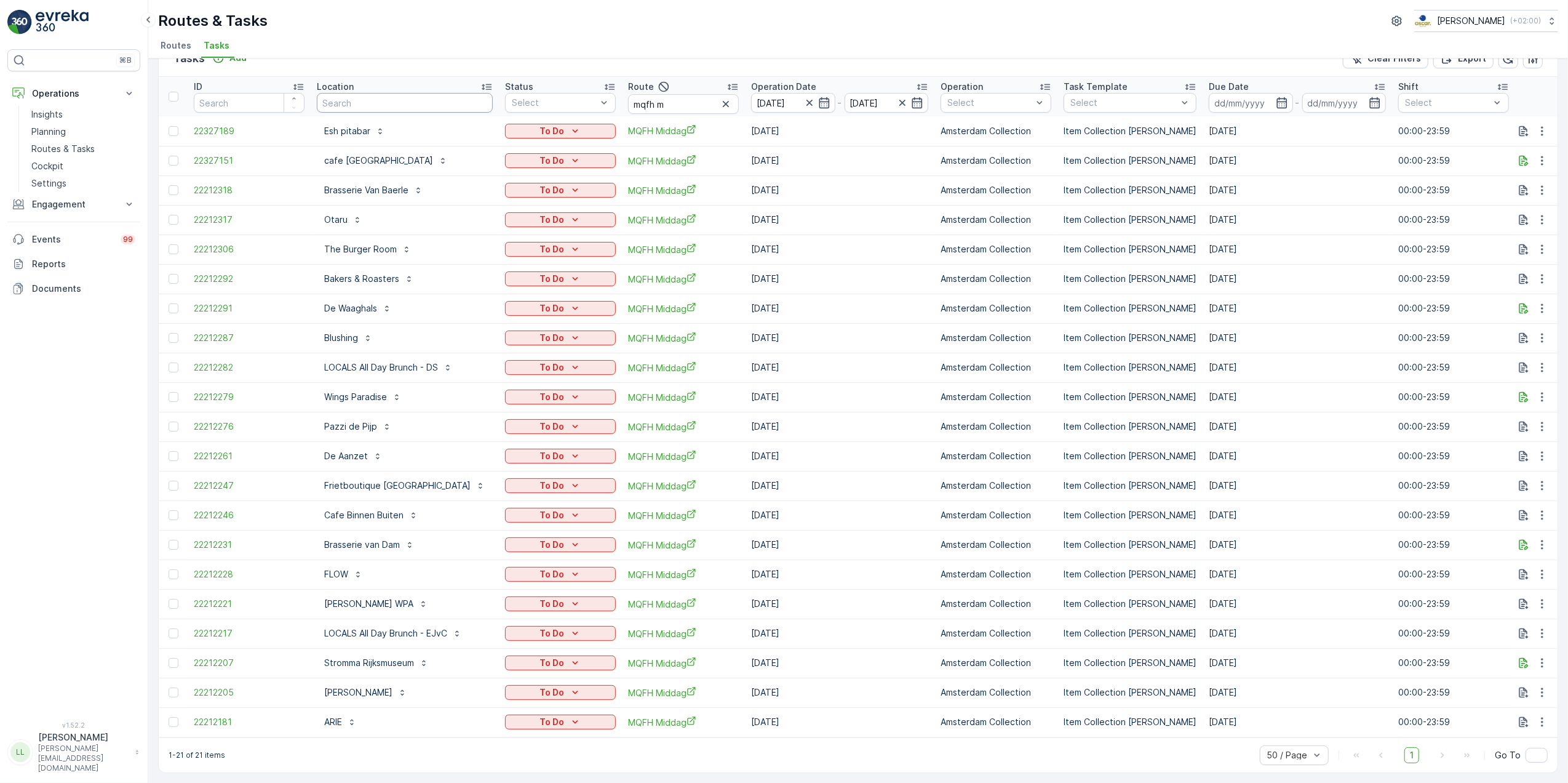
click at [467, 99] on input "text" at bounding box center [405, 103] width 176 height 20
type input "salu"
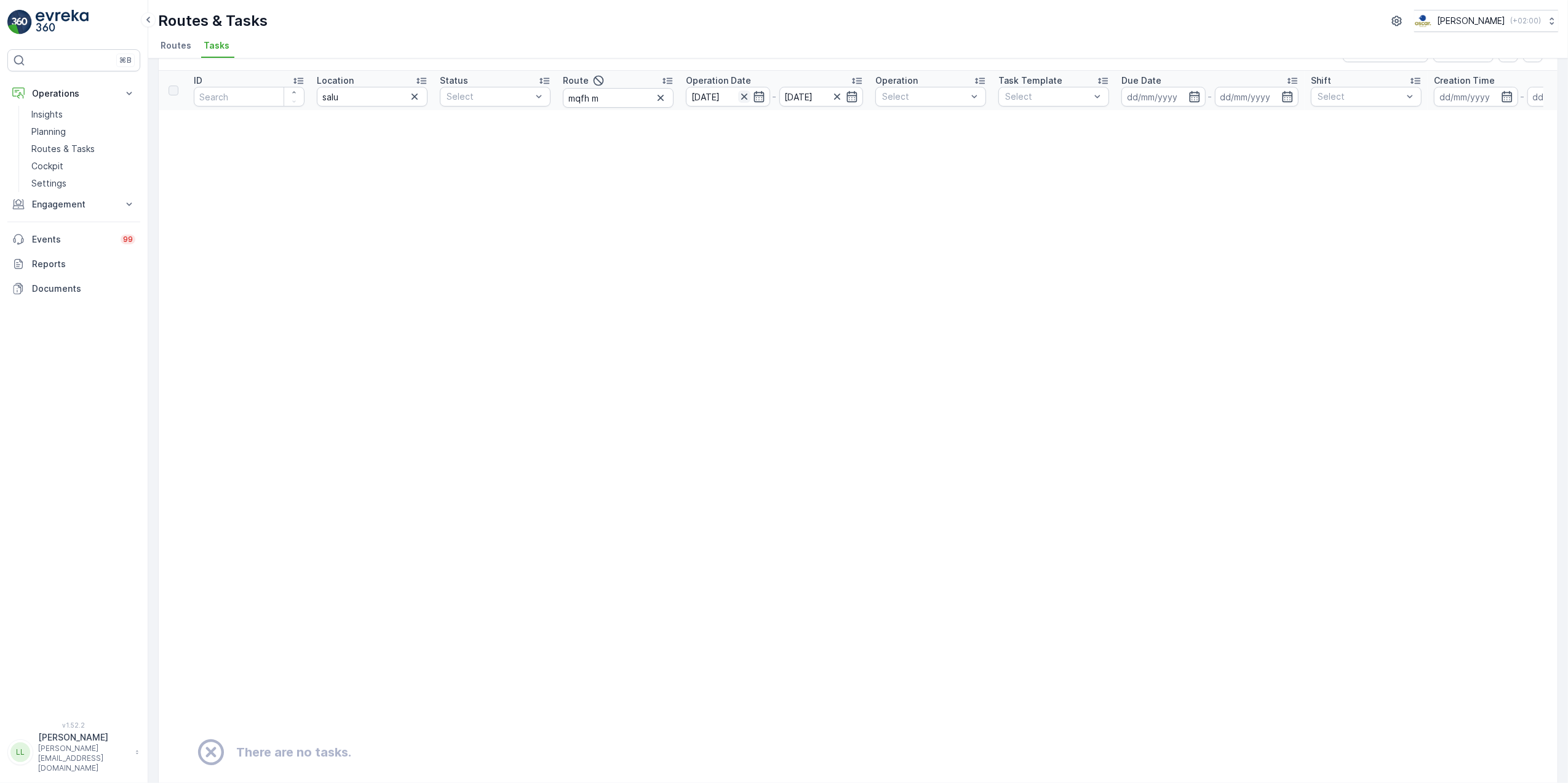
click at [741, 94] on icon "button" at bounding box center [744, 97] width 6 height 6
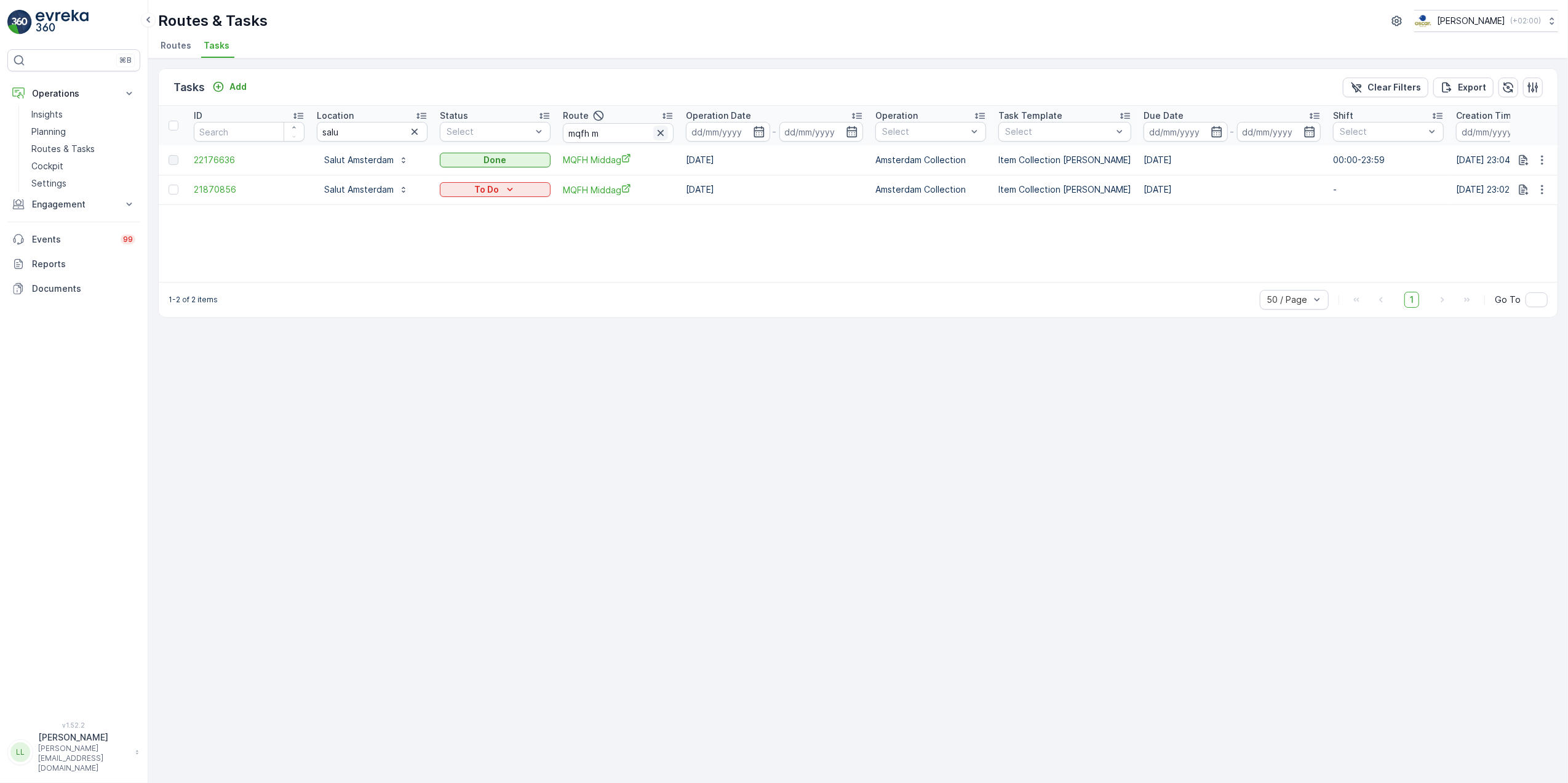
click at [665, 128] on icon "button" at bounding box center [660, 133] width 12 height 12
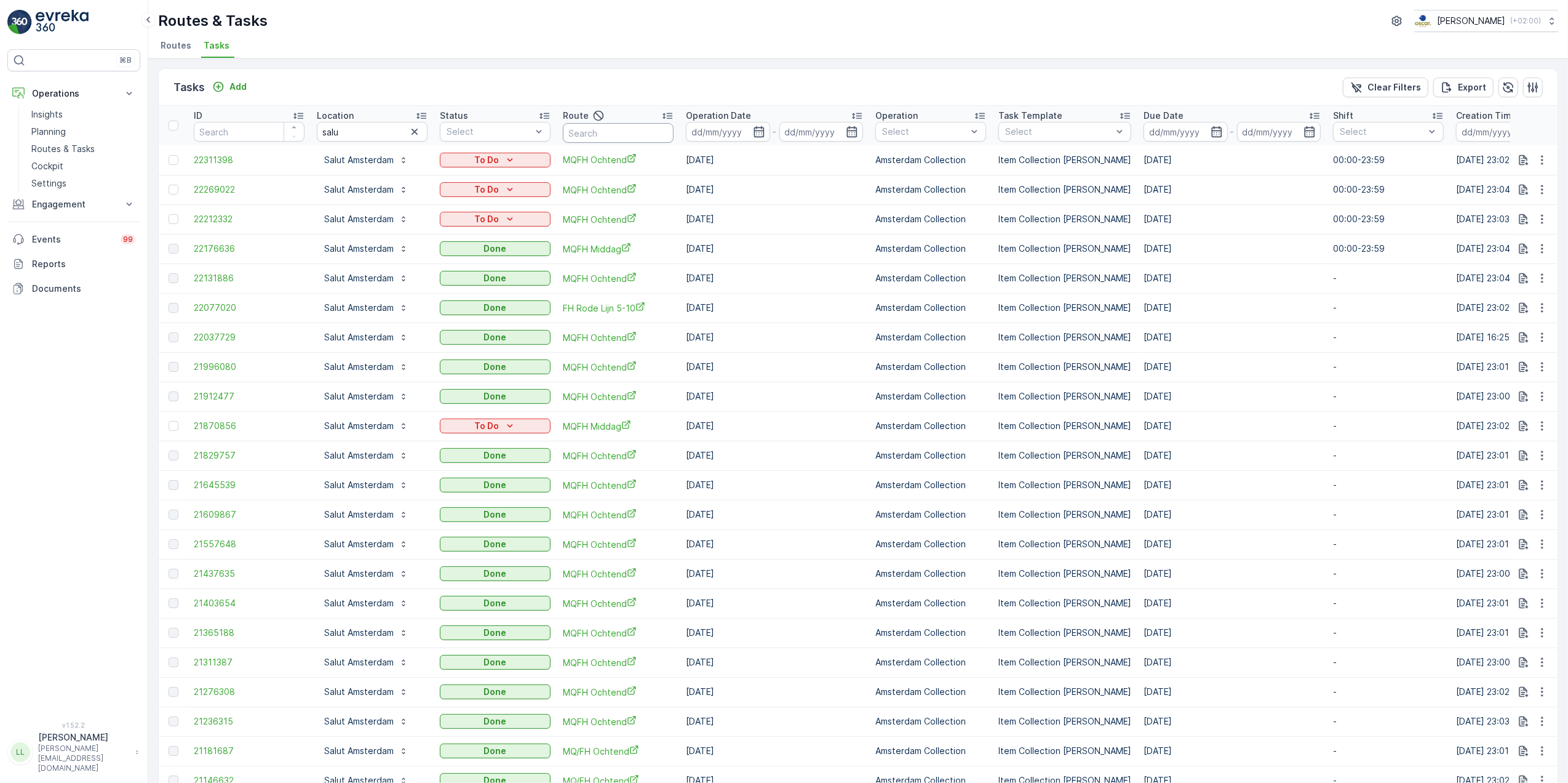
click at [606, 143] on input "text" at bounding box center [617, 133] width 111 height 20
type input "mqfh o"
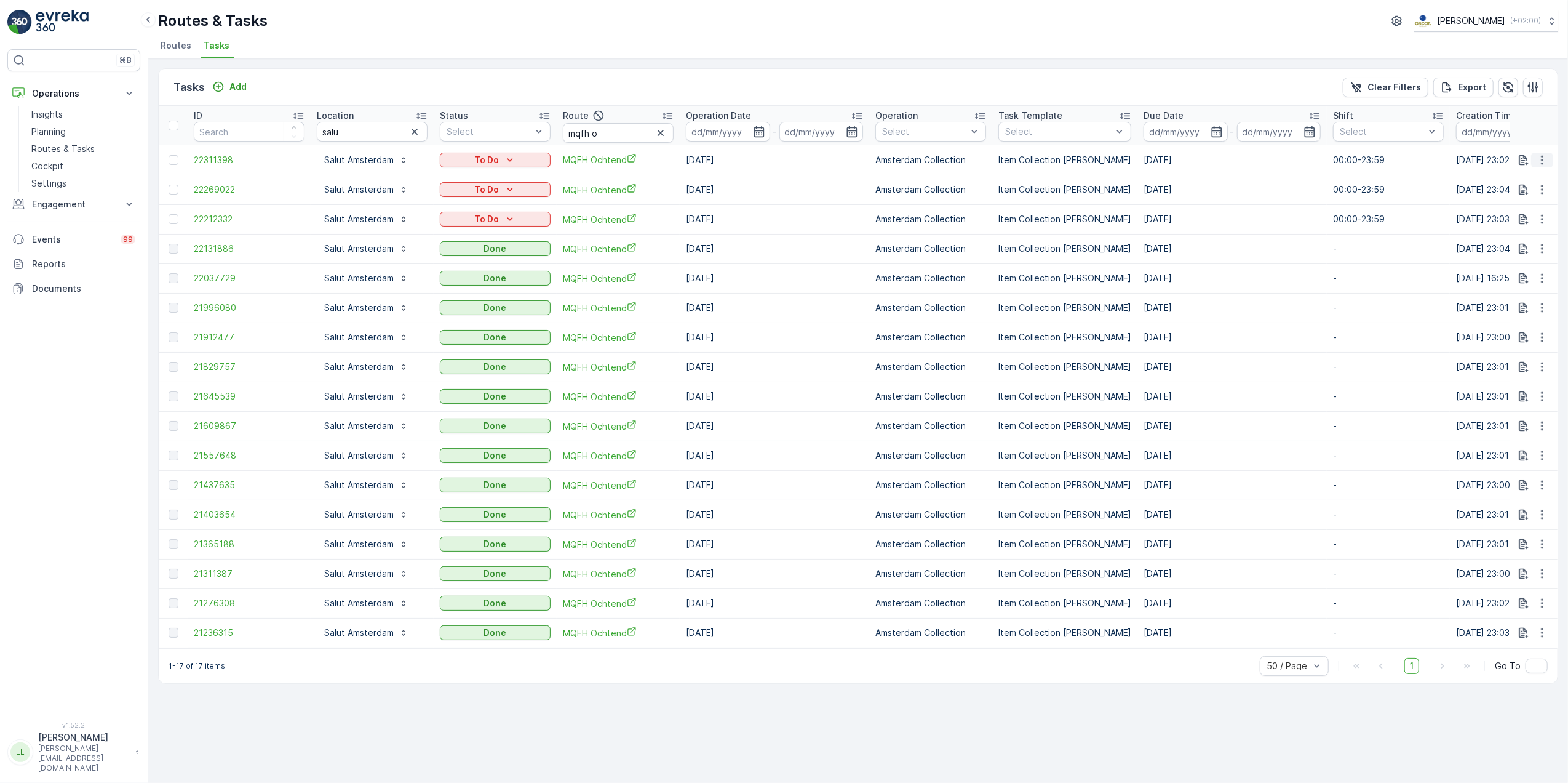
click at [1546, 159] on icon "button" at bounding box center [1542, 160] width 12 height 12
click at [54, 128] on p "Planning" at bounding box center [48, 132] width 35 height 12
click at [762, 131] on icon "button" at bounding box center [759, 131] width 10 height 11
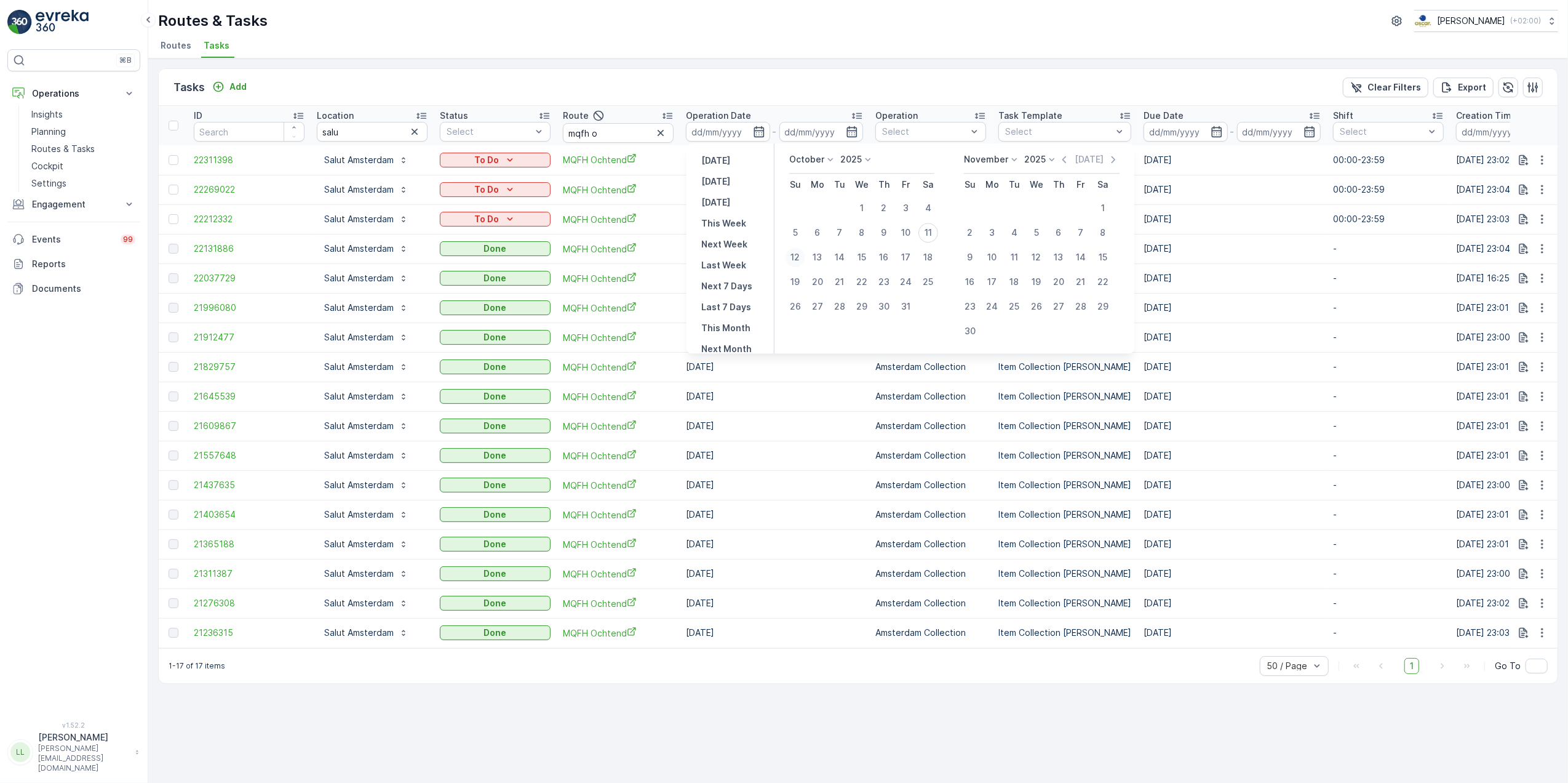
click at [803, 251] on div "12" at bounding box center [796, 257] width 20 height 20
type input "[DATE]"
click at [803, 251] on div "12" at bounding box center [796, 257] width 20 height 20
type input "[DATE]"
click at [802, 251] on div "12" at bounding box center [796, 257] width 20 height 20
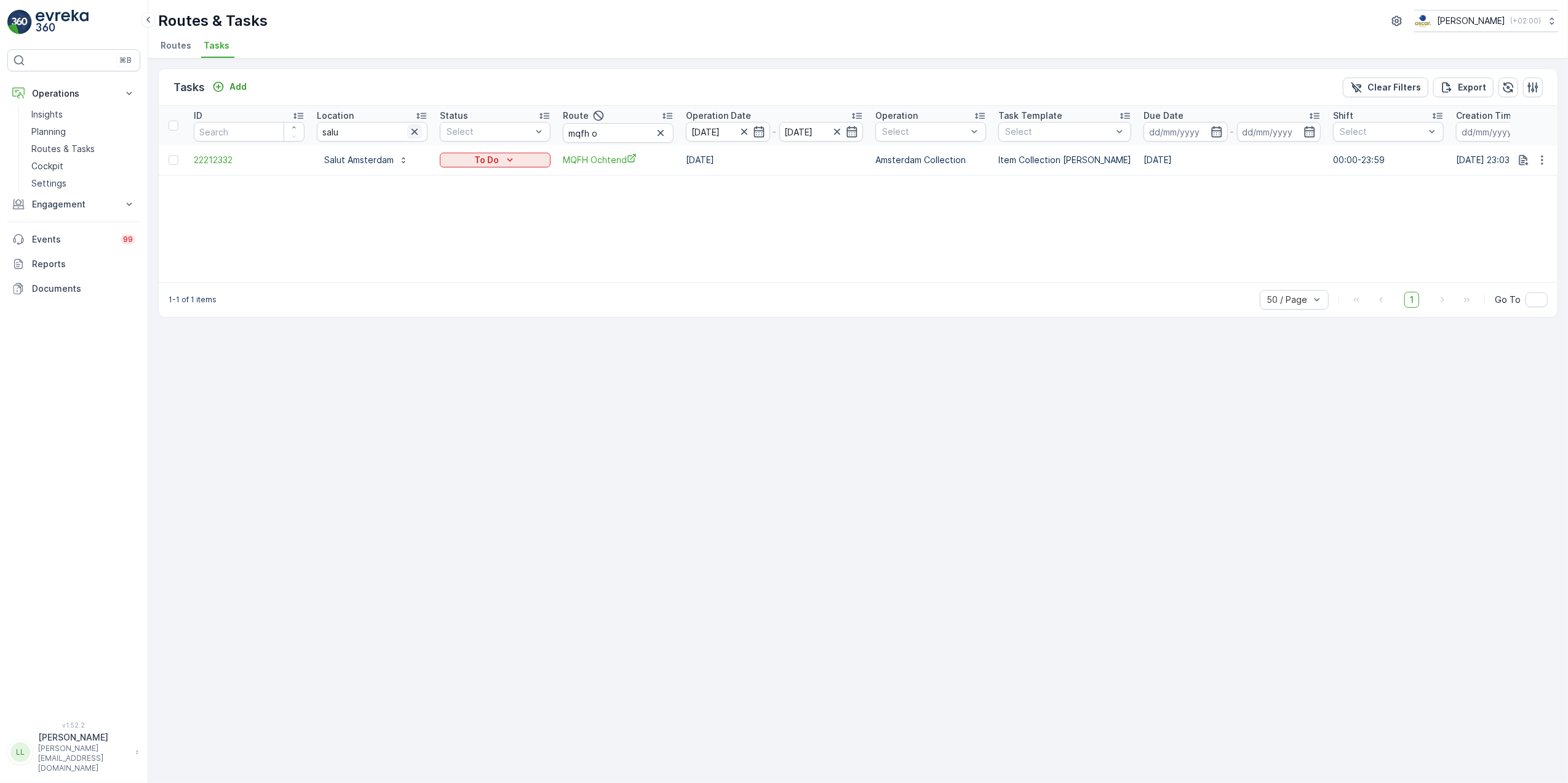
click at [410, 136] on icon "button" at bounding box center [415, 132] width 12 height 12
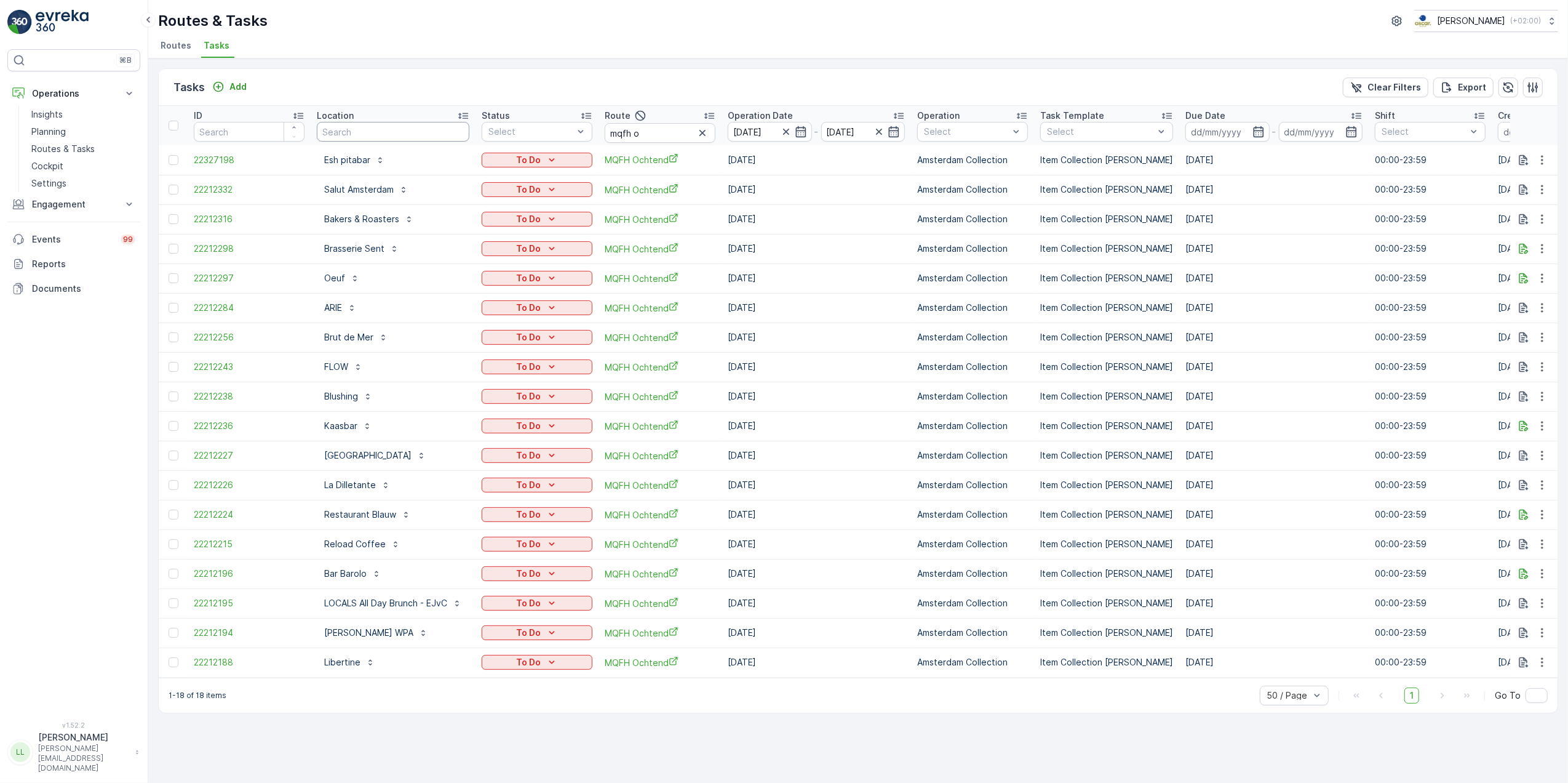
click at [410, 132] on input "text" at bounding box center [393, 132] width 153 height 20
type input "locasl"
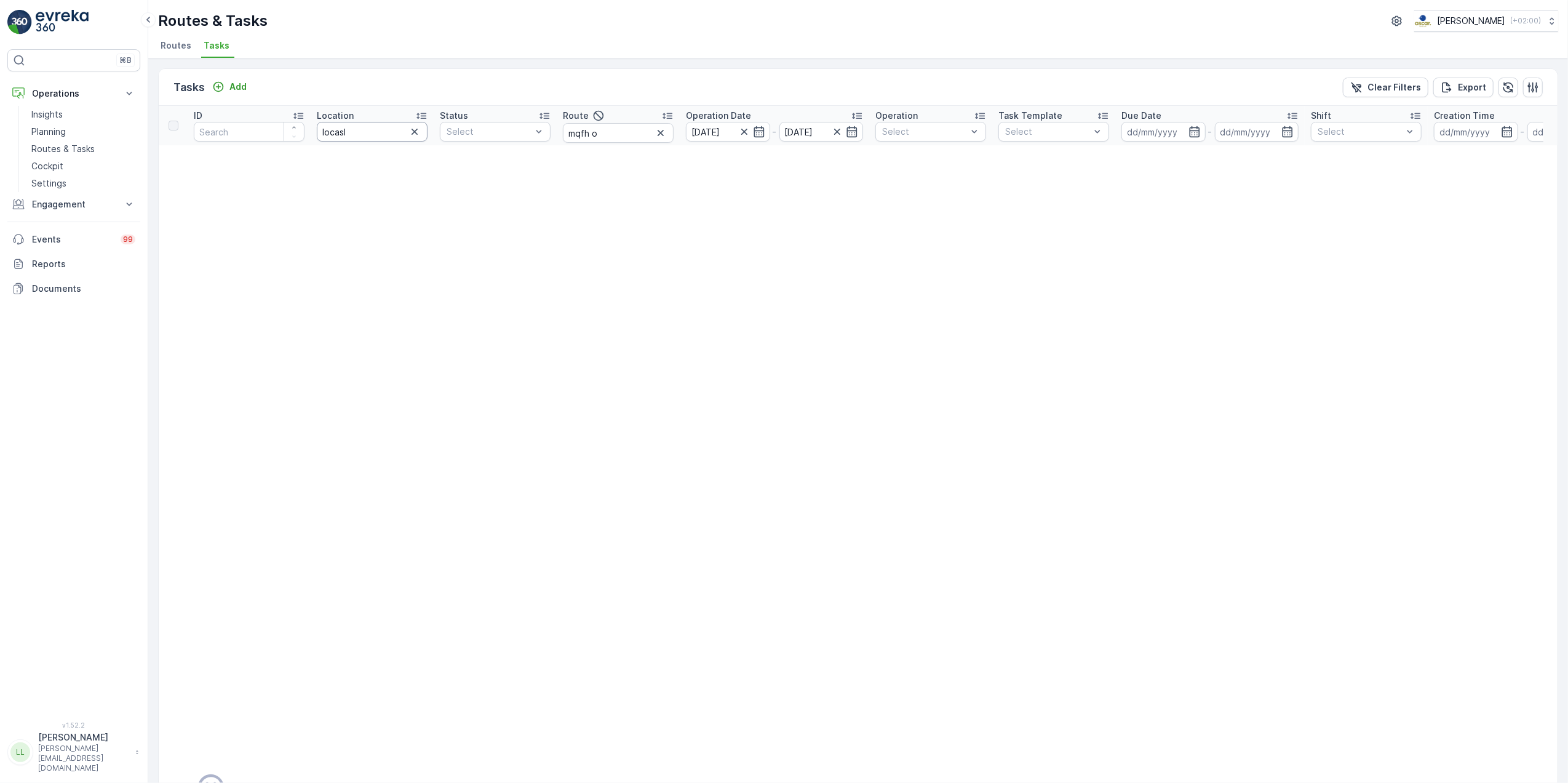
click at [387, 136] on input "locasl" at bounding box center [372, 132] width 111 height 20
type input "loca"
click at [660, 131] on icon "button" at bounding box center [660, 133] width 12 height 12
click at [759, 132] on icon "button" at bounding box center [759, 132] width 12 height 12
click at [356, 138] on input "locasl" at bounding box center [372, 132] width 111 height 20
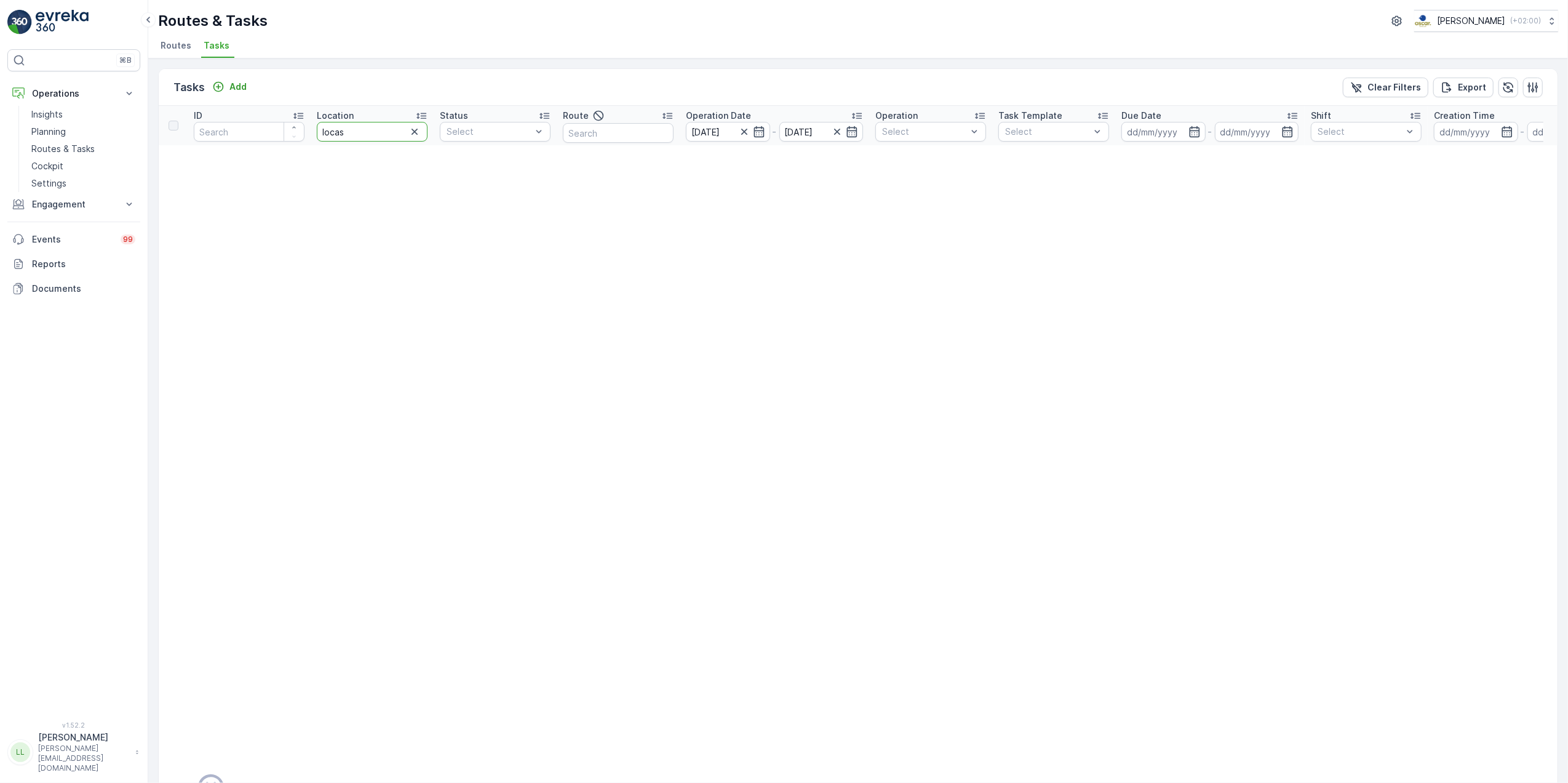
type input "loca"
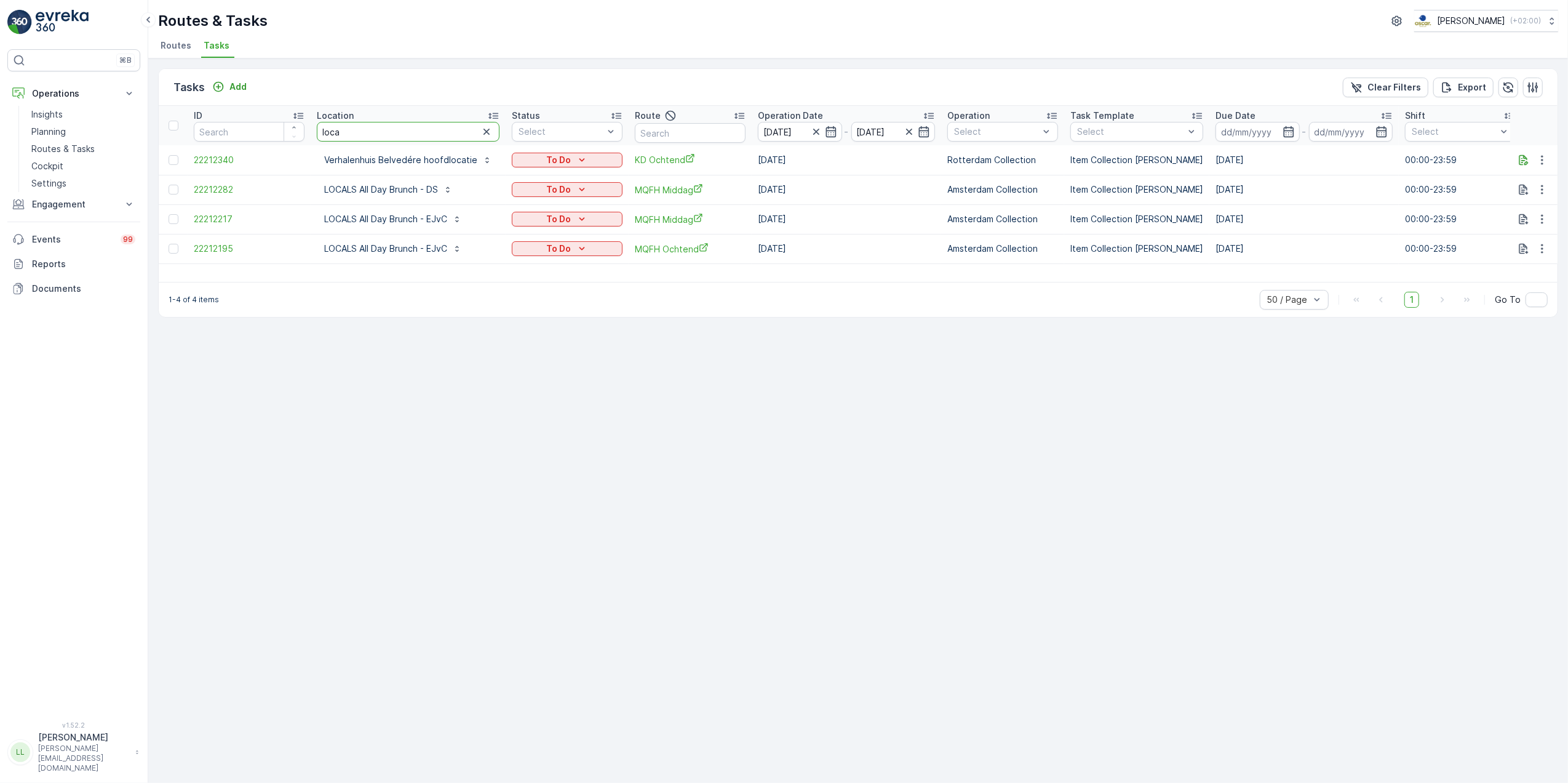
drag, startPoint x: 400, startPoint y: 134, endPoint x: 265, endPoint y: 142, distance: 135.2
click at [265, 142] on tr "ID Location loca Status Select Route Operation Date 12.10.2025 - 12.10.2025 Ope…" at bounding box center [1143, 125] width 1970 height 39
type input "stromma"
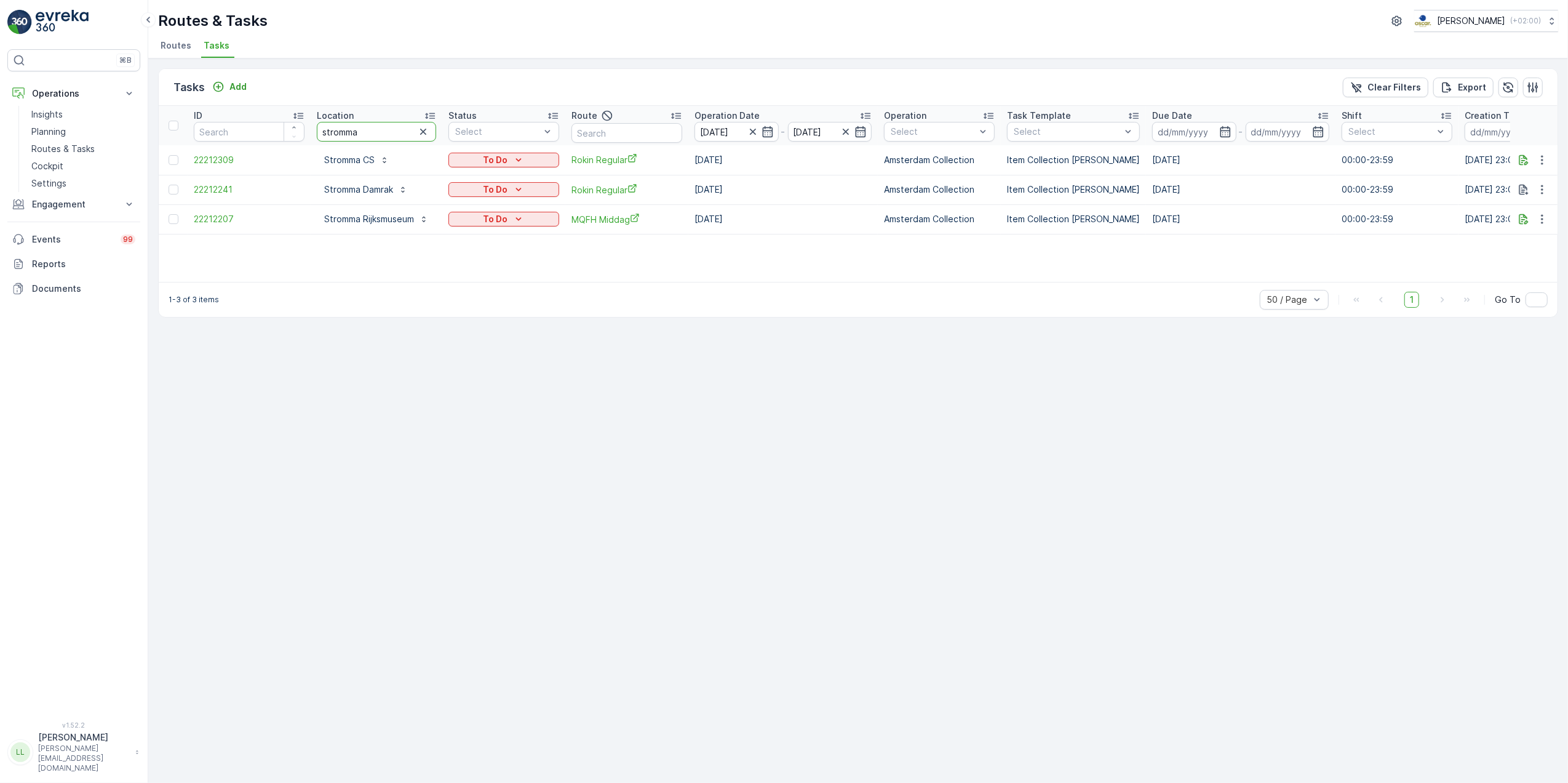
drag, startPoint x: 368, startPoint y: 134, endPoint x: 304, endPoint y: 142, distance: 64.5
click at [304, 142] on tr "ID Location stromma Status Select Route Operation Date 12.10.2025 - 12.10.2025 …" at bounding box center [1111, 125] width 1906 height 39
type input "schink"
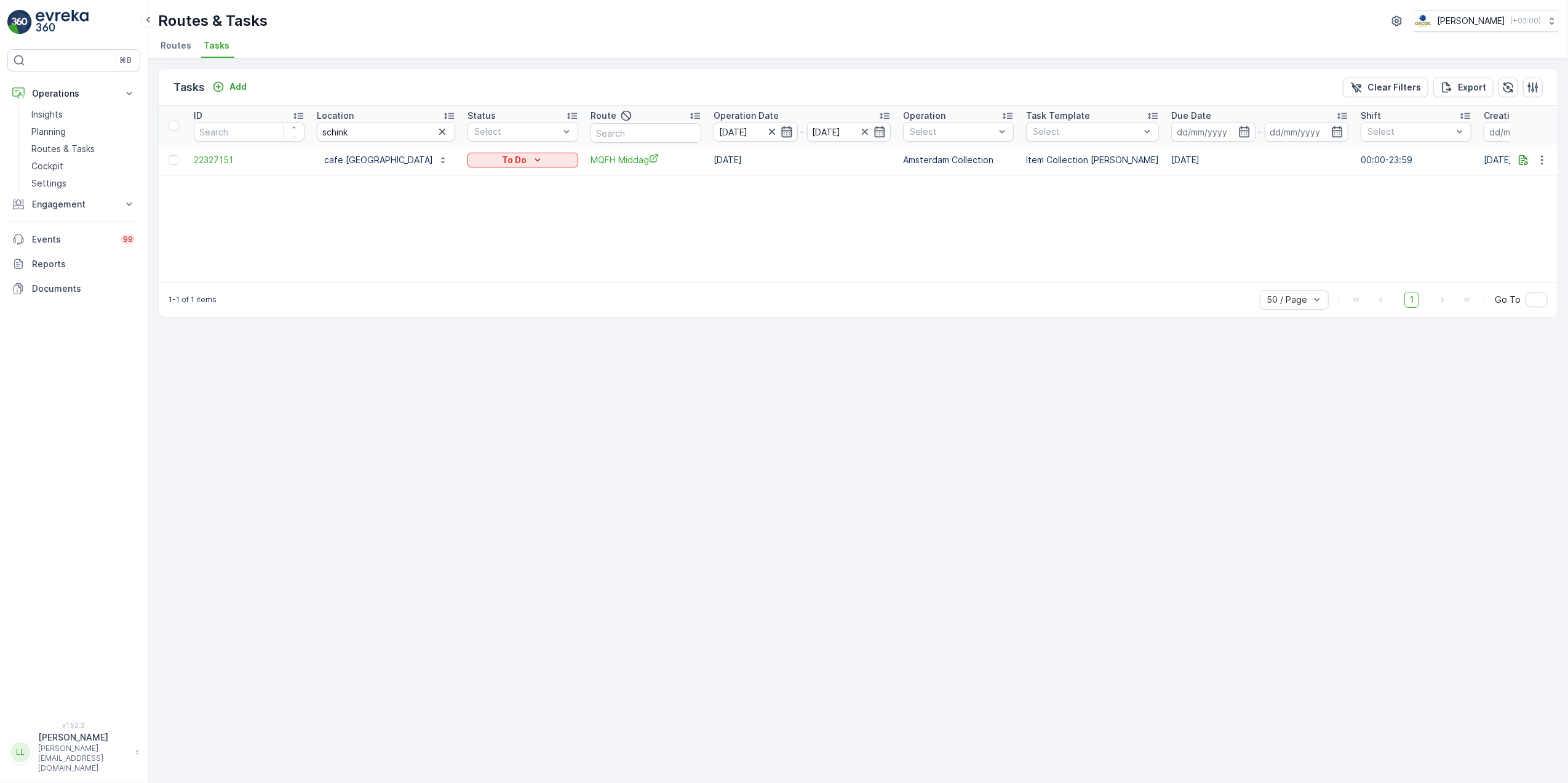
click at [781, 132] on icon "button" at bounding box center [787, 132] width 12 height 12
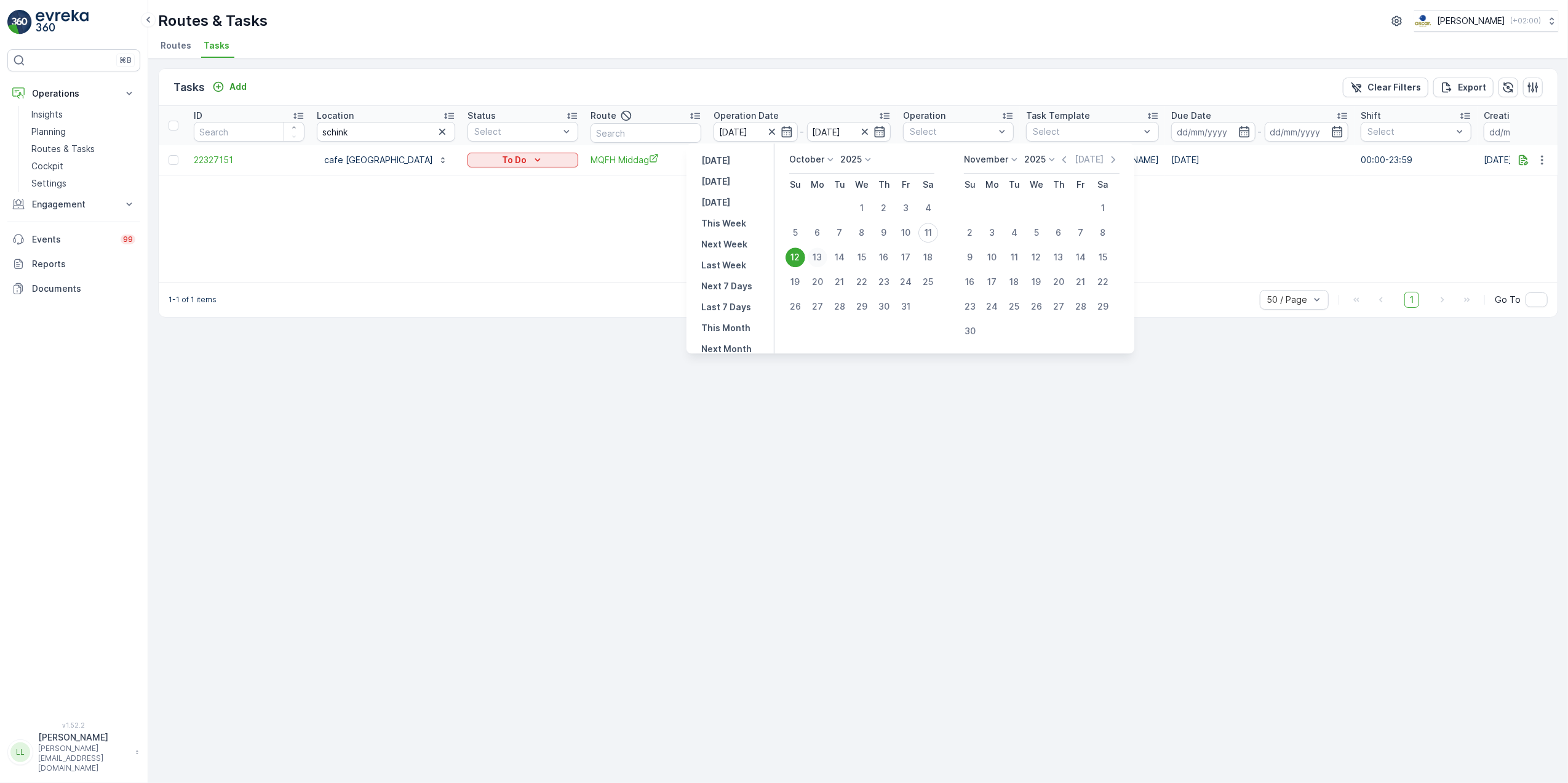
click at [823, 251] on div "13" at bounding box center [818, 257] width 20 height 20
type input "[DATE]"
click at [823, 251] on div "ID Location schink Status Select Route Operation Date 12.10.2025 - 13.10.2025 O…" at bounding box center [858, 194] width 1399 height 176
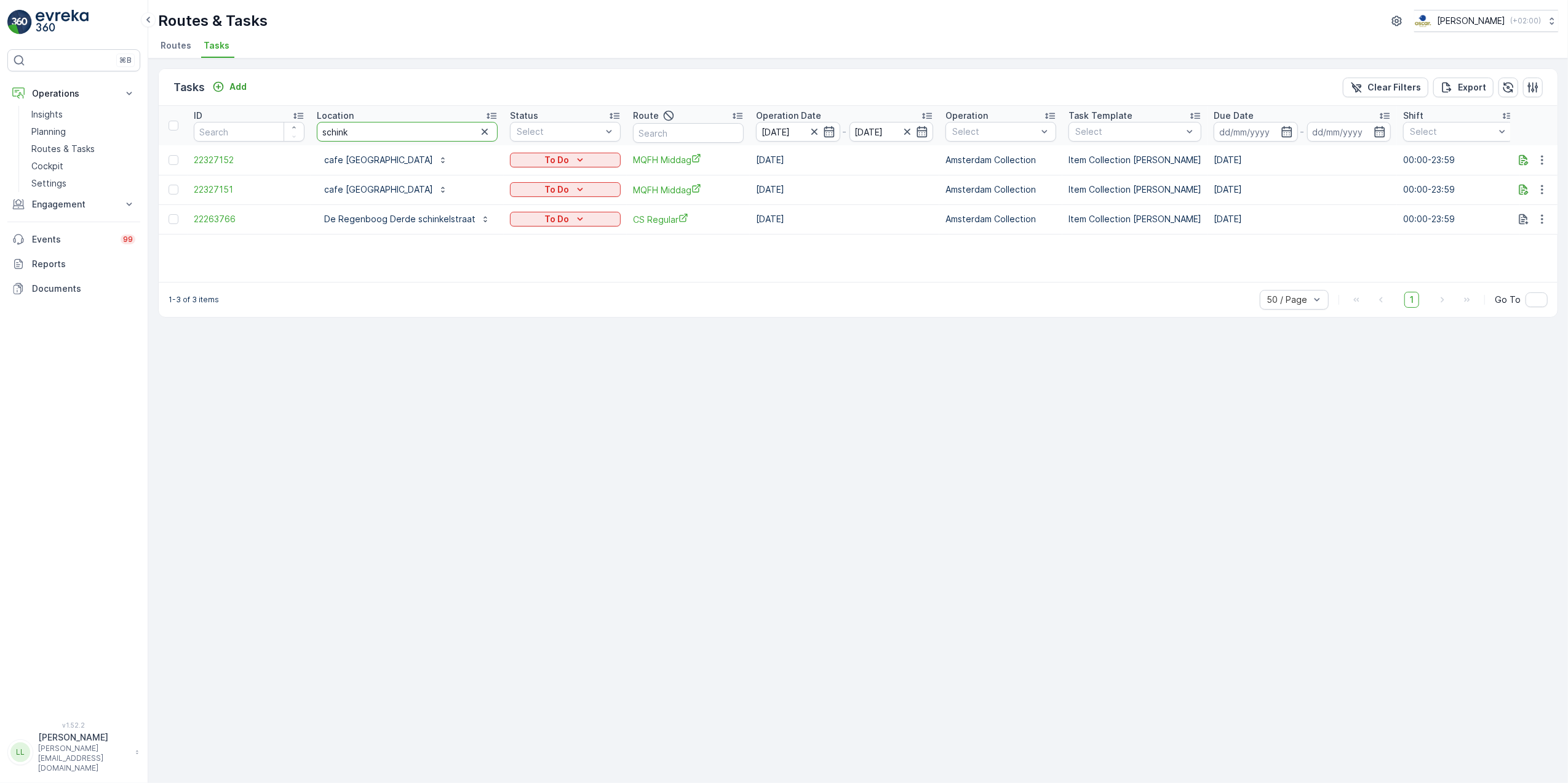
drag, startPoint x: 346, startPoint y: 141, endPoint x: 269, endPoint y: 148, distance: 77.3
click at [269, 148] on table "ID Location schink Status Select Route Operation Date 12.10.2025 - 13.10.2025 O…" at bounding box center [1142, 170] width 1968 height 129
type input "bru"
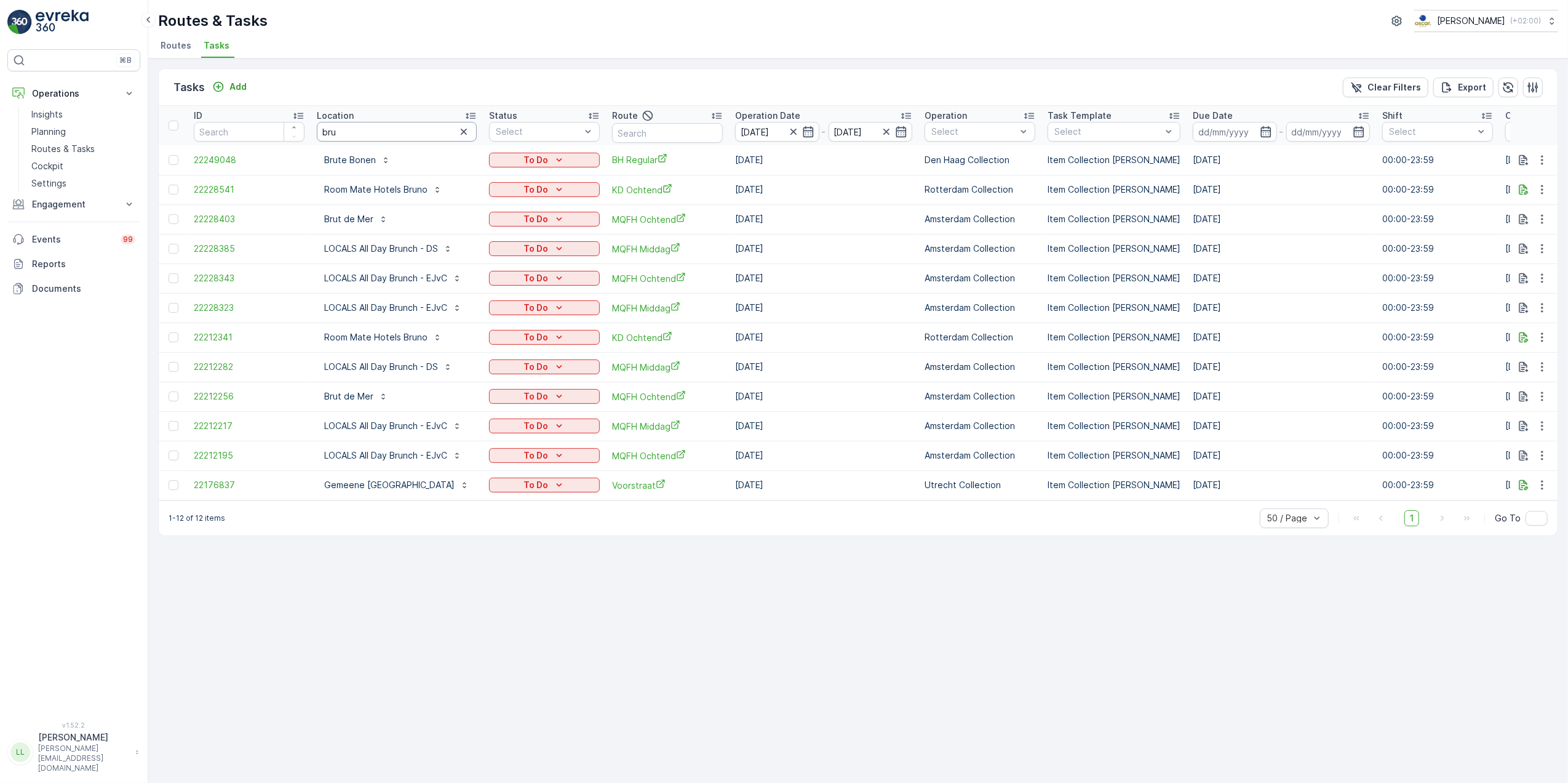
click at [441, 126] on input "bru" at bounding box center [397, 132] width 160 height 20
type input "brut"
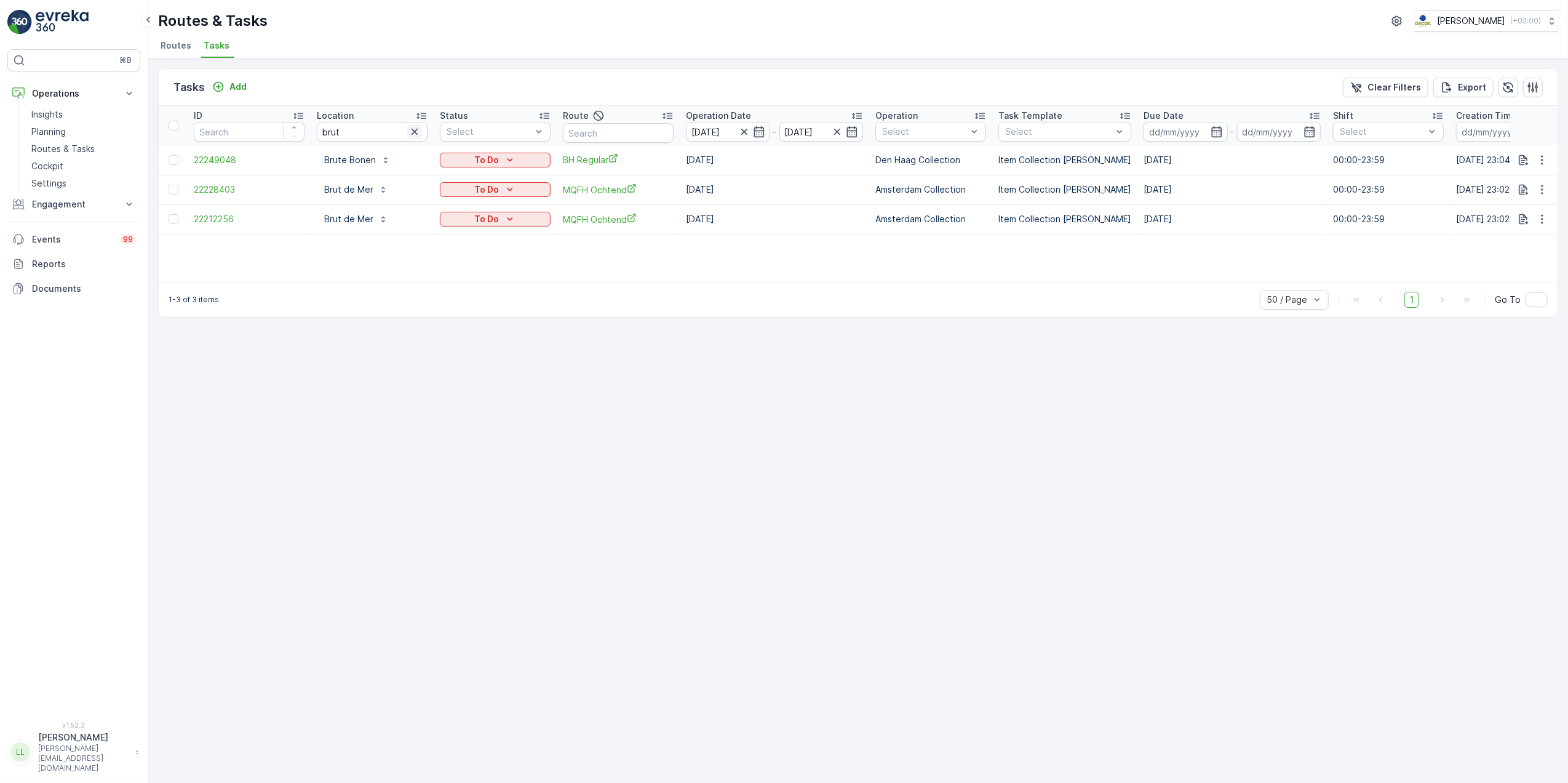
click at [417, 131] on icon "button" at bounding box center [415, 132] width 12 height 12
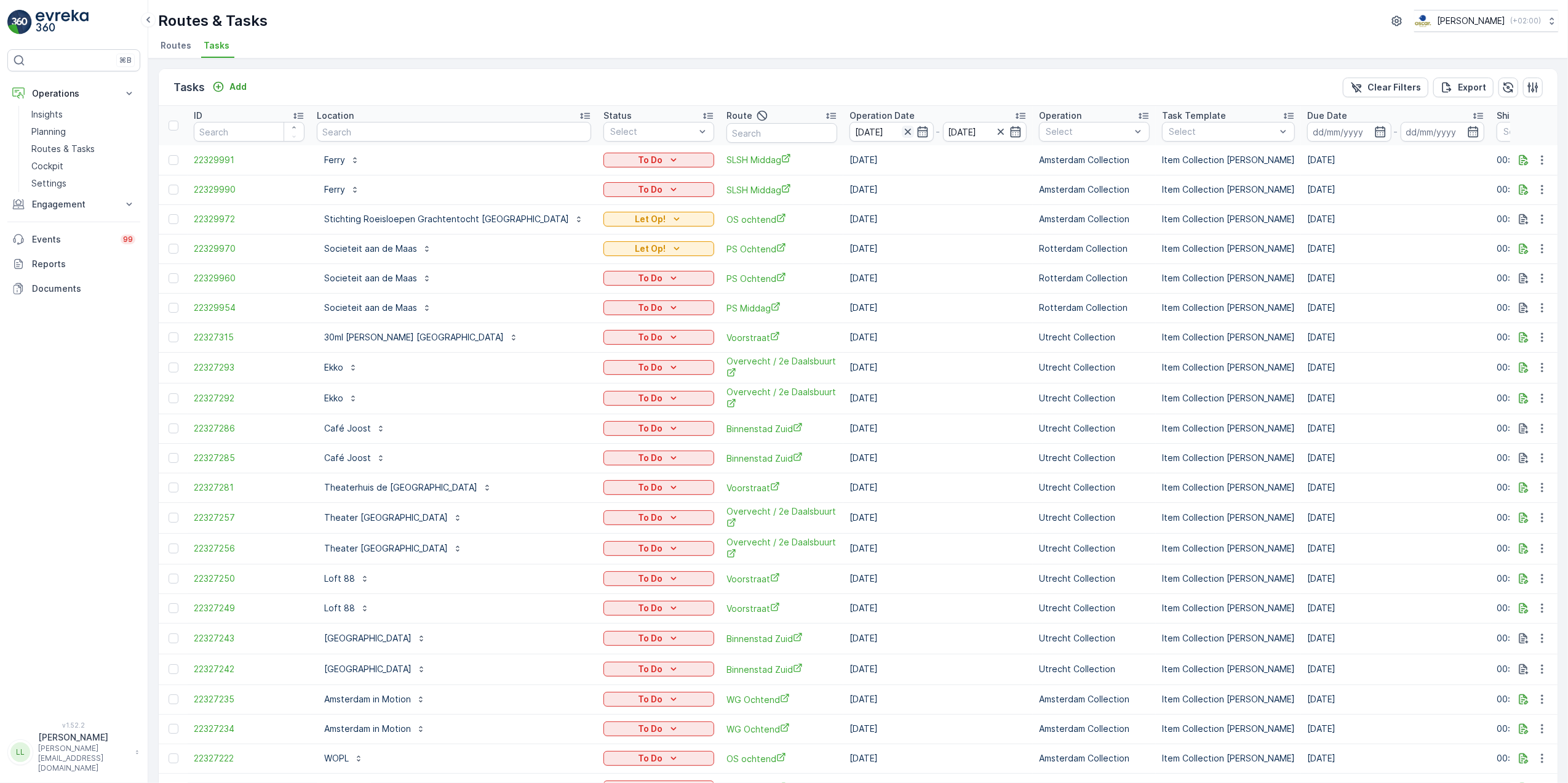
click at [902, 134] on icon "button" at bounding box center [908, 132] width 12 height 12
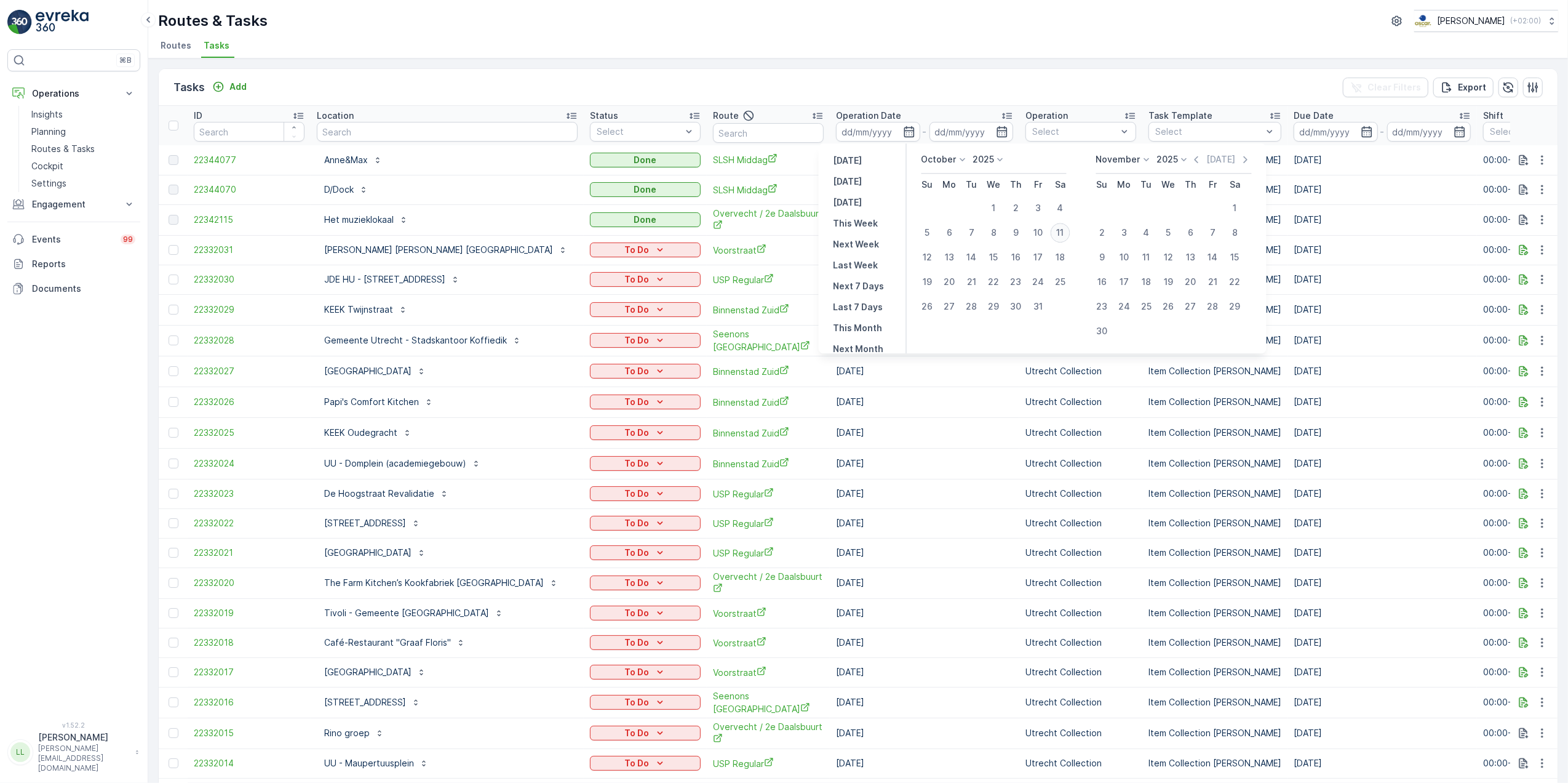
click at [1063, 230] on div "11" at bounding box center [1060, 232] width 20 height 20
type input "[DATE]"
click at [1063, 230] on div "11" at bounding box center [1060, 232] width 20 height 20
type input "[DATE]"
click at [1063, 230] on div "11" at bounding box center [1060, 232] width 20 height 20
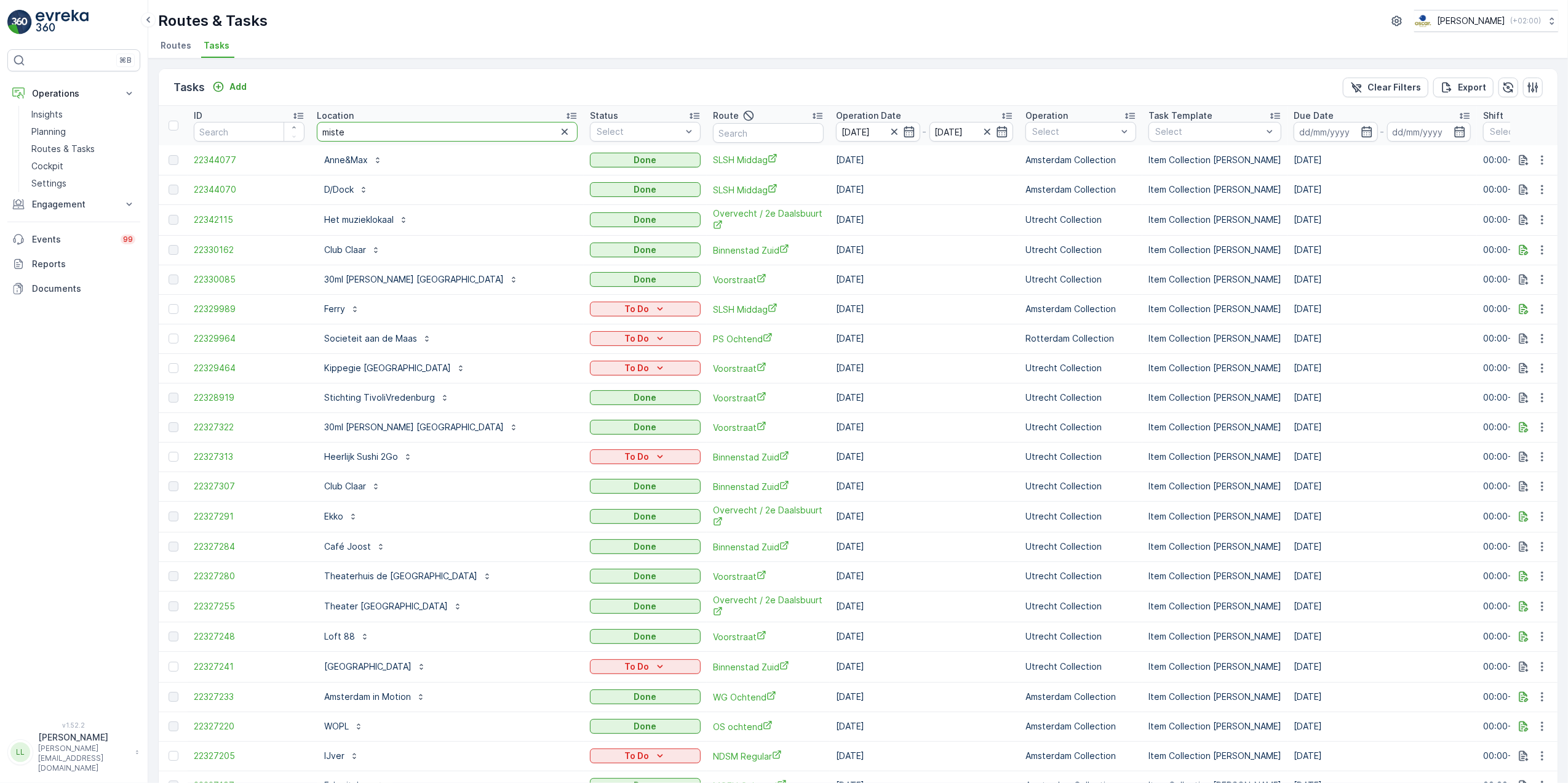
type input "mister"
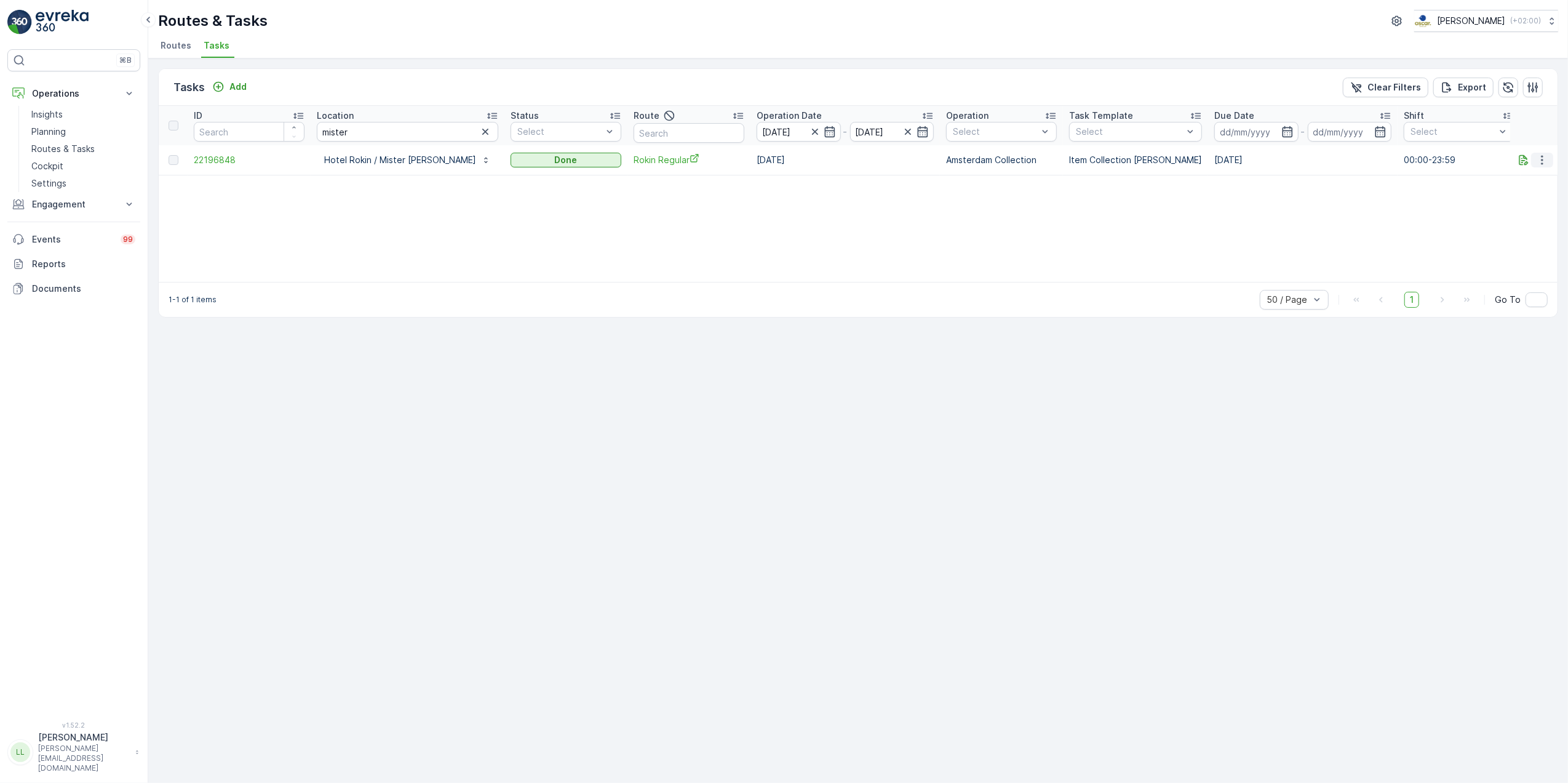
click at [1548, 161] on icon "button" at bounding box center [1542, 160] width 12 height 12
click at [1535, 176] on span "See More Details" at bounding box center [1528, 179] width 72 height 12
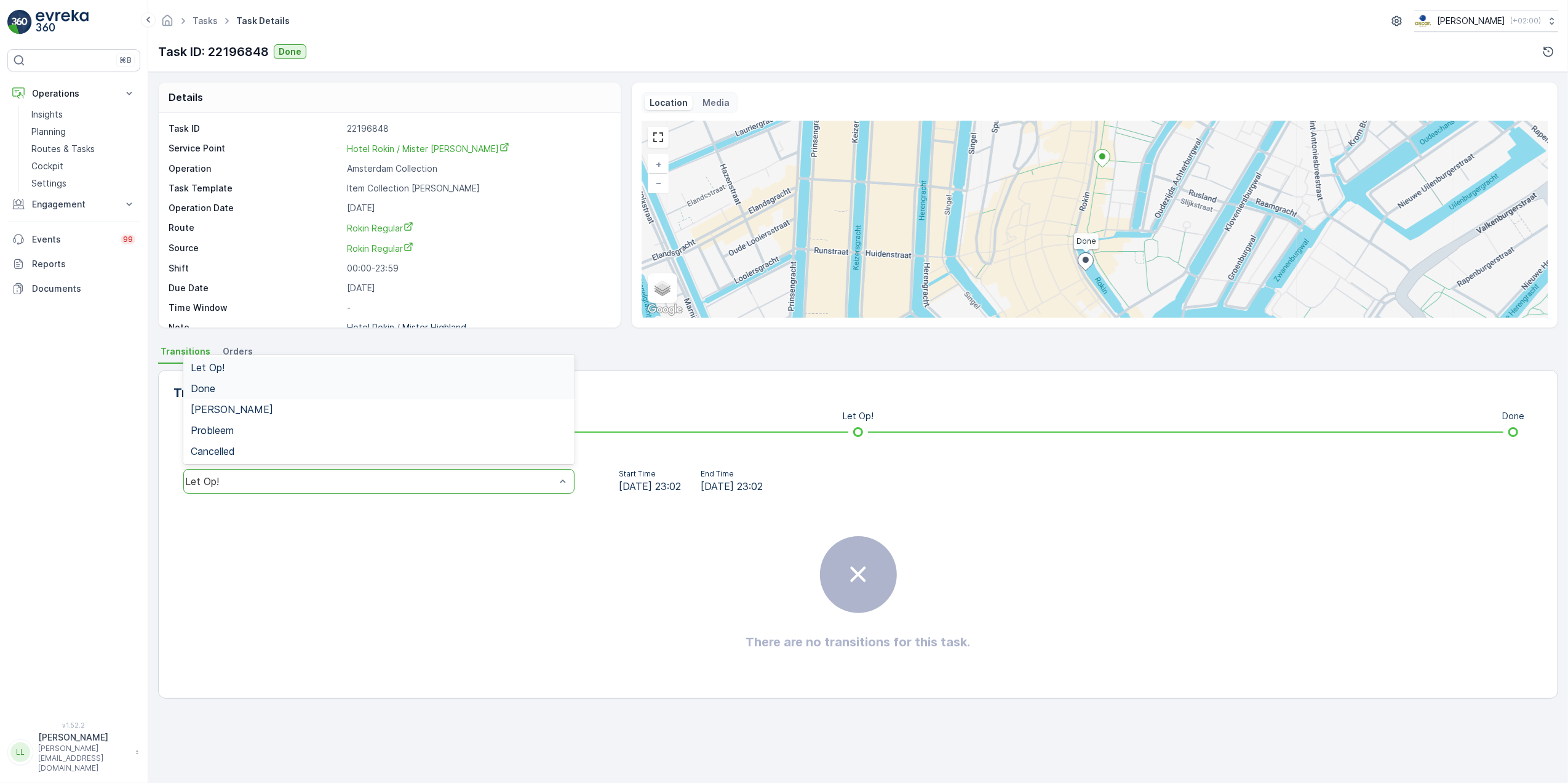
drag, startPoint x: 243, startPoint y: 390, endPoint x: 261, endPoint y: 395, distance: 18.7
click at [244, 389] on div "Done" at bounding box center [378, 388] width 376 height 11
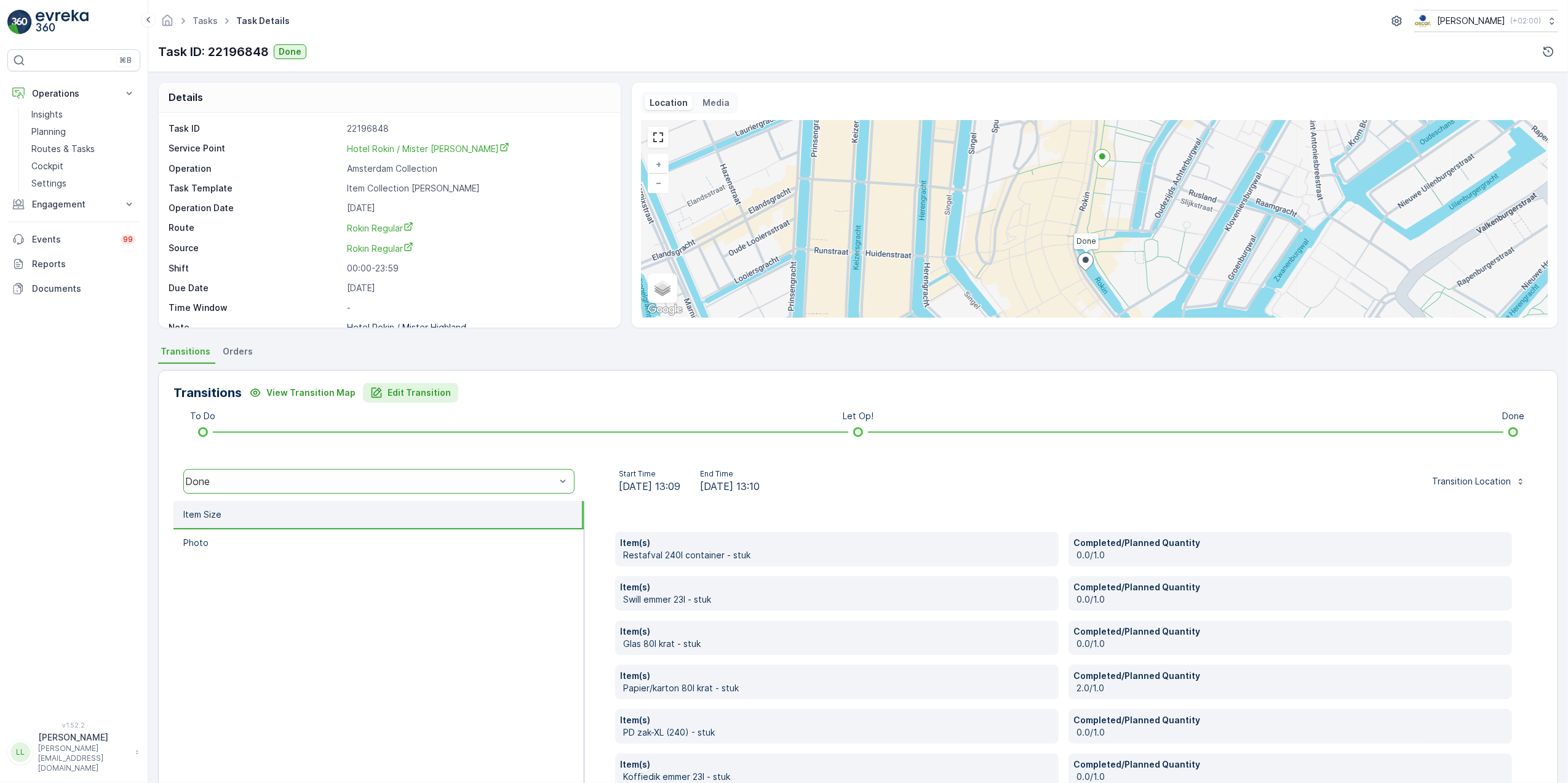
click at [397, 391] on p "Edit Transition" at bounding box center [420, 392] width 64 height 12
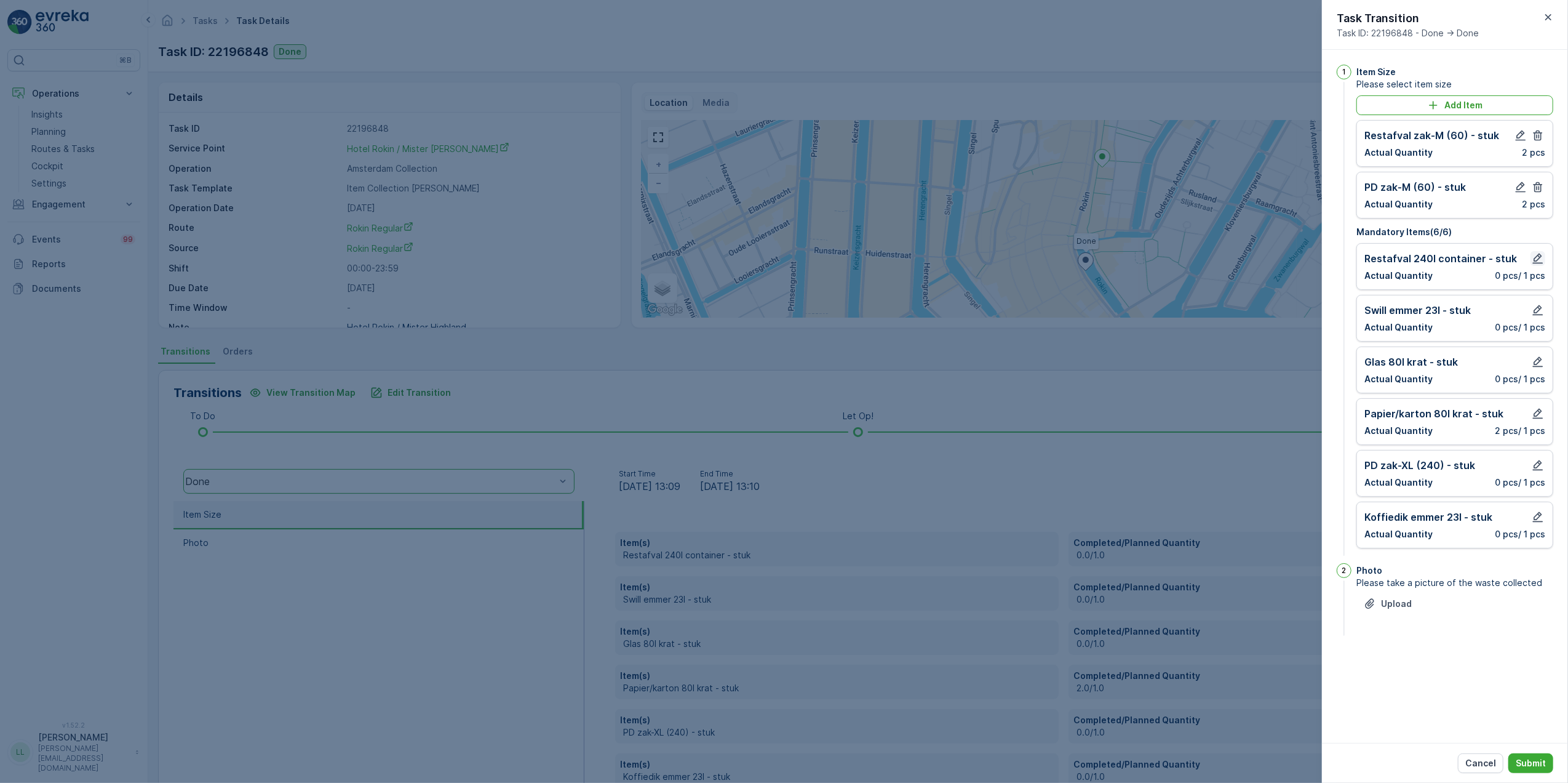
click at [1533, 259] on icon "button" at bounding box center [1538, 258] width 12 height 12
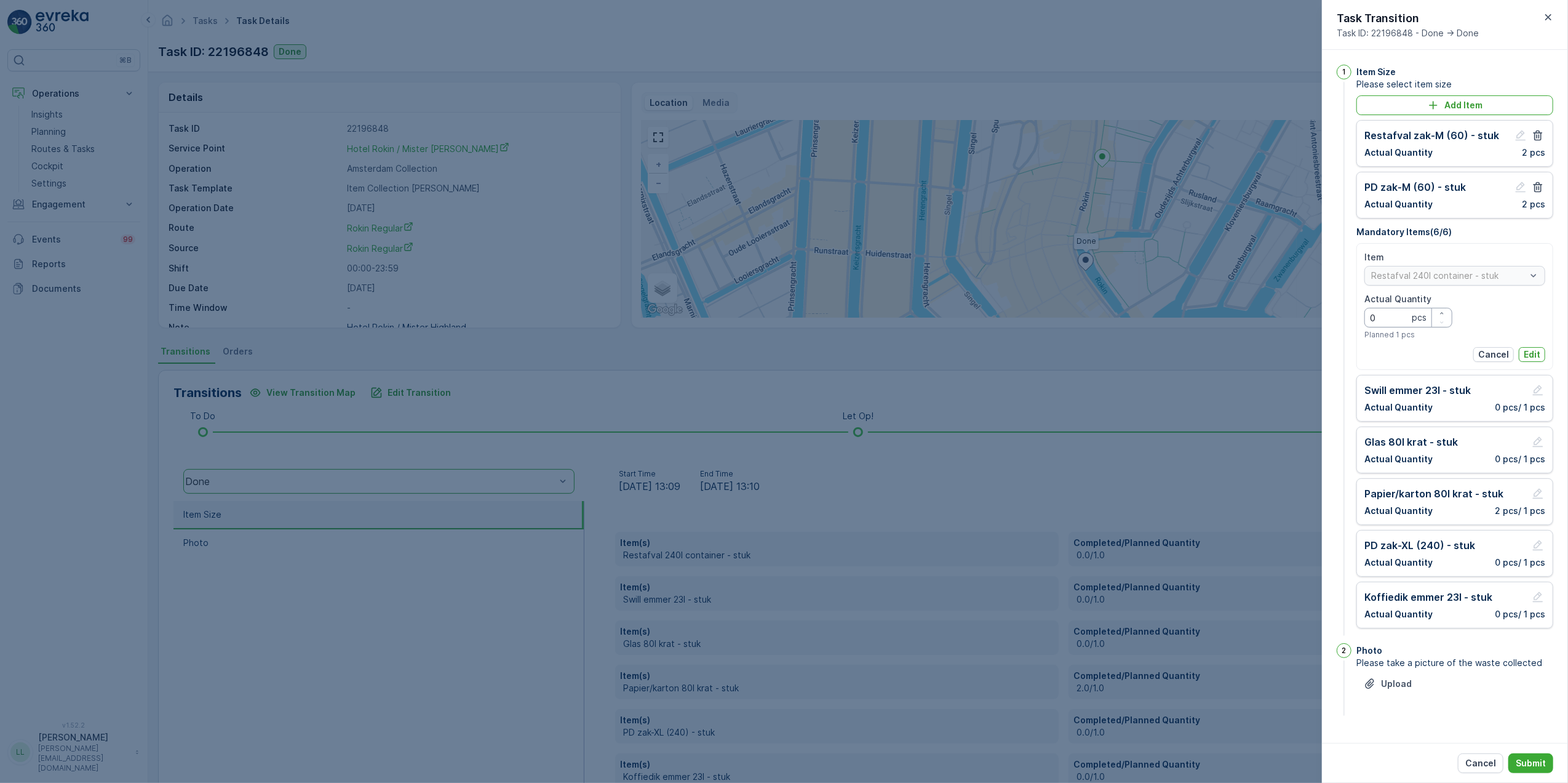
click at [1391, 320] on Quantity "0" at bounding box center [1408, 317] width 88 height 20
type Quantity "2"
click at [1529, 356] on p "Edit" at bounding box center [1532, 354] width 17 height 12
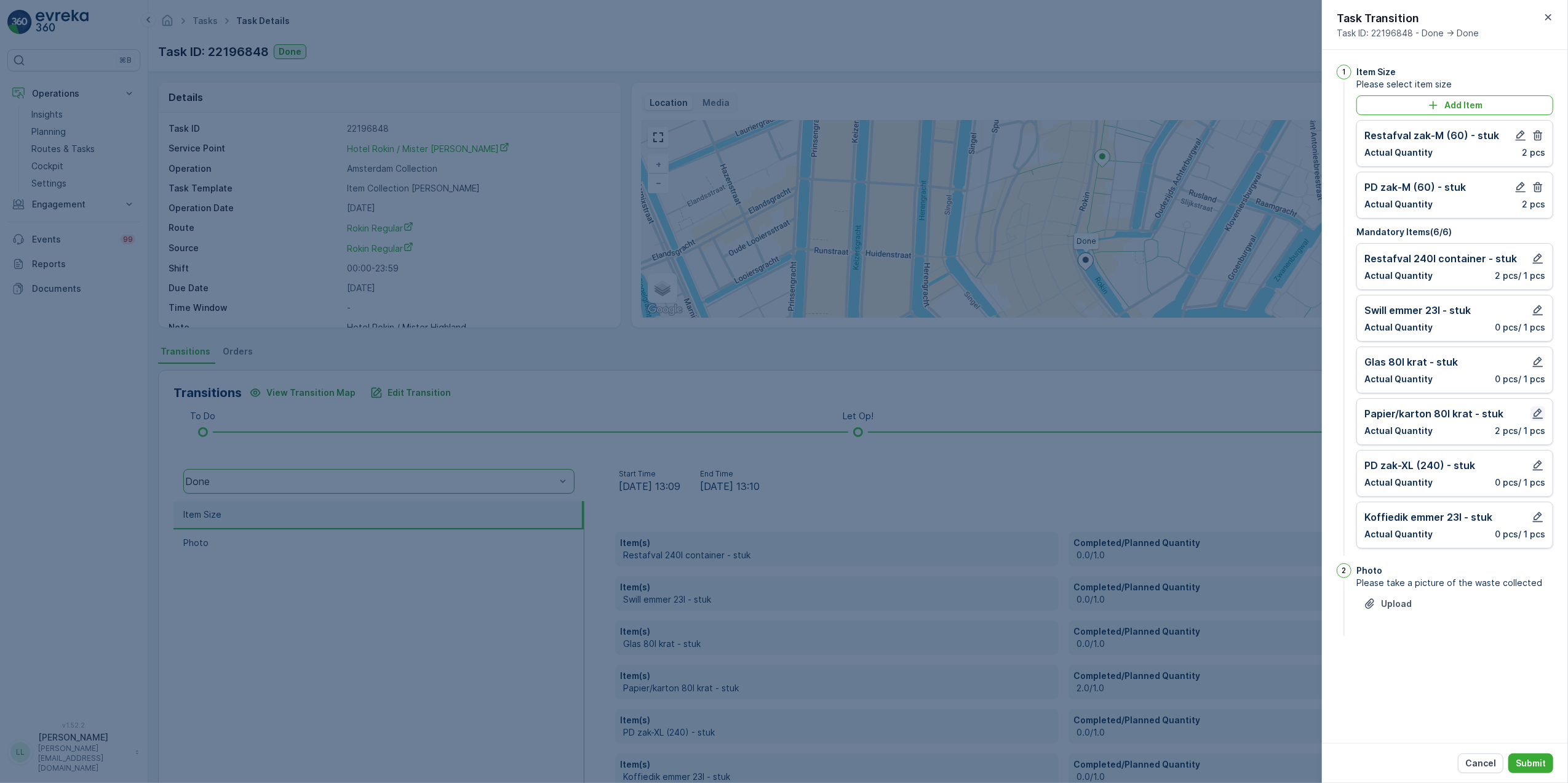
click at [1537, 417] on icon "button" at bounding box center [1538, 414] width 10 height 10
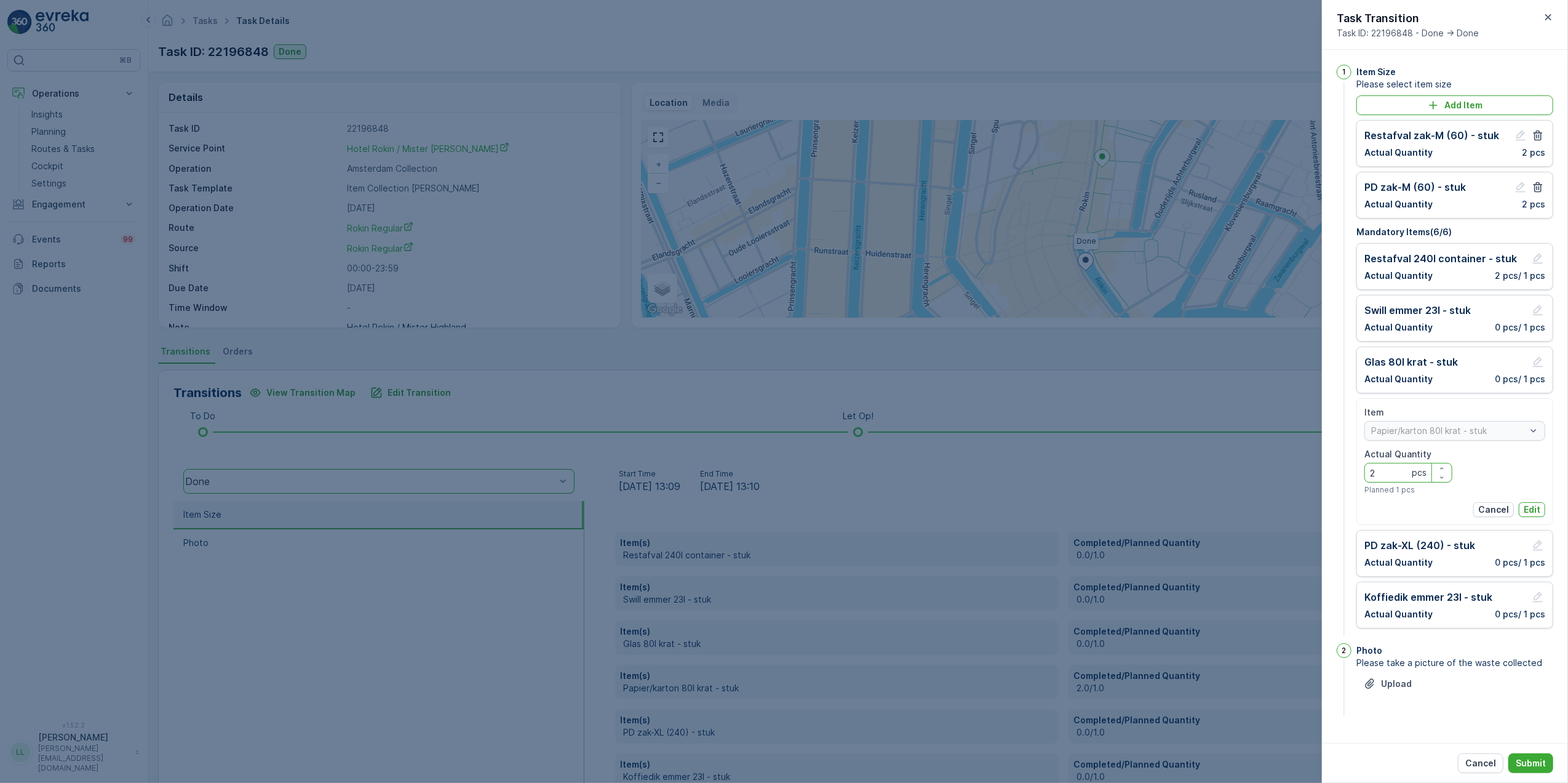
click at [1384, 474] on Quantity "2" at bounding box center [1408, 473] width 88 height 20
type Quantity "1"
click at [1531, 513] on p "Edit" at bounding box center [1532, 510] width 17 height 12
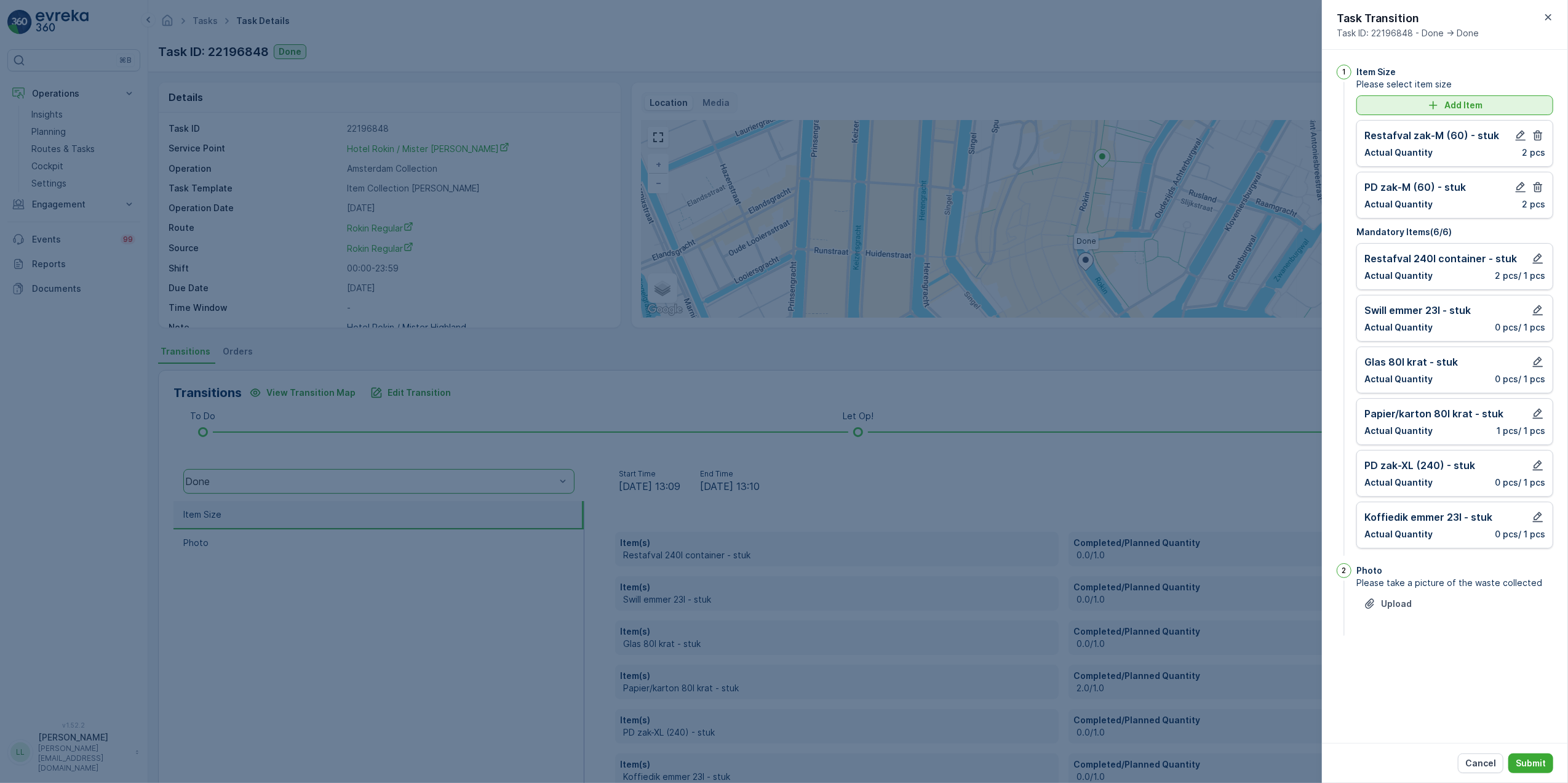
click at [1477, 100] on p "Add Item" at bounding box center [1463, 105] width 38 height 12
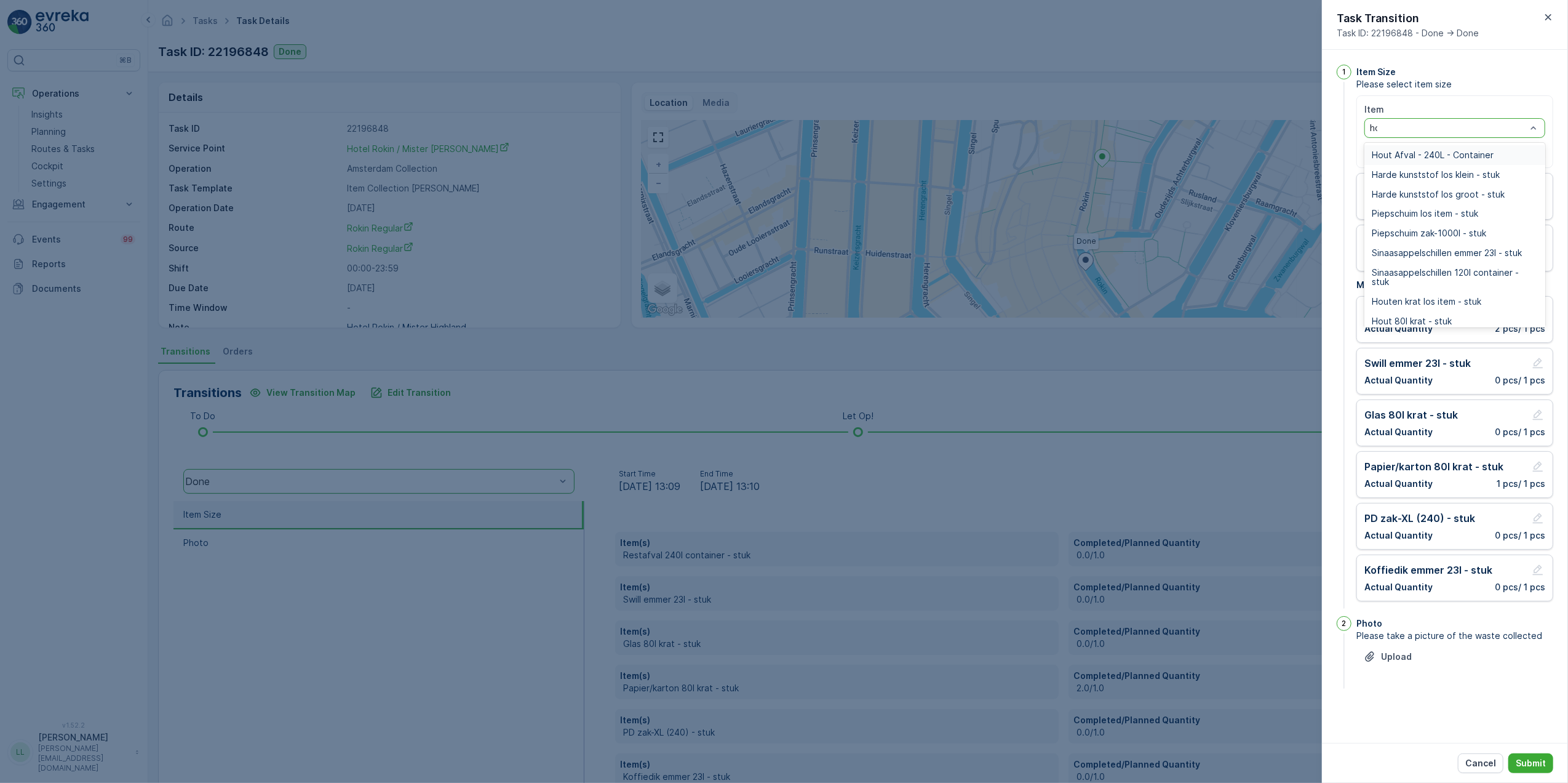
type input "hout"
click at [1470, 212] on span "Hout 240l container - stuk" at bounding box center [1425, 213] width 109 height 10
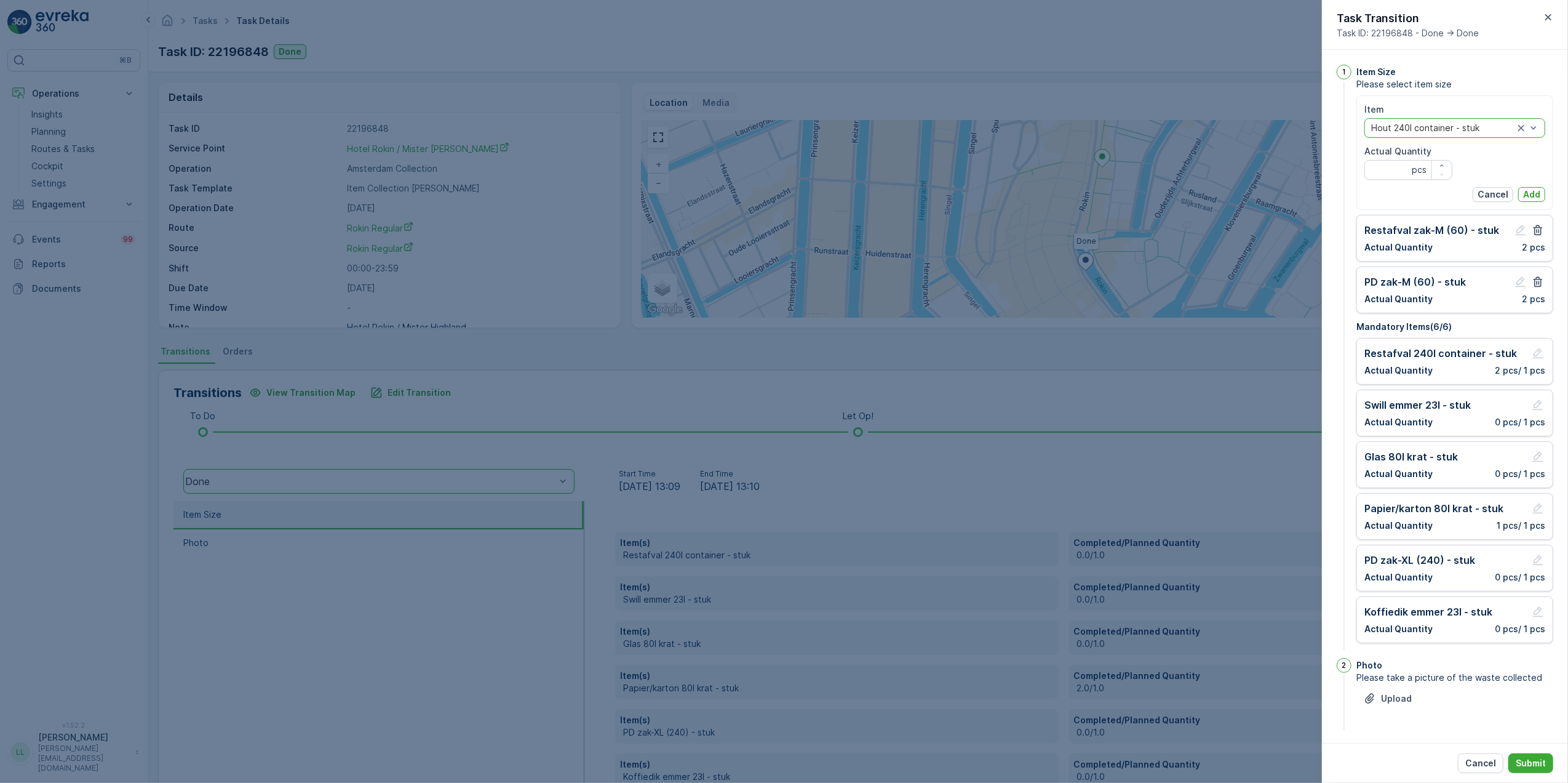
click at [1462, 129] on div at bounding box center [1443, 128] width 146 height 10
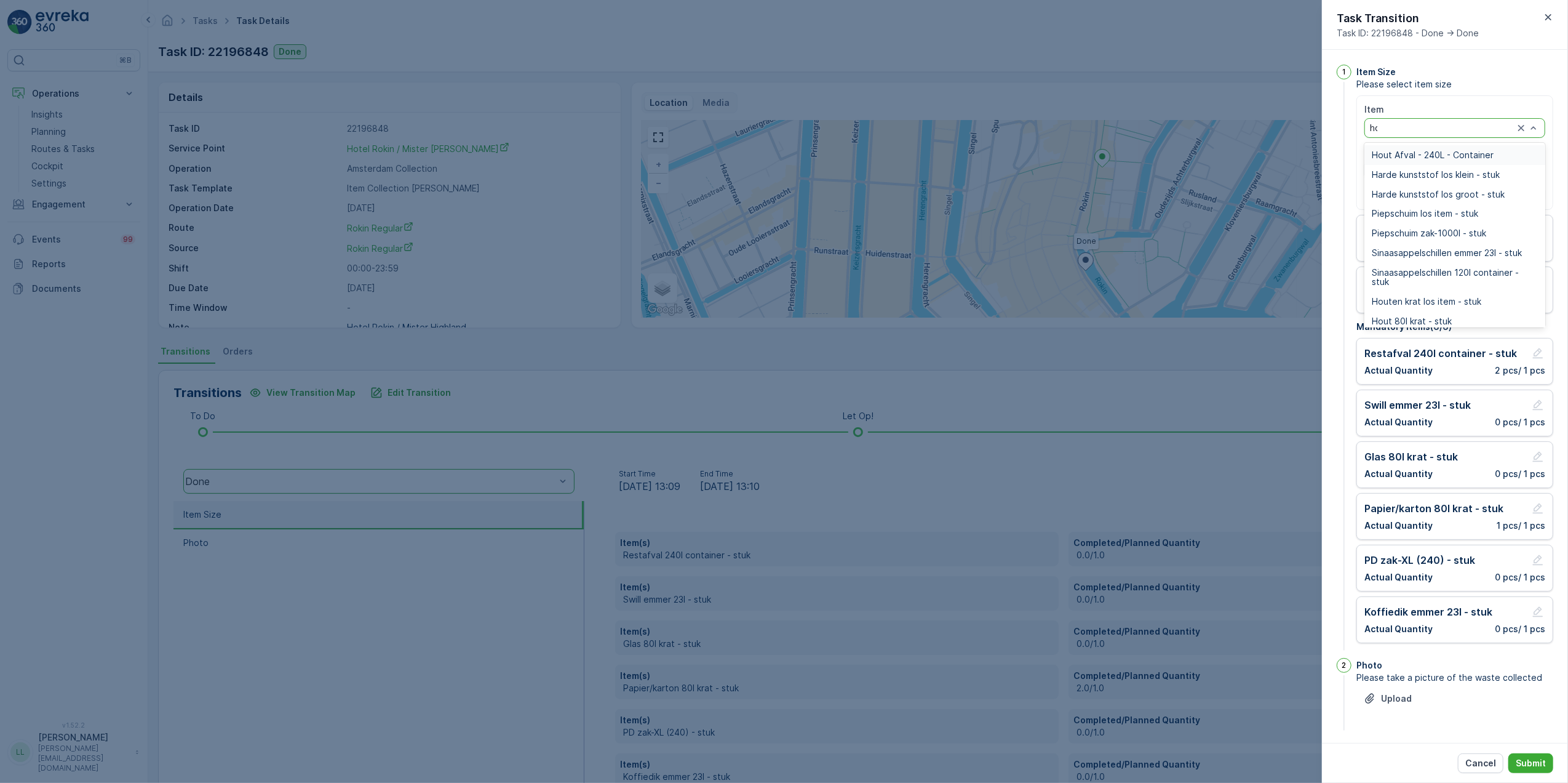
type input "hout"
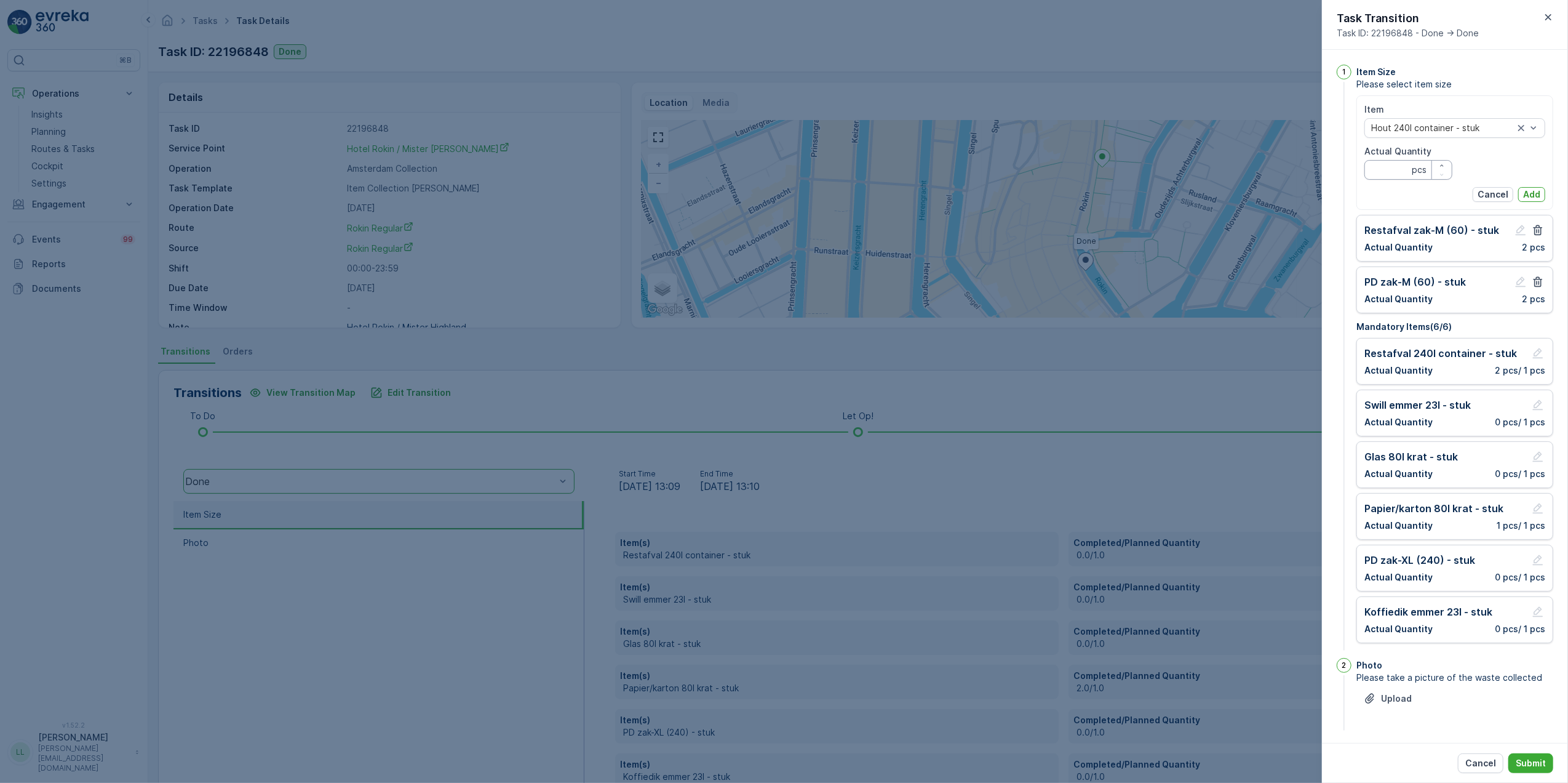
click at [1398, 170] on Quantity "Actual Quantity" at bounding box center [1408, 170] width 88 height 20
type Quantity "1"
click at [1531, 194] on p "Add" at bounding box center [1531, 195] width 17 height 12
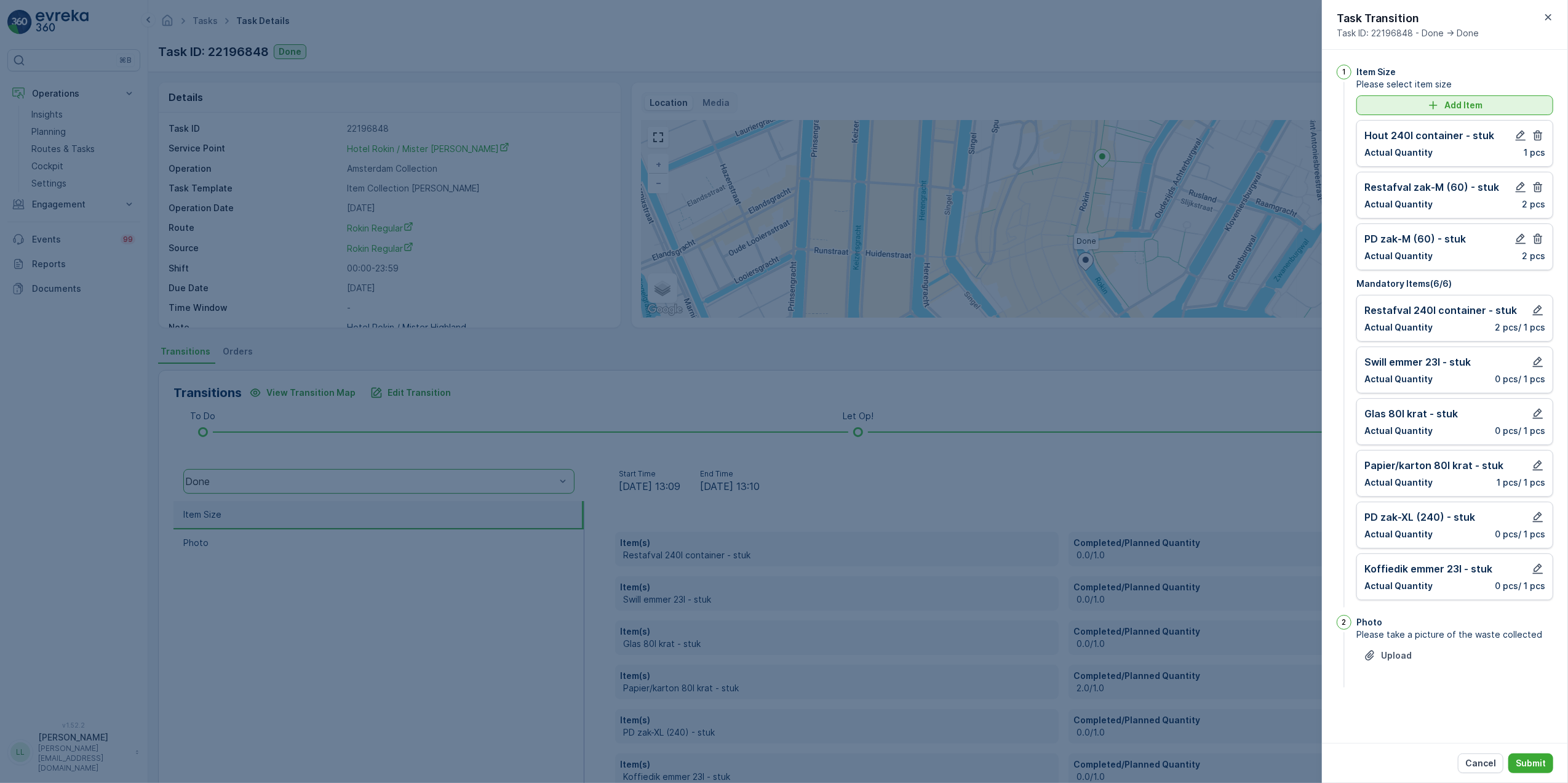
click at [1455, 102] on p "Add Item" at bounding box center [1463, 105] width 38 height 12
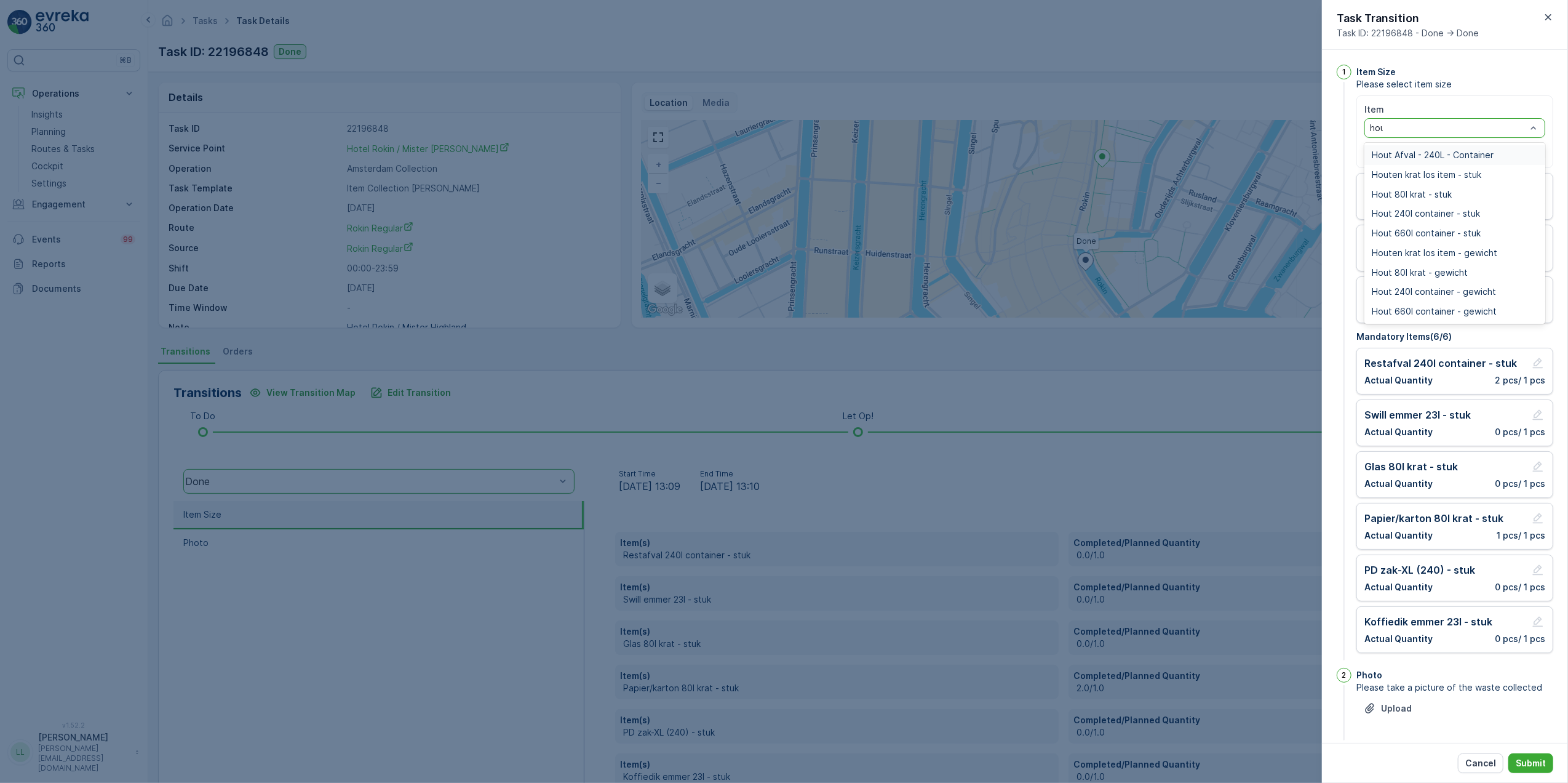
type input "hout"
click at [1455, 174] on span "Houten krat los item - stuk" at bounding box center [1426, 175] width 110 height 10
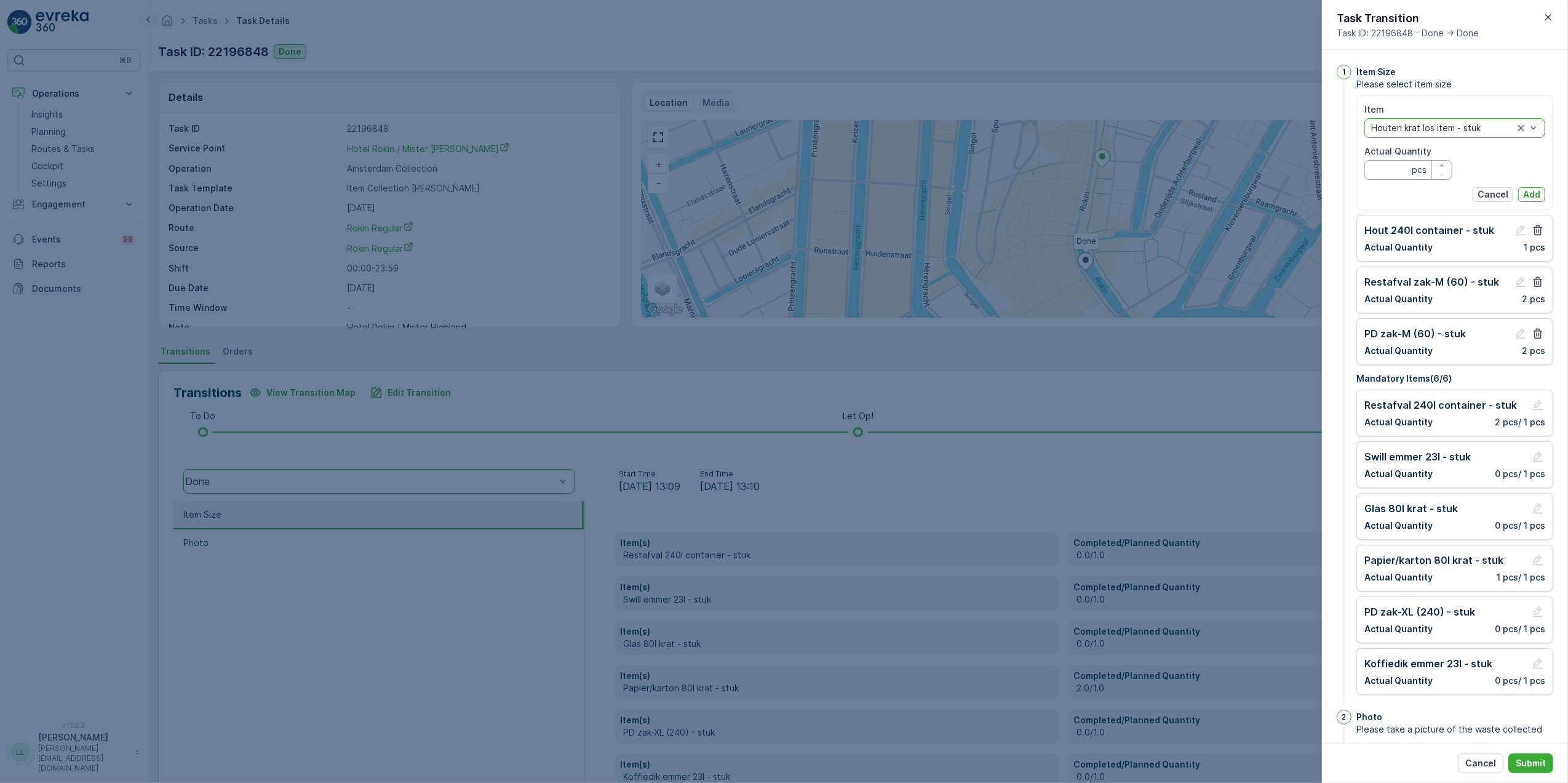
click at [1395, 175] on Quantity "Actual Quantity" at bounding box center [1408, 170] width 88 height 20
click at [1487, 125] on div at bounding box center [1443, 128] width 146 height 10
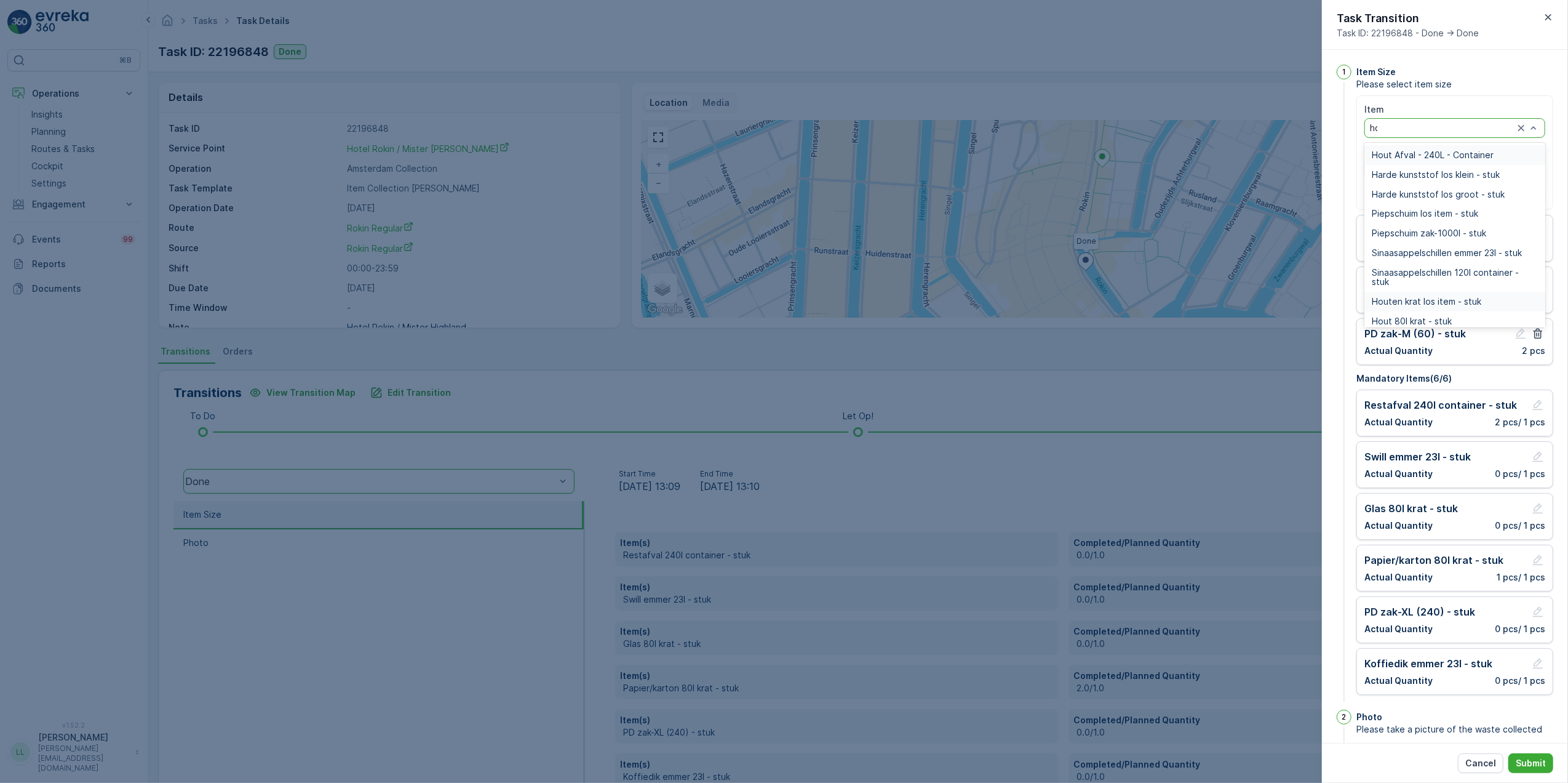
type input "hou"
click at [1443, 188] on div "Hout 80l krat - stuk" at bounding box center [1454, 195] width 181 height 20
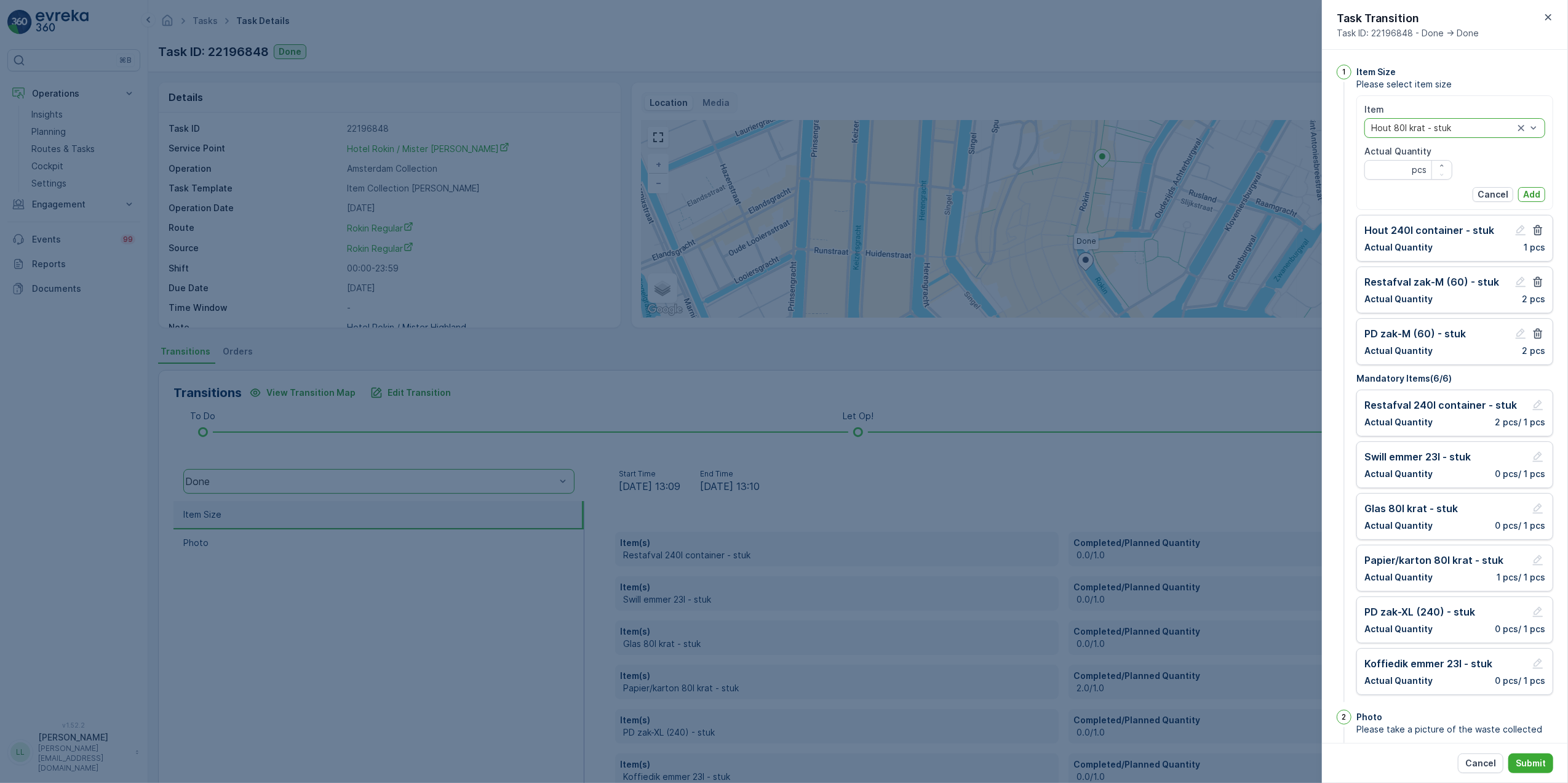
click at [1401, 171] on Quantity "Actual Quantity" at bounding box center [1408, 170] width 88 height 20
type Quantity "1"
click at [1526, 193] on p "Add" at bounding box center [1531, 195] width 17 height 12
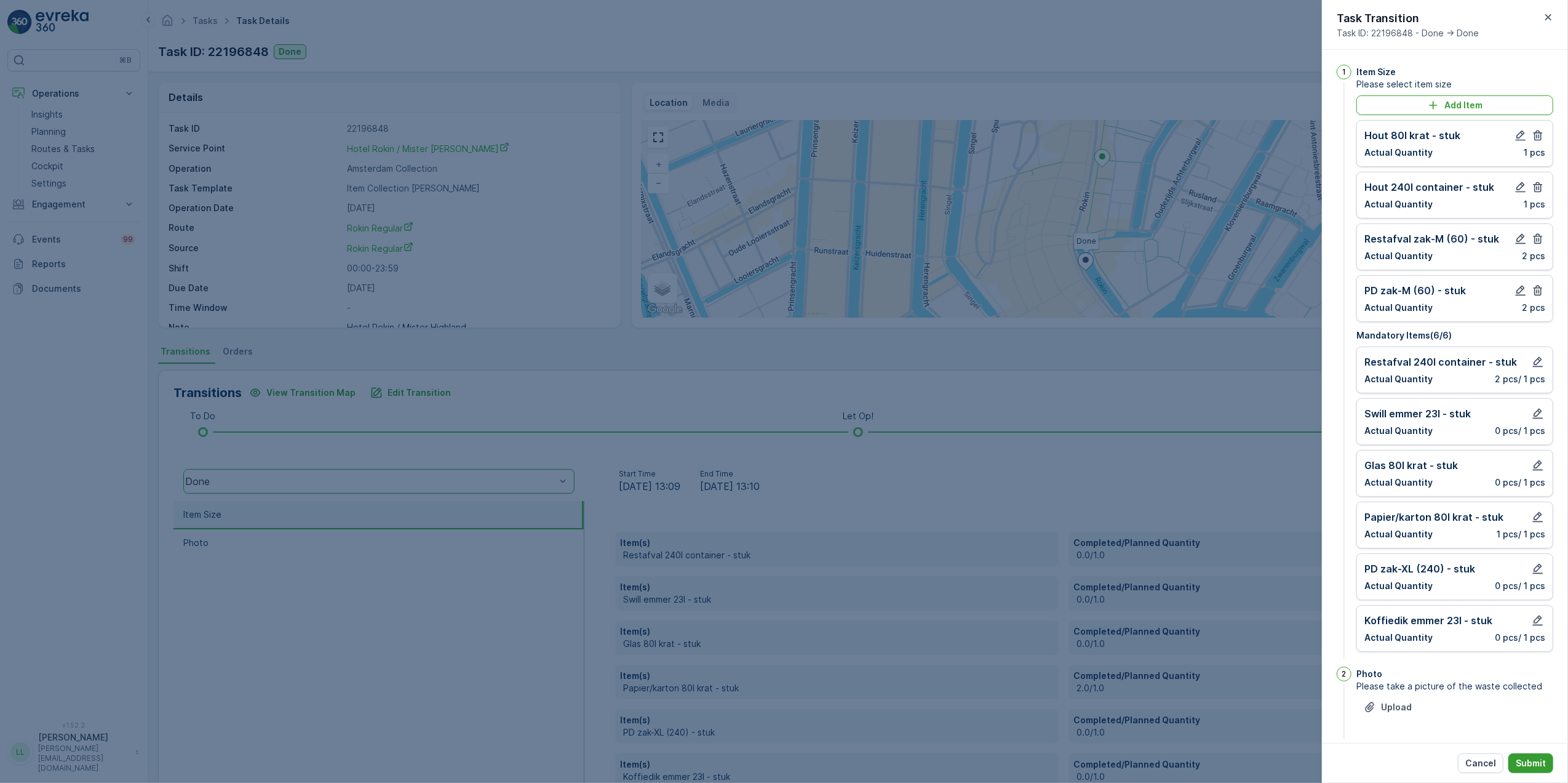
click at [1528, 766] on p "Submit" at bounding box center [1531, 763] width 30 height 12
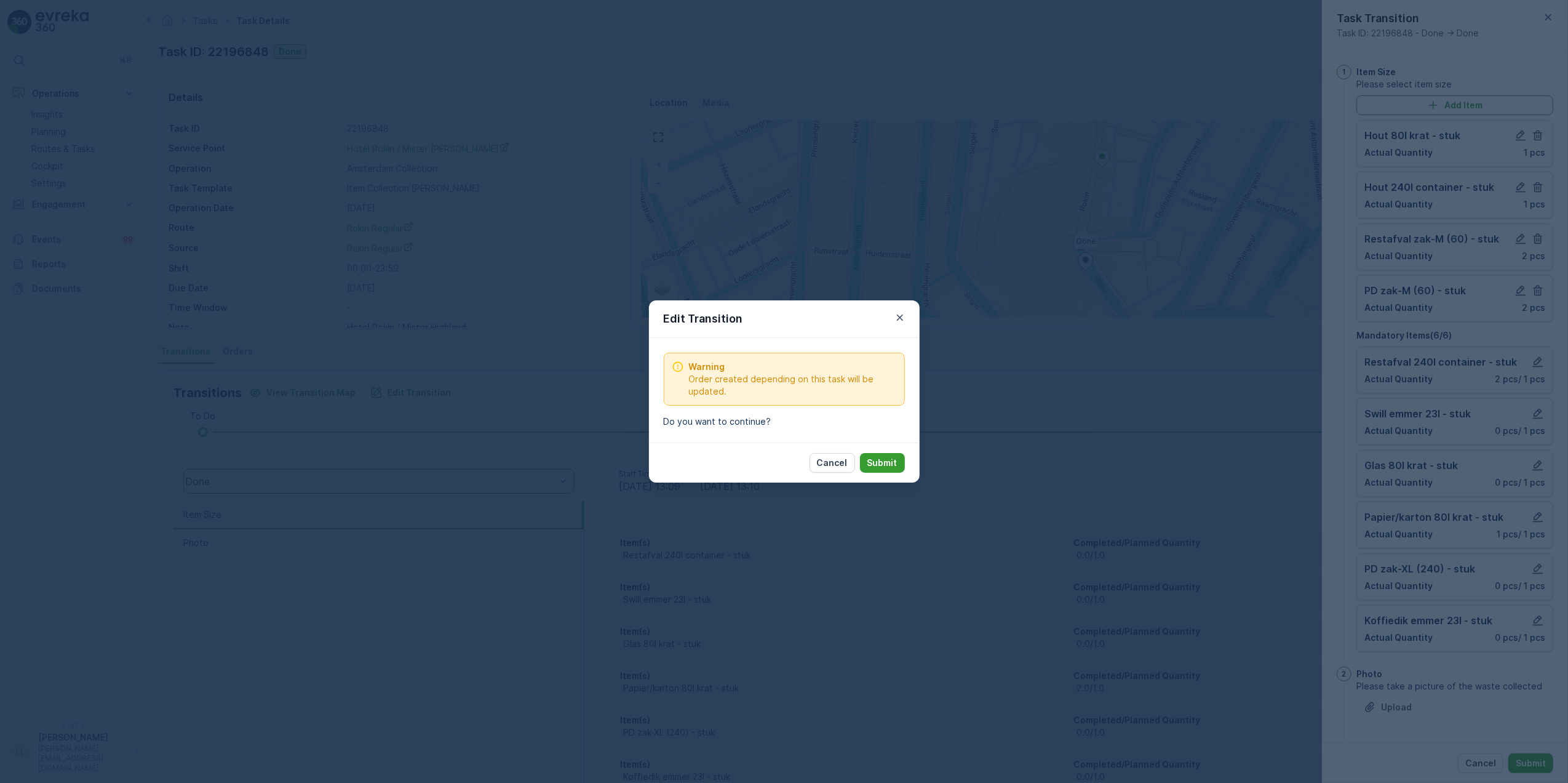
click at [889, 462] on p "Submit" at bounding box center [883, 463] width 30 height 12
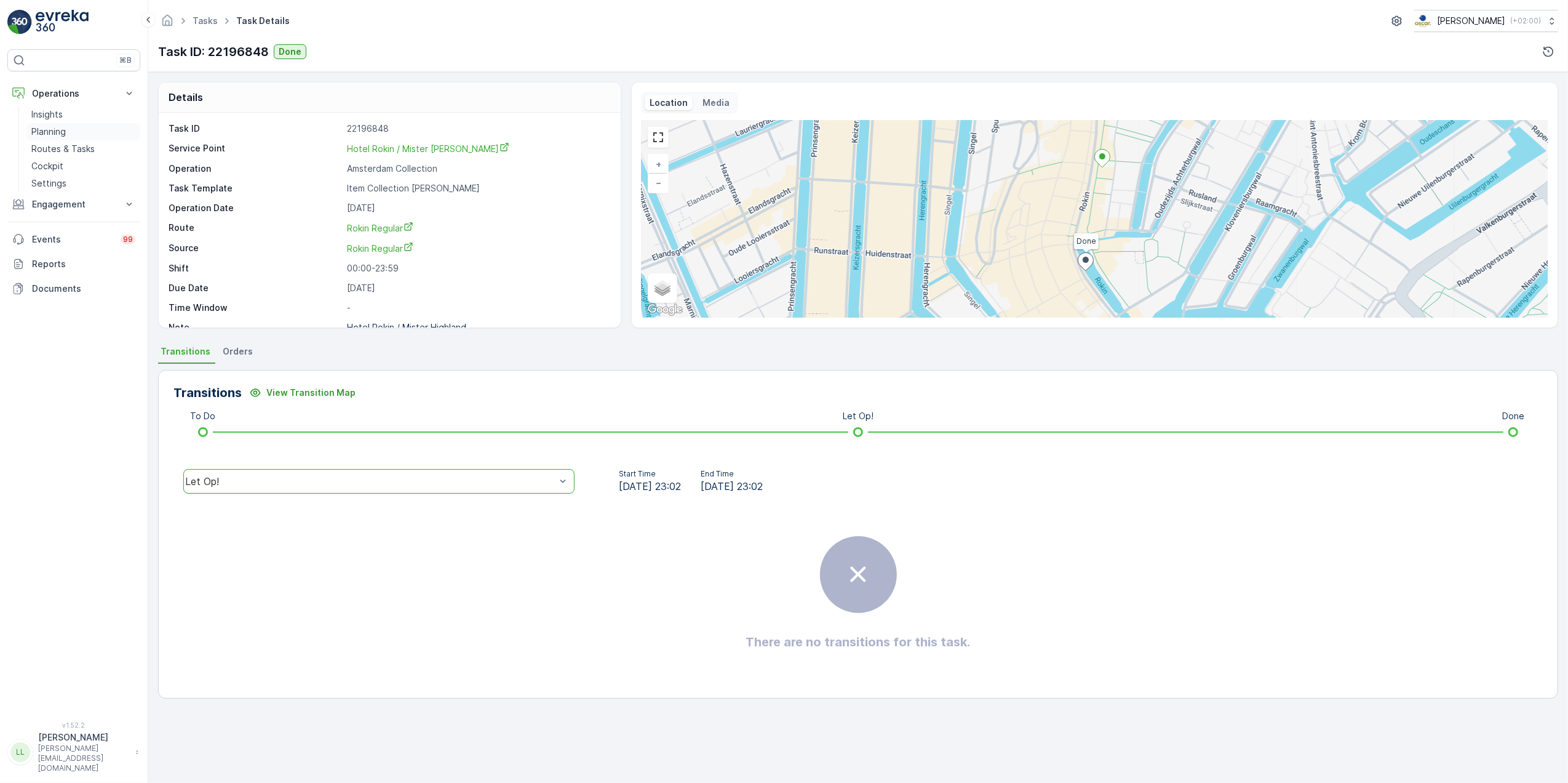
click at [65, 147] on p "Routes & Tasks" at bounding box center [63, 149] width 64 height 12
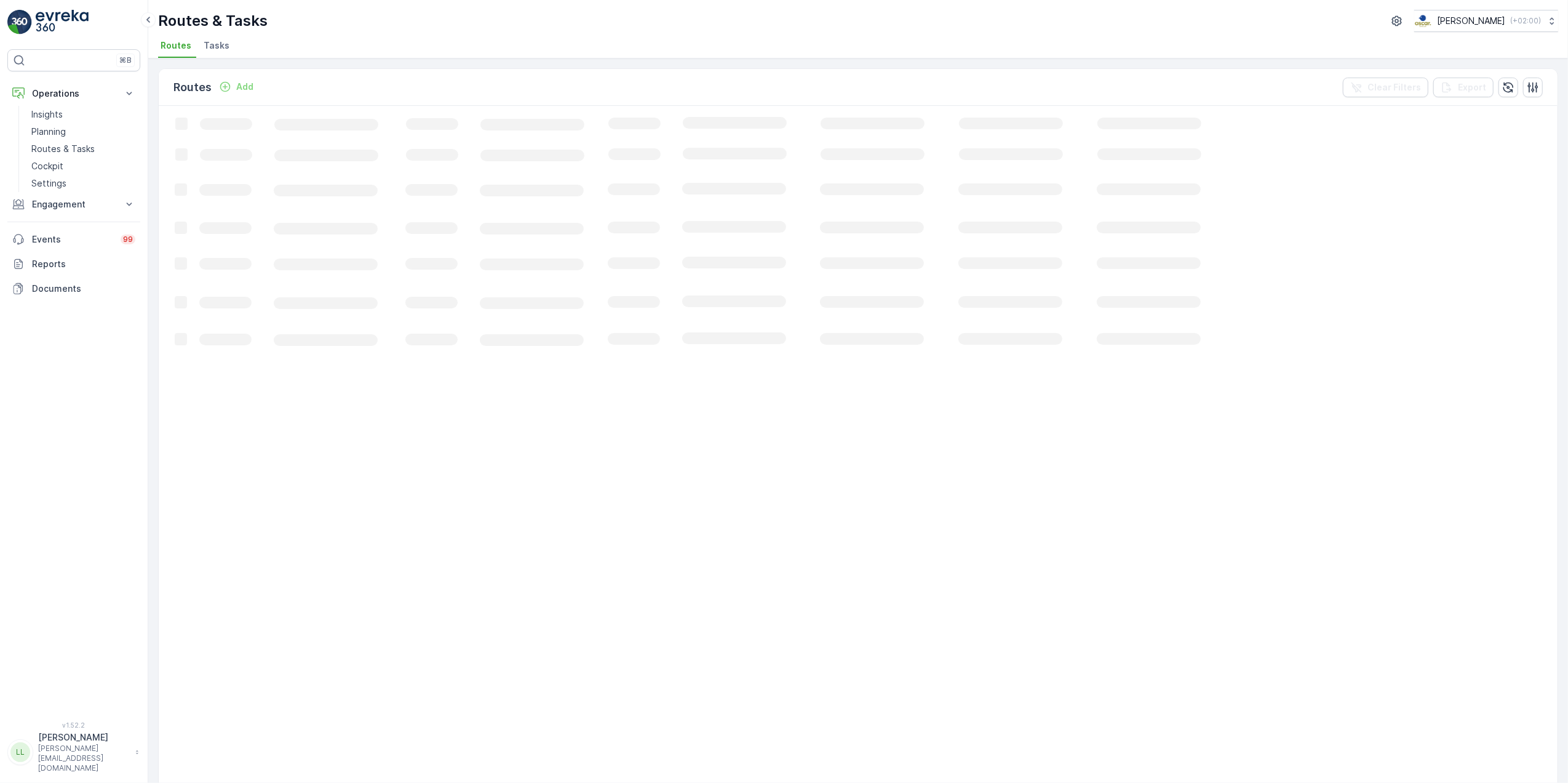
click at [217, 48] on span "Tasks" at bounding box center [216, 45] width 26 height 12
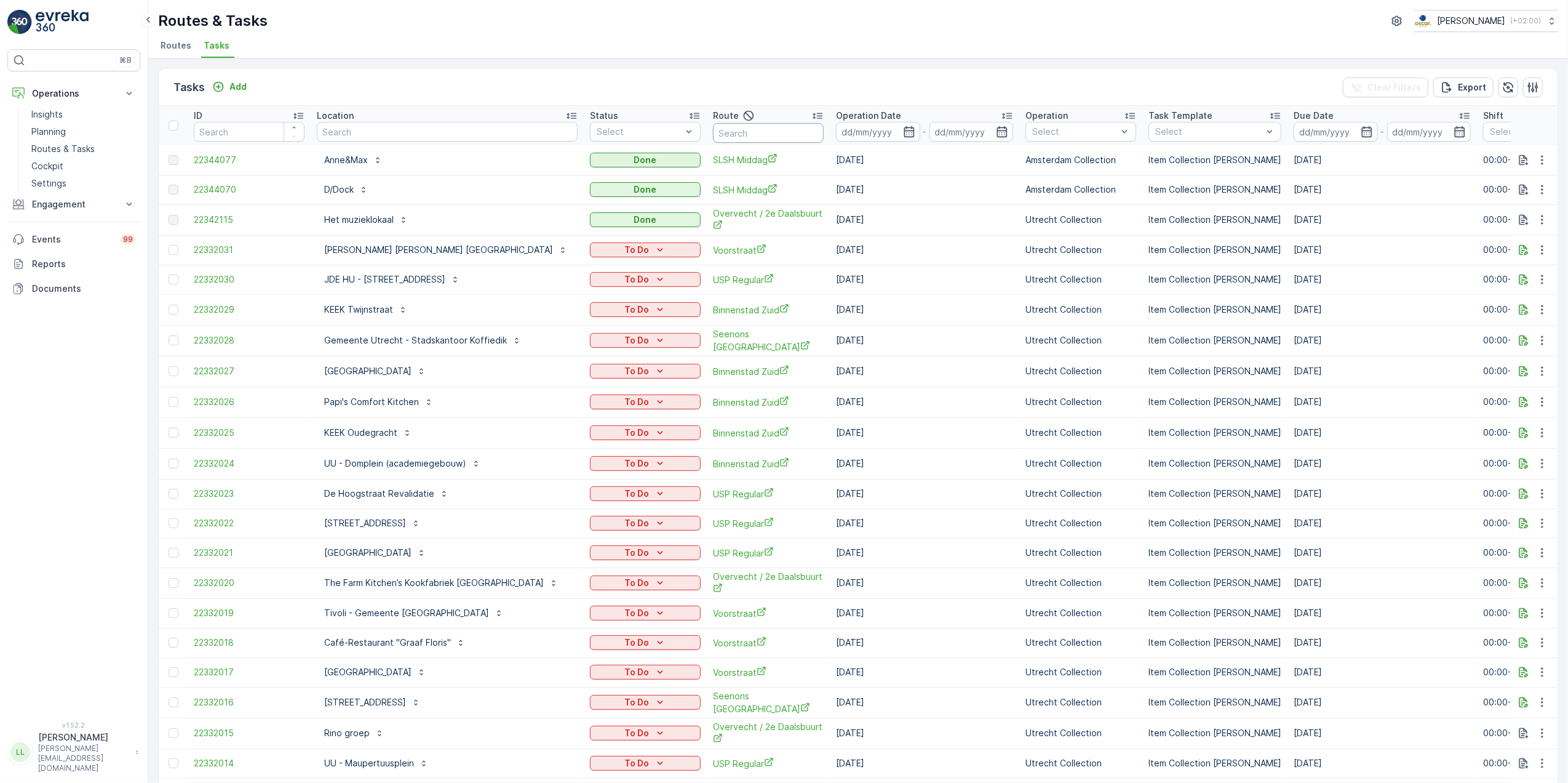
click at [733, 134] on input "text" at bounding box center [768, 133] width 111 height 20
type input "over"
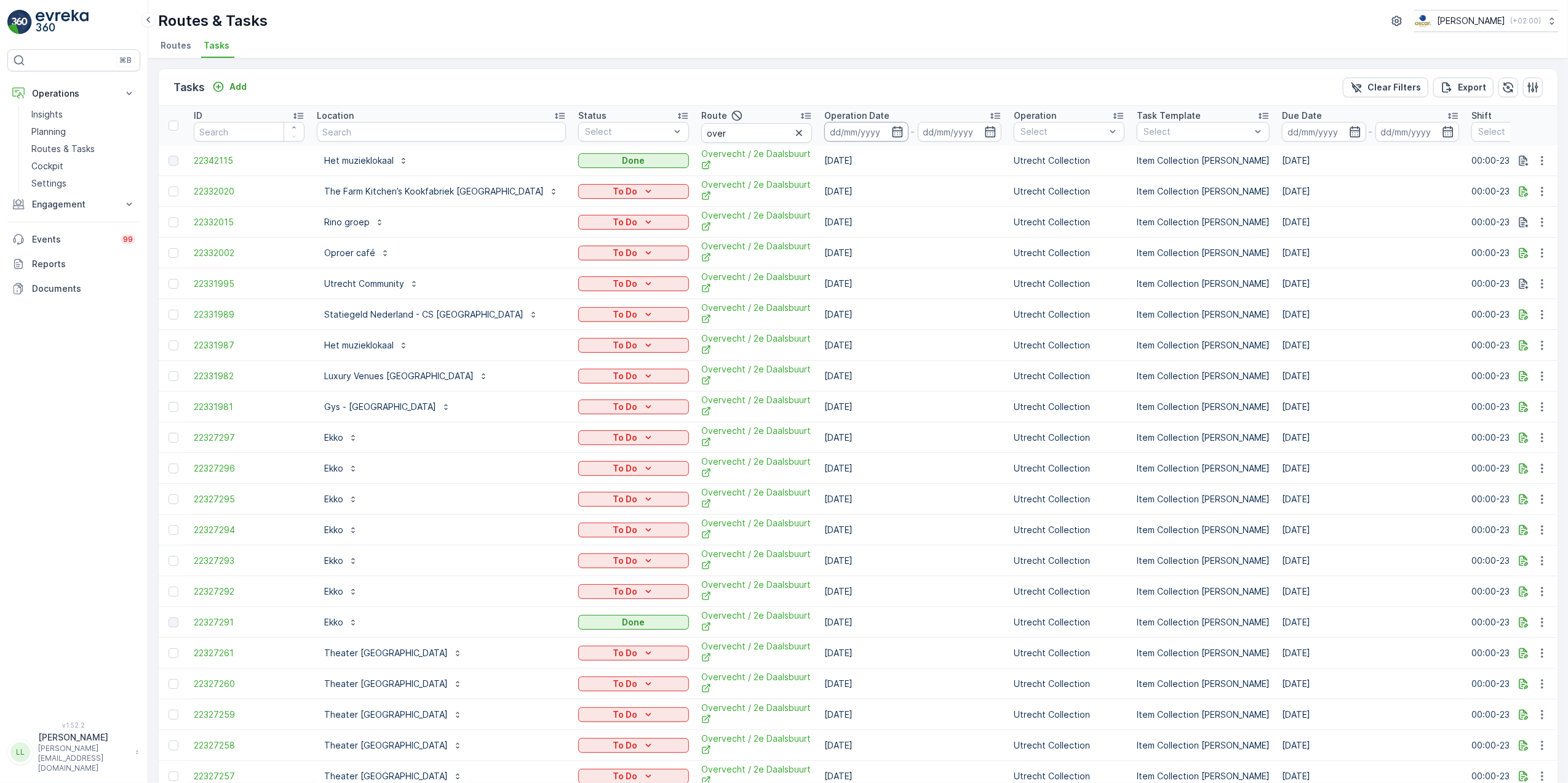
click at [849, 128] on input at bounding box center [866, 132] width 84 height 20
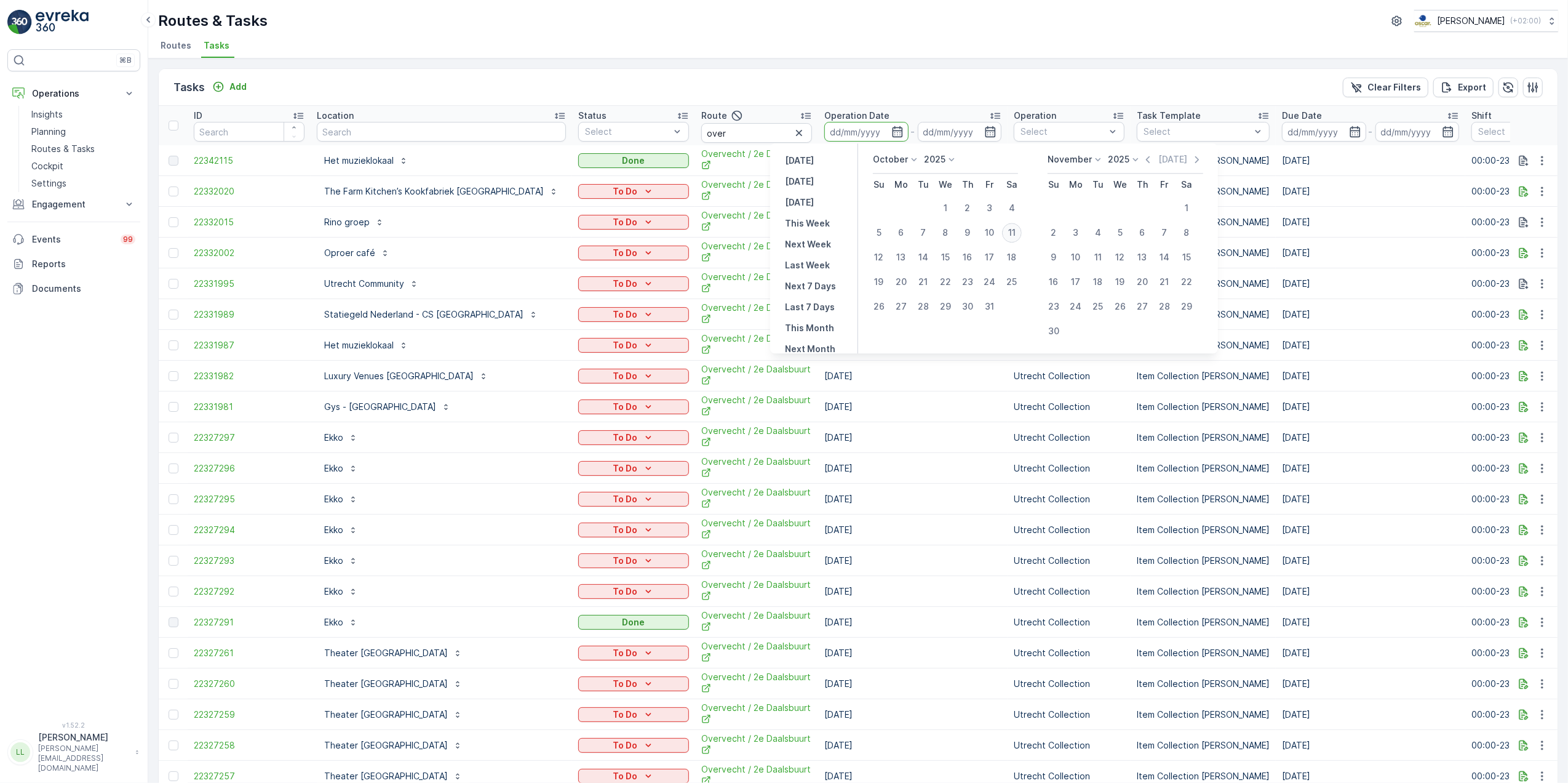
click at [1012, 230] on div "11" at bounding box center [1012, 232] width 20 height 20
type input "[DATE]"
click at [1012, 230] on div "11" at bounding box center [1012, 232] width 20 height 20
type input "[DATE]"
click at [1012, 230] on td "Utrecht Collection" at bounding box center [1068, 221] width 123 height 31
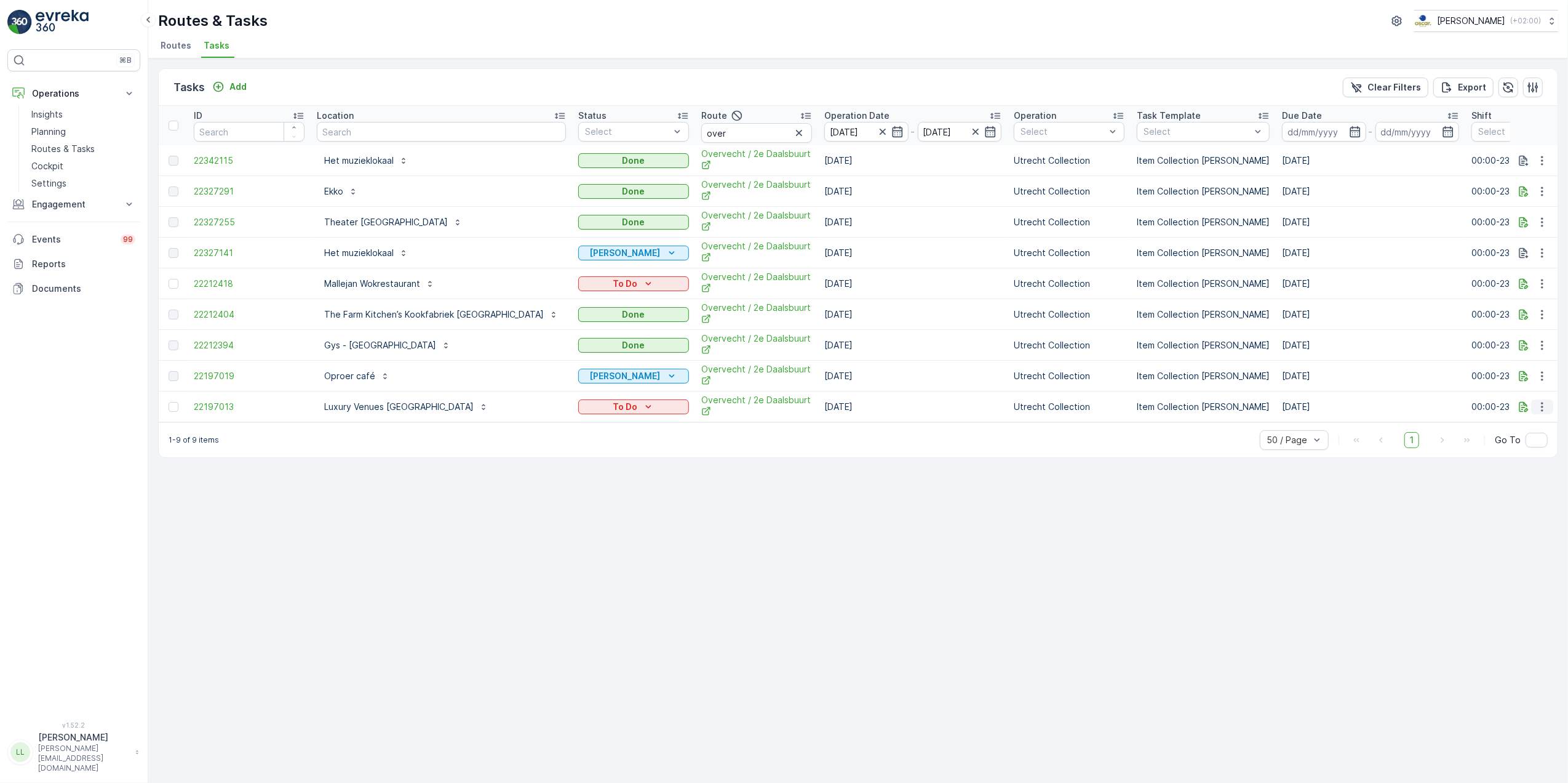
click at [1545, 406] on icon "button" at bounding box center [1542, 407] width 12 height 12
click at [1521, 409] on icon "button" at bounding box center [1523, 406] width 9 height 10
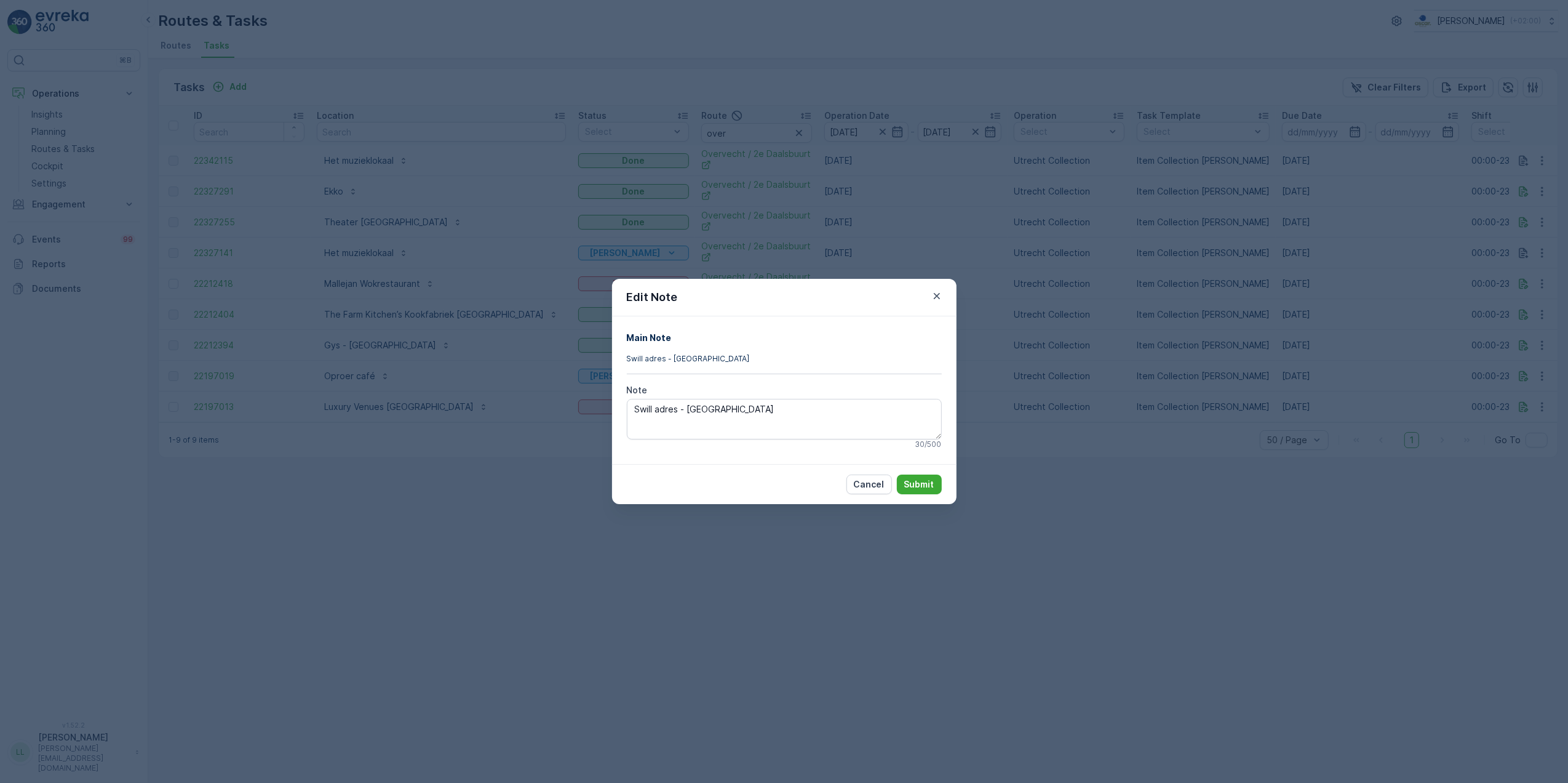
click at [1305, 525] on div "Edit Note Main Note Swill adres - Gemeente Utrecht Note Swill adres - Gemeente …" at bounding box center [784, 391] width 1568 height 783
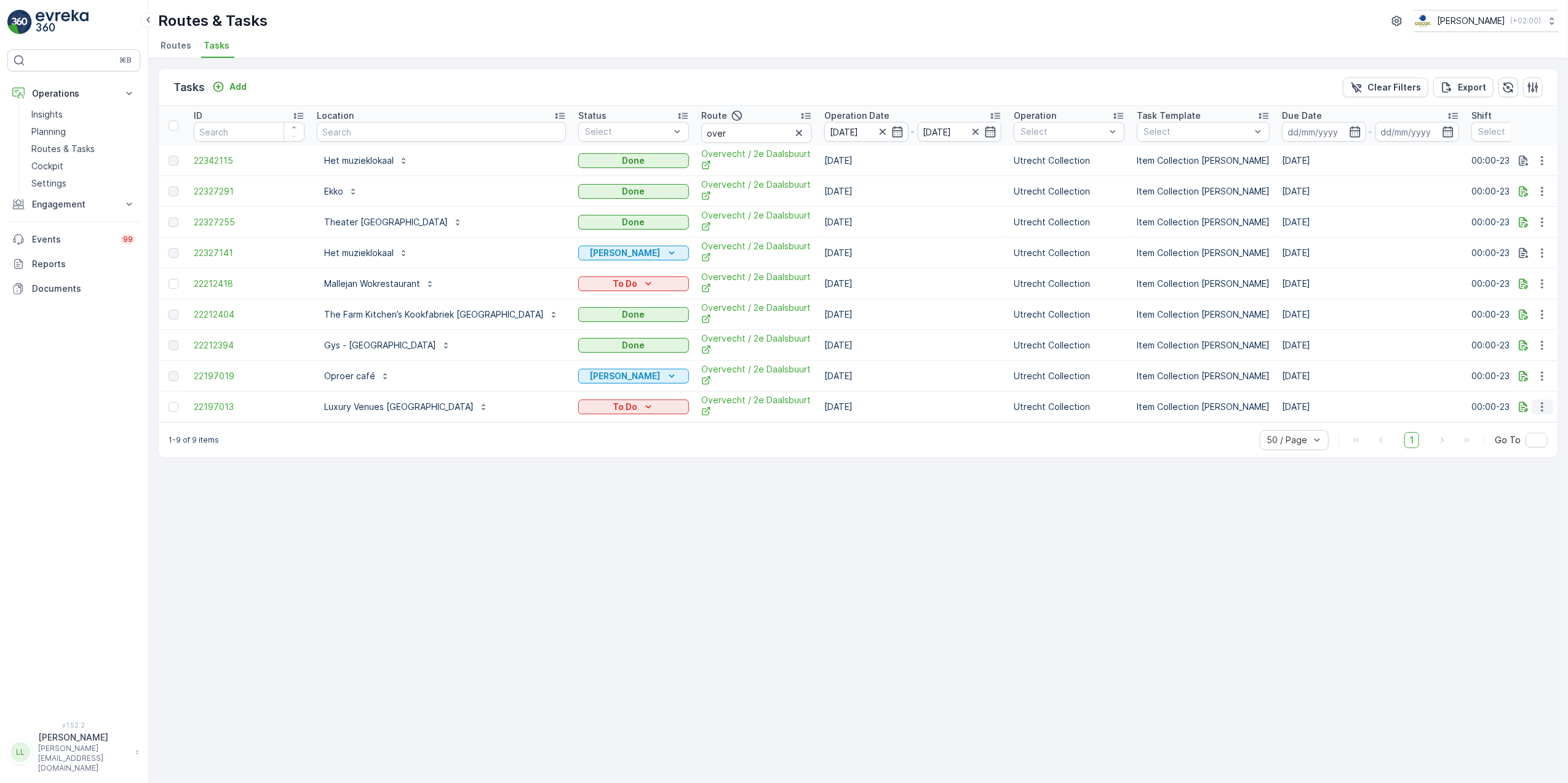
click at [1538, 409] on icon "button" at bounding box center [1542, 407] width 12 height 12
click at [1516, 444] on div "History" at bounding box center [1522, 446] width 93 height 17
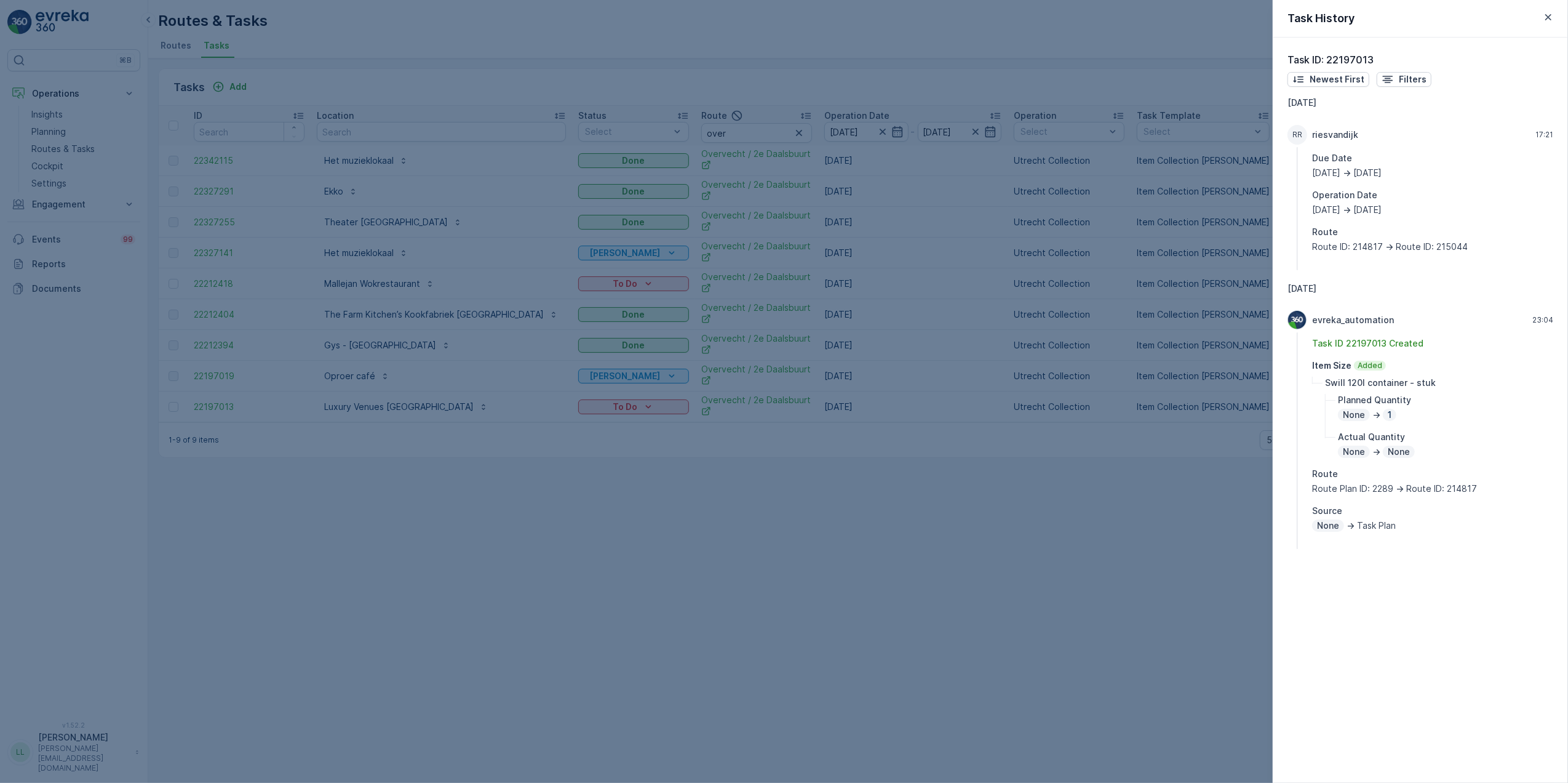
click at [1155, 512] on div at bounding box center [784, 391] width 1568 height 783
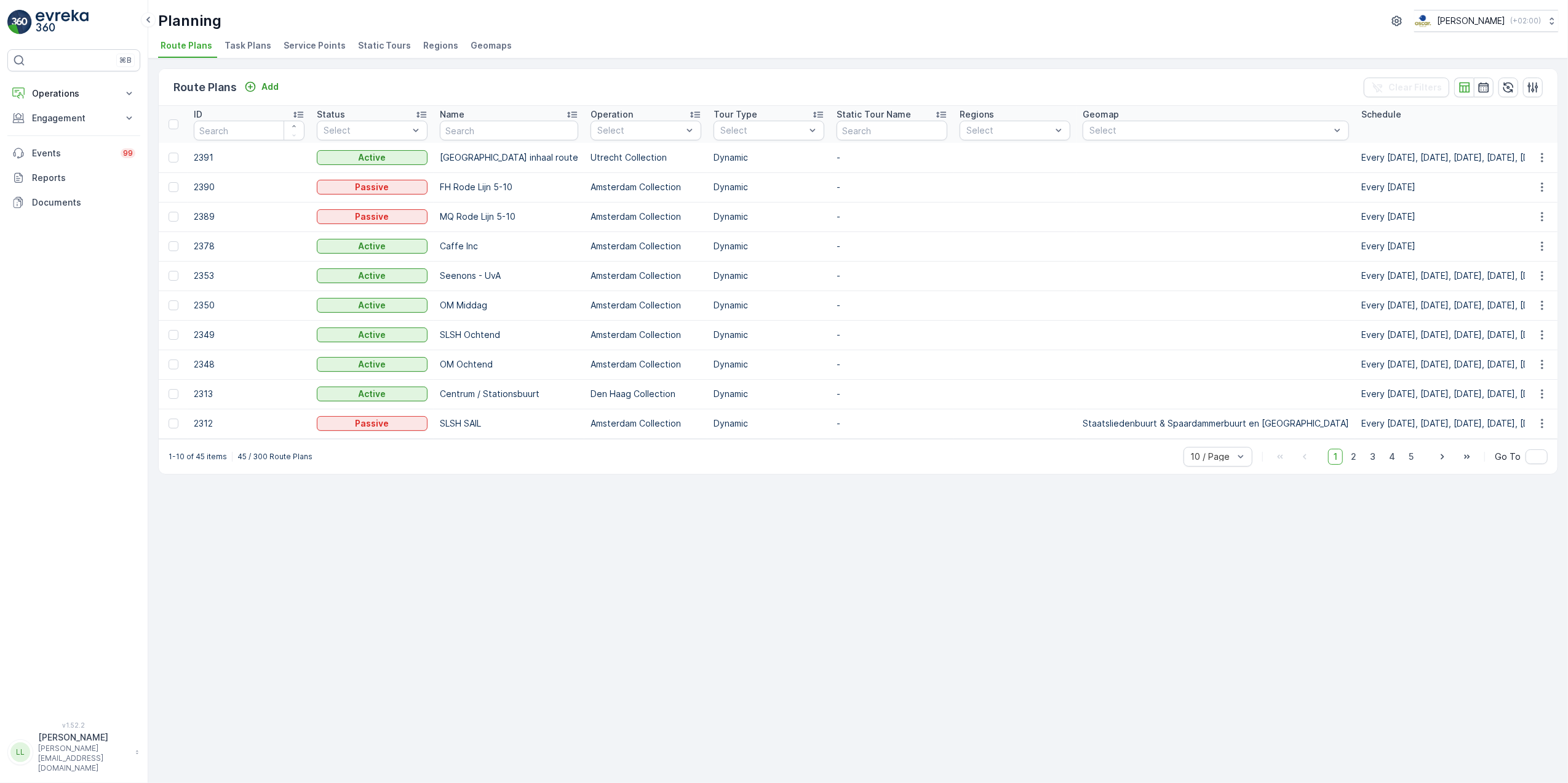
click at [248, 54] on li "Task Plans" at bounding box center [249, 47] width 54 height 21
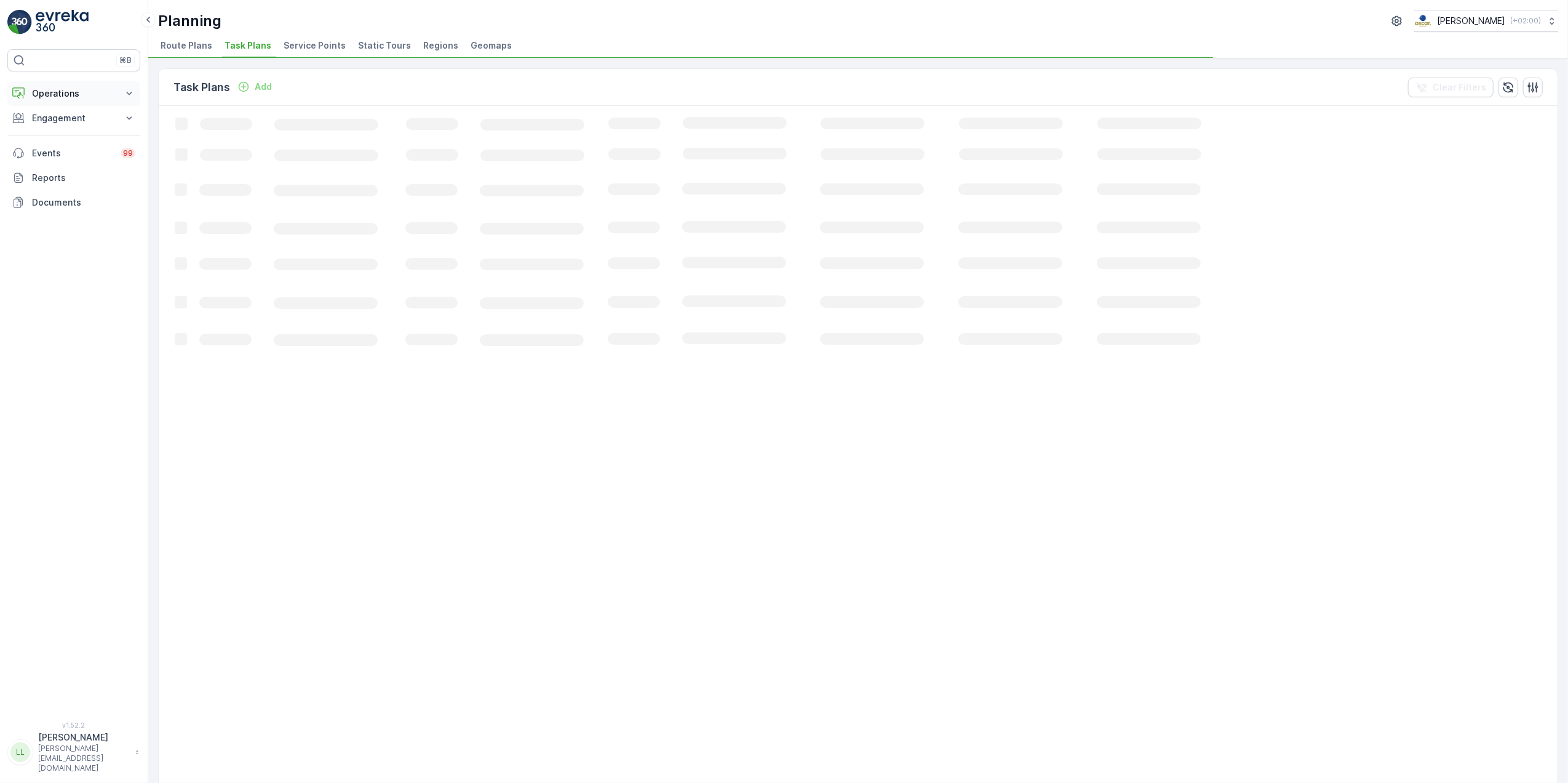
click at [31, 84] on button "Operations" at bounding box center [73, 93] width 133 height 25
click at [56, 129] on p "Planning" at bounding box center [48, 132] width 35 height 12
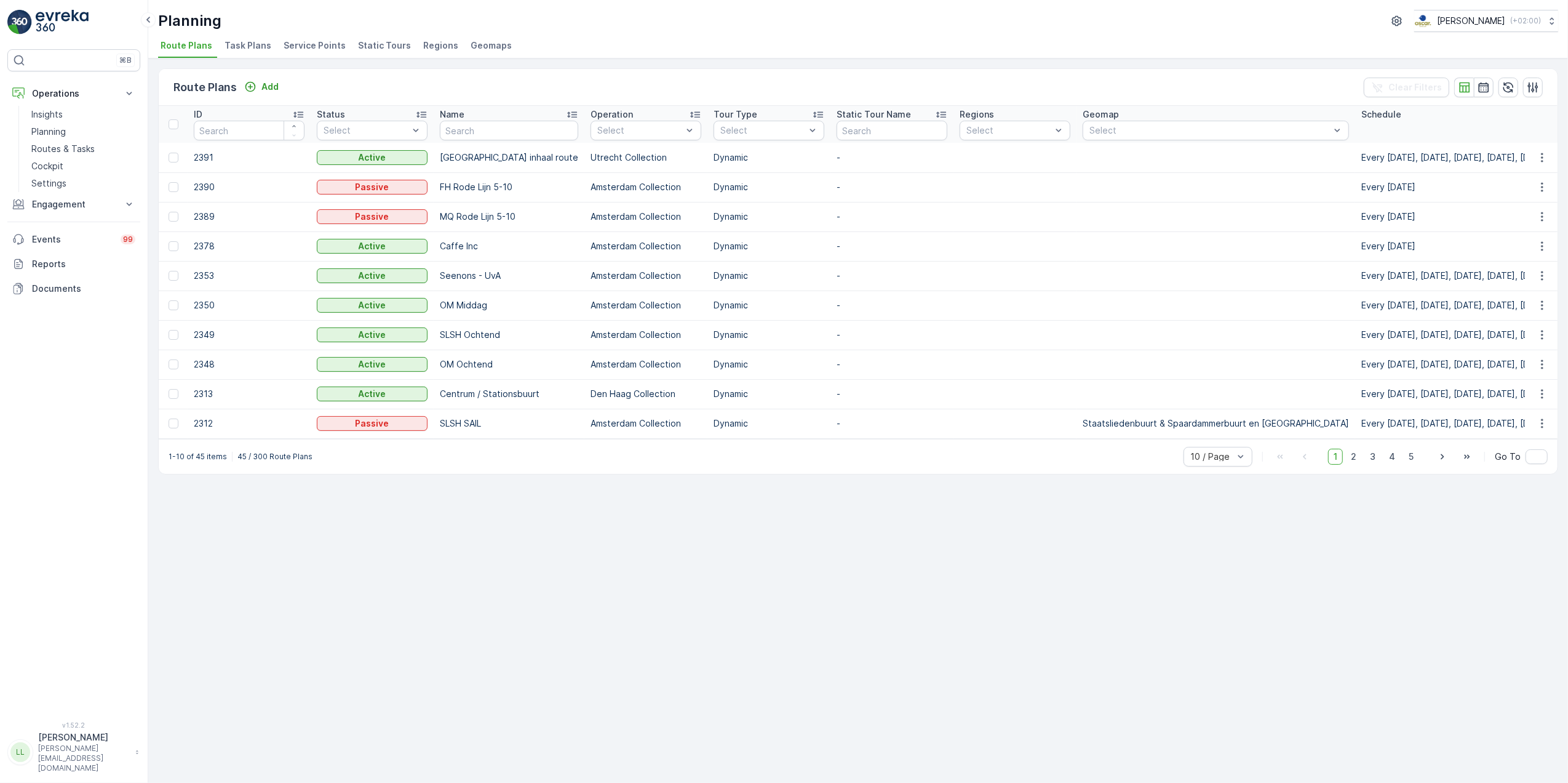
click at [247, 45] on span "Task Plans" at bounding box center [247, 45] width 47 height 12
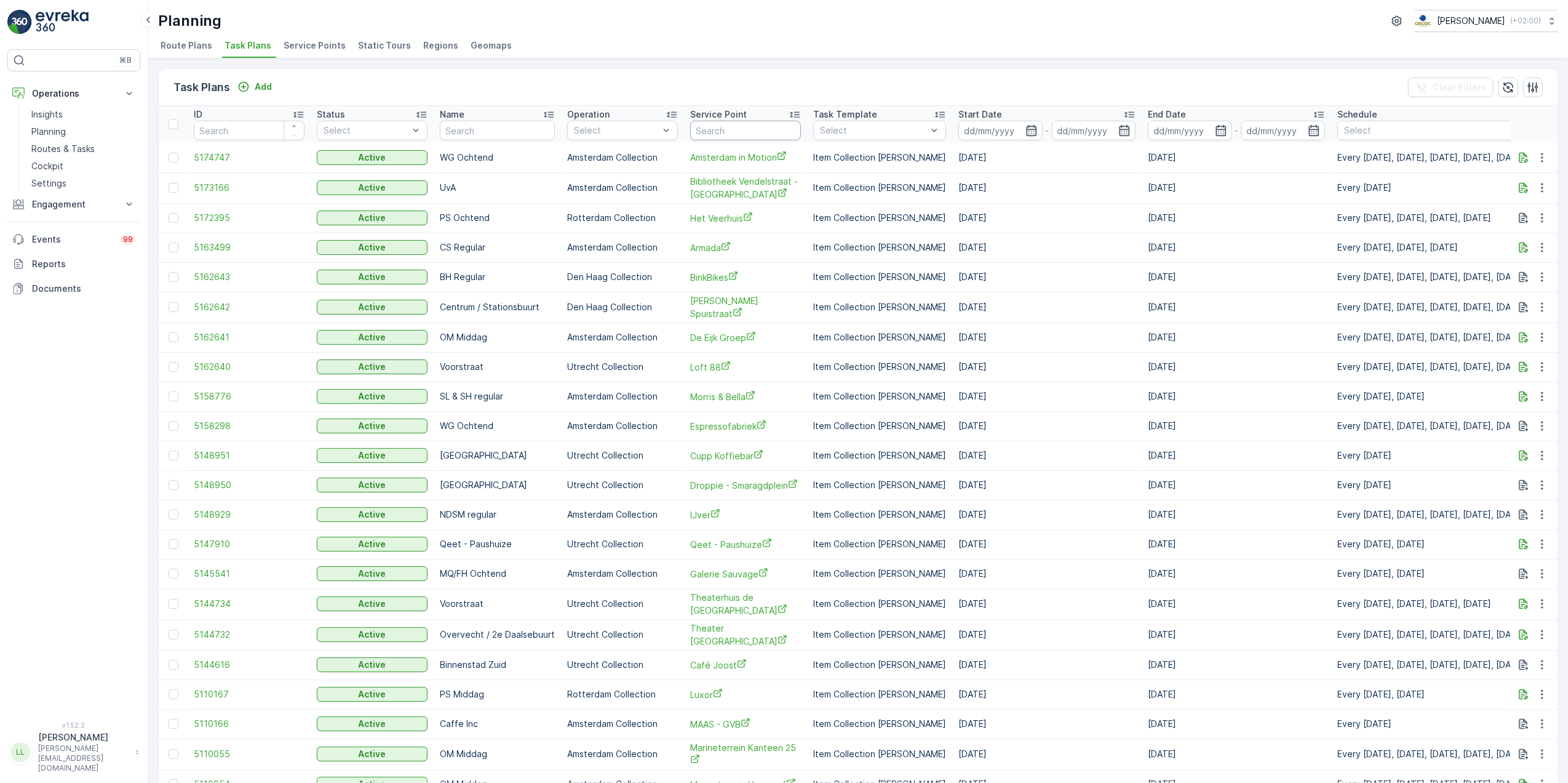
click at [726, 134] on input "text" at bounding box center [745, 131] width 111 height 20
type input "salu"
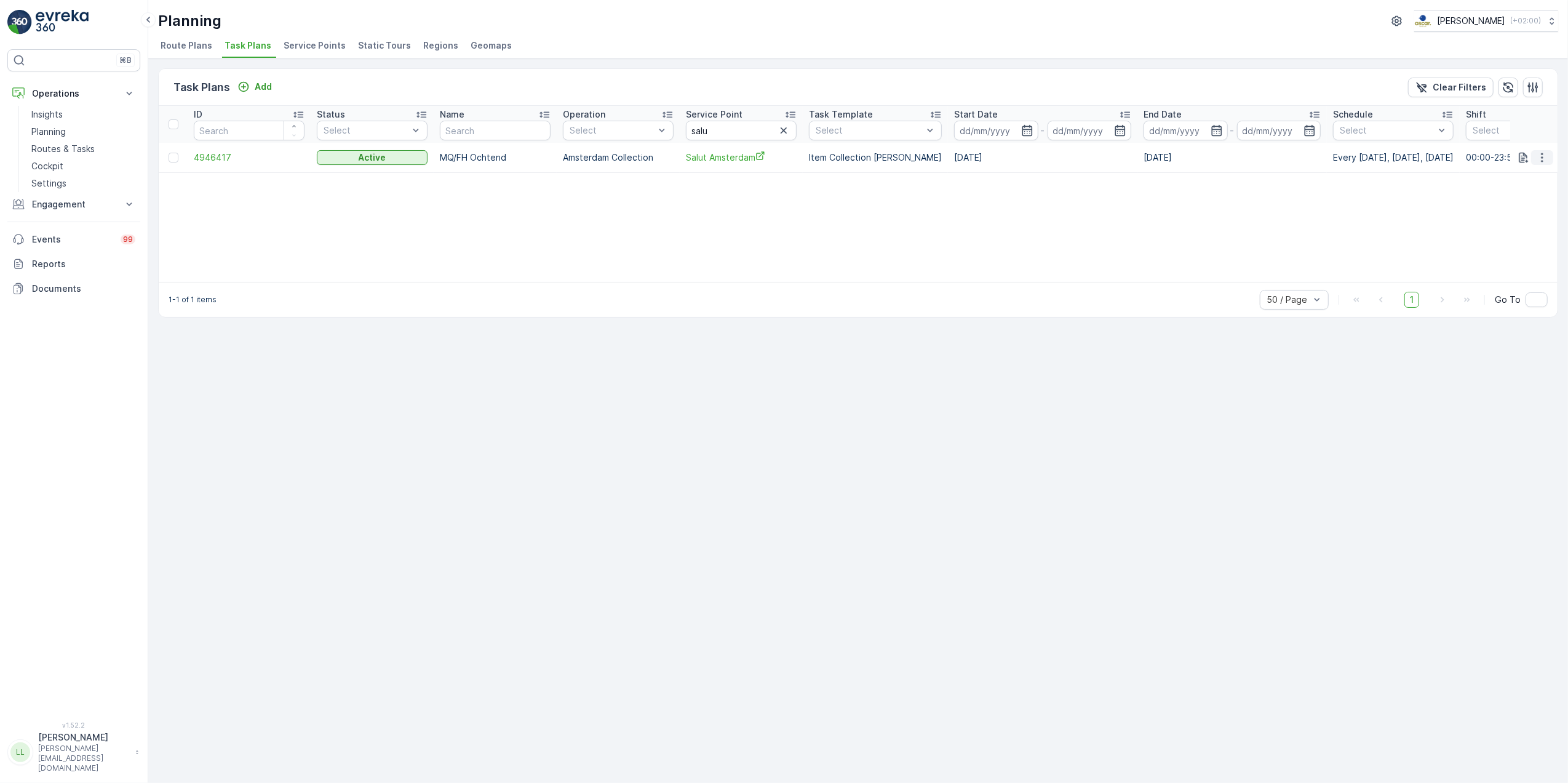
click at [1543, 156] on icon "button" at bounding box center [1542, 158] width 12 height 12
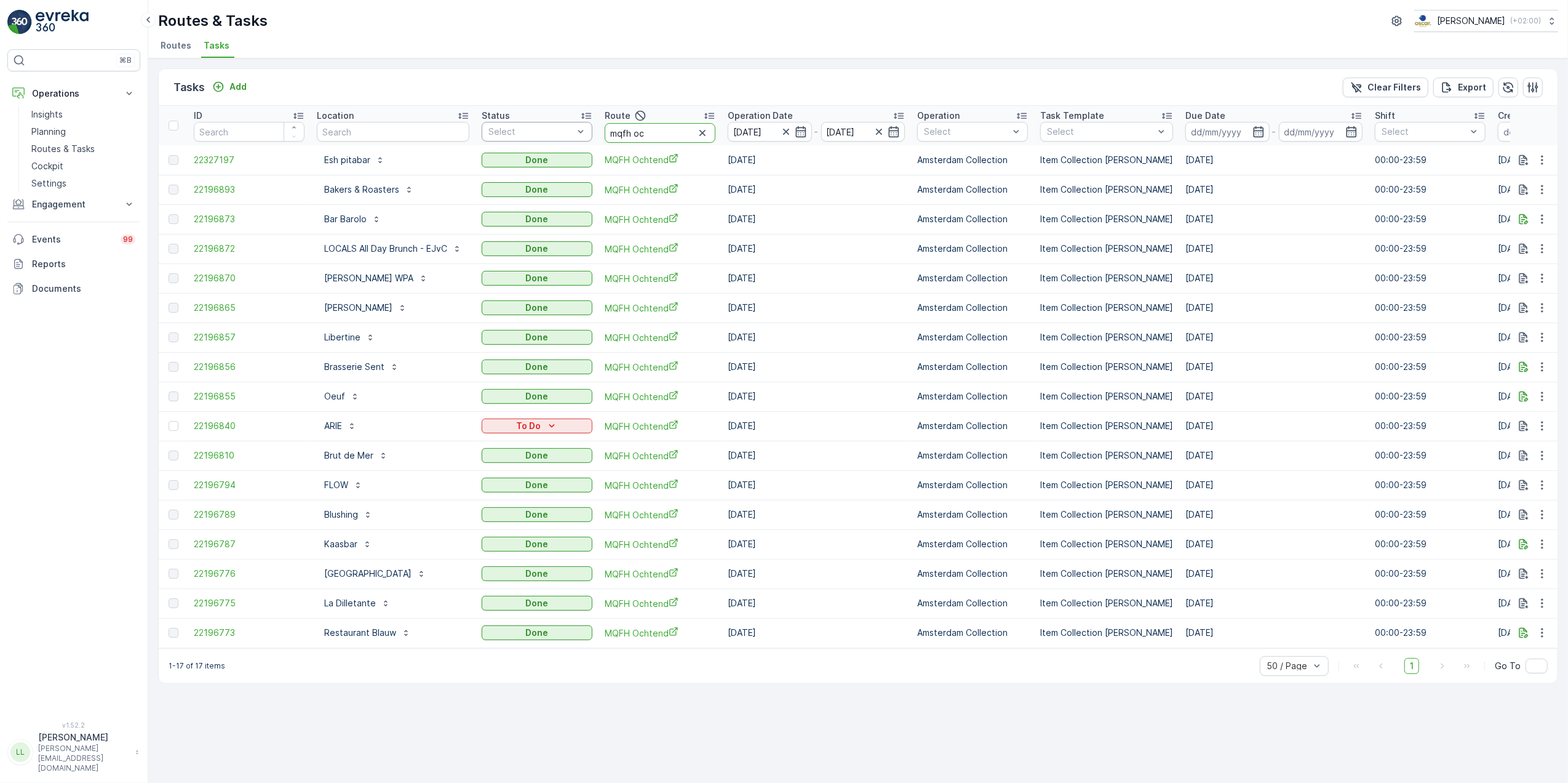
drag, startPoint x: 655, startPoint y: 136, endPoint x: 528, endPoint y: 137, distance: 127.0
click at [528, 137] on tr "ID Location Status Select Route mqfh oc Operation Date [DATE] - [DATE] Operatio…" at bounding box center [1128, 125] width 1940 height 39
type input "nes"
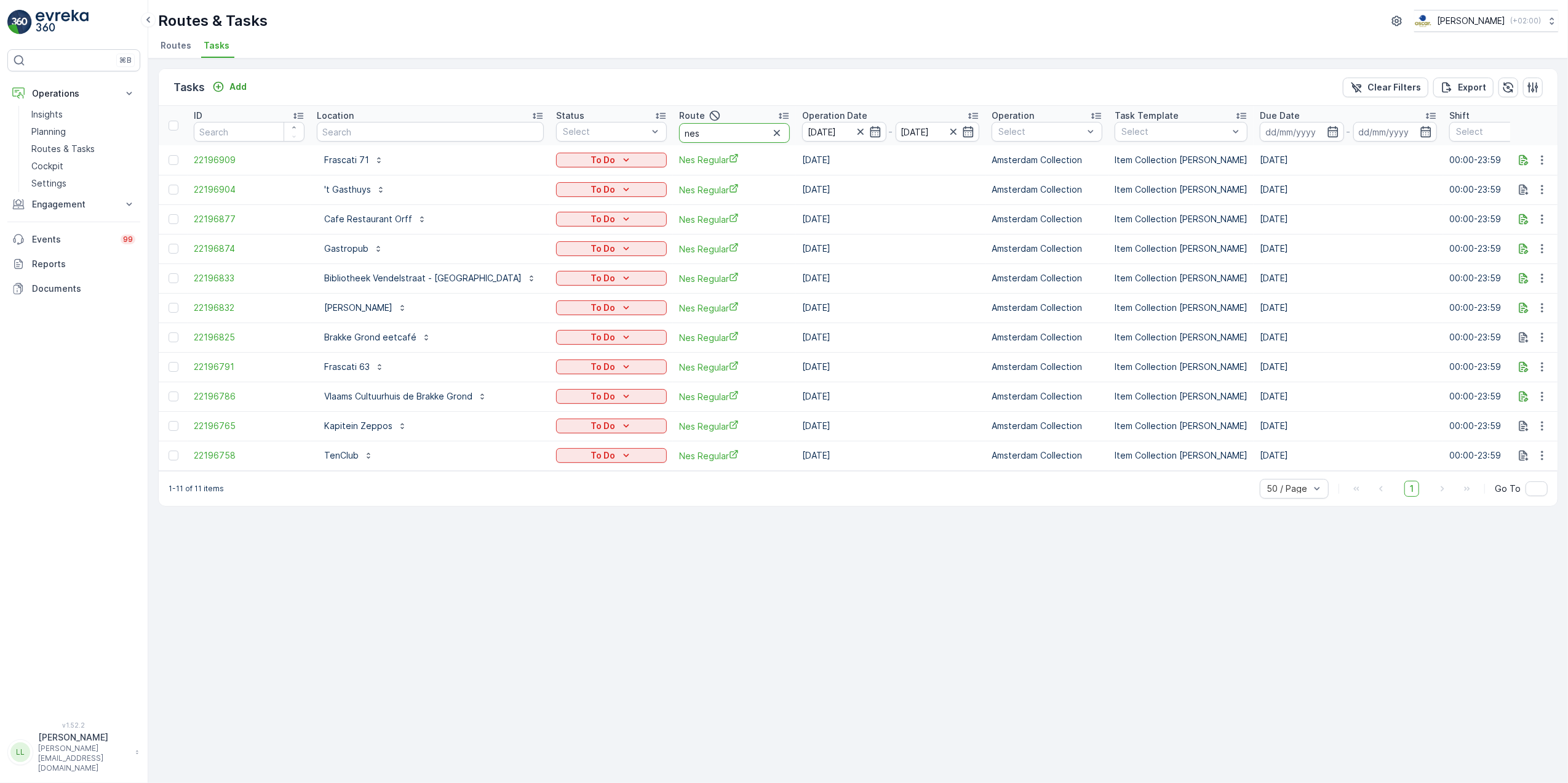
drag, startPoint x: 652, startPoint y: 139, endPoint x: 630, endPoint y: 131, distance: 23.4
click at [673, 131] on th "Route nes" at bounding box center [734, 125] width 123 height 39
type input "rokin"
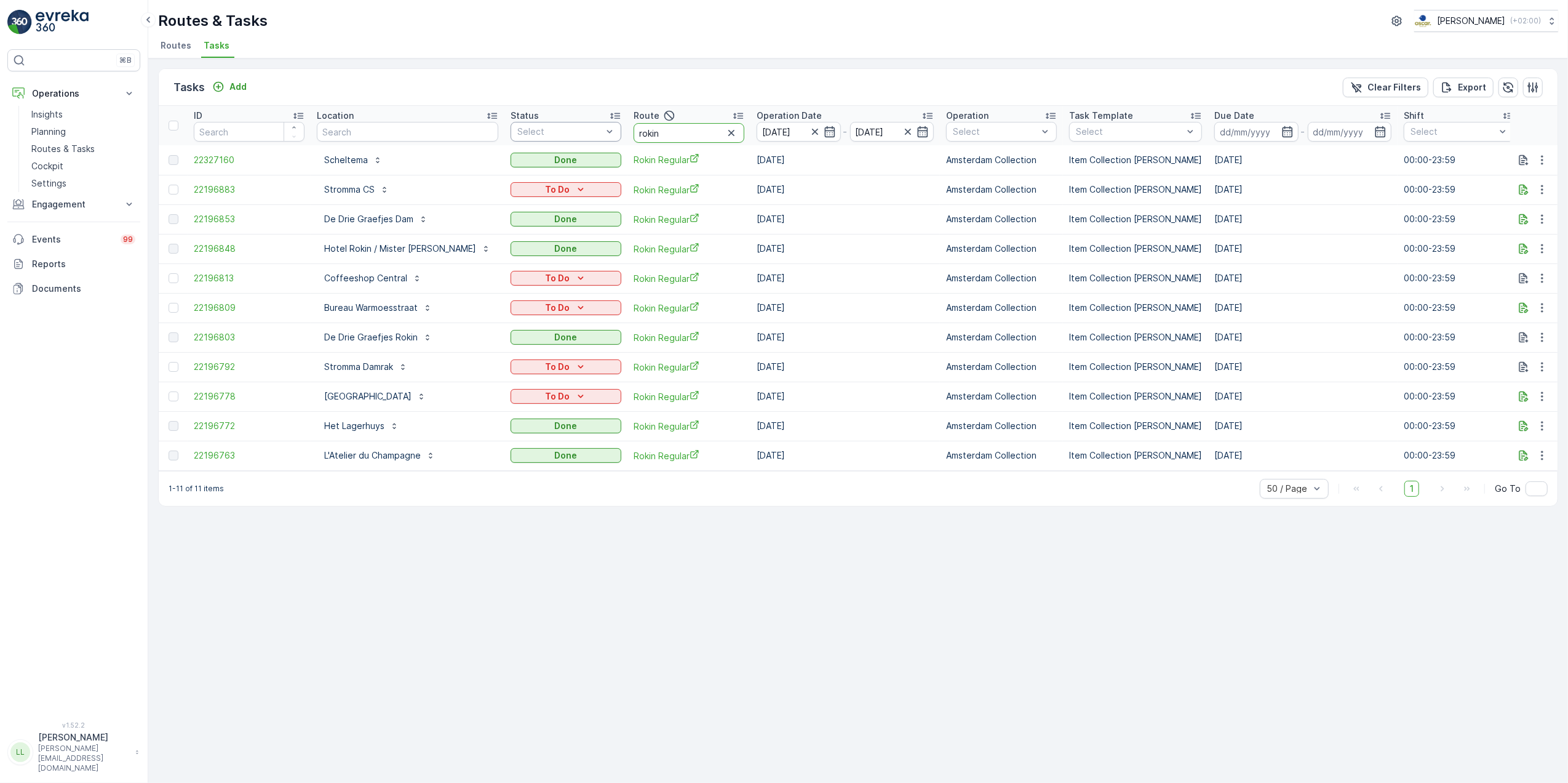
drag, startPoint x: 632, startPoint y: 133, endPoint x: 584, endPoint y: 129, distance: 48.2
click at [584, 129] on tr "ID Location Status Select Route rokin Operation Date [DATE] - [DATE] Operation …" at bounding box center [1143, 125] width 1969 height 39
type input "nes"
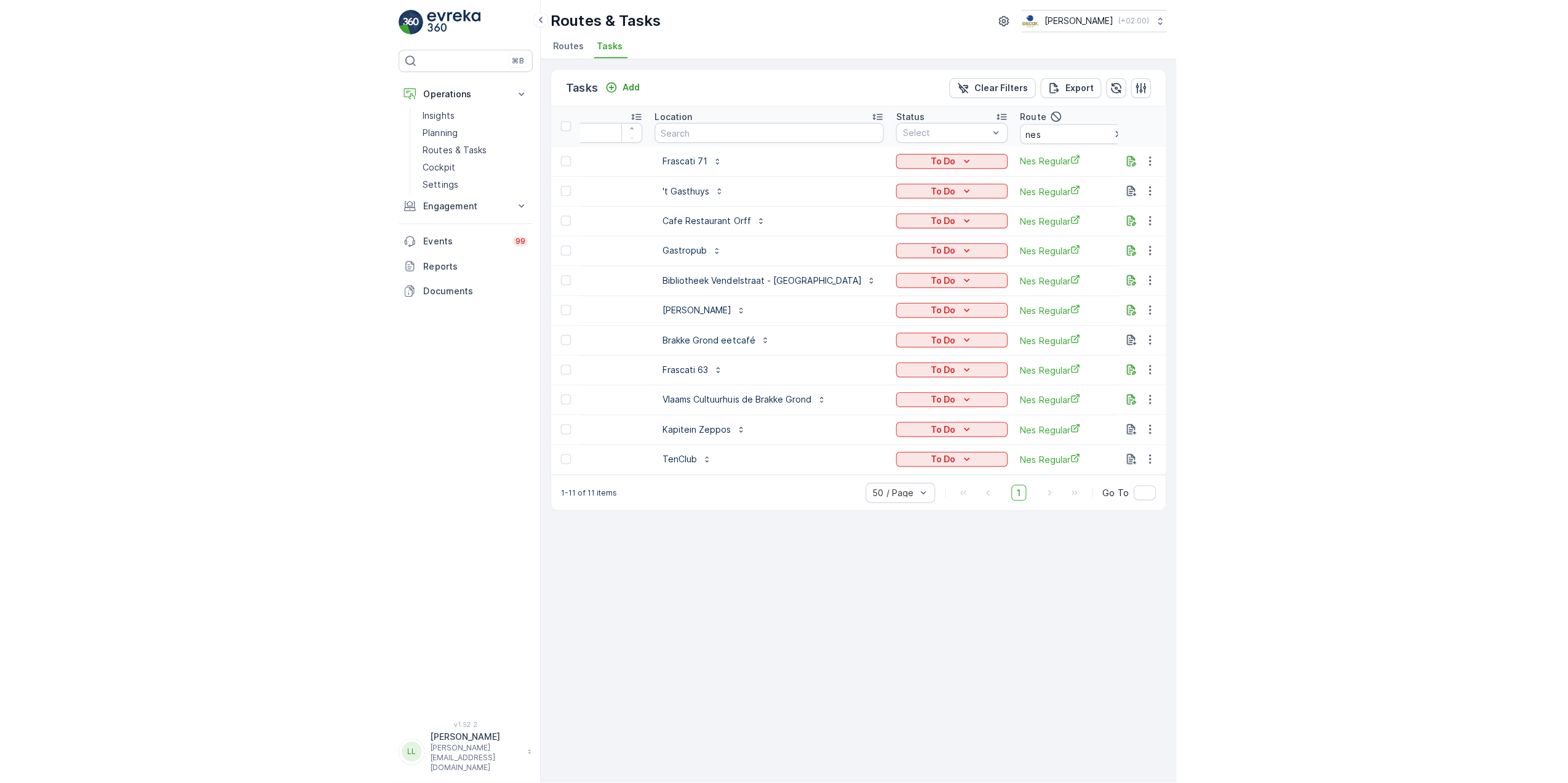
scroll to position [0, 57]
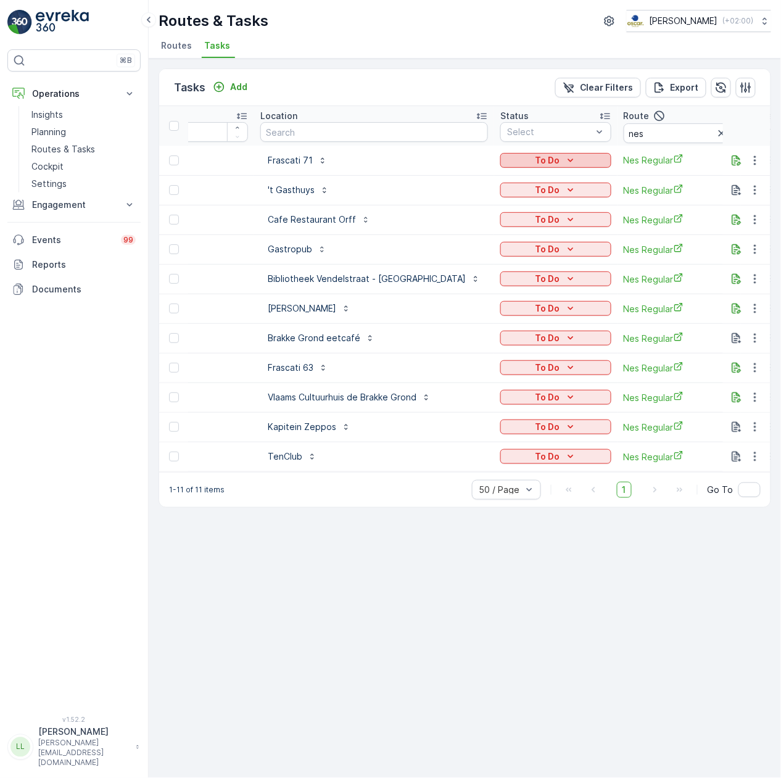
click at [535, 157] on p "To Do" at bounding box center [547, 160] width 25 height 12
click at [487, 227] on span "Cancelled" at bounding box center [479, 231] width 41 height 12
click at [535, 188] on p "To Do" at bounding box center [547, 190] width 25 height 12
click at [487, 260] on span "Cancelled" at bounding box center [479, 260] width 41 height 12
click at [535, 218] on p "To Do" at bounding box center [547, 219] width 25 height 12
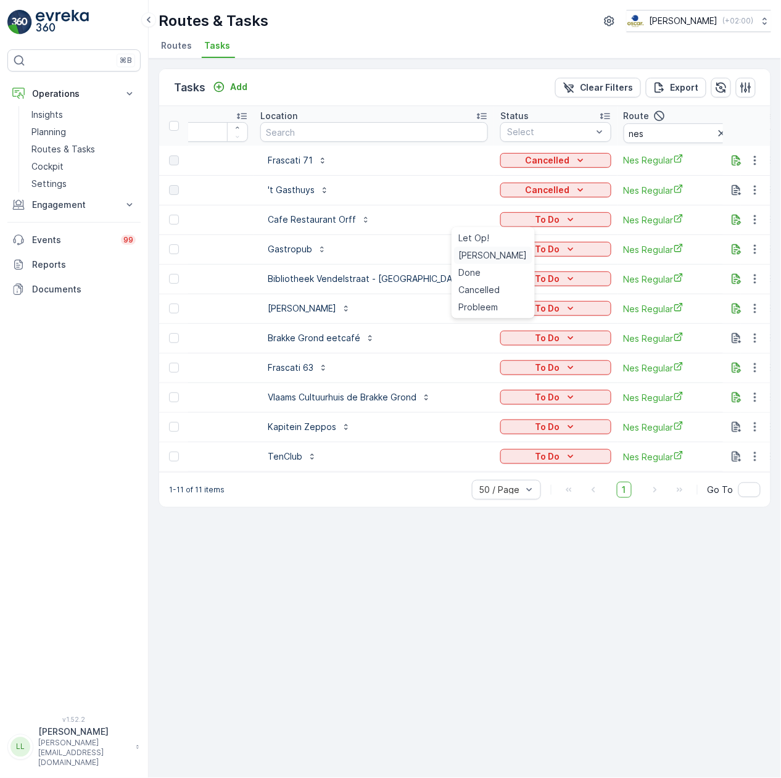
click at [484, 253] on span "[PERSON_NAME]" at bounding box center [493, 255] width 68 height 12
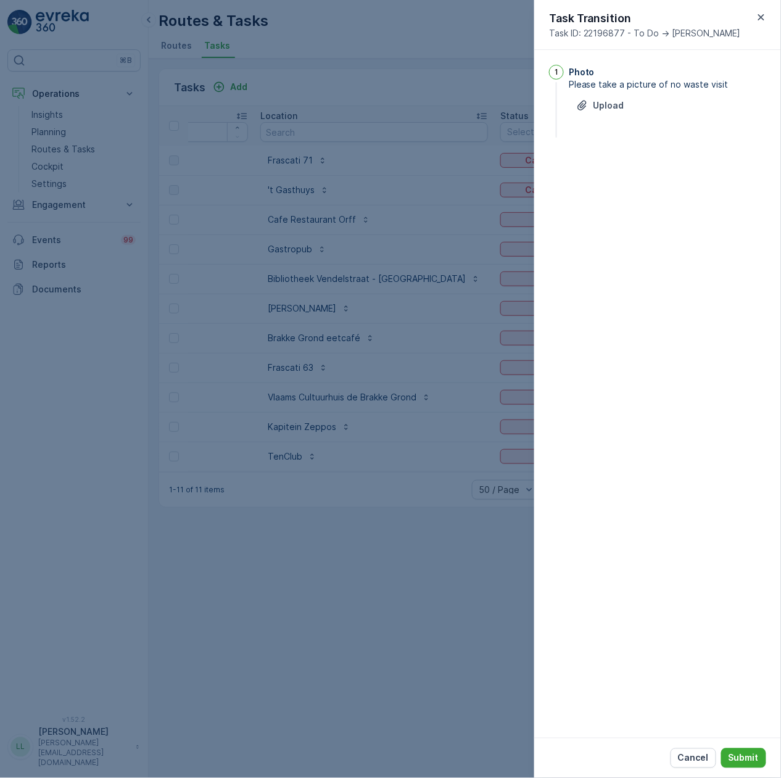
click at [484, 253] on div at bounding box center [390, 389] width 781 height 778
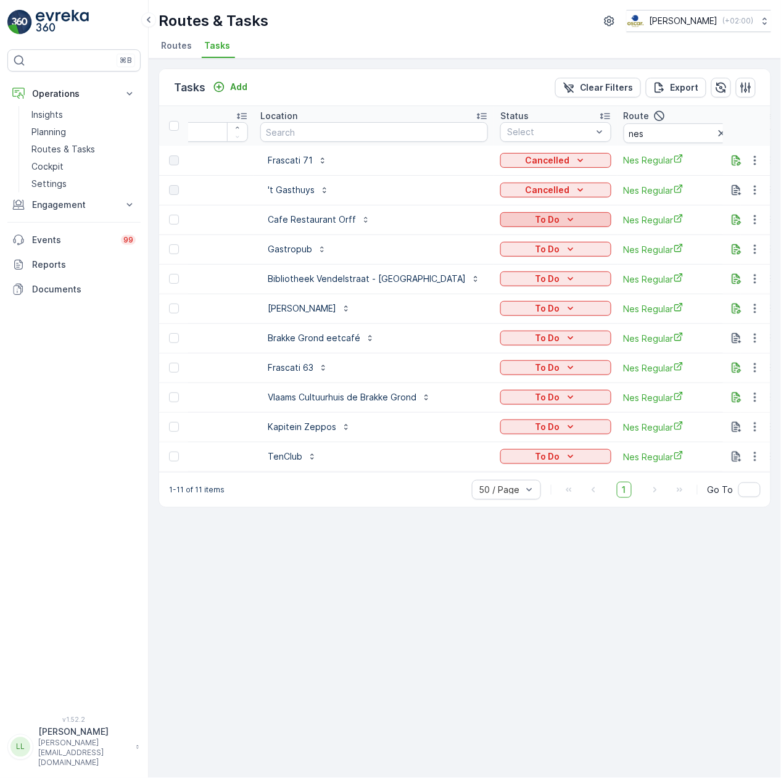
click at [535, 218] on p "To Do" at bounding box center [547, 219] width 25 height 12
click at [498, 284] on span "Cancelled" at bounding box center [479, 290] width 41 height 12
click at [544, 247] on div "To Do" at bounding box center [555, 249] width 101 height 12
click at [491, 317] on span "Cancelled" at bounding box center [479, 319] width 41 height 12
click at [752, 282] on icon "button" at bounding box center [755, 279] width 12 height 12
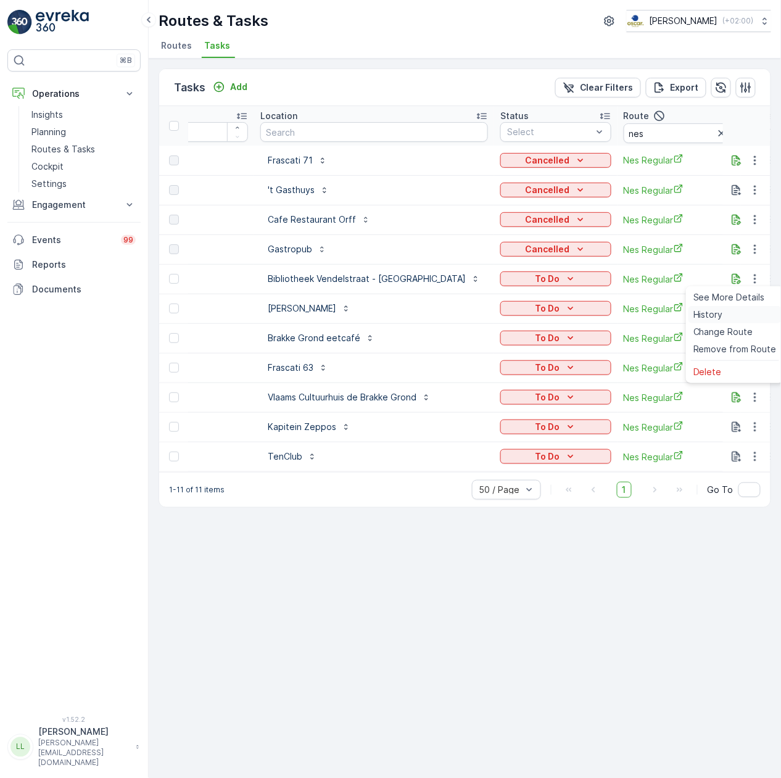
click at [734, 317] on div "History" at bounding box center [734, 314] width 93 height 17
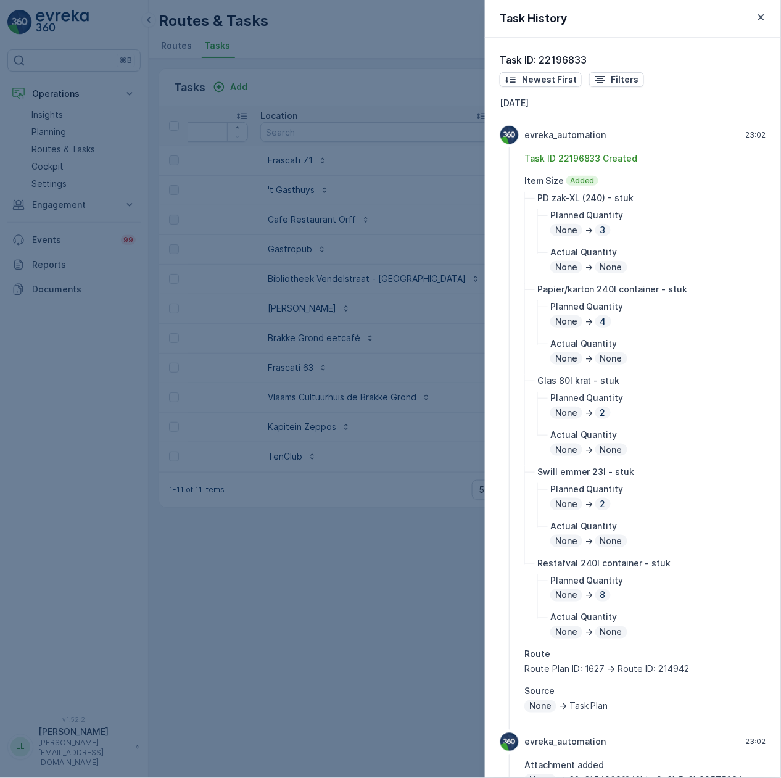
click at [432, 373] on div at bounding box center [390, 389] width 781 height 778
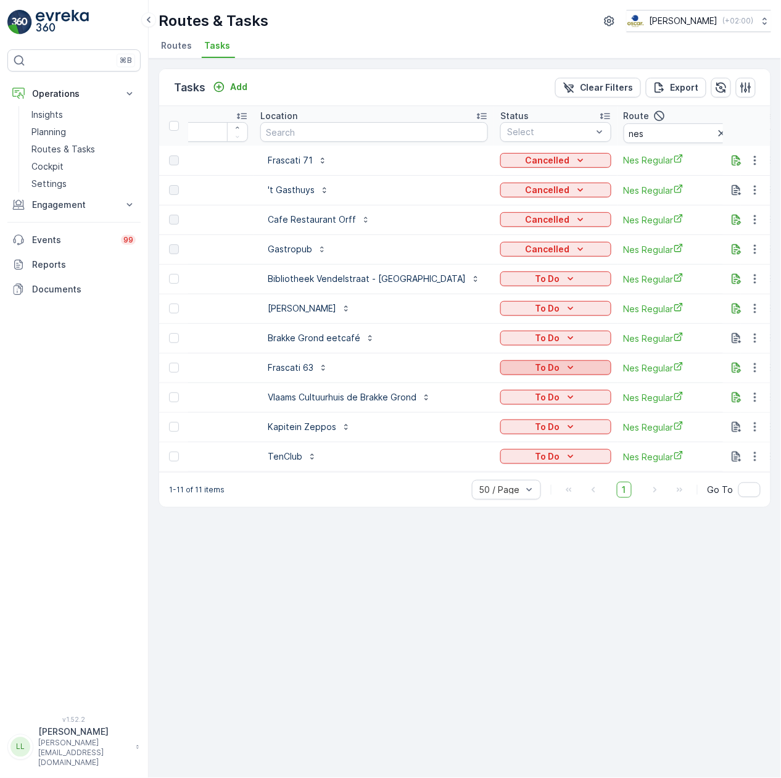
click at [535, 366] on p "To Do" at bounding box center [547, 367] width 25 height 12
click at [481, 438] on span "Cancelled" at bounding box center [479, 438] width 41 height 12
click at [564, 306] on icon "To Do" at bounding box center [570, 308] width 12 height 12
click at [488, 343] on span "[PERSON_NAME]" at bounding box center [493, 344] width 68 height 12
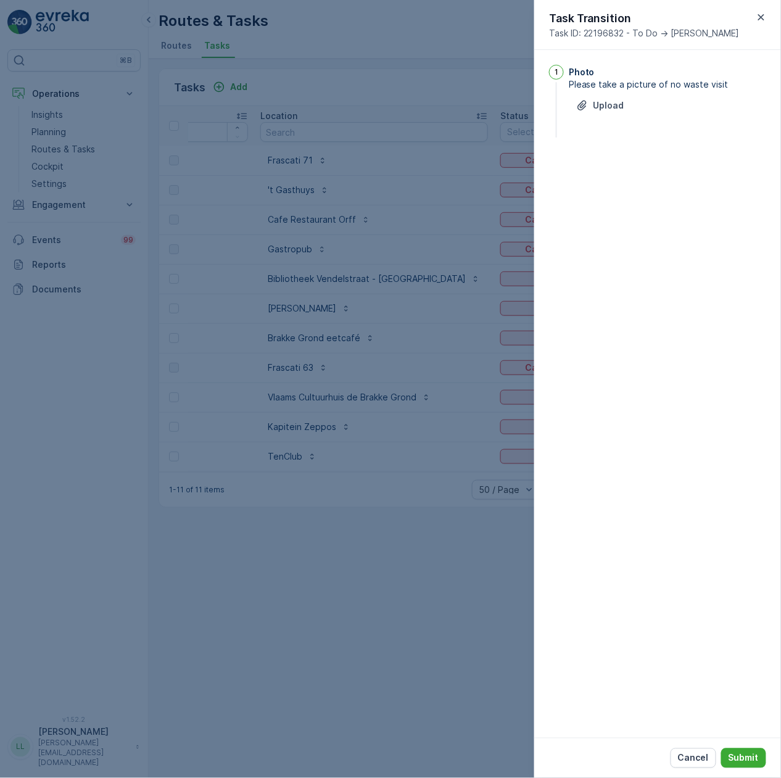
click at [487, 361] on div at bounding box center [390, 389] width 781 height 778
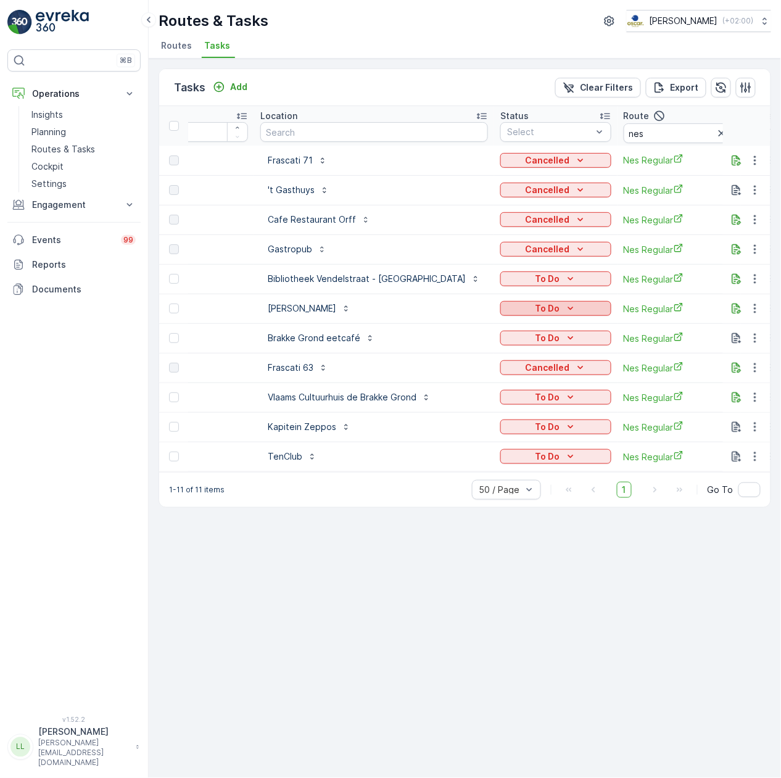
click at [513, 304] on div "To Do" at bounding box center [555, 308] width 101 height 12
click at [487, 376] on span "Cancelled" at bounding box center [479, 379] width 41 height 12
click at [535, 342] on p "To Do" at bounding box center [547, 338] width 25 height 12
click at [487, 405] on span "Cancelled" at bounding box center [479, 408] width 41 height 12
click at [564, 397] on icon "To Do" at bounding box center [570, 397] width 12 height 12
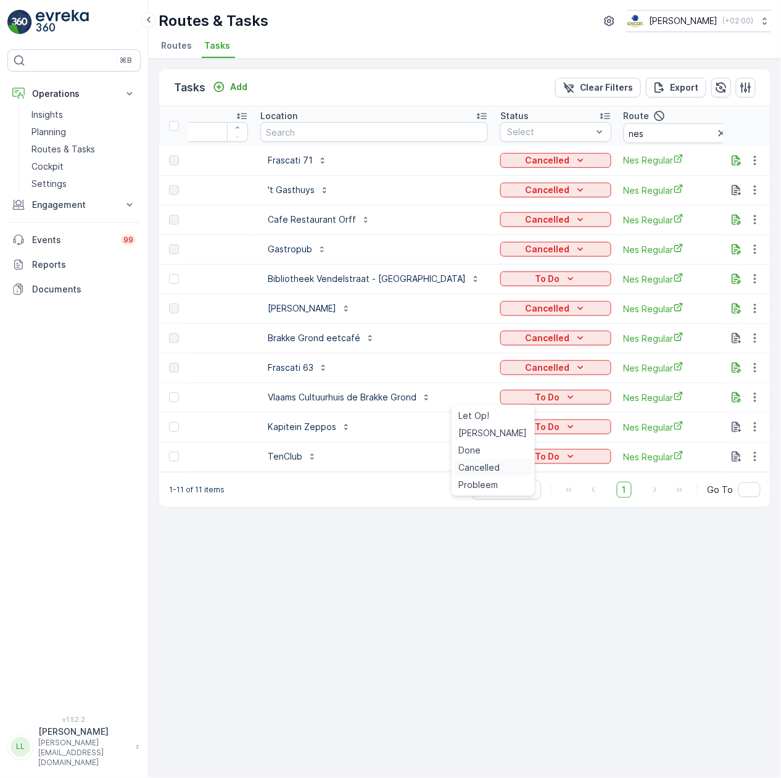
click at [487, 466] on span "Cancelled" at bounding box center [479, 467] width 41 height 12
click at [564, 421] on icon "To Do" at bounding box center [570, 427] width 12 height 12
click at [485, 491] on span "Cancelled" at bounding box center [479, 497] width 41 height 12
click at [505, 453] on div "To Do" at bounding box center [555, 456] width 101 height 12
click at [475, 521] on span "Cancelled" at bounding box center [479, 527] width 41 height 12
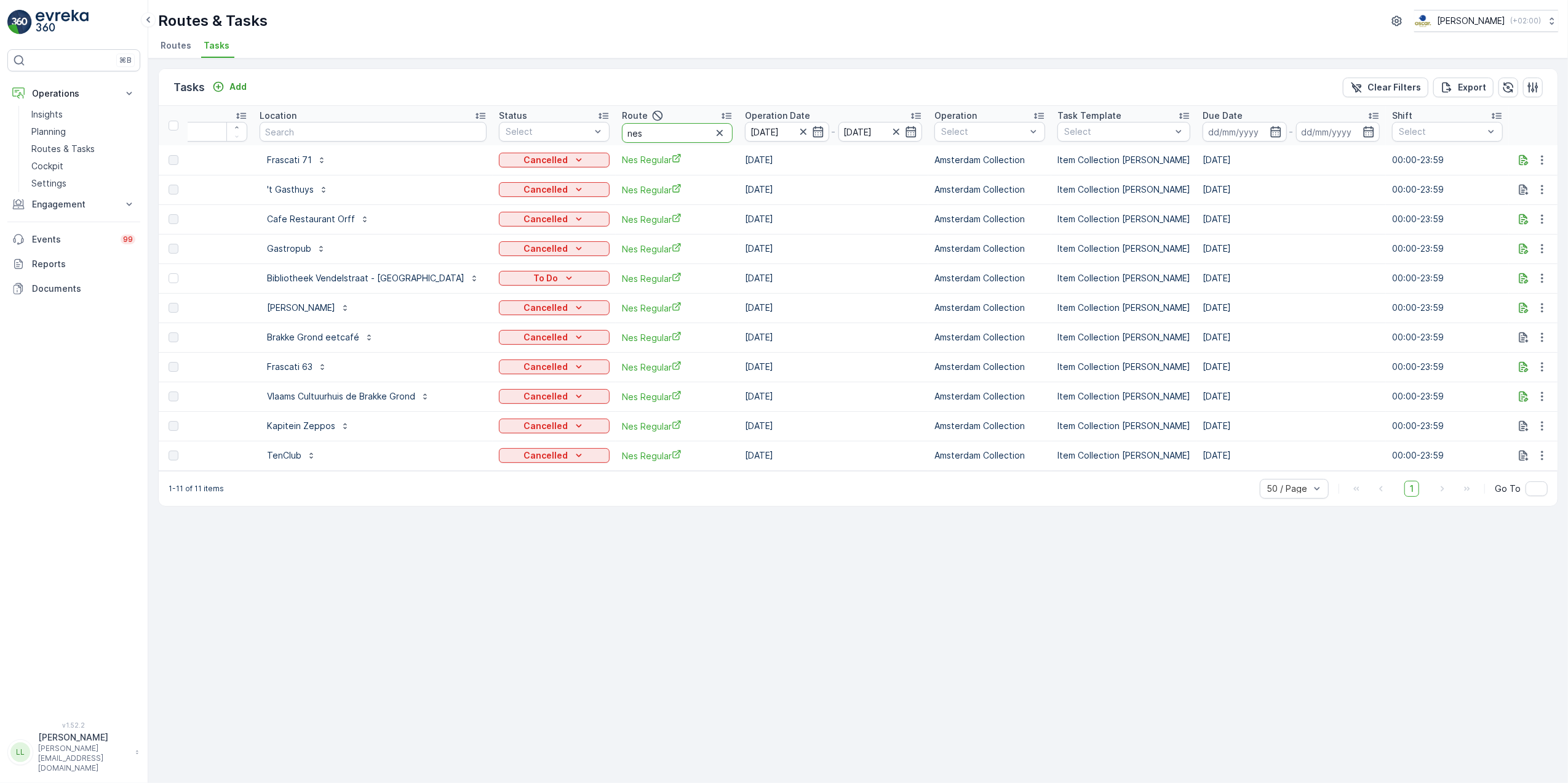
drag, startPoint x: 615, startPoint y: 131, endPoint x: 565, endPoint y: 138, distance: 50.5
click at [565, 138] on tr "ID Location Status Select Route nes Operation Date [DATE] - [DATE] Operation Se…" at bounding box center [1108, 125] width 2014 height 39
type input "rokin"
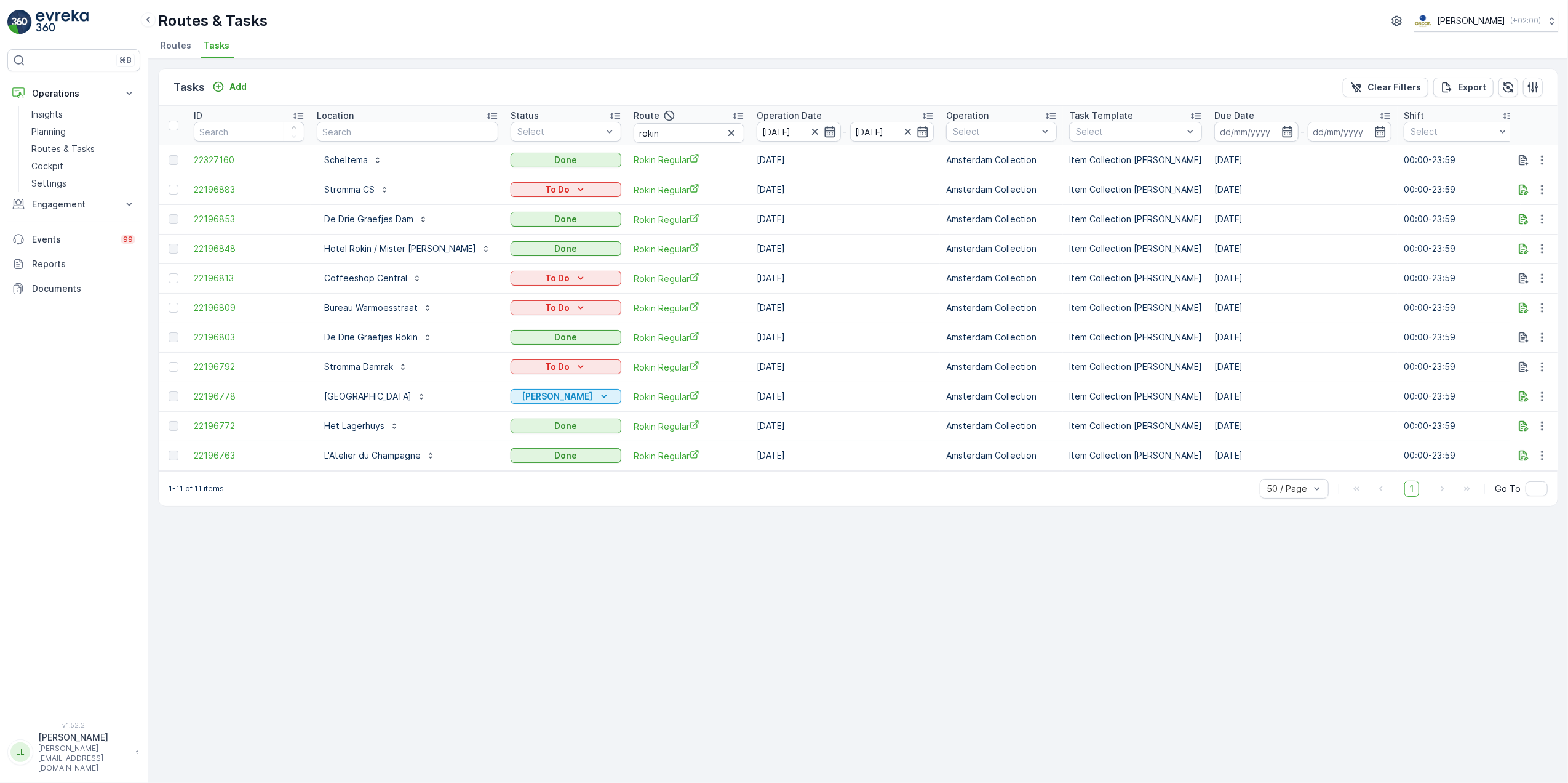
click at [824, 131] on icon "button" at bounding box center [830, 132] width 12 height 12
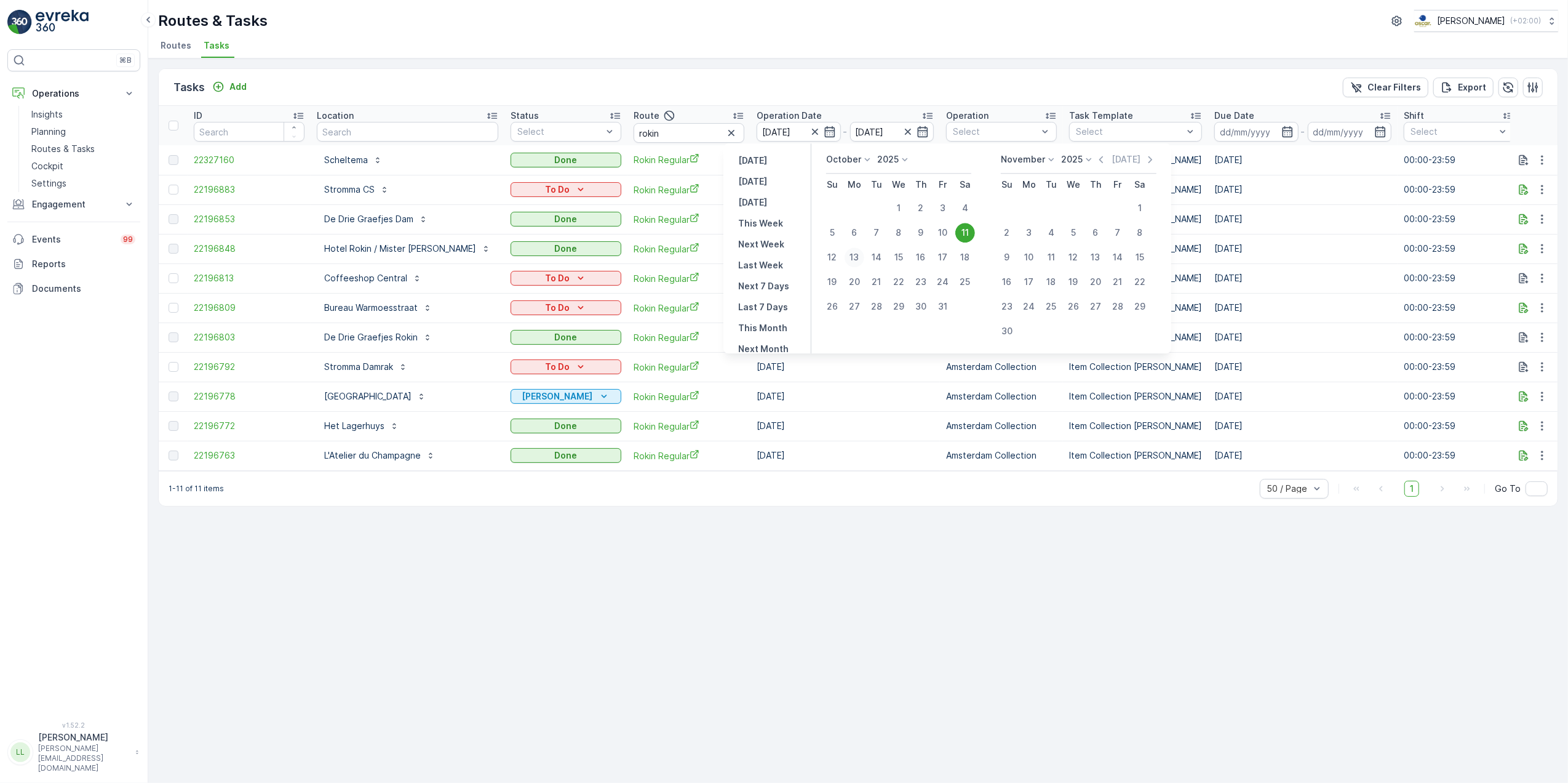
click at [859, 257] on div "13" at bounding box center [855, 257] width 20 height 20
type input "[DATE]"
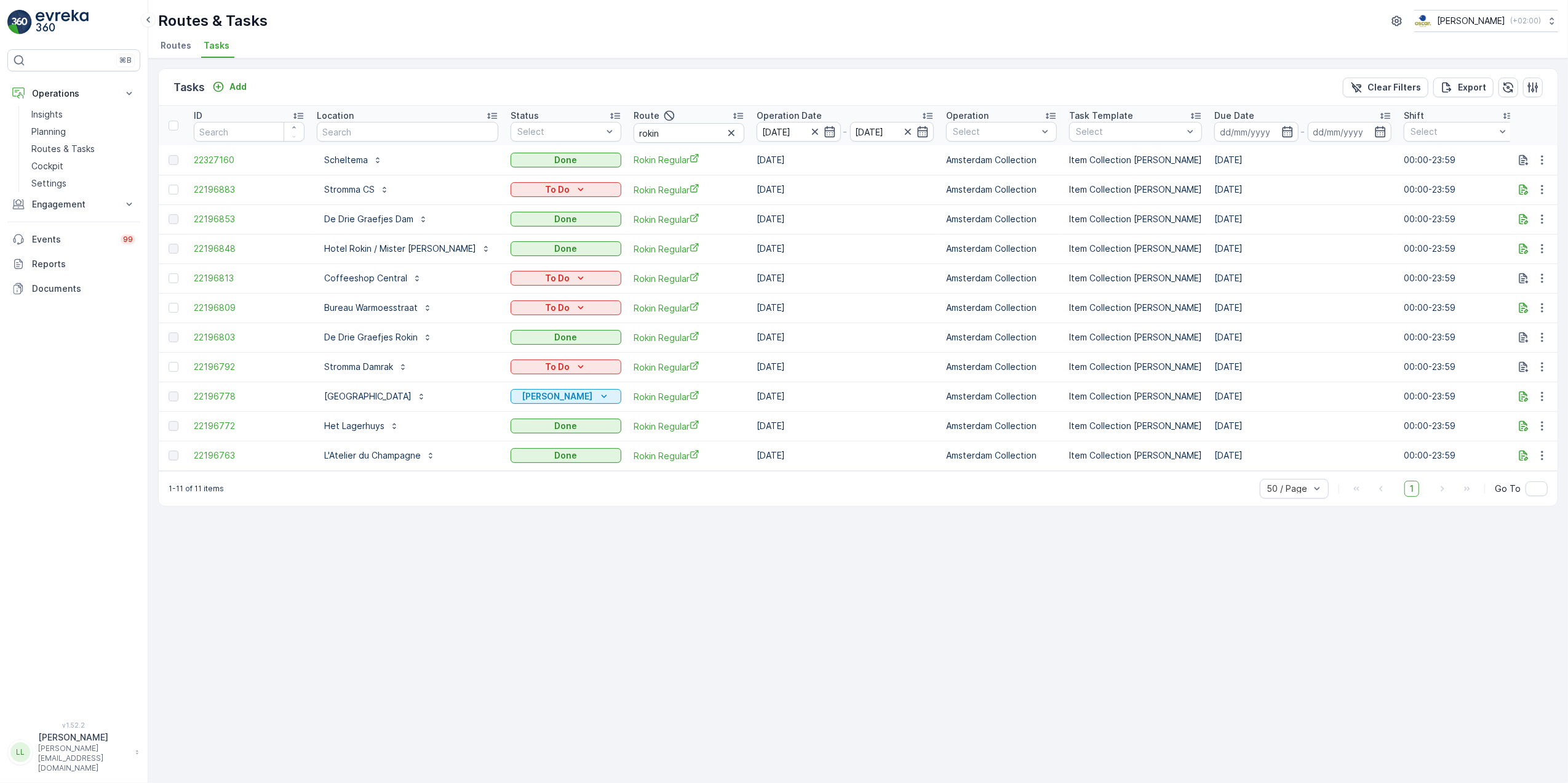
click at [859, 257] on td "[DATE]" at bounding box center [845, 248] width 190 height 30
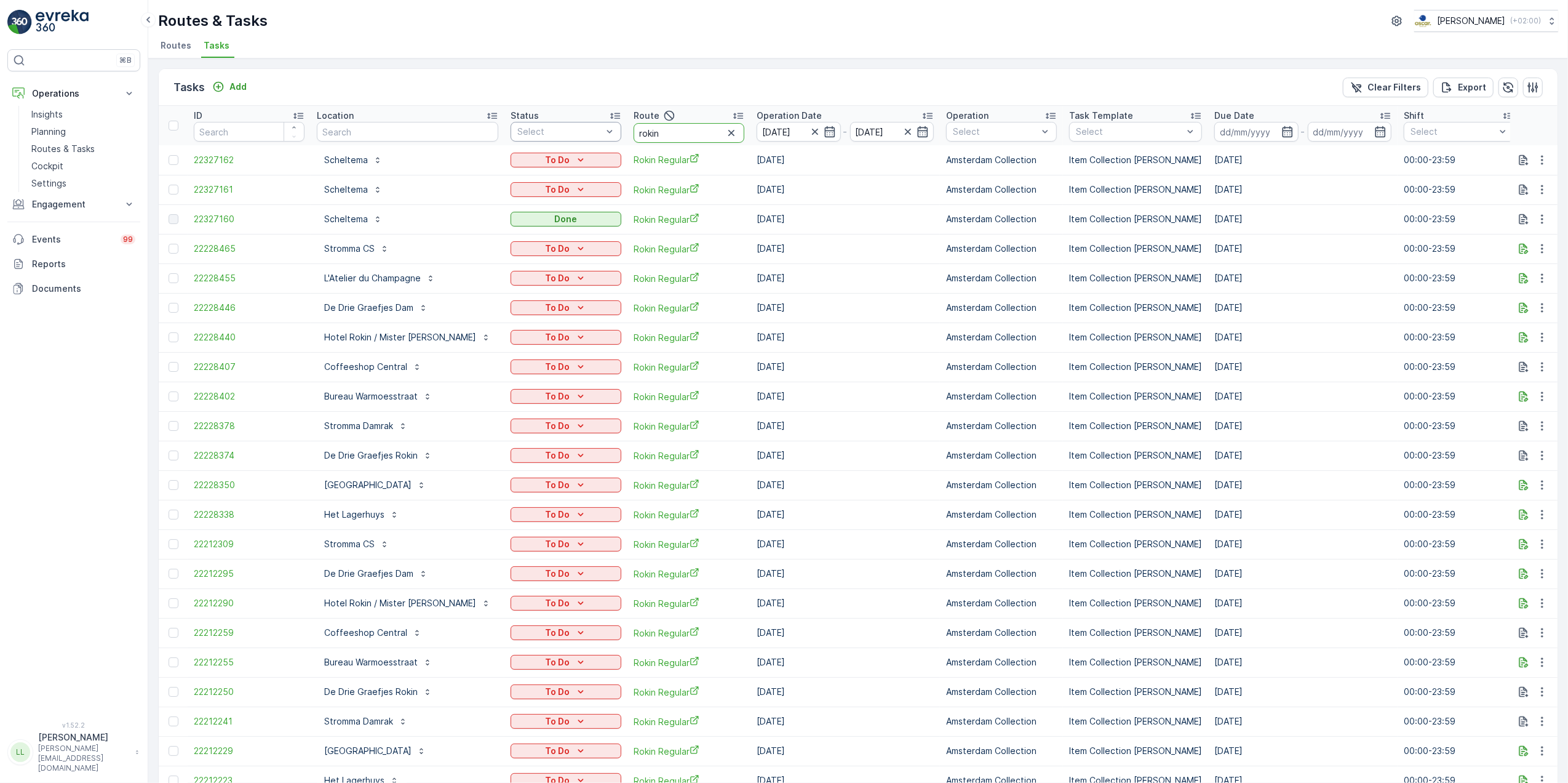
drag, startPoint x: 643, startPoint y: 136, endPoint x: 582, endPoint y: 136, distance: 61.0
click at [582, 136] on tr "ID Location Status Select Route rokin Operation Date [DATE] - [DATE] Operation …" at bounding box center [1143, 125] width 1969 height 39
click at [404, 125] on input "text" at bounding box center [408, 132] width 182 height 20
type input "car"
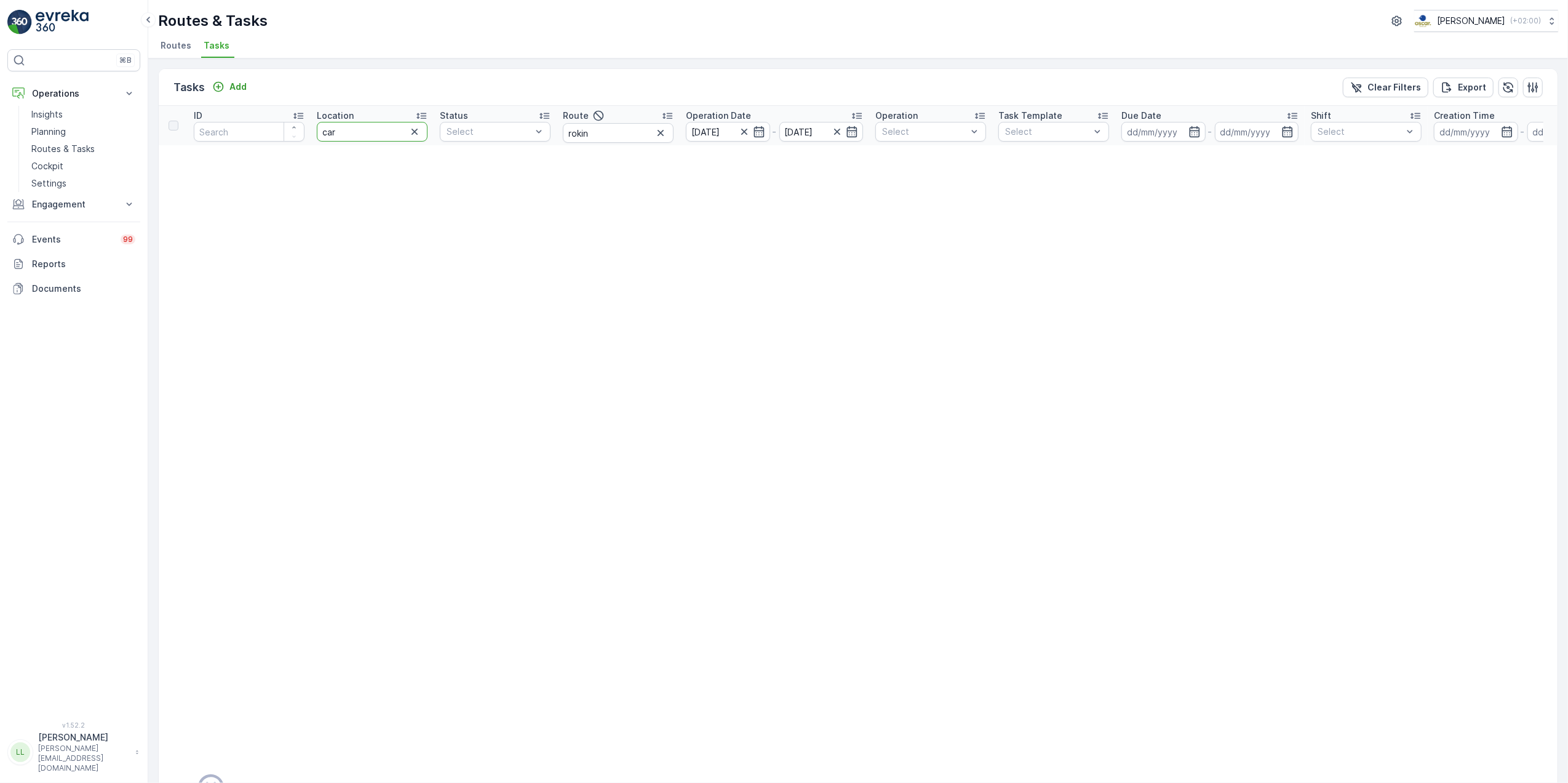
click at [383, 134] on input "car" at bounding box center [372, 132] width 111 height 20
click at [664, 134] on icon "button" at bounding box center [660, 133] width 12 height 12
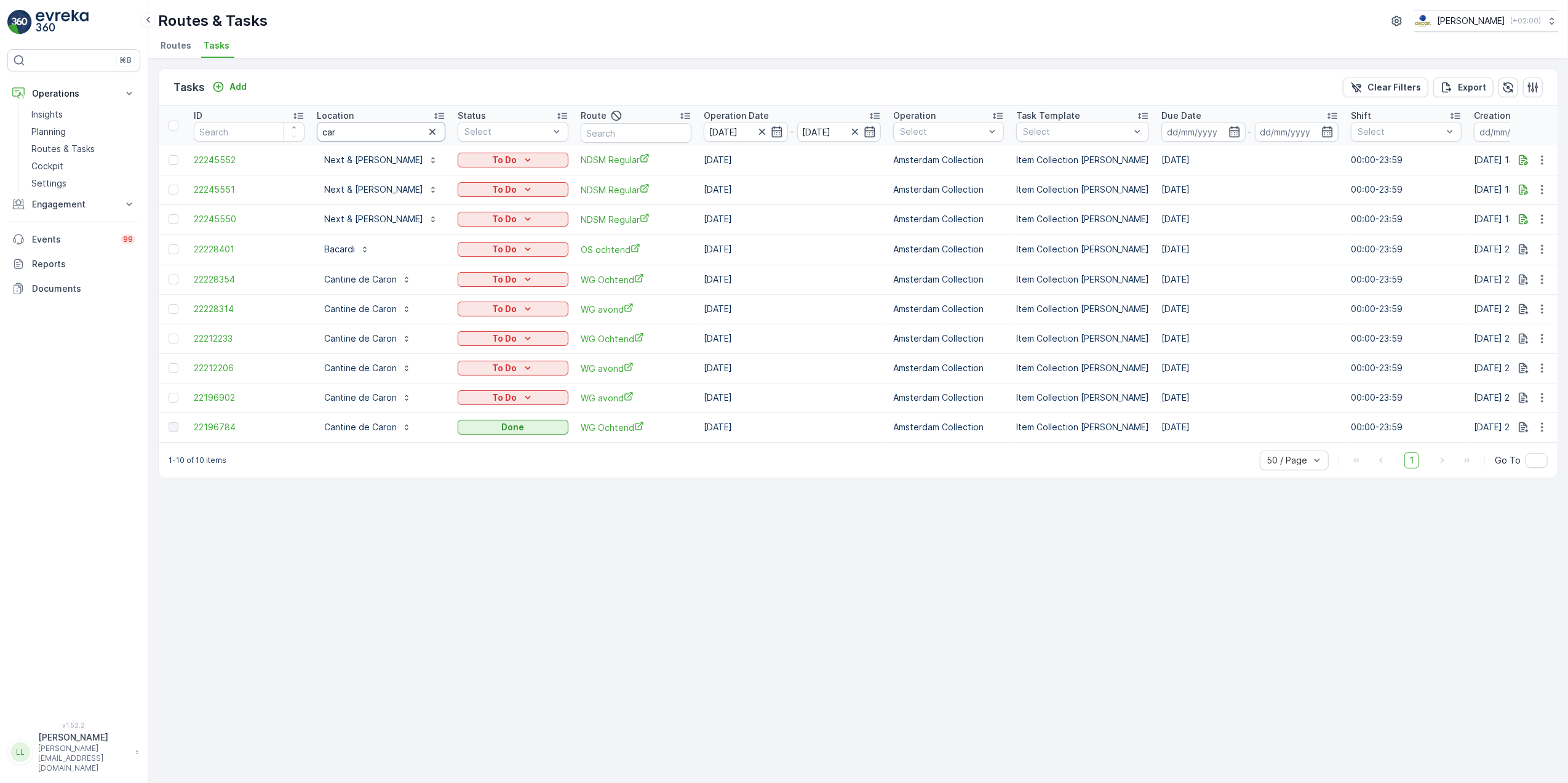
click at [349, 134] on input "car" at bounding box center [381, 132] width 129 height 20
click at [771, 133] on icon "button" at bounding box center [776, 131] width 10 height 11
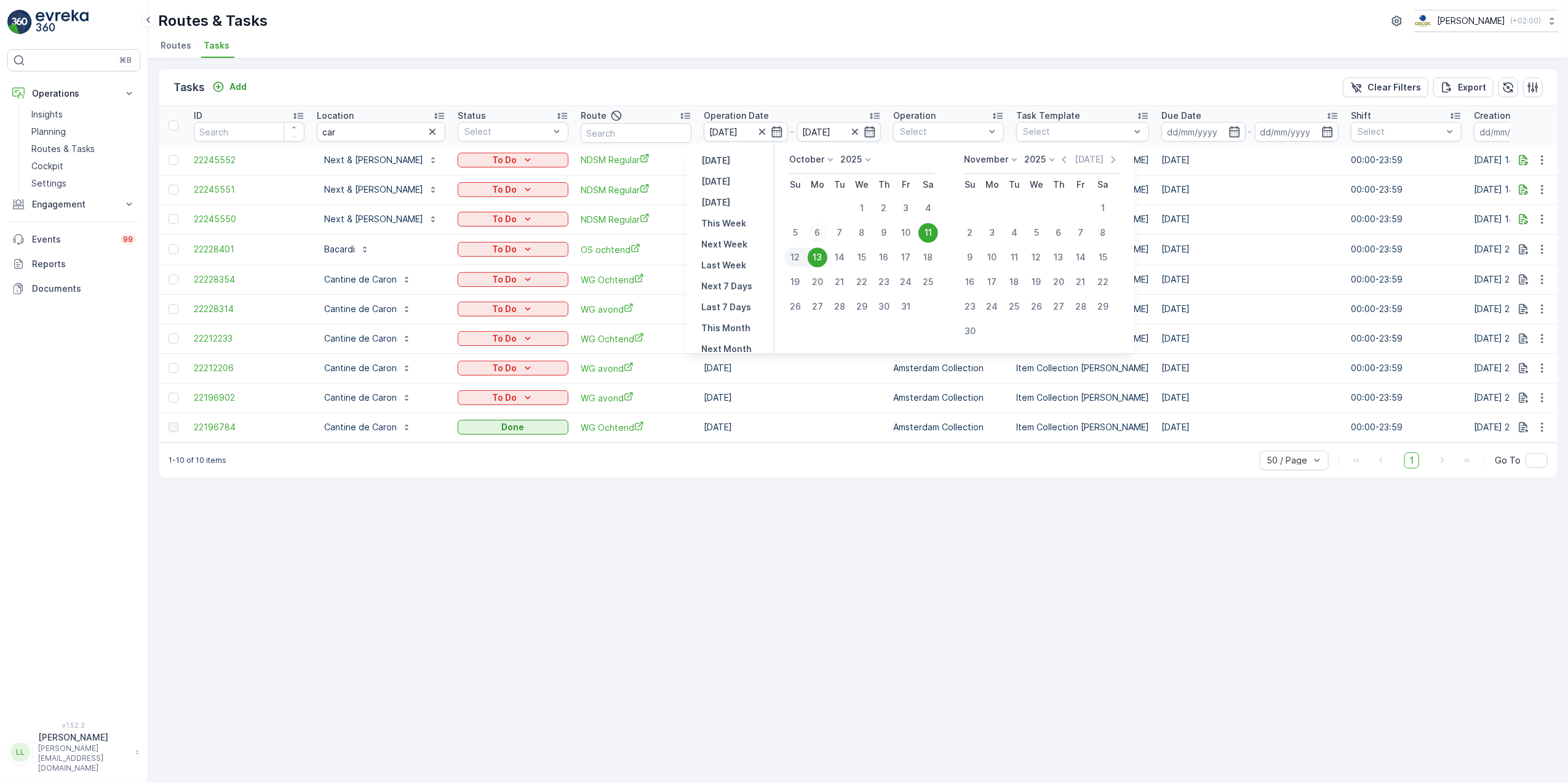
click at [820, 234] on div "6" at bounding box center [818, 232] width 20 height 20
type input "[DATE]"
click at [923, 232] on div "11" at bounding box center [929, 232] width 20 height 20
type input "[DATE]"
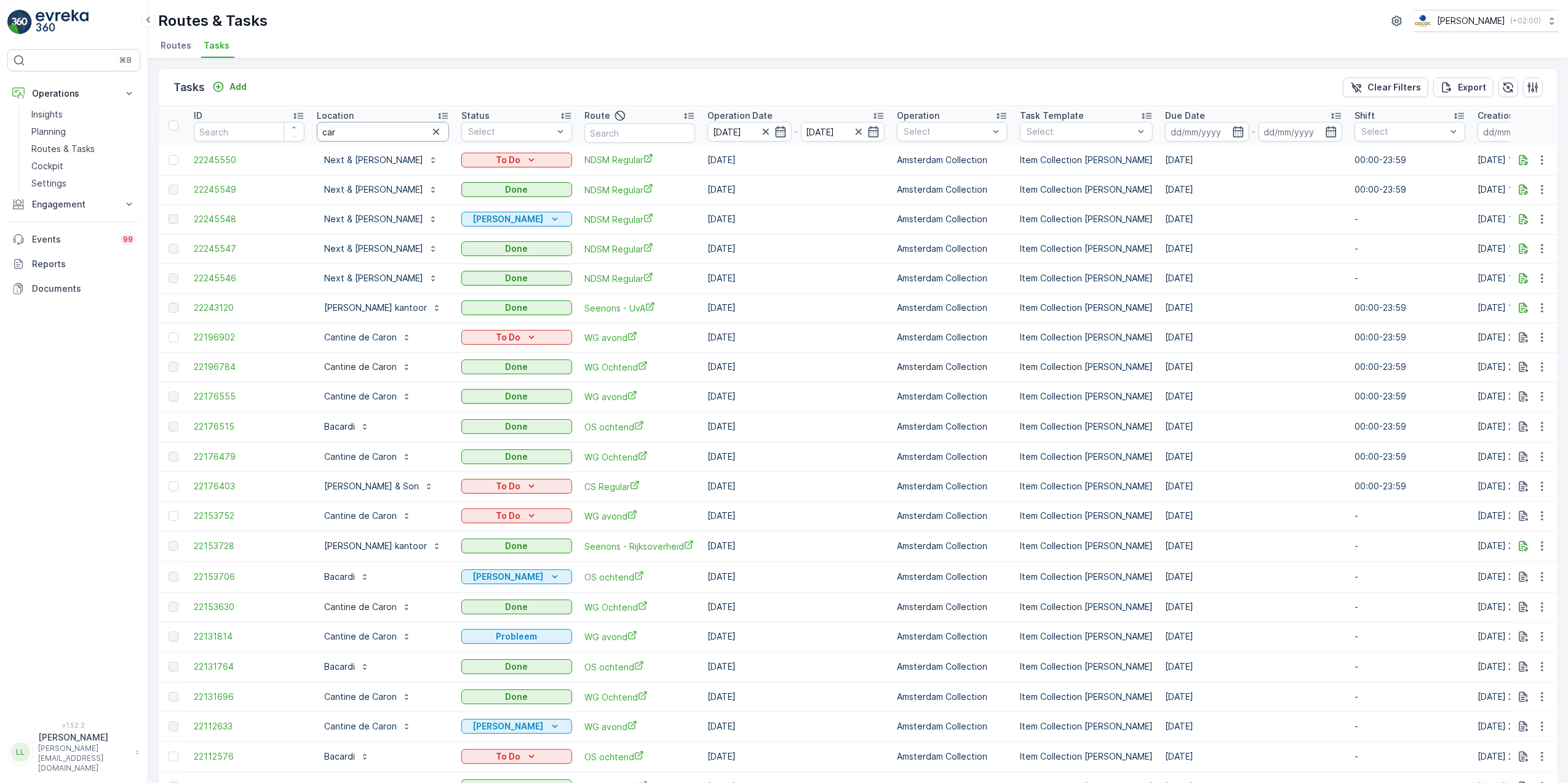
click at [367, 134] on input "car" at bounding box center [383, 132] width 133 height 20
type input "card"
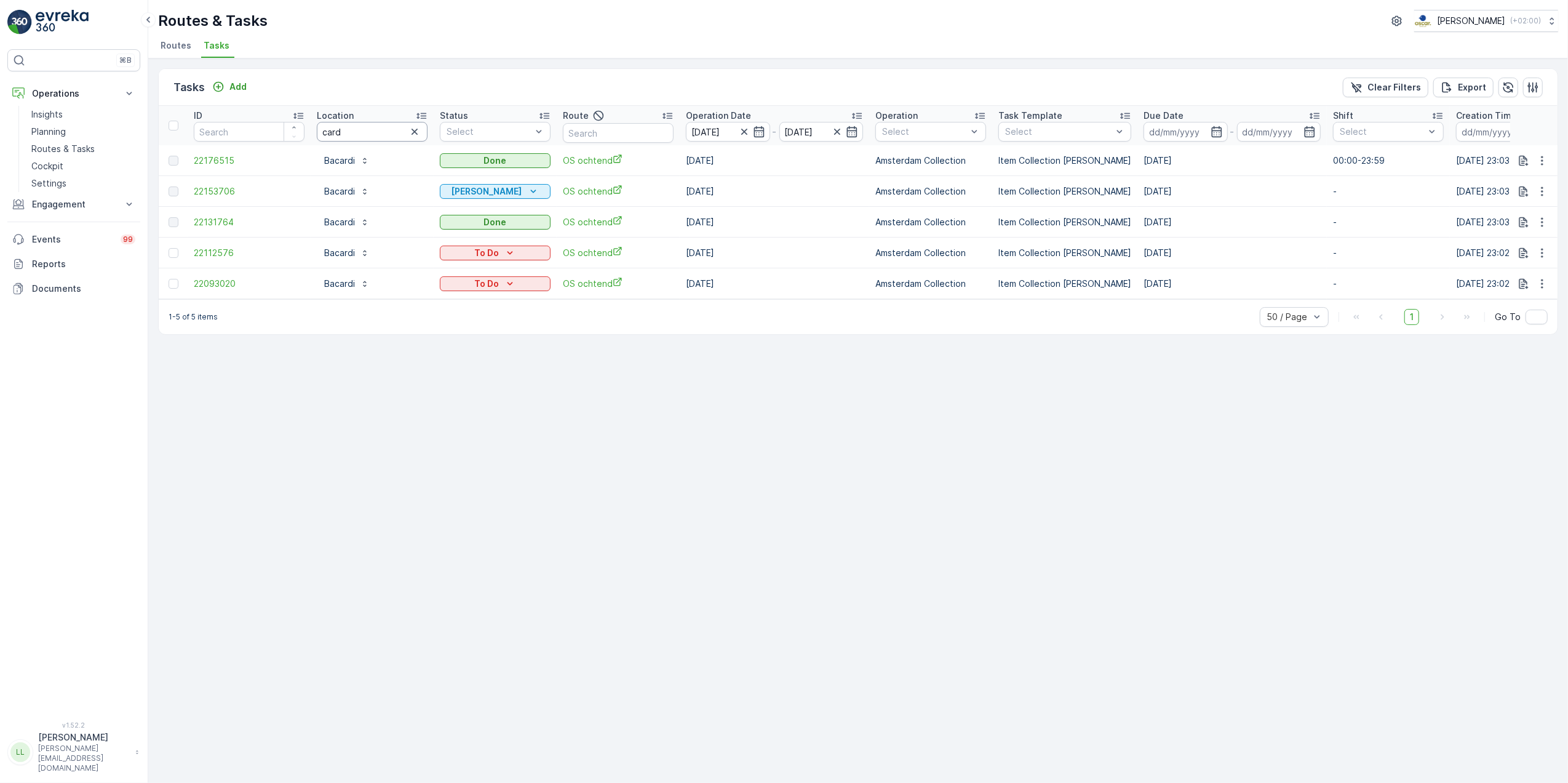
click at [367, 133] on input "card" at bounding box center [372, 132] width 111 height 20
click at [325, 136] on input "card" at bounding box center [372, 132] width 111 height 20
click at [742, 130] on icon "button" at bounding box center [744, 132] width 12 height 12
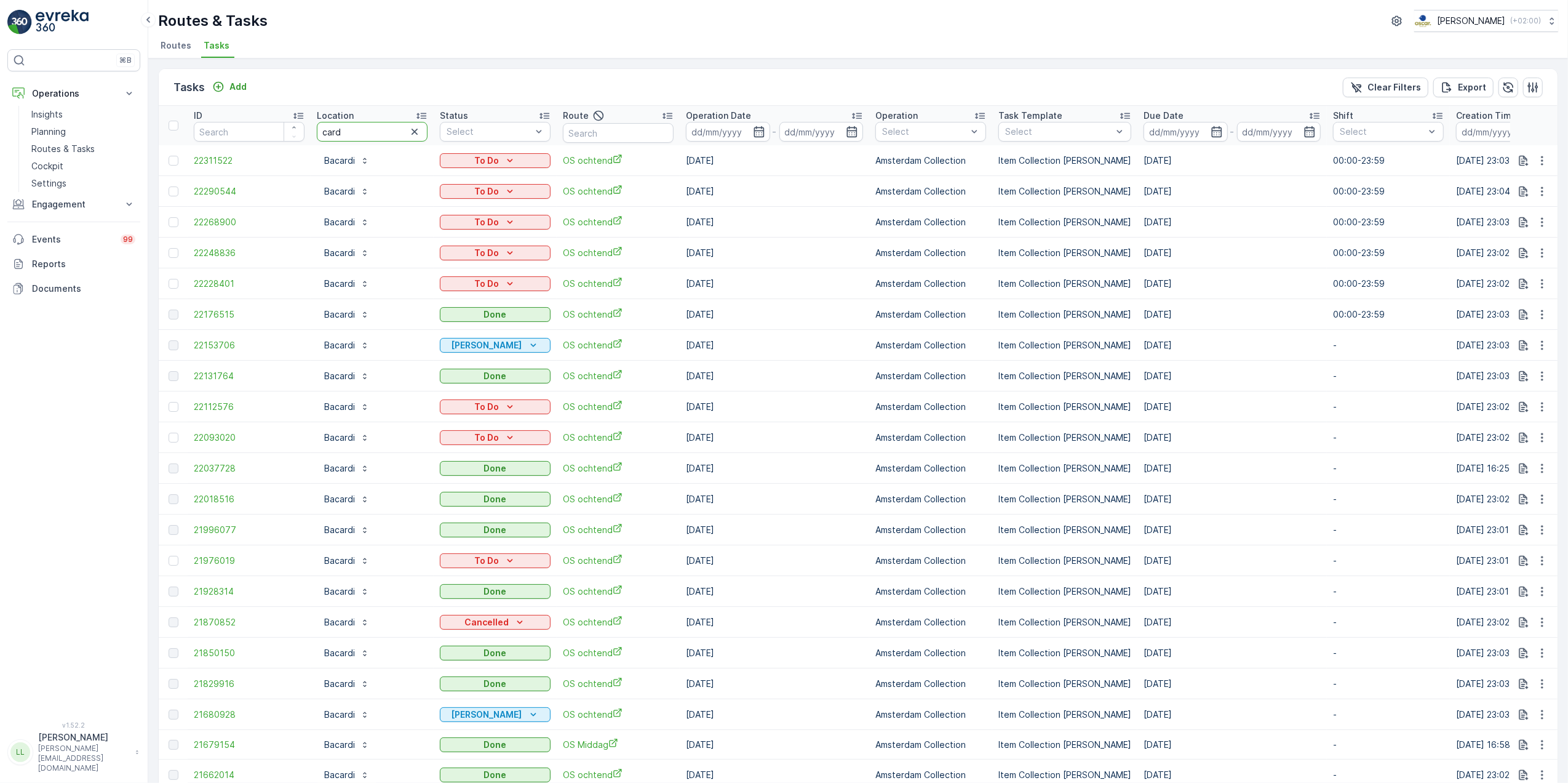
drag, startPoint x: 335, startPoint y: 134, endPoint x: 310, endPoint y: 138, distance: 25.3
click at [310, 138] on th "Location card" at bounding box center [371, 125] width 123 height 39
type input "vasco"
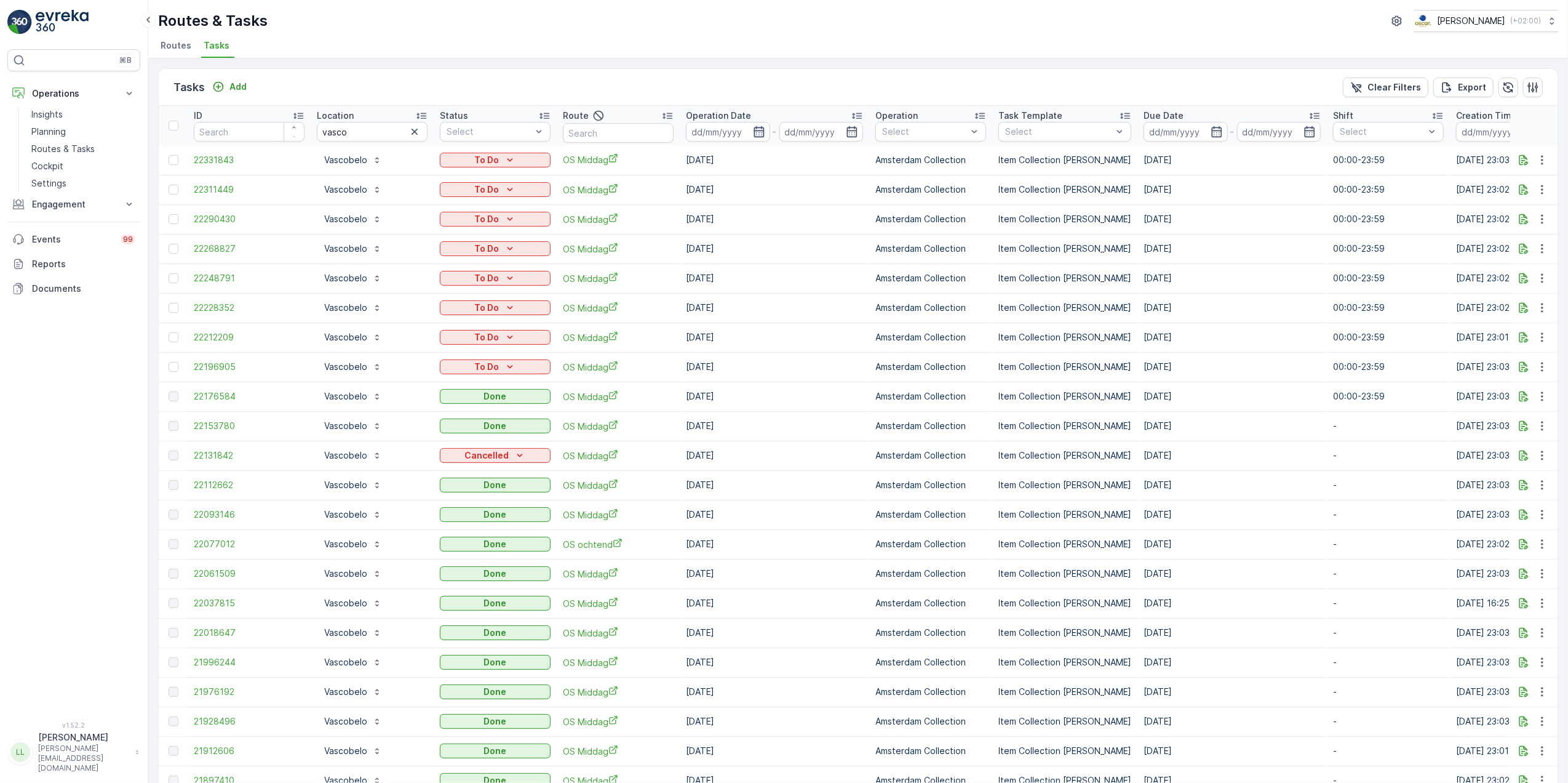
click at [762, 130] on icon "button" at bounding box center [759, 132] width 12 height 12
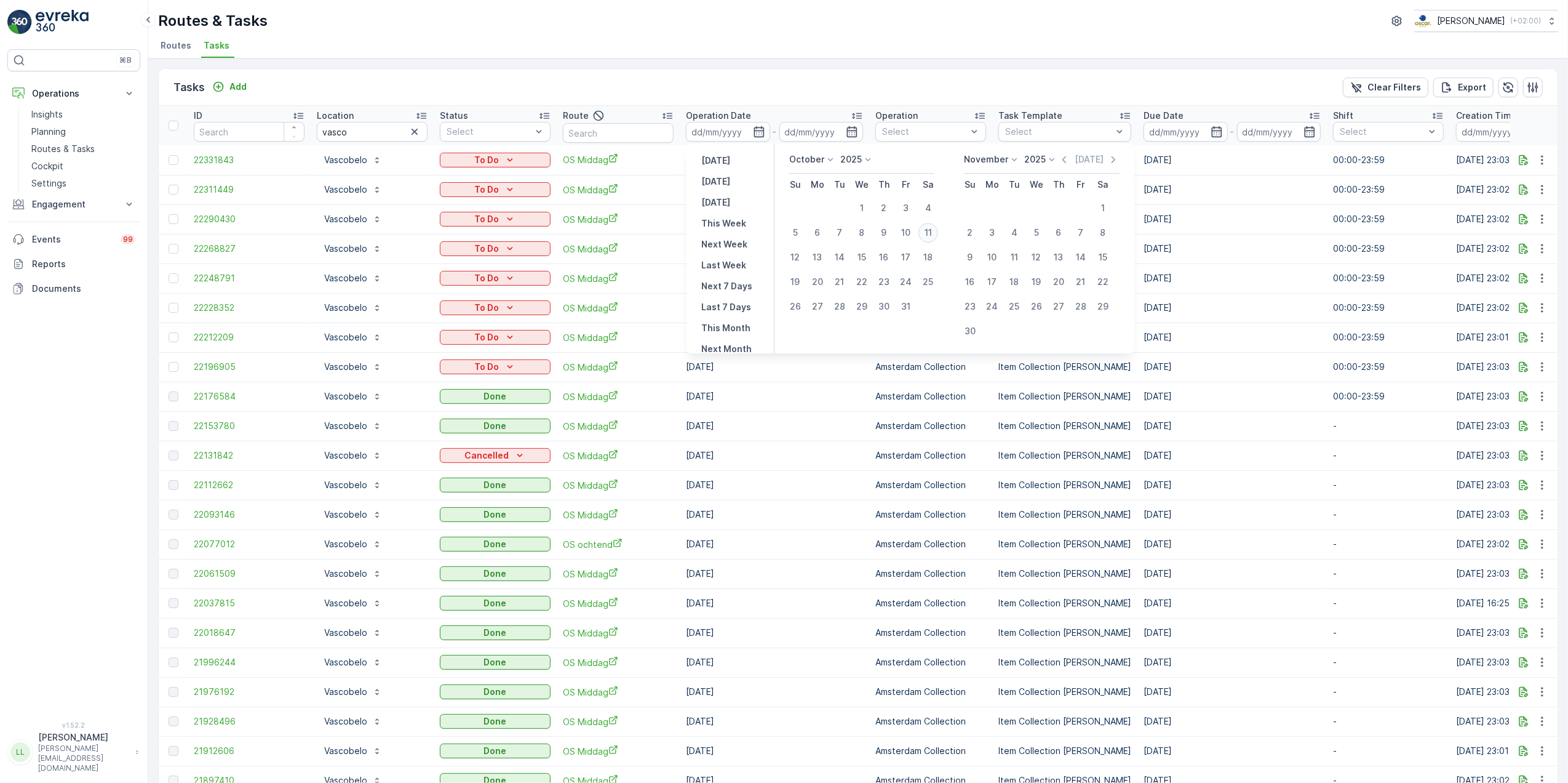
click at [921, 236] on div "11" at bounding box center [929, 232] width 20 height 20
type input "[DATE]"
click at [922, 236] on div "11" at bounding box center [929, 232] width 20 height 20
type input "[DATE]"
click at [922, 236] on div "11" at bounding box center [929, 232] width 20 height 20
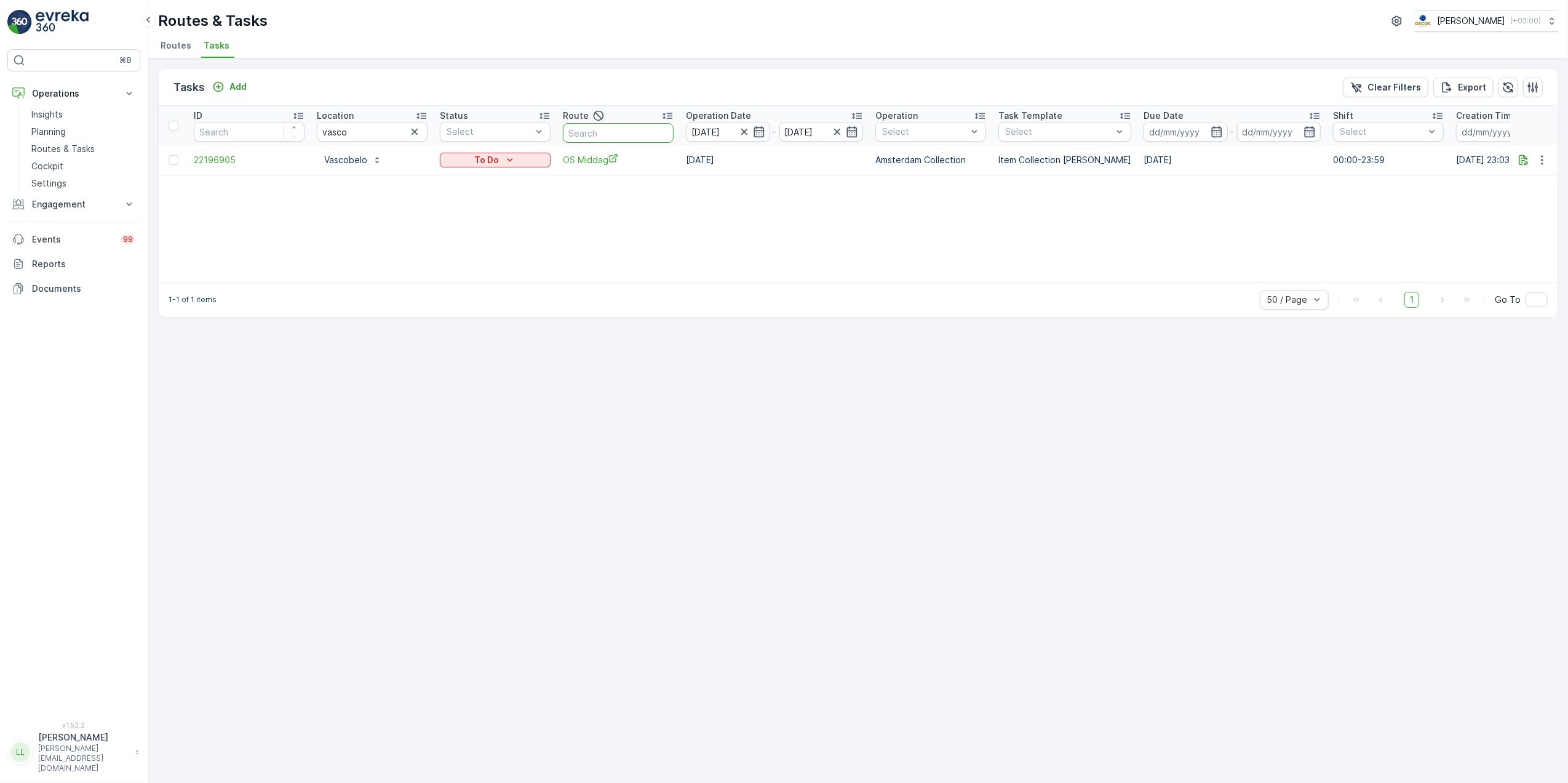
click at [586, 133] on input "text" at bounding box center [617, 133] width 111 height 20
type input "os o"
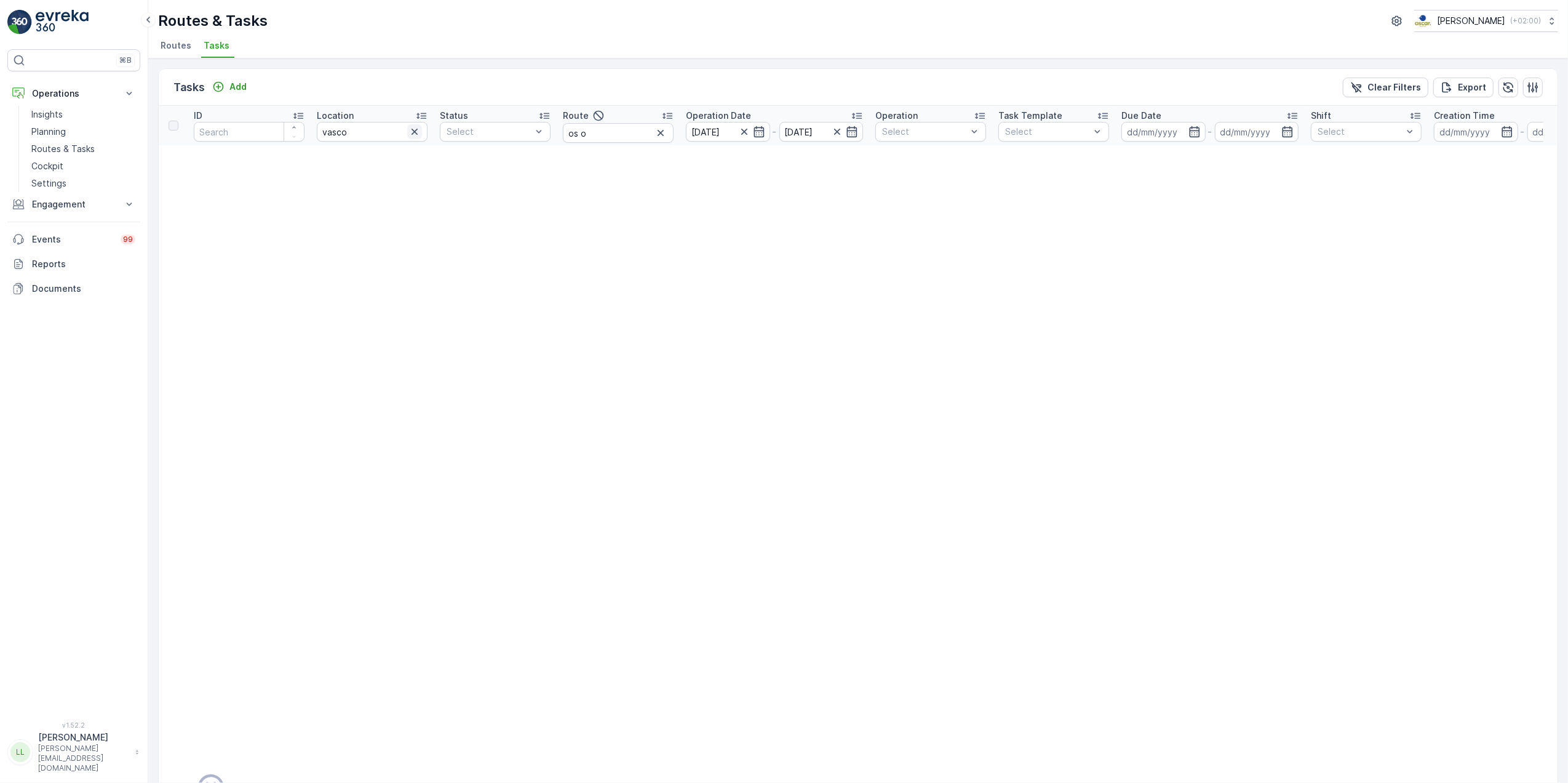
click at [411, 136] on icon "button" at bounding box center [415, 132] width 12 height 12
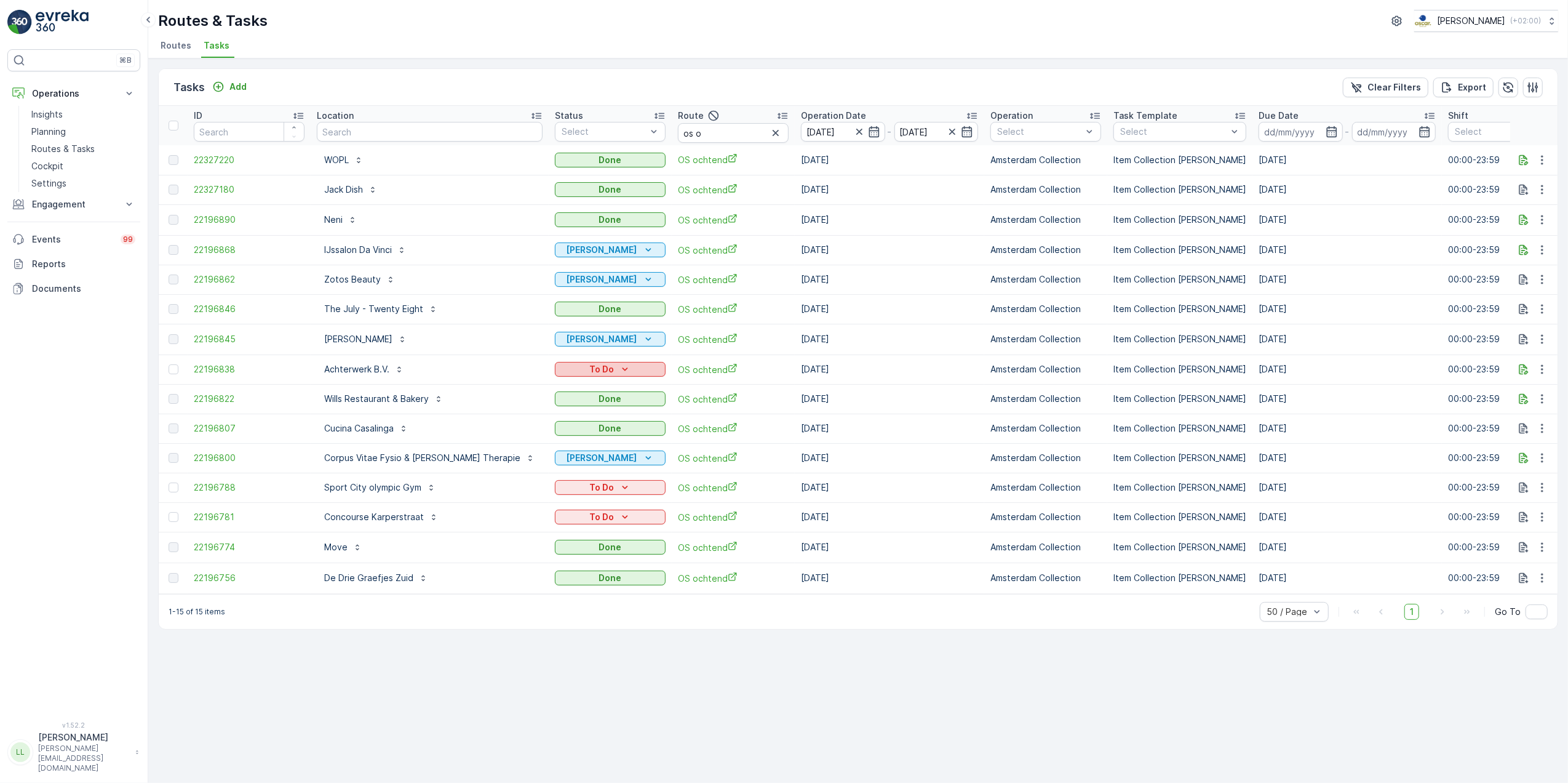
click at [603, 365] on div "To Do" at bounding box center [609, 369] width 101 height 12
click at [618, 484] on icon "To Do" at bounding box center [624, 487] width 12 height 12
click at [548, 550] on span "Cancelled" at bounding box center [546, 555] width 41 height 12
click at [618, 512] on icon "To Do" at bounding box center [624, 517] width 12 height 12
click at [542, 582] on span "Cancelled" at bounding box center [546, 585] width 41 height 12
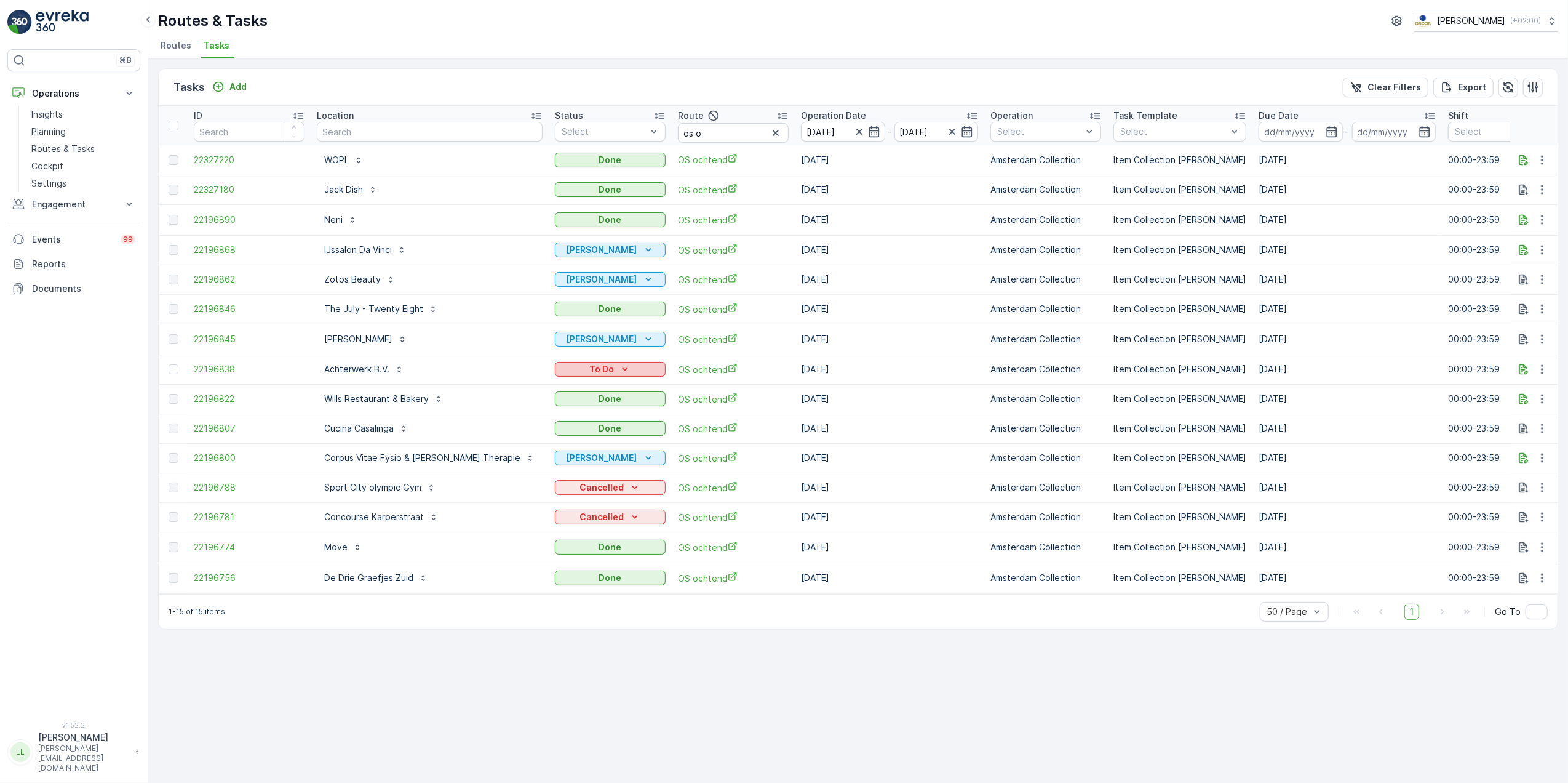
click at [595, 363] on div "To Do" at bounding box center [609, 369] width 101 height 12
click at [555, 433] on span "Cancelled" at bounding box center [546, 437] width 41 height 12
click at [680, 134] on input "os o" at bounding box center [733, 133] width 111 height 20
type input "os m"
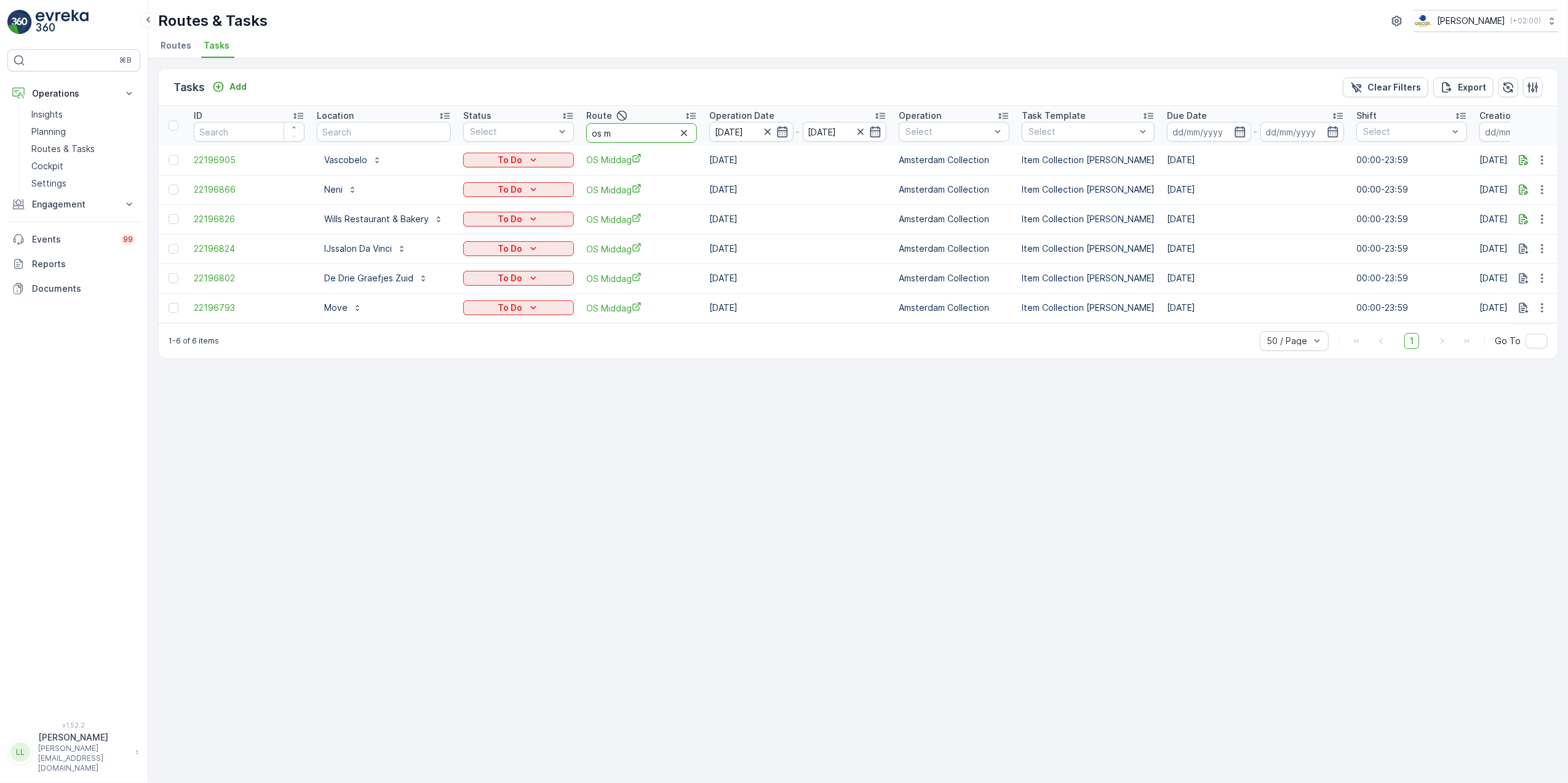
drag, startPoint x: 630, startPoint y: 134, endPoint x: 610, endPoint y: 138, distance: 20.4
click at [610, 138] on input "os m" at bounding box center [641, 133] width 111 height 20
type input "os o"
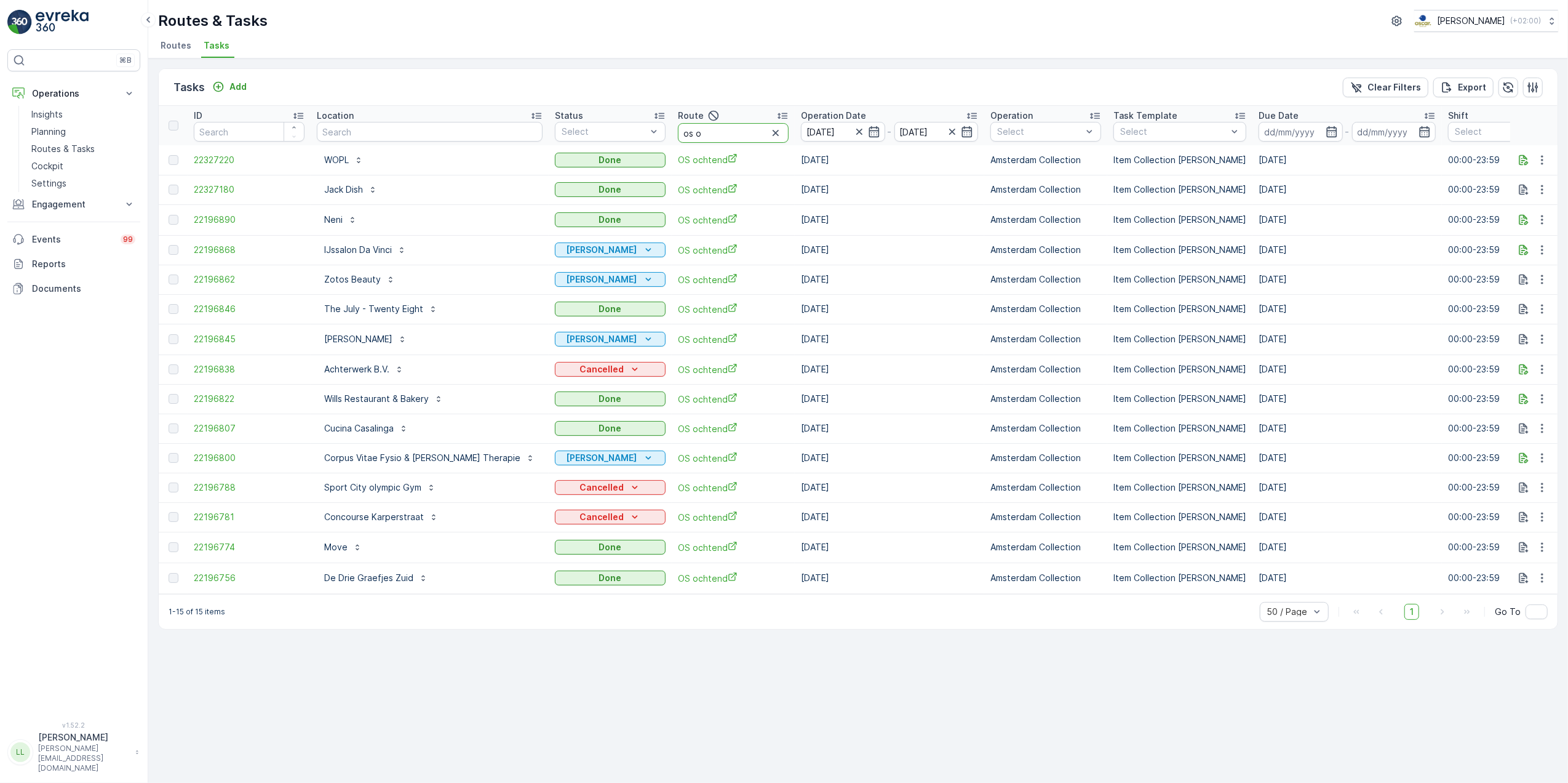
click at [678, 130] on input "os o" at bounding box center [733, 133] width 111 height 20
type input "os m"
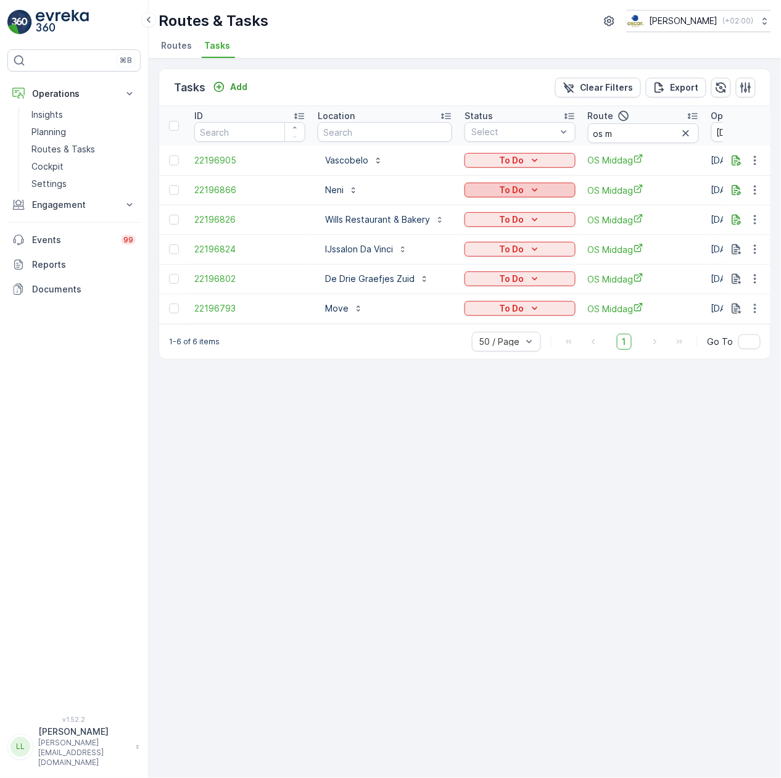
click at [536, 183] on button "To Do" at bounding box center [519, 190] width 111 height 15
click at [502, 255] on span "Cancelled" at bounding box center [491, 260] width 41 height 12
drag, startPoint x: 539, startPoint y: 220, endPoint x: 536, endPoint y: 225, distance: 6.4
click at [539, 220] on icon "To Do" at bounding box center [535, 219] width 12 height 12
click at [504, 284] on span "Cancelled" at bounding box center [491, 290] width 41 height 12
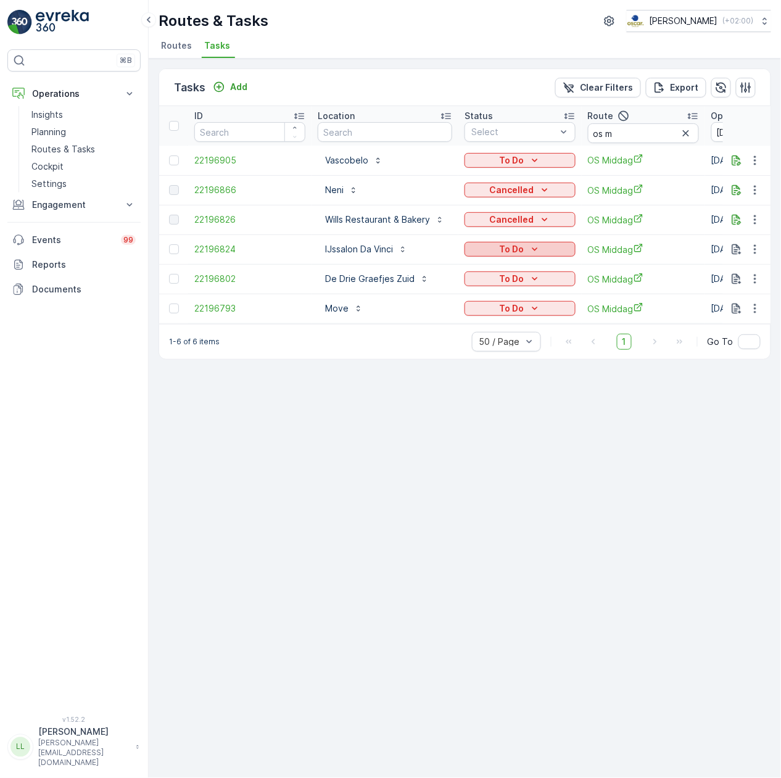
click at [526, 247] on div "To Do" at bounding box center [519, 249] width 101 height 12
click at [487, 321] on span "Cancelled" at bounding box center [491, 319] width 41 height 12
click at [521, 270] on div "To Do" at bounding box center [519, 278] width 111 height 17
click at [521, 274] on p "To Do" at bounding box center [511, 279] width 25 height 12
click at [495, 344] on span "Cancelled" at bounding box center [491, 349] width 41 height 12
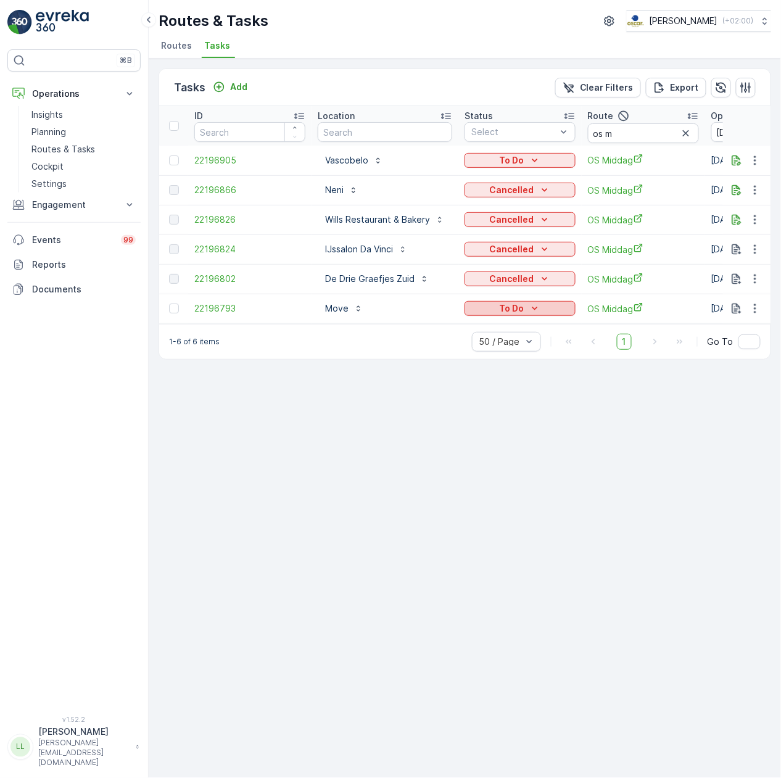
click at [521, 304] on p "To Do" at bounding box center [511, 308] width 25 height 12
click at [497, 377] on span "Cancelled" at bounding box center [491, 379] width 41 height 12
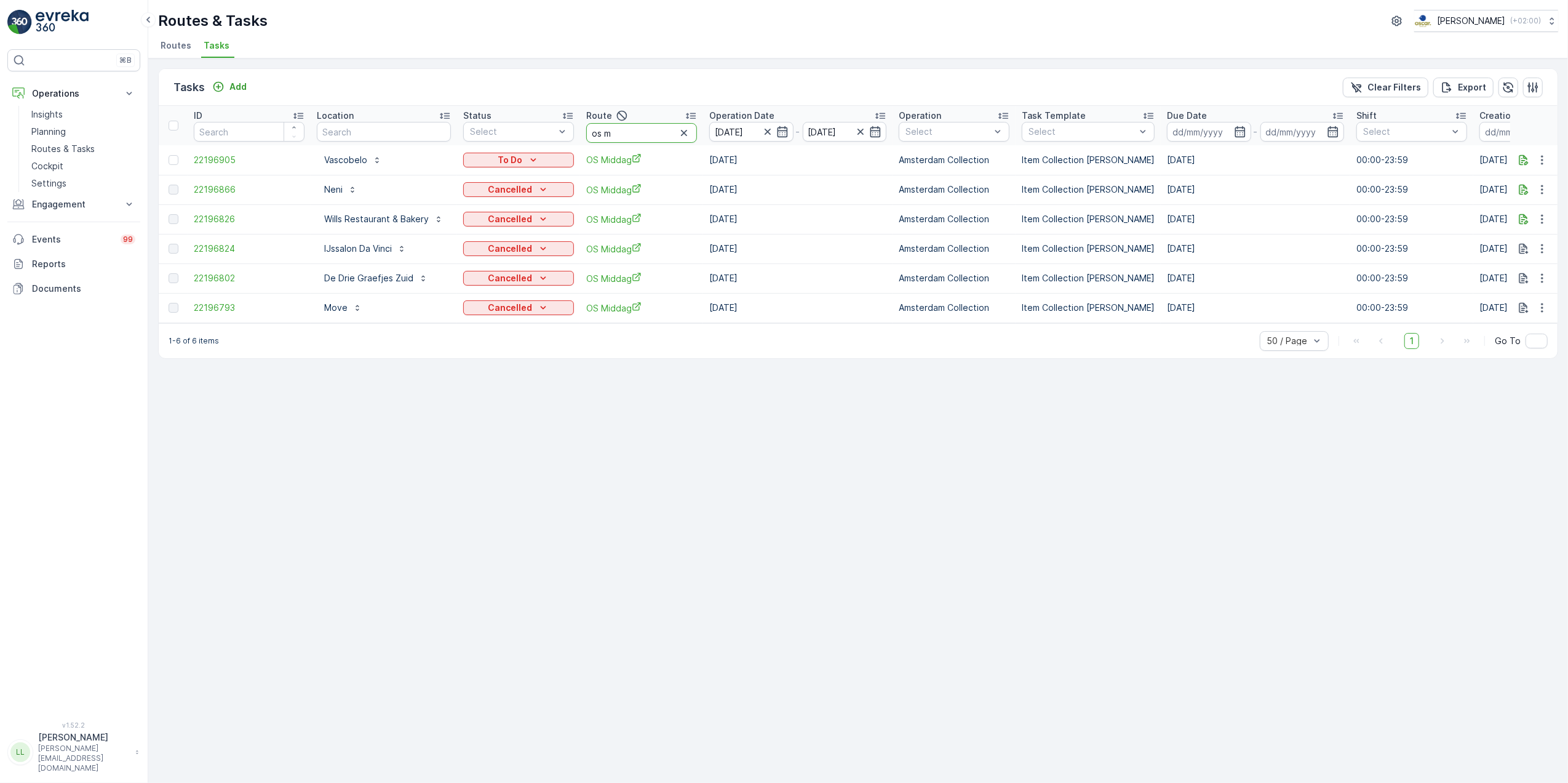
drag, startPoint x: 638, startPoint y: 129, endPoint x: 691, endPoint y: 130, distance: 53.0
click at [691, 130] on div "os m" at bounding box center [641, 133] width 111 height 20
click at [1534, 159] on button "button" at bounding box center [1542, 160] width 22 height 15
click at [1529, 207] on span "Change Route" at bounding box center [1511, 212] width 60 height 12
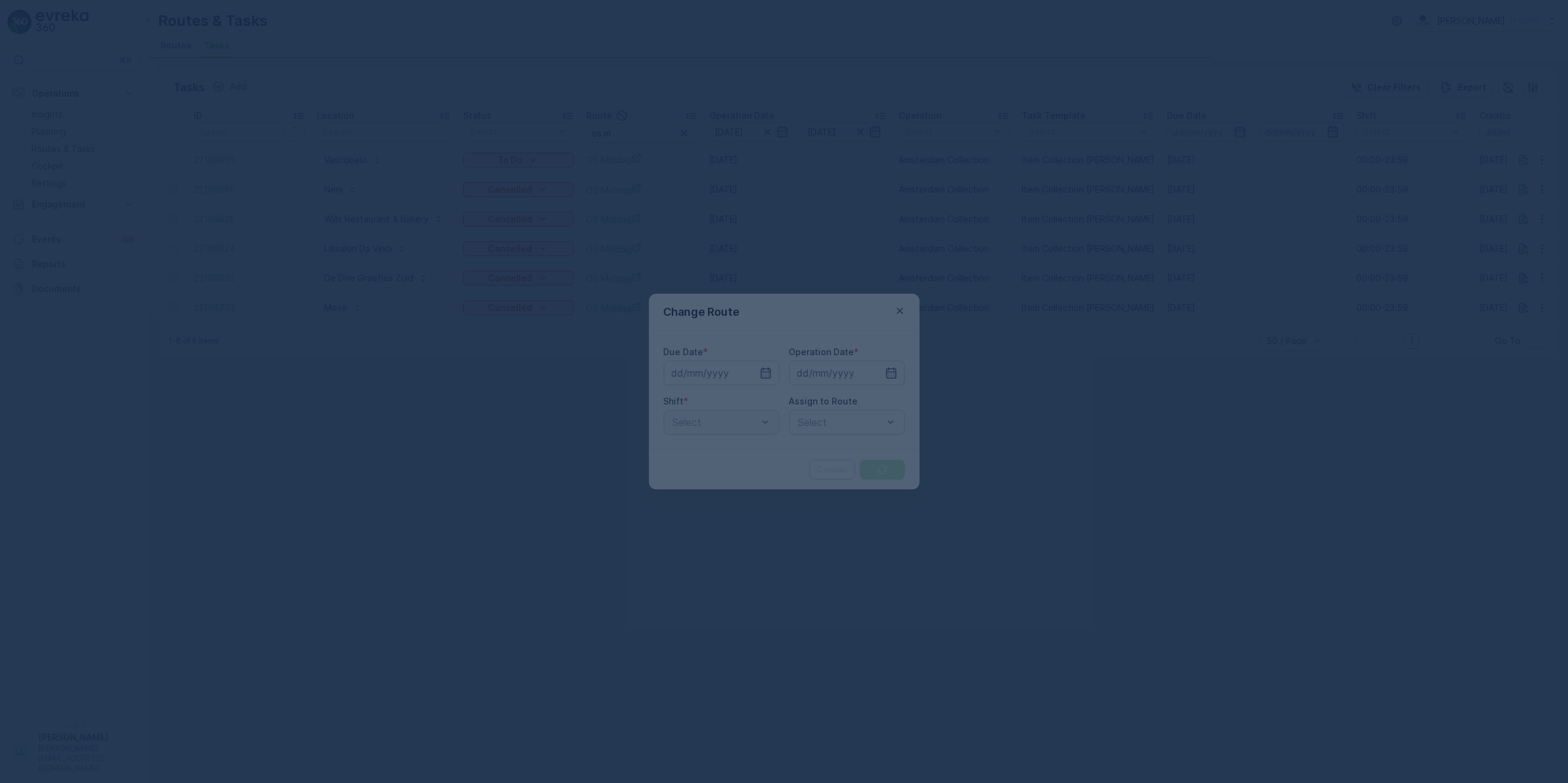
type input "[DATE]"
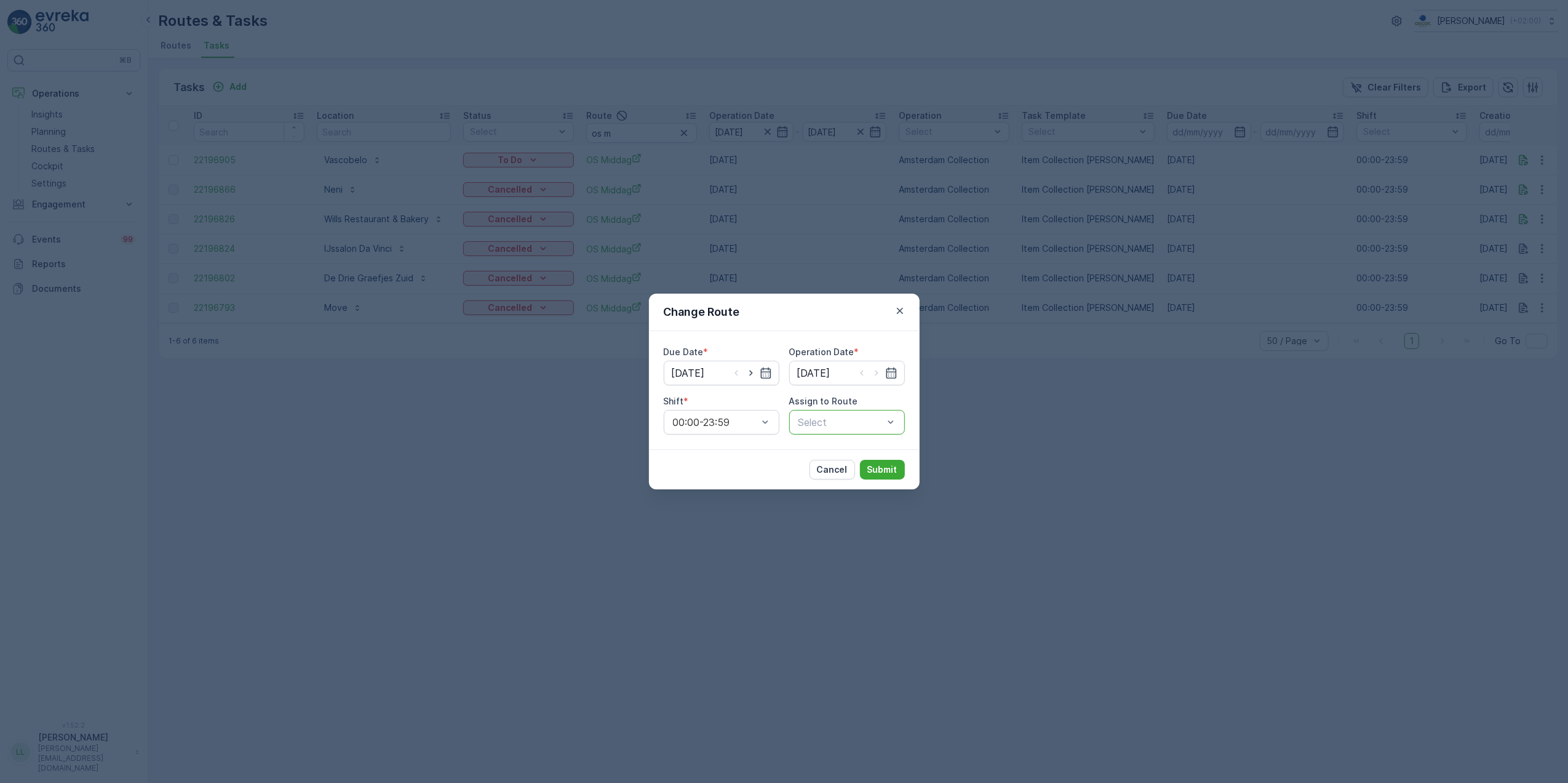
click at [866, 415] on div "Select" at bounding box center [847, 422] width 116 height 25
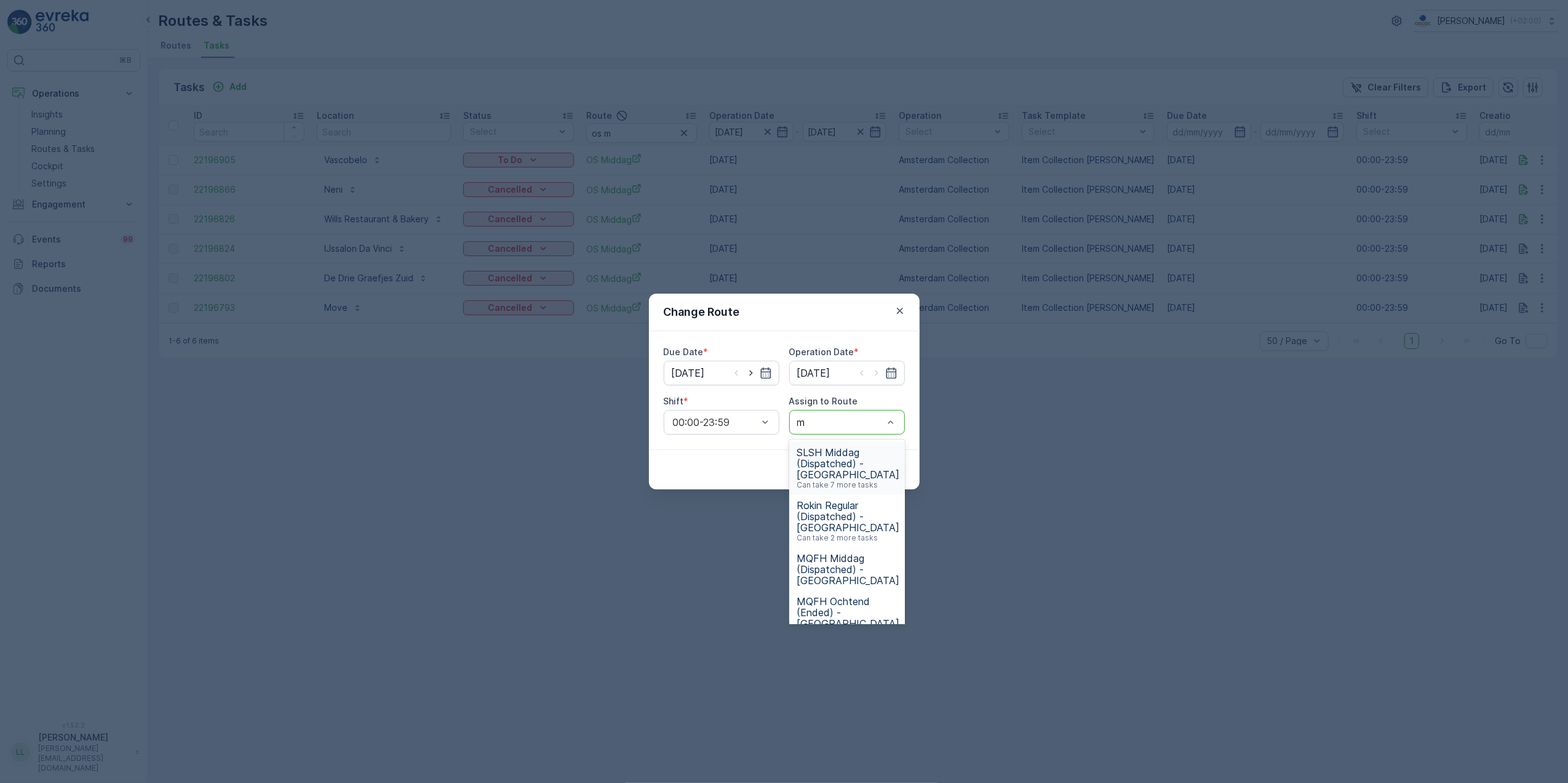
type input "mq"
click at [843, 466] on span "MQFH Middag (Dispatched) - [GEOGRAPHIC_DATA]" at bounding box center [848, 463] width 103 height 33
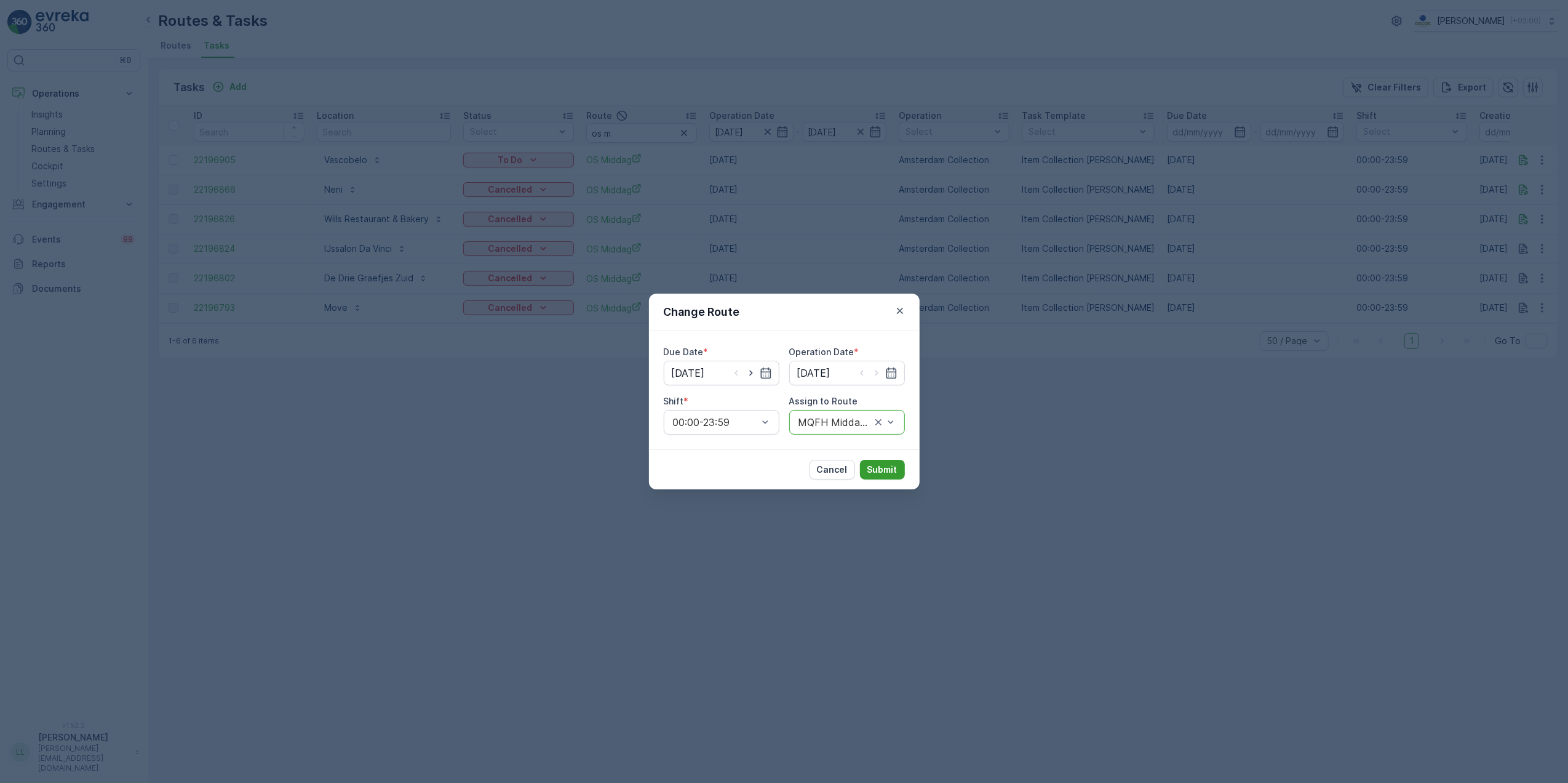
click at [877, 464] on p "Submit" at bounding box center [883, 469] width 30 height 12
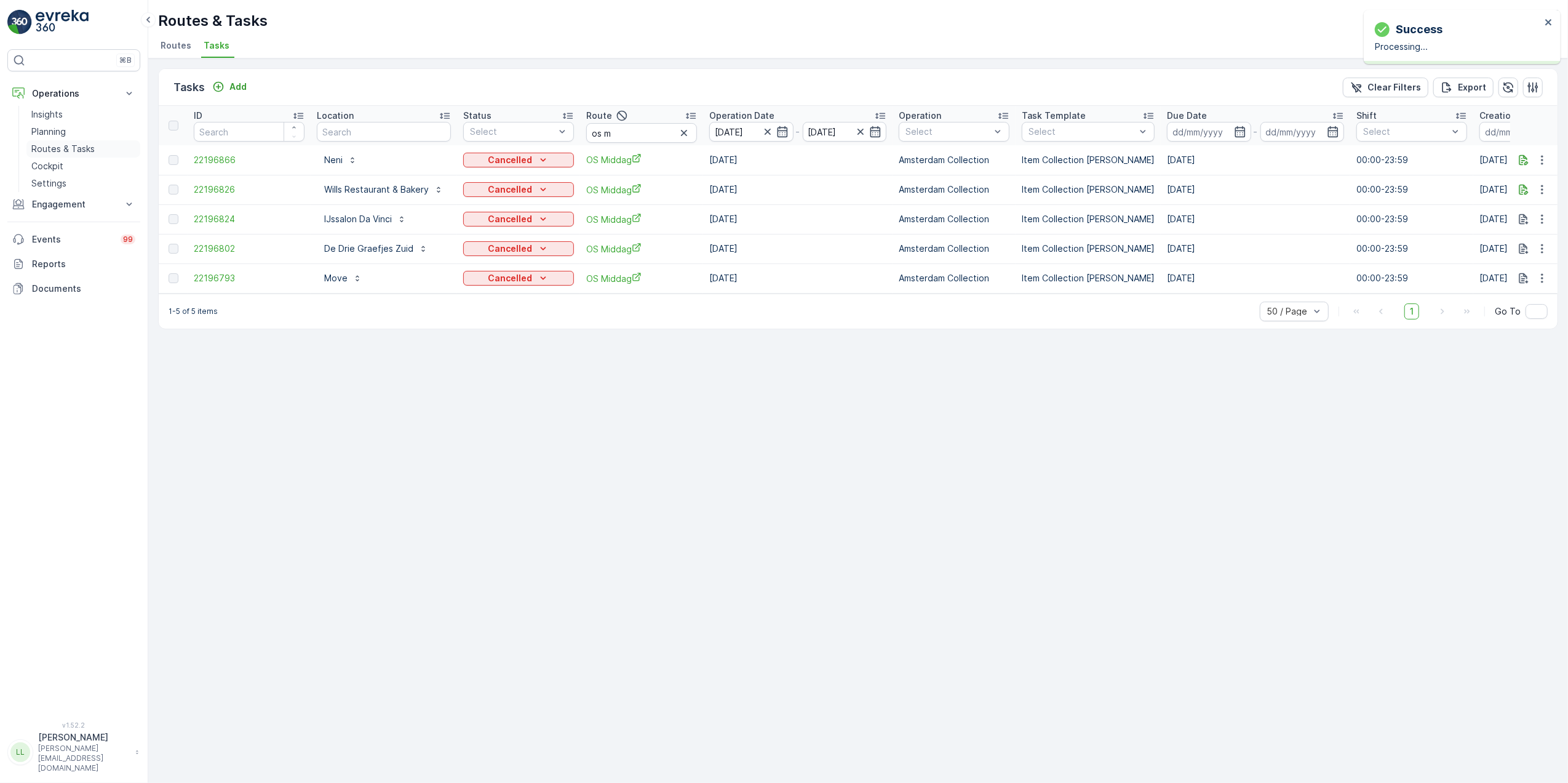
click at [88, 144] on p "Routes & Tasks" at bounding box center [63, 149] width 64 height 12
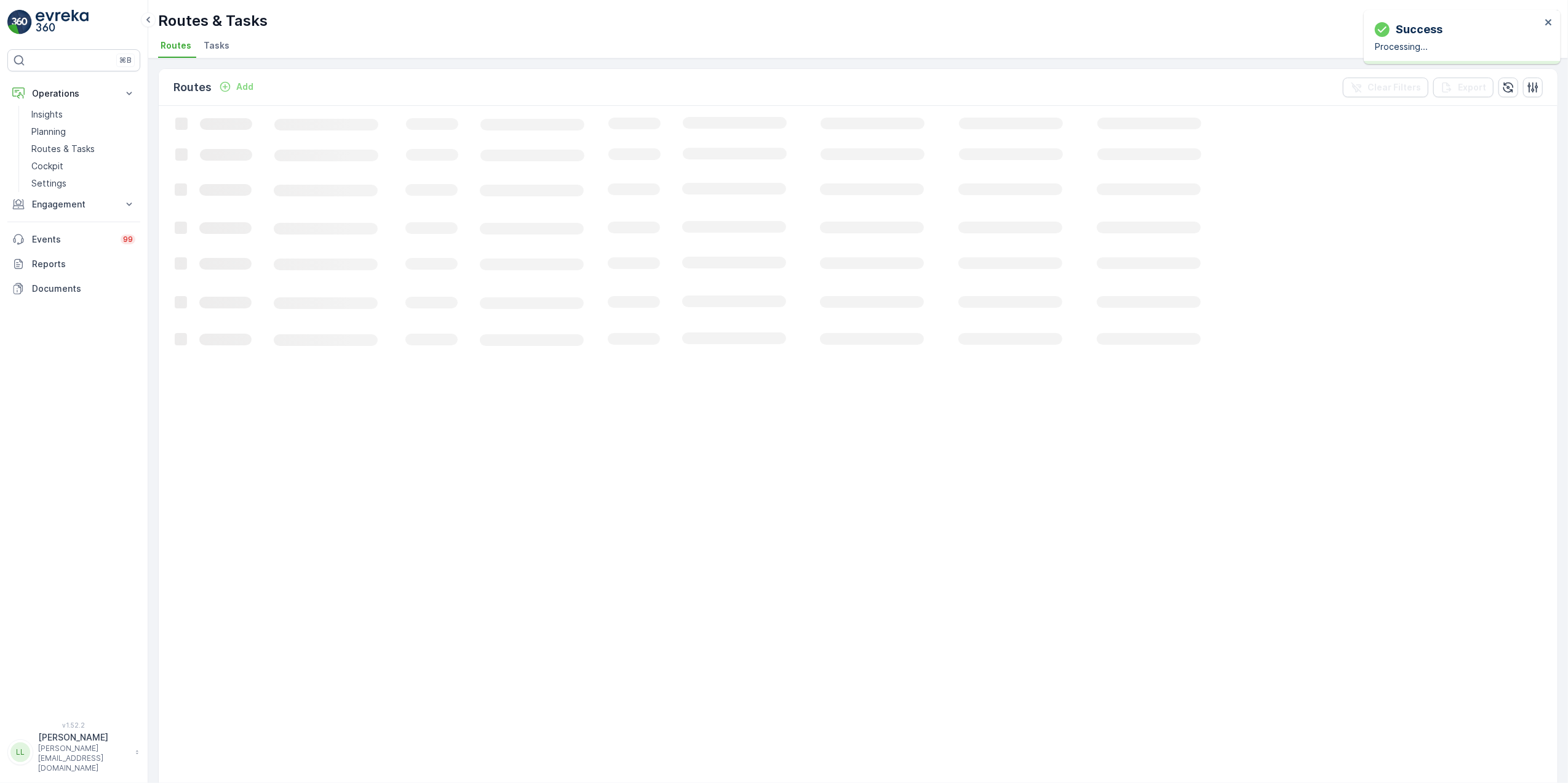
click at [217, 45] on span "Tasks" at bounding box center [216, 45] width 26 height 12
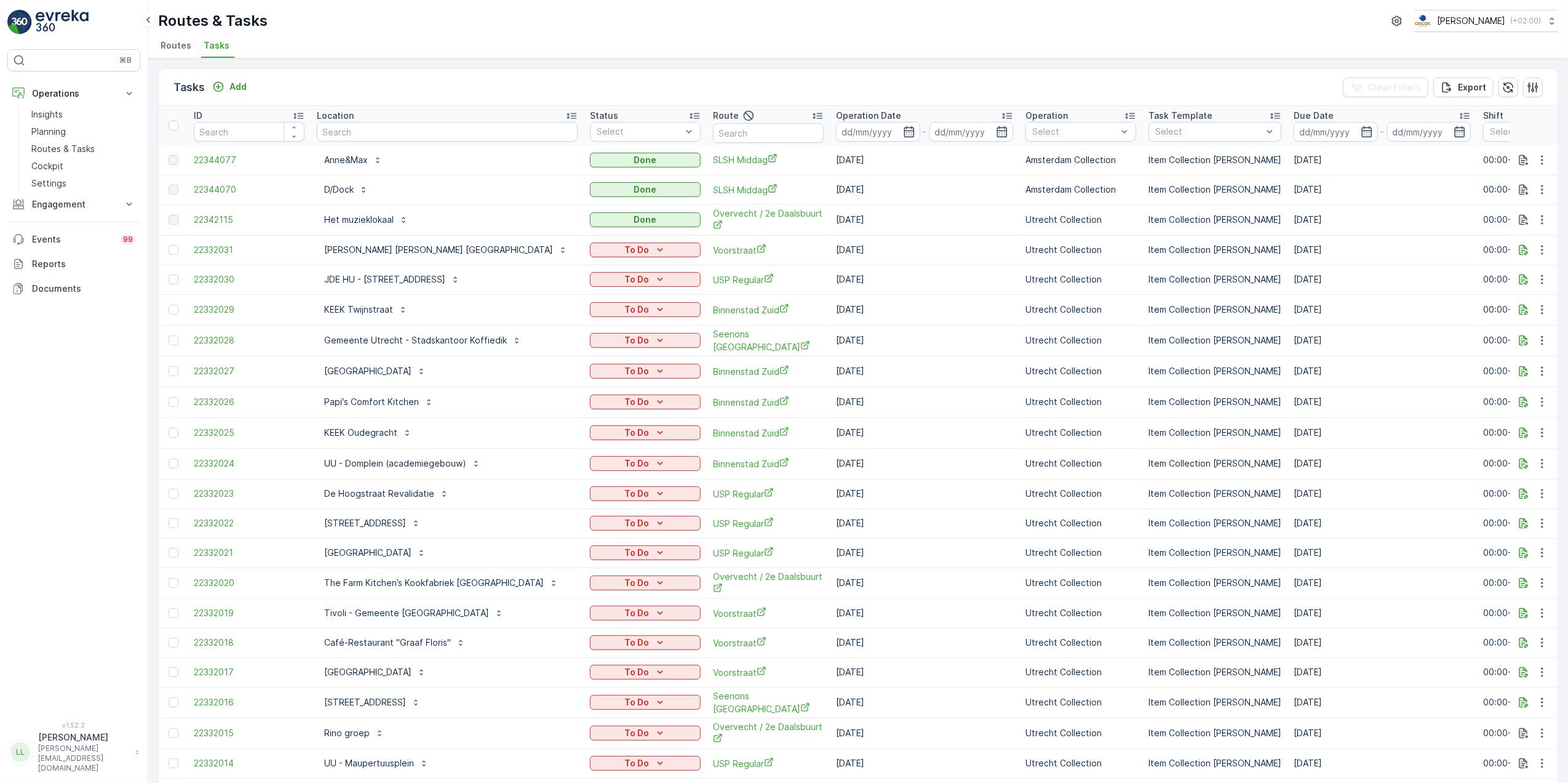
click at [399, 136] on input "text" at bounding box center [448, 132] width 261 height 20
click at [734, 128] on input "text" at bounding box center [768, 133] width 111 height 20
click at [433, 124] on input "text" at bounding box center [448, 132] width 261 height 20
type input "luxury"
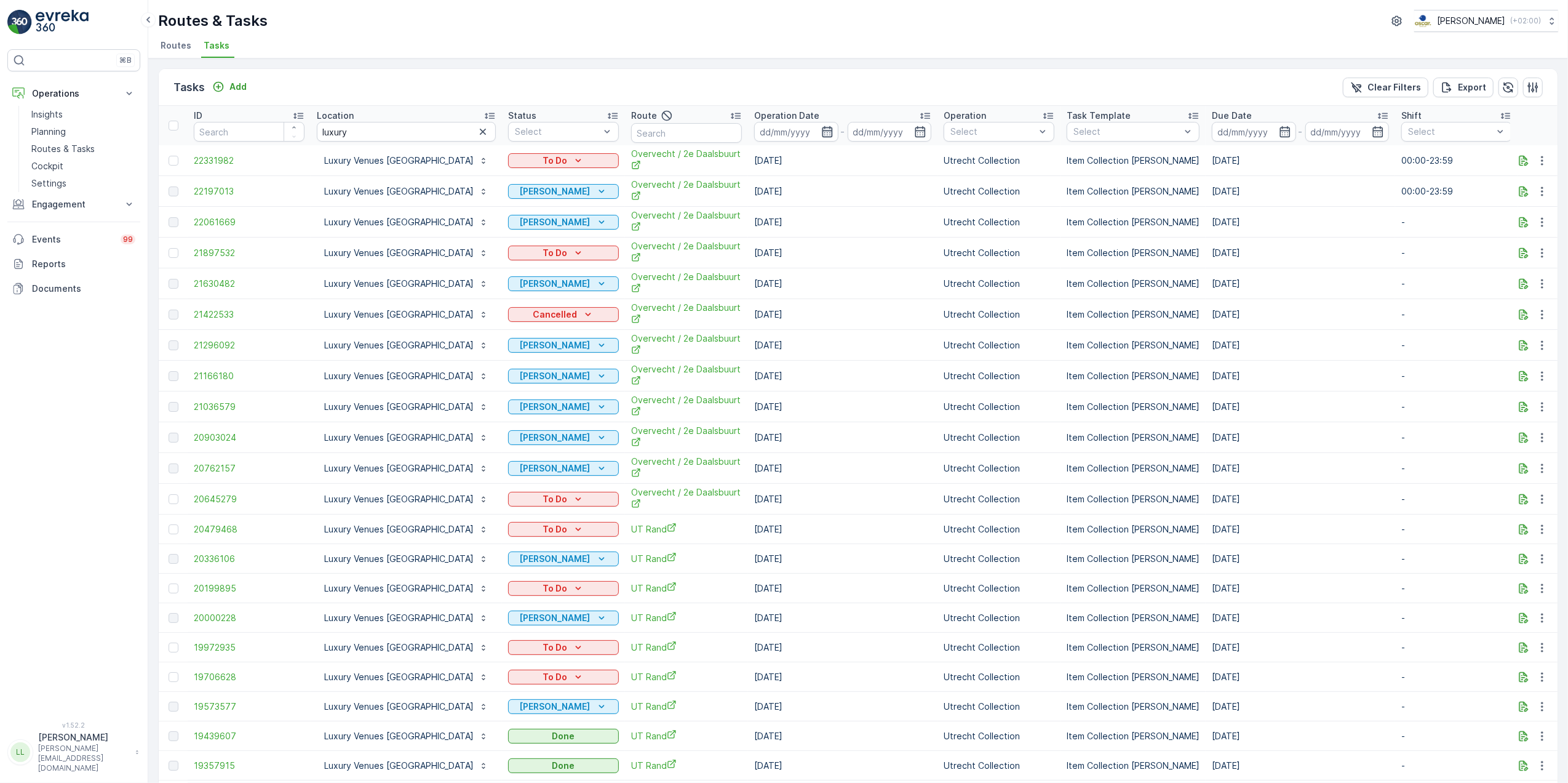
click at [821, 131] on icon "button" at bounding box center [827, 132] width 12 height 12
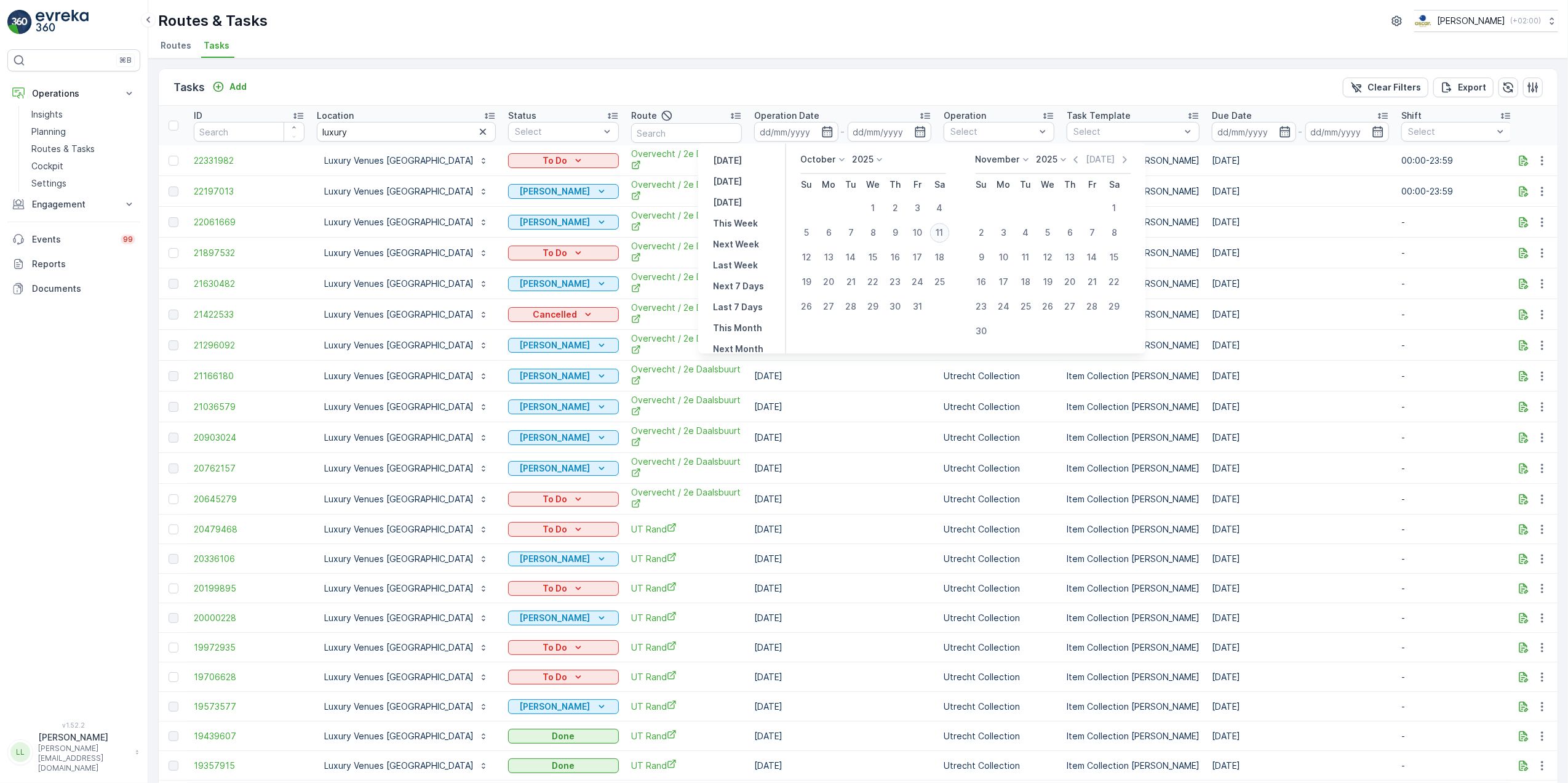
click at [940, 229] on div "11" at bounding box center [941, 232] width 20 height 20
type input "[DATE]"
click at [940, 229] on div "11" at bounding box center [941, 232] width 20 height 20
type input "[DATE]"
click at [940, 229] on div "11" at bounding box center [941, 232] width 20 height 20
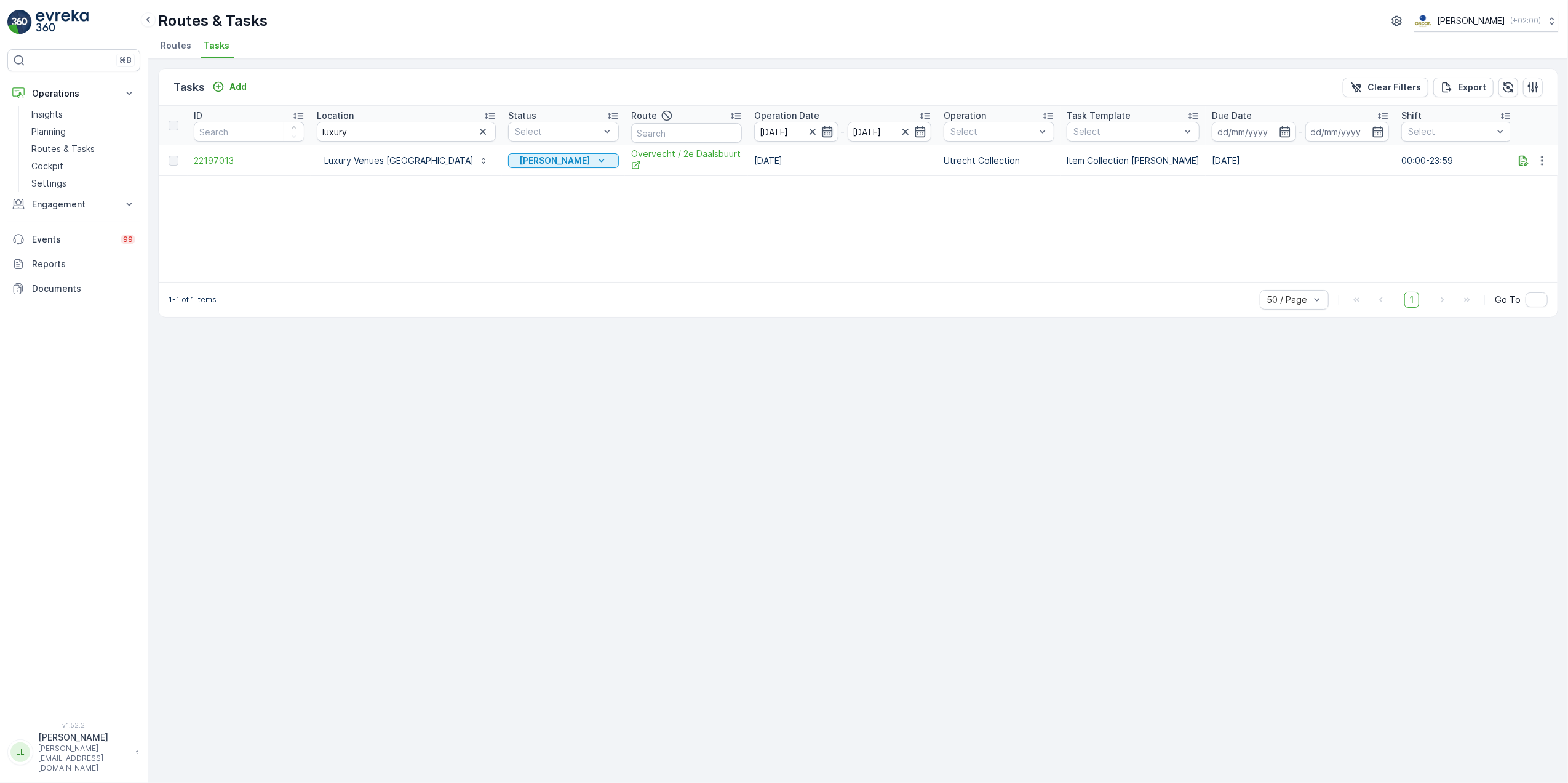
click at [822, 132] on icon "button" at bounding box center [827, 131] width 10 height 11
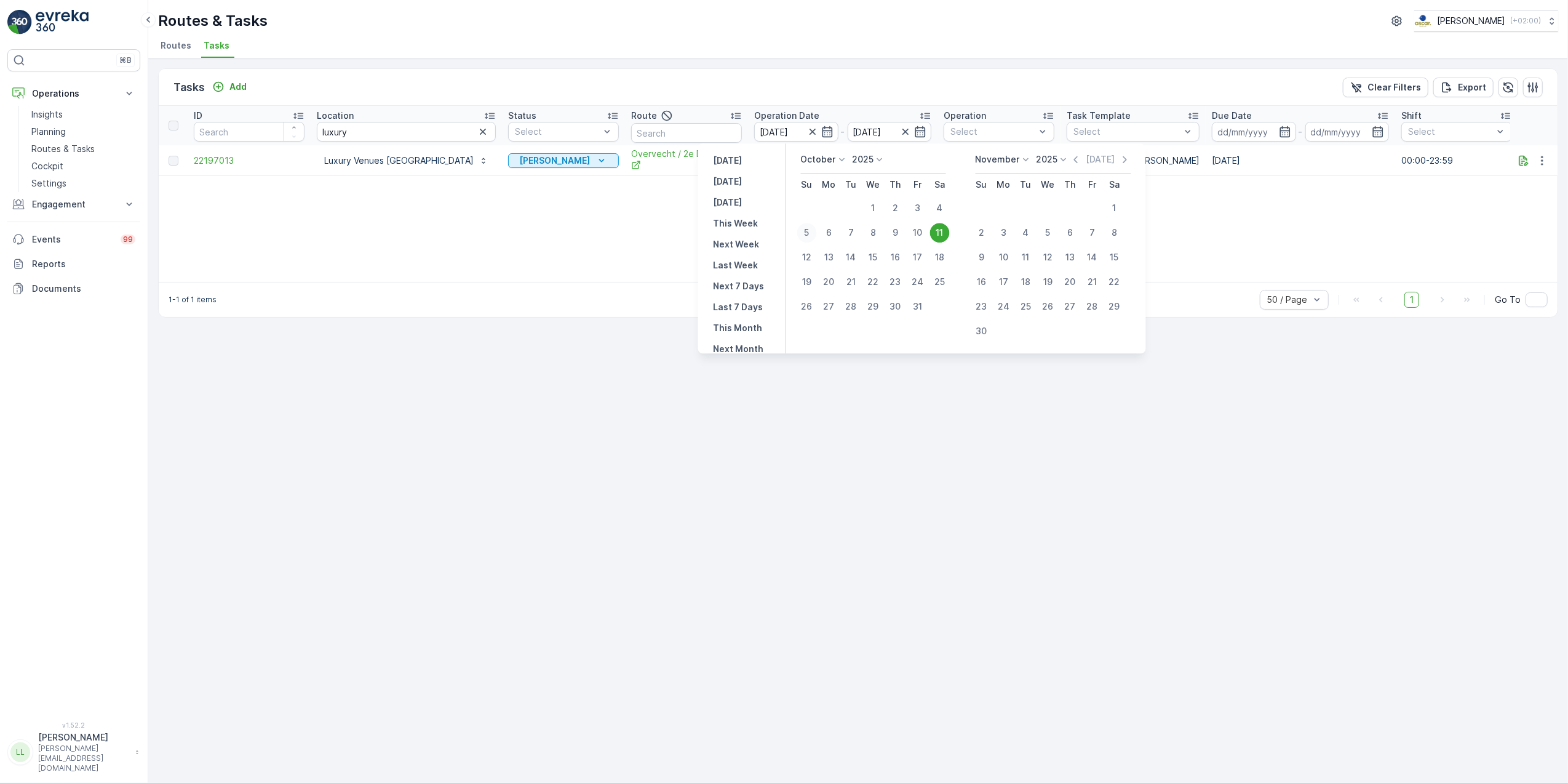
click at [807, 231] on div "5" at bounding box center [807, 232] width 20 height 20
type input "[DATE]"
click at [936, 229] on div "11" at bounding box center [941, 232] width 20 height 20
type input "[DATE]"
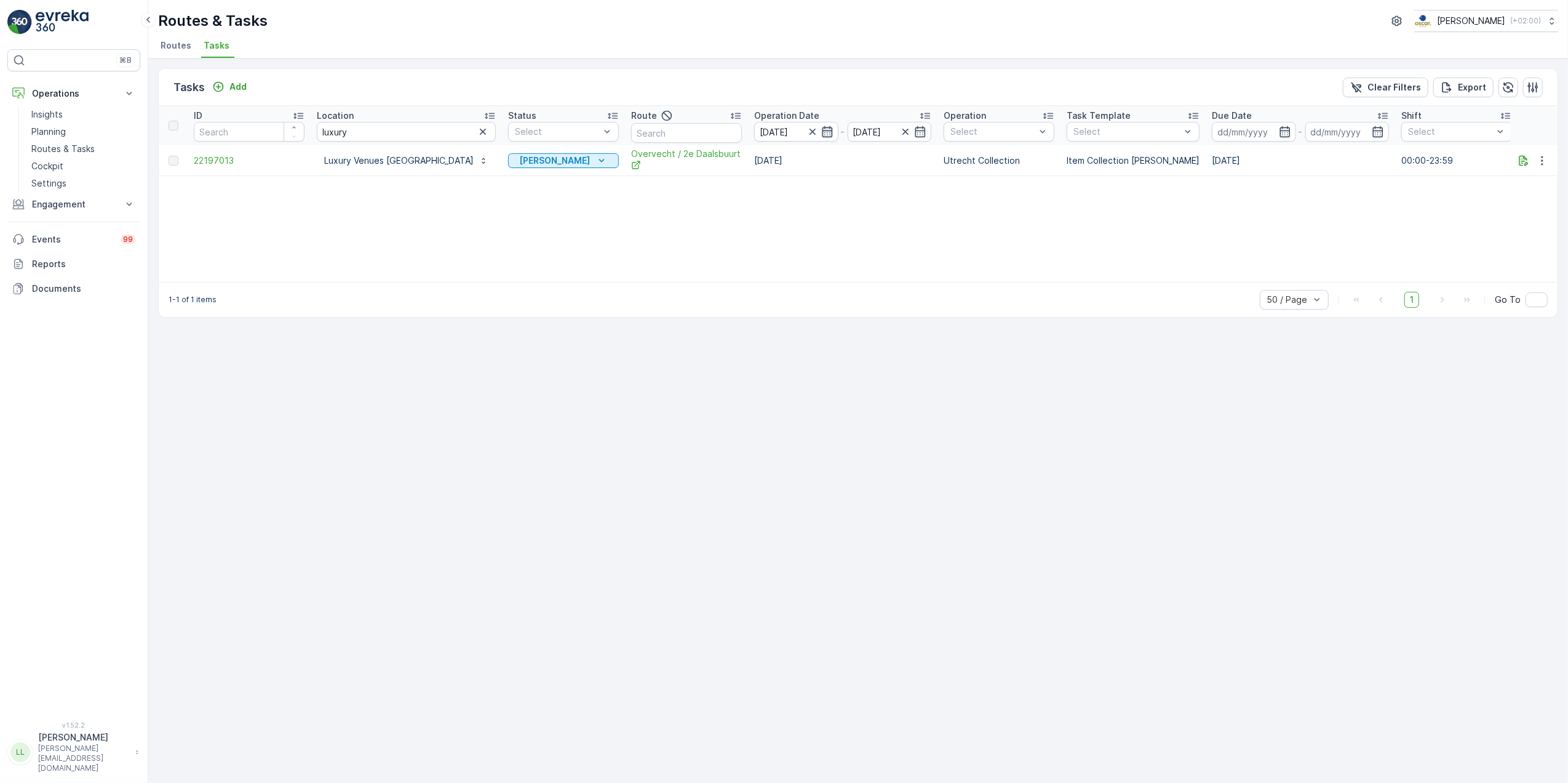
click at [821, 134] on icon "button" at bounding box center [827, 132] width 12 height 12
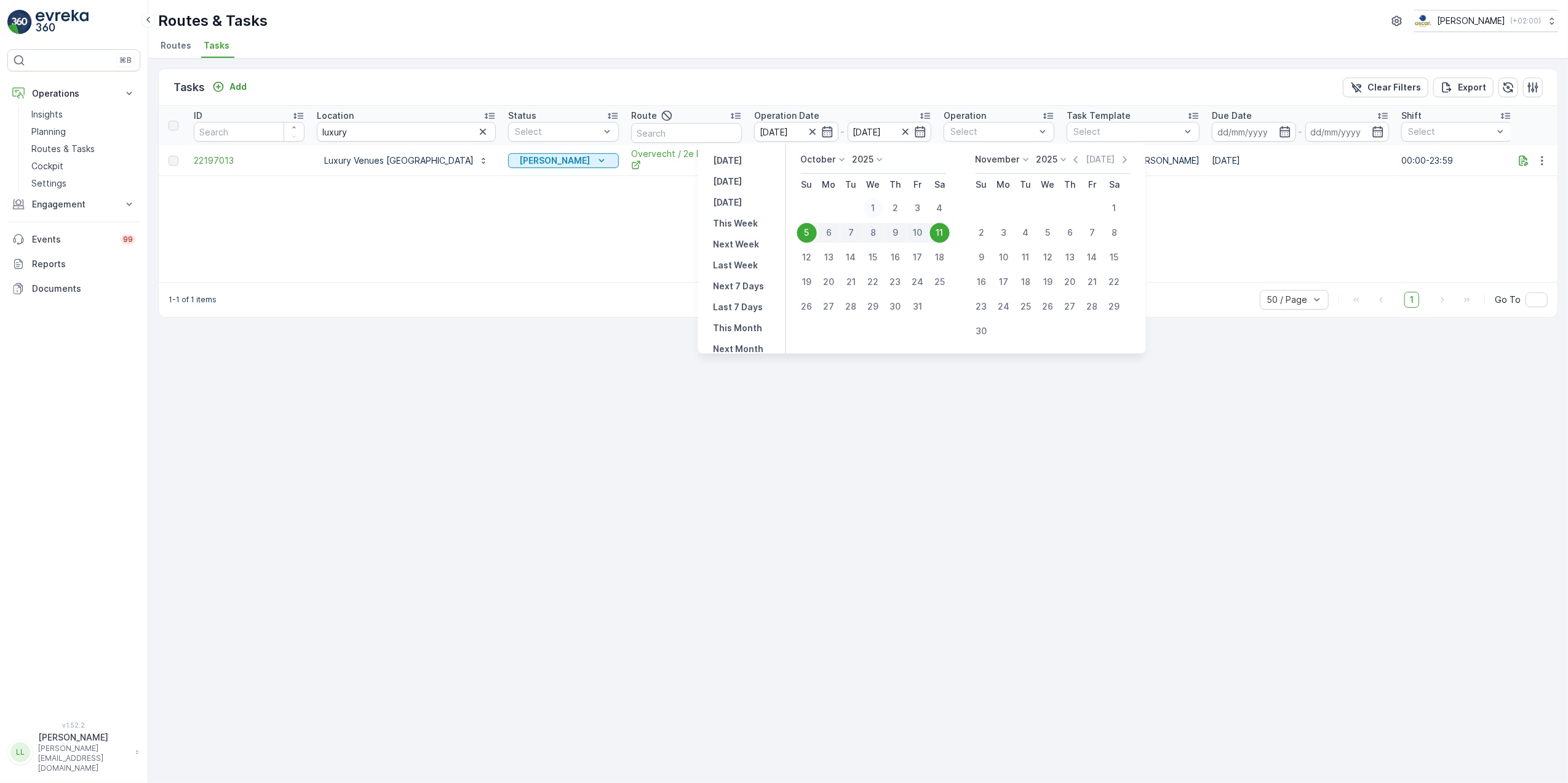
click at [879, 209] on div "1" at bounding box center [874, 208] width 20 height 20
type input "[DATE]"
click at [917, 304] on div "31" at bounding box center [918, 306] width 20 height 20
type input "[DATE]"
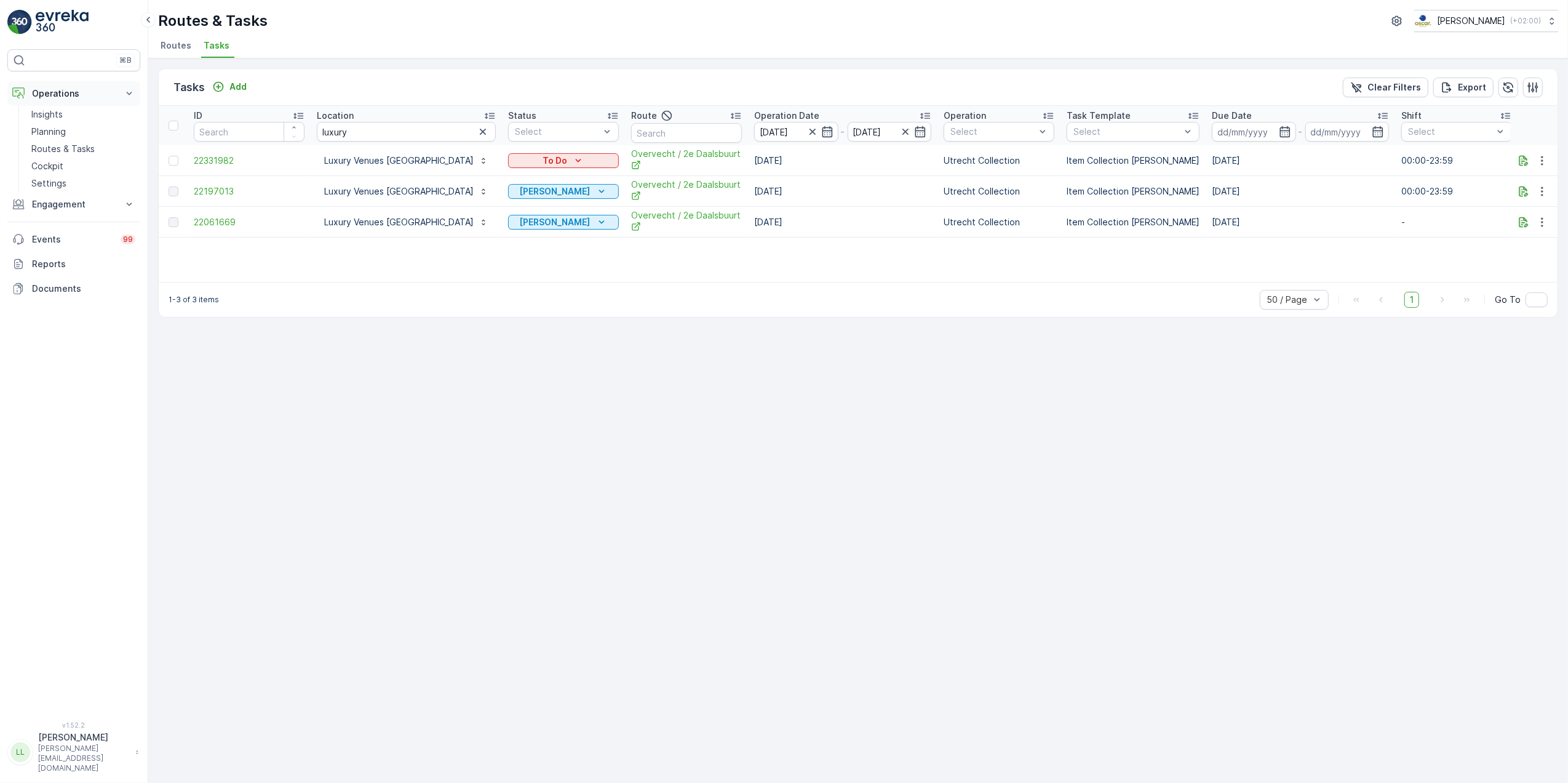
drag, startPoint x: 63, startPoint y: 126, endPoint x: 123, endPoint y: 100, distance: 65.4
click at [63, 126] on p "Planning" at bounding box center [48, 132] width 35 height 12
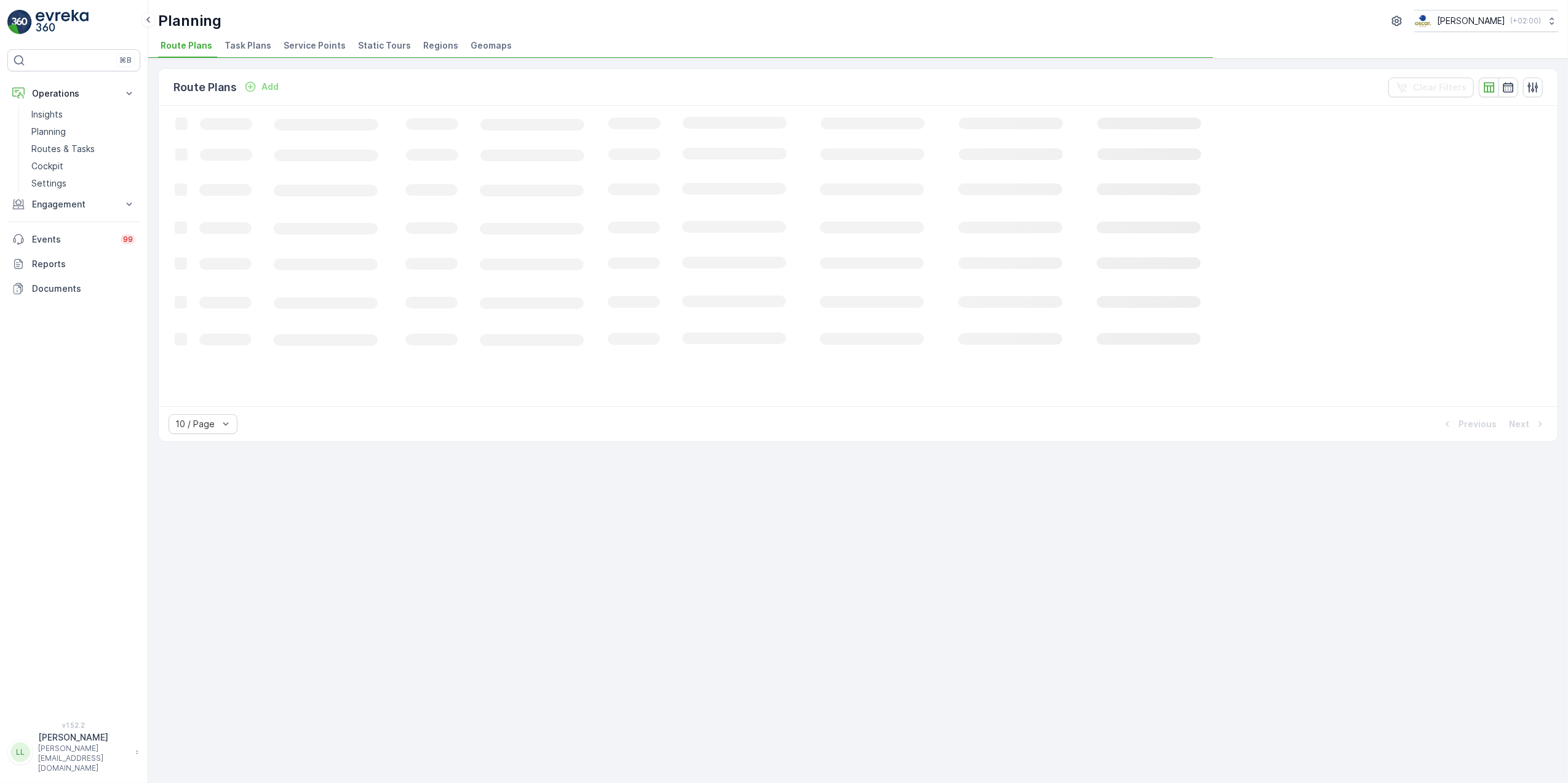
click at [227, 42] on span "Task Plans" at bounding box center [247, 45] width 47 height 12
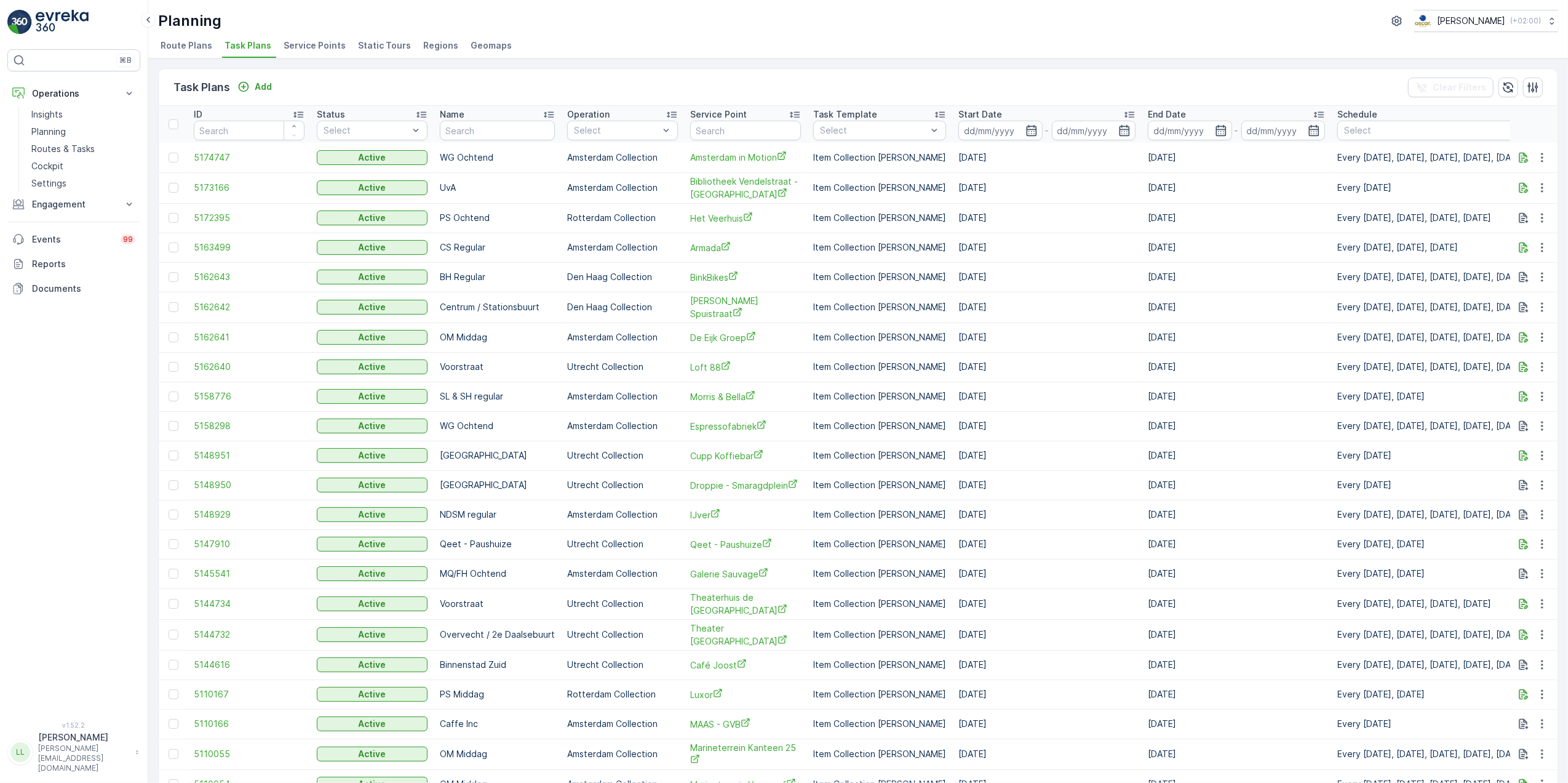
click at [303, 38] on li "Service Points" at bounding box center [316, 47] width 70 height 21
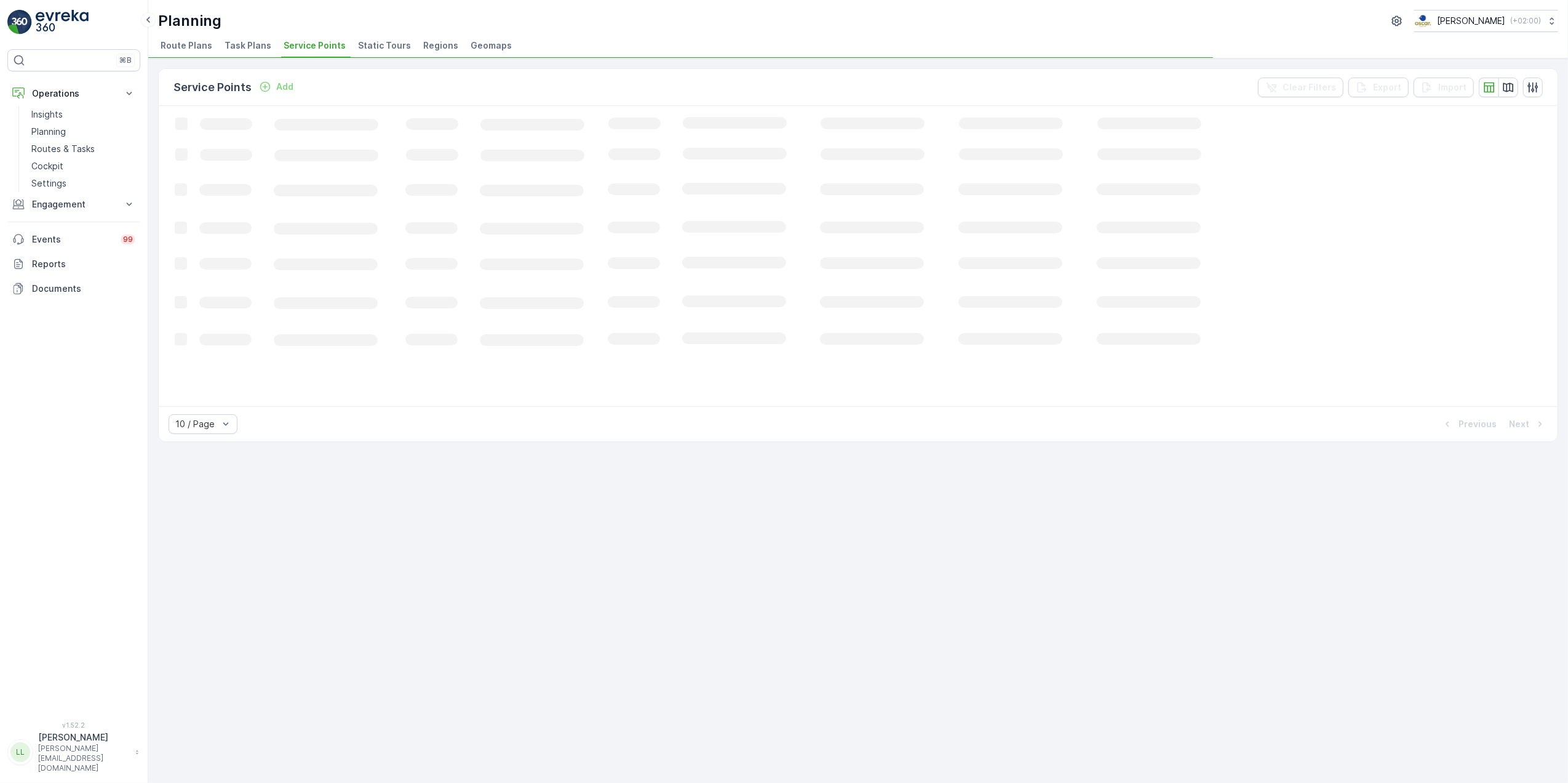
click at [236, 40] on span "Task Plans" at bounding box center [247, 45] width 47 height 12
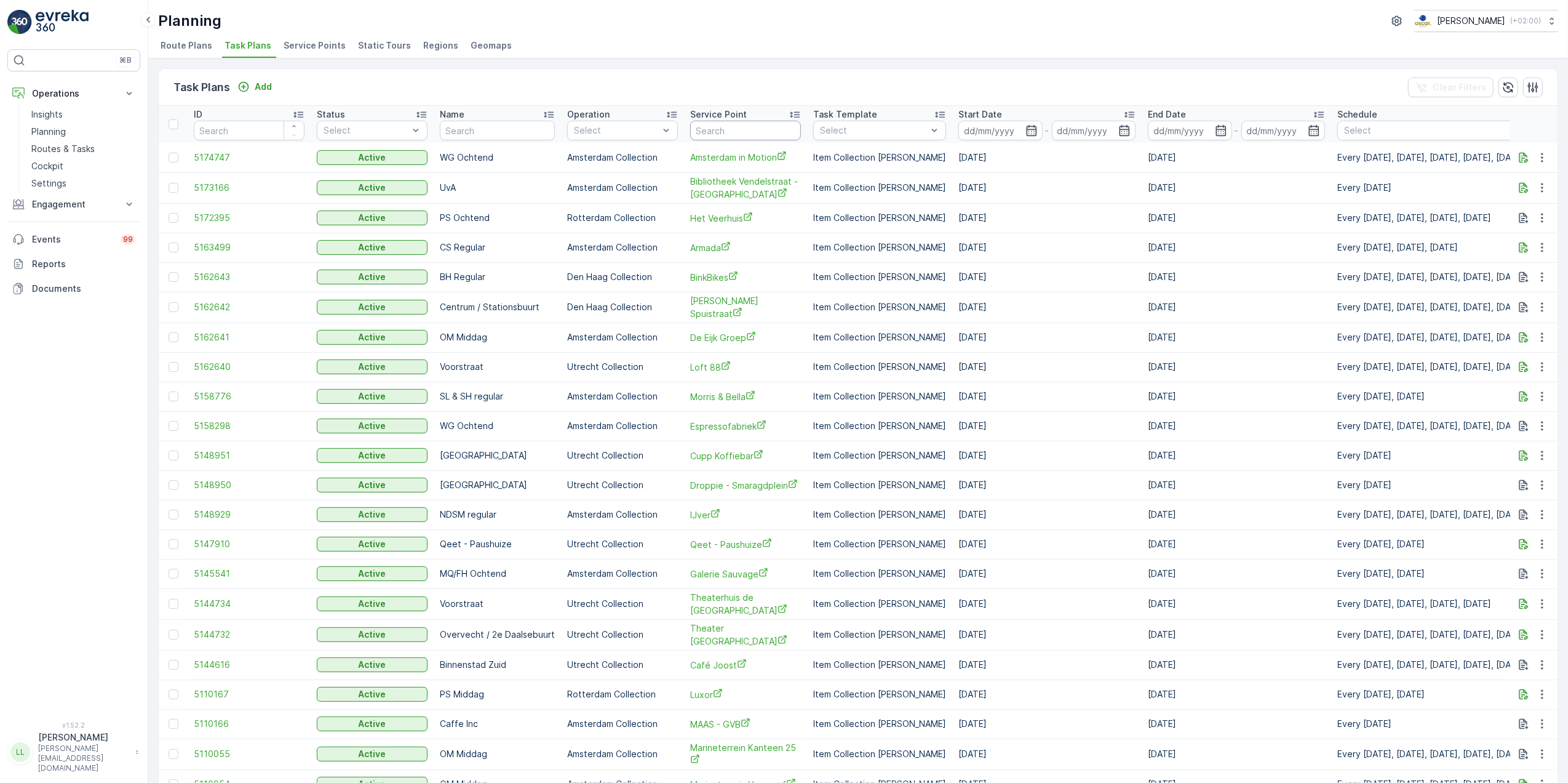
click at [721, 133] on input "text" at bounding box center [745, 131] width 111 height 20
type input "luxur"
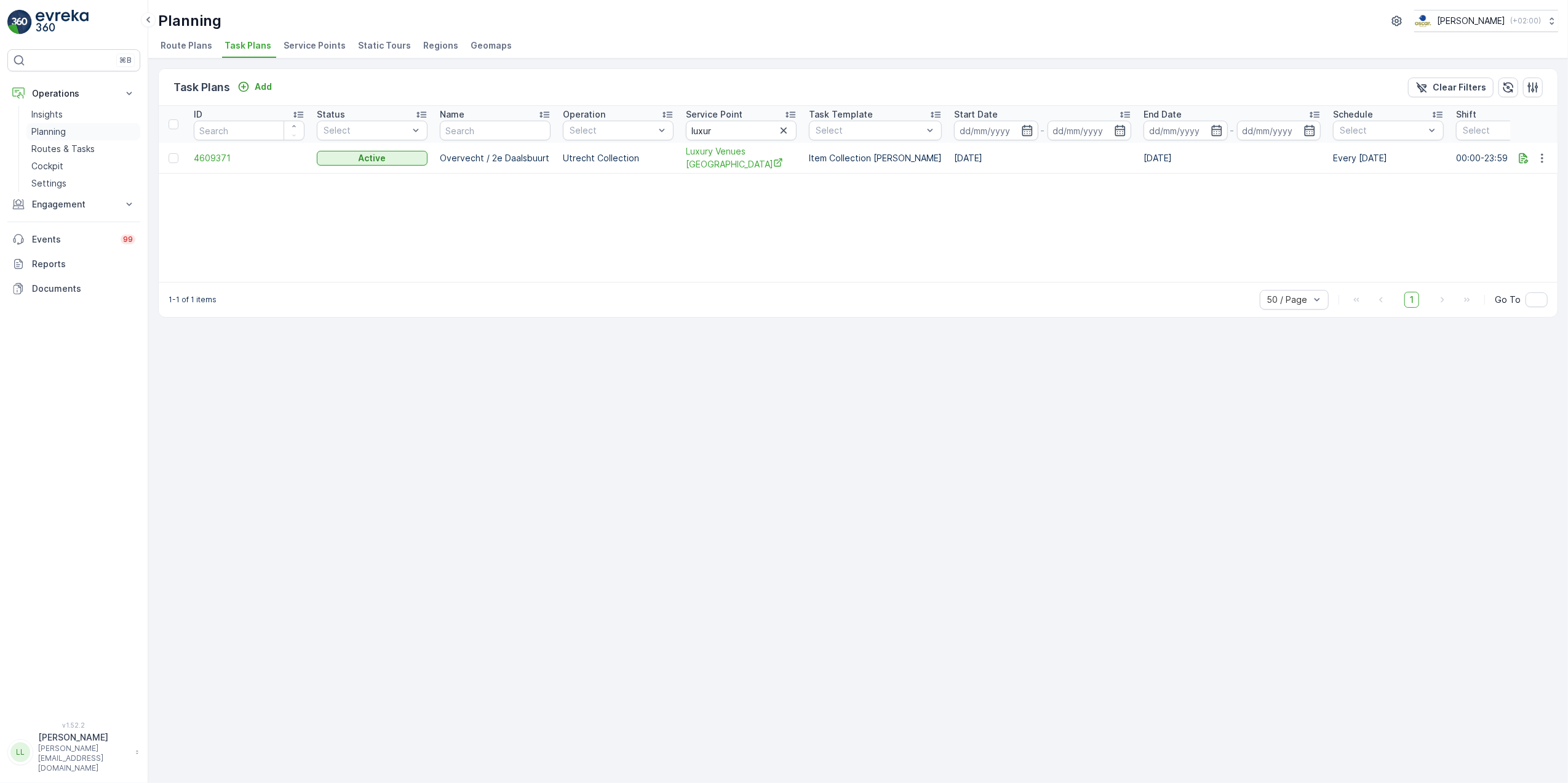
drag, startPoint x: 75, startPoint y: 149, endPoint x: 127, endPoint y: 124, distance: 57.7
click at [75, 149] on p "Routes & Tasks" at bounding box center [63, 149] width 64 height 12
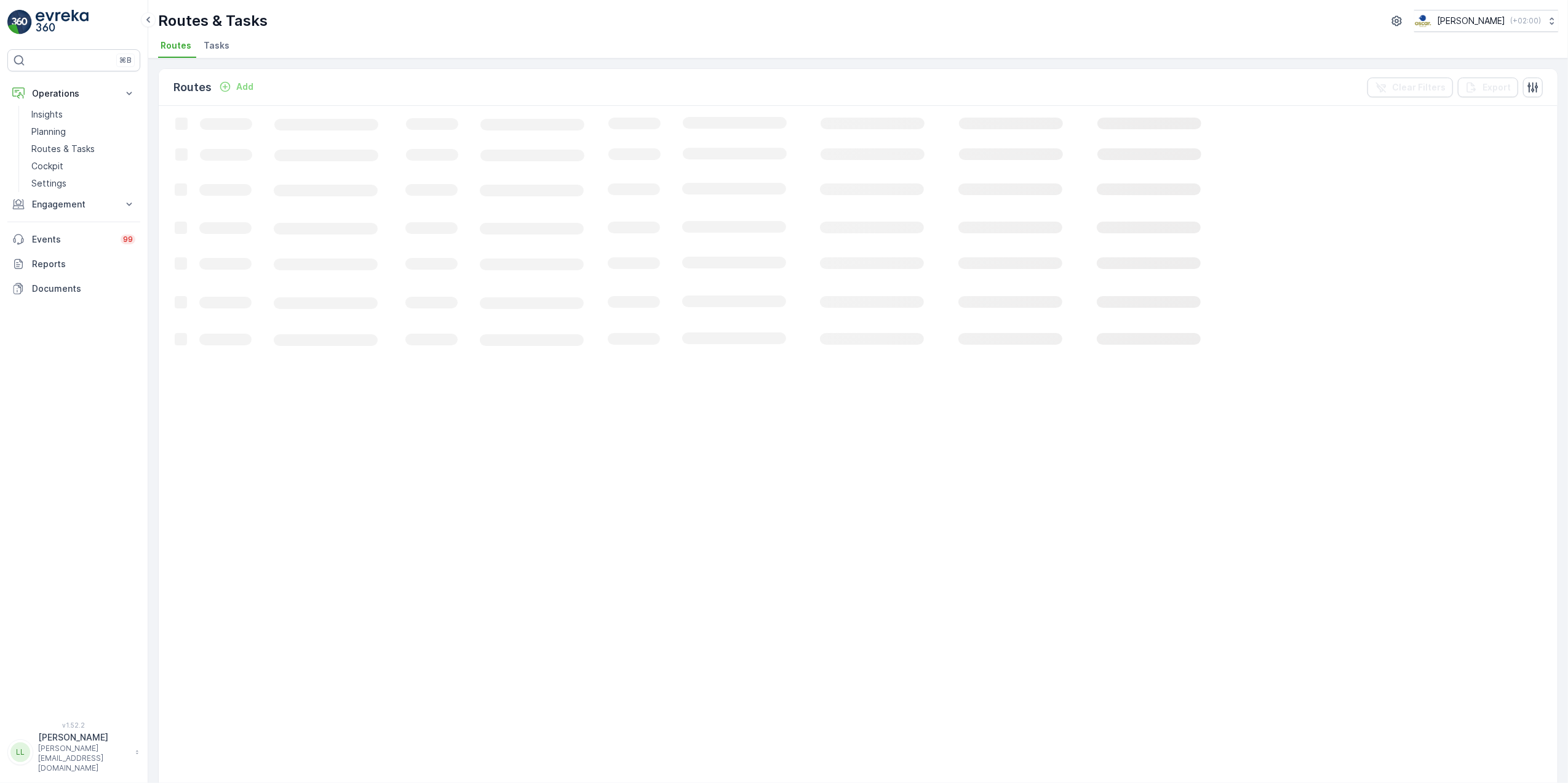
click at [204, 45] on span "Tasks" at bounding box center [216, 45] width 26 height 12
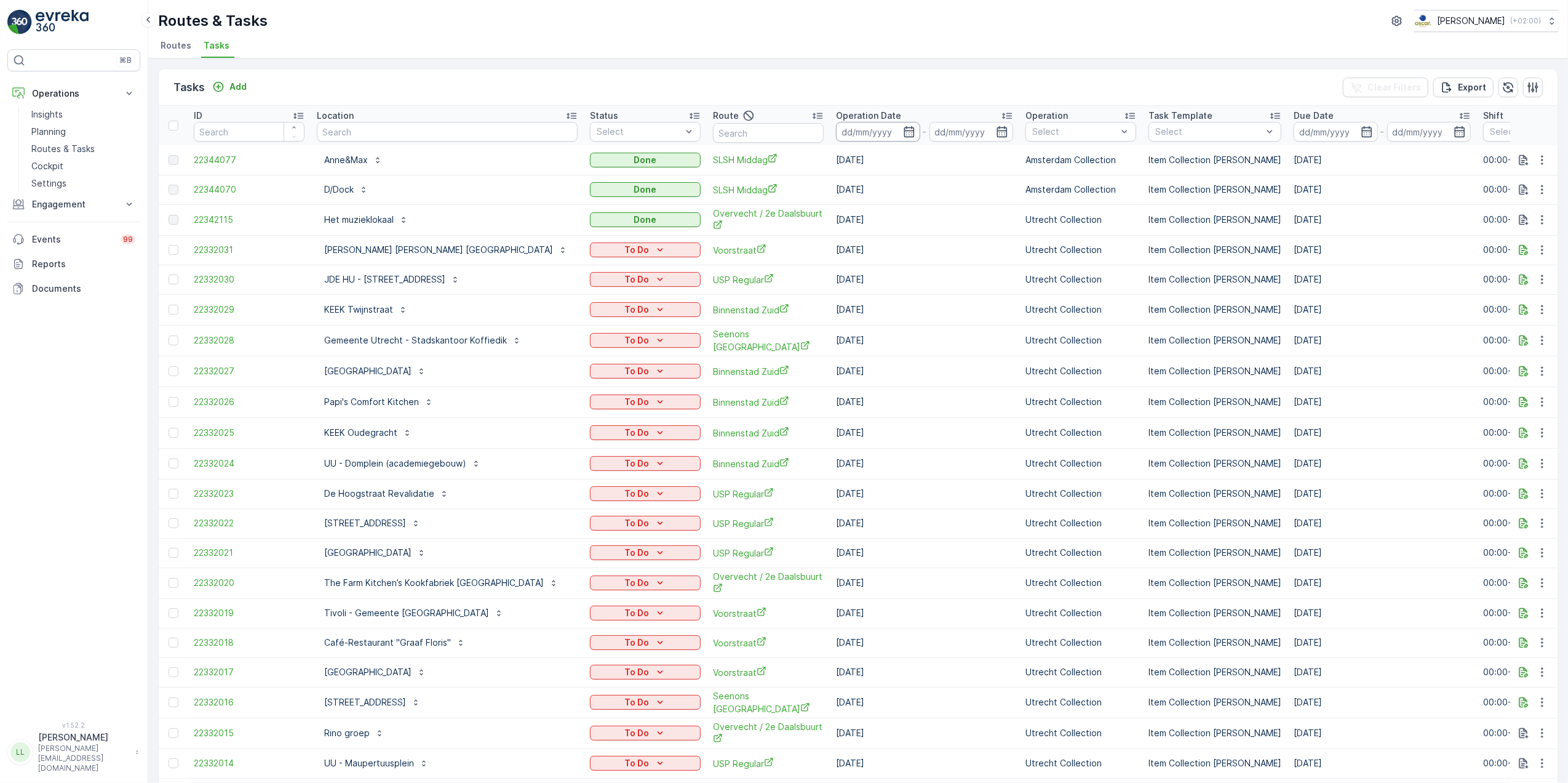
click at [900, 128] on input at bounding box center [878, 132] width 84 height 20
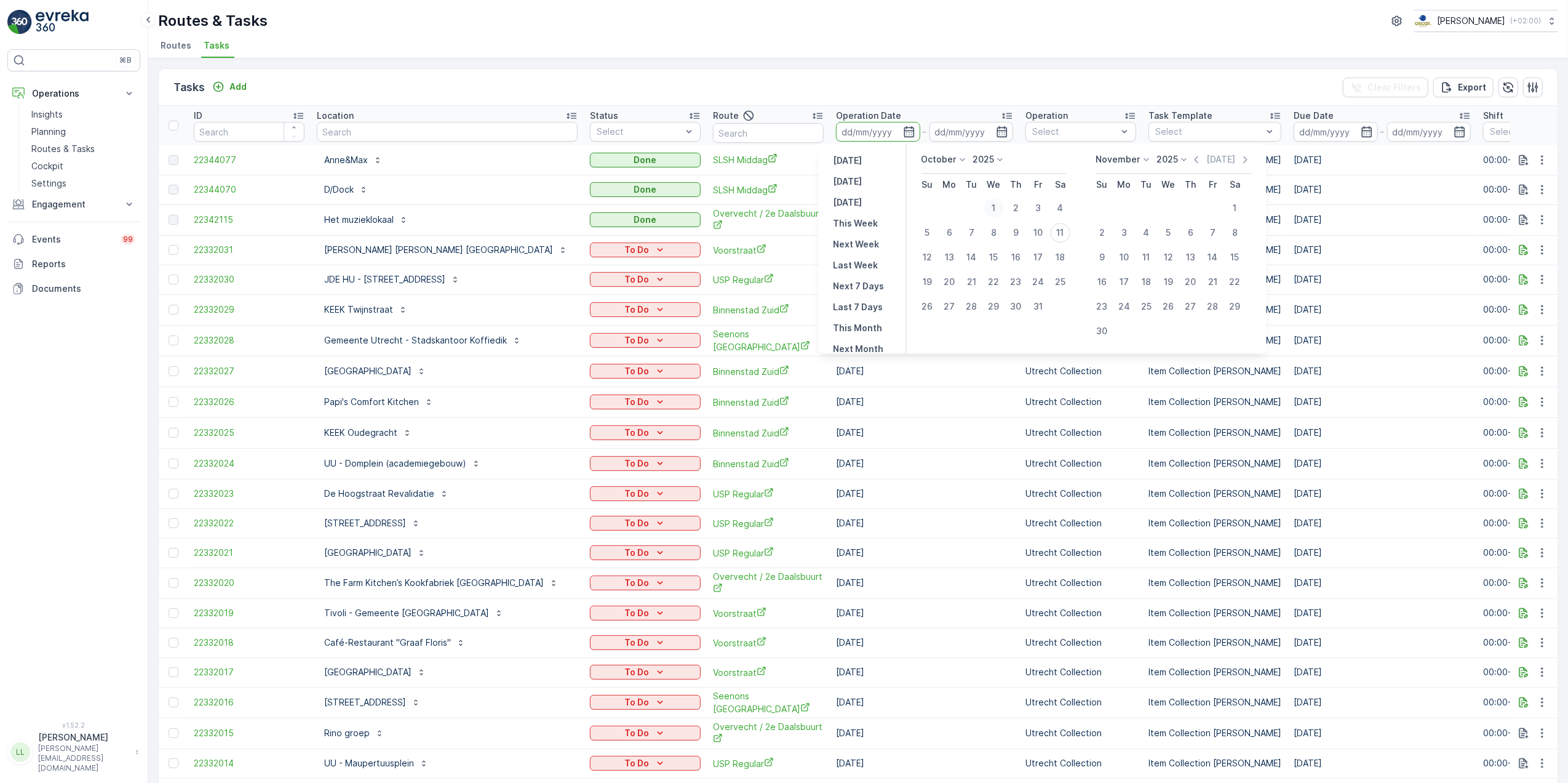
click at [997, 205] on div "1" at bounding box center [994, 208] width 20 height 20
click at [953, 162] on p "October" at bounding box center [939, 160] width 35 height 12
click at [955, 225] on div "September" at bounding box center [952, 232] width 57 height 17
click at [948, 207] on div "1" at bounding box center [950, 208] width 20 height 20
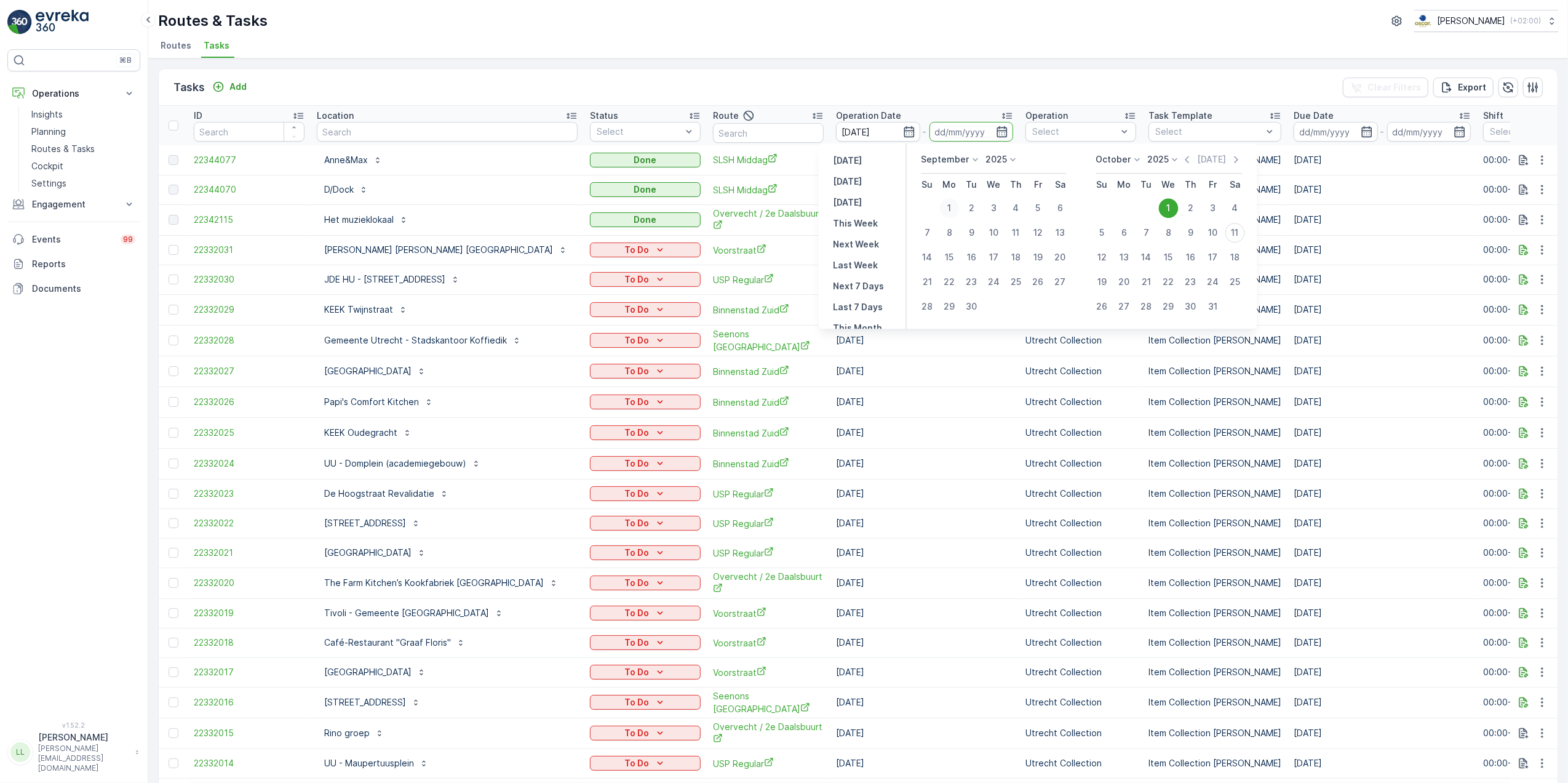
type input "[DATE]"
click at [1211, 232] on div "10" at bounding box center [1213, 232] width 20 height 20
type input "[DATE]"
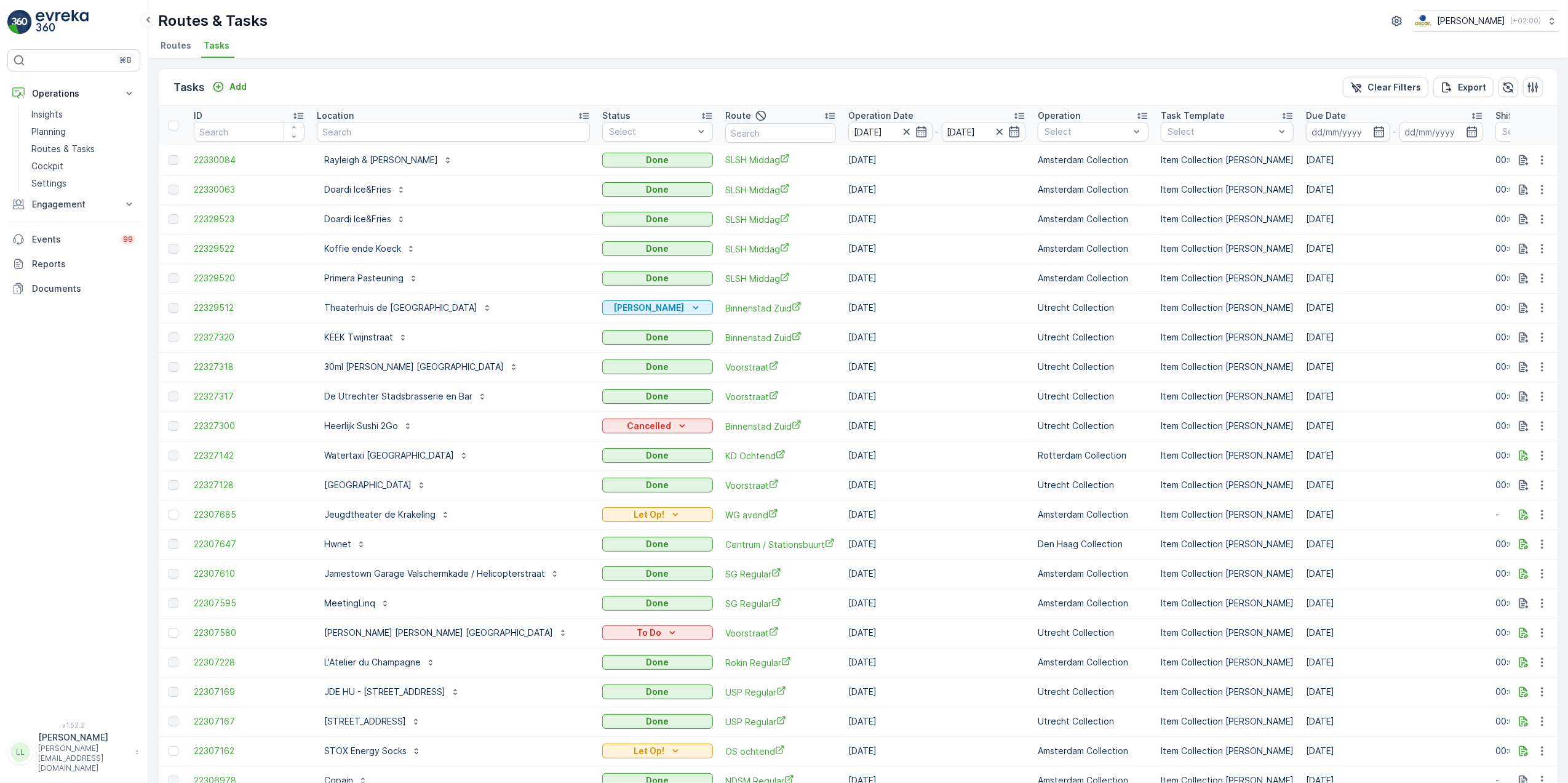
drag, startPoint x: 386, startPoint y: 144, endPoint x: 354, endPoint y: 132, distance: 34.2
click at [354, 132] on input "text" at bounding box center [454, 132] width 273 height 20
type input "luxu"
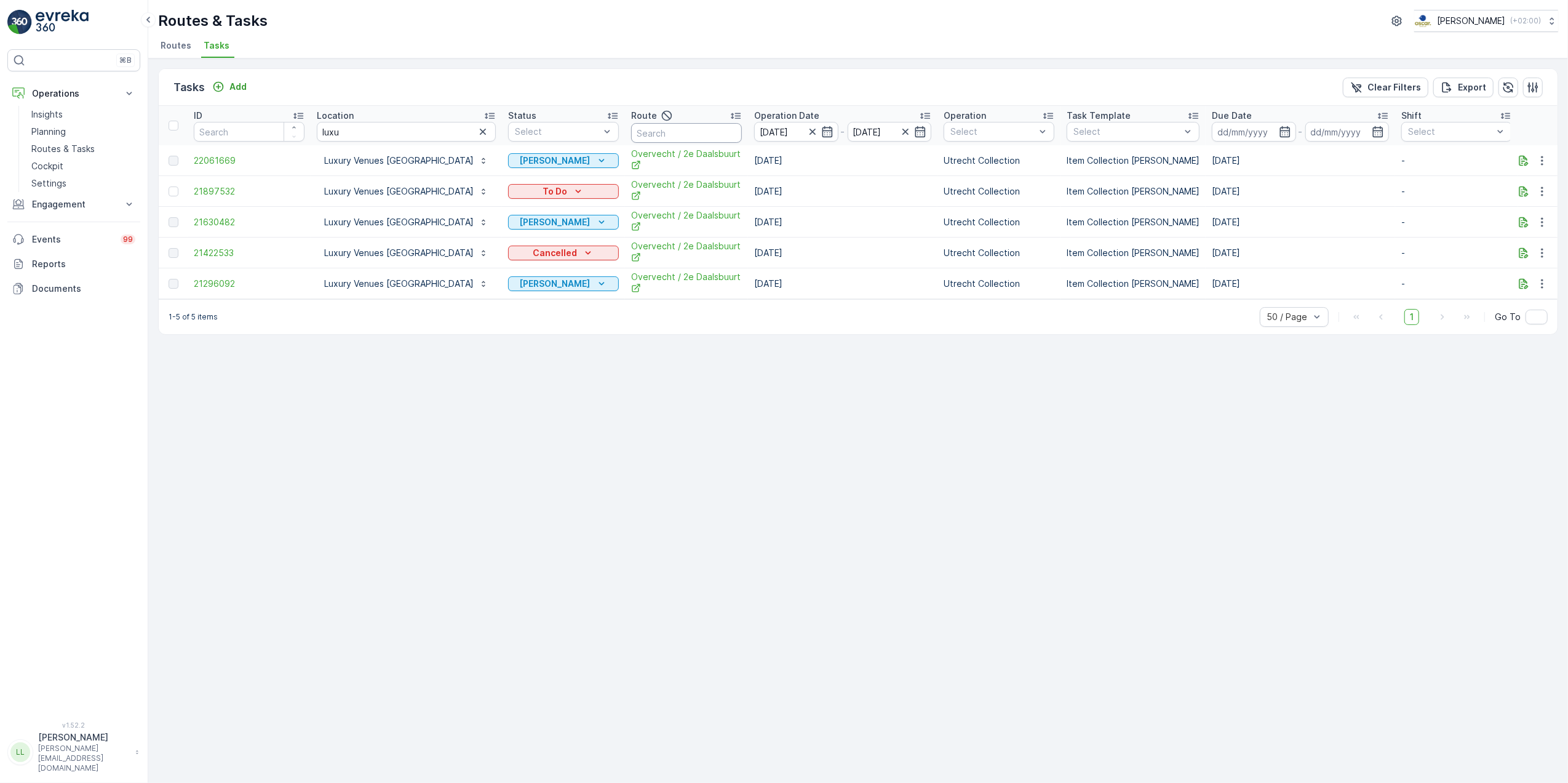
click at [631, 138] on input "text" at bounding box center [686, 133] width 111 height 20
type input "ndsm"
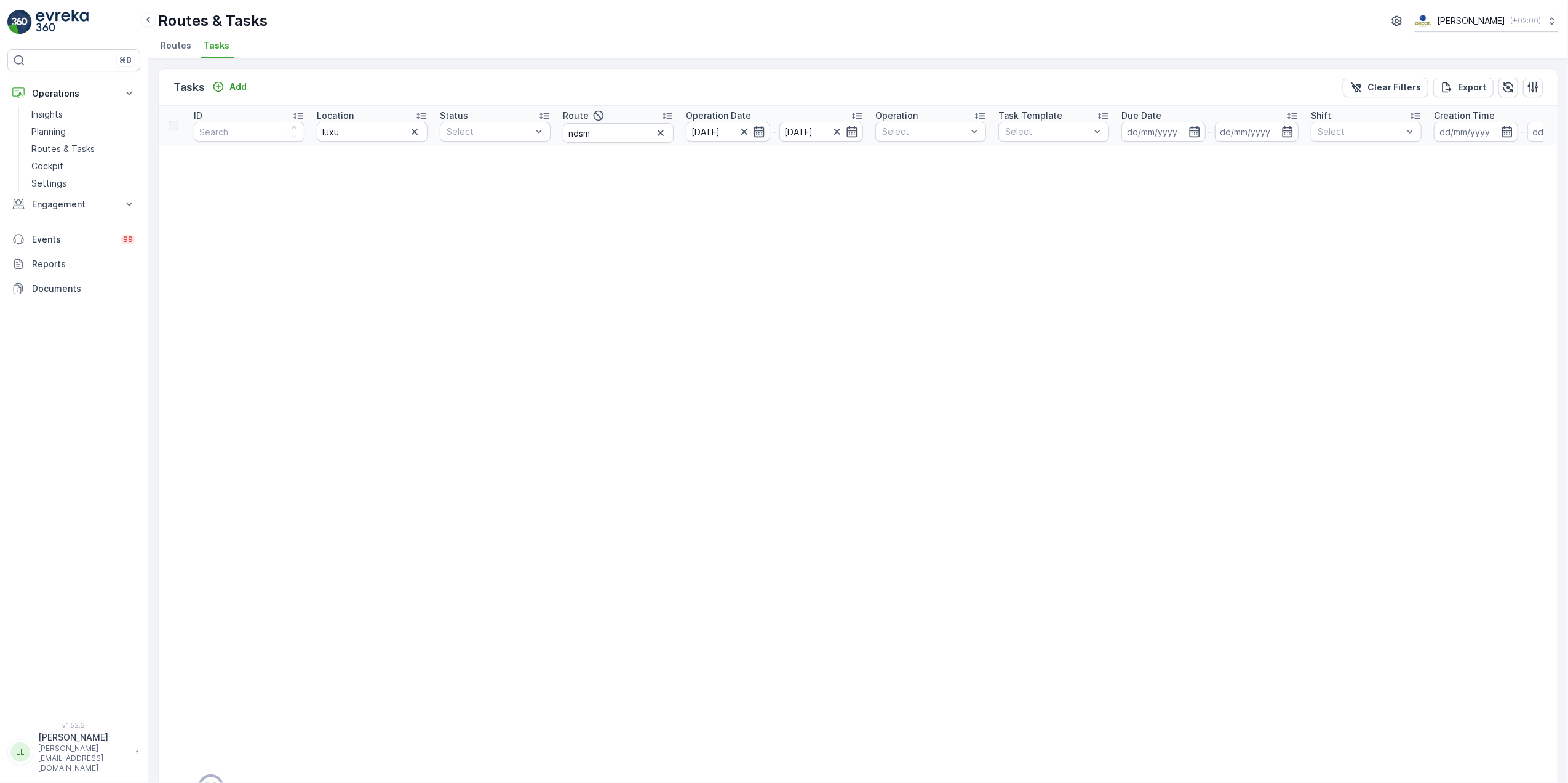
click at [761, 131] on icon "button" at bounding box center [759, 131] width 10 height 11
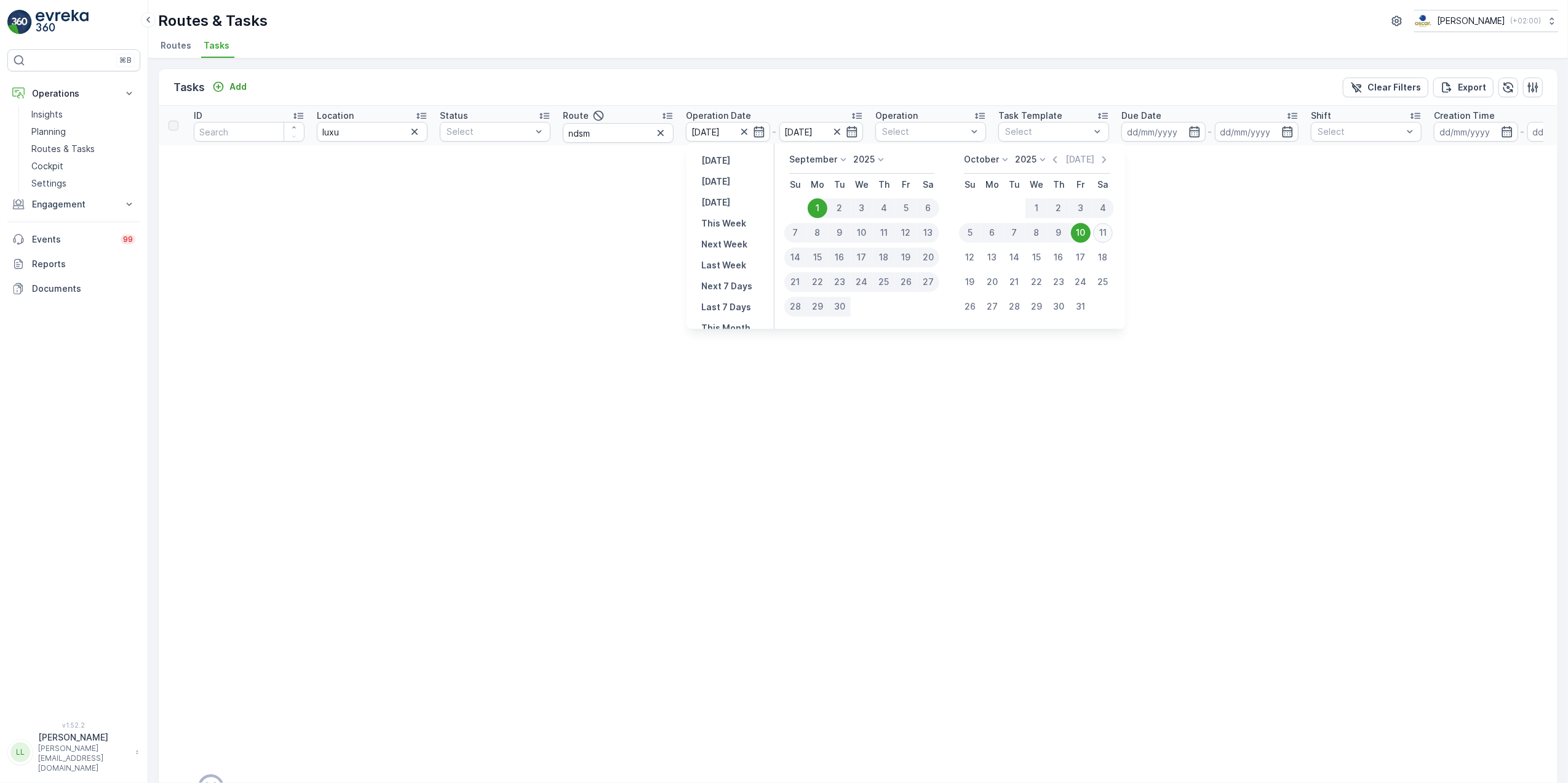
click at [1096, 232] on div "11" at bounding box center [1103, 232] width 20 height 20
type input "[DATE]"
click at [1096, 232] on td "There are no tasks." at bounding box center [1010, 787] width 1705 height 1284
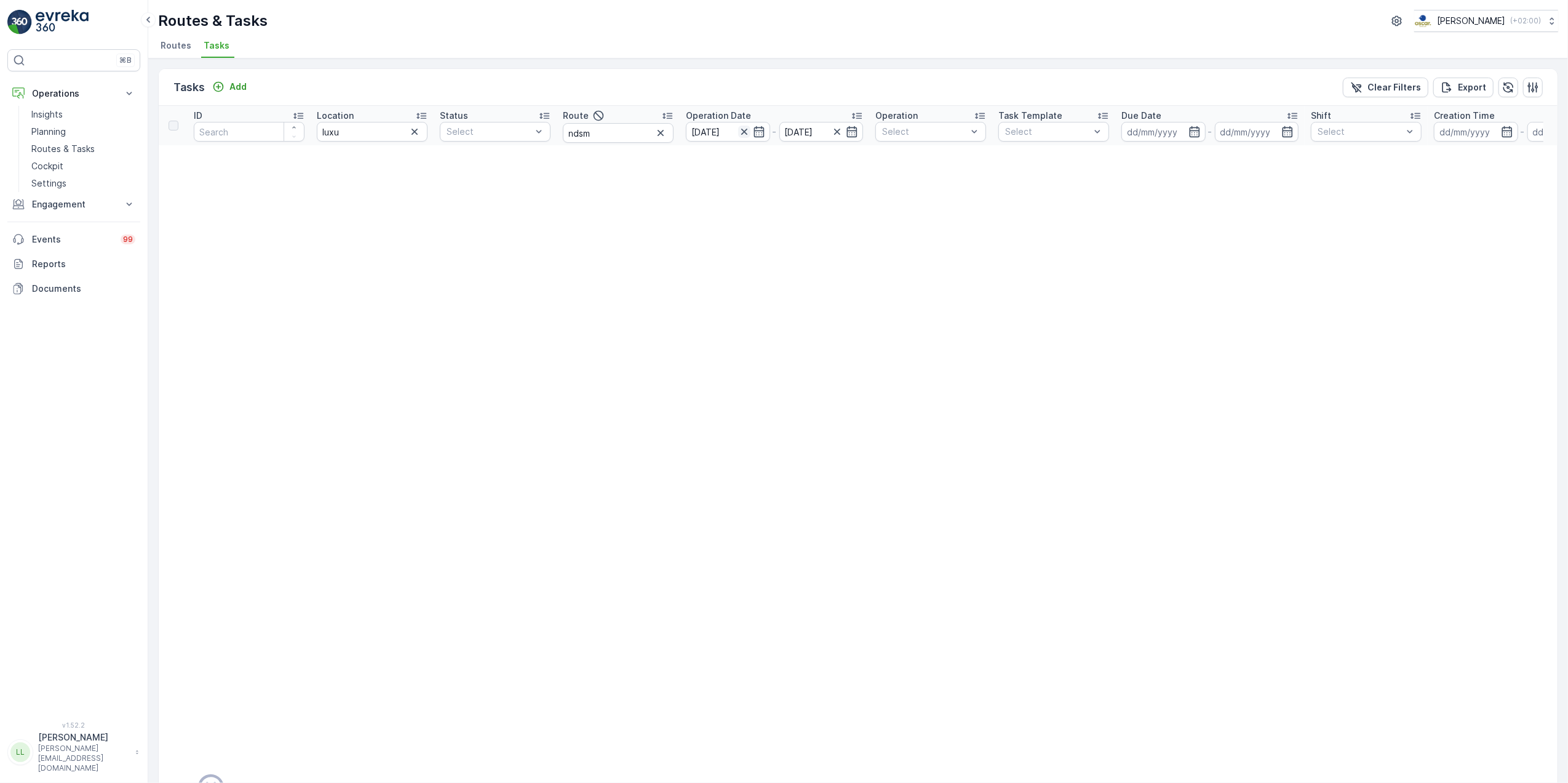
click at [744, 132] on icon "button" at bounding box center [744, 132] width 6 height 6
click at [761, 134] on icon "button" at bounding box center [759, 132] width 12 height 12
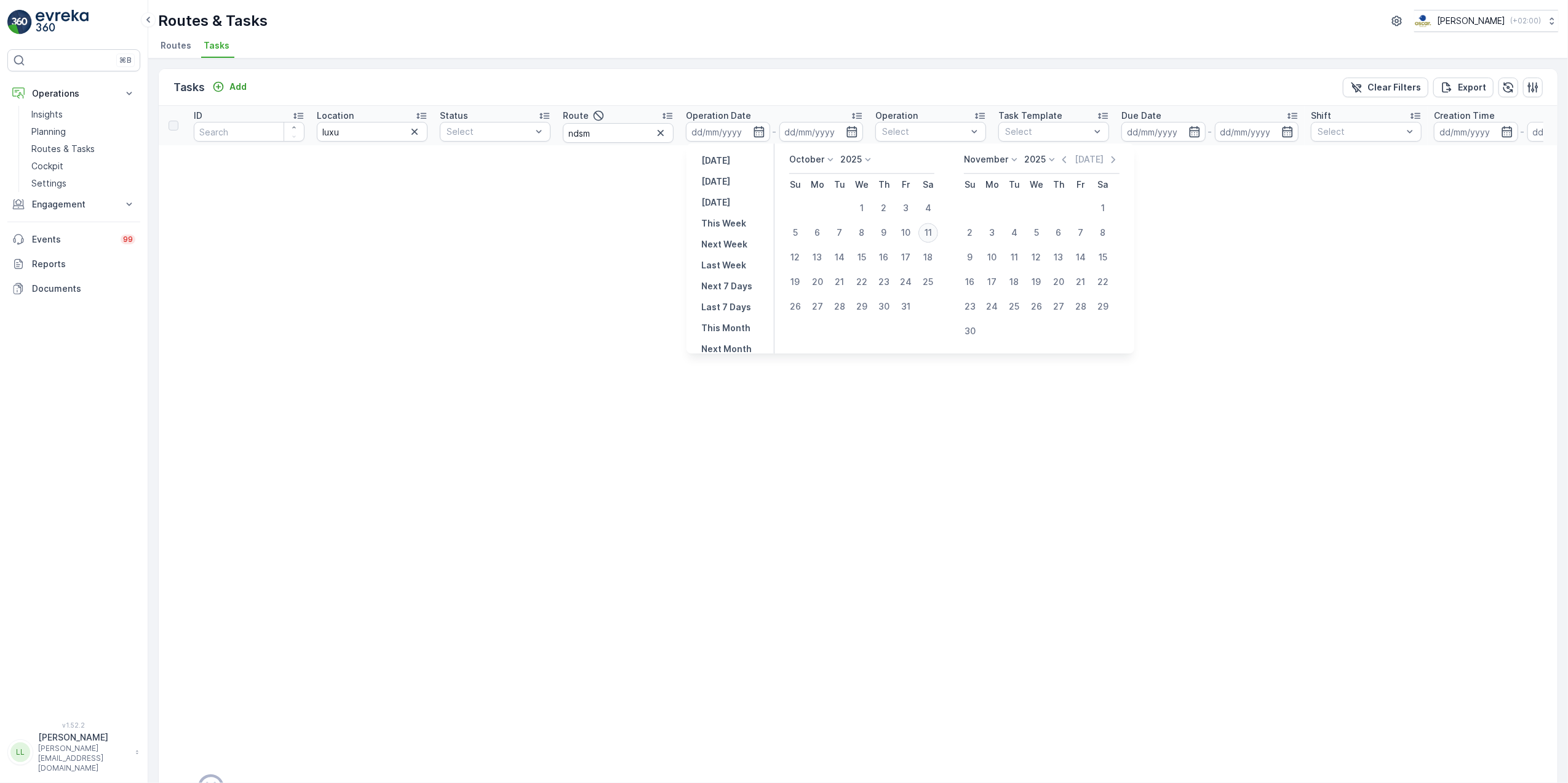
click at [928, 229] on div "11" at bounding box center [929, 232] width 20 height 20
type input "[DATE]"
click at [928, 229] on div "11" at bounding box center [929, 232] width 20 height 20
type input "[DATE]"
click at [926, 236] on div "11" at bounding box center [929, 232] width 20 height 20
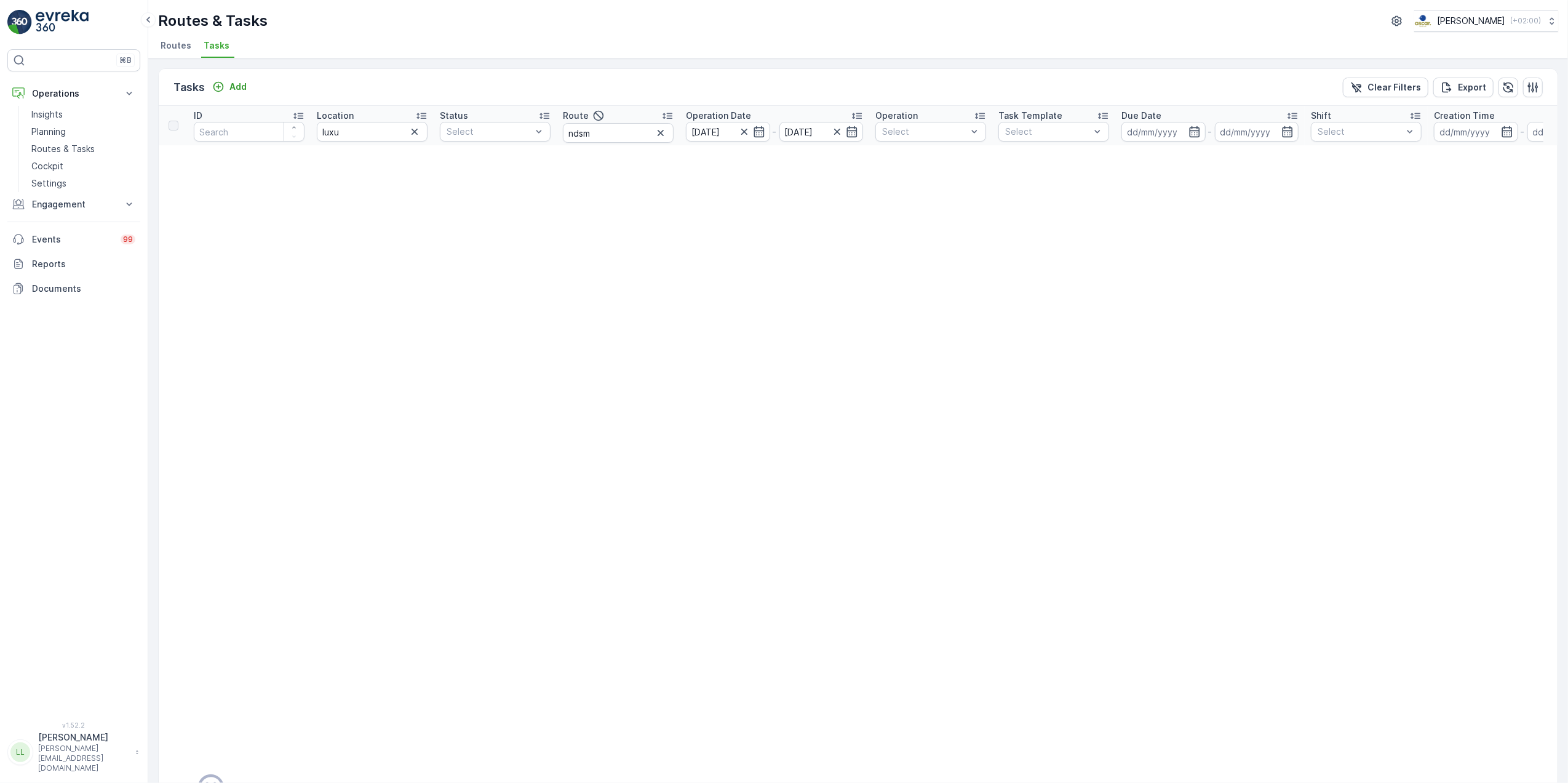
click at [414, 134] on icon "button" at bounding box center [415, 132] width 12 height 12
